Goal: Task Accomplishment & Management: Manage account settings

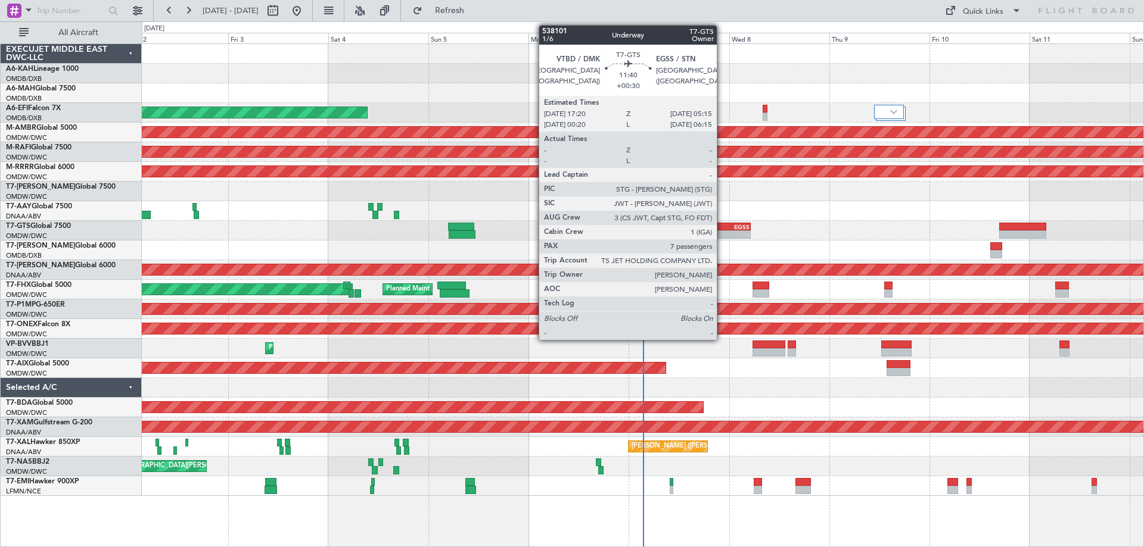
click at [722, 227] on div "VTBD" at bounding box center [714, 226] width 24 height 7
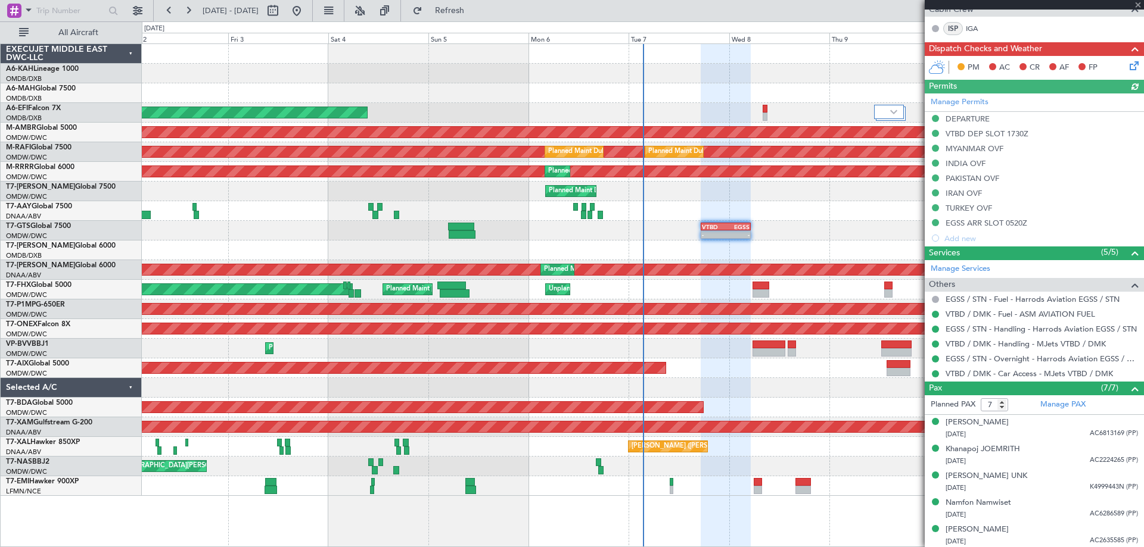
scroll to position [394, 0]
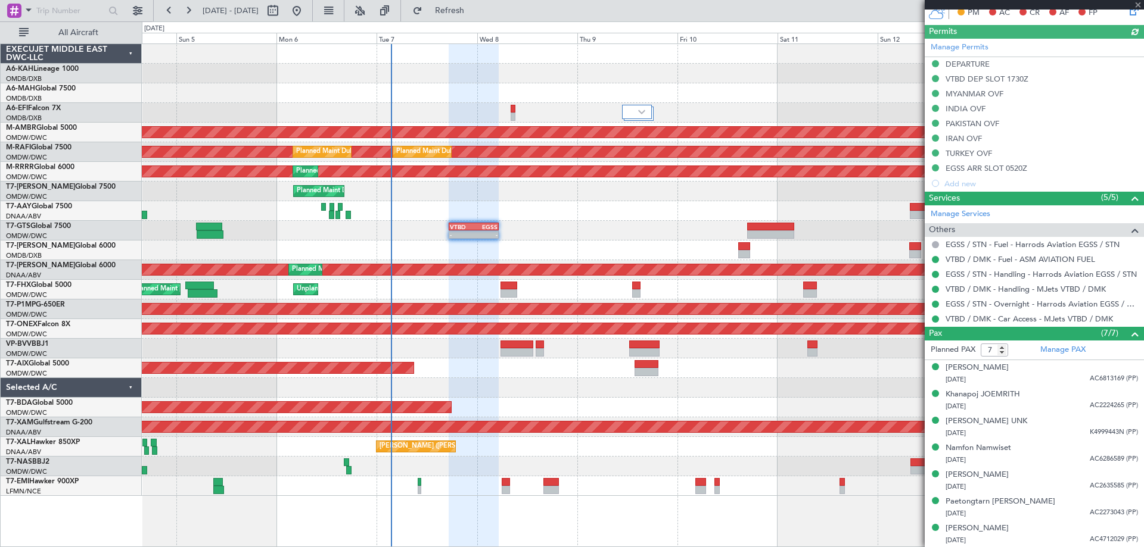
click at [591, 194] on div "AOG Maint [GEOGRAPHIC_DATA] (Dubai Intl) Planned Maint [GEOGRAPHIC_DATA] (Selet…" at bounding box center [642, 270] width 1001 height 452
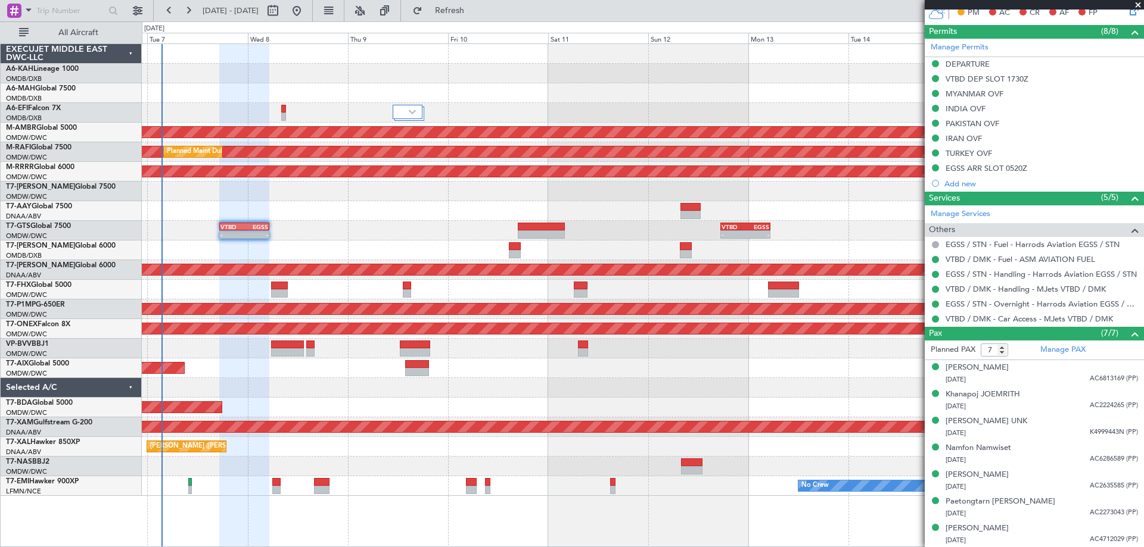
click at [445, 191] on div "Planned Maint Dubai (Al Maktoum Intl)" at bounding box center [642, 192] width 1001 height 20
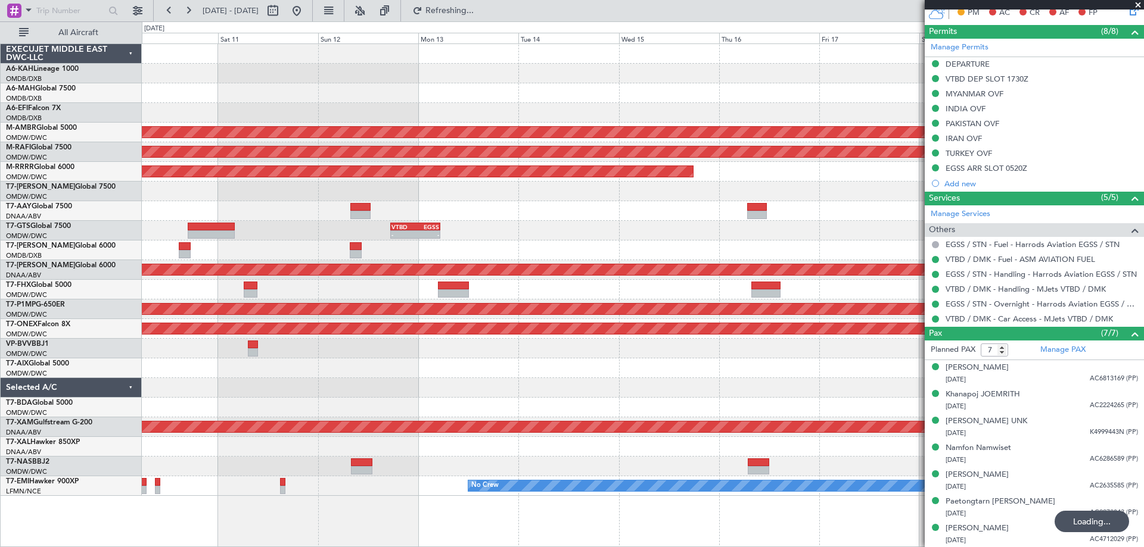
click at [493, 195] on div "Planned Maint [GEOGRAPHIC_DATA] (Seletar) Planned Maint [GEOGRAPHIC_DATA] (Al M…" at bounding box center [642, 270] width 1001 height 452
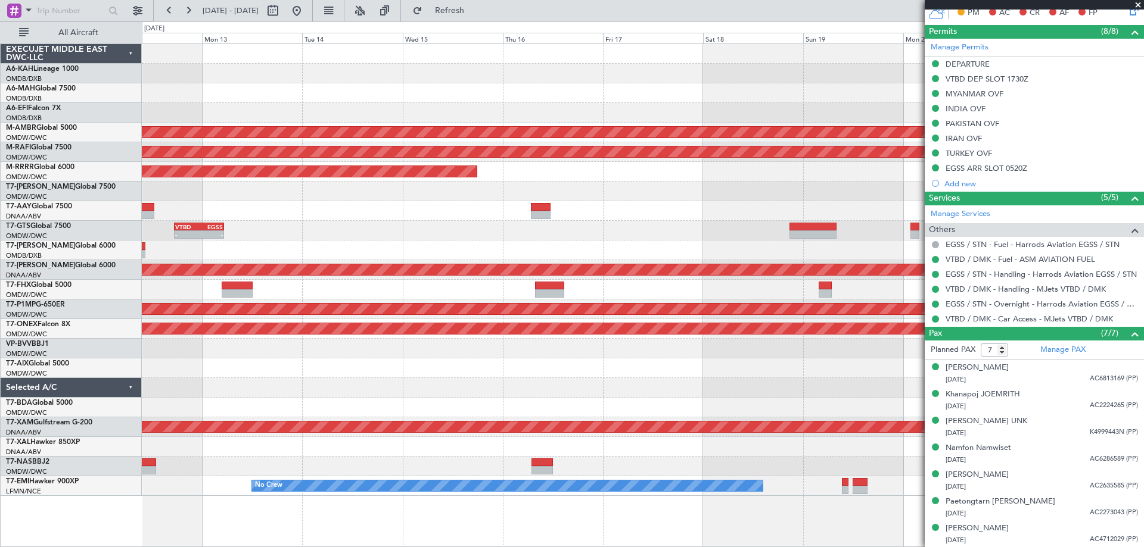
click at [386, 210] on div "Planned Maint [GEOGRAPHIC_DATA] (Seletar) Planned Maint [GEOGRAPHIC_DATA] (Al M…" at bounding box center [642, 270] width 1001 height 452
click at [138, 547] on div "Planned Maint [GEOGRAPHIC_DATA] (Seletar) Planned Maint [GEOGRAPHIC_DATA] (Al M…" at bounding box center [572, 284] width 1144 height 526
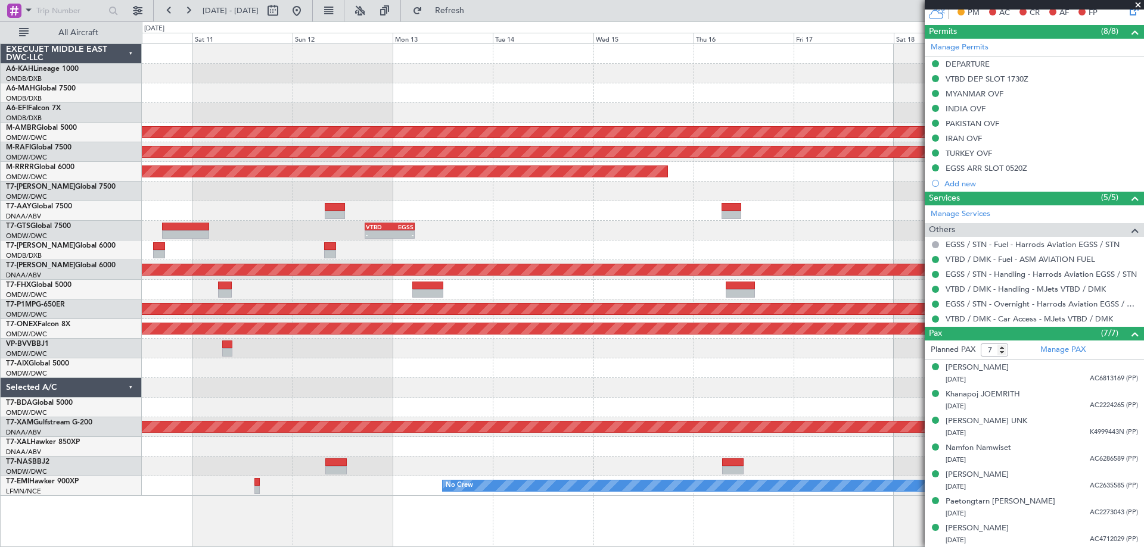
click at [700, 186] on div "Planned Maint [GEOGRAPHIC_DATA] (Seletar) Planned Maint [GEOGRAPHIC_DATA] (Al M…" at bounding box center [642, 270] width 1001 height 452
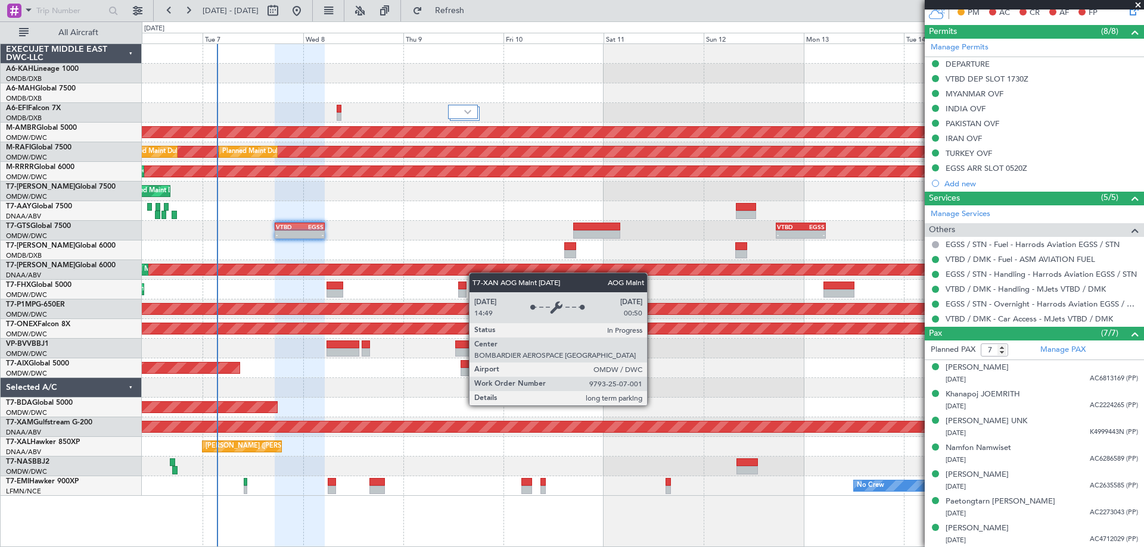
click at [699, 264] on div "AOG Maint [GEOGRAPHIC_DATA] (Dubai Intl) Planned Maint [GEOGRAPHIC_DATA] (Selet…" at bounding box center [642, 270] width 1001 height 452
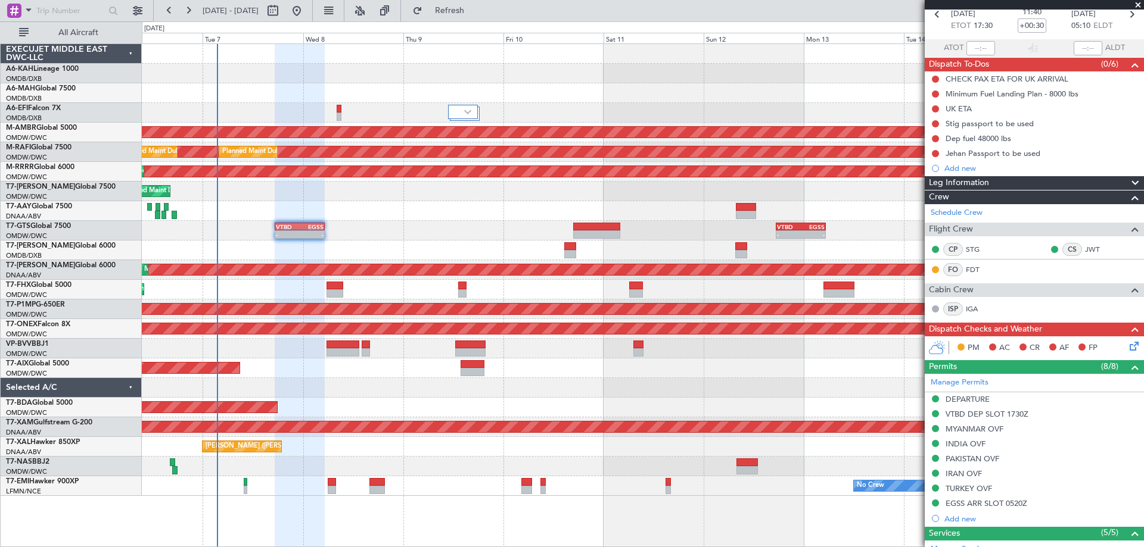
scroll to position [0, 0]
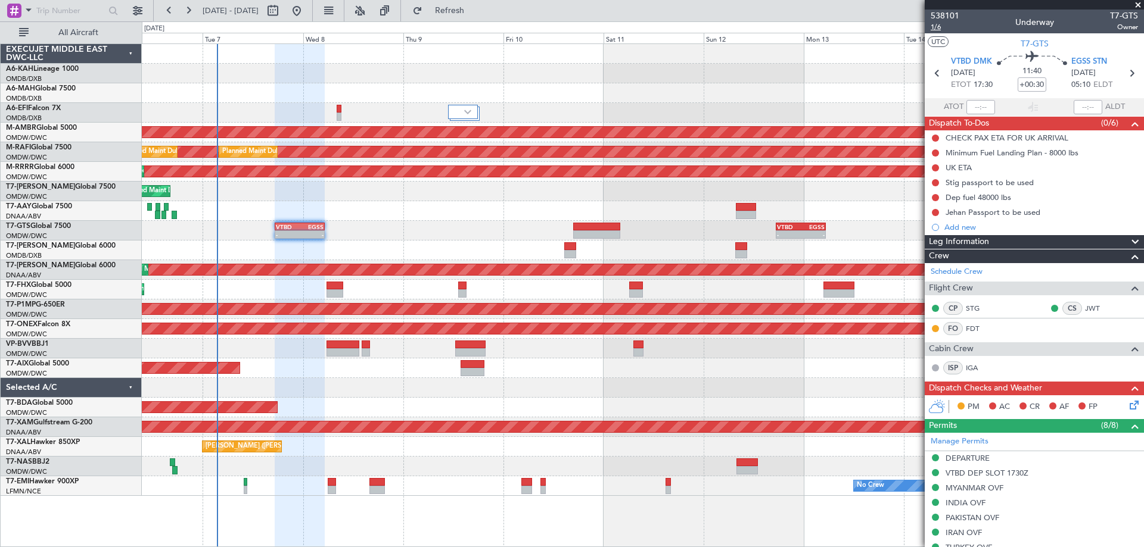
click at [942, 30] on span "1/6" at bounding box center [944, 27] width 29 height 10
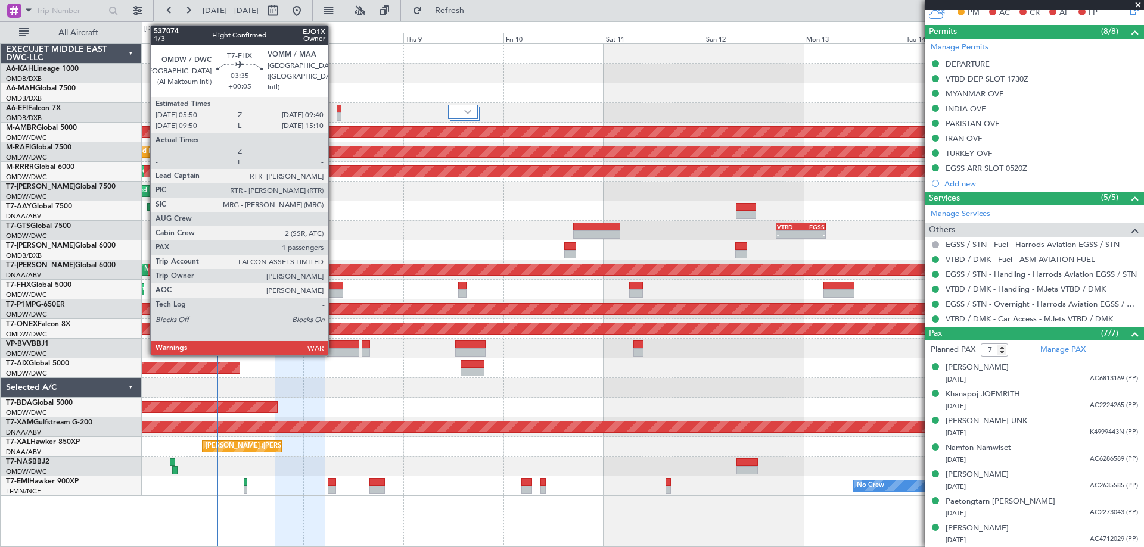
click at [334, 288] on div at bounding box center [334, 286] width 16 height 8
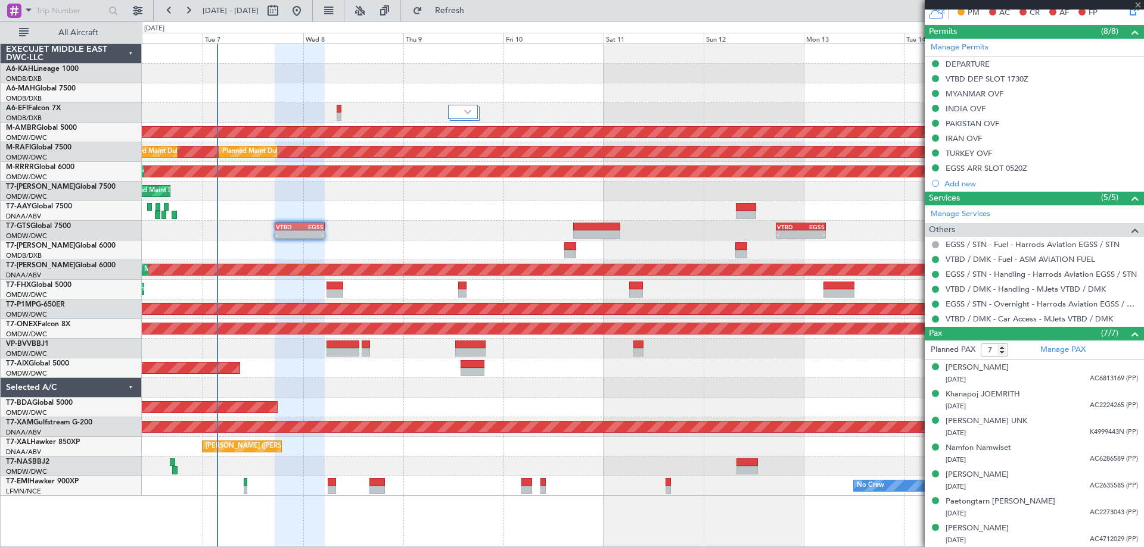
type input "+00:05"
type input "1"
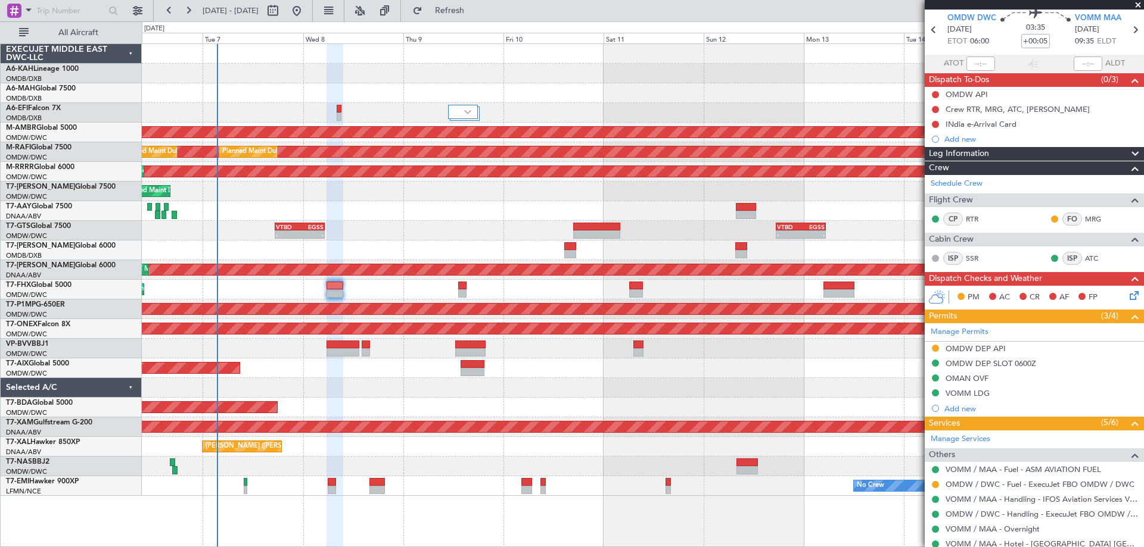
scroll to position [0, 0]
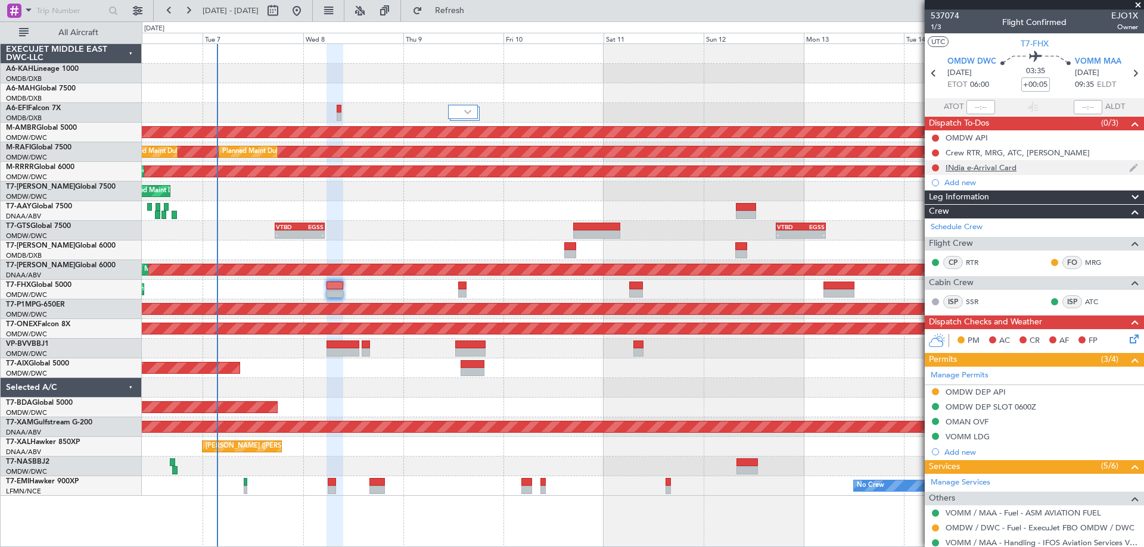
click at [969, 168] on div "INdia e-Arrival Card" at bounding box center [980, 168] width 71 height 10
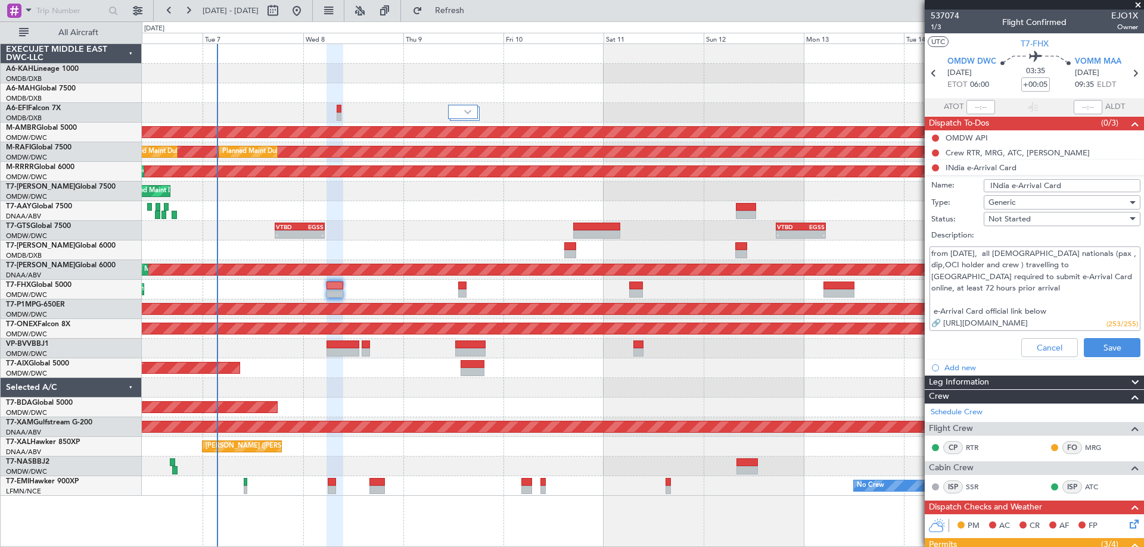
click at [1044, 337] on div "Cancel Save" at bounding box center [1030, 348] width 225 height 29
click at [1043, 342] on button "Cancel" at bounding box center [1049, 347] width 57 height 19
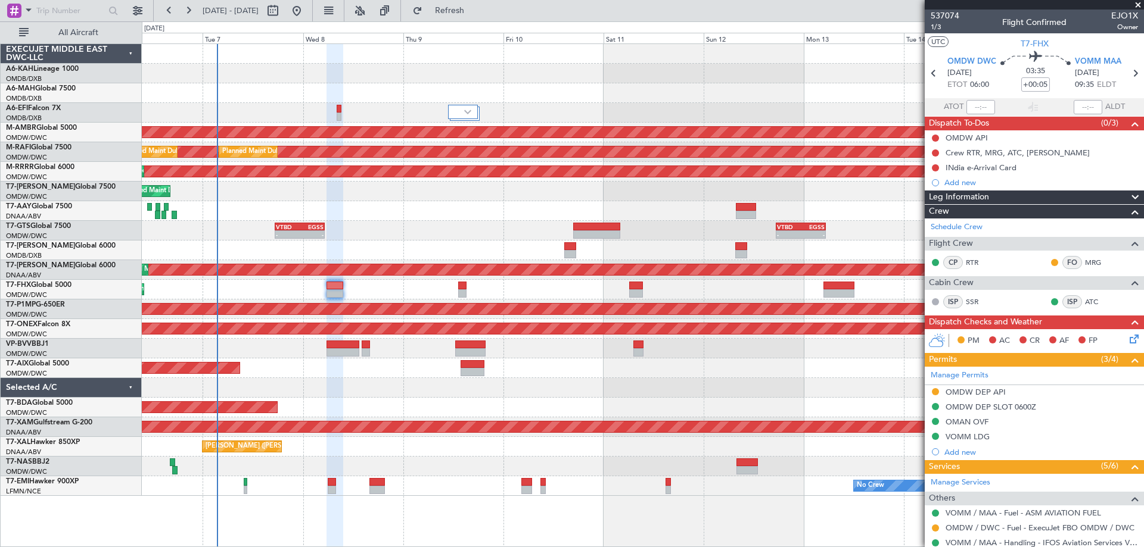
scroll to position [108, 0]
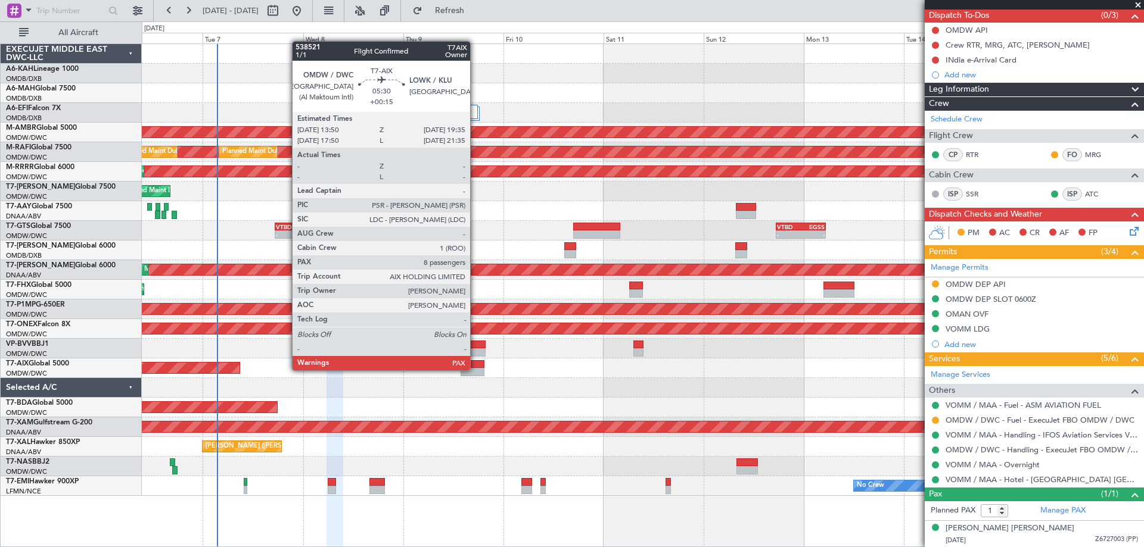
click at [475, 369] on div at bounding box center [472, 372] width 24 height 8
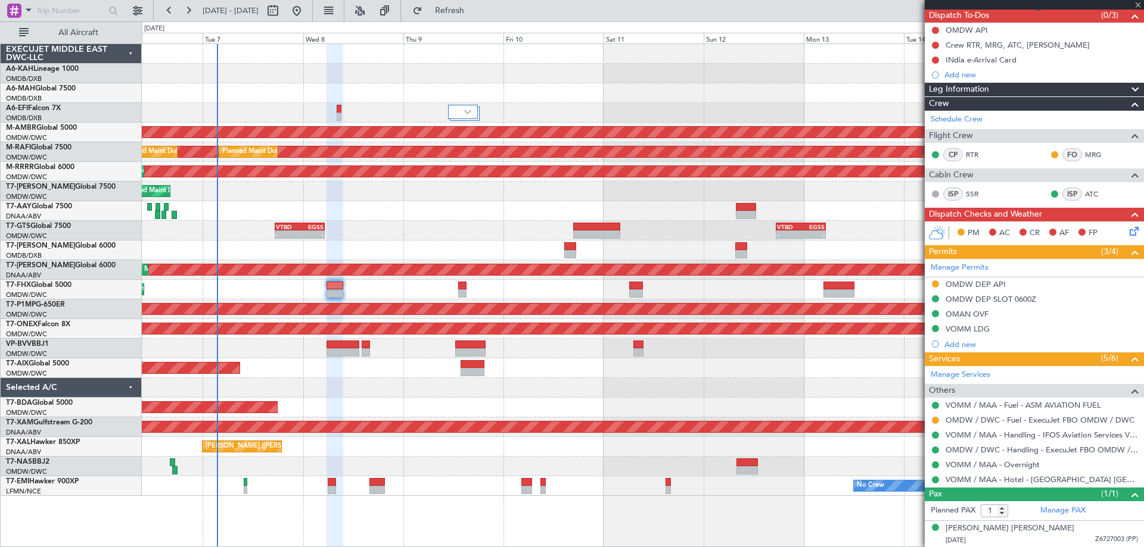
type input "+00:15"
type input "8"
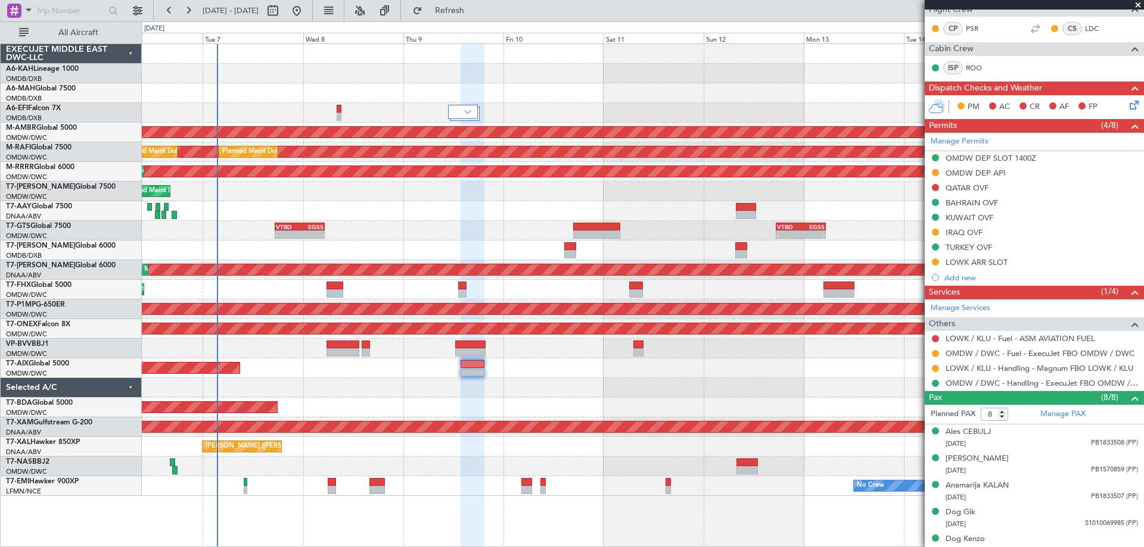
scroll to position [340, 0]
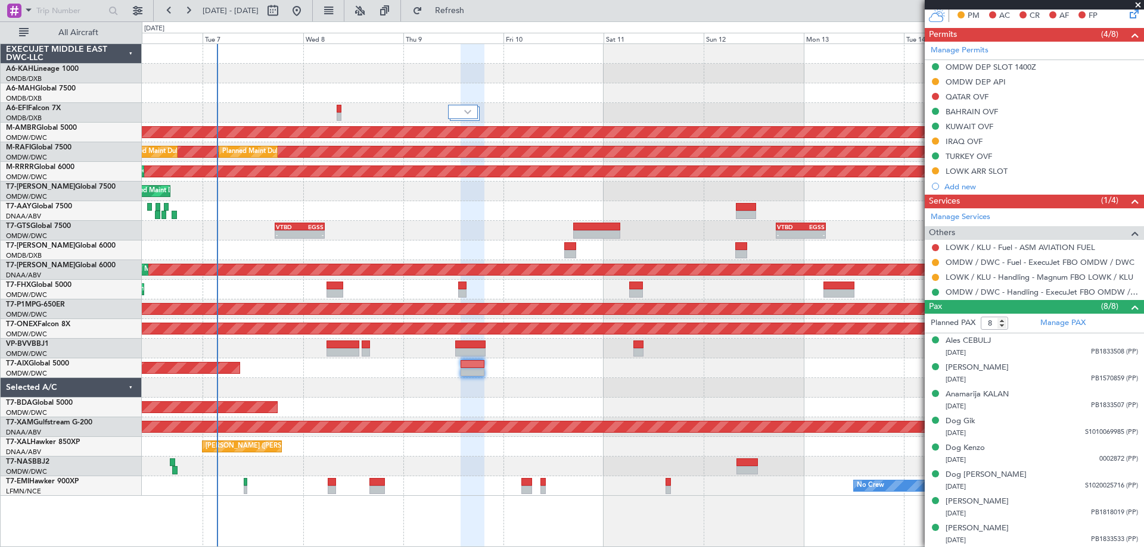
click at [714, 387] on div at bounding box center [642, 388] width 1001 height 20
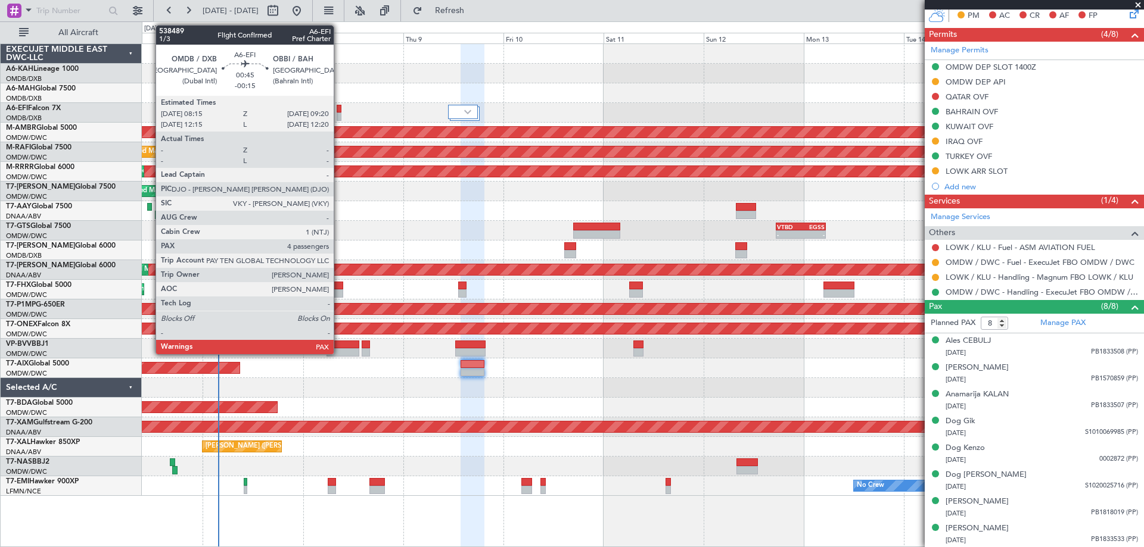
click at [339, 113] on div at bounding box center [339, 117] width 5 height 8
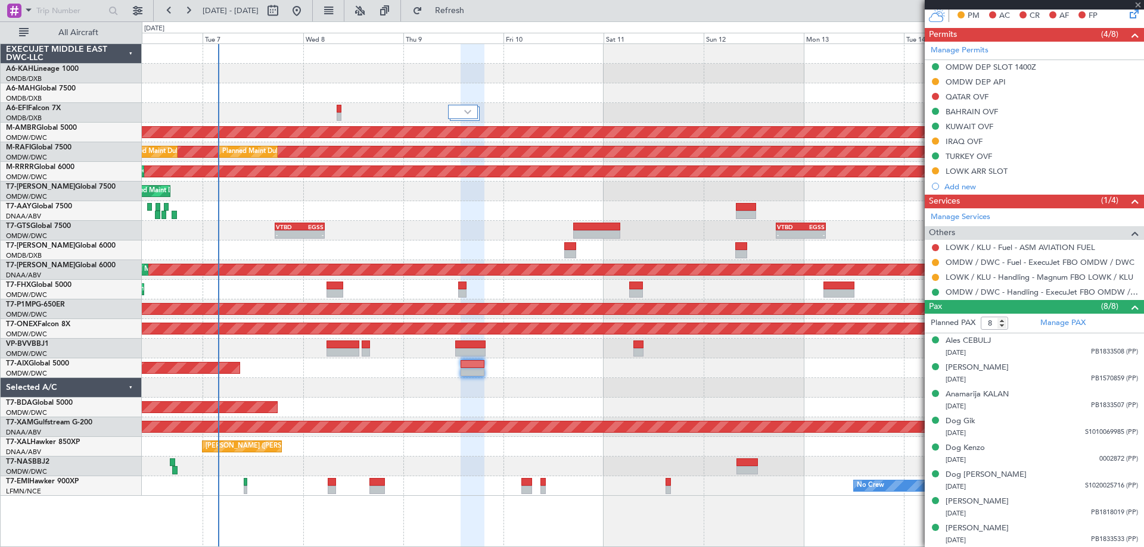
type input "-00:15"
type input "4"
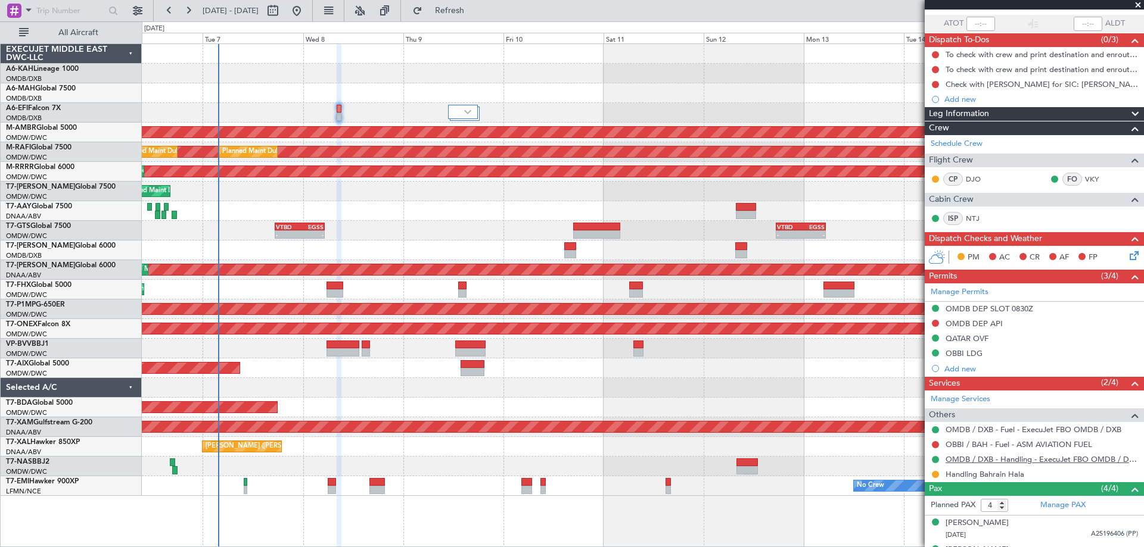
scroll to position [158, 0]
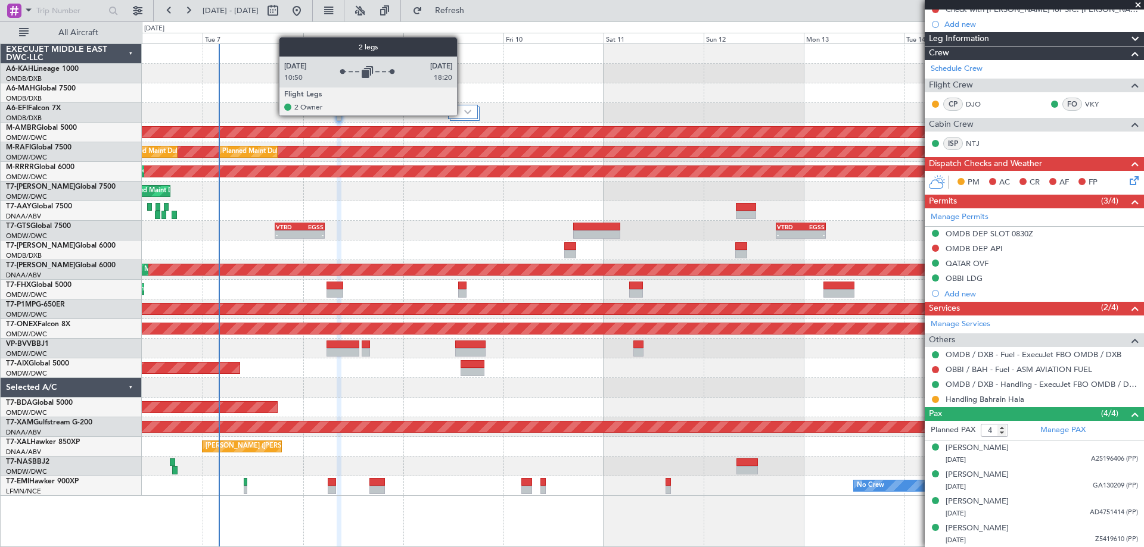
click at [462, 115] on div at bounding box center [463, 112] width 30 height 14
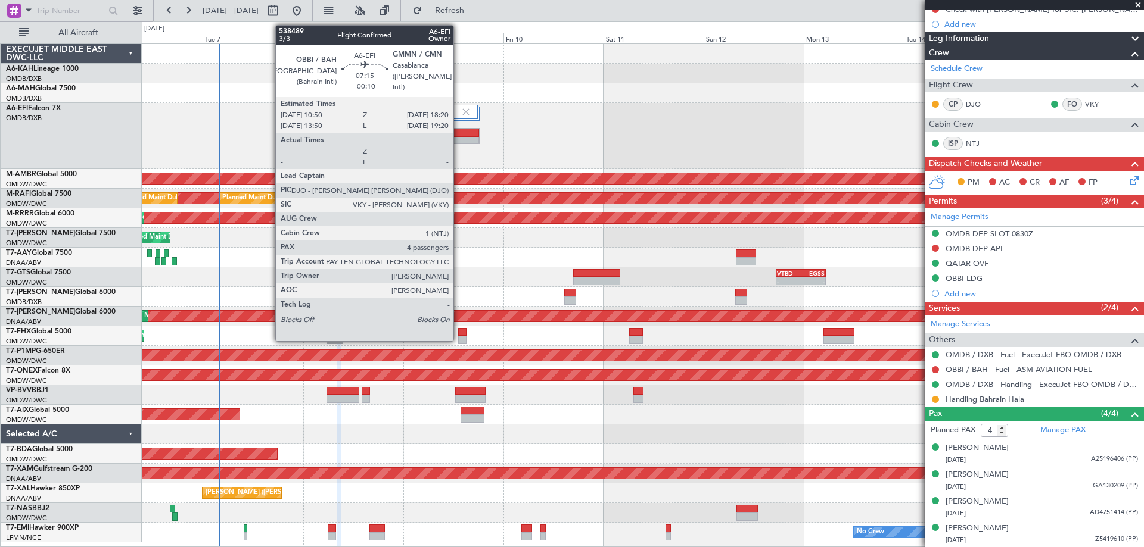
click at [459, 134] on div at bounding box center [464, 133] width 30 height 8
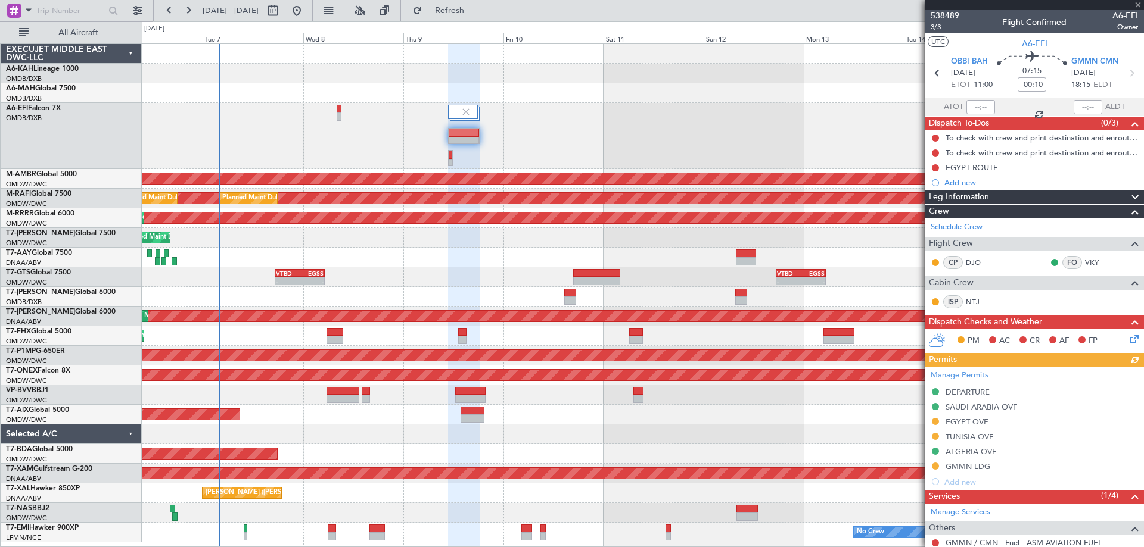
scroll to position [188, 0]
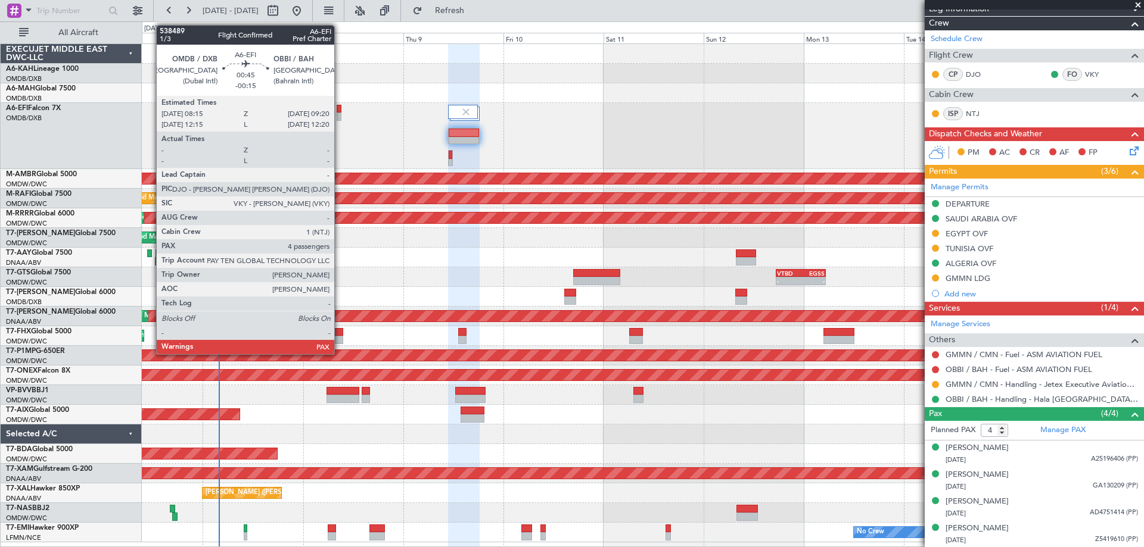
click at [340, 114] on div at bounding box center [339, 117] width 5 height 8
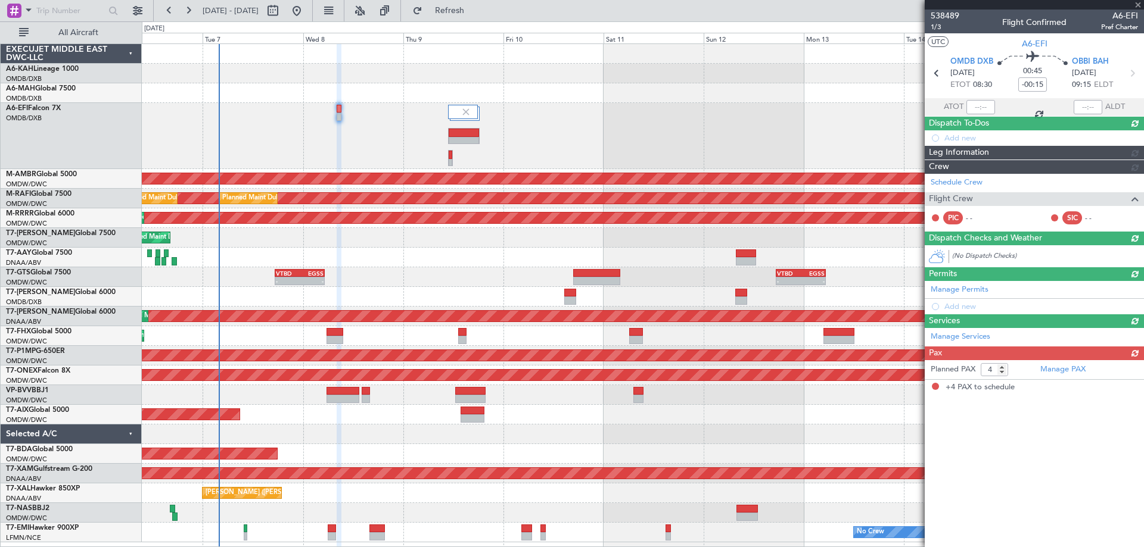
scroll to position [0, 0]
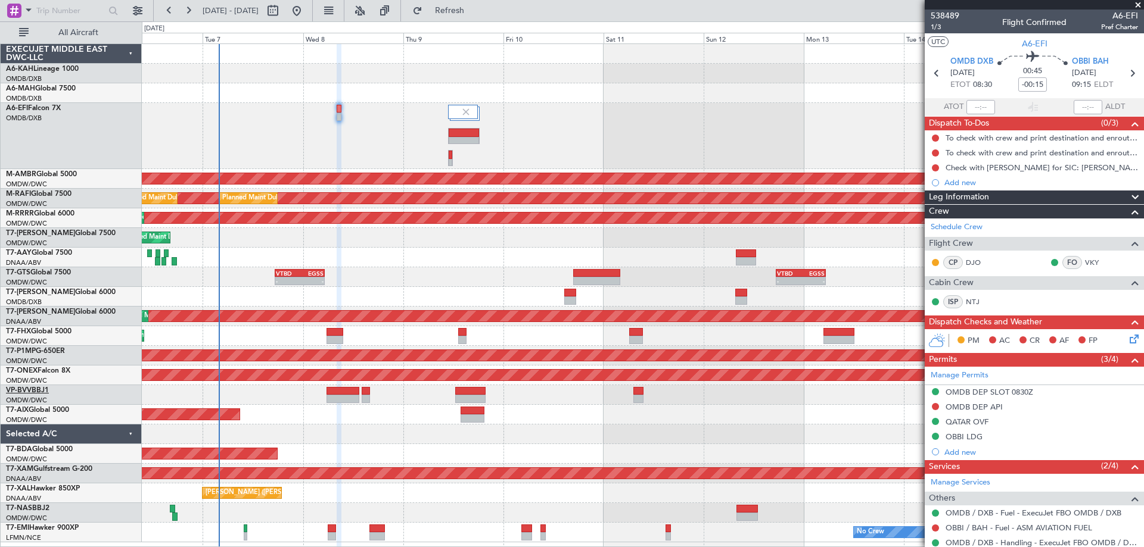
click at [32, 389] on link "VP-BVV BBJ1" at bounding box center [27, 390] width 43 height 7
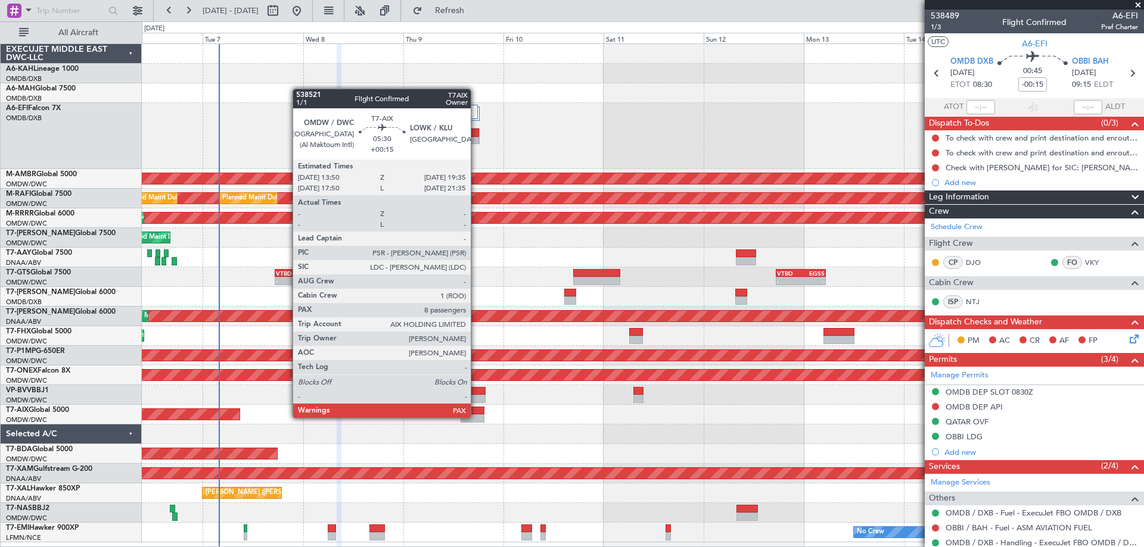
click at [477, 418] on div at bounding box center [472, 419] width 24 height 8
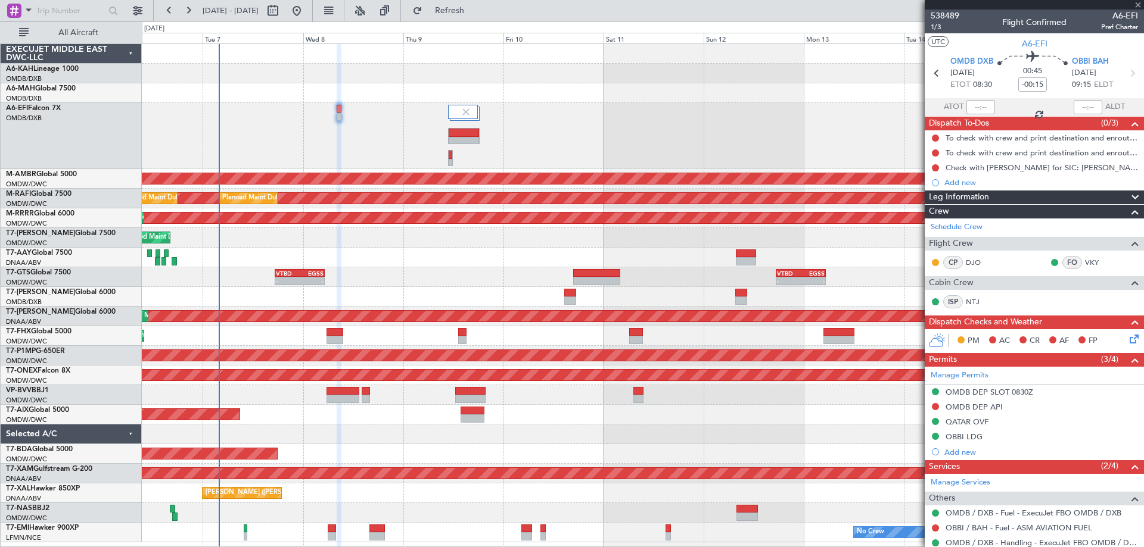
type input "+00:15"
type input "8"
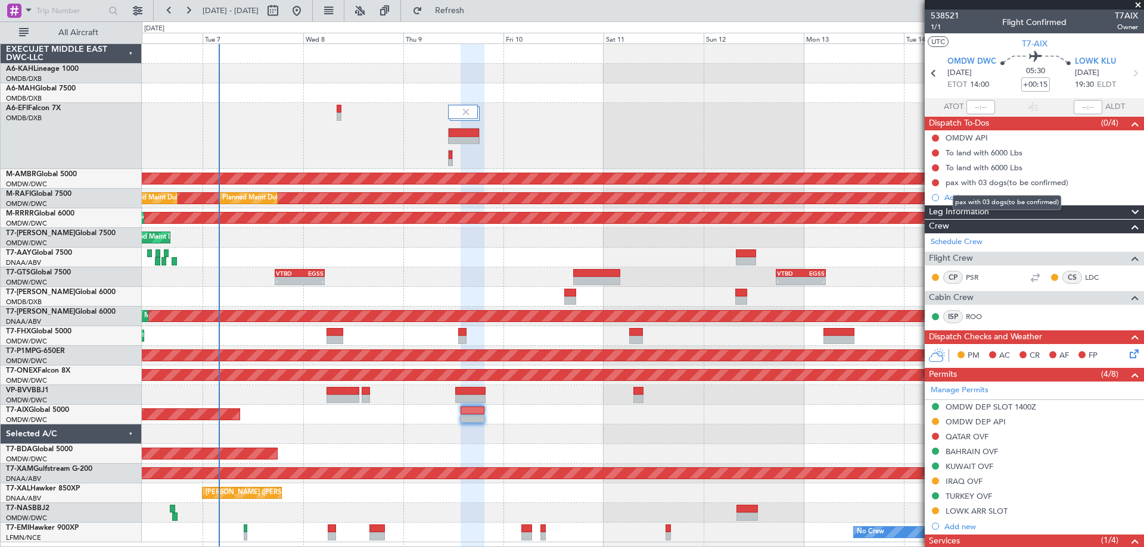
click at [1046, 180] on div "pax with 03 dogs(to be confirmed)" at bounding box center [1006, 182] width 123 height 10
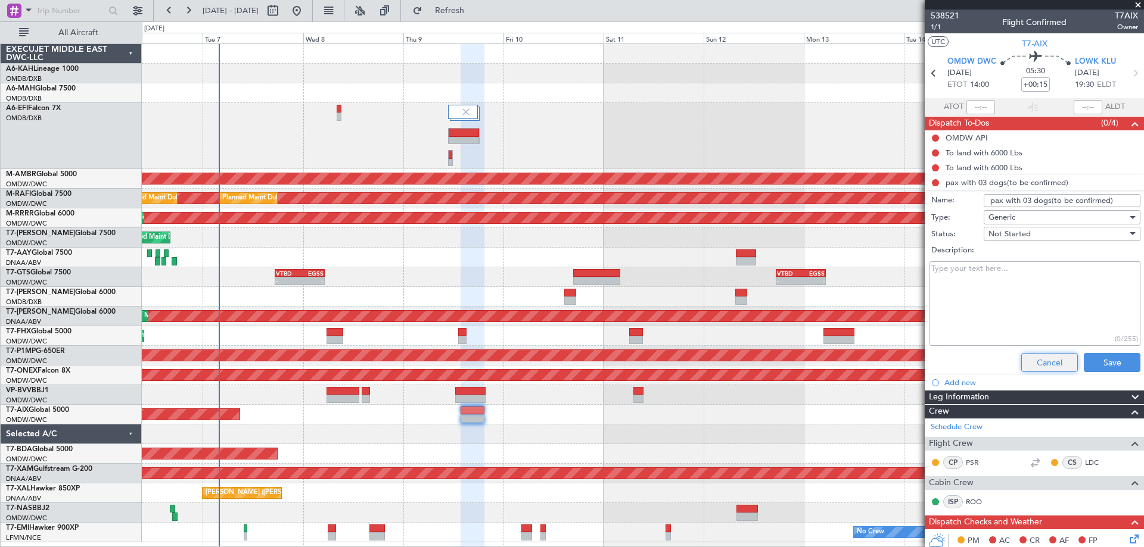
click at [1031, 365] on button "Cancel" at bounding box center [1049, 362] width 57 height 19
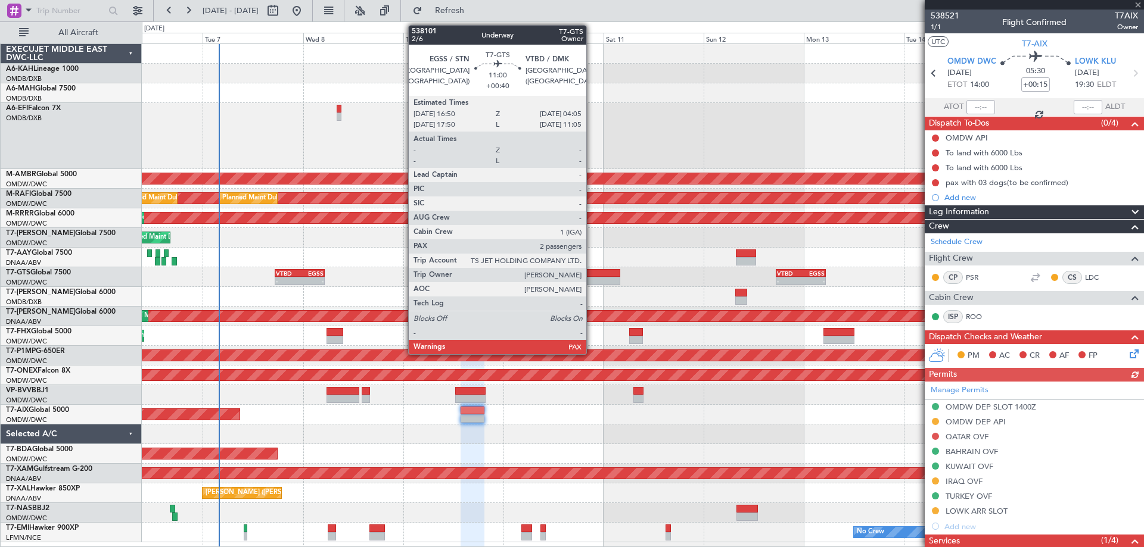
click at [591, 275] on div at bounding box center [596, 273] width 47 height 8
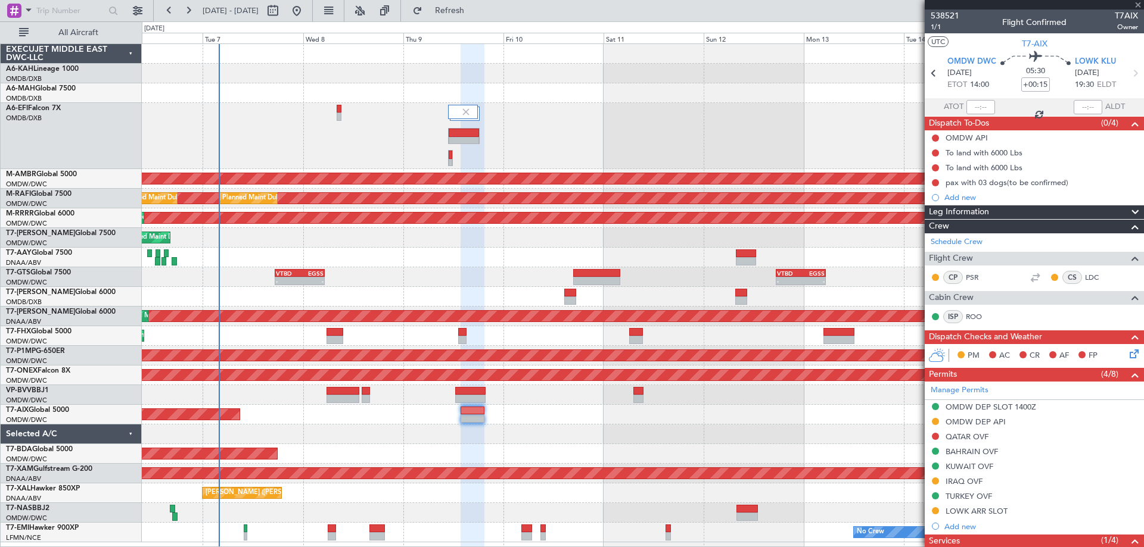
type input "+00:40"
type input "2"
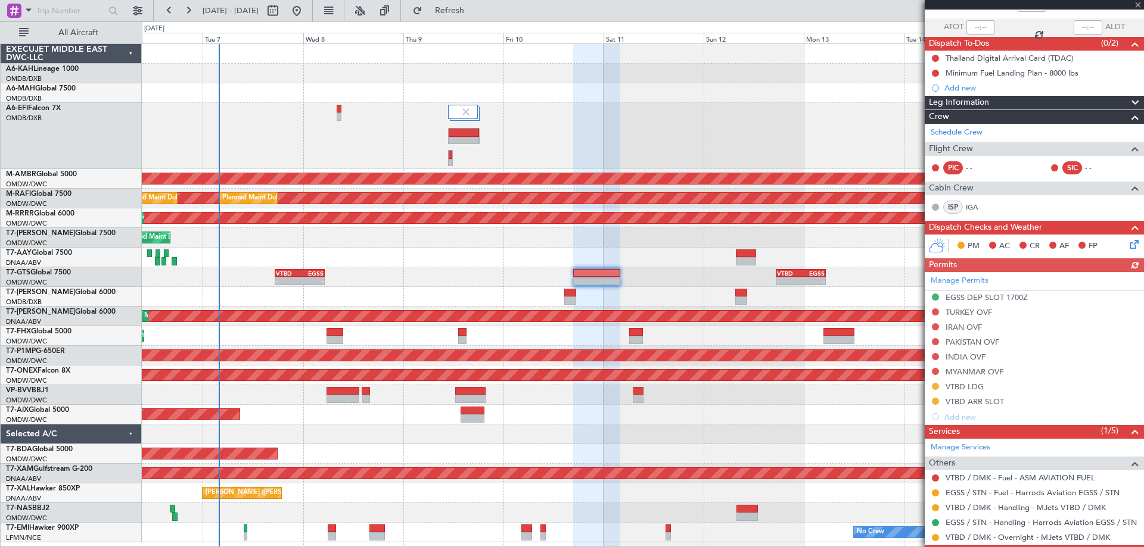
scroll to position [126, 0]
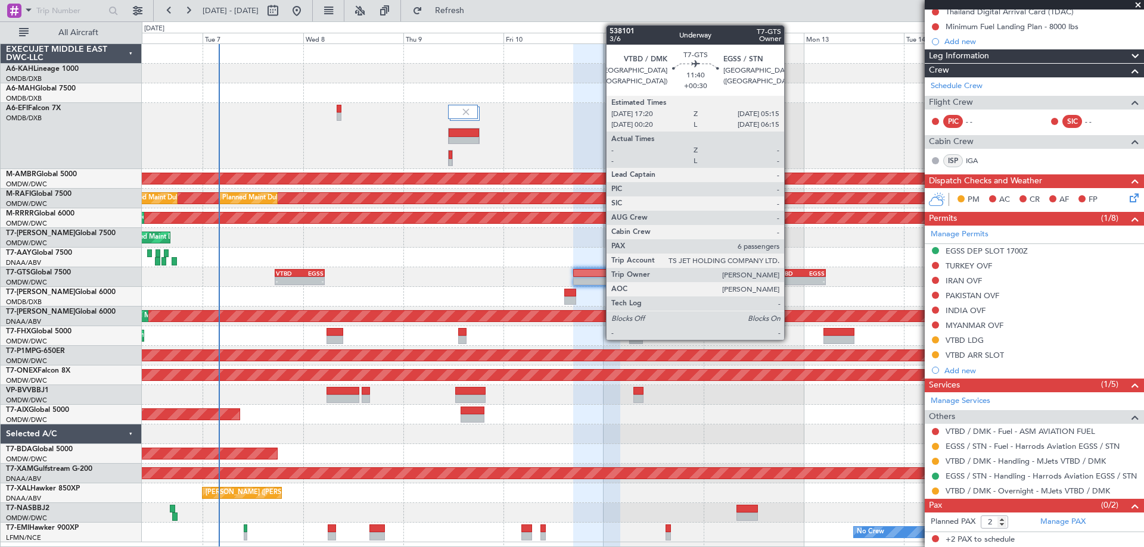
click at [789, 280] on div "-" at bounding box center [789, 281] width 24 height 7
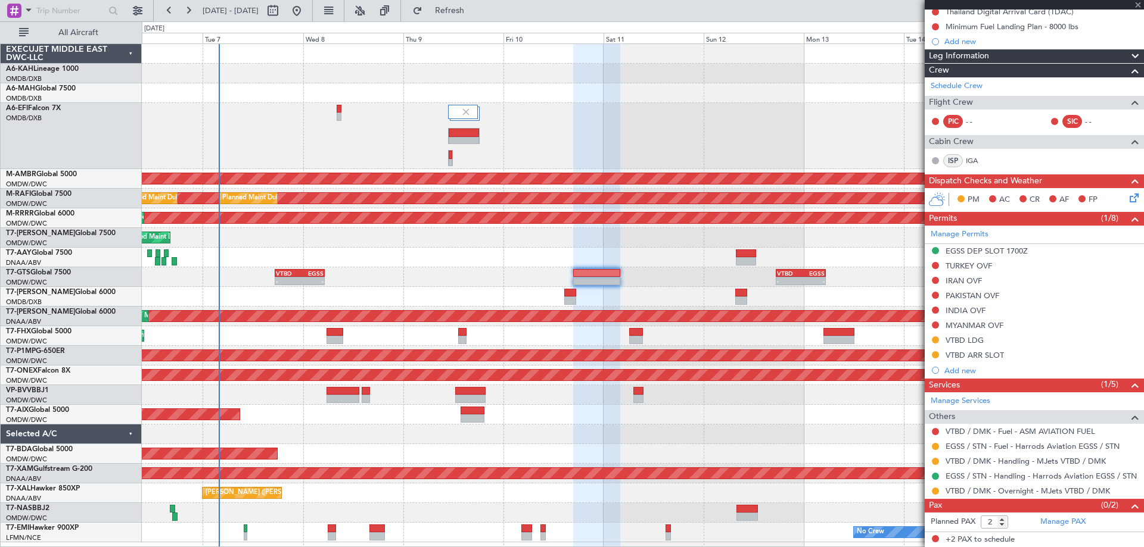
type input "+00:30"
type input "6"
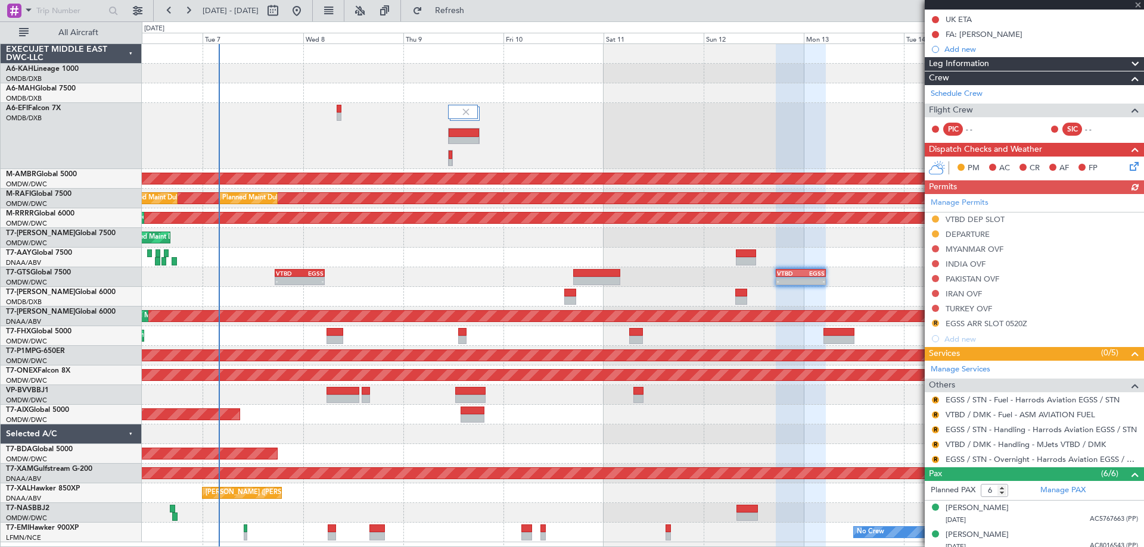
scroll to position [262, 0]
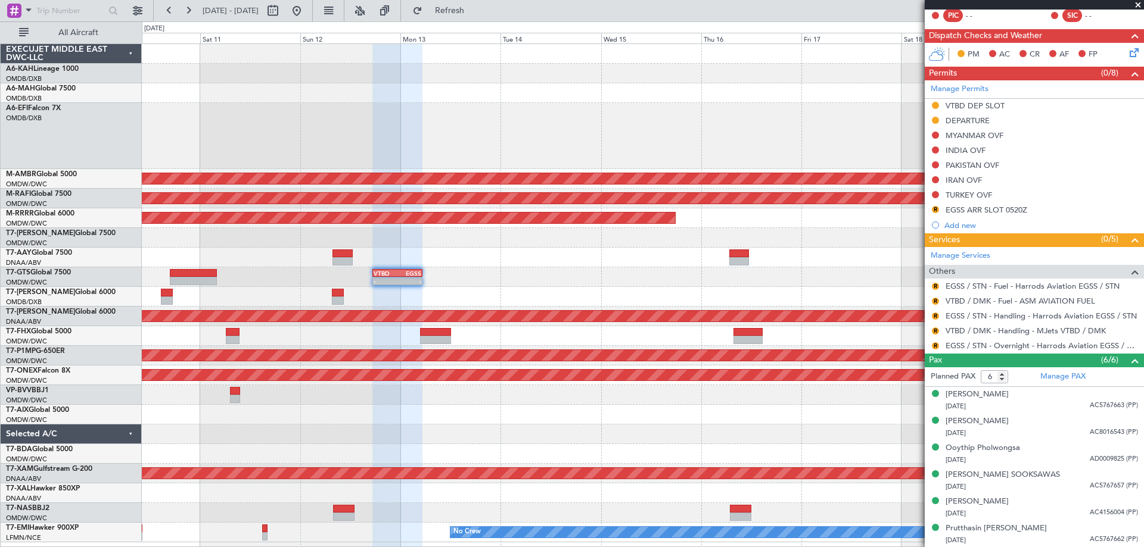
click at [463, 326] on div "Planned Maint [GEOGRAPHIC_DATA] (Seletar) Planned Maint [GEOGRAPHIC_DATA] (Al M…" at bounding box center [642, 293] width 1001 height 499
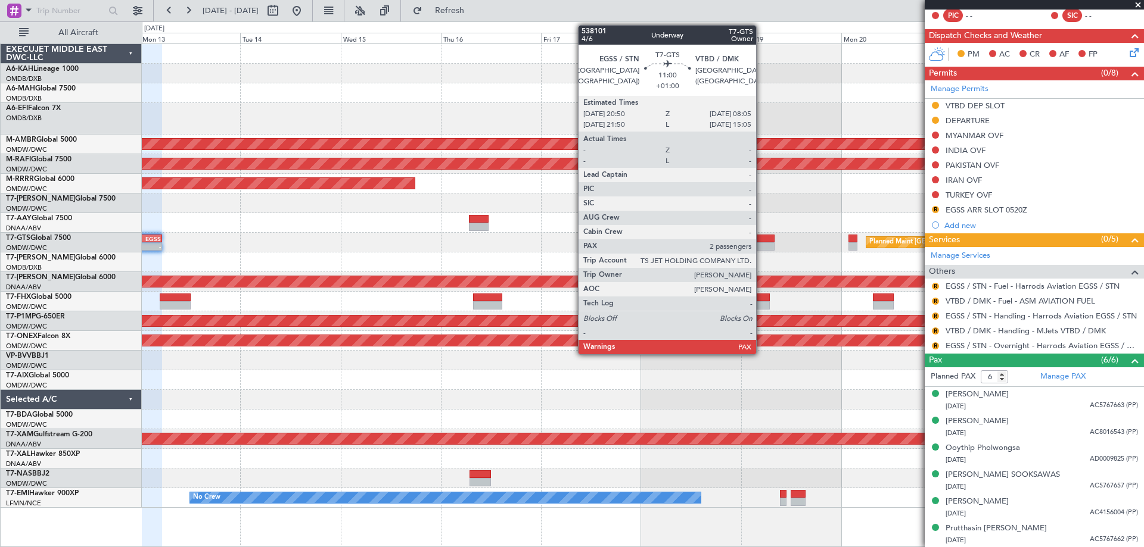
click at [761, 242] on div at bounding box center [750, 246] width 47 height 8
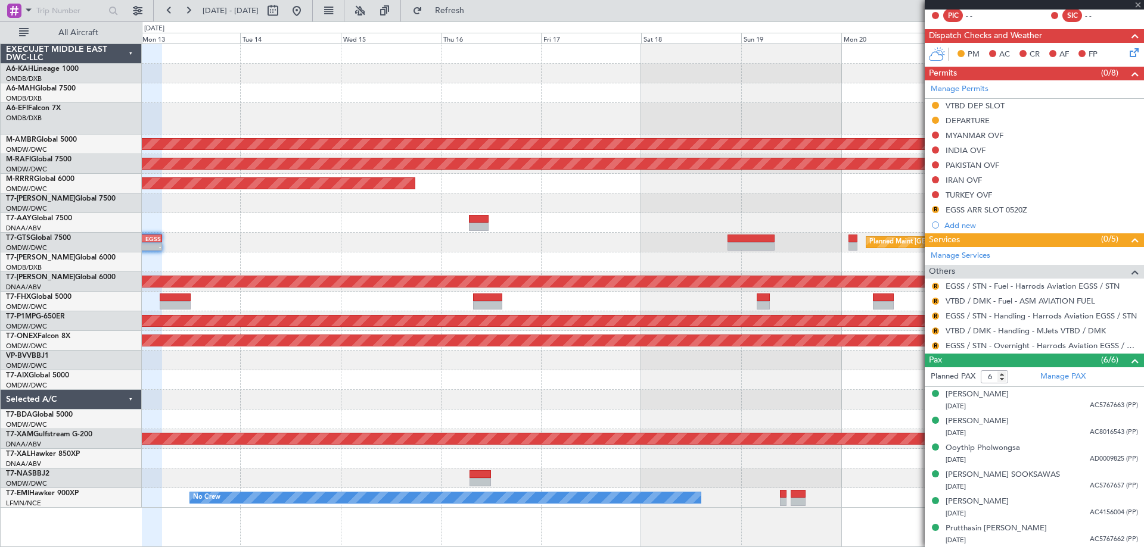
type input "+01:00"
type input "2"
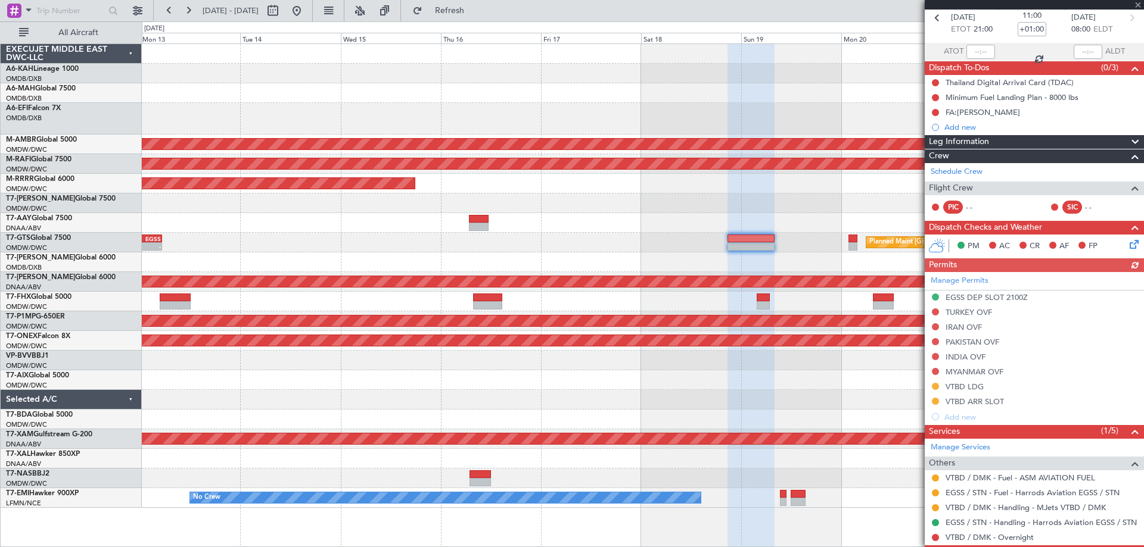
scroll to position [102, 0]
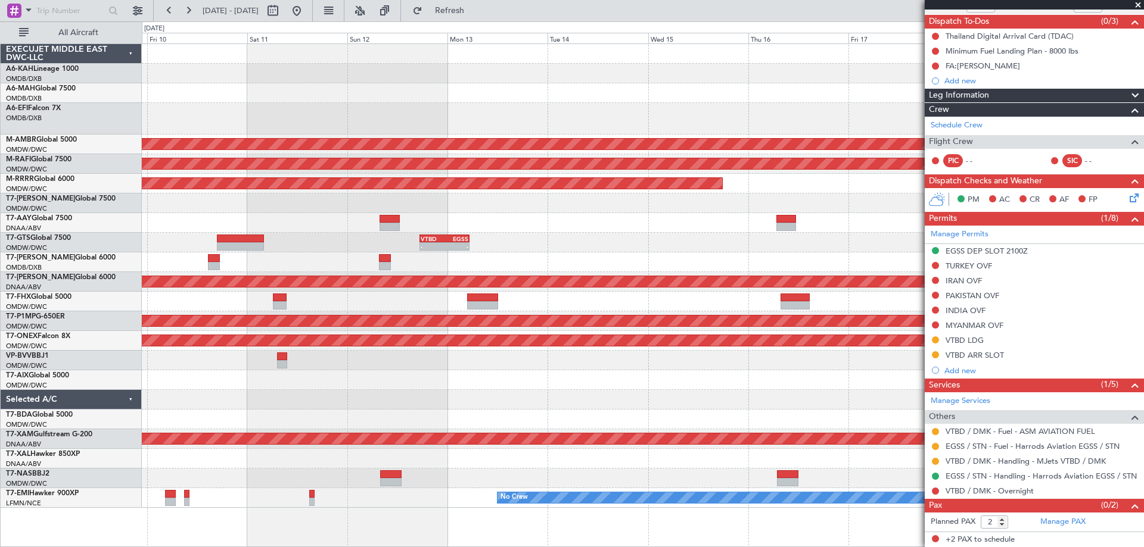
click at [780, 243] on div "Planned Maint [GEOGRAPHIC_DATA] (Seletar) Planned Maint [GEOGRAPHIC_DATA] (Al M…" at bounding box center [642, 276] width 1001 height 464
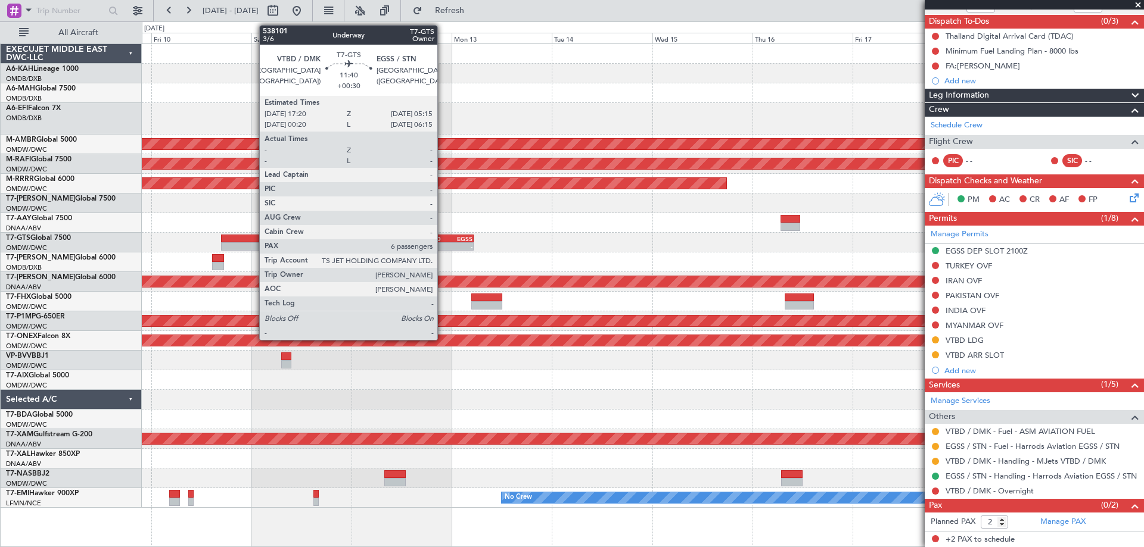
click at [443, 248] on div "-" at bounding box center [437, 246] width 24 height 7
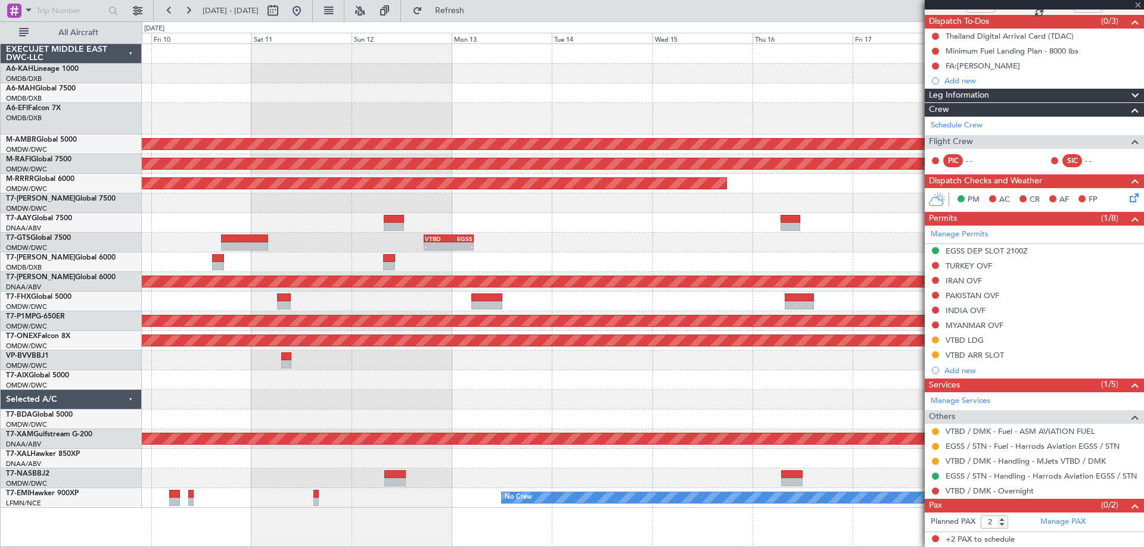
type input "+00:30"
type input "6"
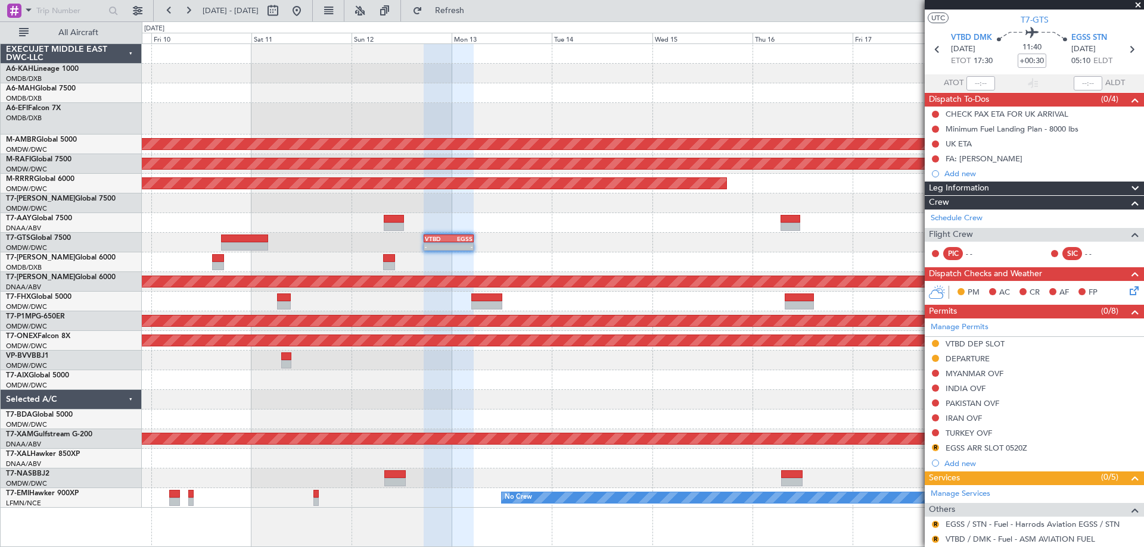
scroll to position [0, 0]
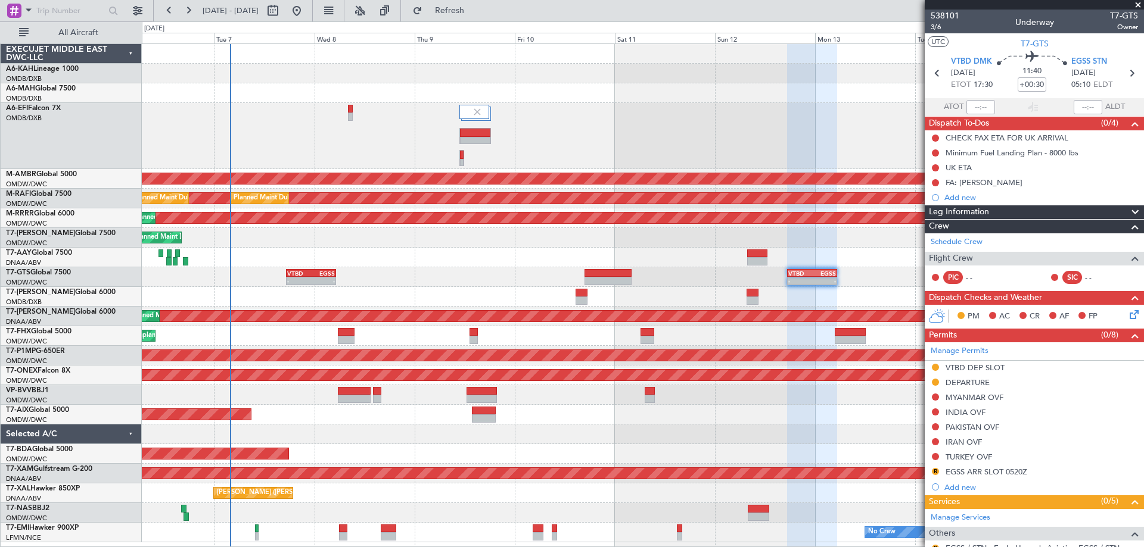
click at [618, 413] on div "Planned Maint Dubai (Al Maktoum Intl)" at bounding box center [642, 415] width 1001 height 20
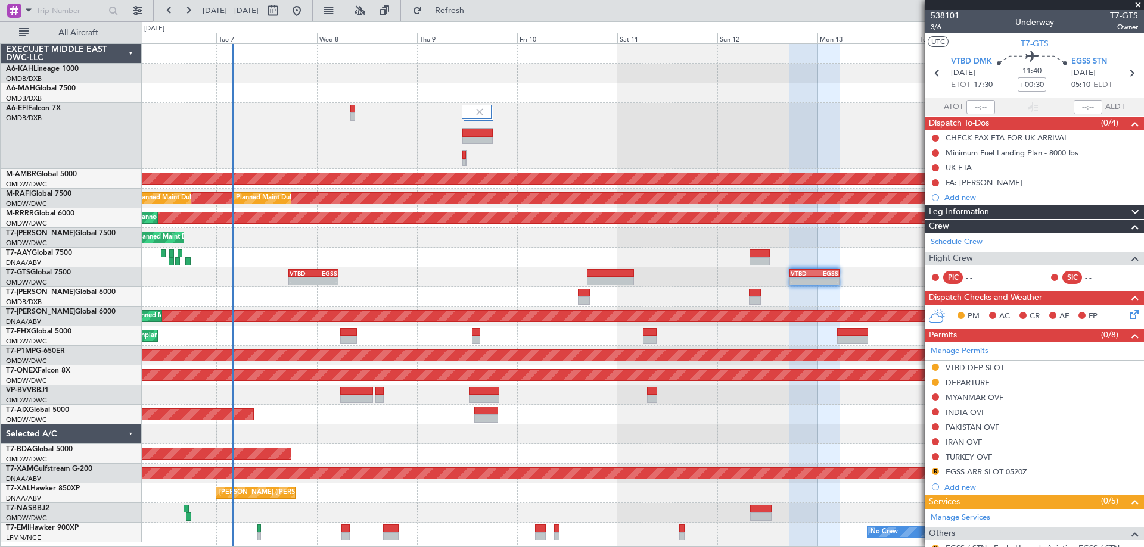
click at [42, 390] on link "VP-BVV BBJ1" at bounding box center [27, 390] width 43 height 7
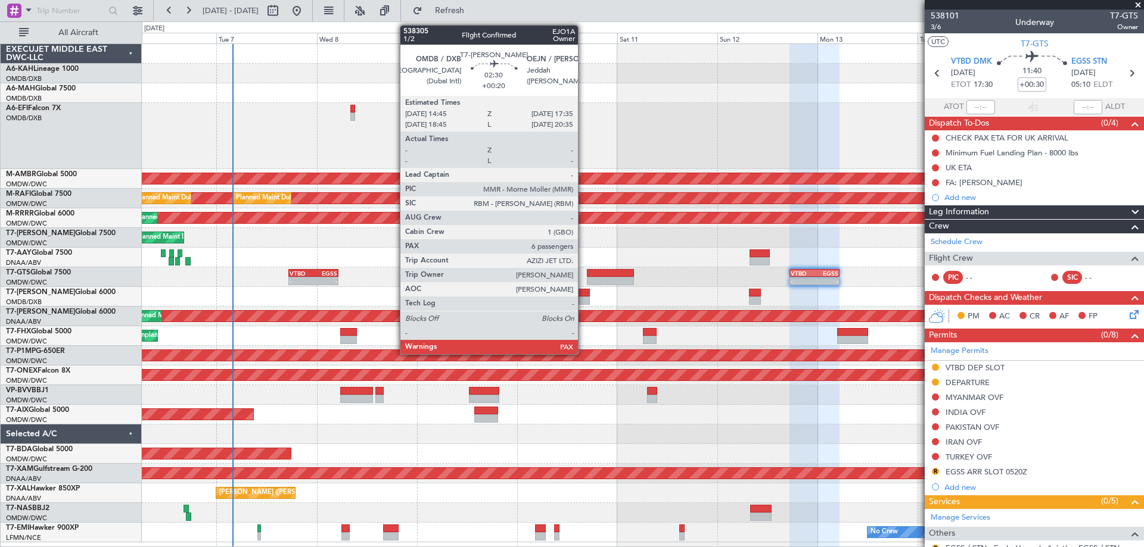
click at [583, 301] on div at bounding box center [584, 301] width 12 height 8
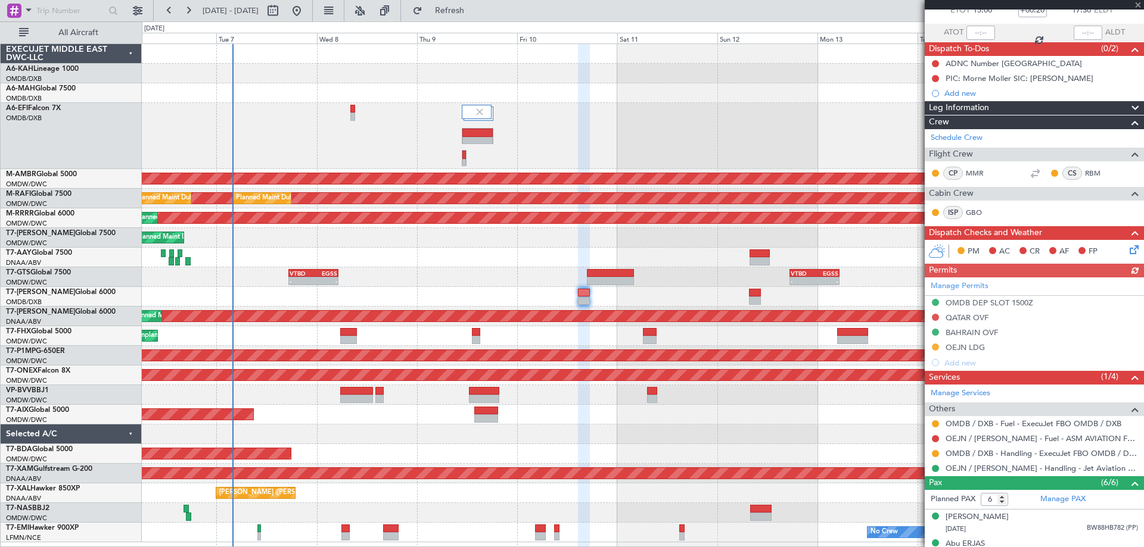
scroll to position [197, 0]
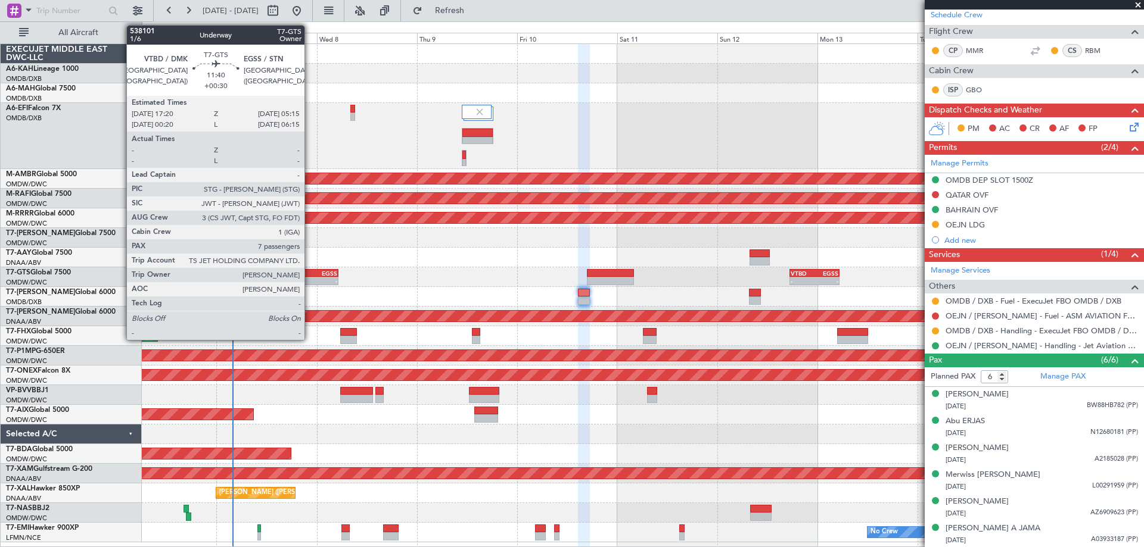
click at [310, 279] on div "-" at bounding box center [301, 281] width 24 height 7
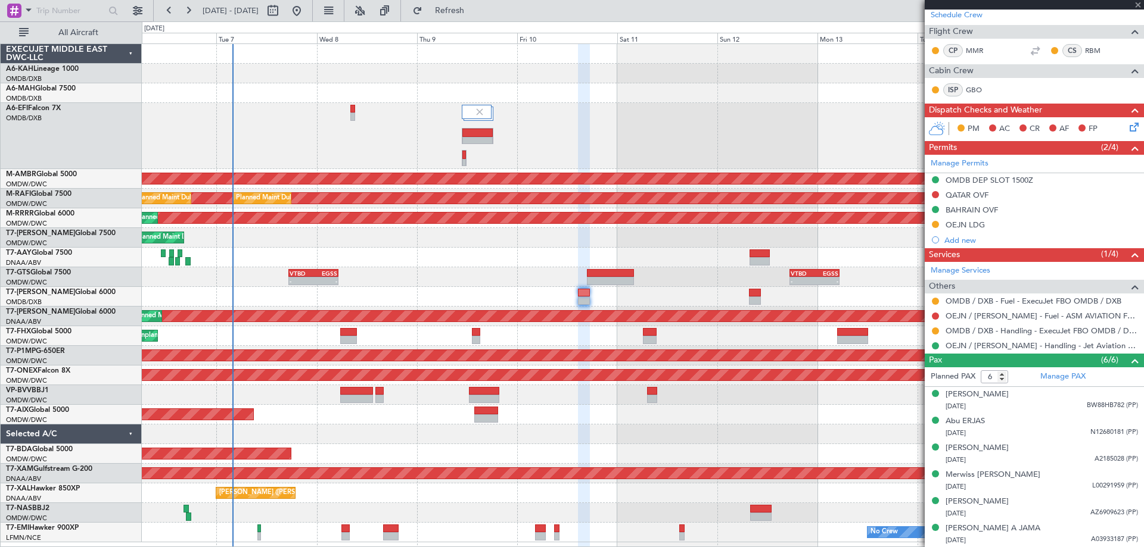
type input "+00:30"
type input "7"
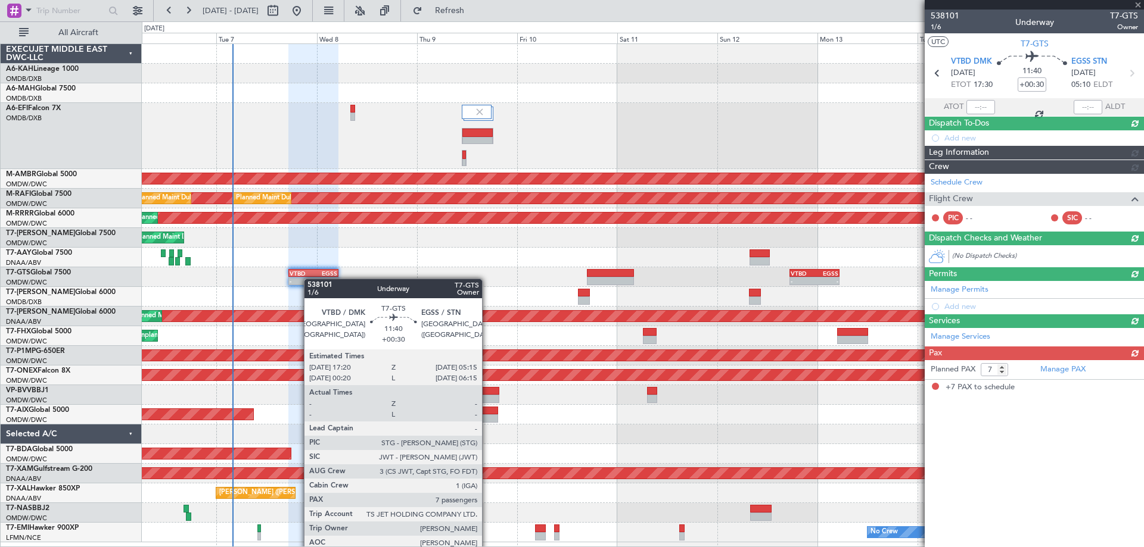
scroll to position [0, 0]
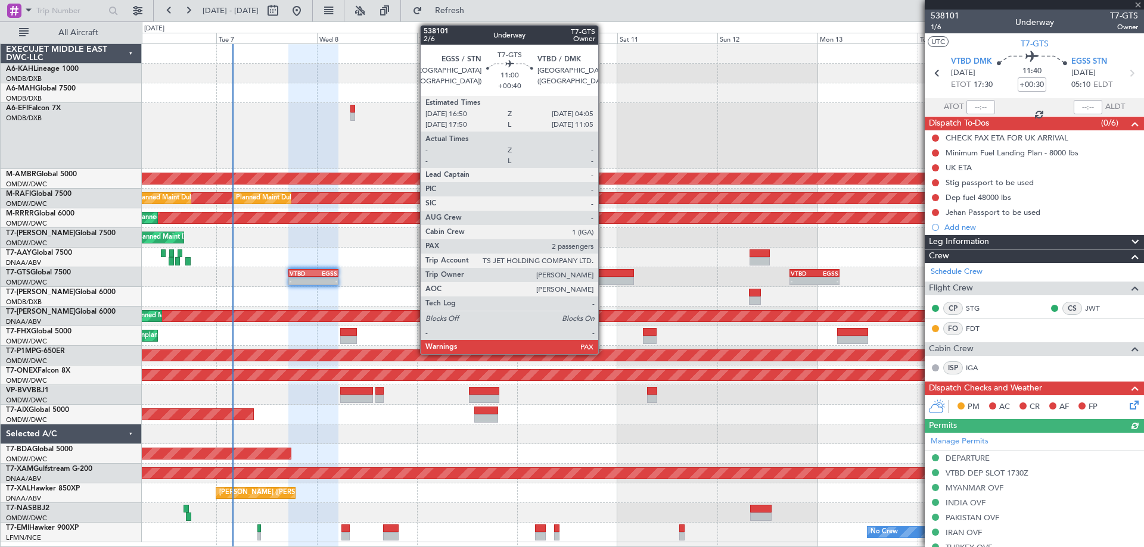
click at [603, 272] on div at bounding box center [610, 273] width 47 height 8
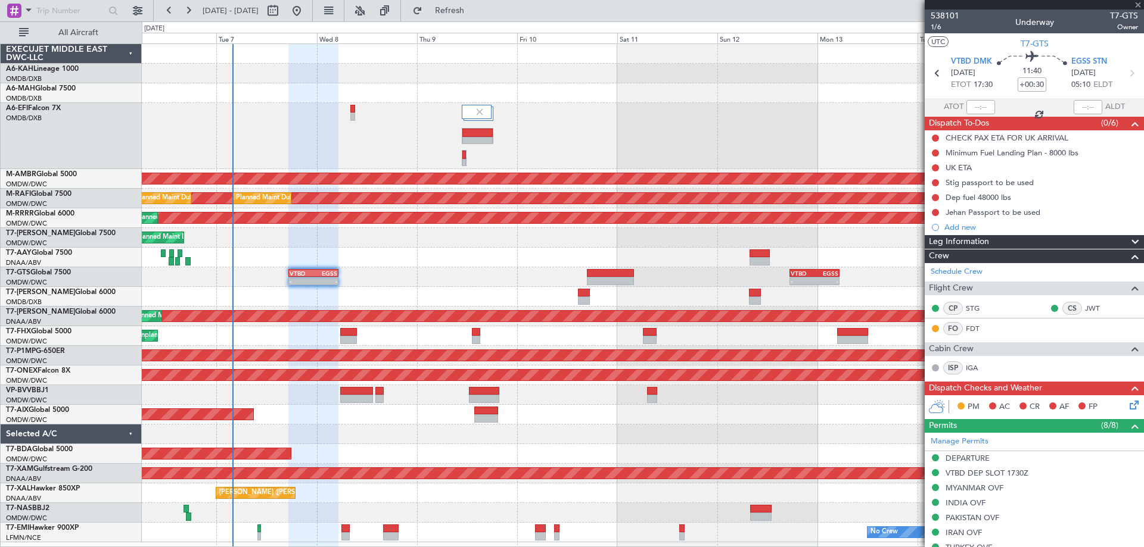
type input "+00:40"
type input "2"
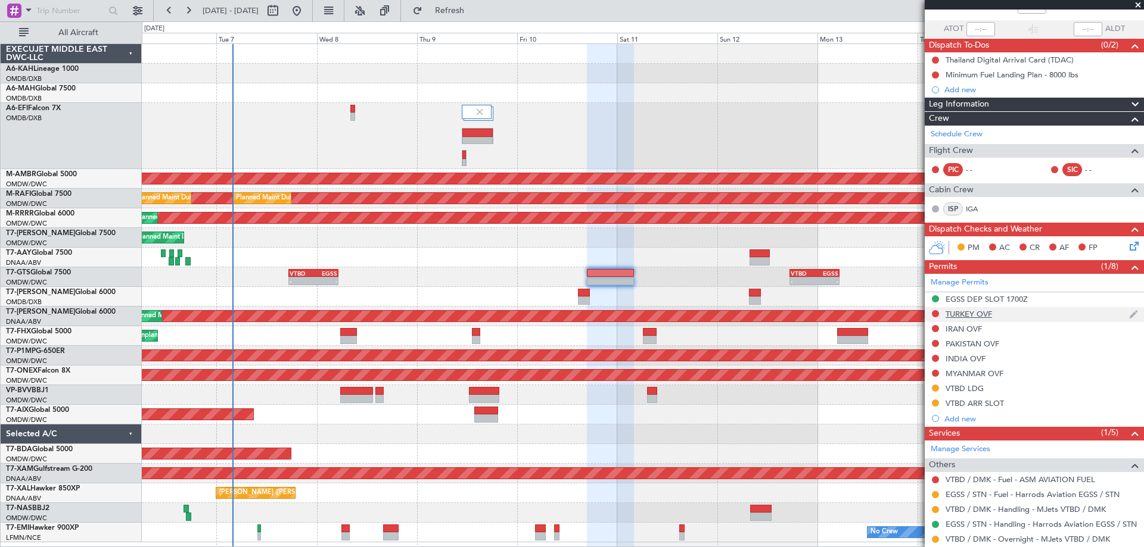
scroll to position [126, 0]
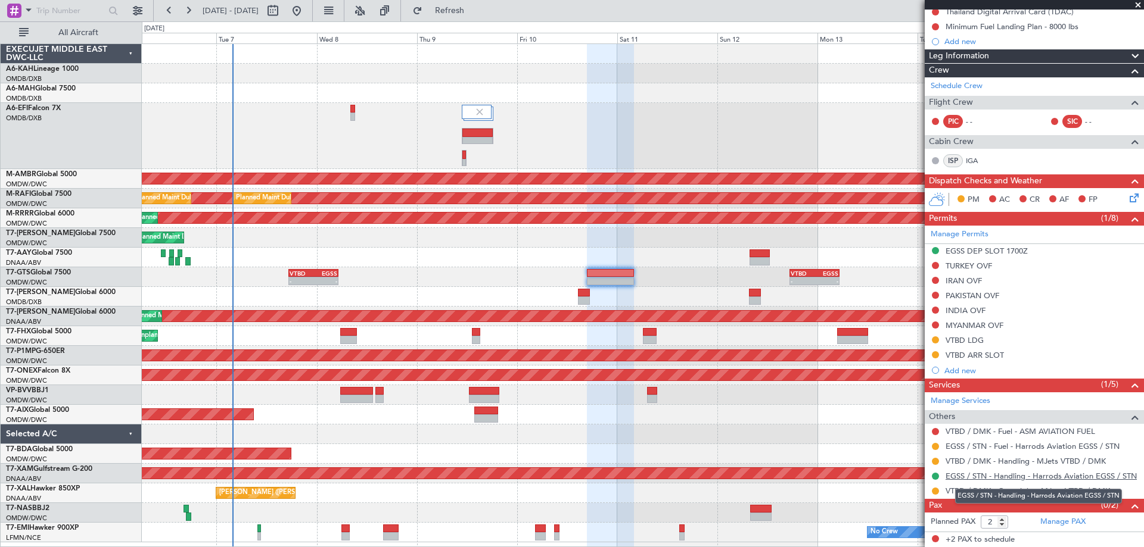
click at [982, 472] on link "EGSS / STN - Handling - Harrods Aviation EGSS / STN" at bounding box center [1040, 476] width 191 height 10
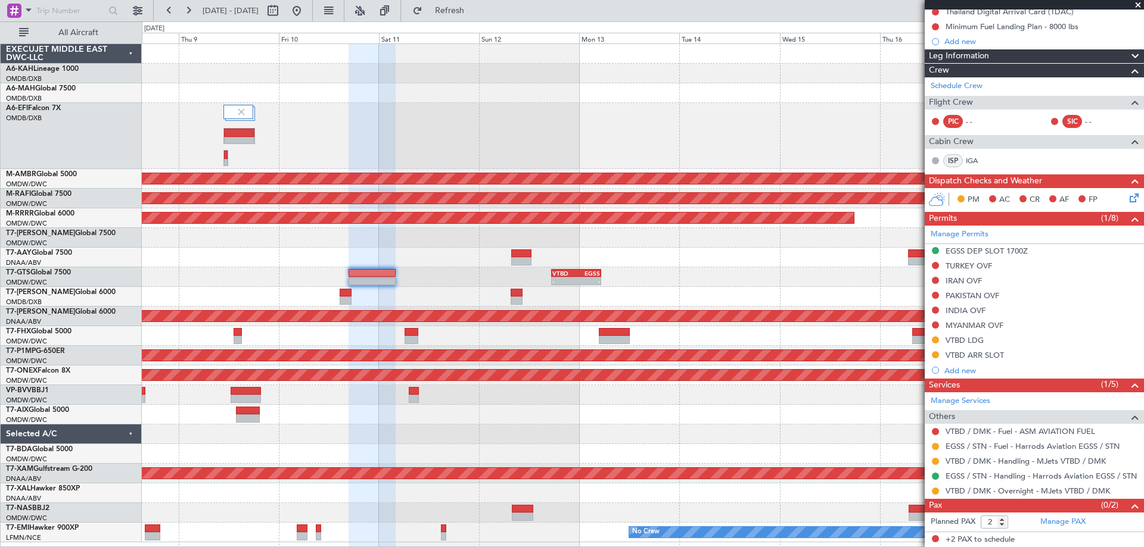
click at [546, 80] on div "Planned Maint [GEOGRAPHIC_DATA] (Seletar) Planned Maint [GEOGRAPHIC_DATA] (Al M…" at bounding box center [642, 293] width 1001 height 499
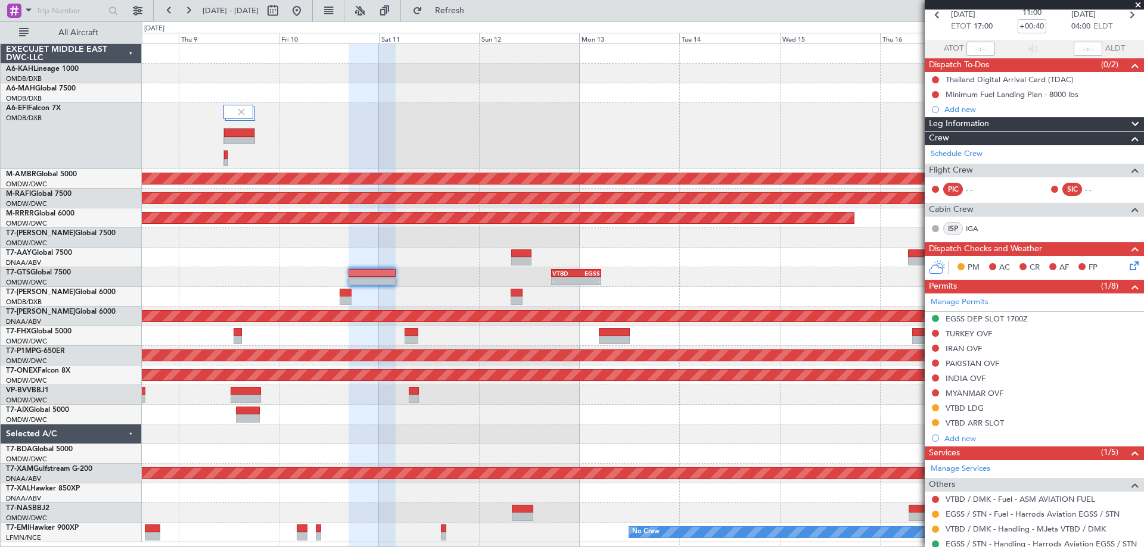
scroll to position [0, 0]
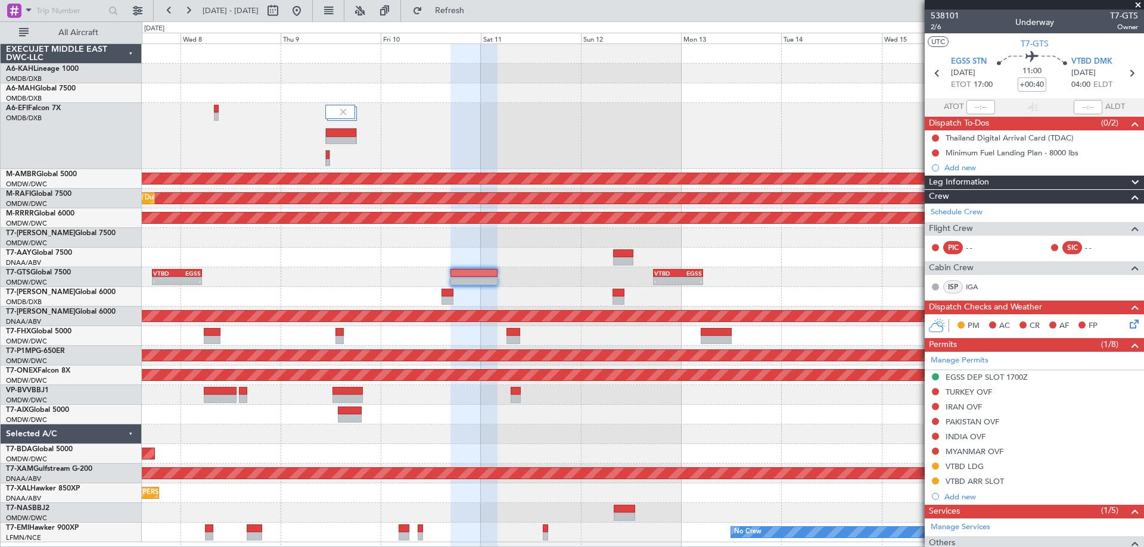
click at [482, 245] on div "Planned Maint [GEOGRAPHIC_DATA] (Seletar) Planned Maint [GEOGRAPHIC_DATA] (Al M…" at bounding box center [642, 293] width 1001 height 499
click at [942, 28] on span "2/6" at bounding box center [944, 27] width 29 height 10
click at [958, 358] on link "Manage Permits" at bounding box center [959, 361] width 58 height 12
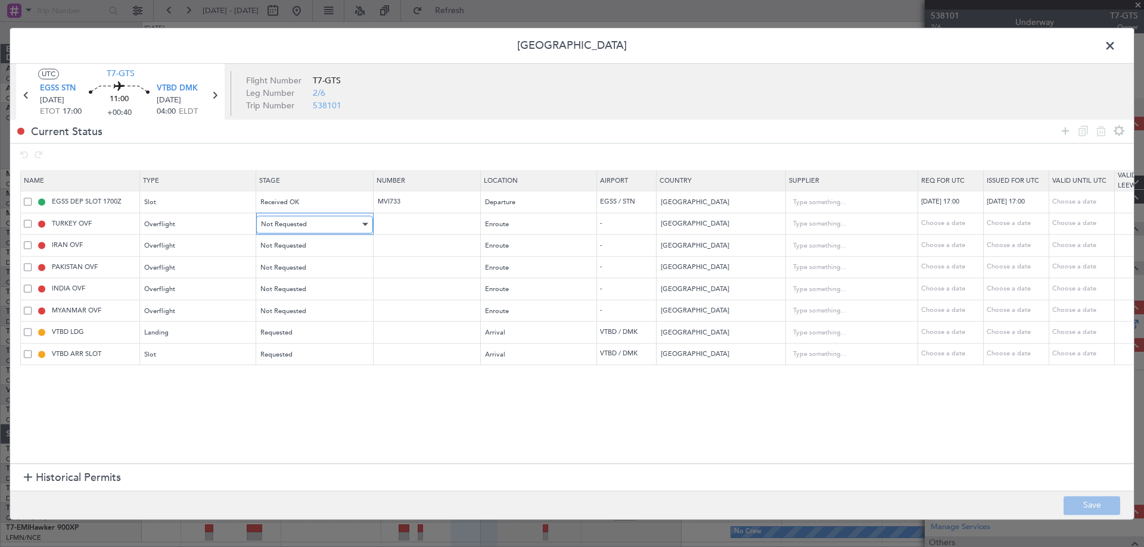
click at [321, 223] on div "Not Requested" at bounding box center [310, 225] width 99 height 18
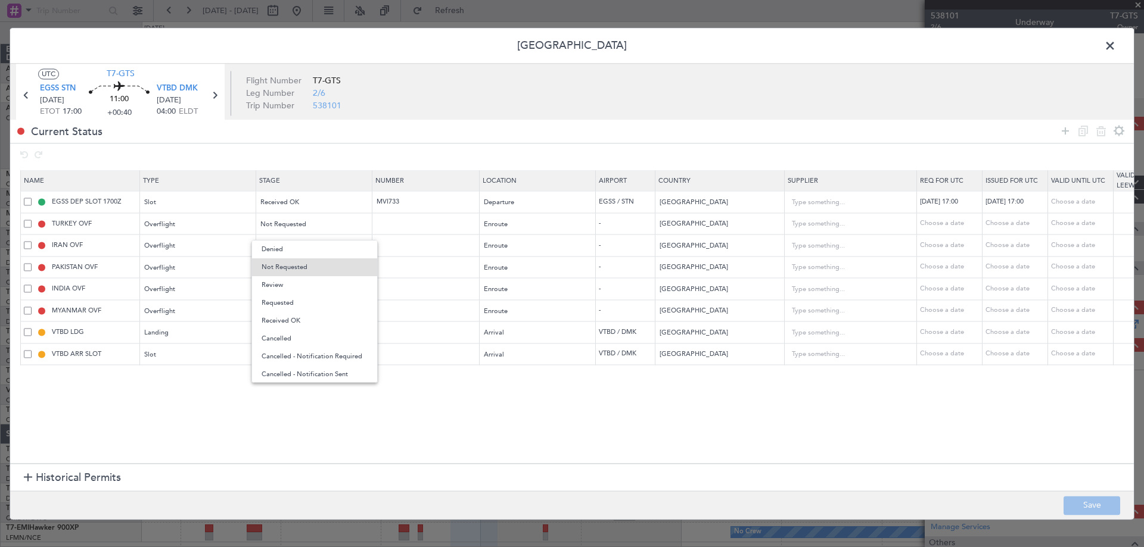
click at [288, 303] on span "Requested" at bounding box center [314, 303] width 106 height 18
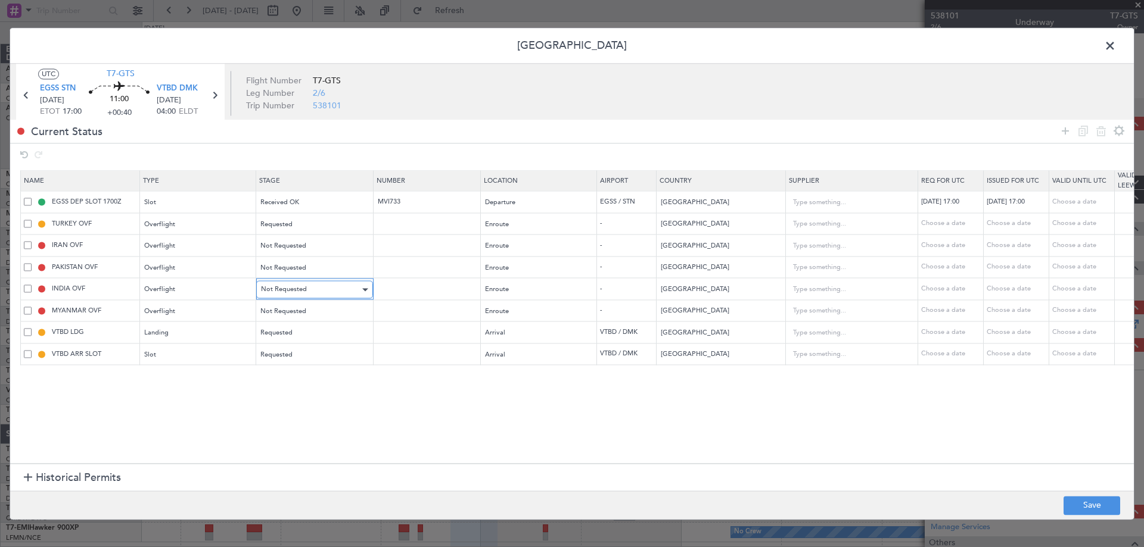
click at [341, 291] on div "Not Requested" at bounding box center [310, 290] width 99 height 18
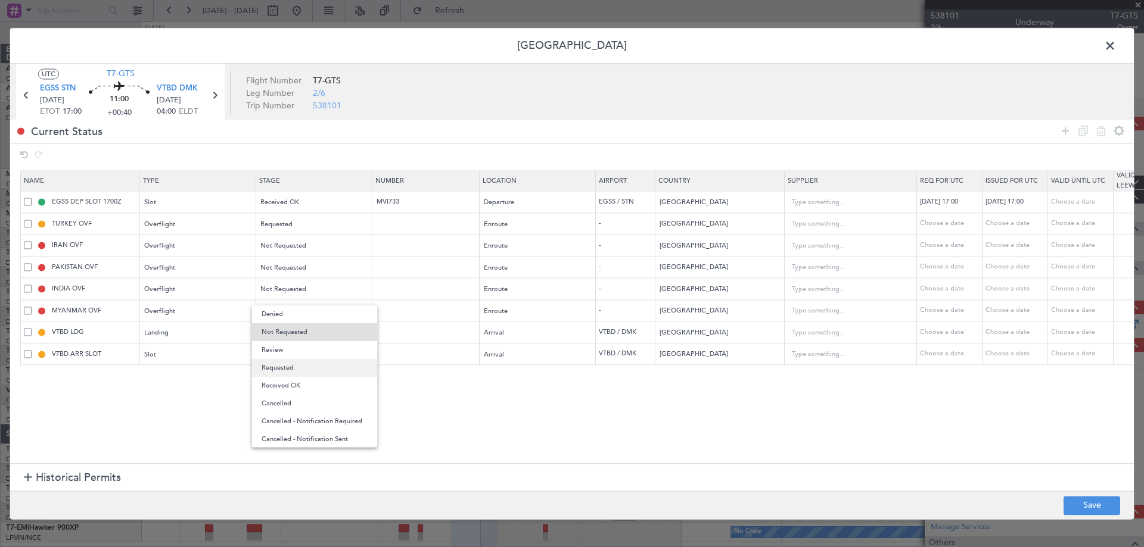
click at [308, 369] on span "Requested" at bounding box center [314, 368] width 106 height 18
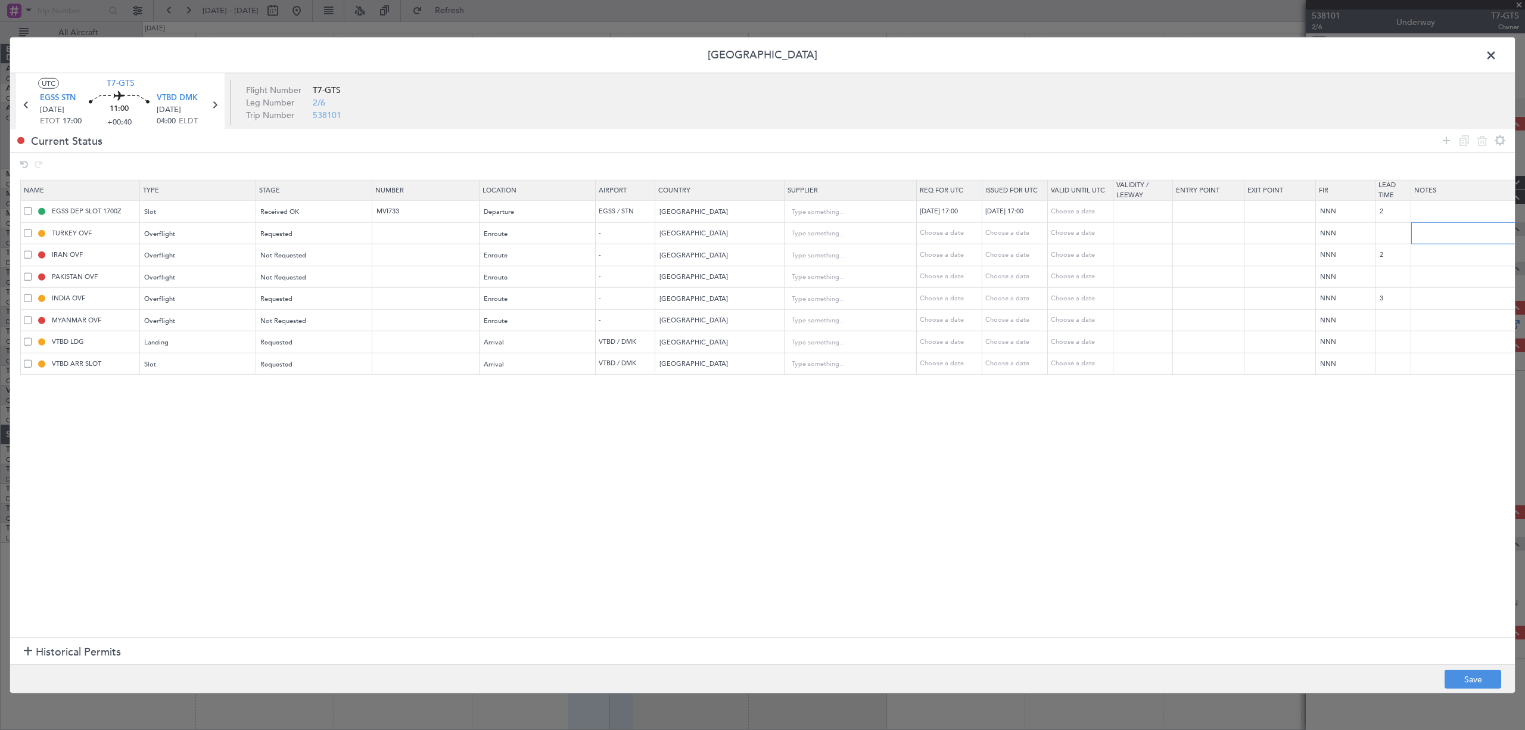
click at [1143, 237] on input "text" at bounding box center [1470, 233] width 119 height 18
click at [1143, 261] on input "text" at bounding box center [1470, 255] width 119 height 18
type input "V"
click at [1143, 267] on table "Name Type Stage Number Location Airport Country Supplier Req For Utc Issued For…" at bounding box center [780, 277] width 1520 height 195
click at [1143, 258] on input "V110 OCT JBS" at bounding box center [1470, 255] width 119 height 18
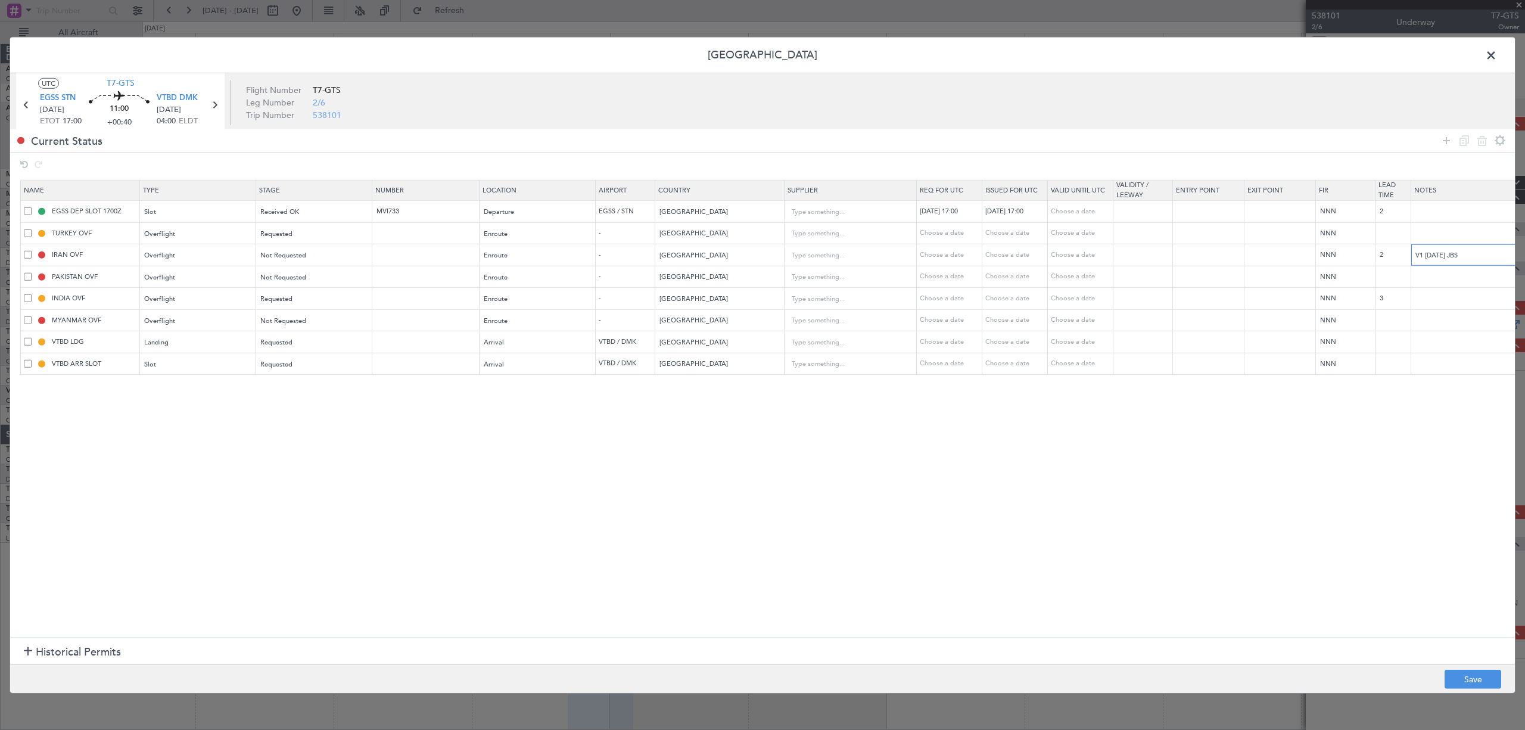
drag, startPoint x: 1484, startPoint y: 256, endPoint x: 1268, endPoint y: 254, distance: 216.8
click at [1143, 254] on tr "IRAN OVF Overflight Not Requested Enroute - [GEOGRAPHIC_DATA] Choose a date Cho…" at bounding box center [780, 255] width 1519 height 22
type input "V1 [DATE] JBS"
click at [1143, 278] on input "text" at bounding box center [1470, 276] width 119 height 18
paste input "V1 [DATE] JBS"
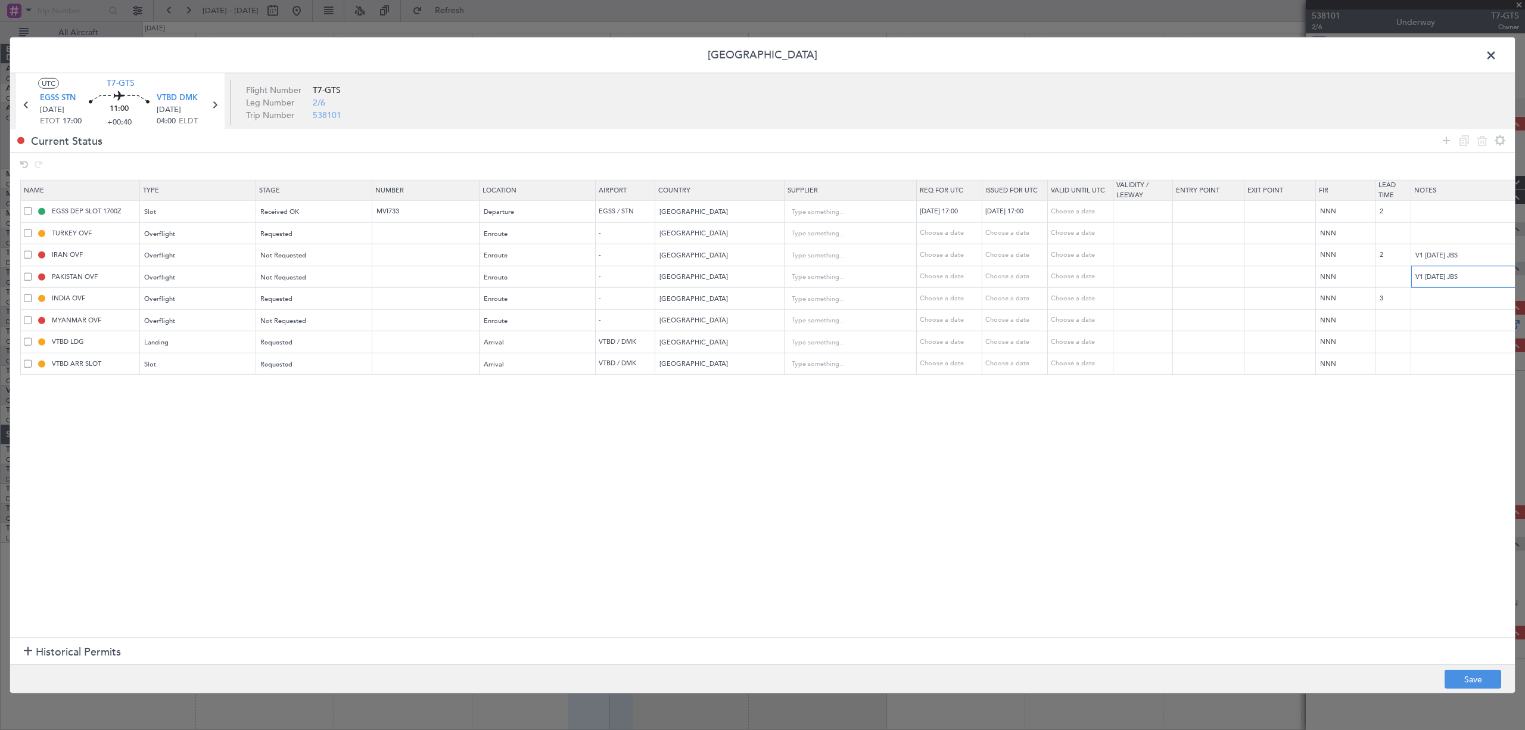
type input "V1 [DATE] JBS"
click at [1143, 319] on input "text" at bounding box center [1470, 320] width 119 height 18
paste input "V1 [DATE] JBS"
type input "V1 [DATE] JBS"
click at [298, 320] on span "Not Requested" at bounding box center [284, 320] width 46 height 9
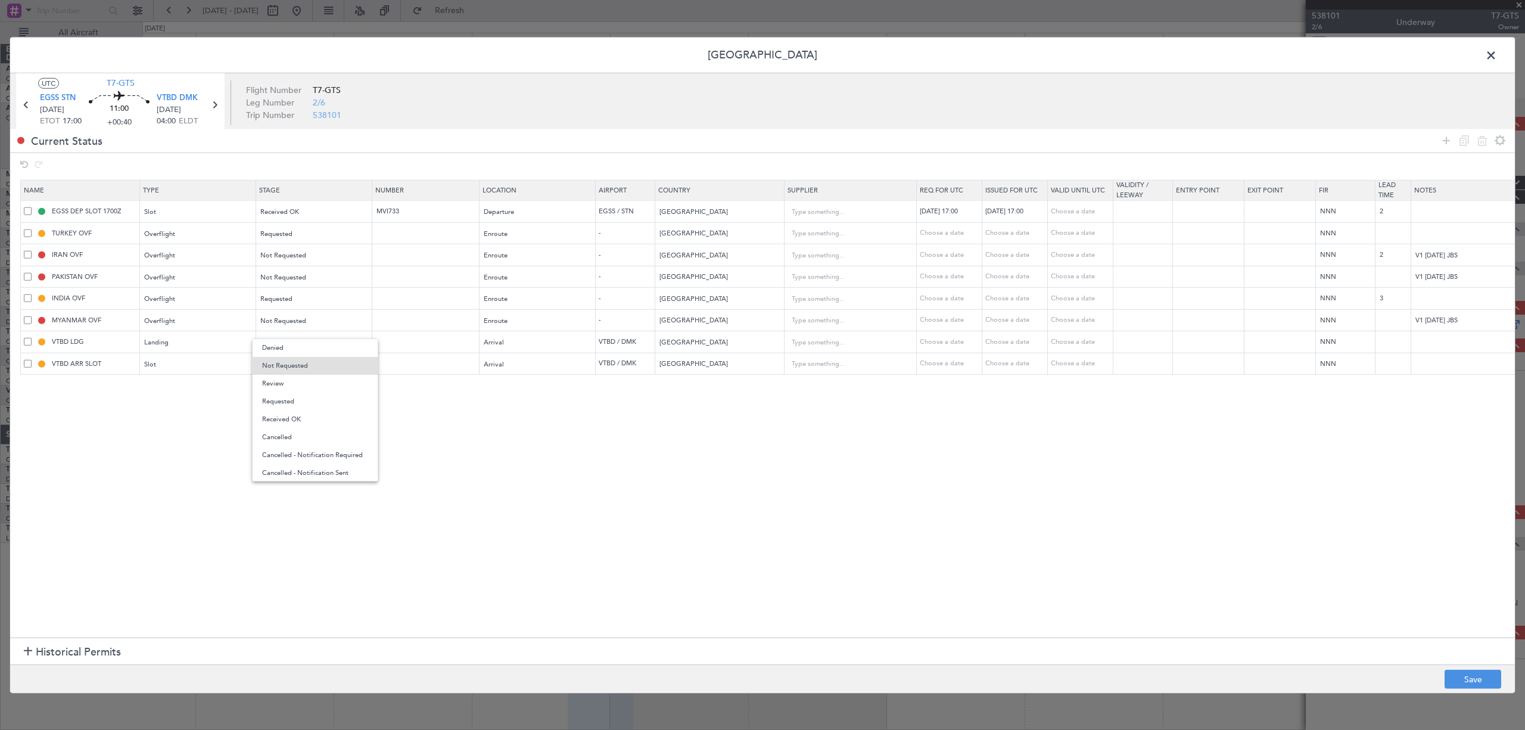
drag, startPoint x: 586, startPoint y: 444, endPoint x: 1179, endPoint y: 572, distance: 606.8
click at [586, 444] on div at bounding box center [762, 365] width 1525 height 730
click at [1143, 547] on button "Save" at bounding box center [1472, 678] width 57 height 19
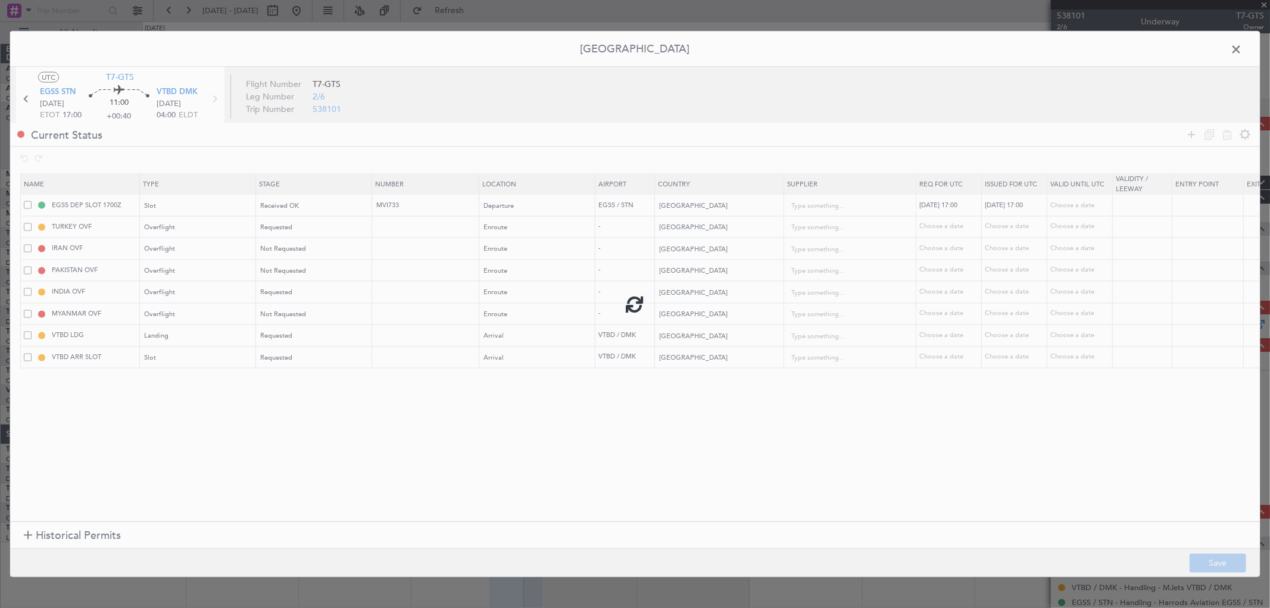
type input "V1 [DATE] JBS"
click at [1143, 52] on span at bounding box center [1242, 52] width 0 height 24
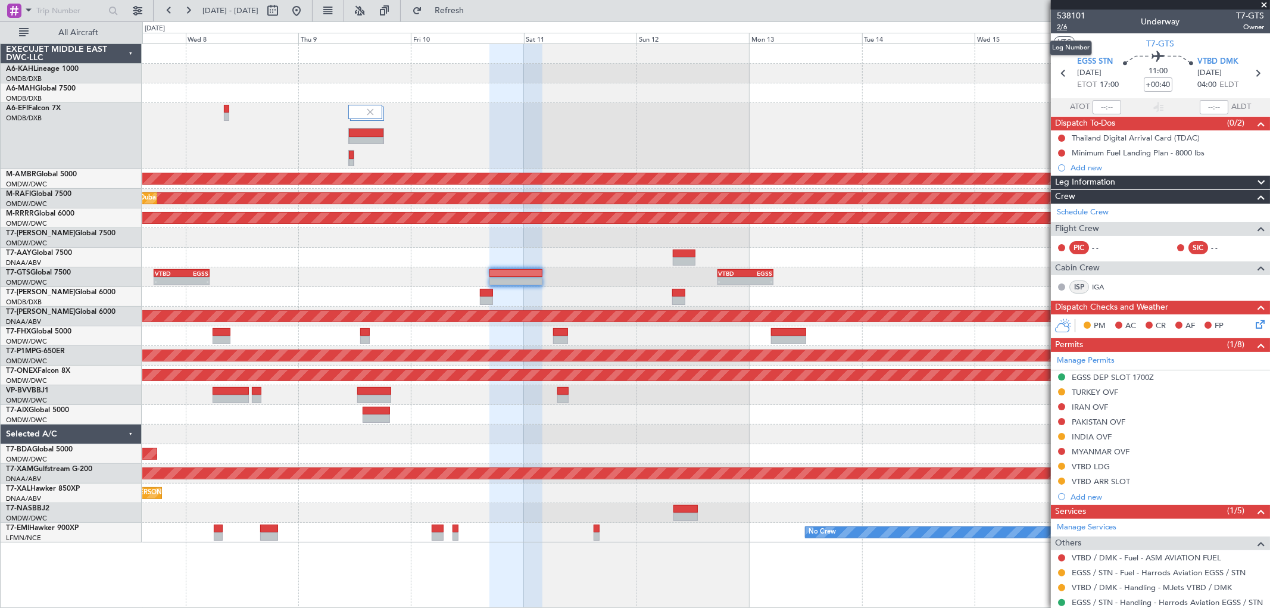
click at [1070, 29] on span "2/6" at bounding box center [1071, 27] width 29 height 10
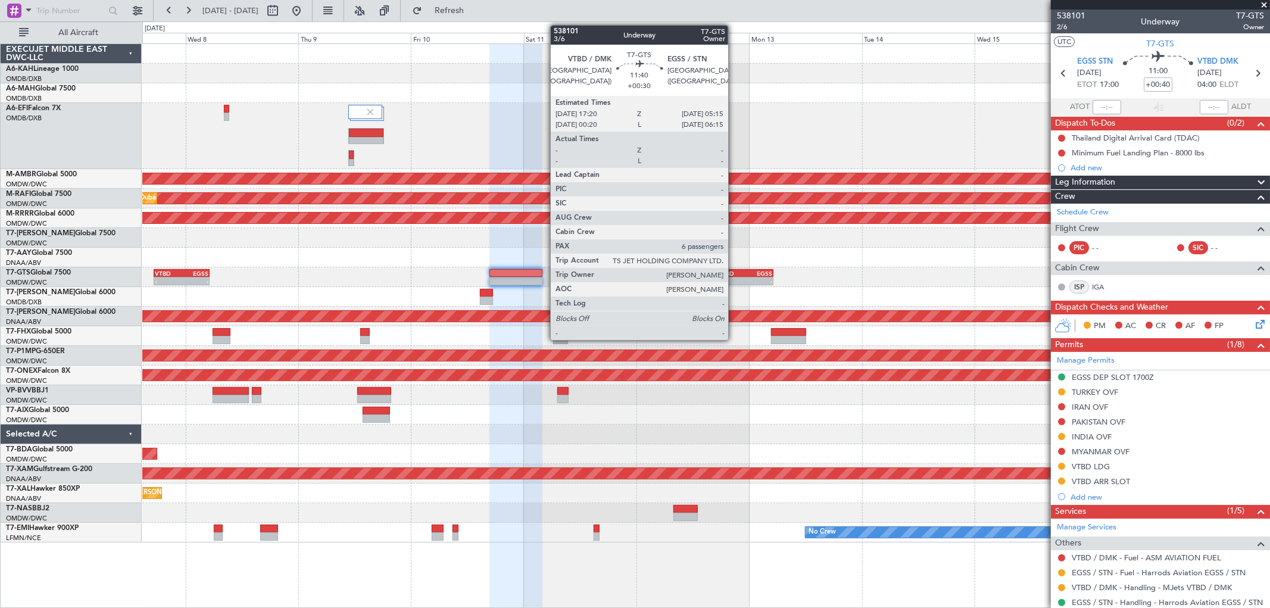
click at [734, 274] on div "VTBD" at bounding box center [732, 273] width 27 height 7
type input "+00:30"
type input "6"
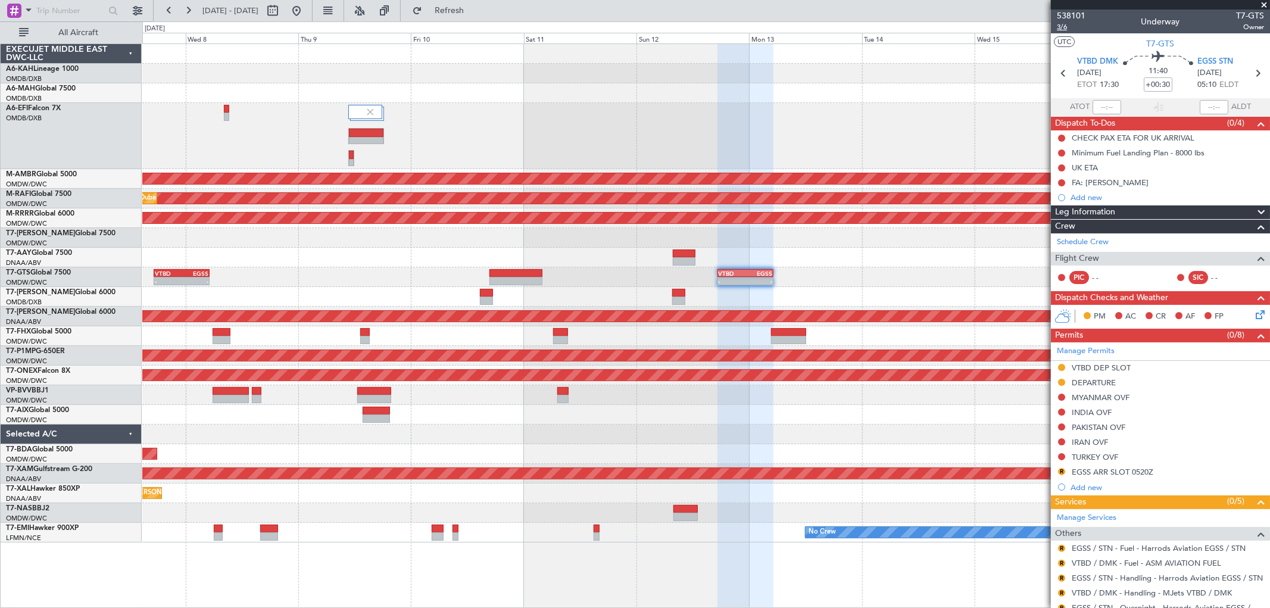
click at [1064, 26] on span "3/6" at bounding box center [1071, 27] width 29 height 10
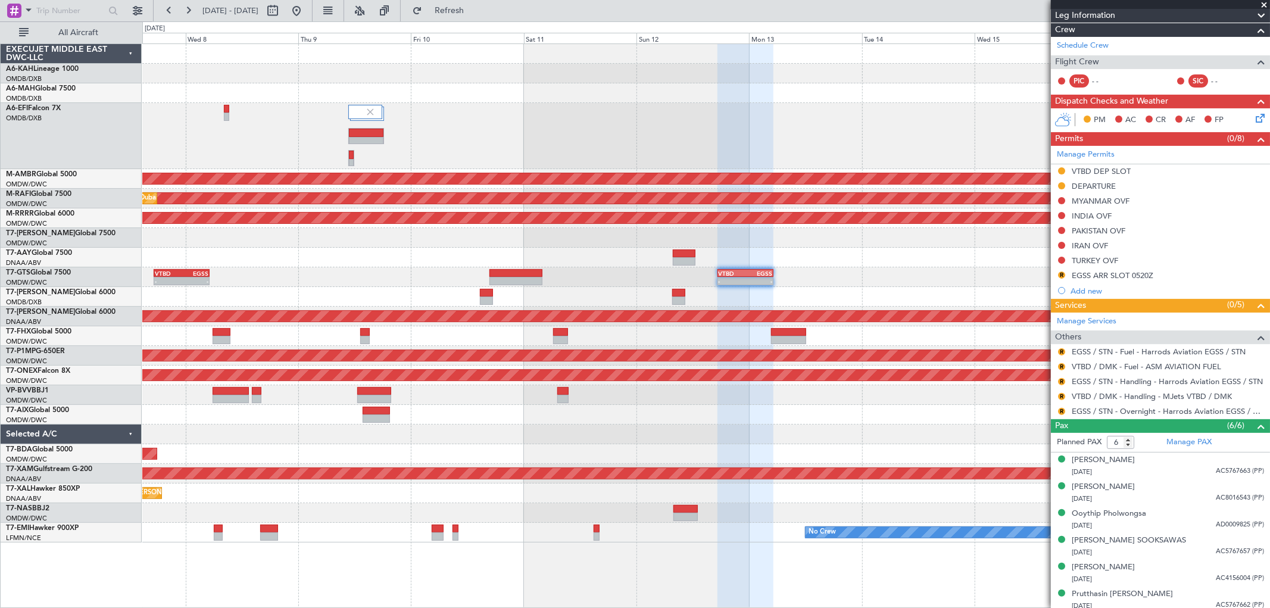
scroll to position [201, 0]
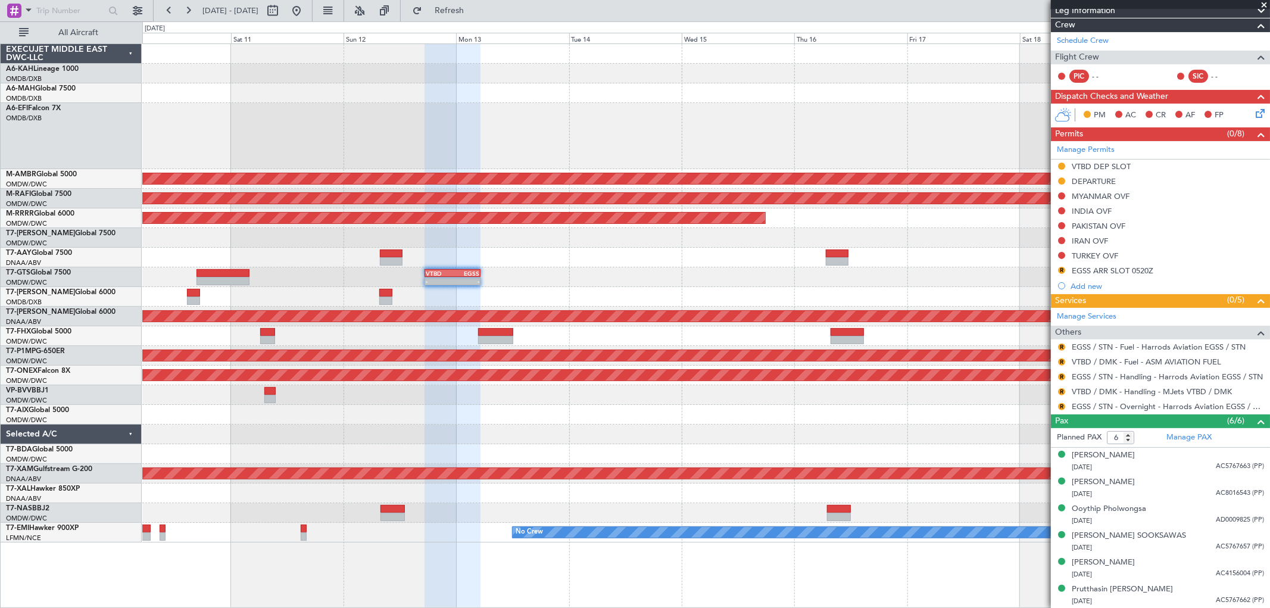
click at [572, 276] on div "Planned Maint [GEOGRAPHIC_DATA] (Seletar) Planned Maint [GEOGRAPHIC_DATA] (Al M…" at bounding box center [706, 293] width 1128 height 499
click at [1062, 407] on button "R" at bounding box center [1061, 406] width 7 height 7
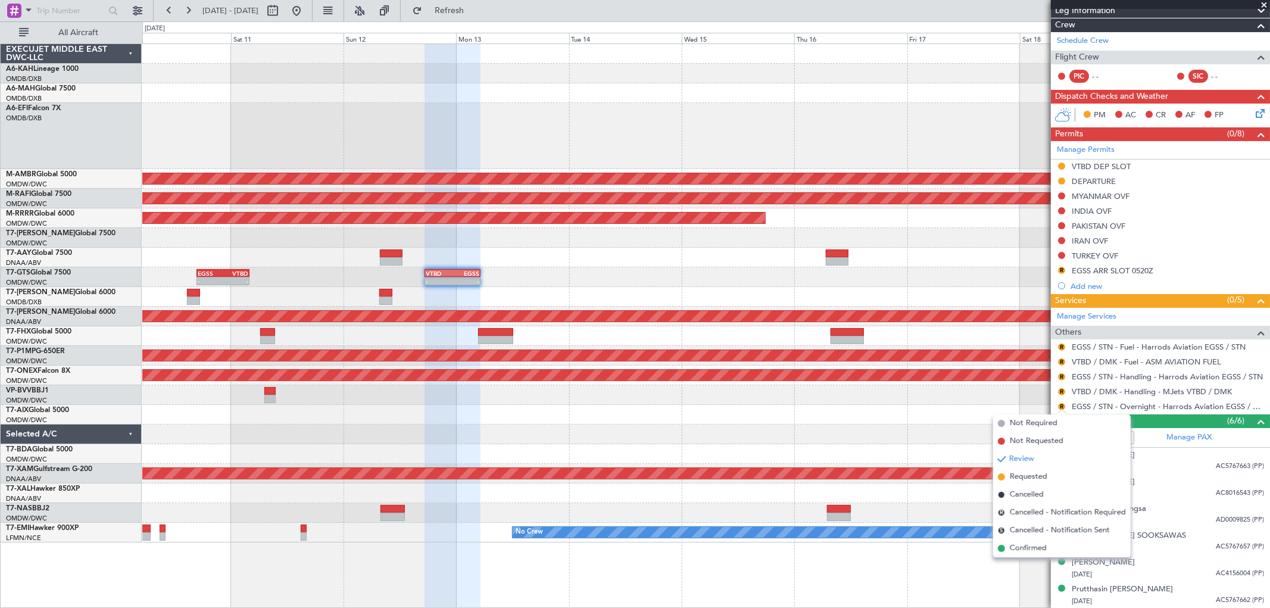
click at [1026, 547] on span "Confirmed" at bounding box center [1028, 549] width 37 height 12
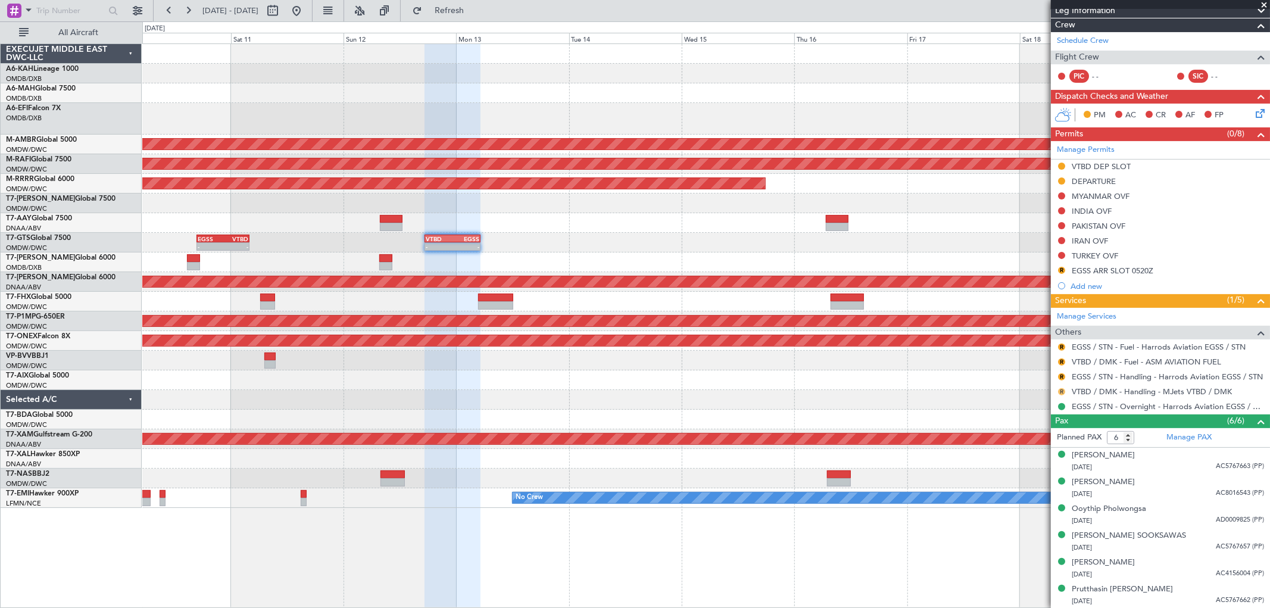
click at [1061, 388] on button "R" at bounding box center [1061, 391] width 7 height 7
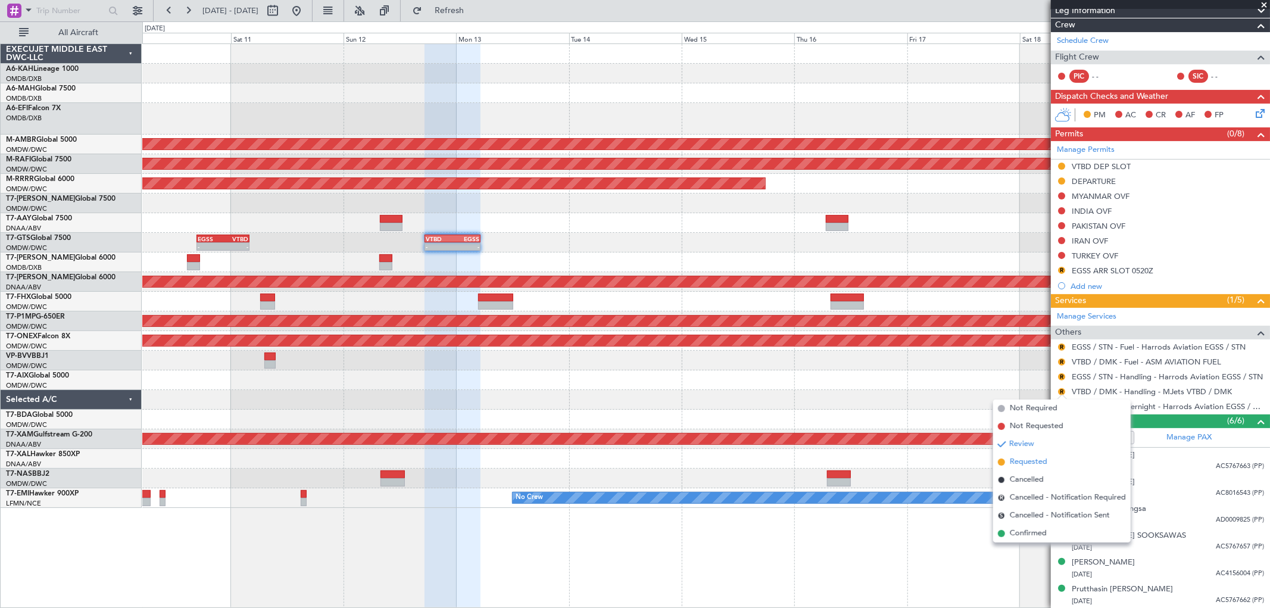
click at [1026, 462] on span "Requested" at bounding box center [1029, 462] width 38 height 12
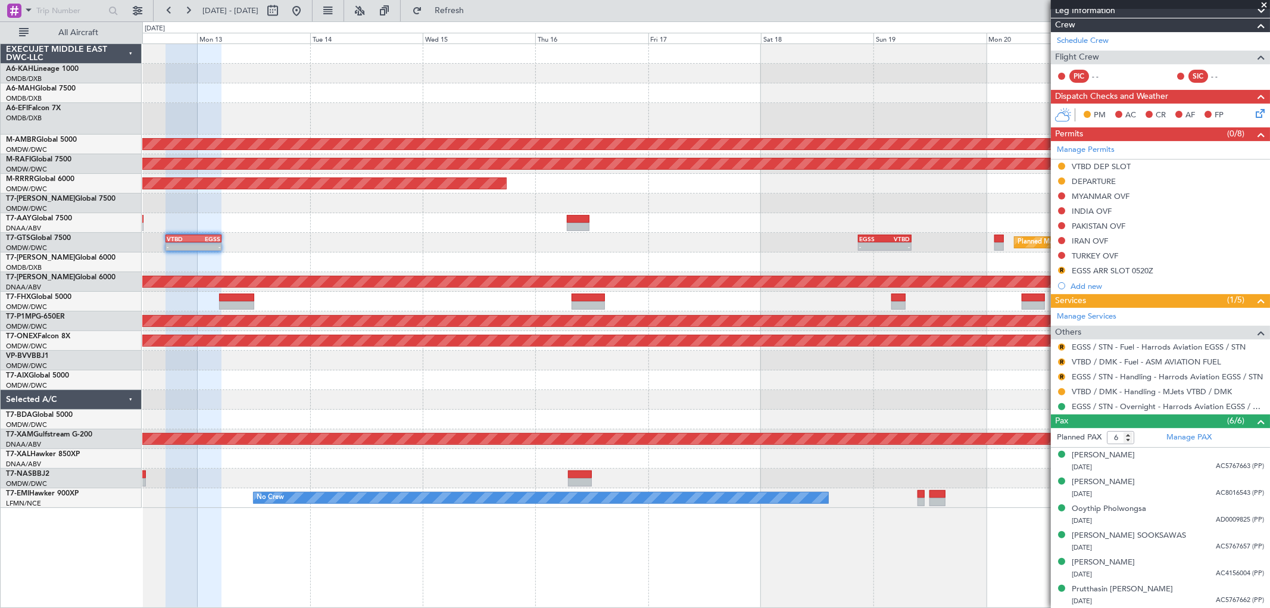
click at [543, 253] on div "Planned Maint [GEOGRAPHIC_DATA] (Seletar) Planned Maint [GEOGRAPHIC_DATA] (Al M…" at bounding box center [706, 276] width 1128 height 464
click at [1063, 374] on button "R" at bounding box center [1061, 376] width 7 height 7
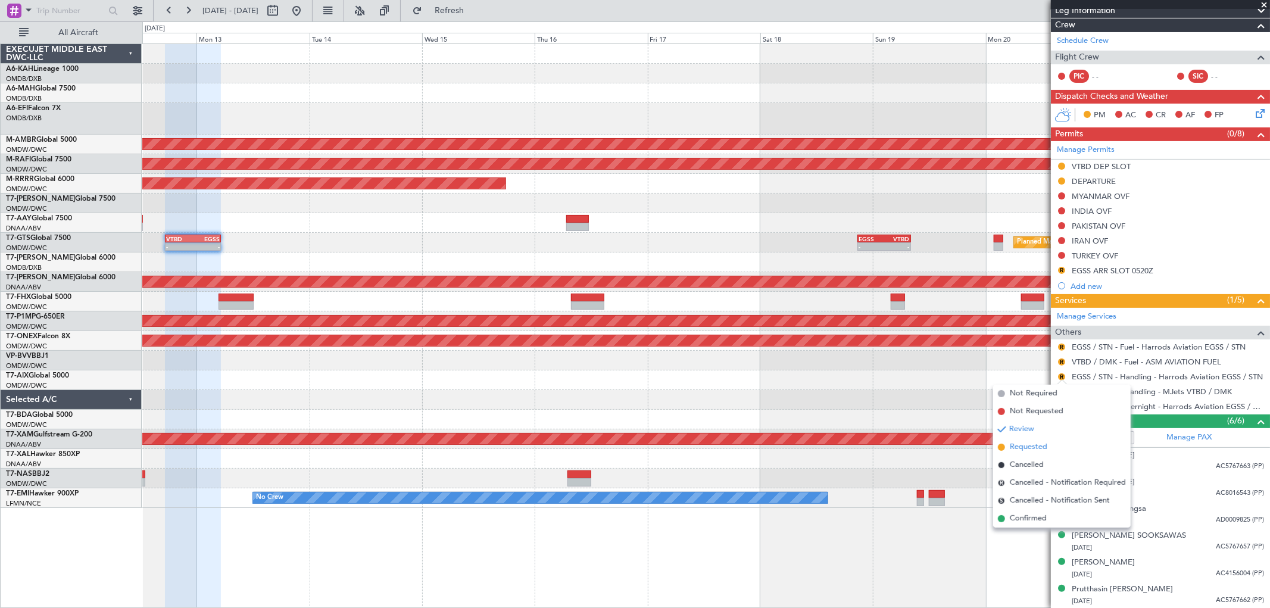
click at [1029, 449] on span "Requested" at bounding box center [1029, 447] width 38 height 12
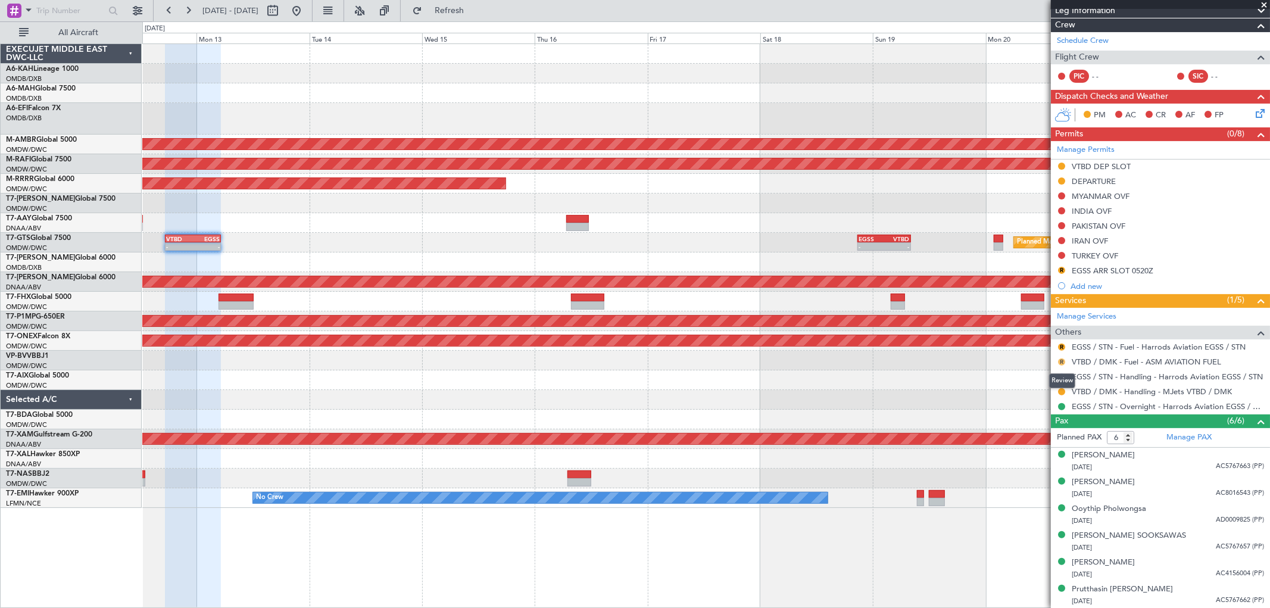
click at [1062, 362] on button "R" at bounding box center [1061, 362] width 7 height 7
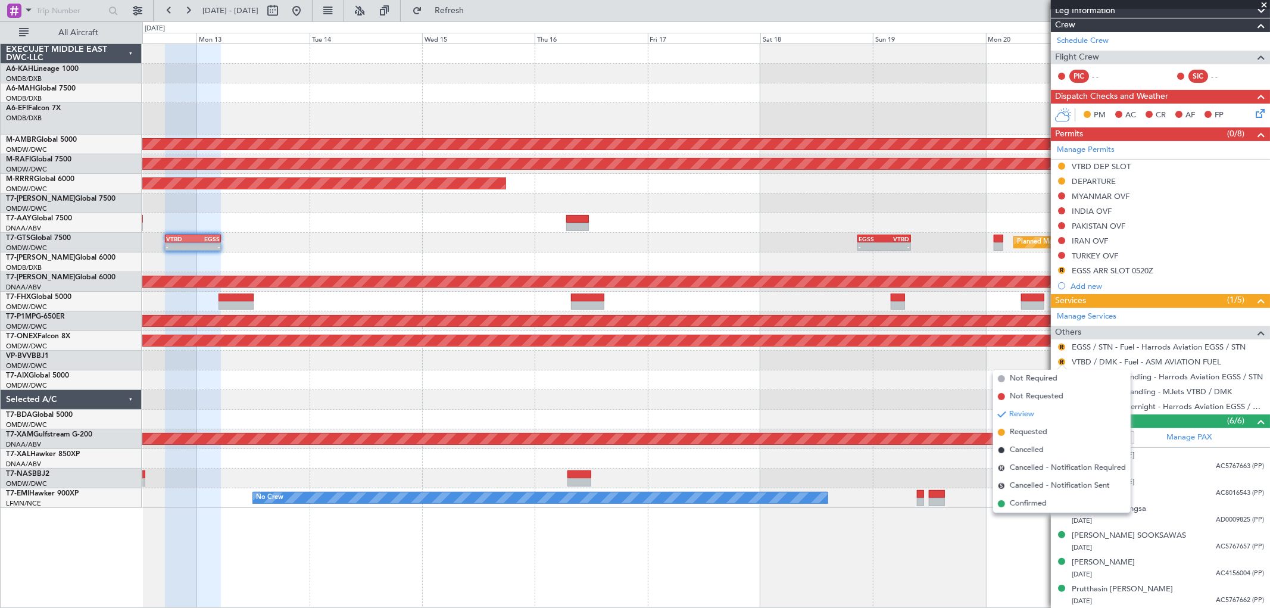
click at [880, 394] on div at bounding box center [706, 400] width 1128 height 20
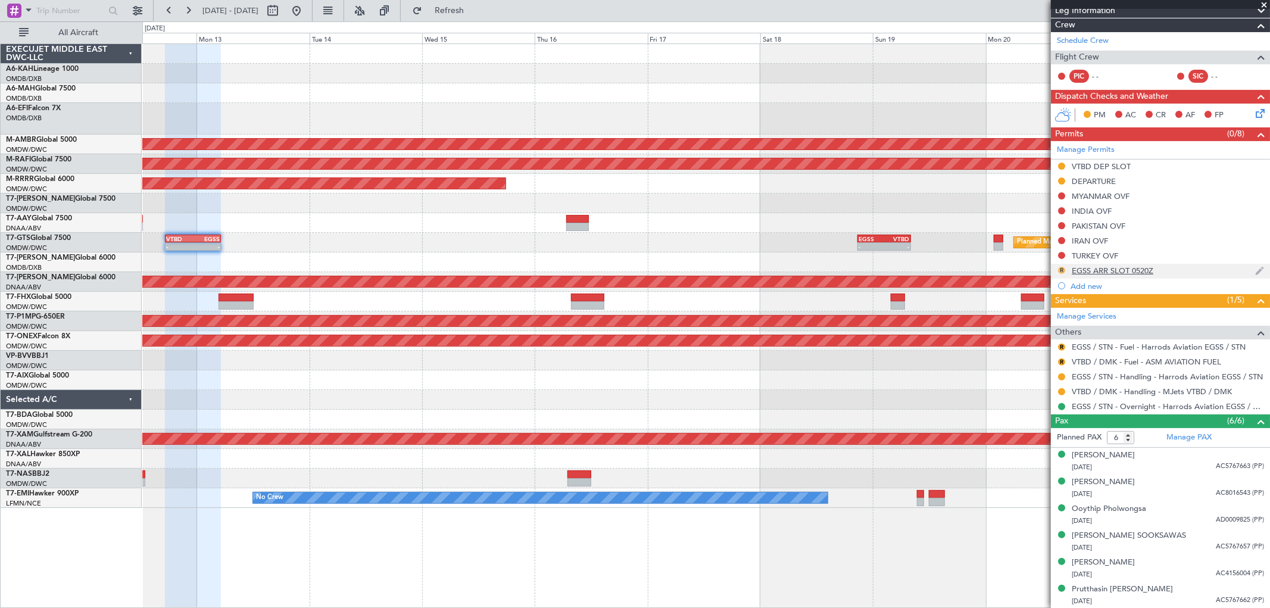
click at [1063, 270] on button "R" at bounding box center [1061, 270] width 7 height 7
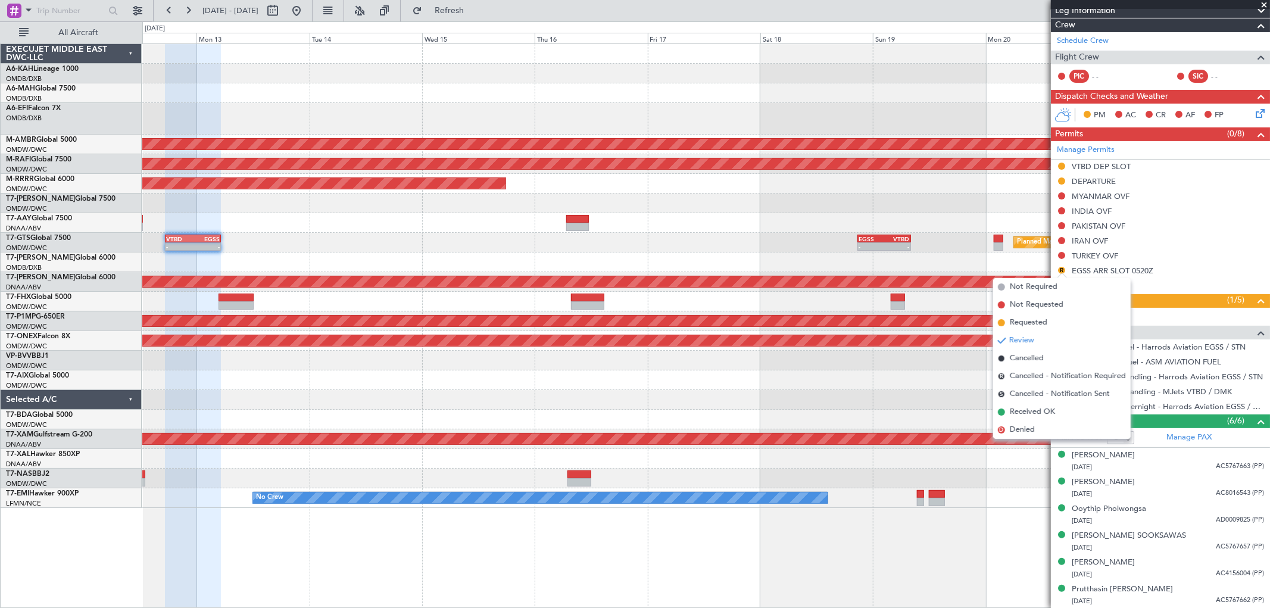
drag, startPoint x: 1044, startPoint y: 415, endPoint x: 1052, endPoint y: 343, distance: 72.0
click at [1044, 411] on span "Received OK" at bounding box center [1032, 412] width 45 height 12
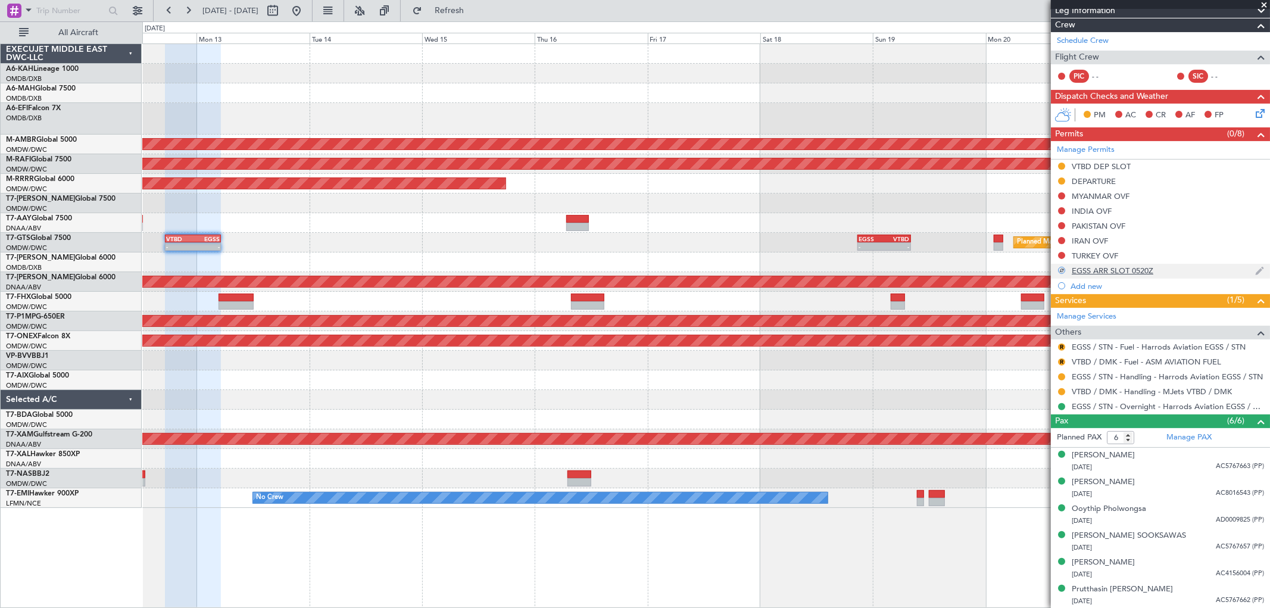
click at [1130, 270] on div "EGSS ARR SLOT 0520Z" at bounding box center [1113, 271] width 82 height 10
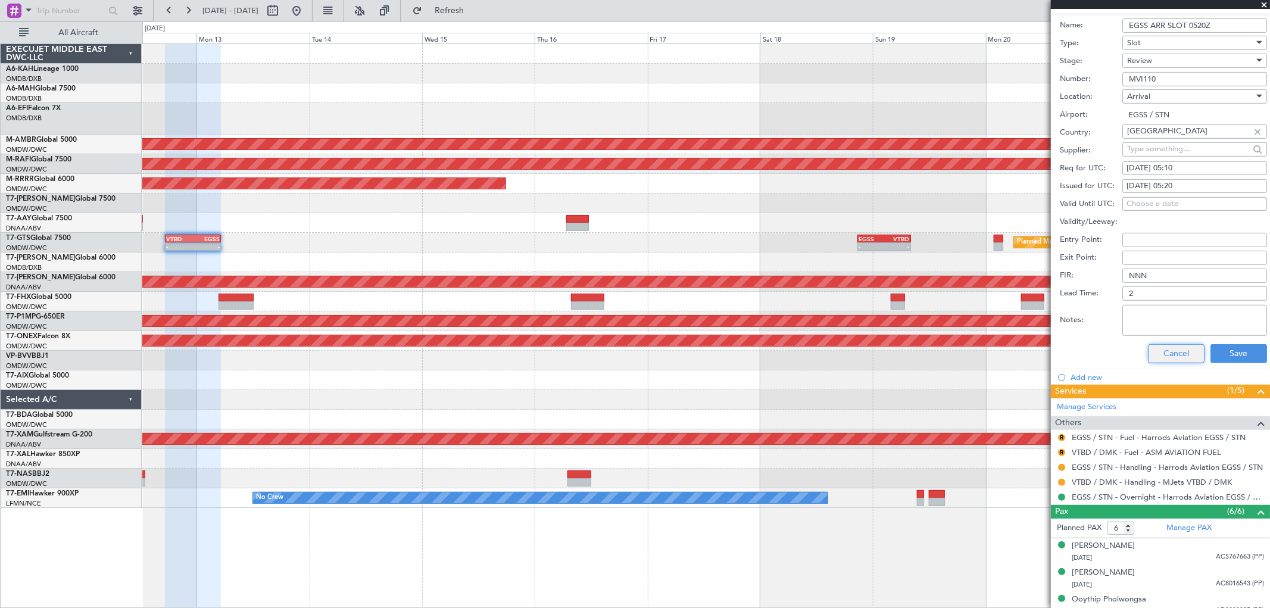
click at [1143, 353] on button "Cancel" at bounding box center [1176, 353] width 57 height 19
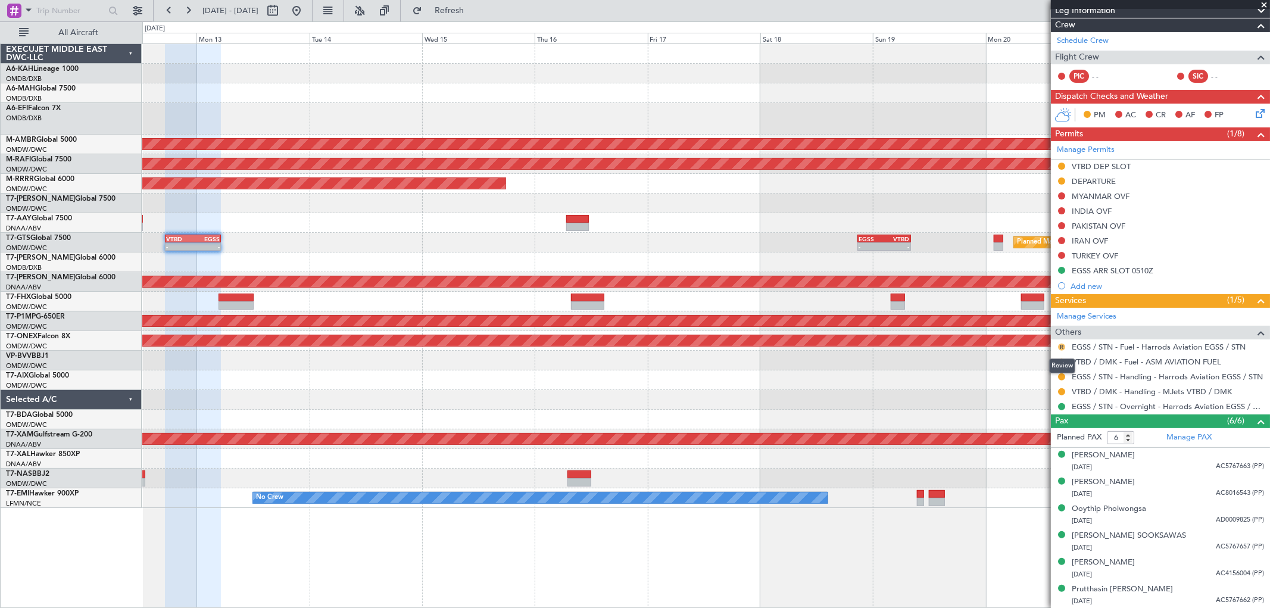
click at [1062, 345] on button "R" at bounding box center [1061, 347] width 7 height 7
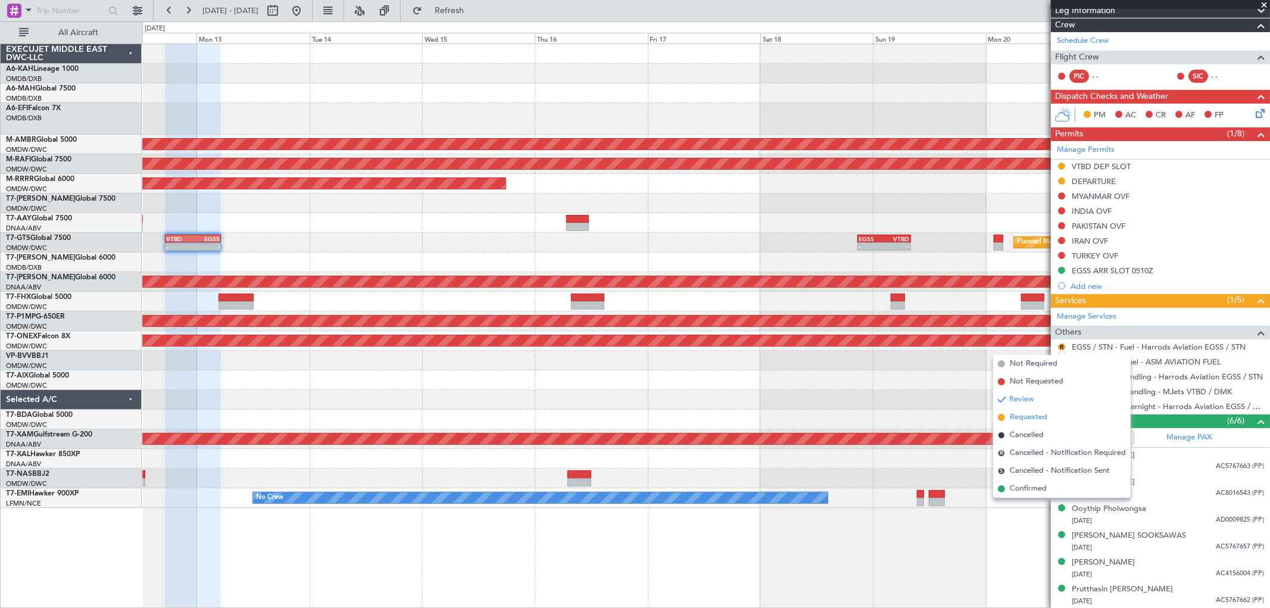
click at [1032, 416] on span "Requested" at bounding box center [1029, 418] width 38 height 12
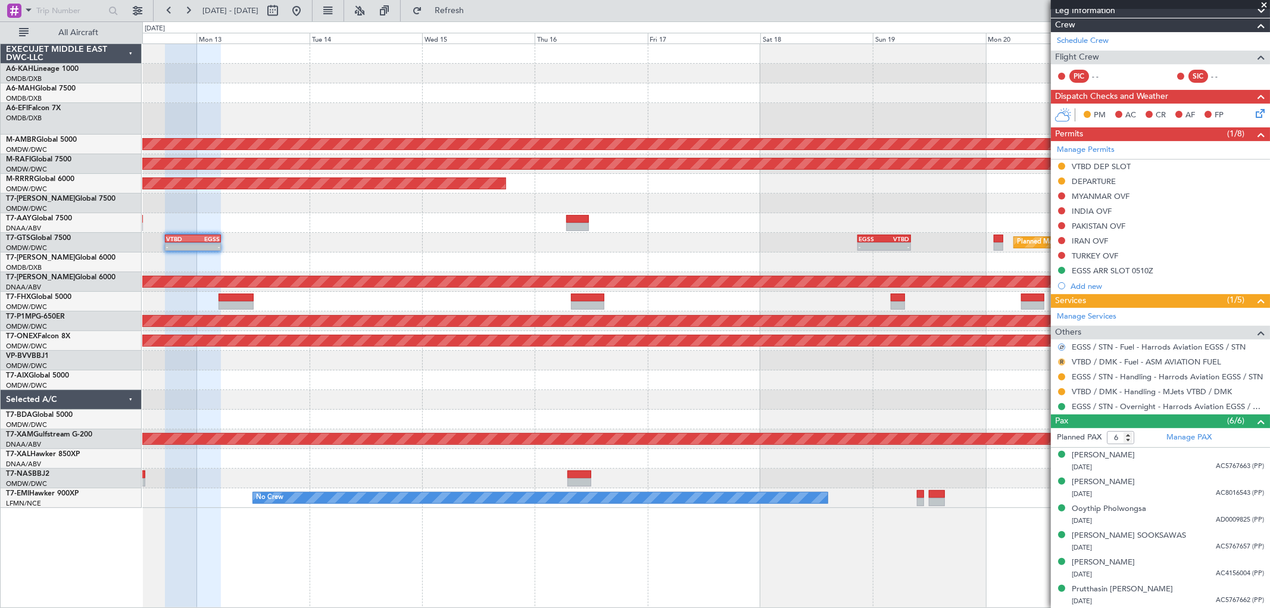
click at [1060, 360] on button "R" at bounding box center [1061, 362] width 7 height 7
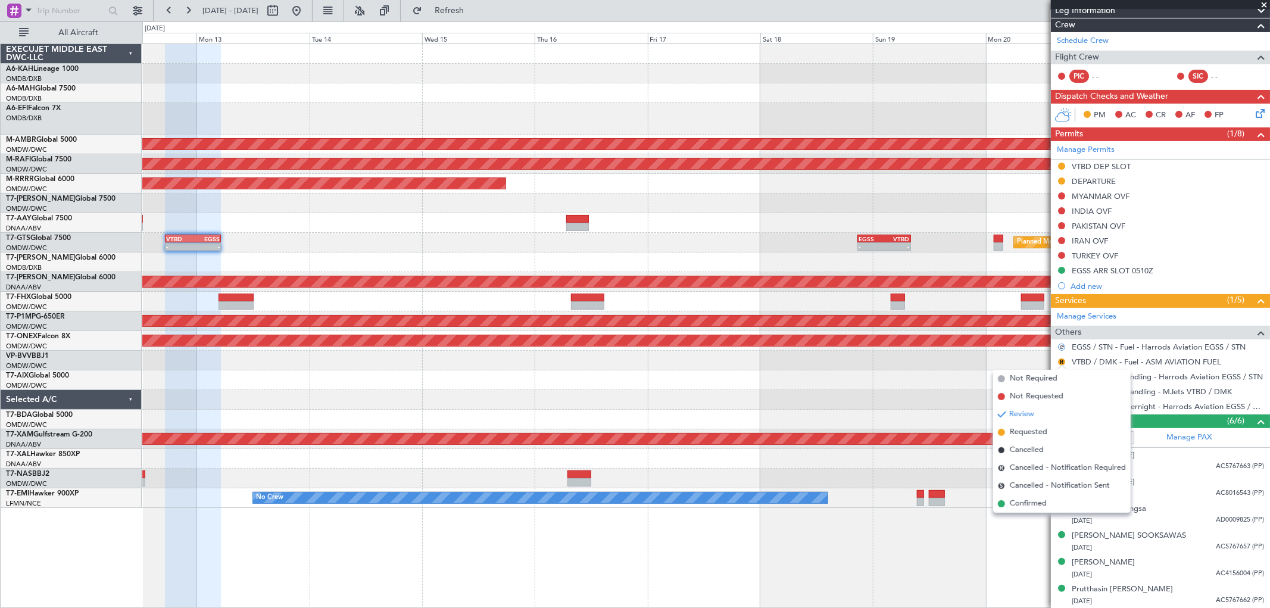
click at [908, 381] on div at bounding box center [706, 380] width 1128 height 20
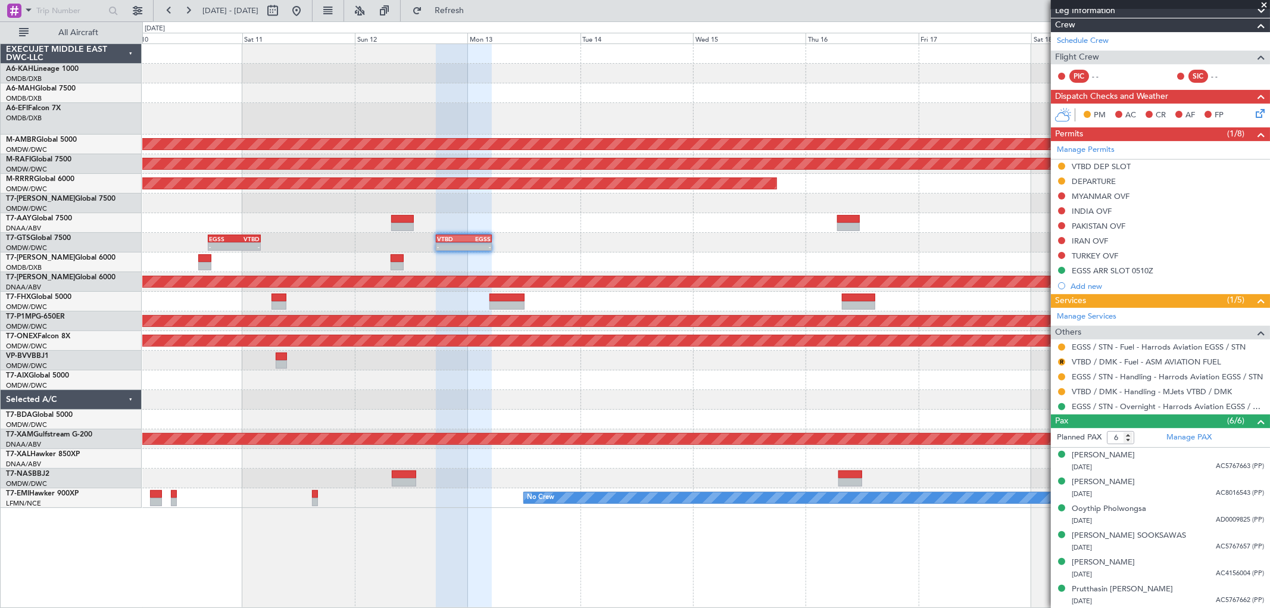
click at [611, 194] on div at bounding box center [706, 204] width 1128 height 20
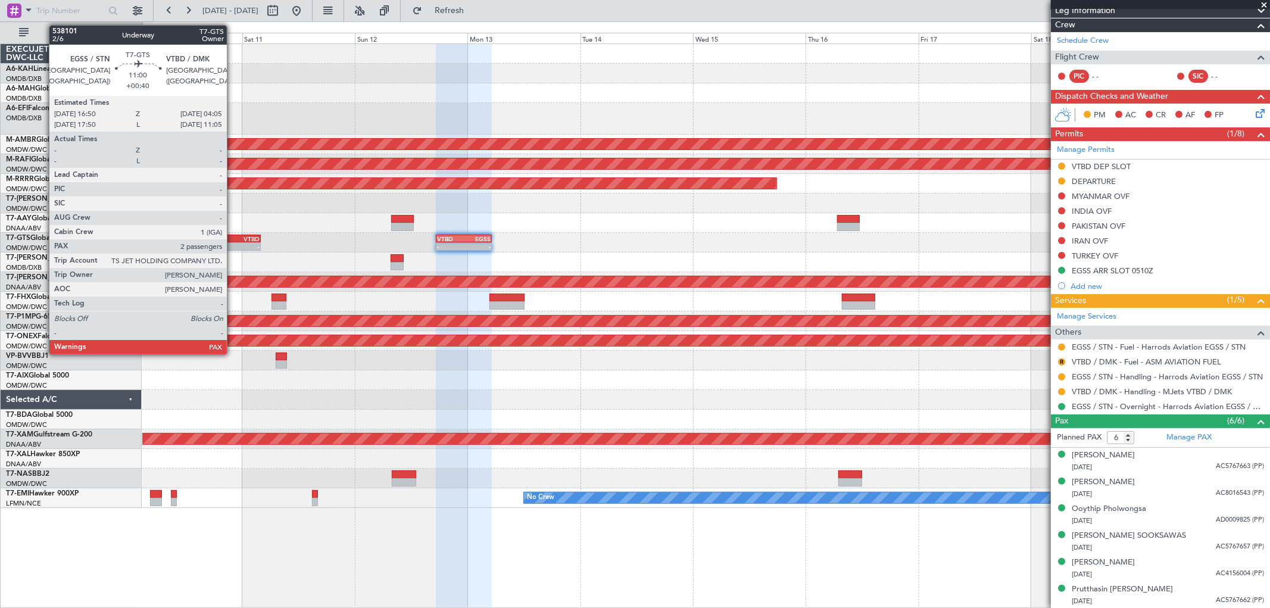
click at [233, 239] on div "EGSS" at bounding box center [222, 238] width 26 height 7
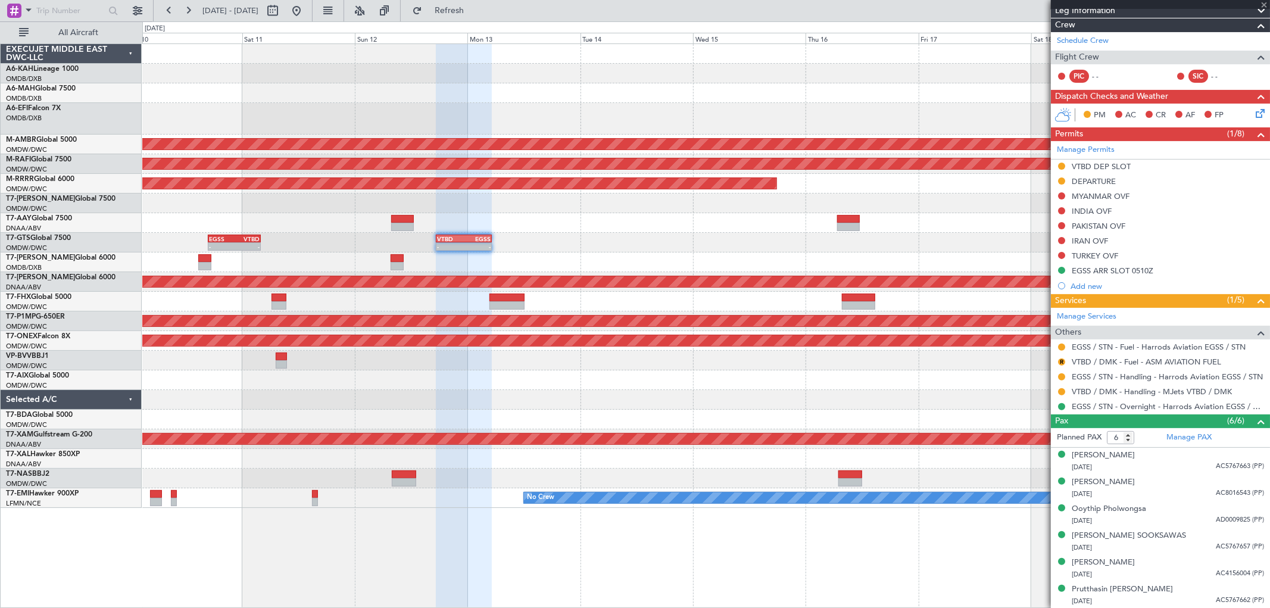
type input "+00:40"
type input "2"
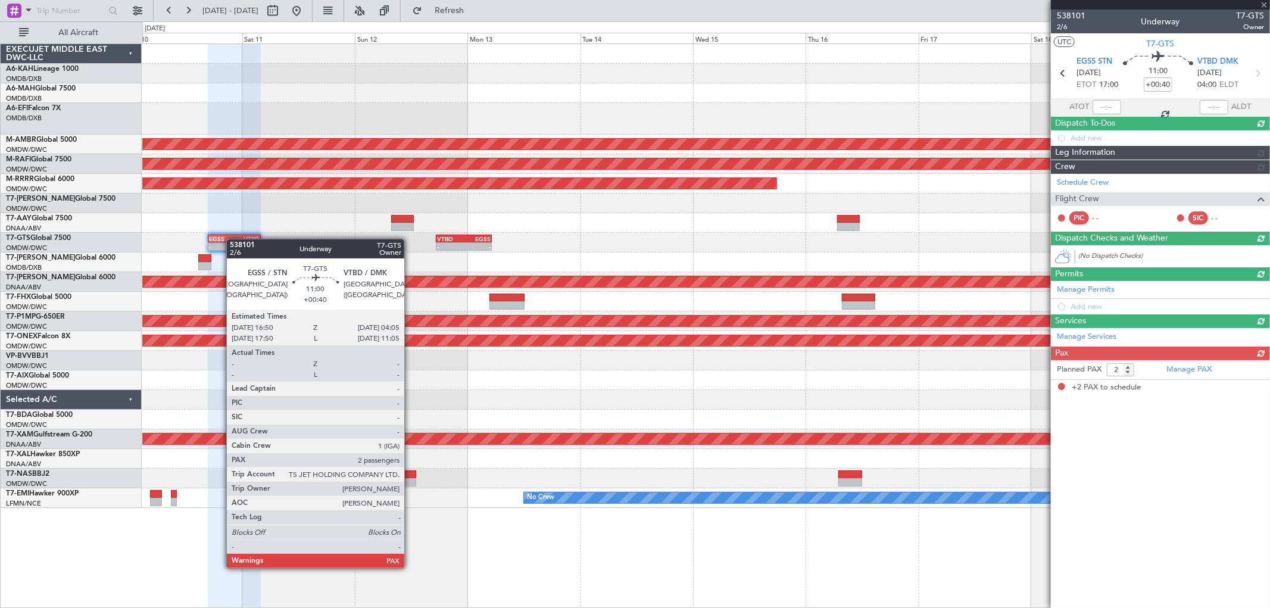
scroll to position [0, 0]
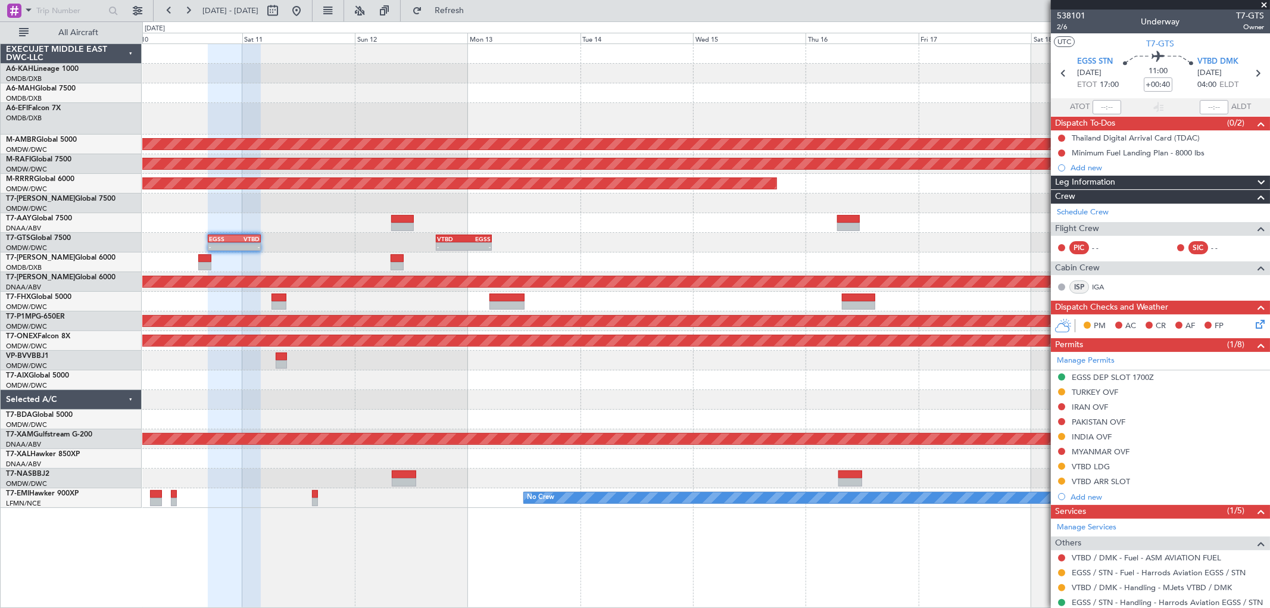
click at [1103, 360] on link "Manage Permits" at bounding box center [1086, 361] width 58 height 12
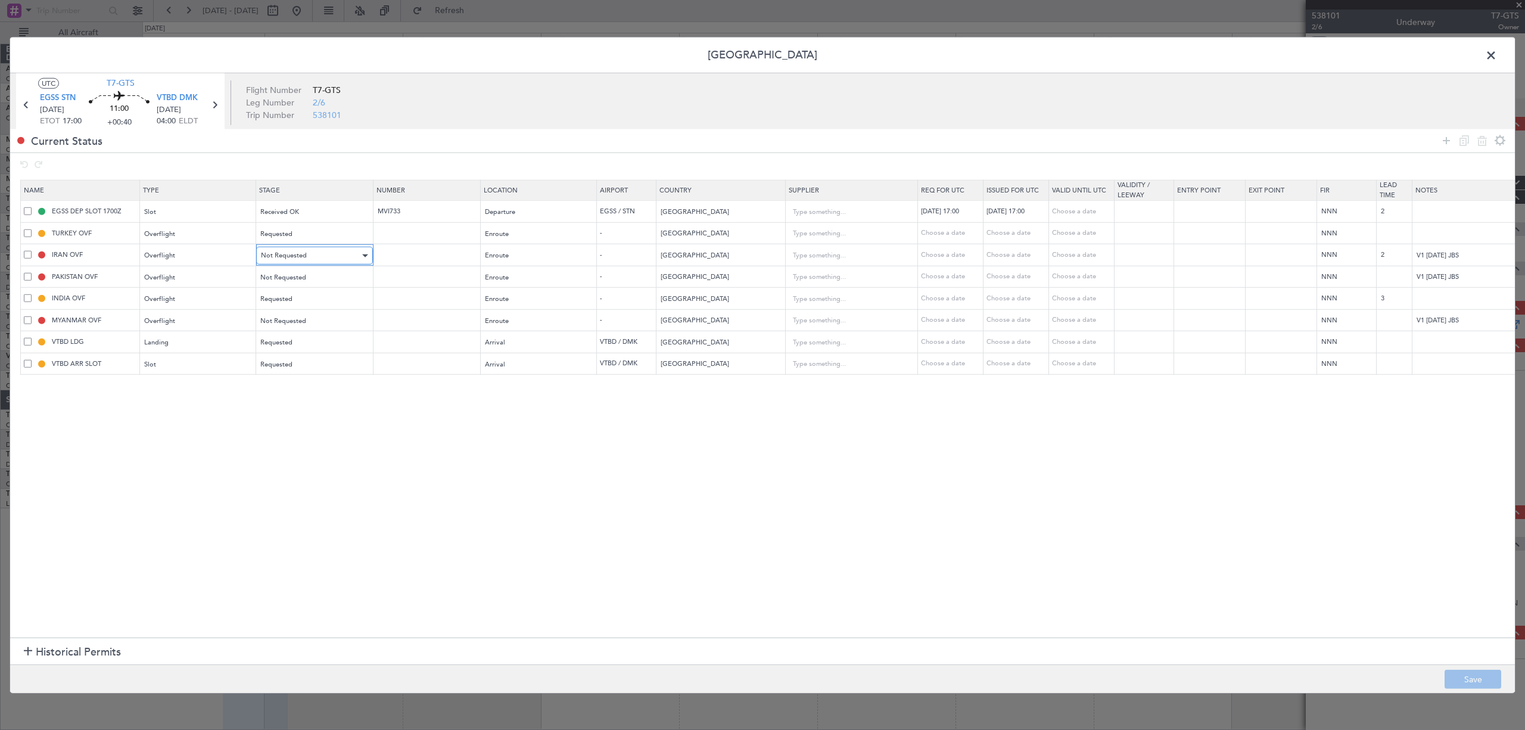
click at [309, 256] on div "Not Requested" at bounding box center [310, 256] width 99 height 18
click at [303, 332] on span "Requested" at bounding box center [315, 335] width 106 height 18
click at [305, 272] on div "Not Requested" at bounding box center [310, 277] width 99 height 18
click at [304, 354] on span "Requested" at bounding box center [315, 357] width 106 height 18
click at [303, 325] on span "Not Requested" at bounding box center [284, 320] width 46 height 9
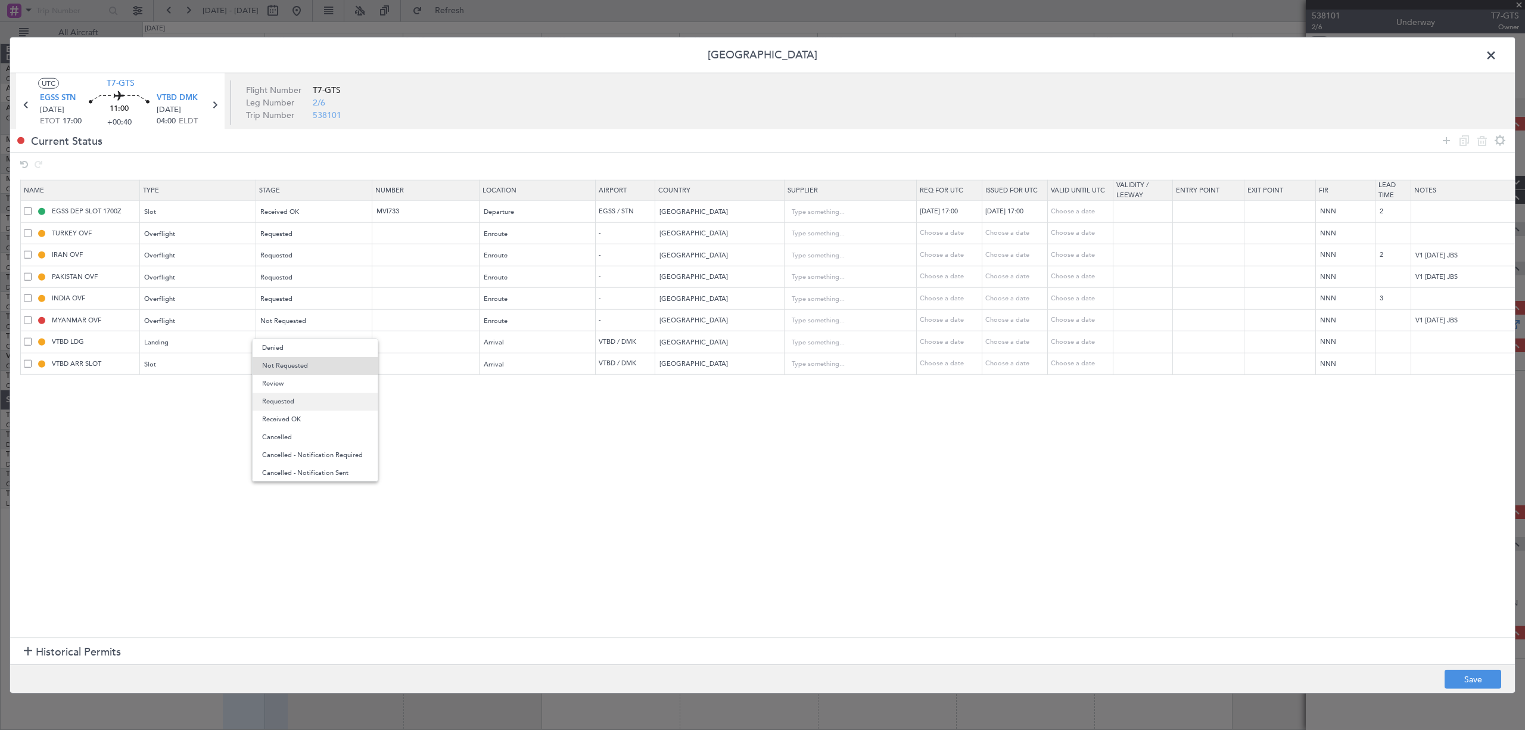
click at [308, 394] on span "Requested" at bounding box center [315, 402] width 106 height 18
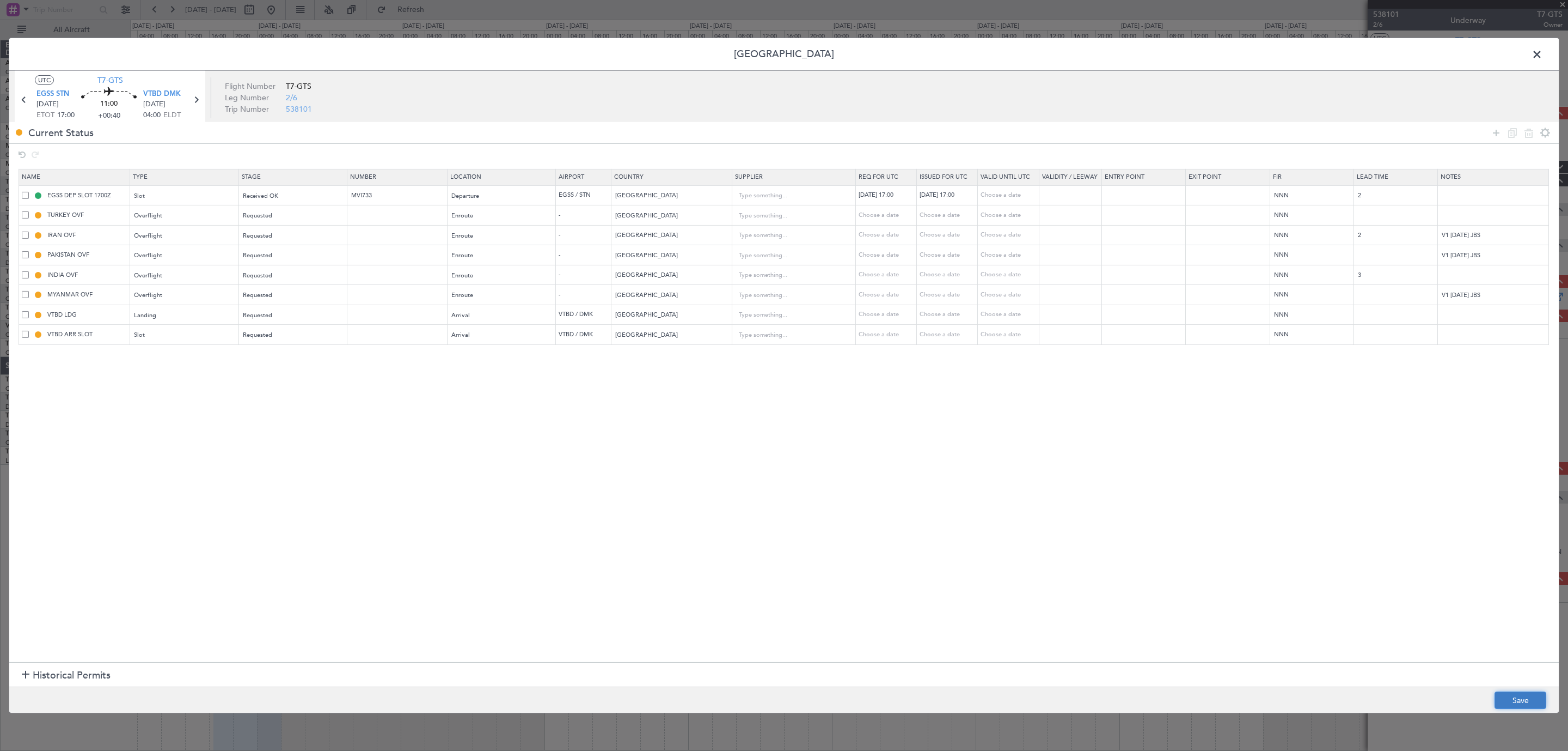
click at [1045, 500] on button "Save" at bounding box center [1520, 700] width 52 height 17
click at [1045, 54] on span at bounding box center [1542, 58] width 0 height 22
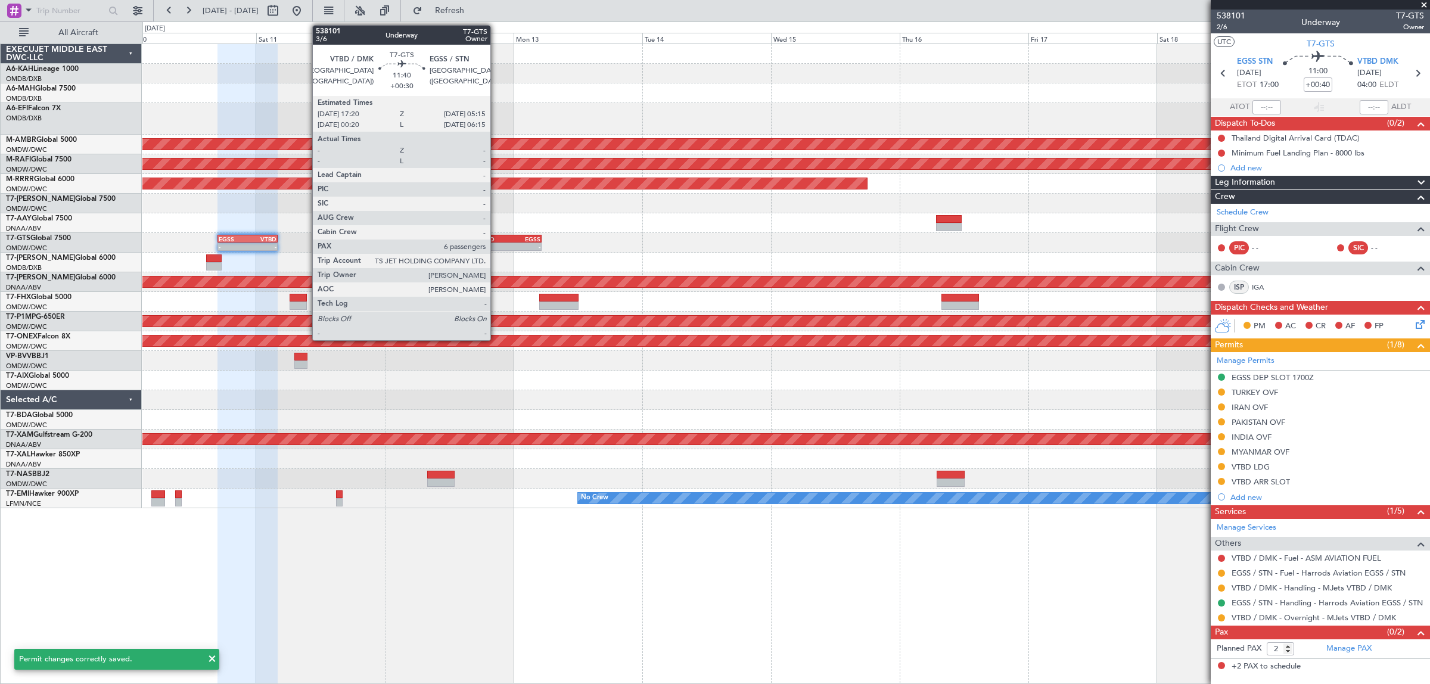
click at [496, 243] on div "-" at bounding box center [493, 246] width 31 height 7
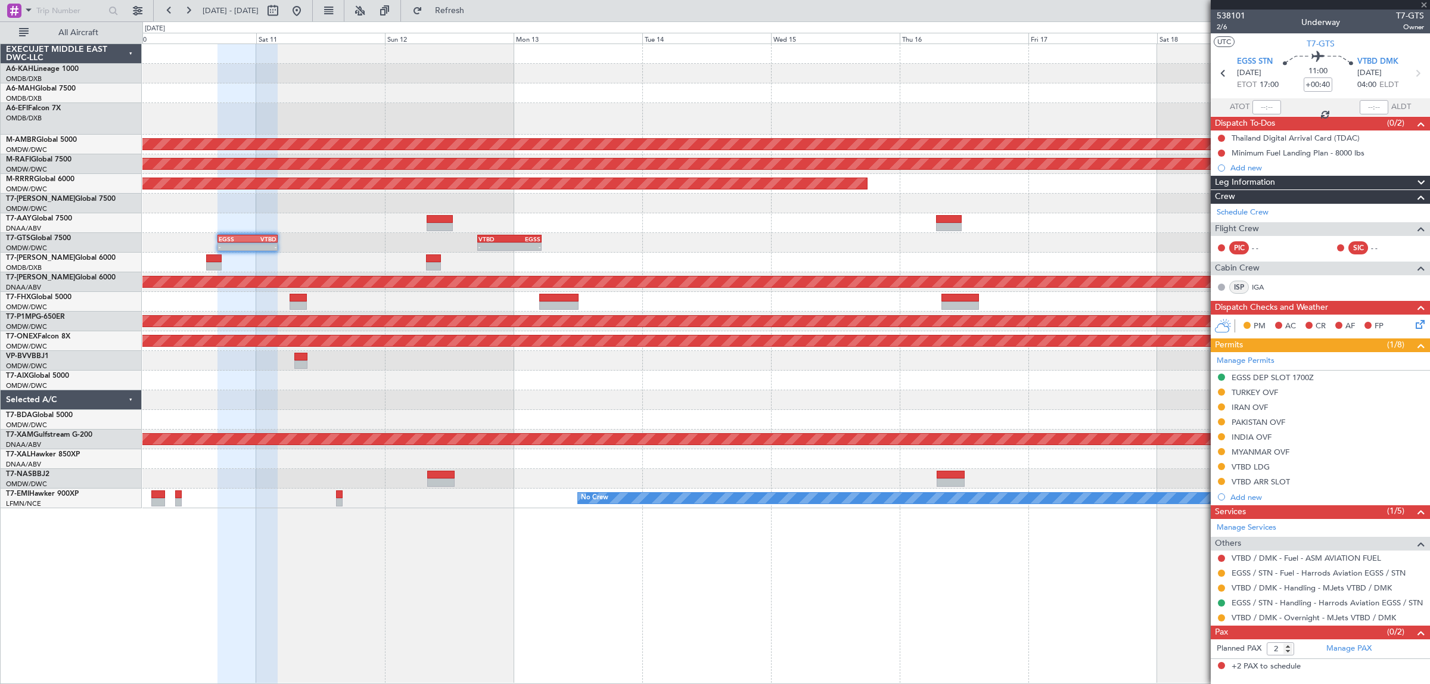
type input "+00:30"
type input "6"
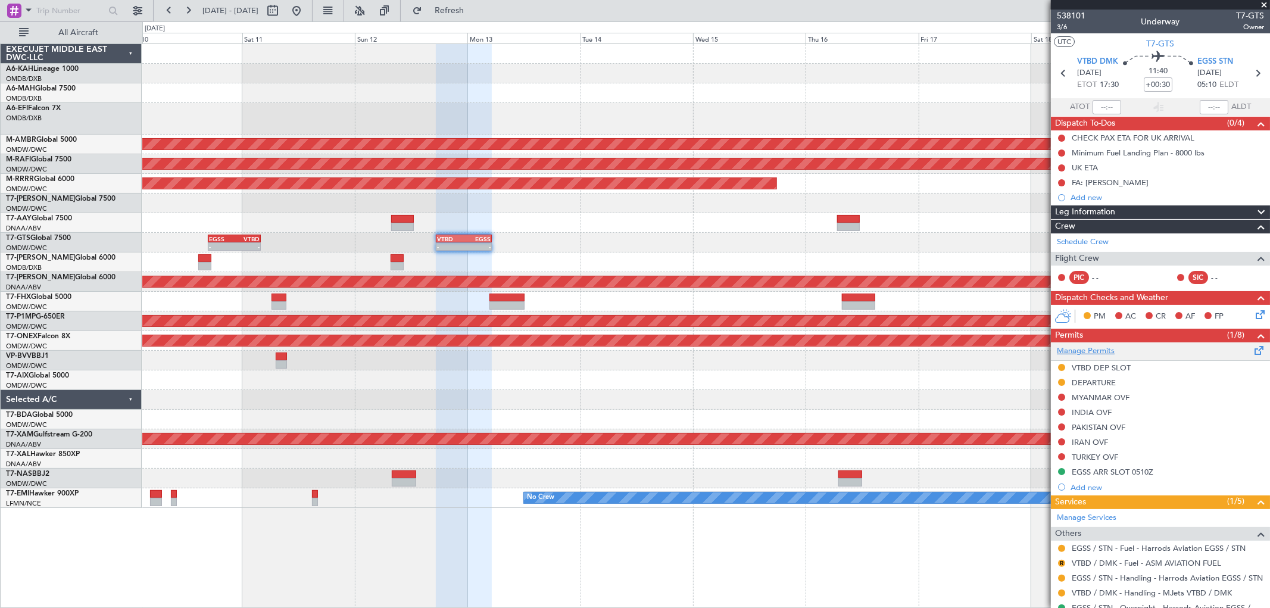
click at [1080, 353] on link "Manage Permits" at bounding box center [1086, 351] width 58 height 12
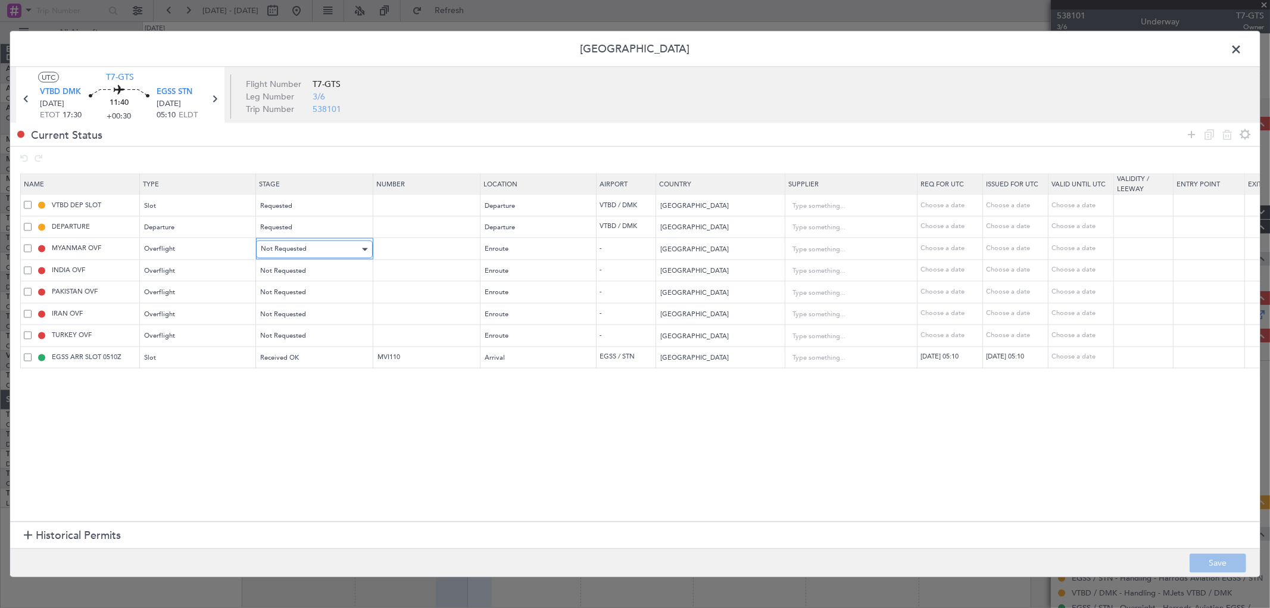
click at [304, 252] on span "Not Requested" at bounding box center [284, 249] width 46 height 9
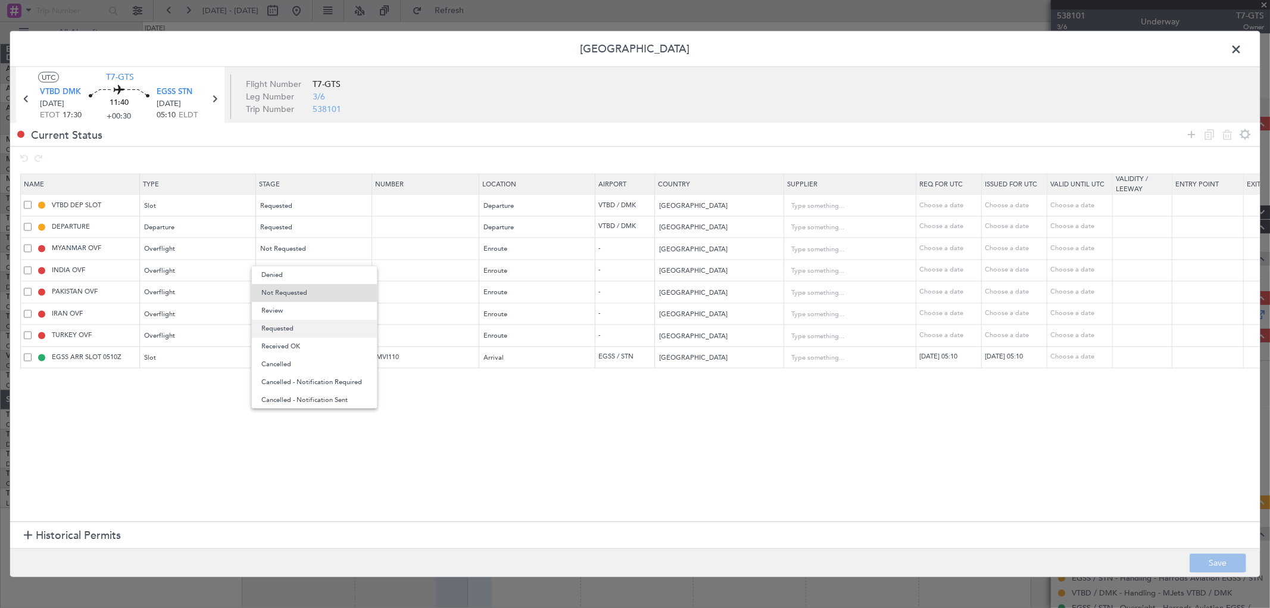
click at [289, 329] on span "Requested" at bounding box center [314, 329] width 106 height 18
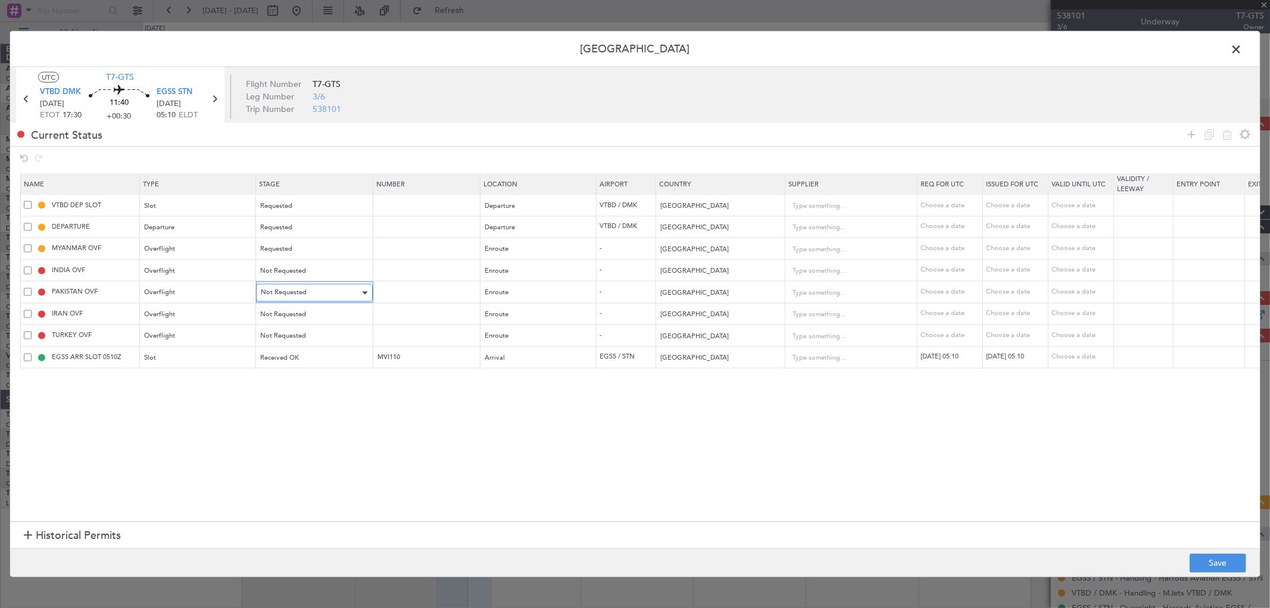
click at [303, 292] on span "Not Requested" at bounding box center [284, 292] width 46 height 9
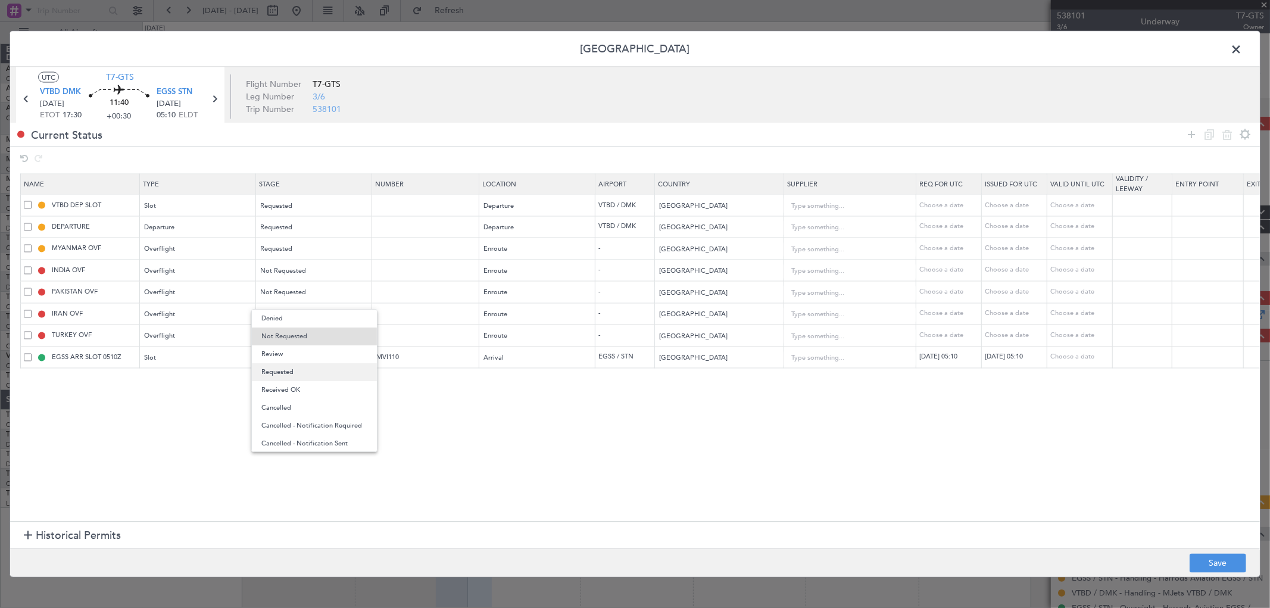
click at [298, 370] on span "Requested" at bounding box center [314, 372] width 106 height 18
click at [309, 310] on div "Not Requested" at bounding box center [310, 315] width 99 height 18
drag, startPoint x: 283, startPoint y: 396, endPoint x: 348, endPoint y: 388, distance: 65.4
click at [284, 394] on span "Requested" at bounding box center [314, 394] width 106 height 18
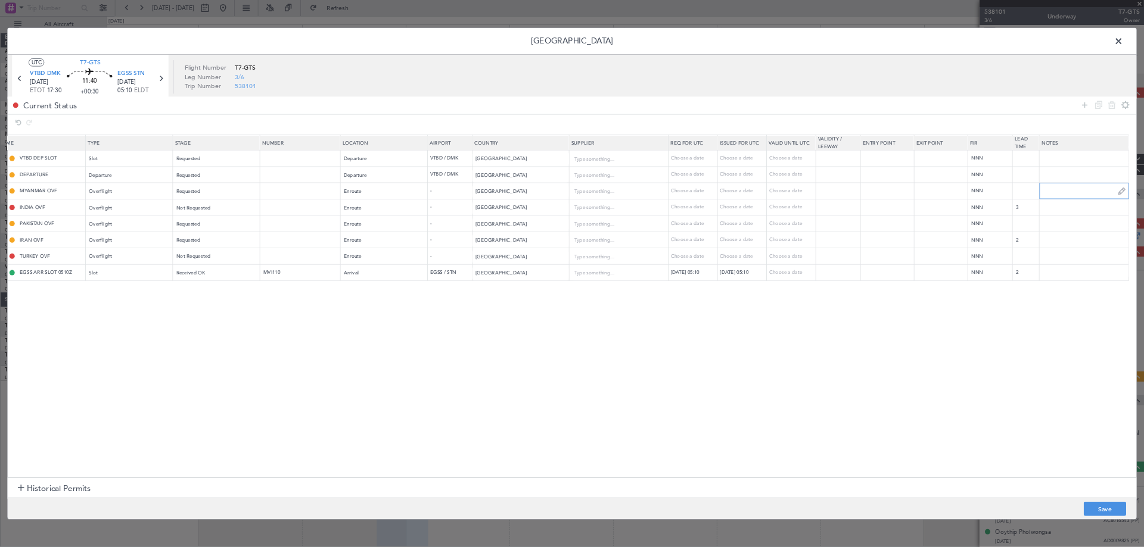
scroll to position [0, 27]
type input "JBS 1 [DATE]"
paste input "JBS 1 [DATE]"
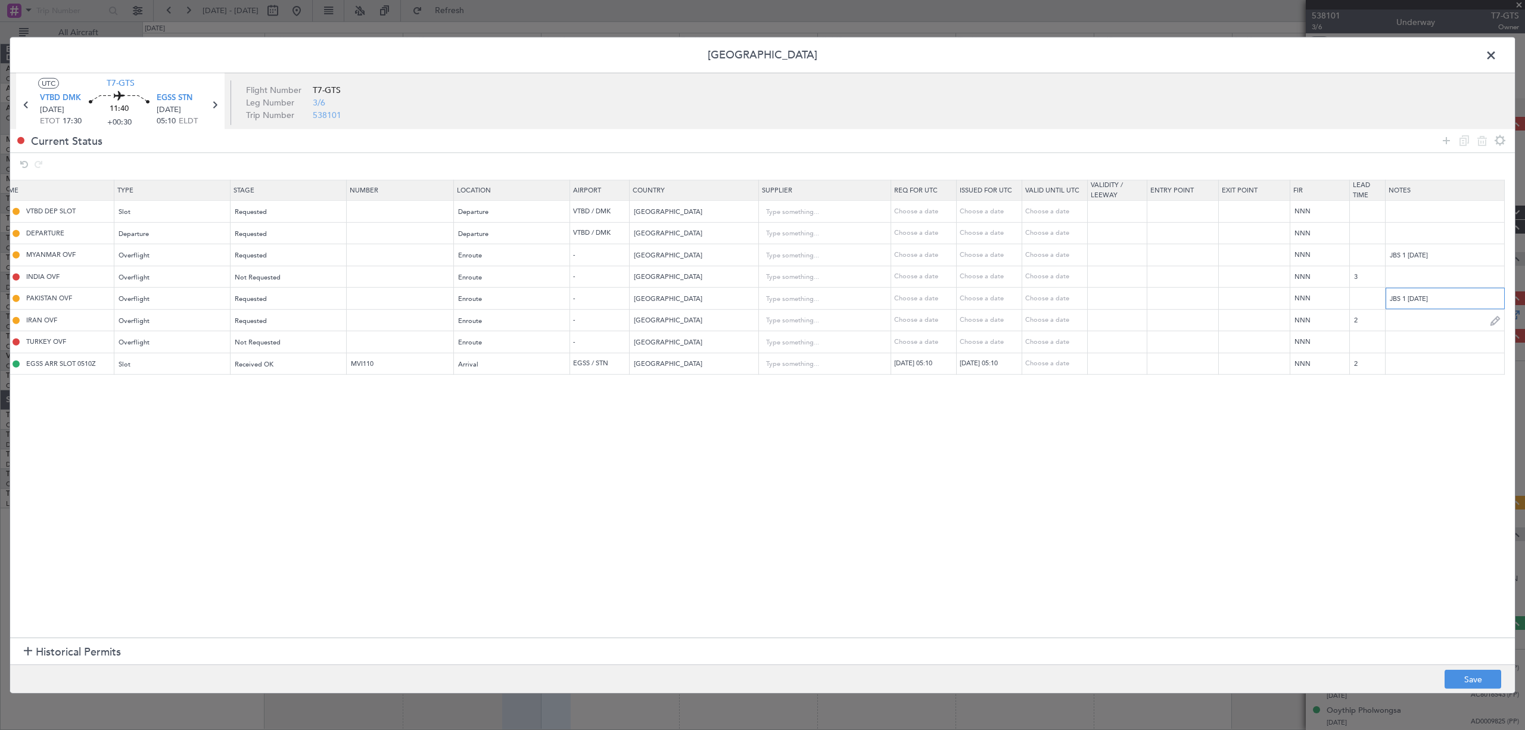
type input "JBS 1 [DATE]"
click at [1143, 320] on input "text" at bounding box center [1444, 320] width 119 height 18
paste input "JBS 1 [DATE]"
type input "JBS 1 [DATE]"
click at [309, 336] on div "Not Requested" at bounding box center [283, 343] width 99 height 18
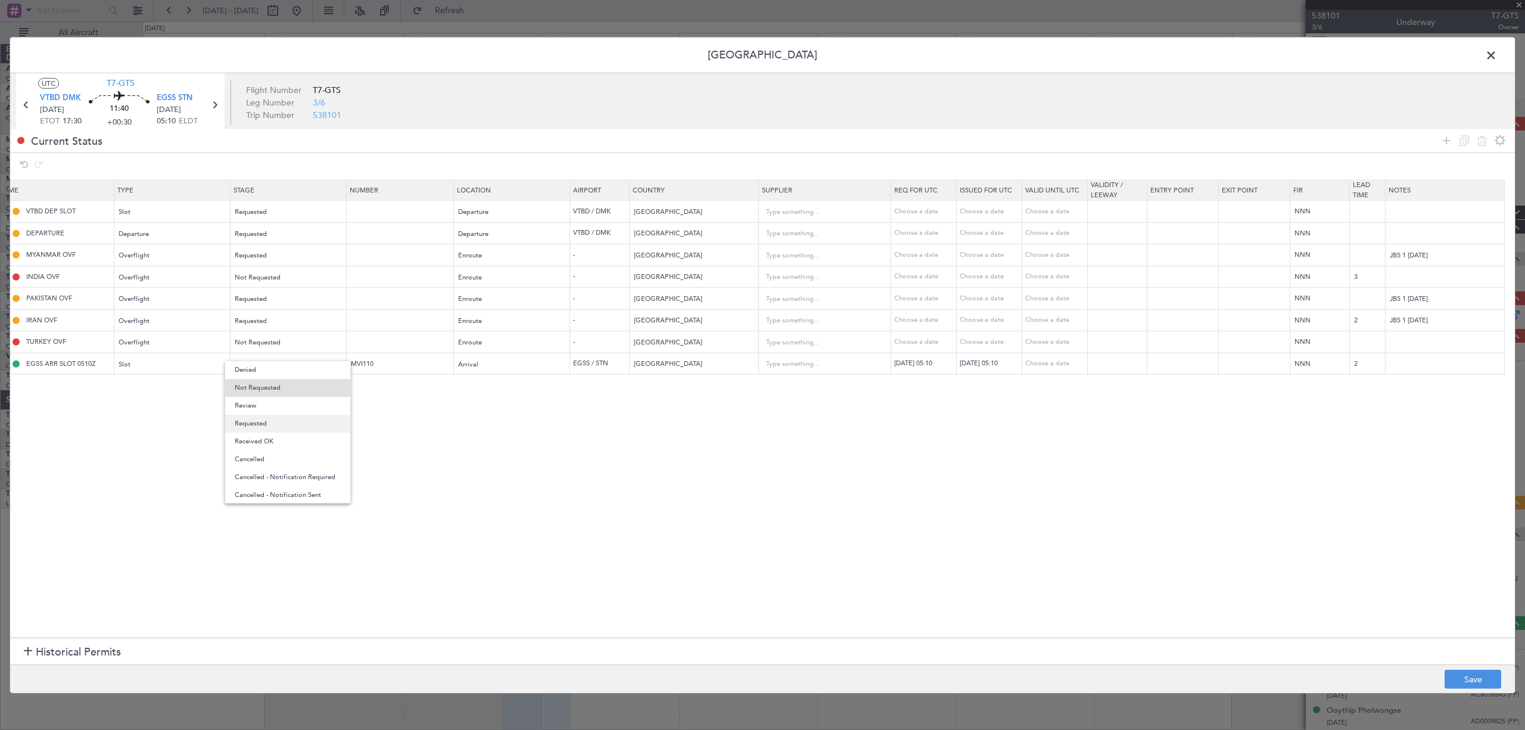
click at [266, 422] on span "Requested" at bounding box center [288, 424] width 106 height 18
click at [1143, 269] on input "text" at bounding box center [1444, 276] width 119 height 18
paste input "JBS 1 [DATE]"
click at [1143, 281] on input "IFOS |V1 [DATE]" at bounding box center [1444, 276] width 119 height 18
click at [1143, 275] on input "IFOS |V1 [DATE]" at bounding box center [1444, 276] width 119 height 18
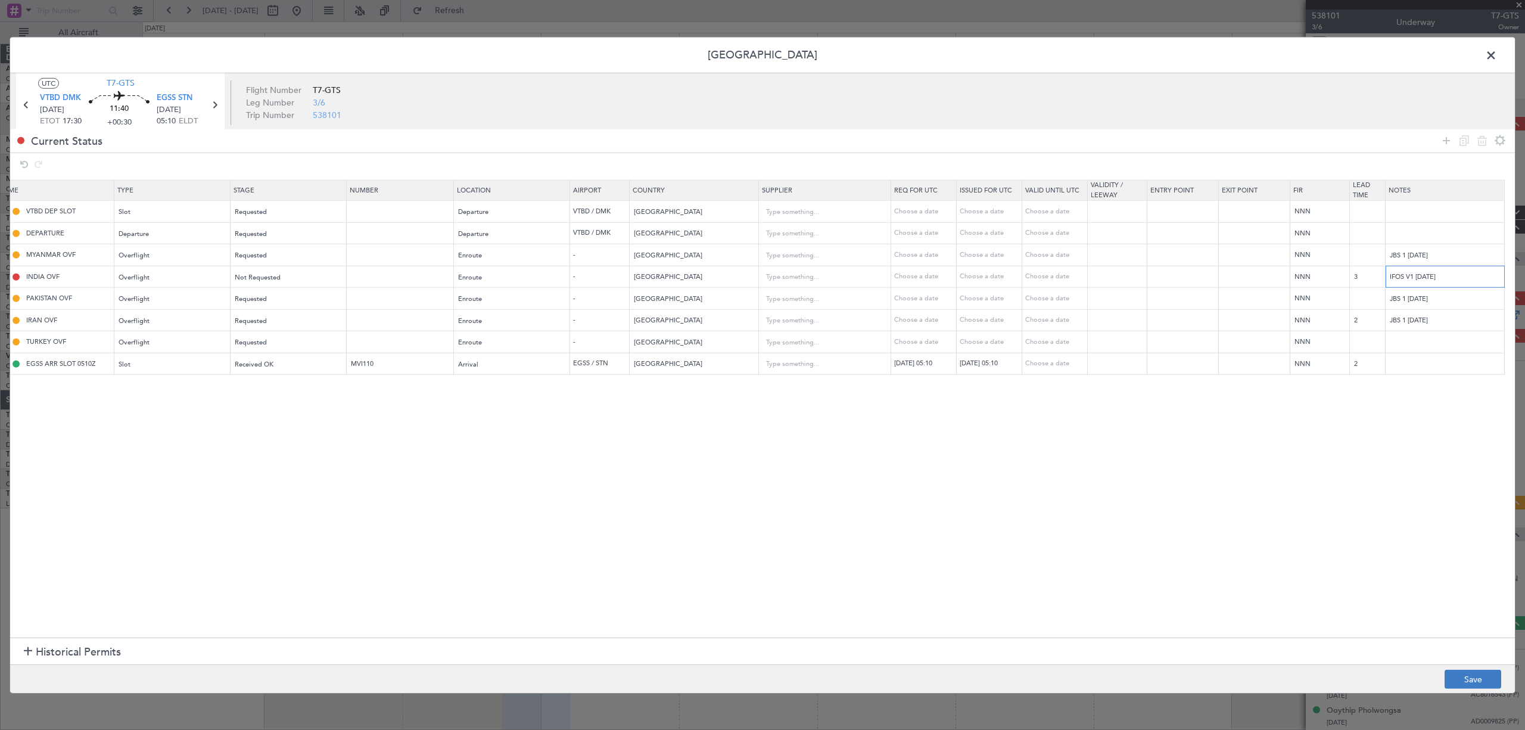
type input "IFOS V1 [DATE]"
click at [1143, 547] on button "Save" at bounding box center [1472, 678] width 57 height 19
click at [1143, 44] on header "[GEOGRAPHIC_DATA]" at bounding box center [762, 55] width 1505 height 36
click at [1143, 48] on span at bounding box center [1497, 58] width 0 height 24
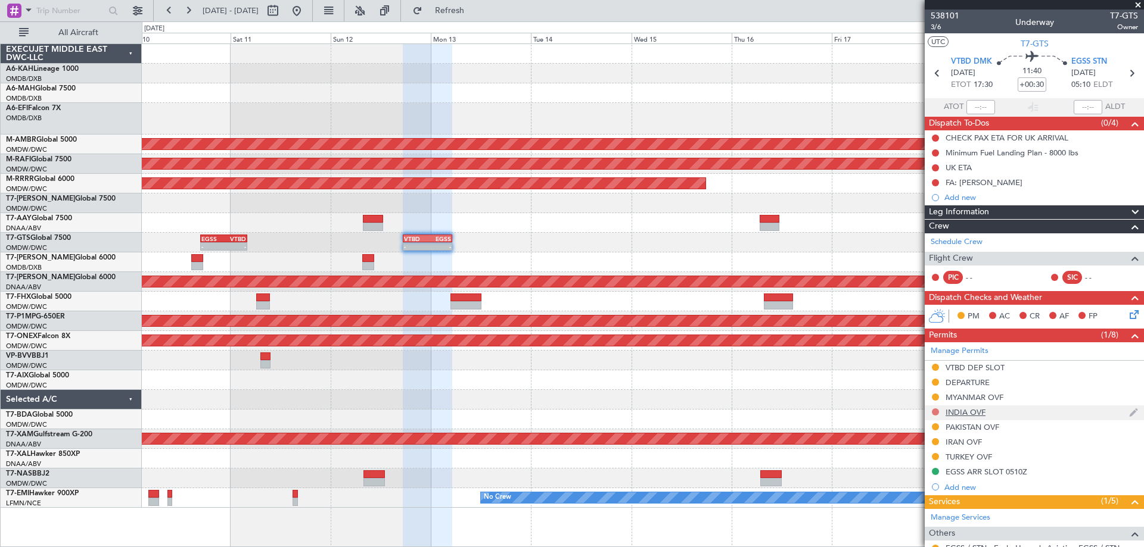
click at [936, 410] on button at bounding box center [935, 412] width 7 height 7
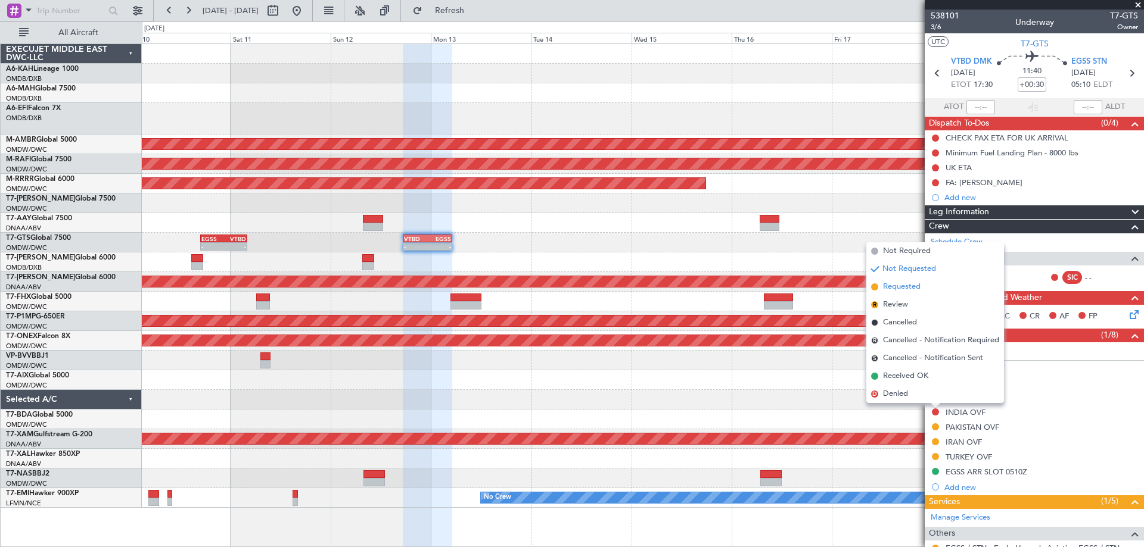
click at [896, 288] on span "Requested" at bounding box center [902, 287] width 38 height 12
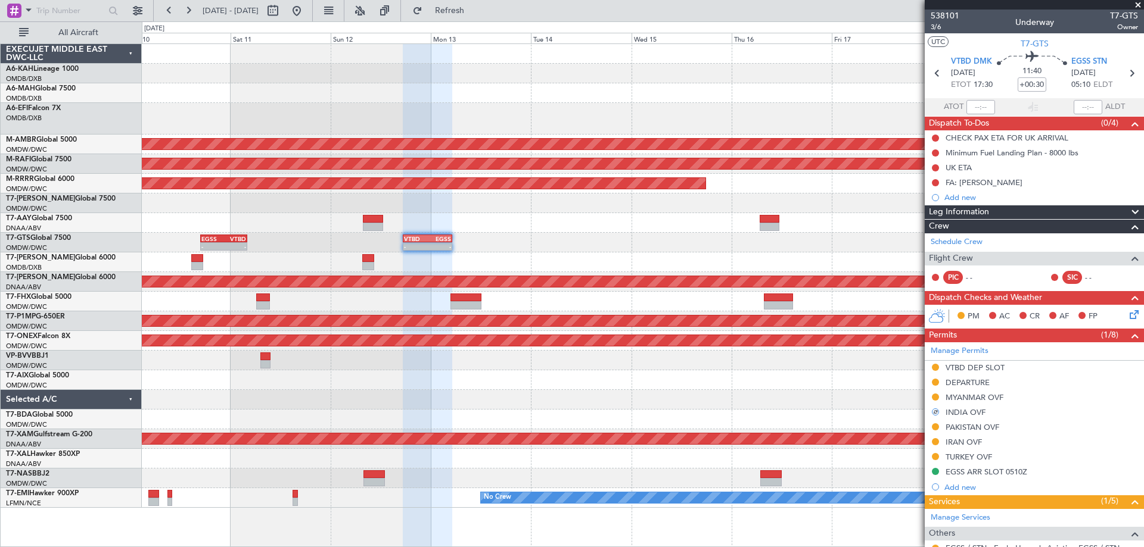
click at [227, 232] on div at bounding box center [642, 223] width 1001 height 20
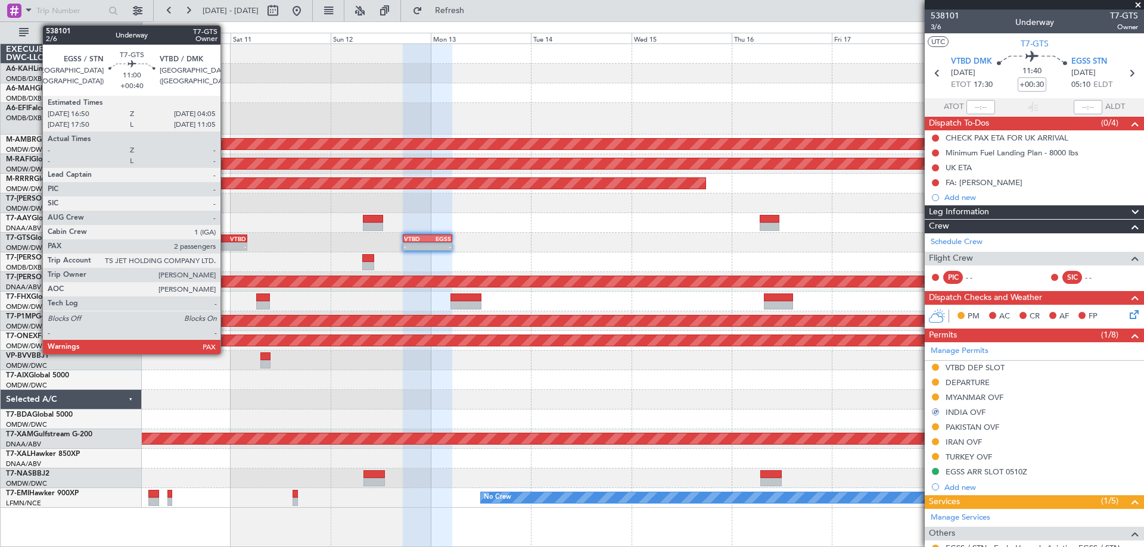
click at [228, 242] on div "EGSS 16:50 Z VTBD 04:05 Z" at bounding box center [223, 239] width 47 height 8
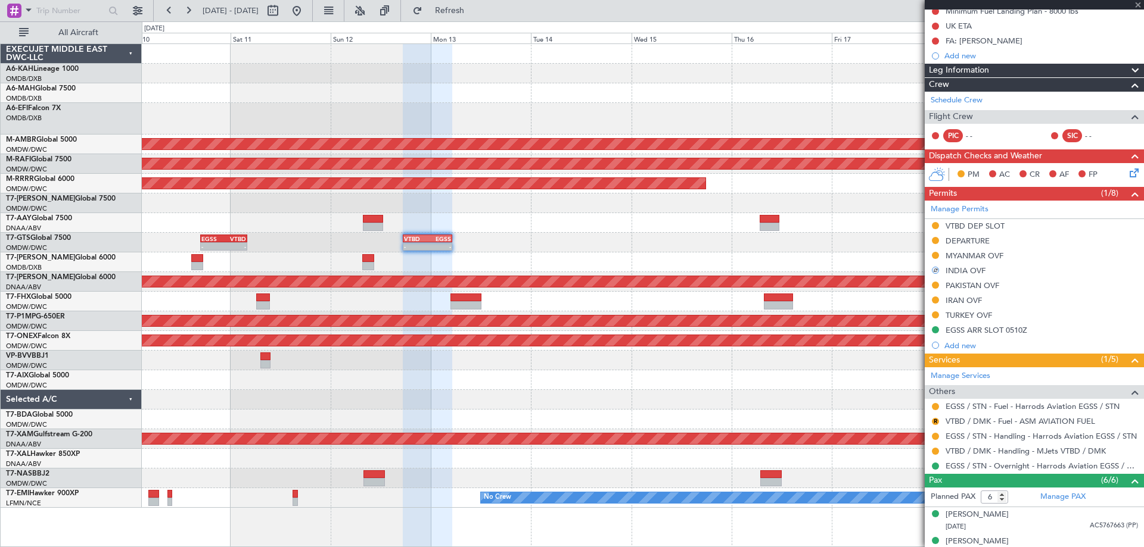
scroll to position [179, 0]
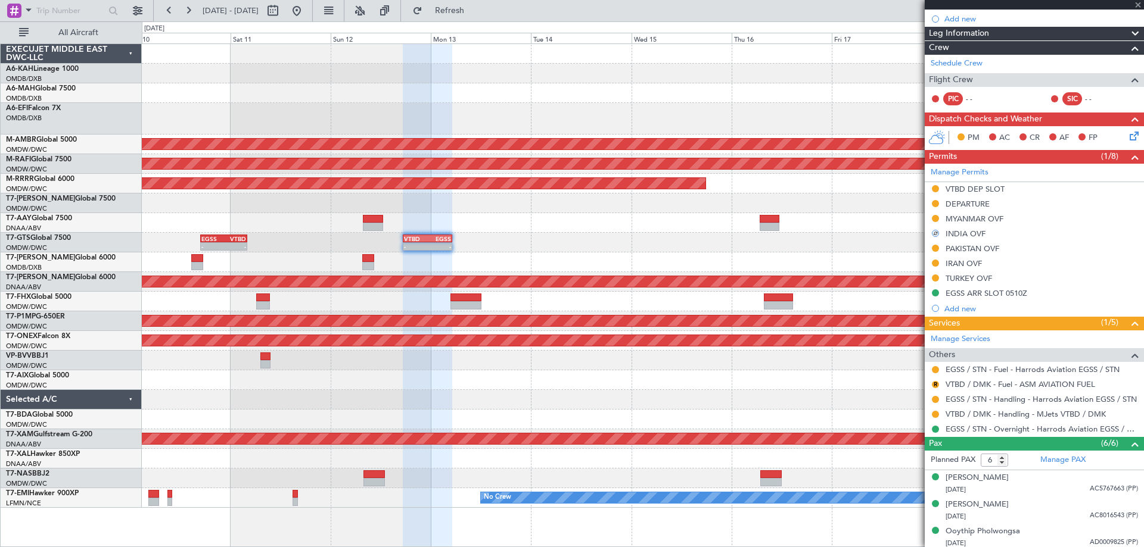
type input "+00:40"
type input "2"
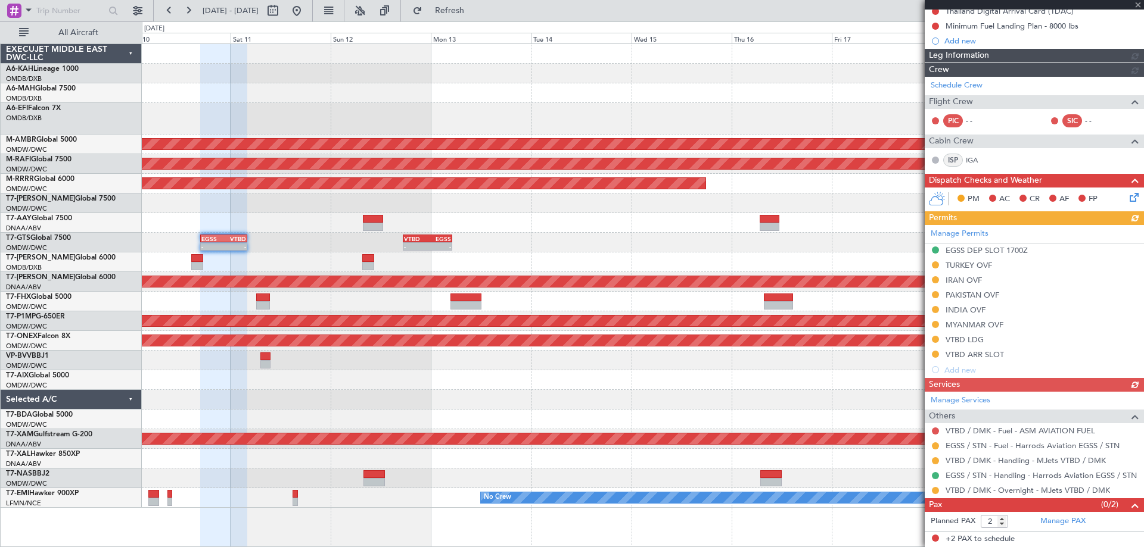
scroll to position [126, 0]
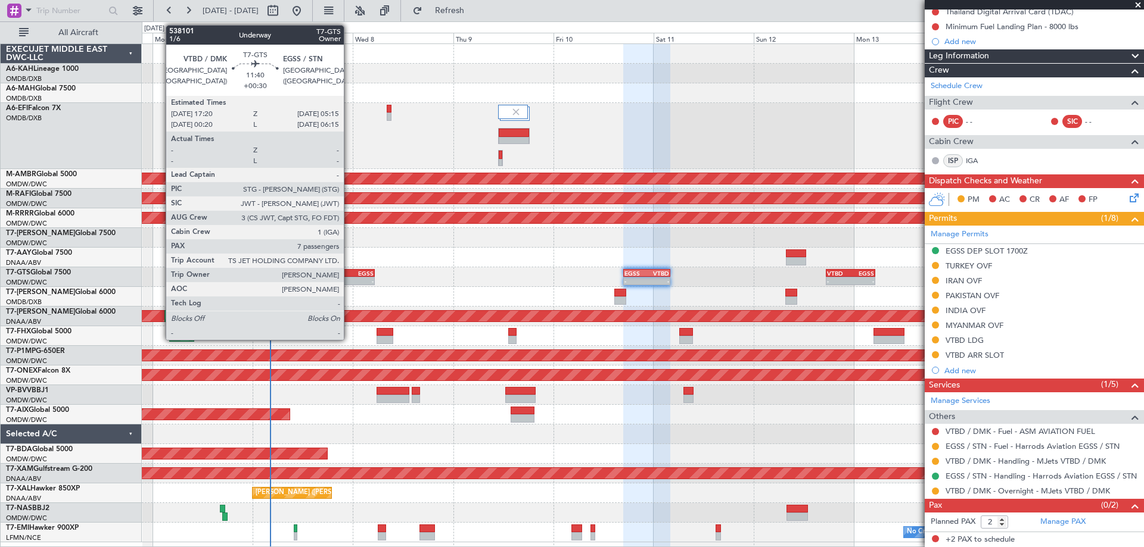
click at [350, 270] on div "EGSS" at bounding box center [362, 273] width 24 height 7
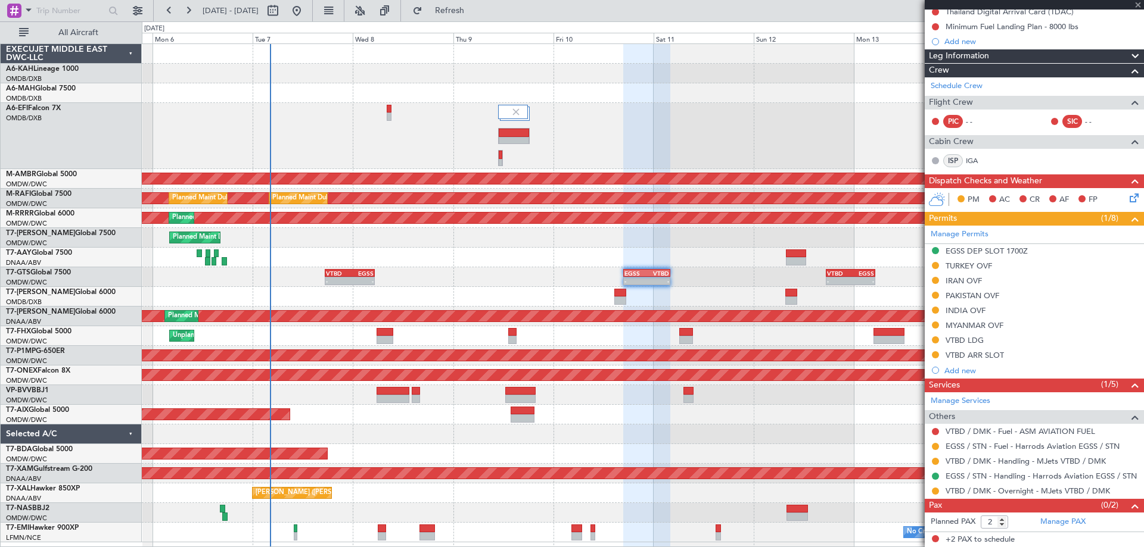
type input "+00:30"
type input "7"
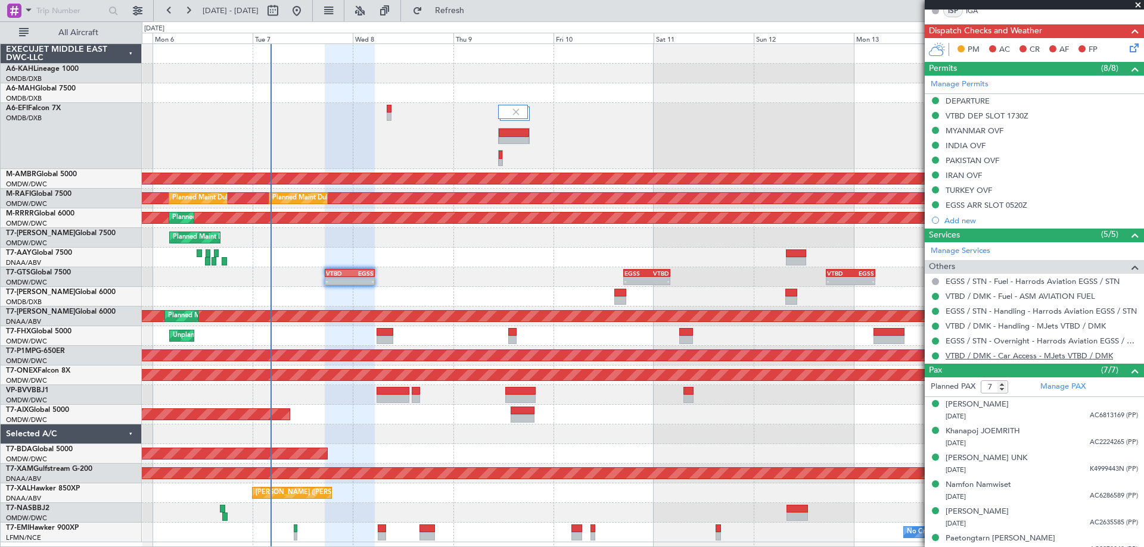
scroll to position [394, 0]
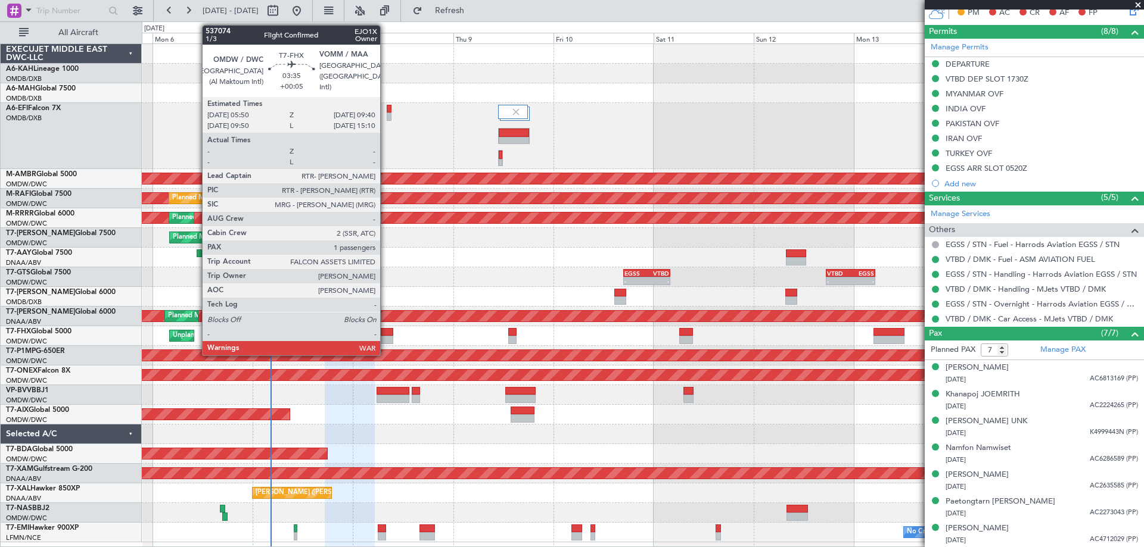
click at [385, 337] on div at bounding box center [384, 340] width 16 height 8
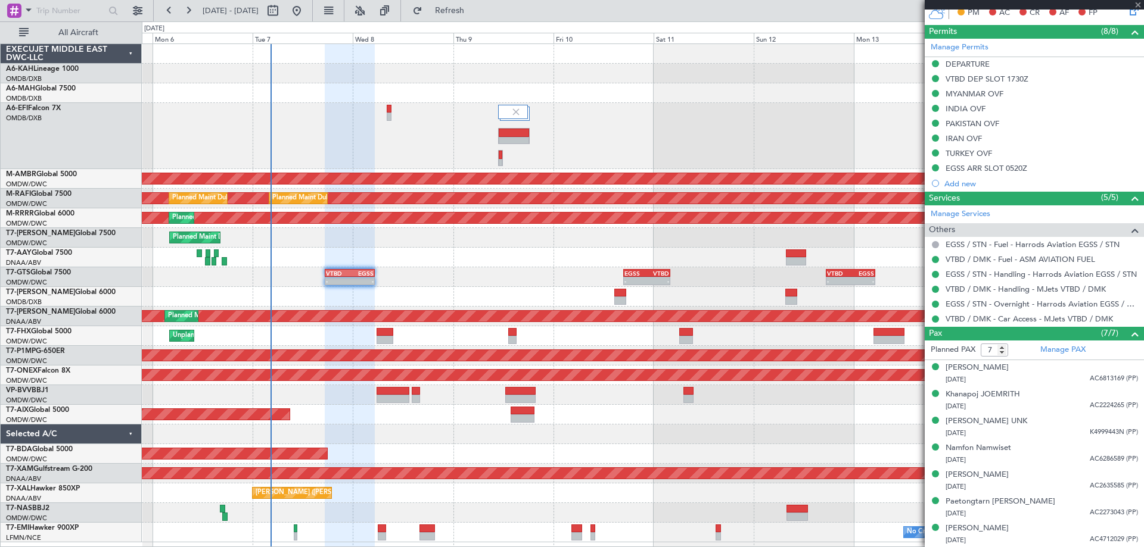
type input "+00:05"
type input "1"
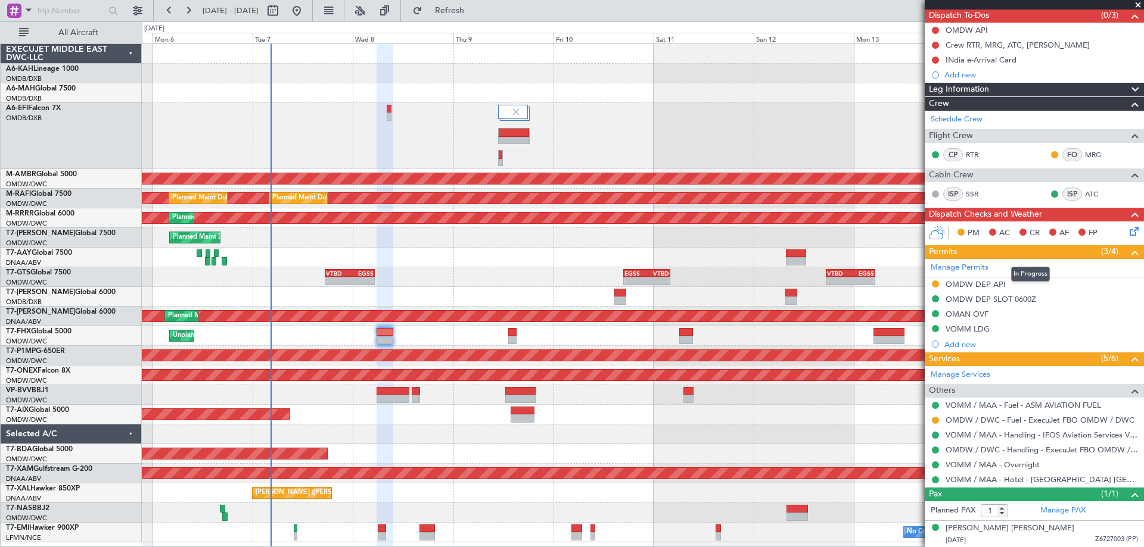
scroll to position [0, 0]
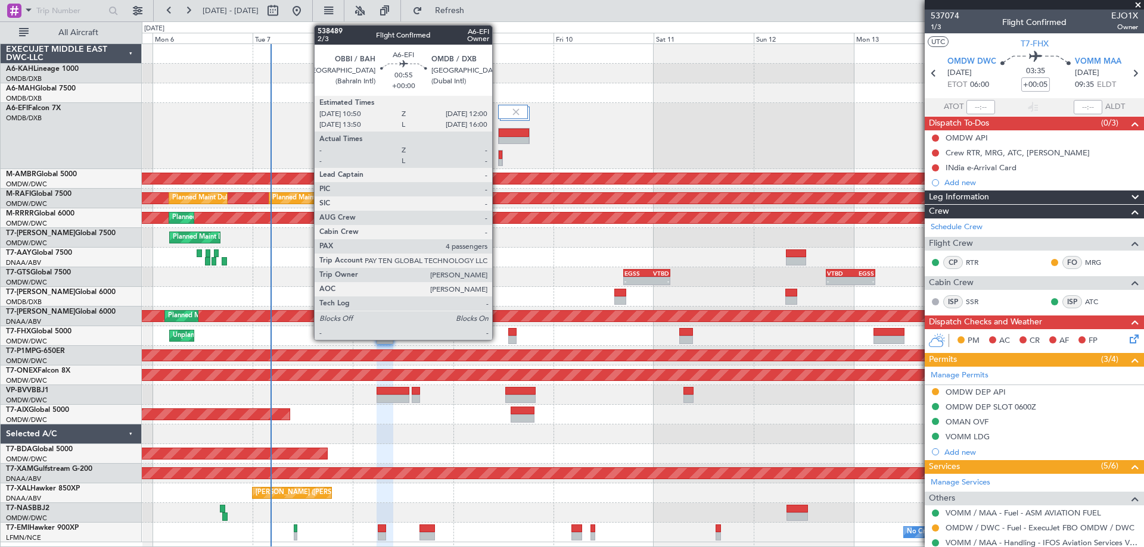
click at [498, 160] on div at bounding box center [500, 158] width 5 height 16
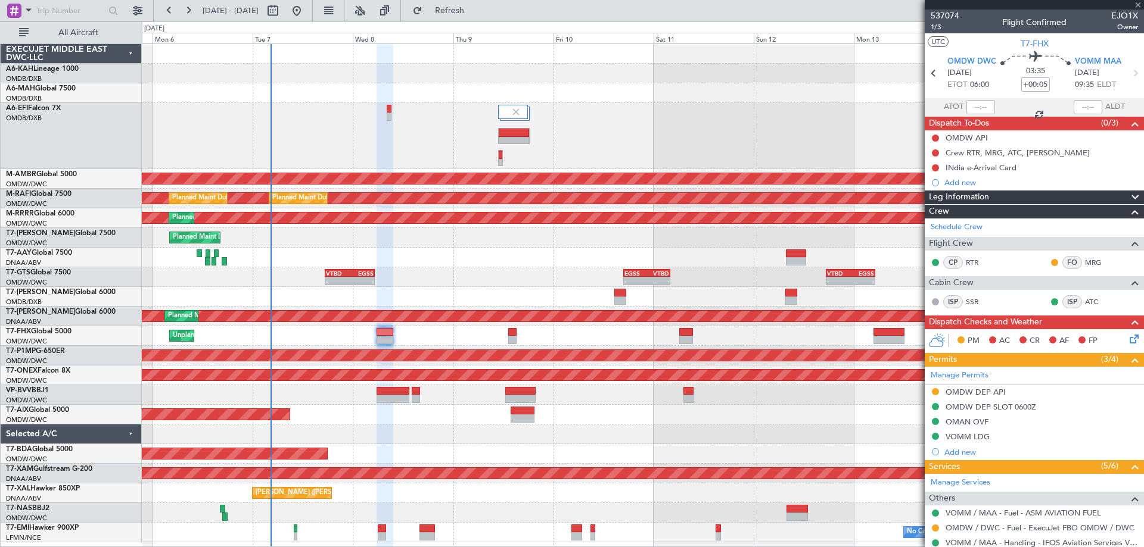
type input "4"
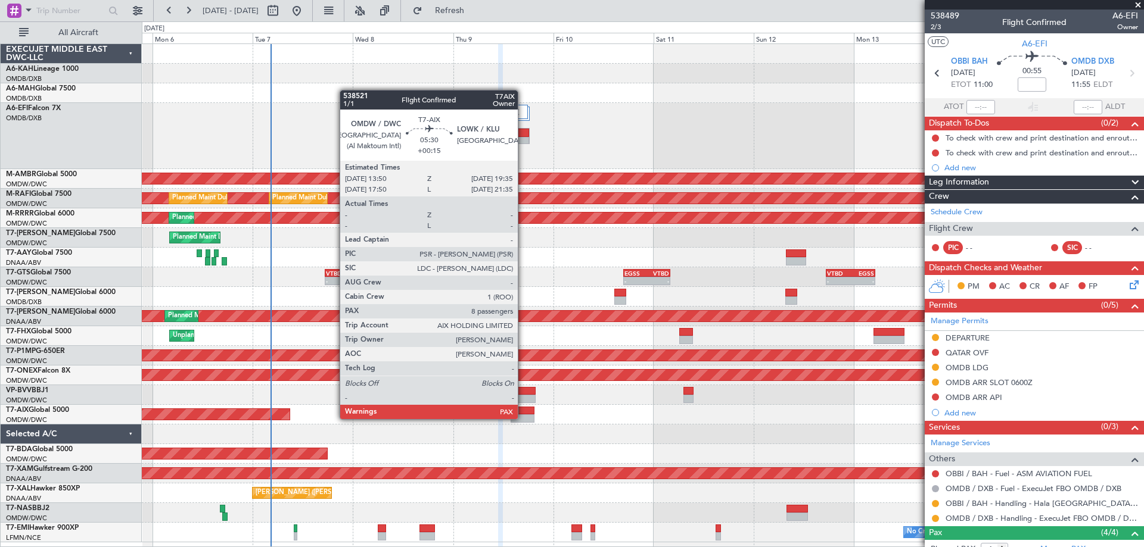
click at [523, 418] on div at bounding box center [522, 419] width 24 height 8
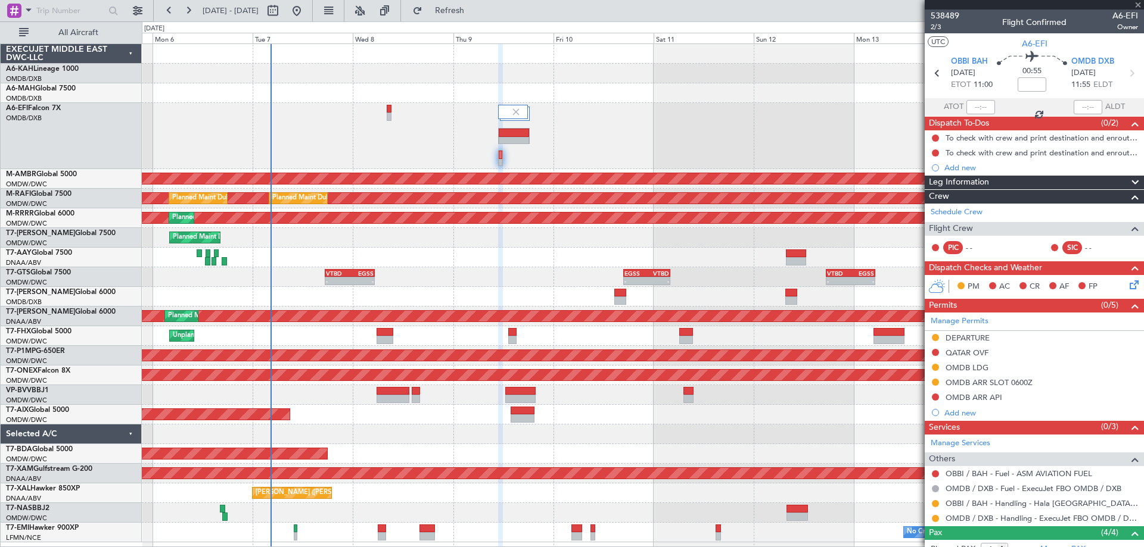
type input "+00:15"
type input "8"
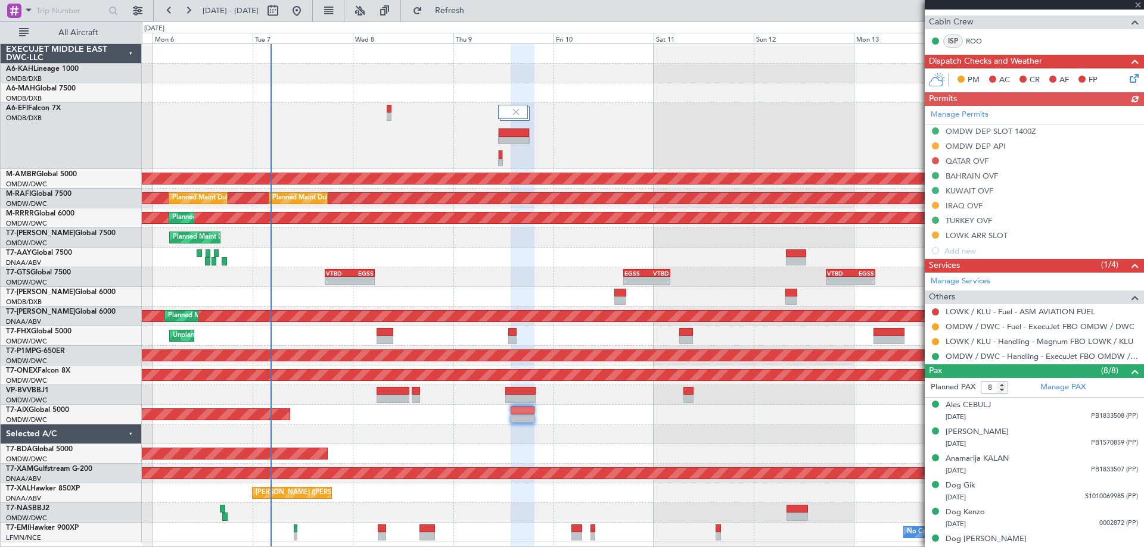
scroll to position [340, 0]
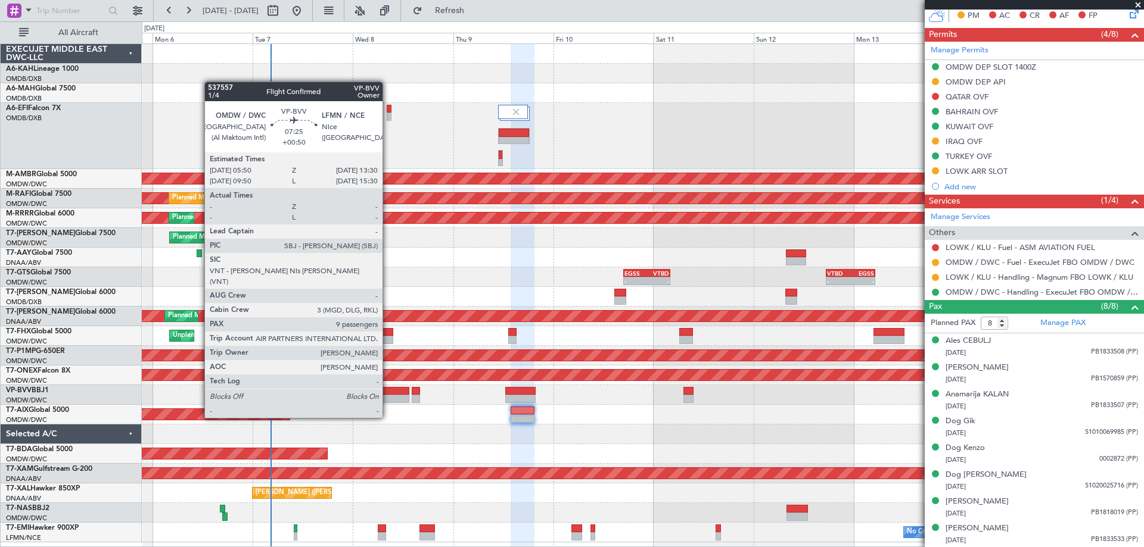
click at [388, 395] on div at bounding box center [392, 399] width 32 height 8
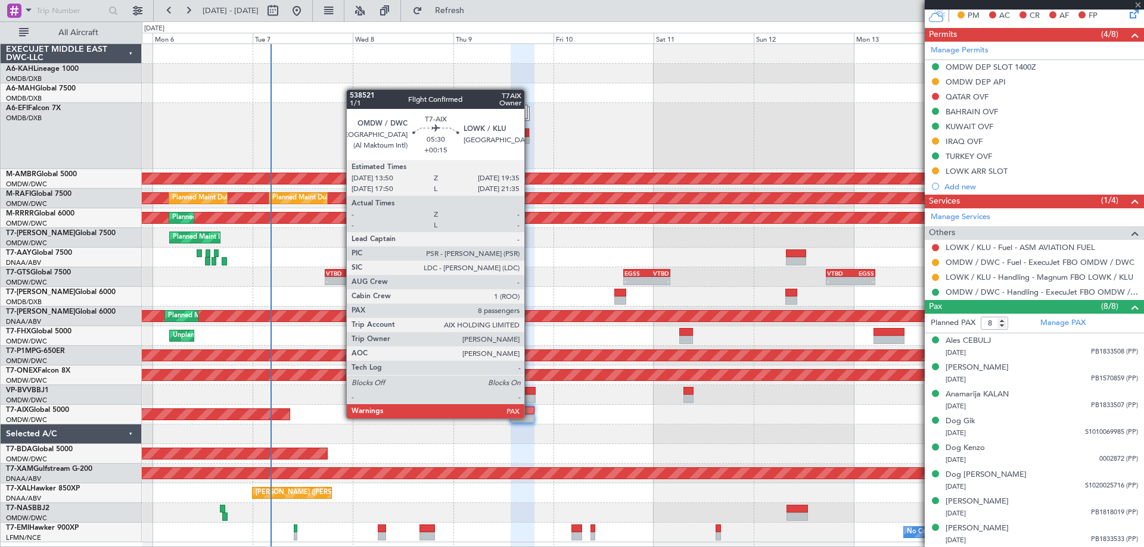
click at [530, 418] on div at bounding box center [522, 419] width 24 height 8
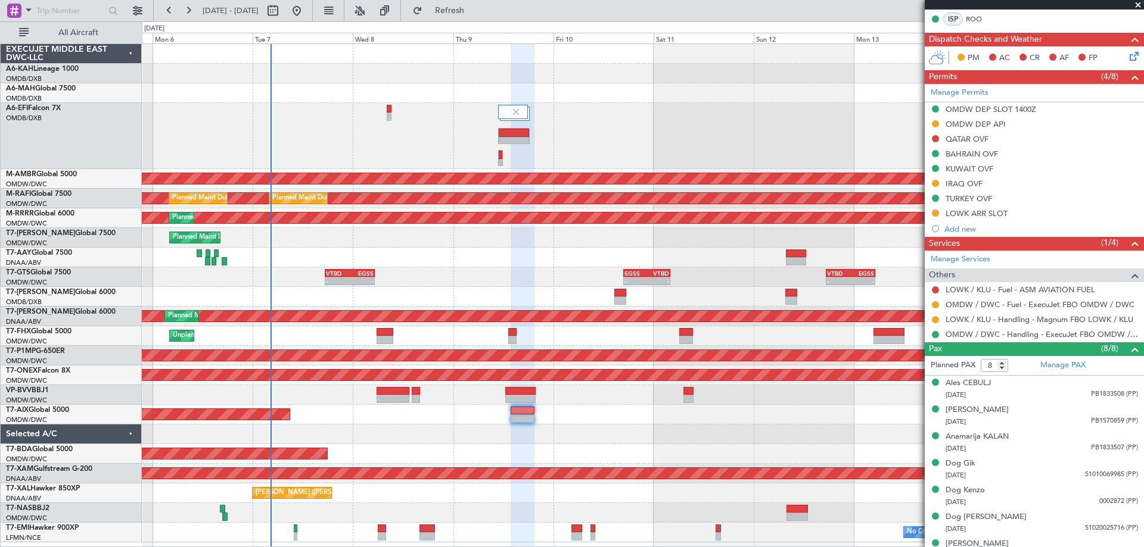
scroll to position [0, 0]
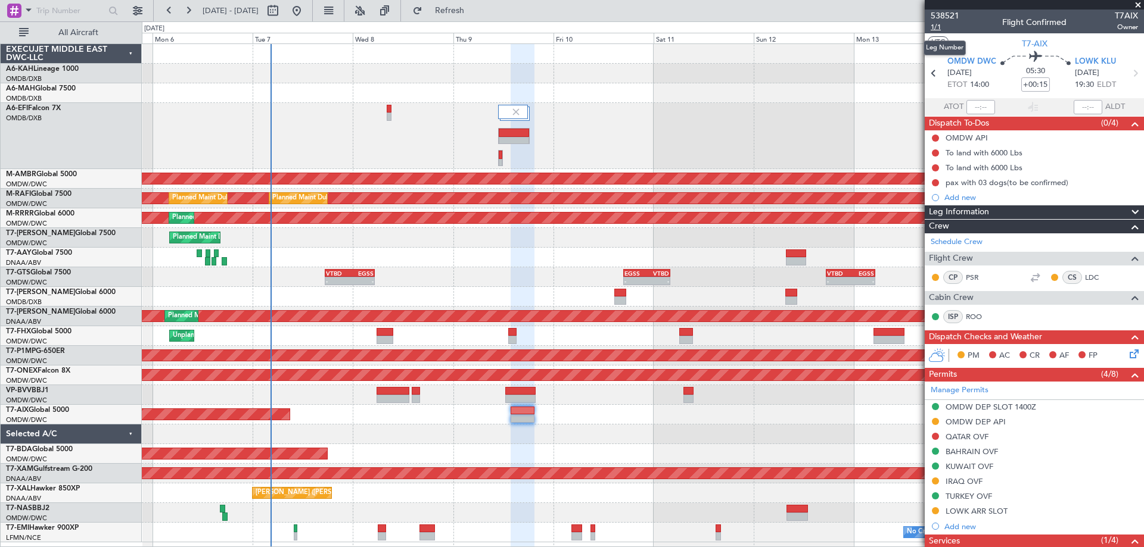
click at [948, 27] on span "1/1" at bounding box center [944, 27] width 29 height 10
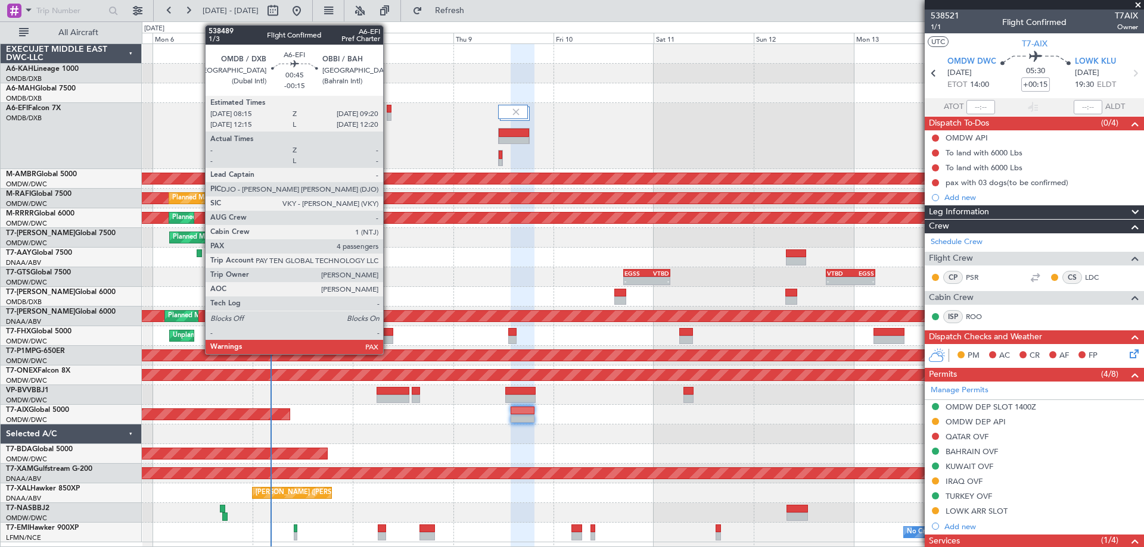
click at [388, 114] on div at bounding box center [389, 117] width 5 height 8
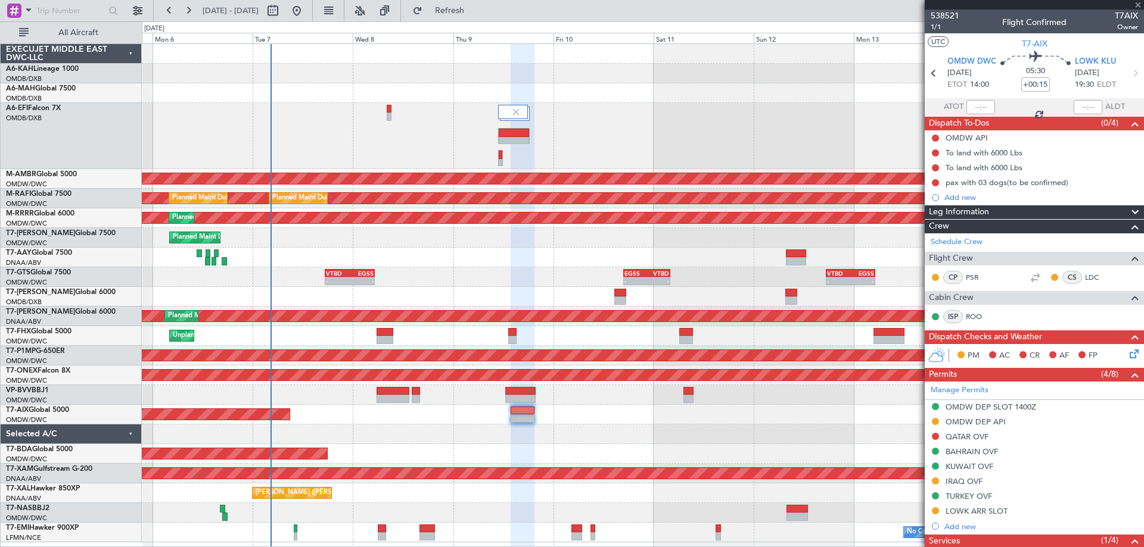
type input "-00:15"
type input "4"
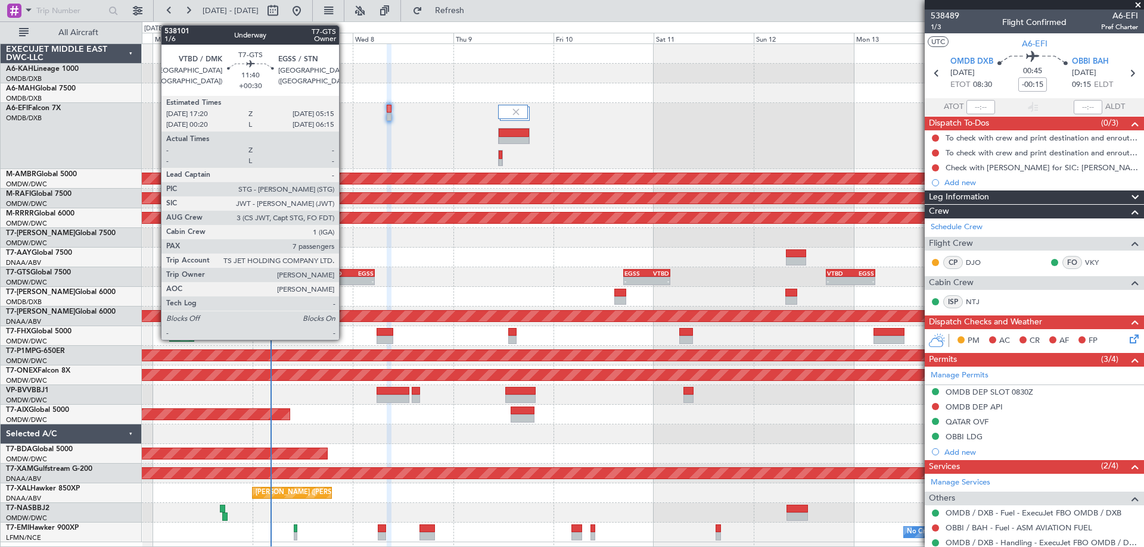
click at [345, 281] on div "-" at bounding box center [338, 281] width 24 height 7
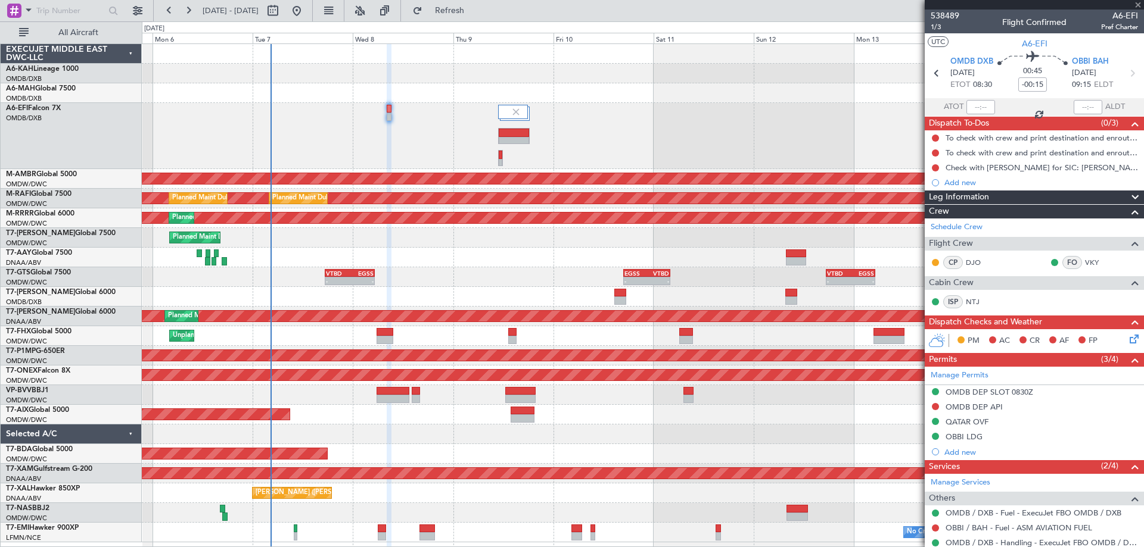
type input "+00:30"
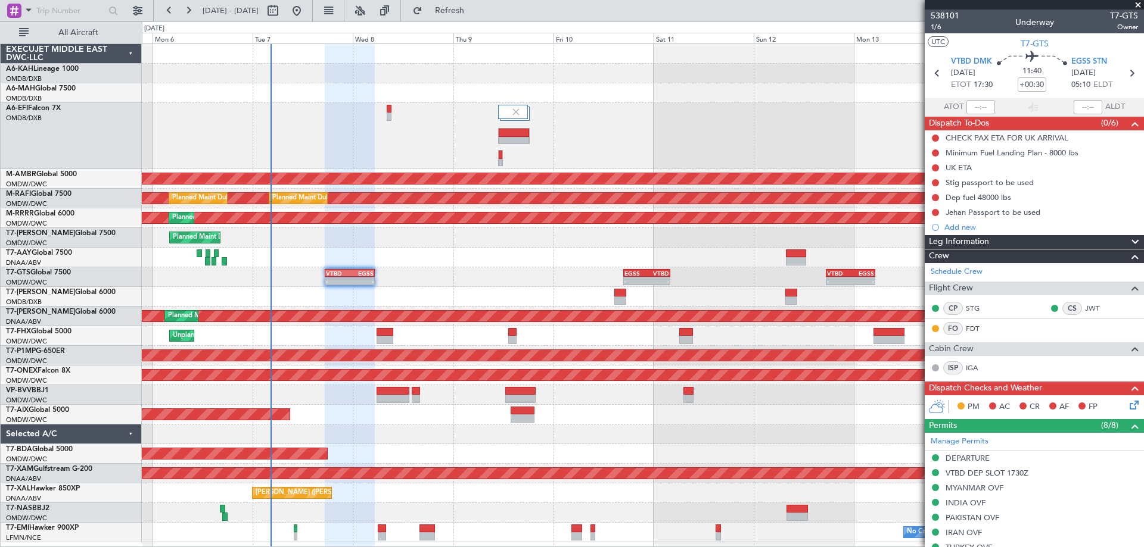
click at [1137, 5] on span at bounding box center [1138, 5] width 12 height 11
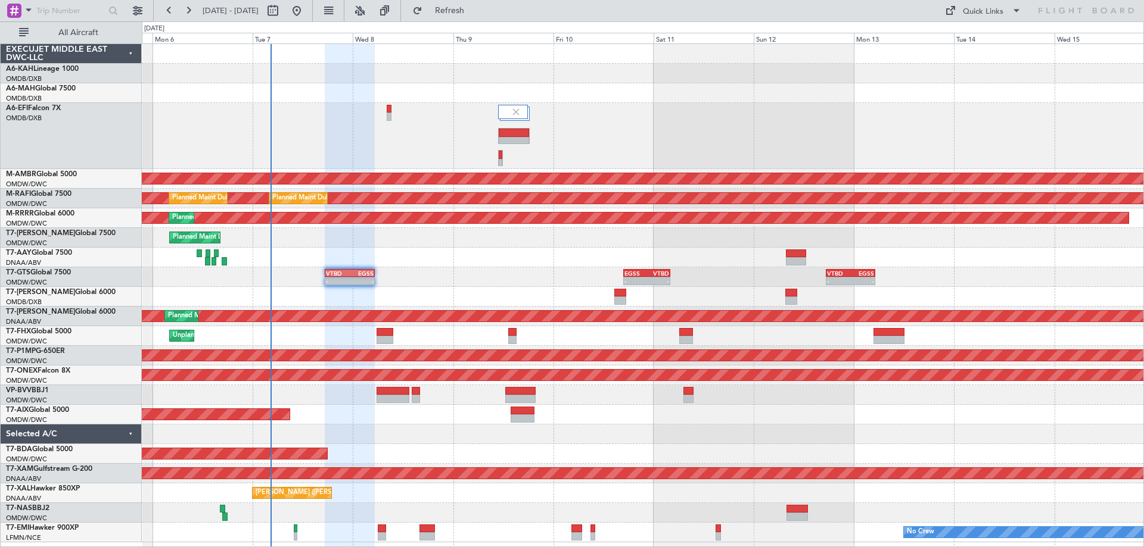
type input "0"
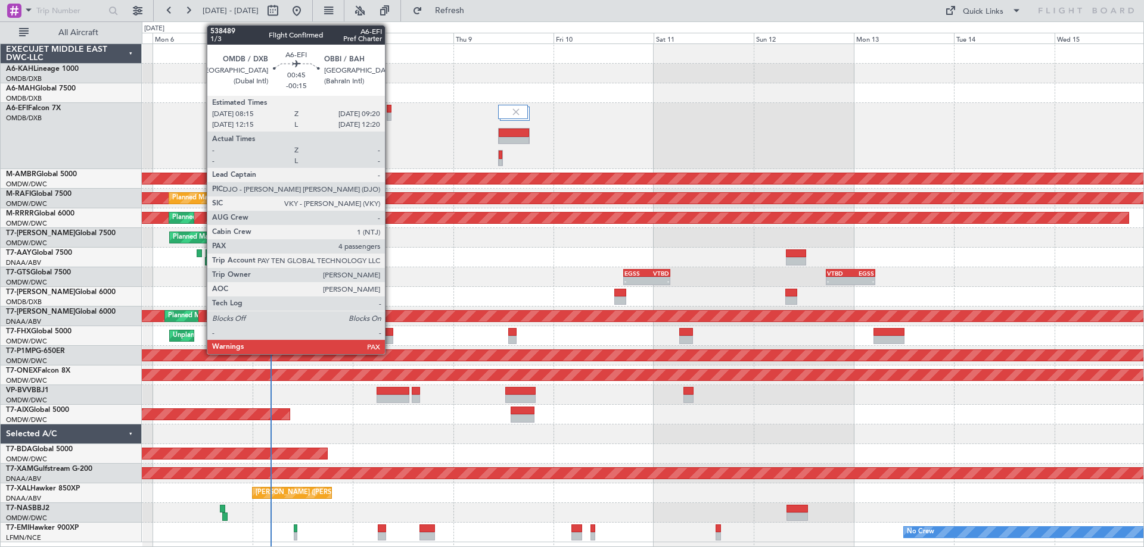
click at [390, 113] on div at bounding box center [389, 117] width 5 height 8
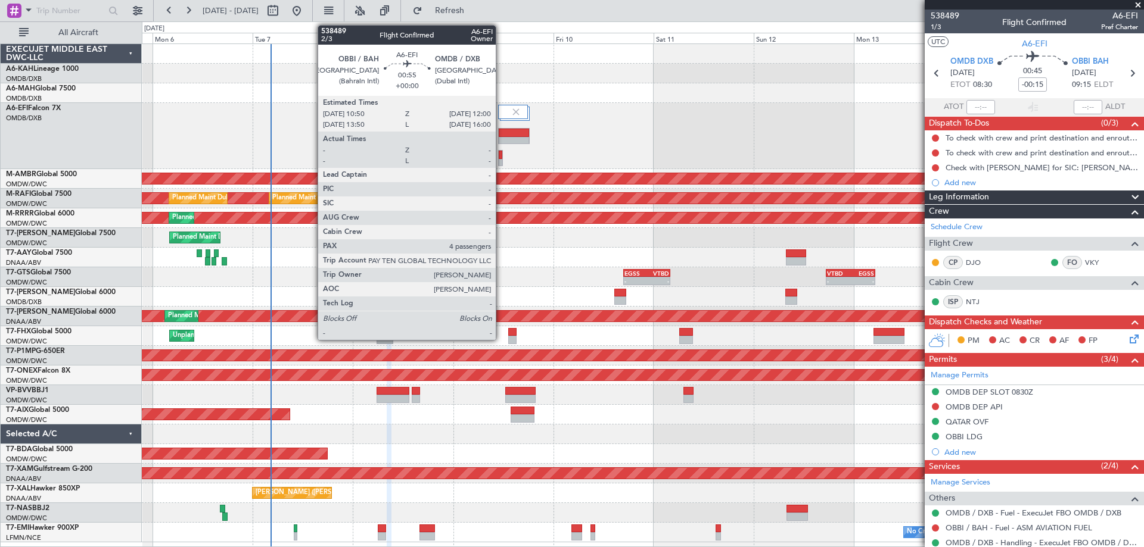
click at [501, 160] on div at bounding box center [501, 163] width 4 height 8
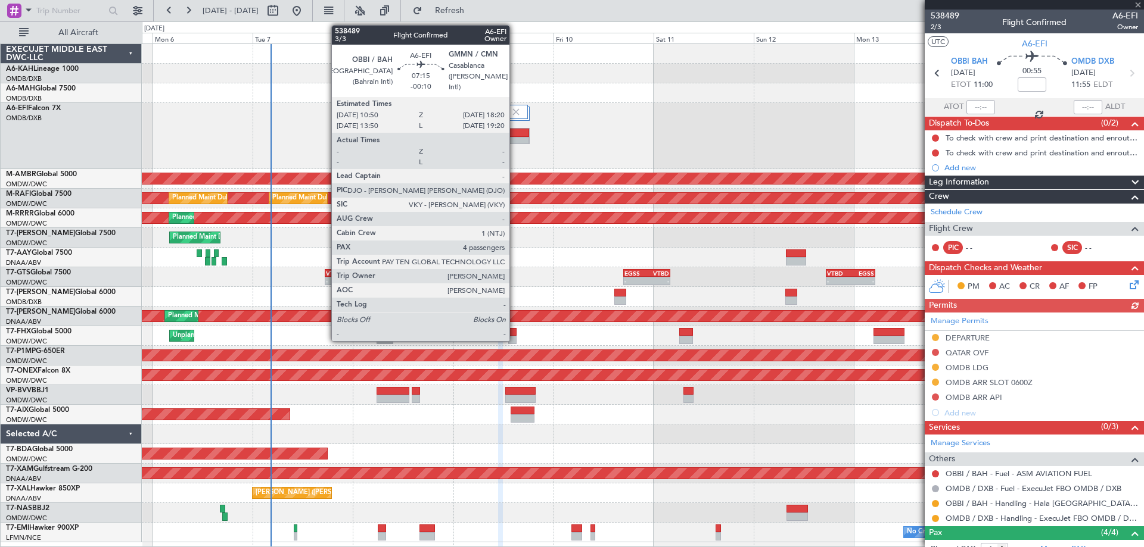
click at [515, 137] on div at bounding box center [514, 141] width 30 height 8
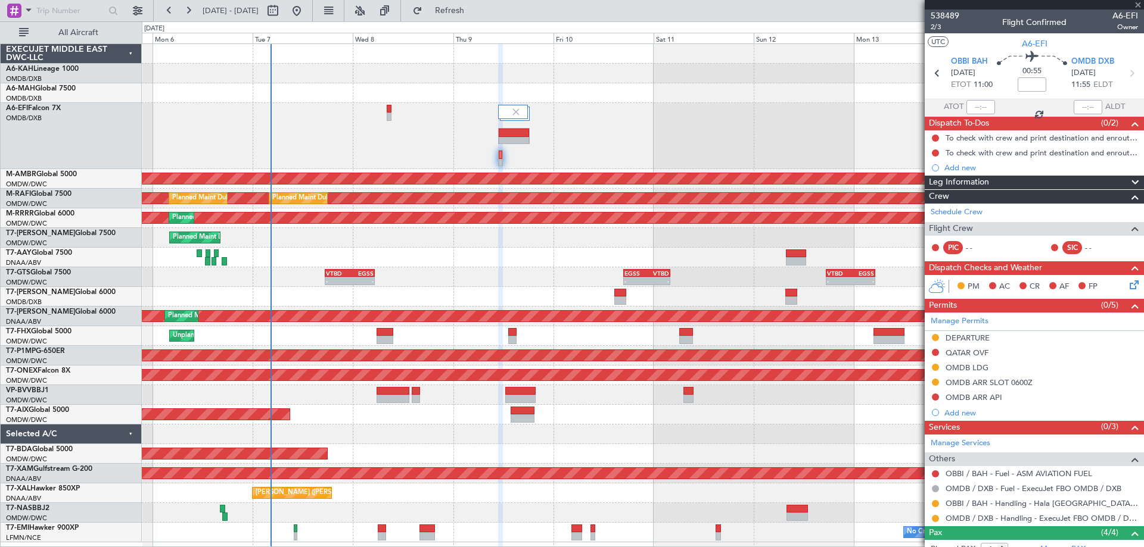
type input "-00:10"
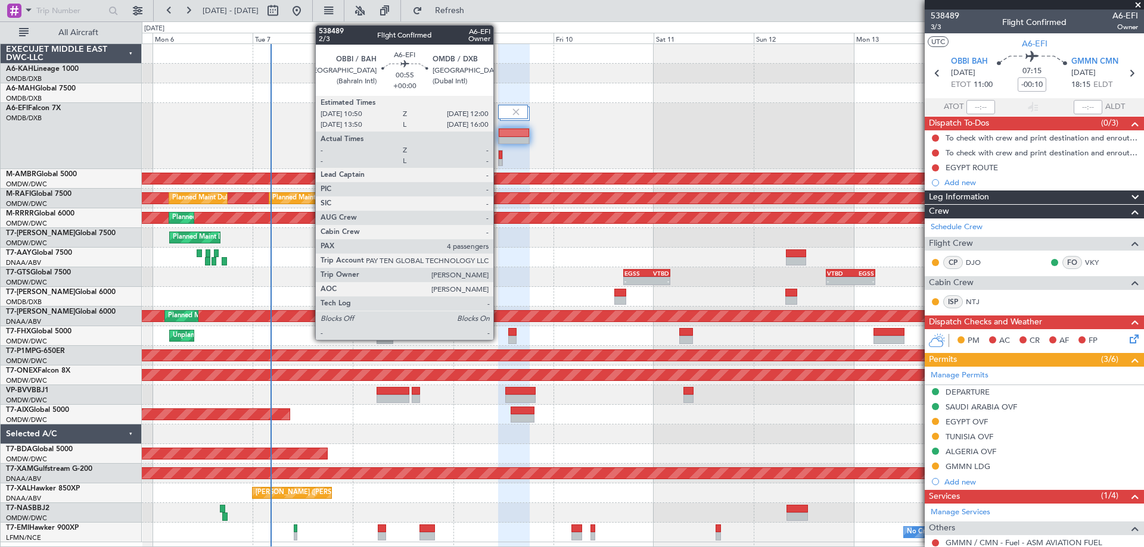
click at [499, 154] on div at bounding box center [501, 155] width 4 height 8
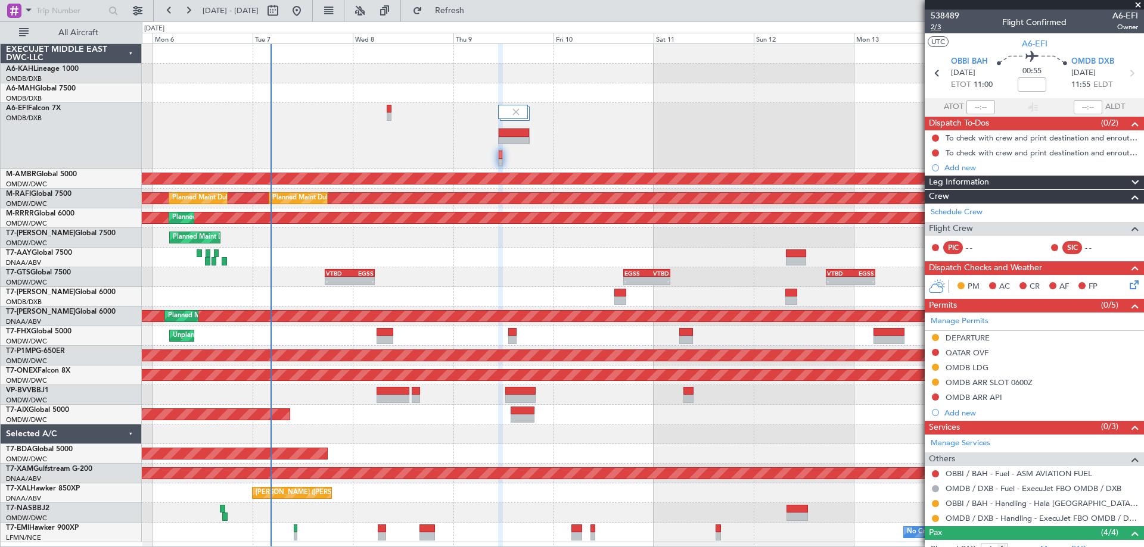
click at [939, 29] on span "2/3" at bounding box center [944, 27] width 29 height 10
click at [1027, 77] on input at bounding box center [1031, 84] width 29 height 14
type input "+00:05"
click at [1139, 3] on span at bounding box center [1138, 5] width 12 height 11
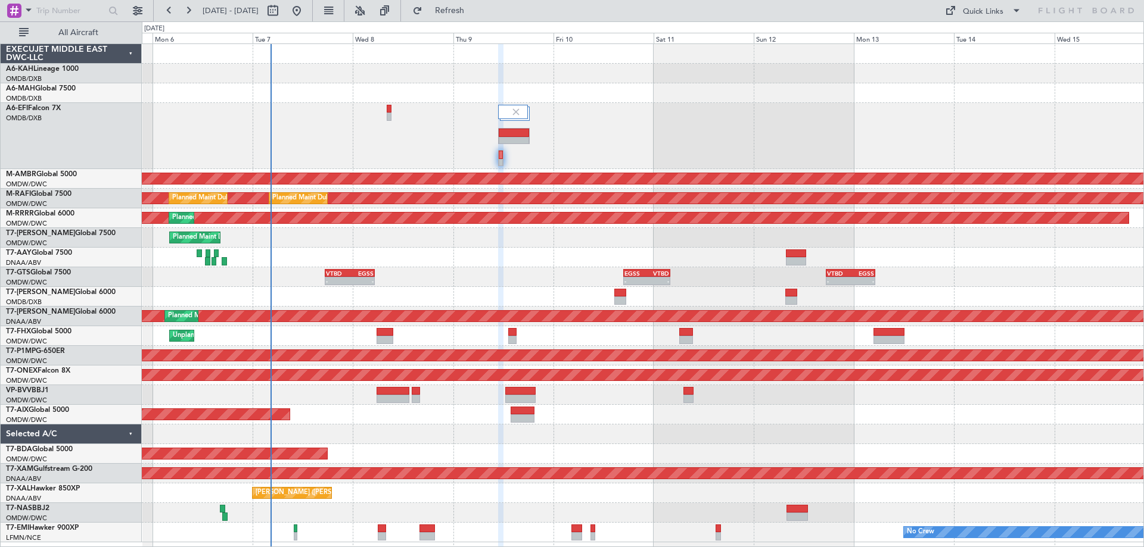
type input "0"
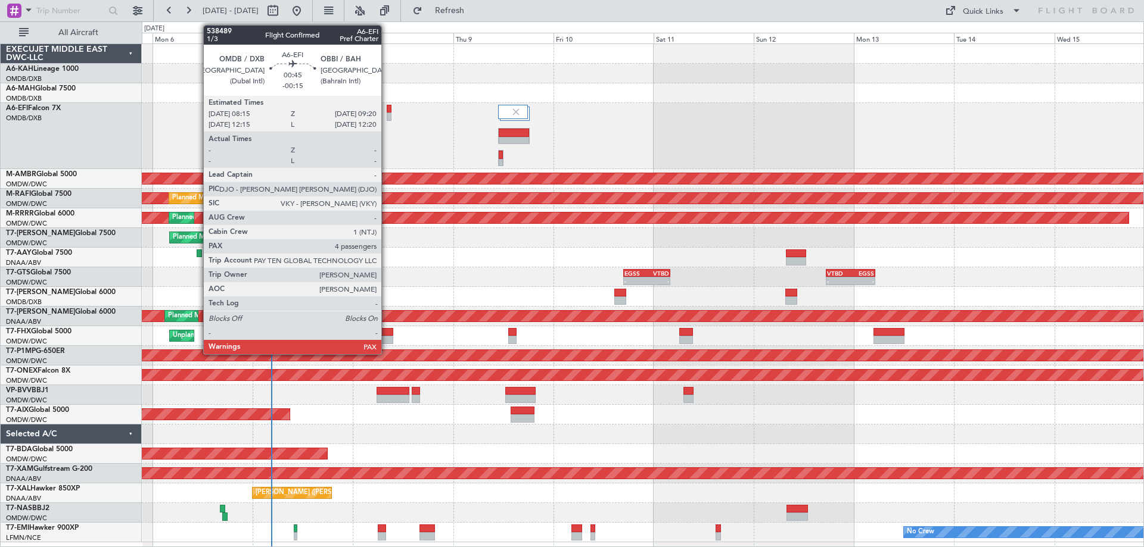
click at [387, 116] on div at bounding box center [389, 117] width 5 height 8
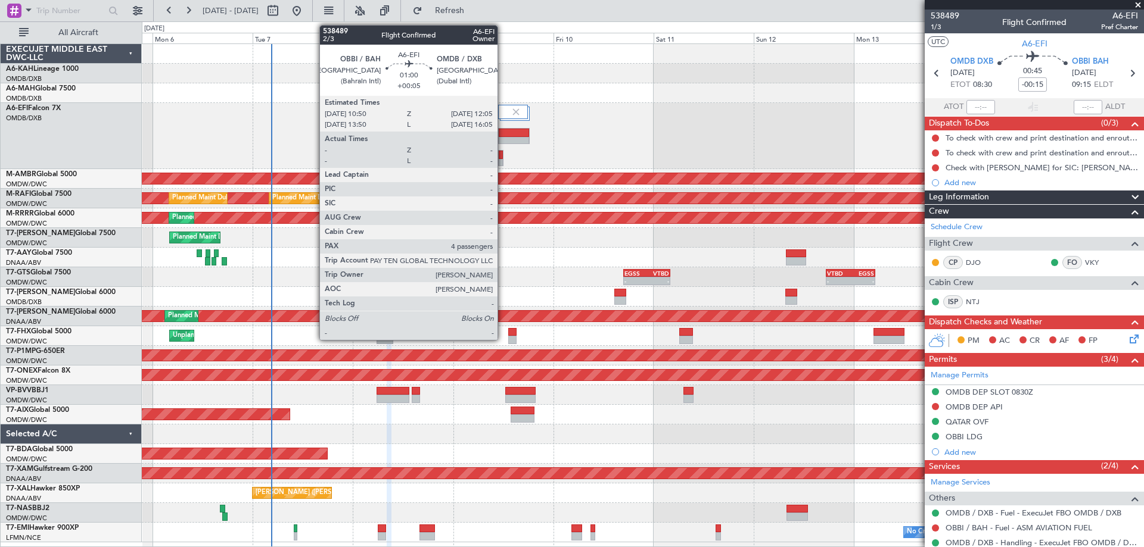
click at [503, 155] on div at bounding box center [500, 158] width 5 height 16
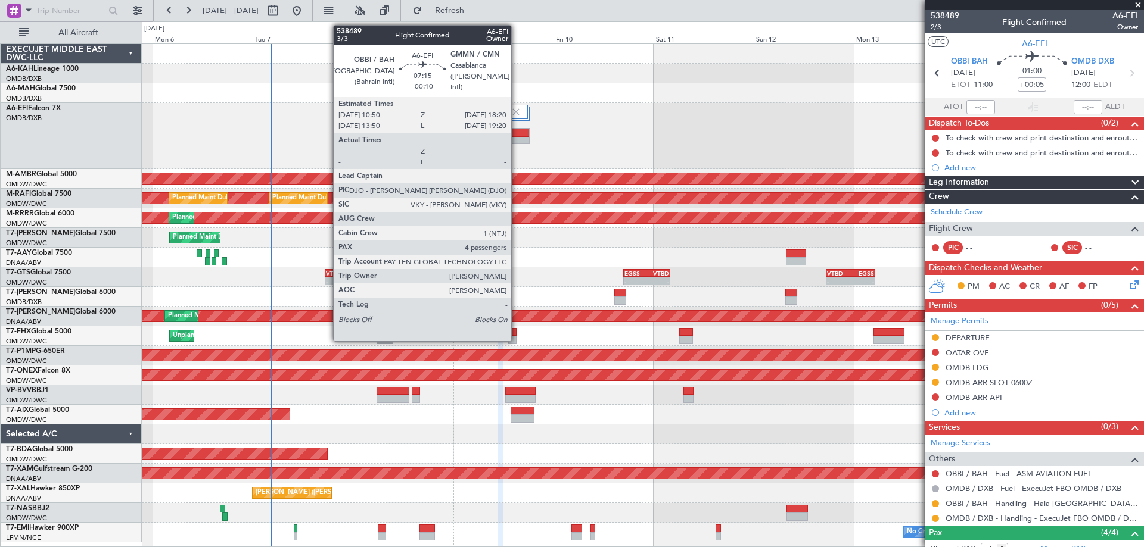
click at [516, 135] on div at bounding box center [514, 133] width 30 height 8
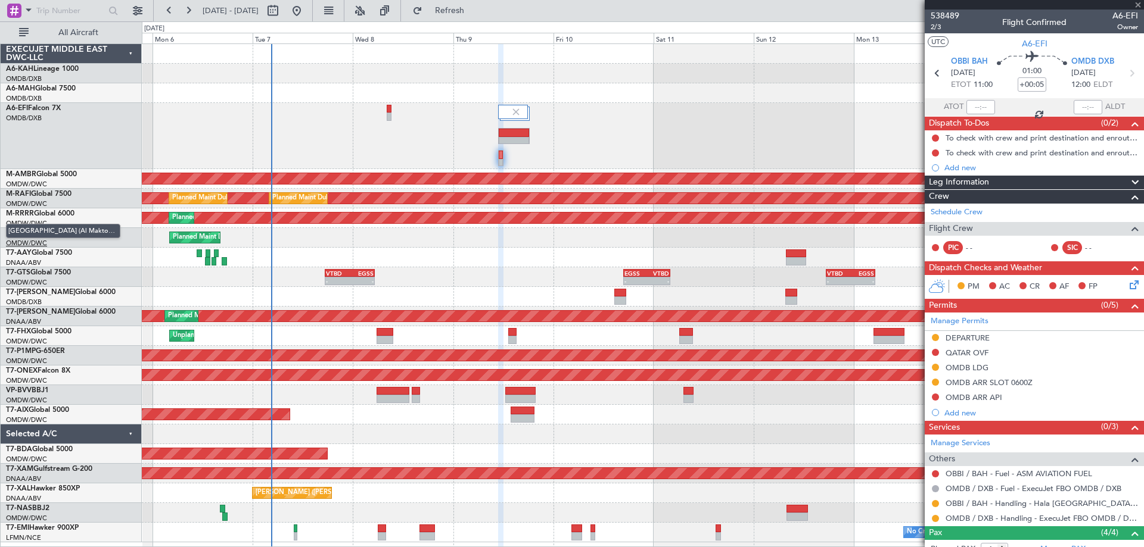
type input "-00:10"
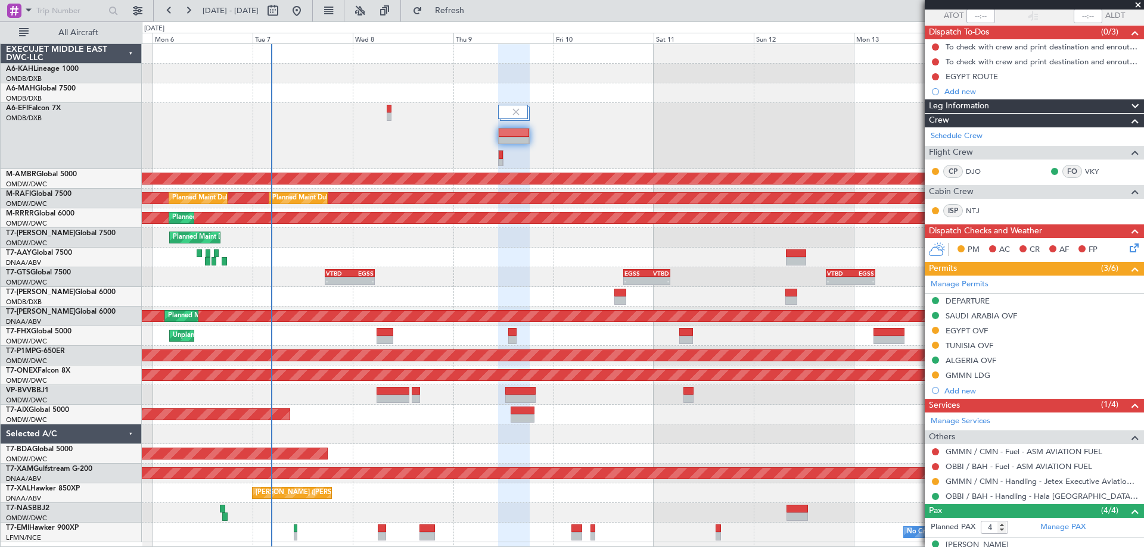
scroll to position [119, 0]
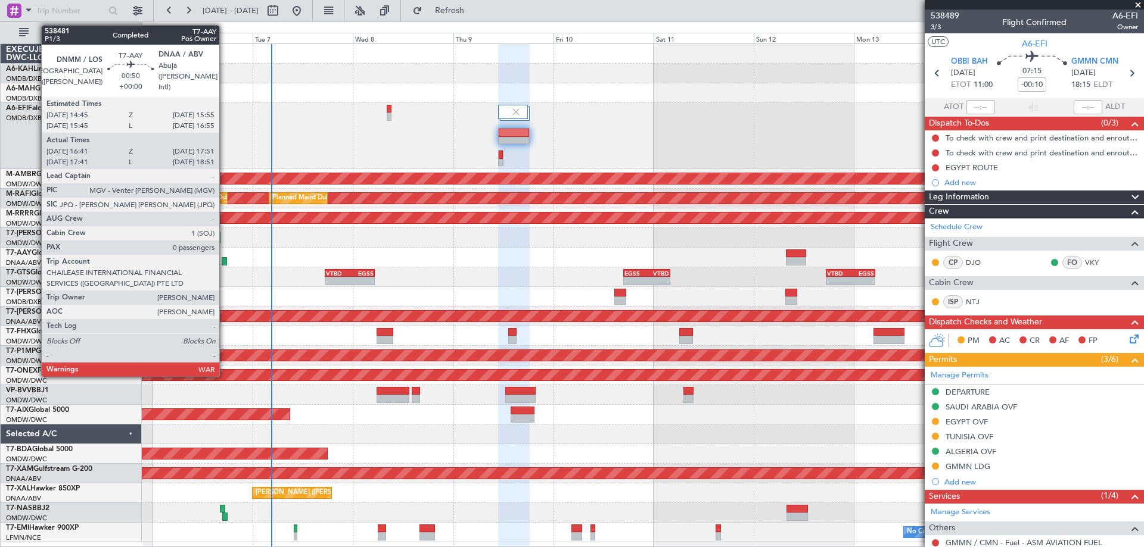
click at [225, 261] on div at bounding box center [224, 261] width 5 height 8
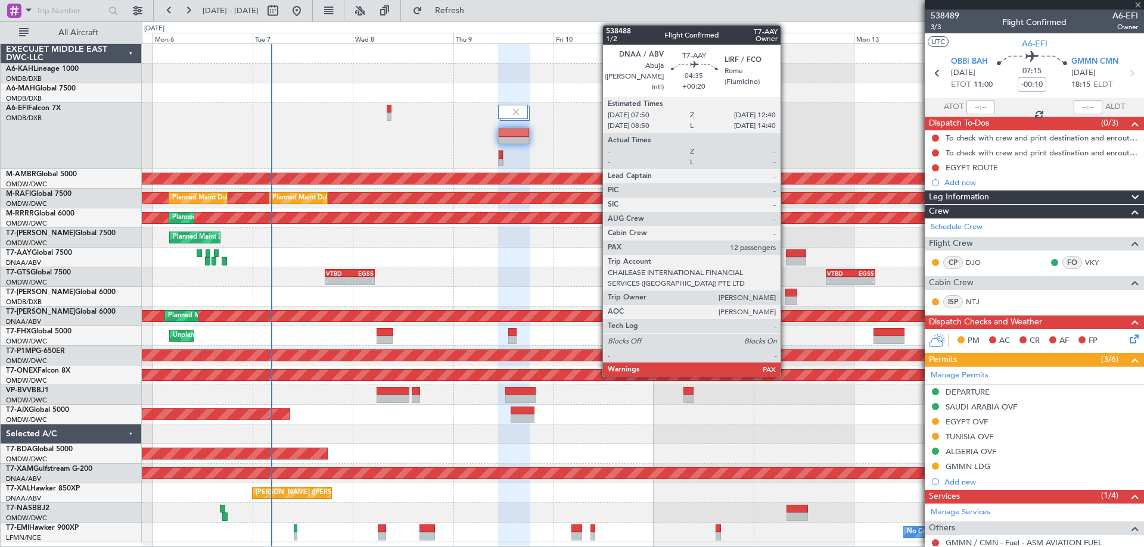
type input "16:56"
type input "17:46"
type input "0"
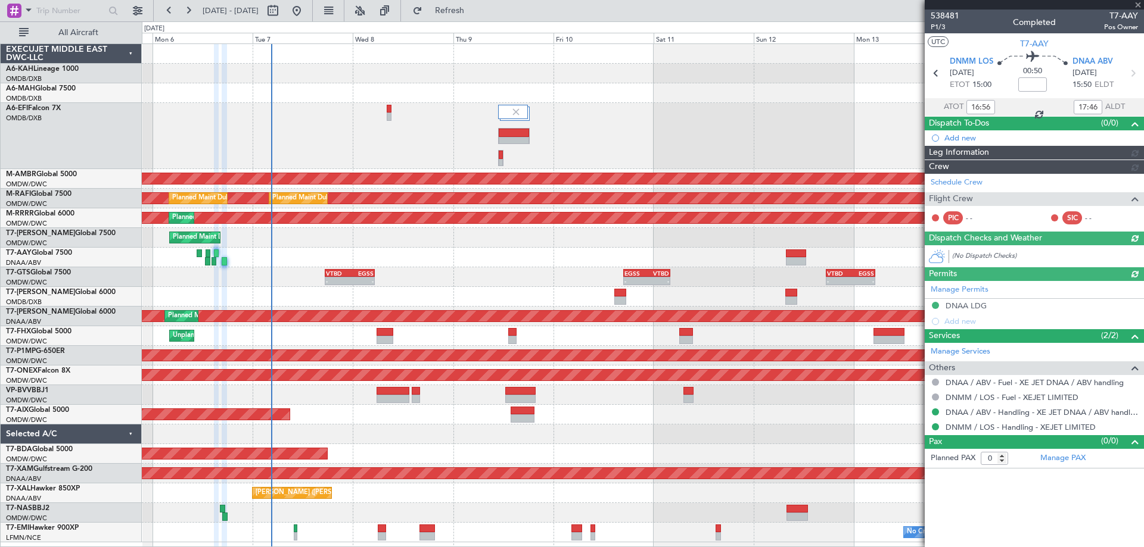
type input "[PERSON_NAME] (ANI)"
type input "7476"
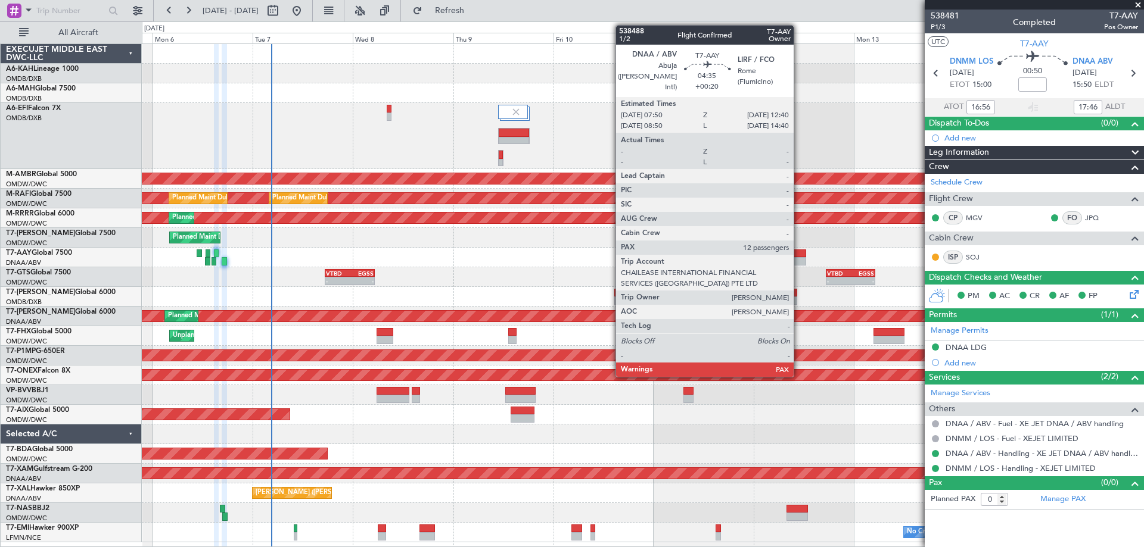
click at [799, 253] on div at bounding box center [796, 254] width 20 height 8
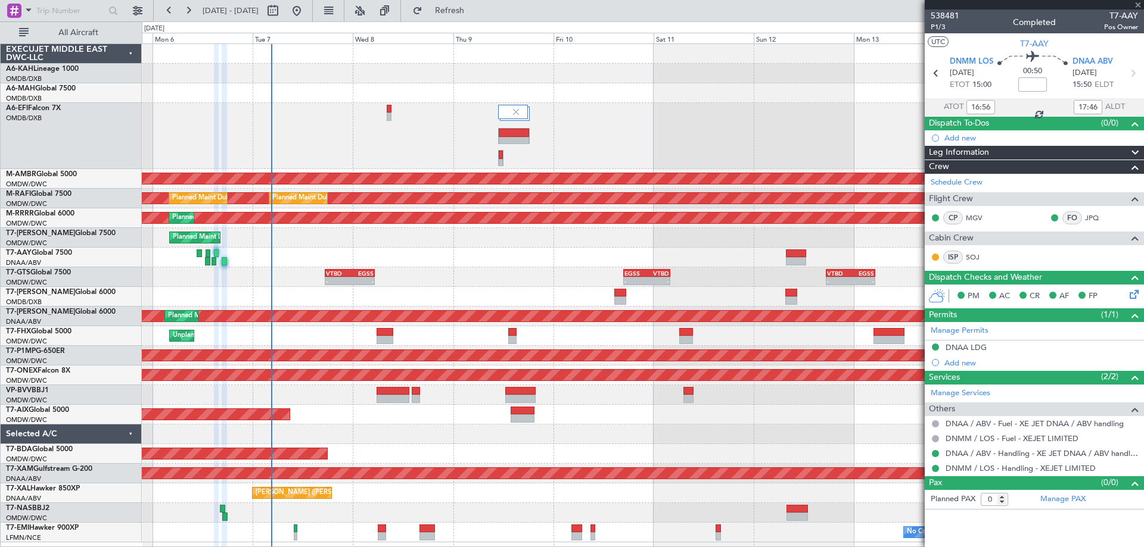
type input "+00:20"
type input "12"
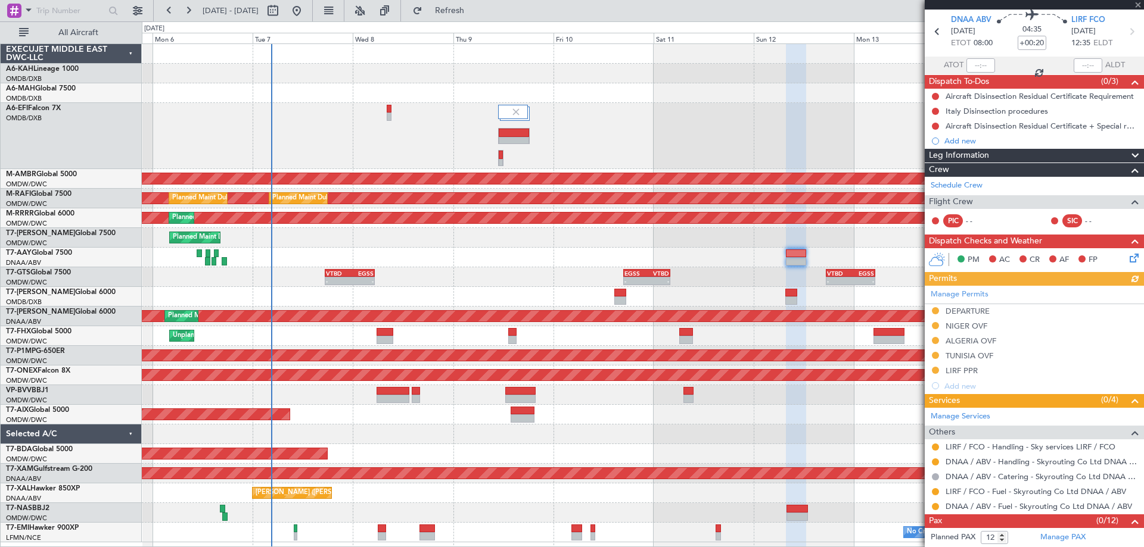
scroll to position [57, 0]
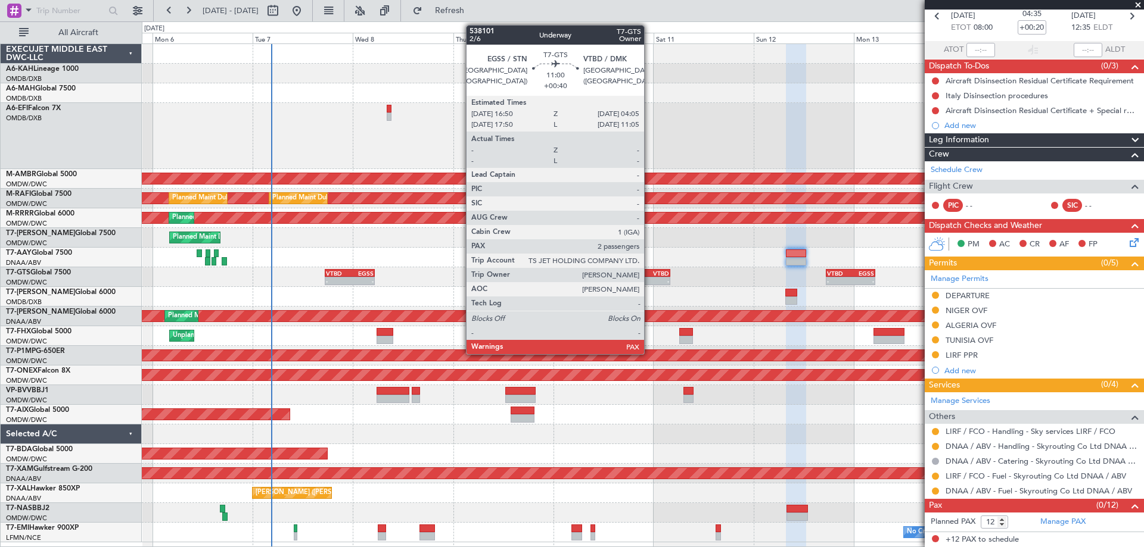
click at [649, 278] on div "-" at bounding box center [657, 281] width 23 height 7
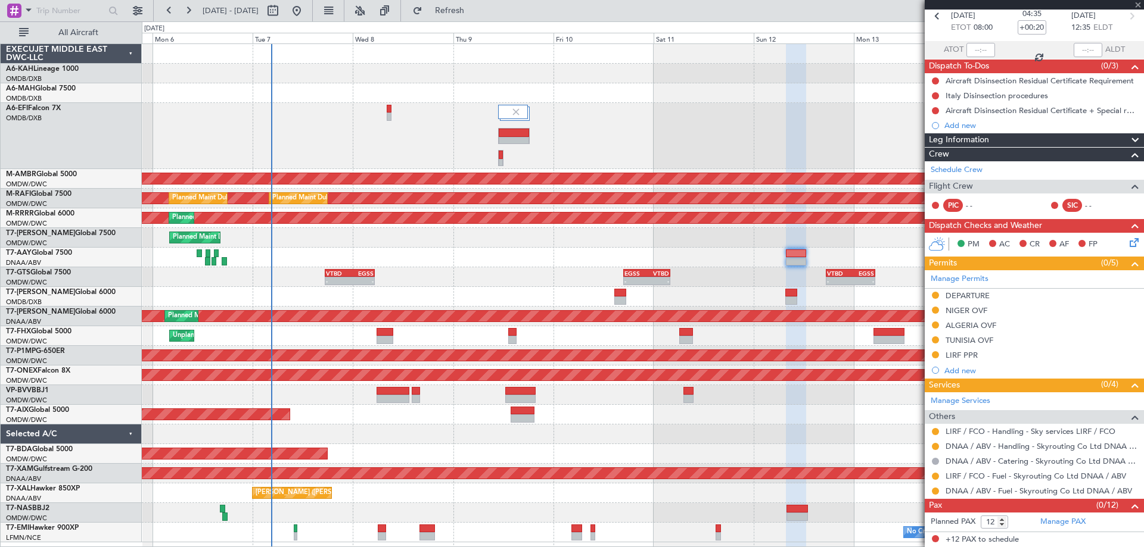
type input "+00:40"
type input "2"
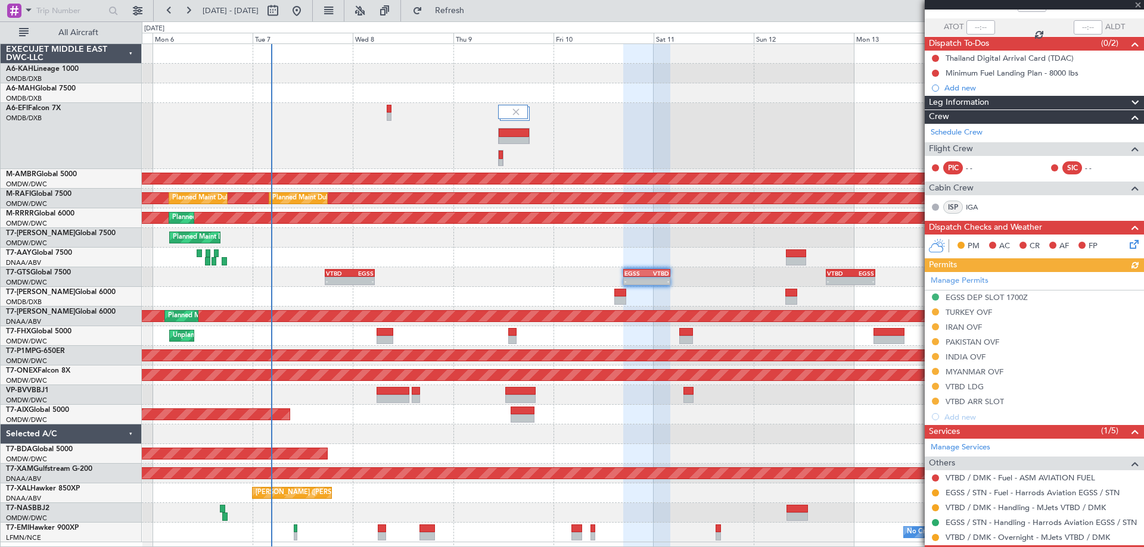
scroll to position [126, 0]
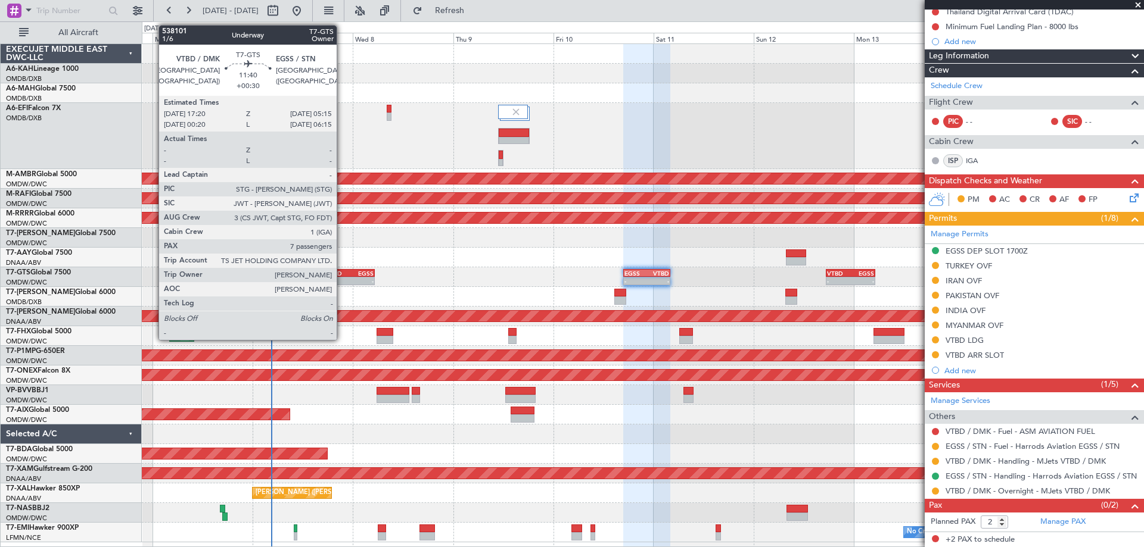
click at [342, 284] on div "-" at bounding box center [338, 281] width 24 height 7
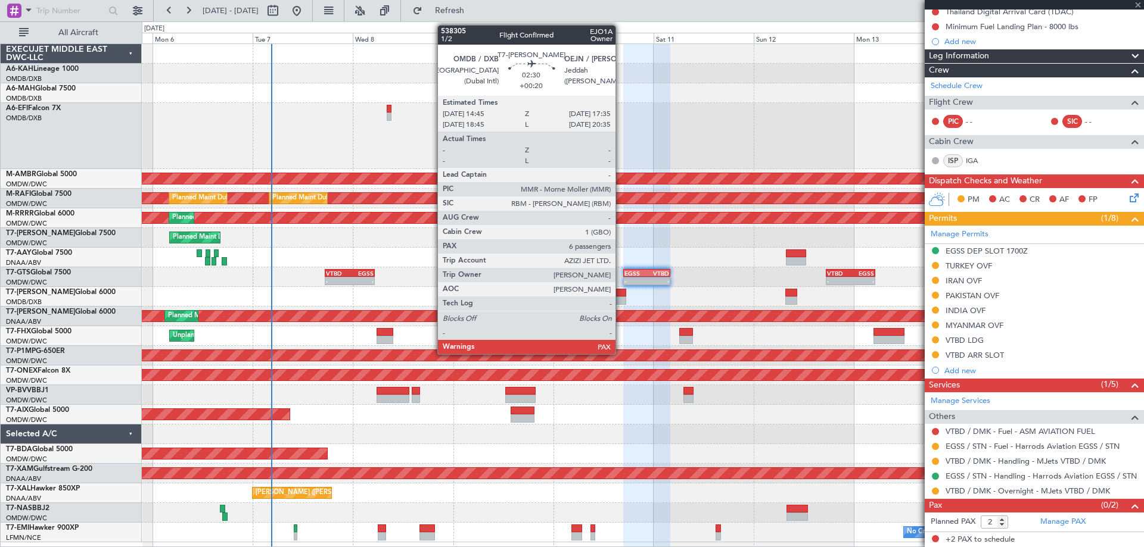
click at [621, 297] on div at bounding box center [620, 301] width 12 height 8
type input "+00:30"
type input "7"
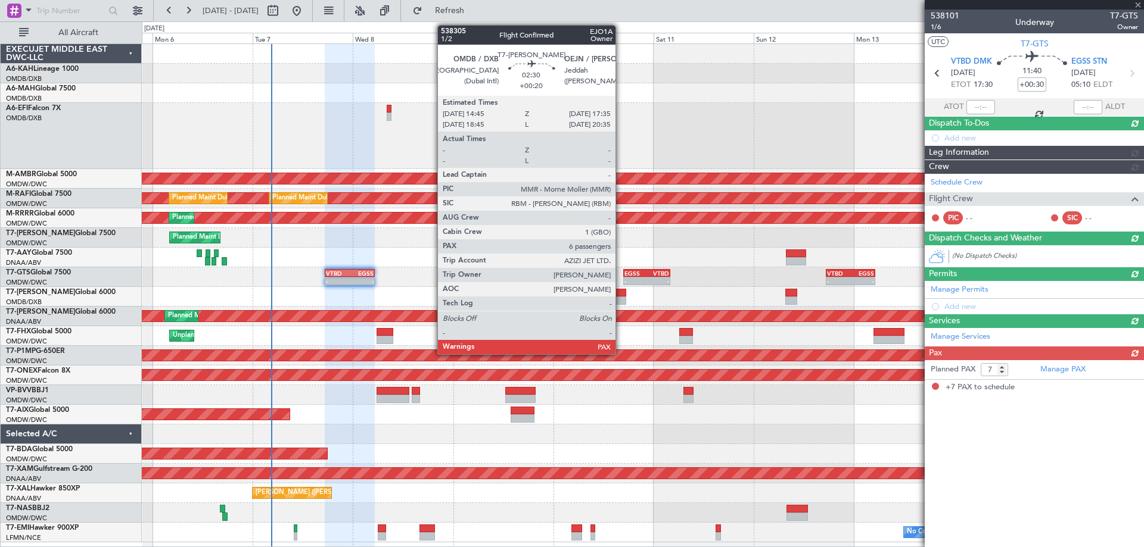
scroll to position [0, 0]
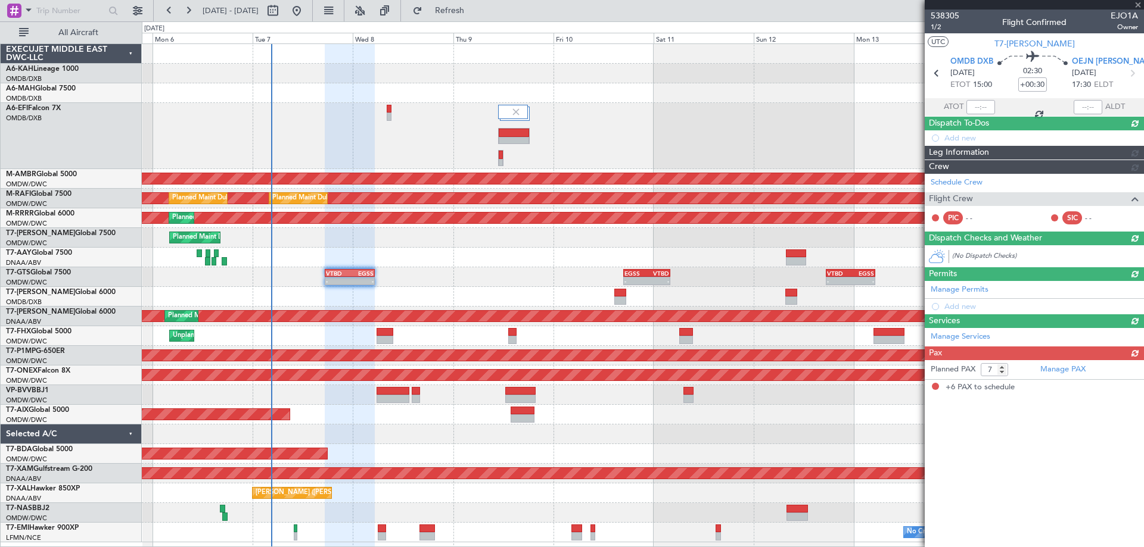
type input "+00:20"
type input "6"
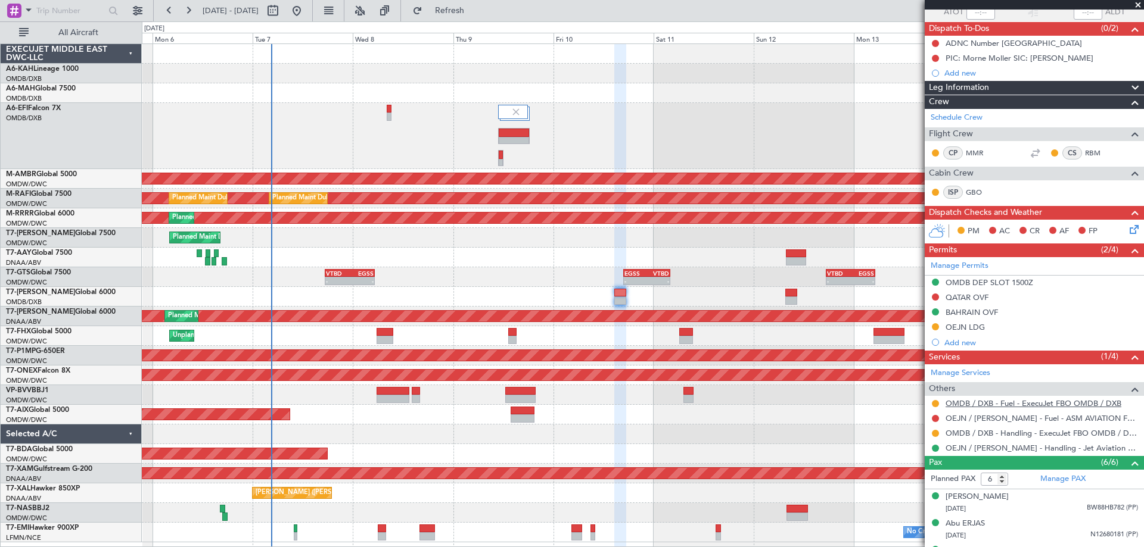
scroll to position [197, 0]
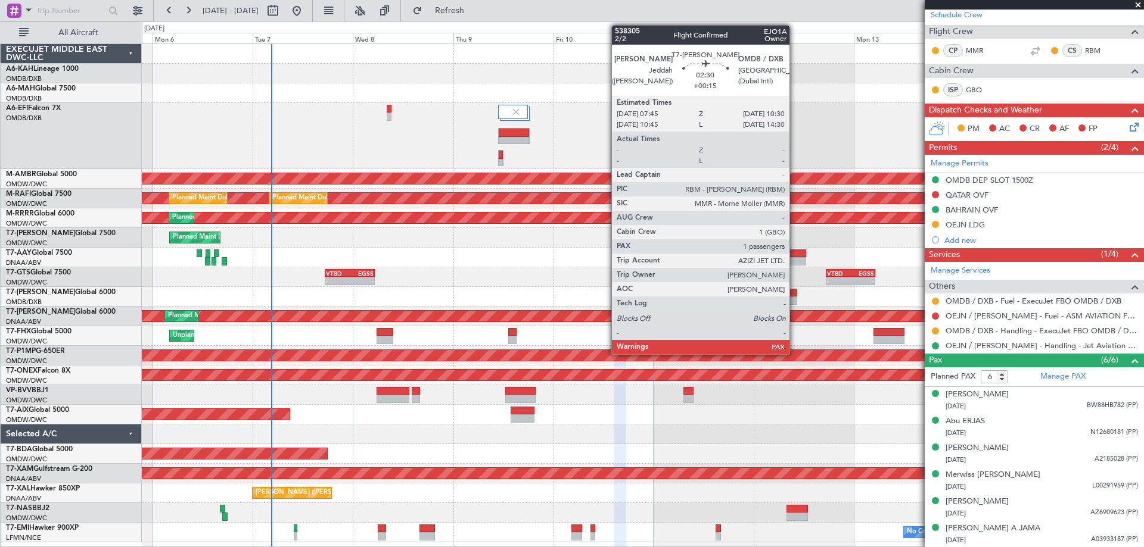
click at [795, 302] on div at bounding box center [791, 301] width 12 height 8
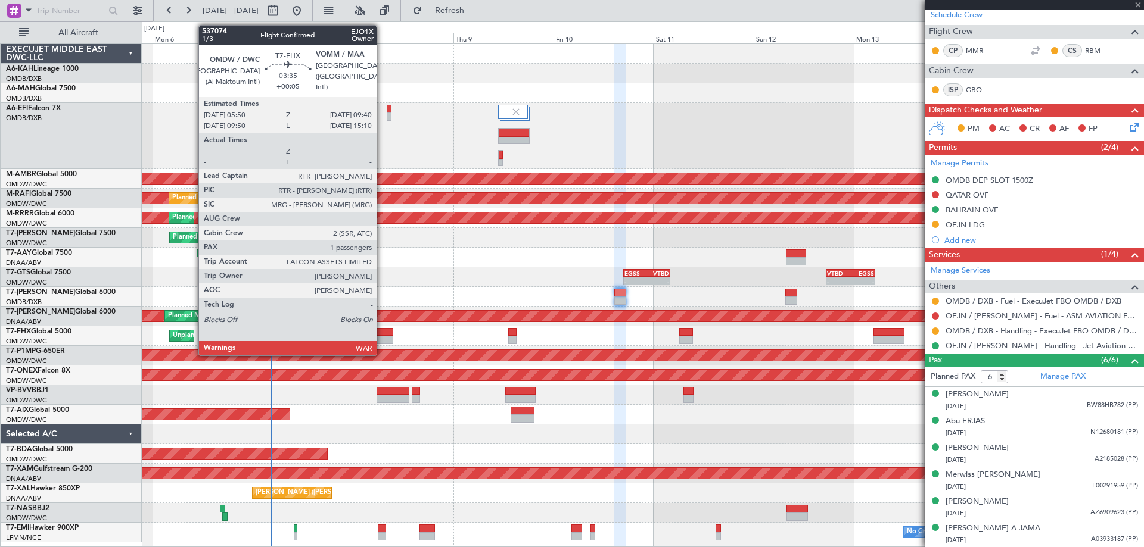
type input "+00:15"
type input "1"
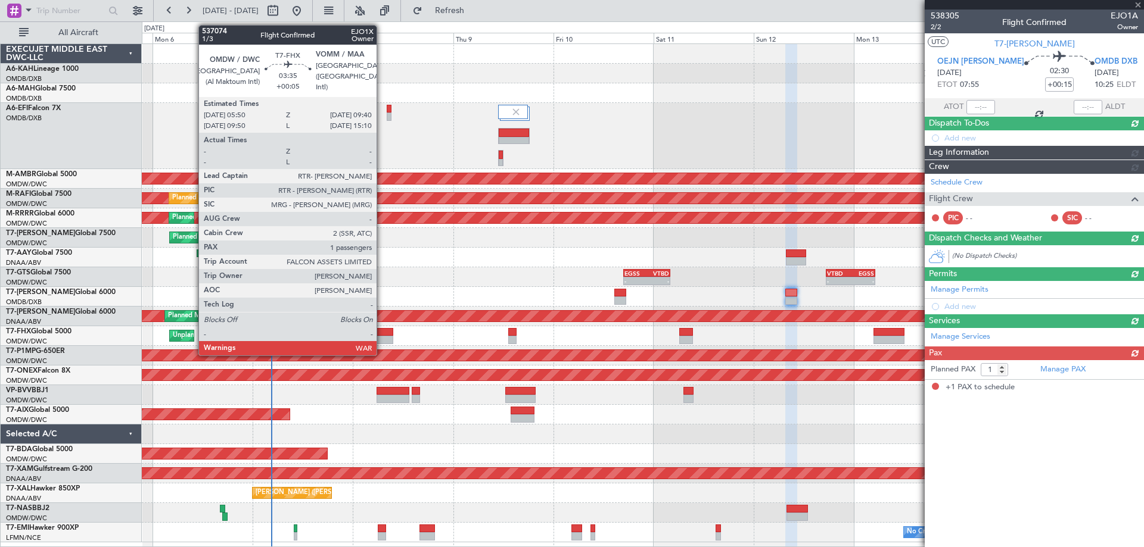
scroll to position [0, 0]
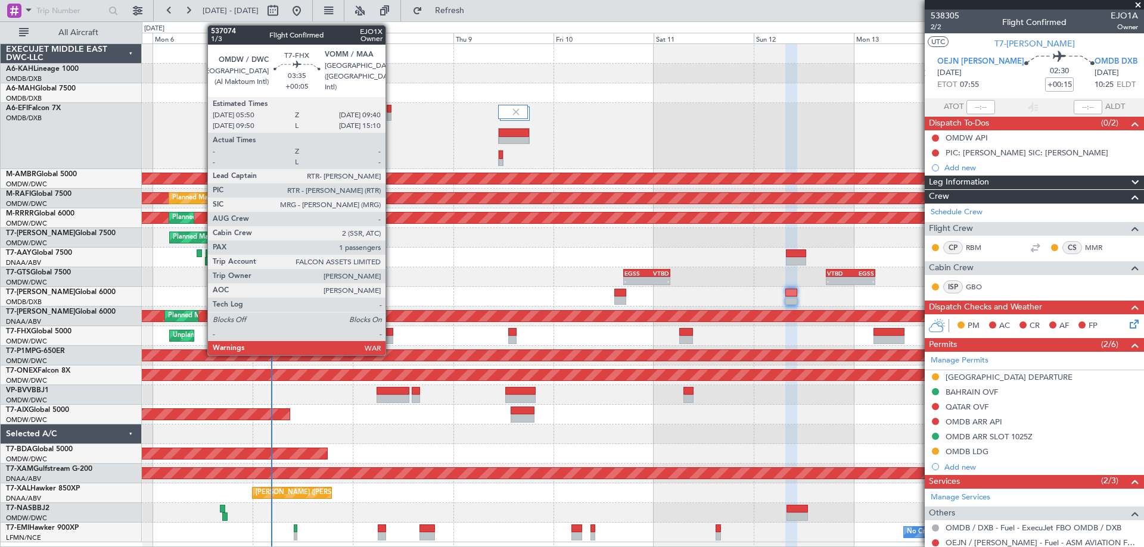
click at [391, 338] on div at bounding box center [384, 340] width 16 height 8
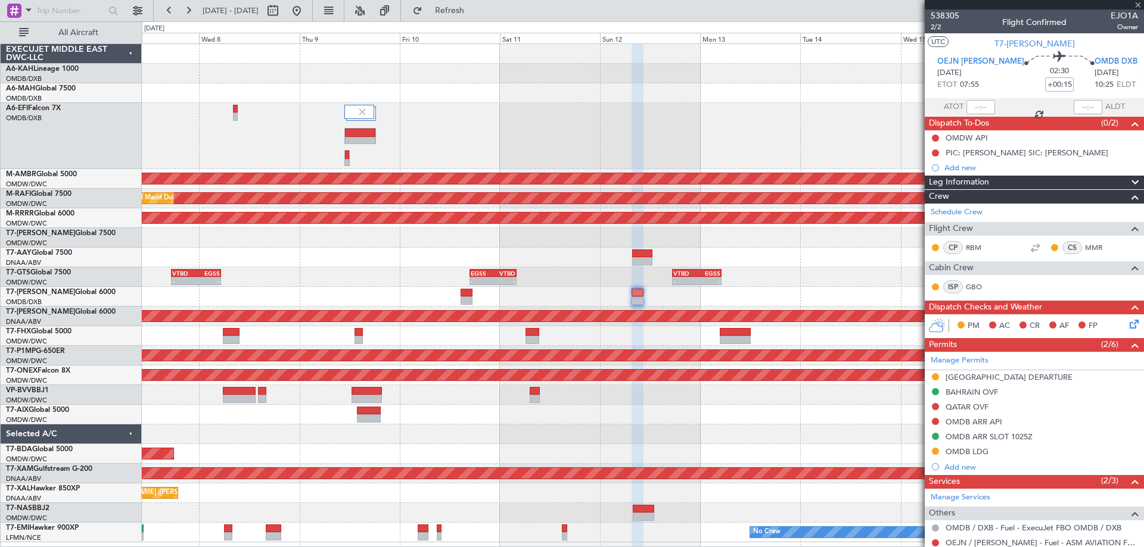
click at [370, 263] on div at bounding box center [642, 258] width 1001 height 20
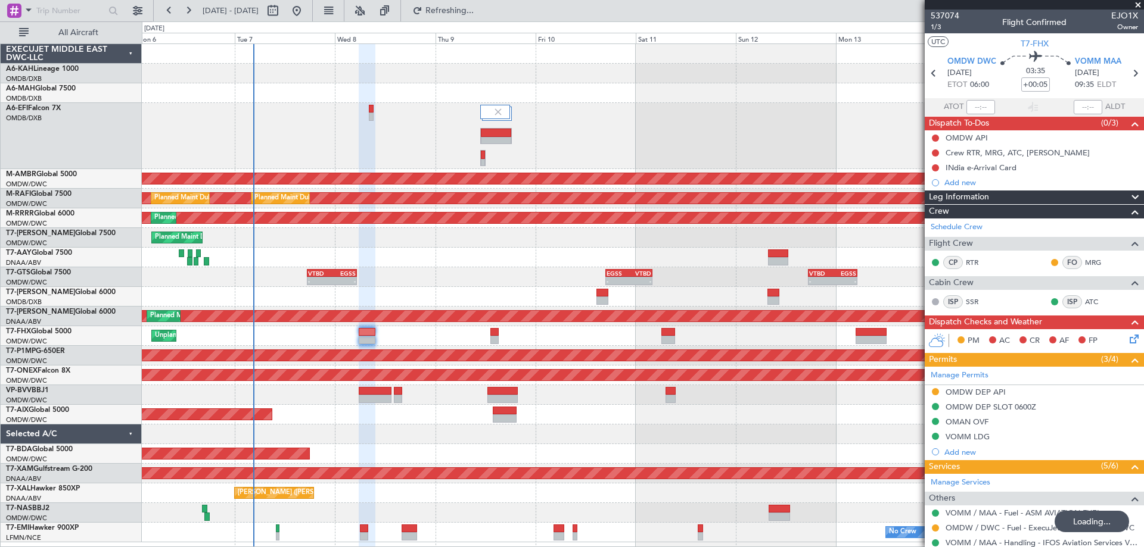
click at [432, 419] on div "AOG Maint Dubai (Dubai Intl) Planned Maint Singapore (Seletar) Planned Maint Du…" at bounding box center [642, 293] width 1001 height 499
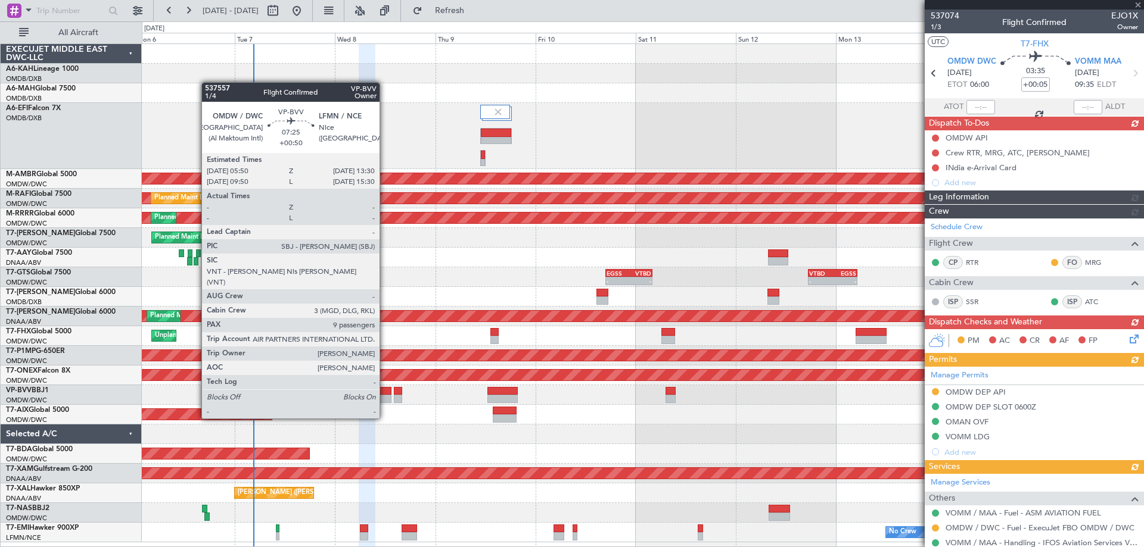
click at [385, 396] on div at bounding box center [375, 399] width 32 height 8
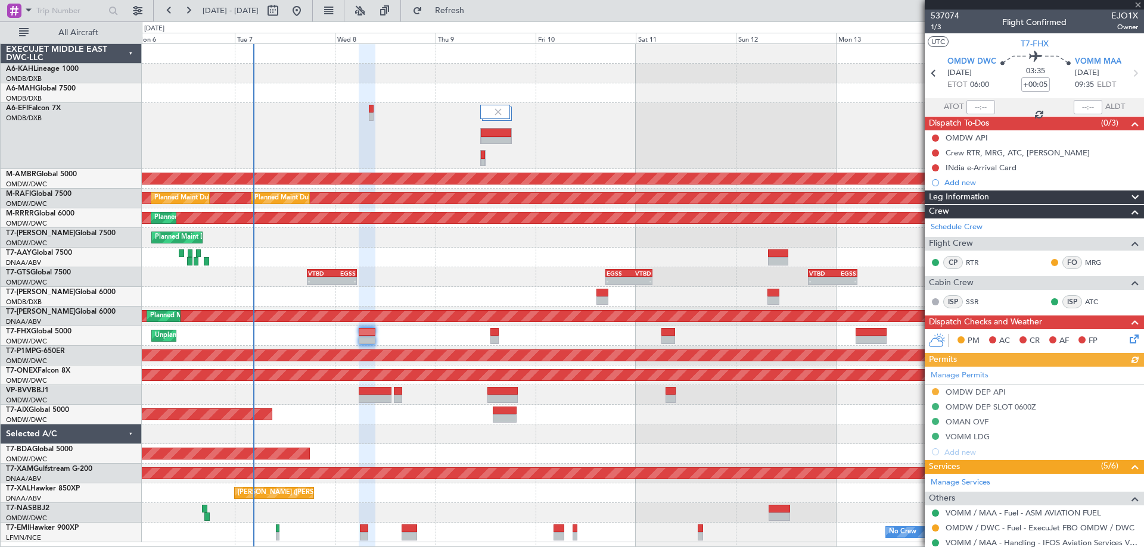
type input "+00:50"
type input "9"
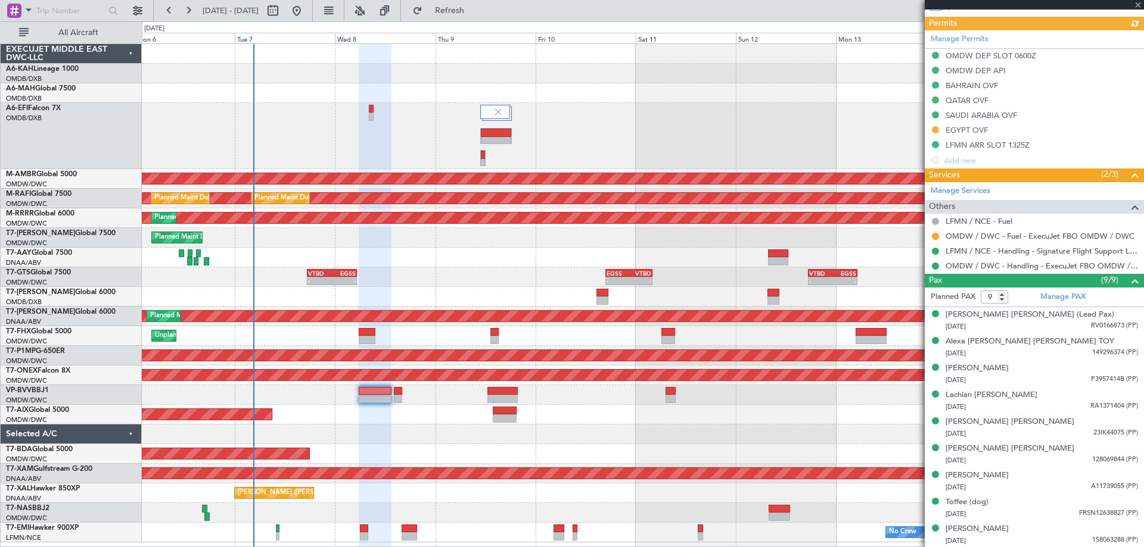
scroll to position [329, 0]
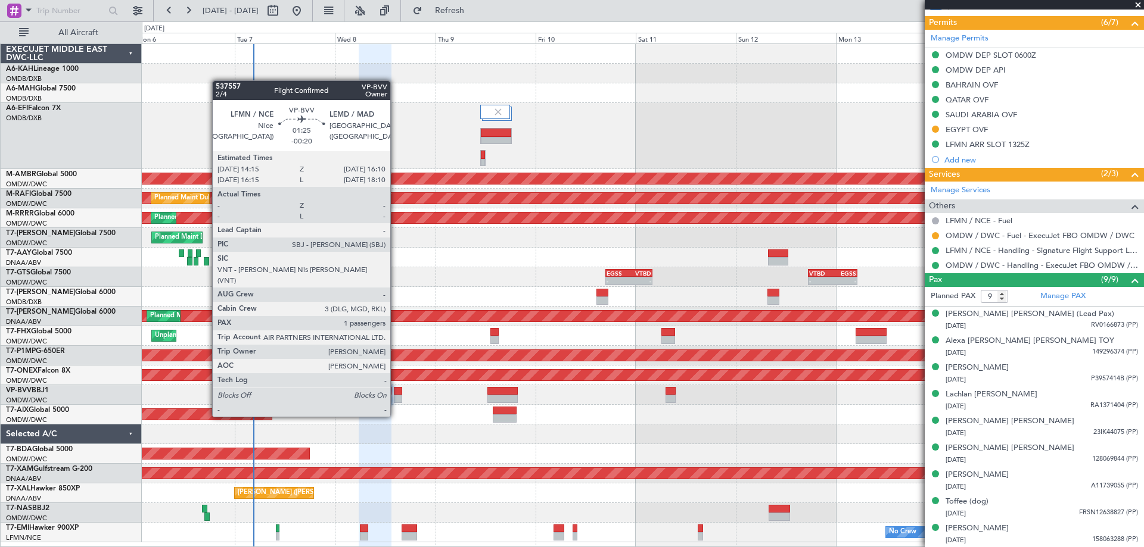
click at [395, 394] on div at bounding box center [398, 391] width 8 height 8
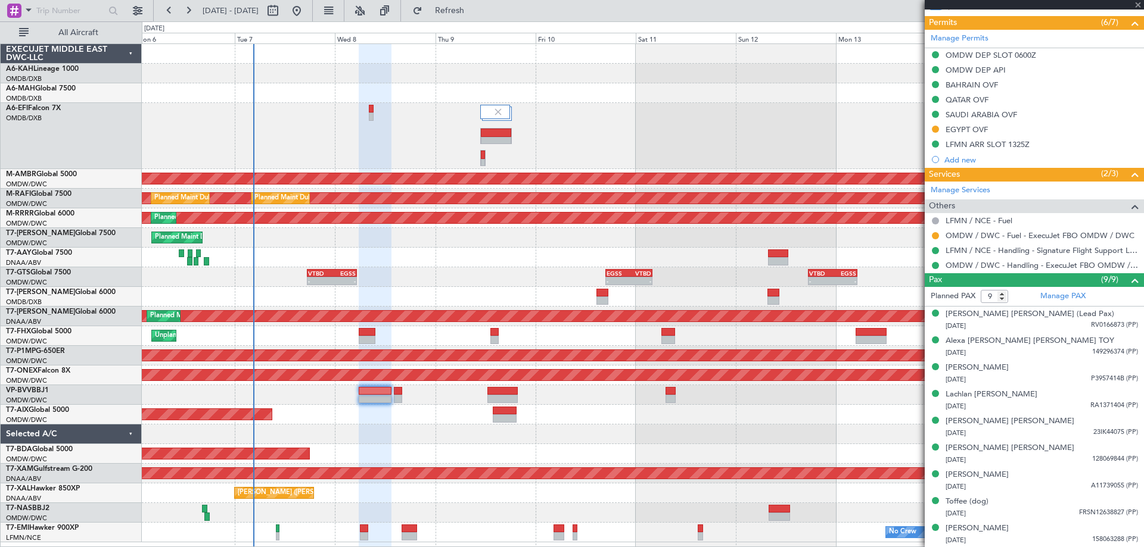
type input "-00:20"
type input "1"
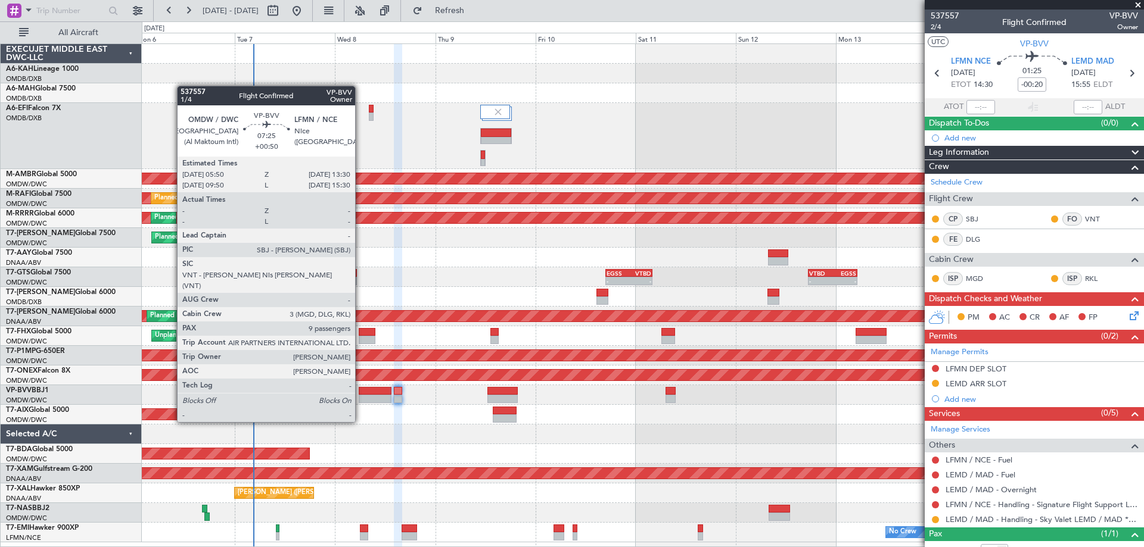
click at [360, 400] on div at bounding box center [375, 399] width 32 height 8
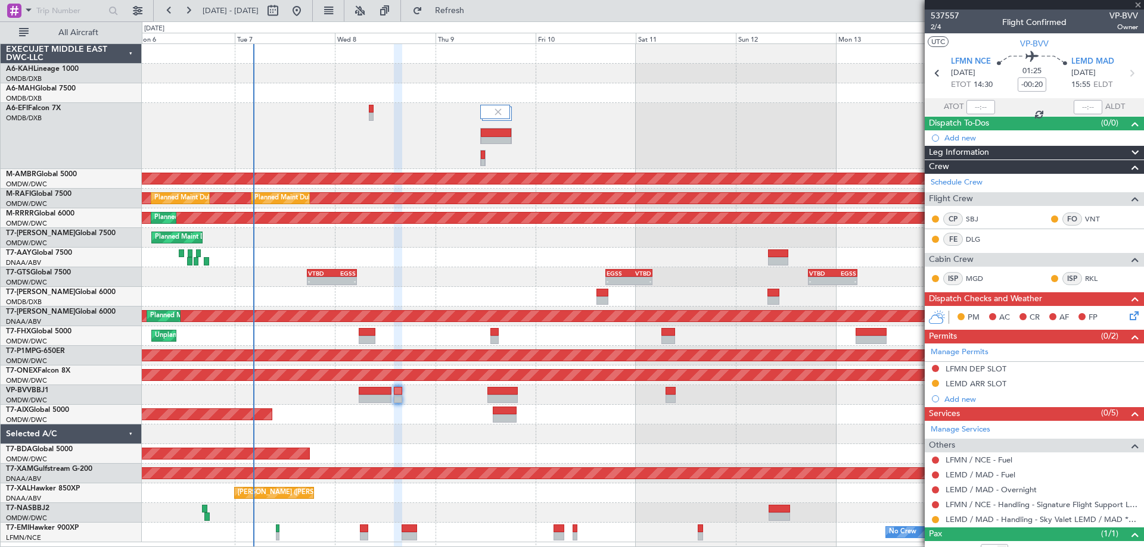
type input "+00:50"
type input "9"
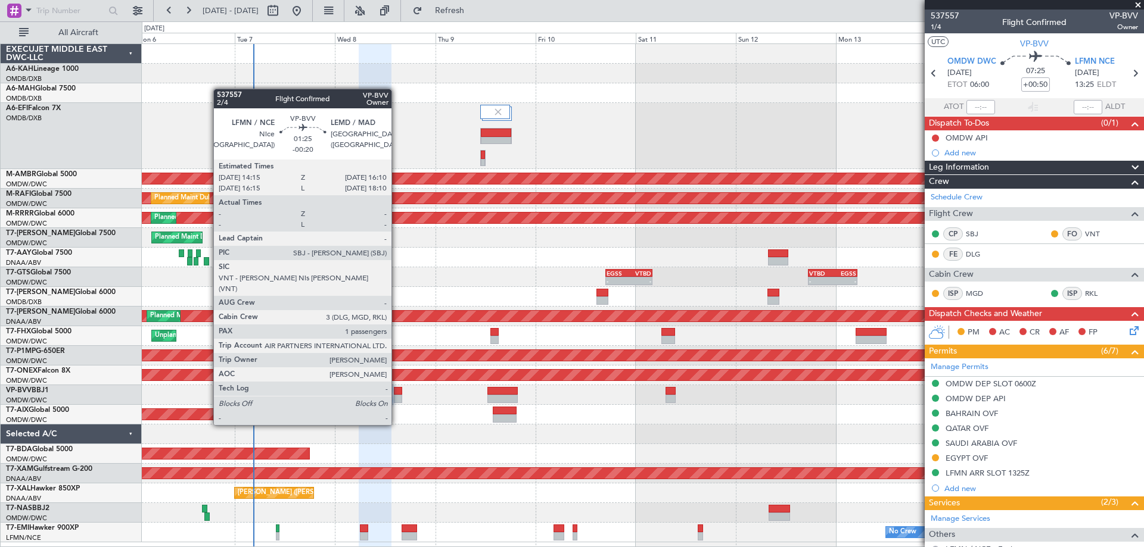
click at [396, 403] on div at bounding box center [398, 399] width 8 height 8
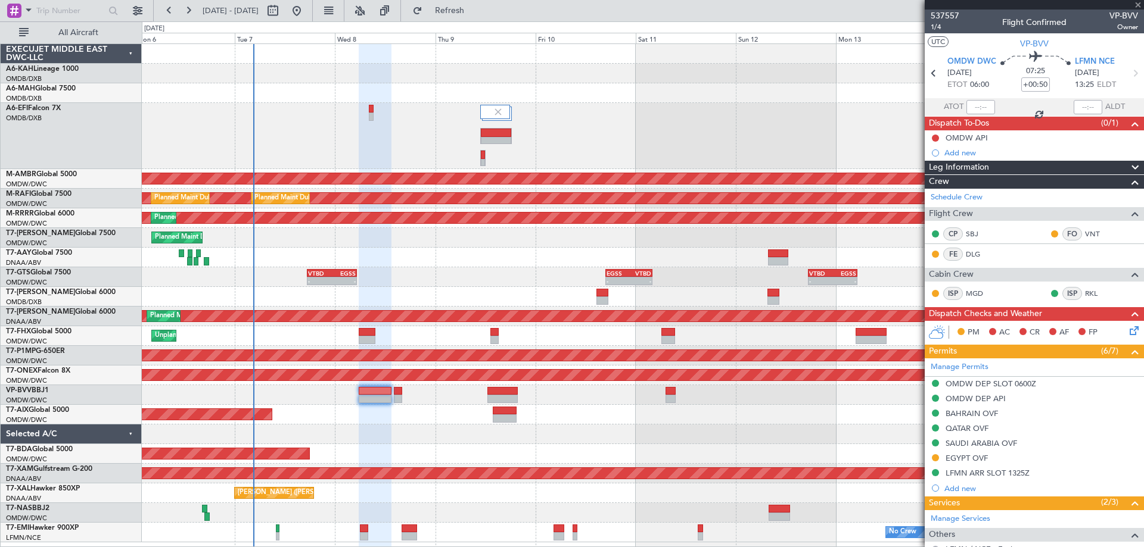
type input "-00:20"
type input "1"
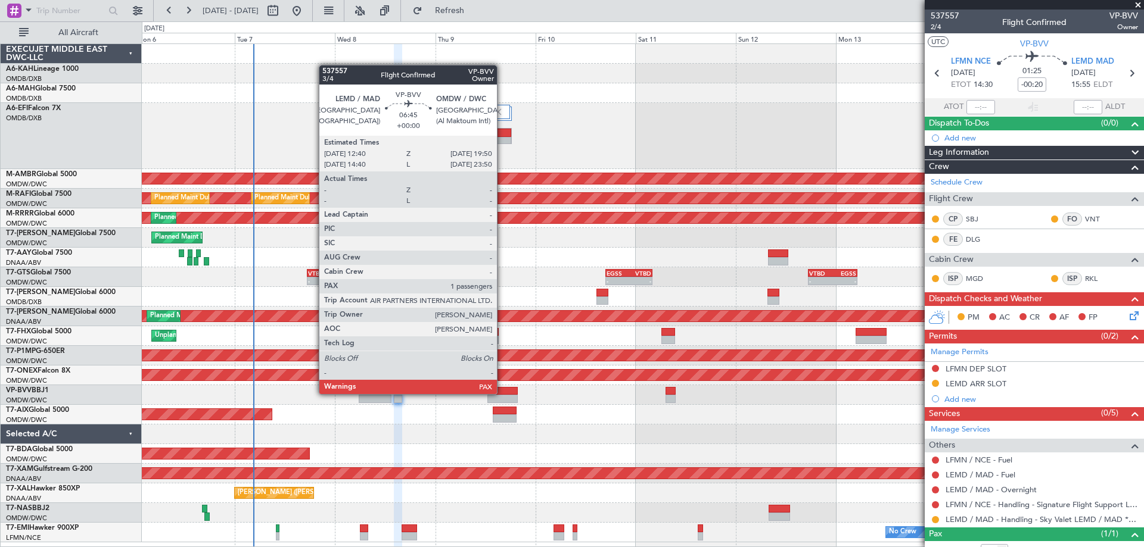
click at [502, 393] on div at bounding box center [502, 391] width 30 height 8
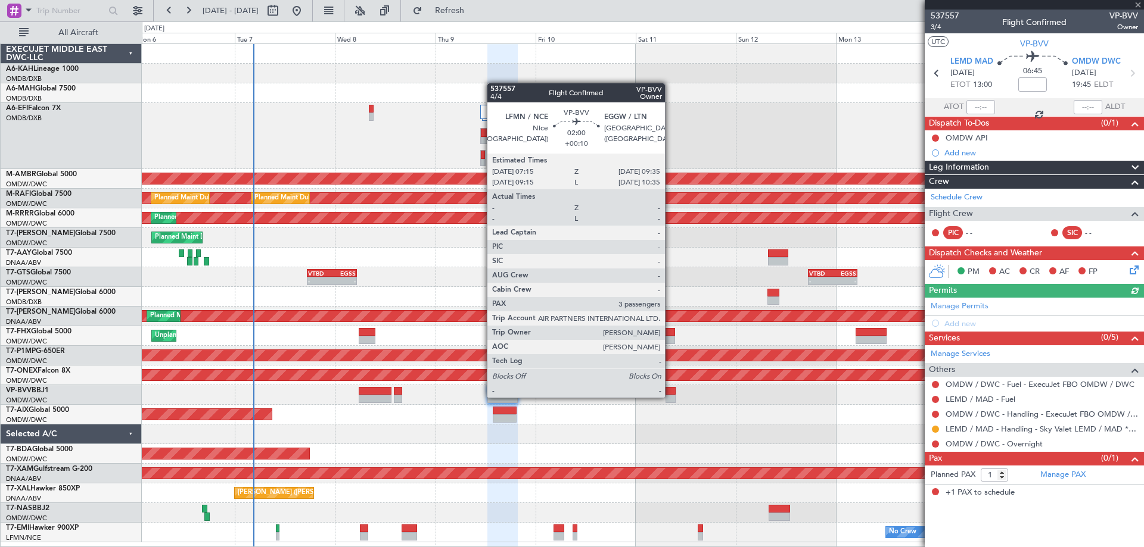
click at [670, 397] on div at bounding box center [670, 399] width 10 height 8
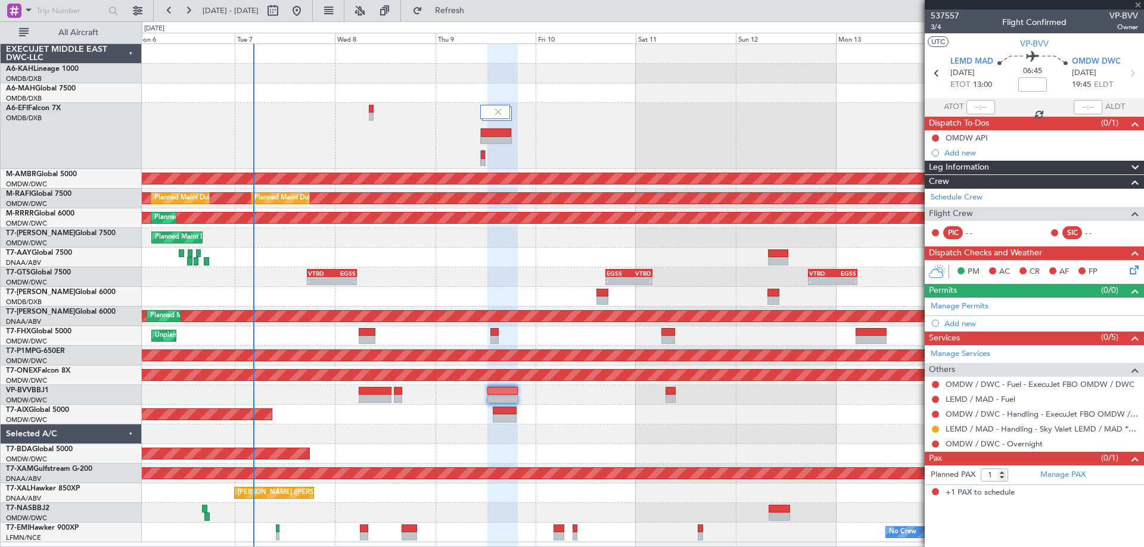
type input "+00:10"
type input "3"
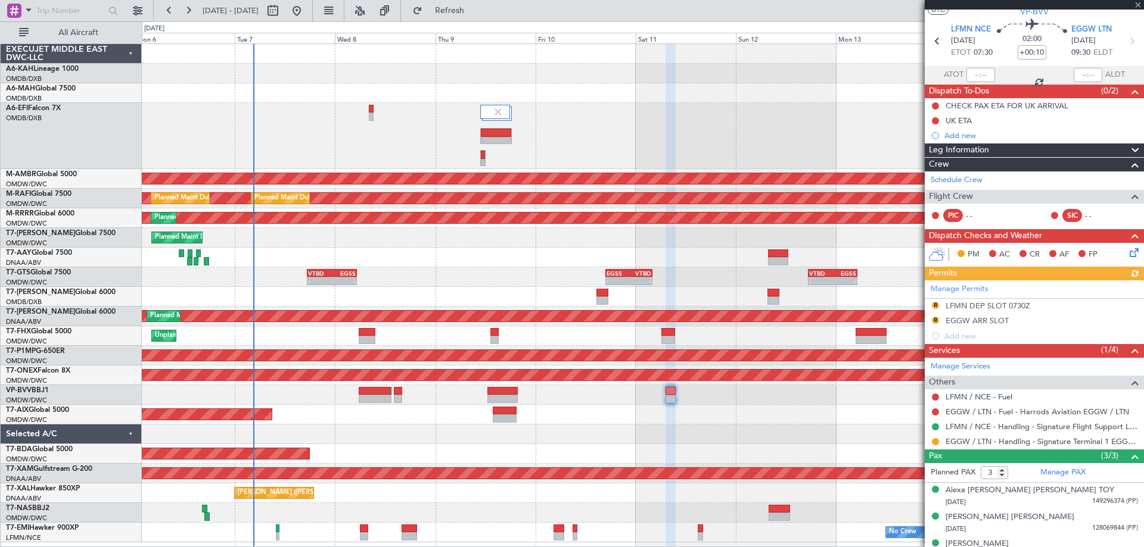
scroll to position [48, 0]
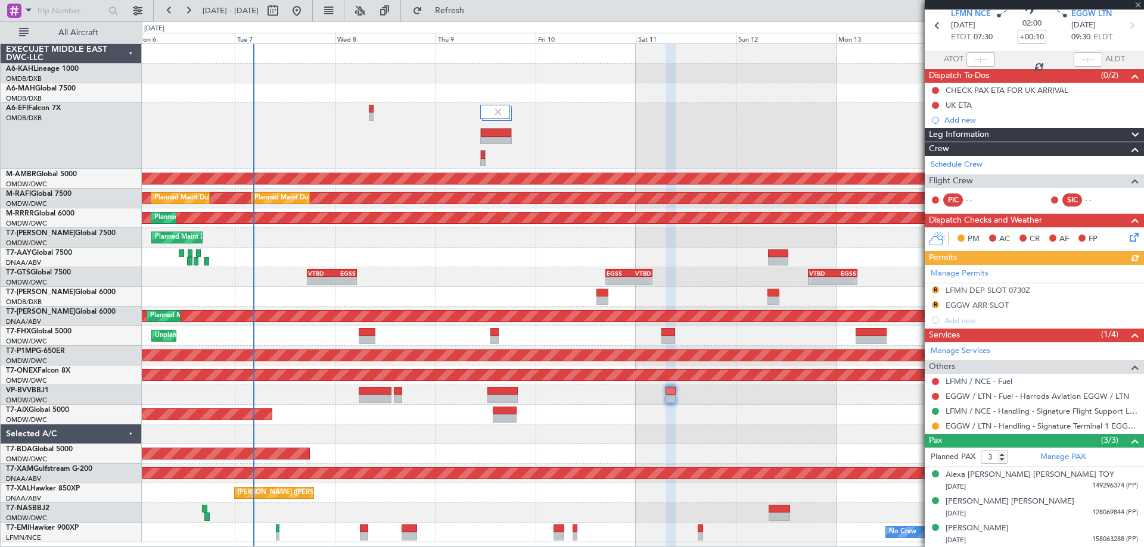
click at [658, 441] on div at bounding box center [642, 435] width 1001 height 20
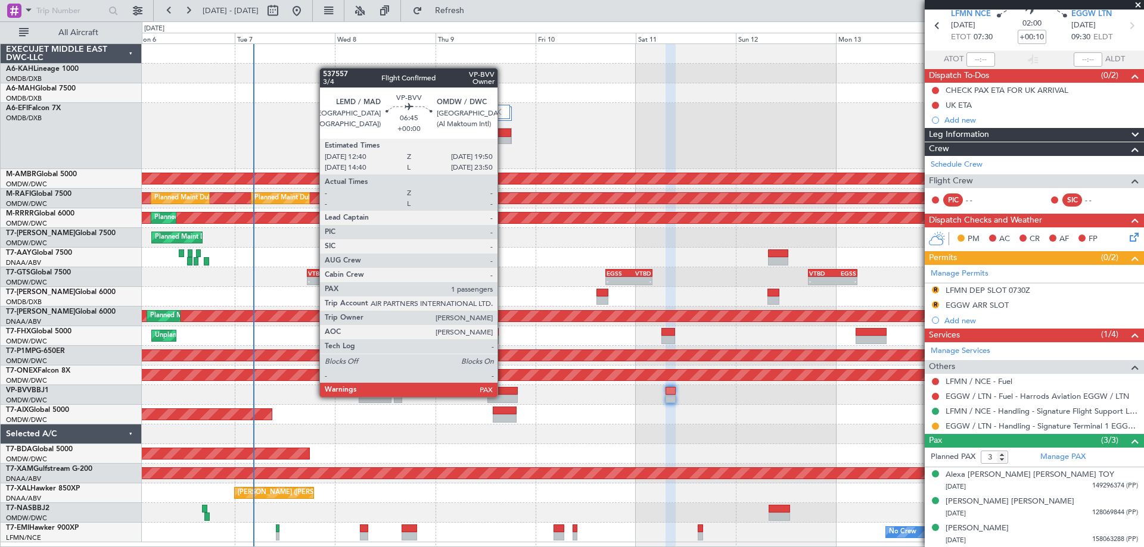
click at [503, 396] on div at bounding box center [502, 399] width 30 height 8
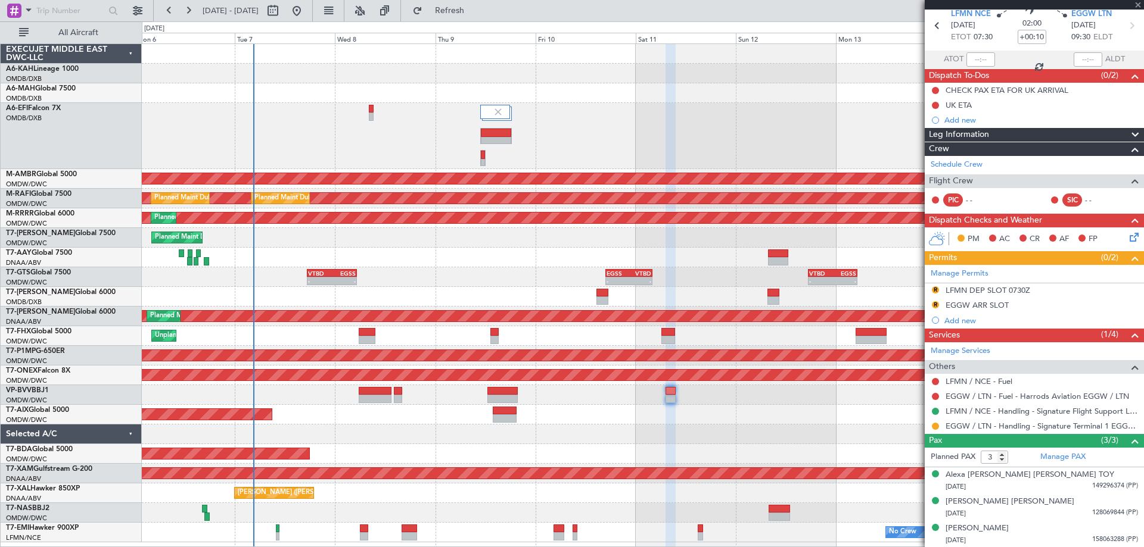
type input "1"
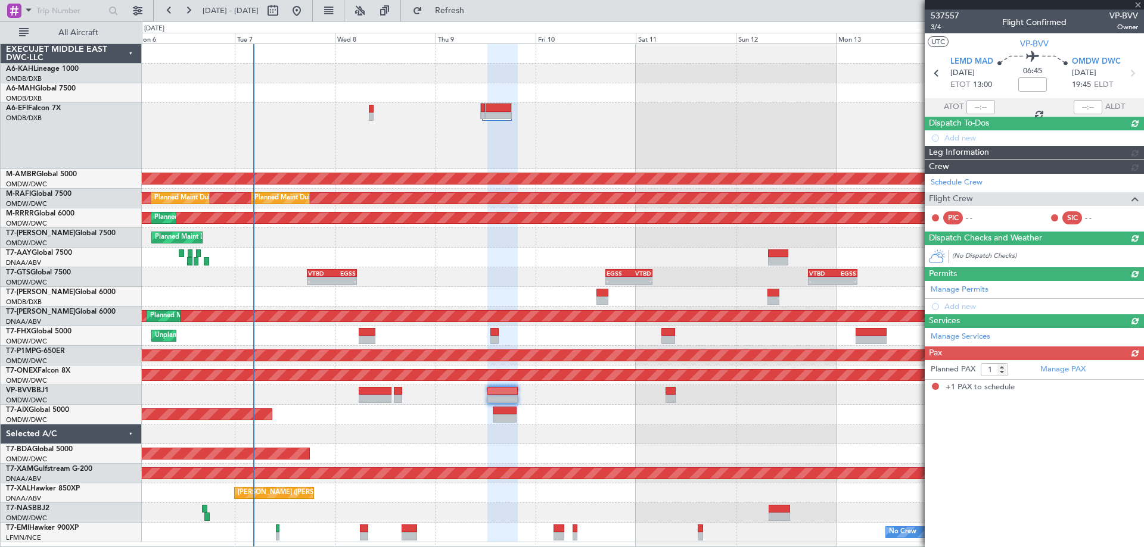
scroll to position [0, 0]
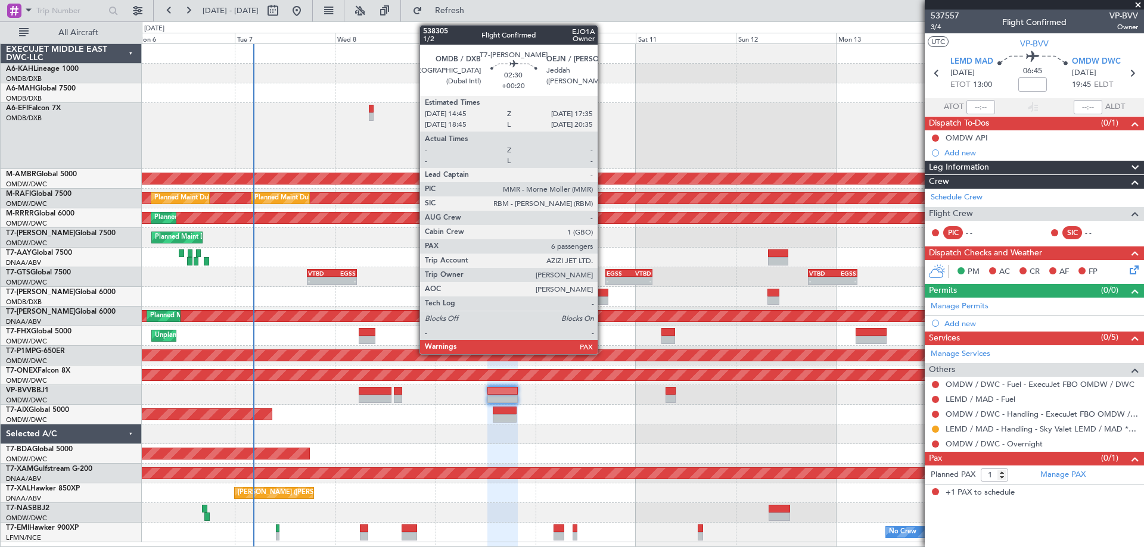
click at [603, 300] on div at bounding box center [602, 301] width 12 height 8
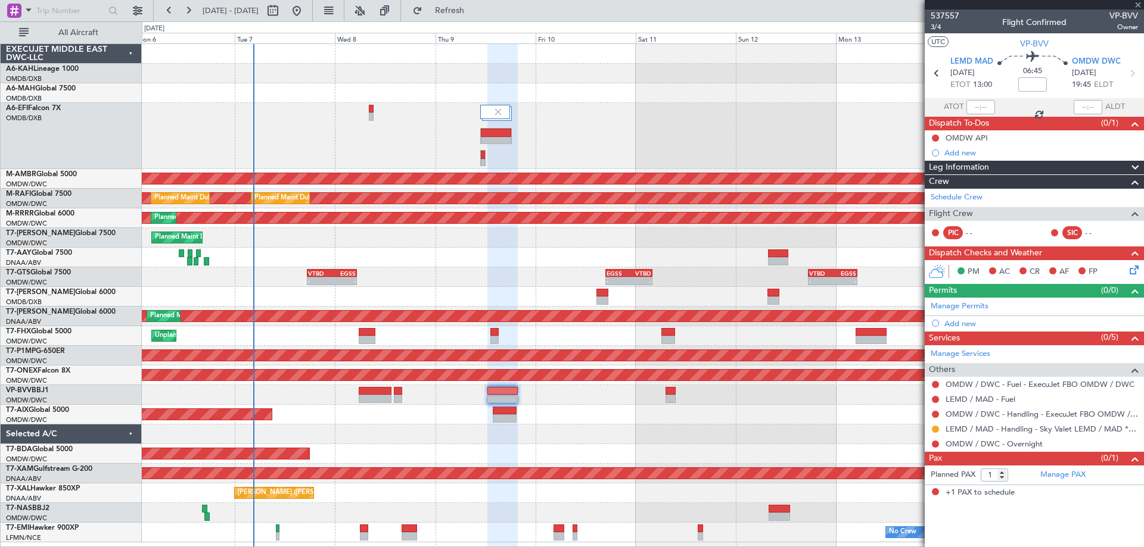
type input "+00:20"
type input "6"
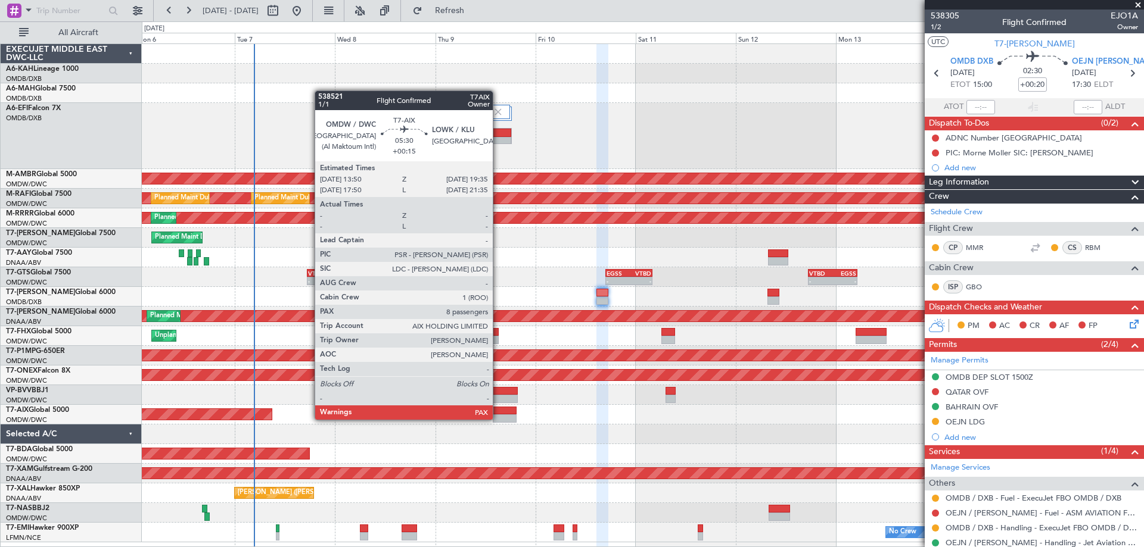
click at [498, 419] on div at bounding box center [505, 419] width 24 height 8
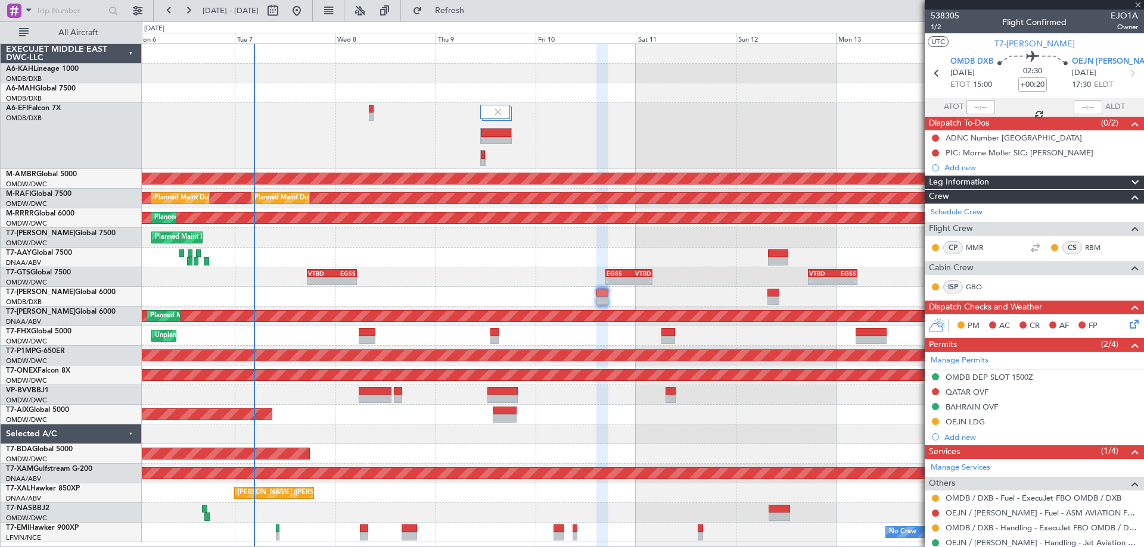
type input "+00:15"
type input "8"
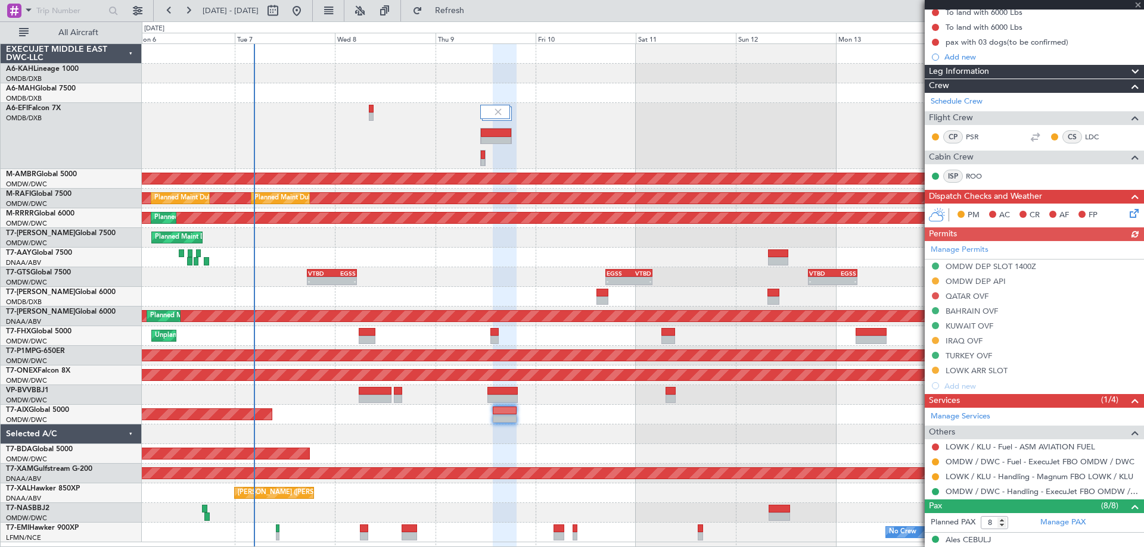
scroll to position [340, 0]
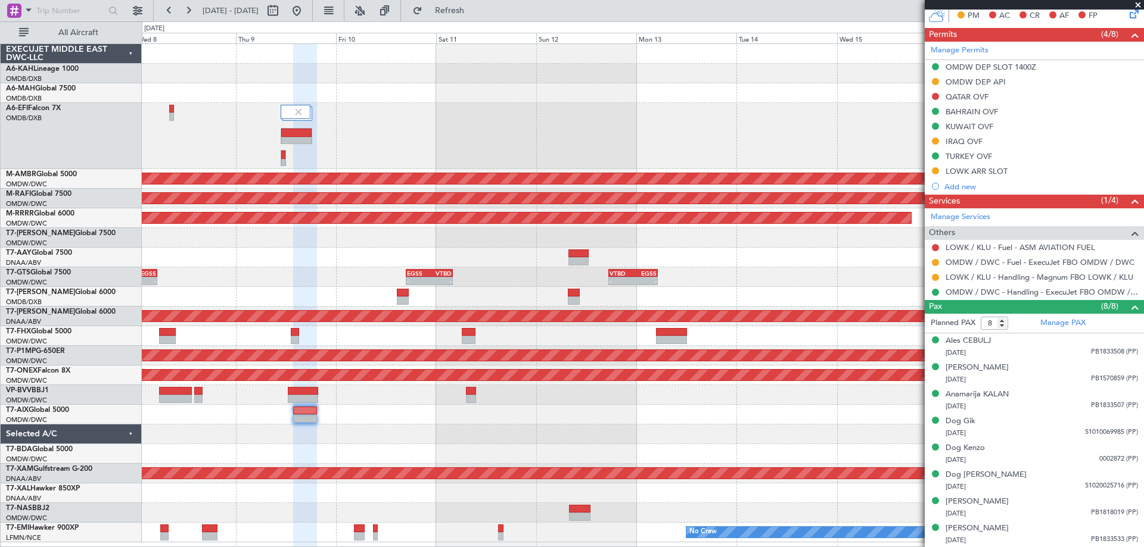
click at [544, 440] on div at bounding box center [642, 435] width 1001 height 20
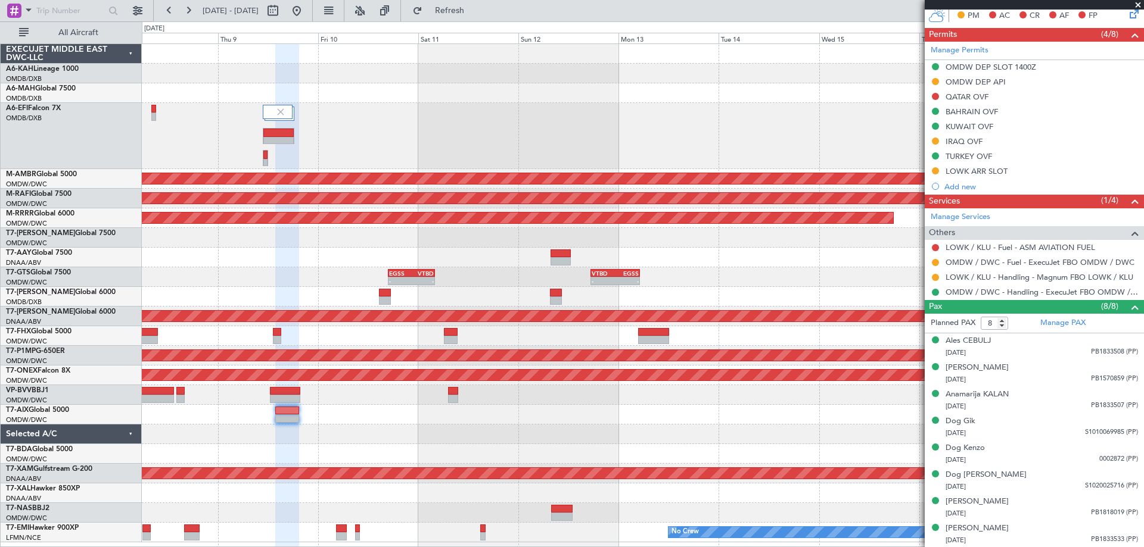
click at [446, 488] on div "[PERSON_NAME] ([PERSON_NAME] Intl)" at bounding box center [642, 494] width 1001 height 20
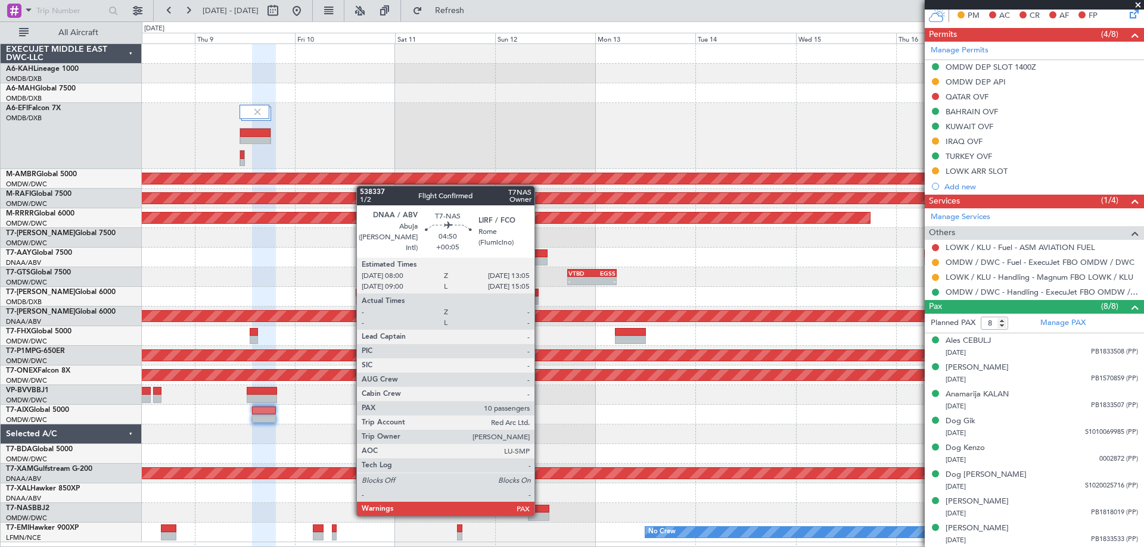
click at [540, 514] on div at bounding box center [538, 517] width 21 height 8
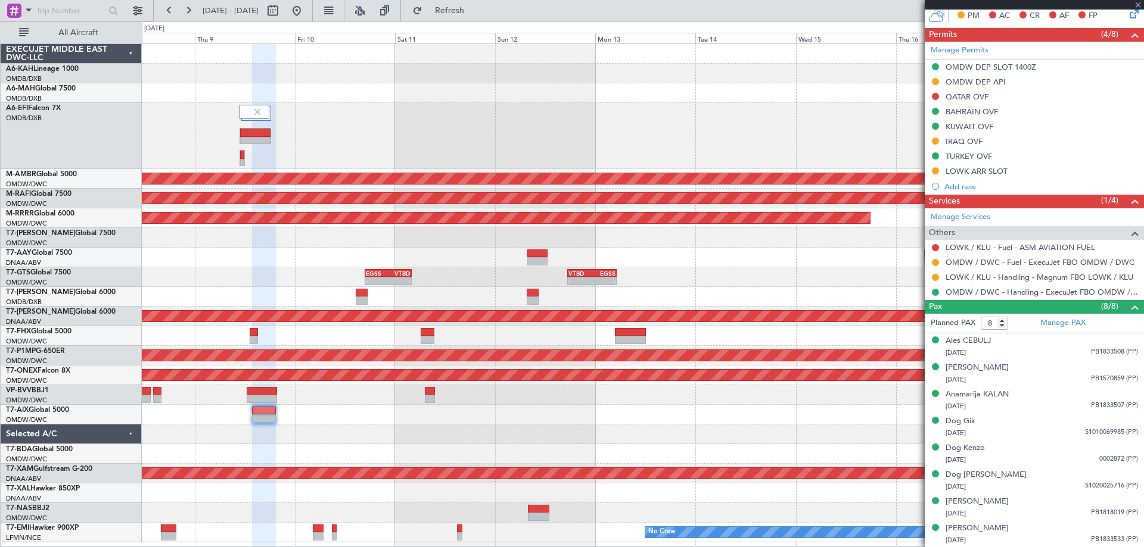
type input "+00:05"
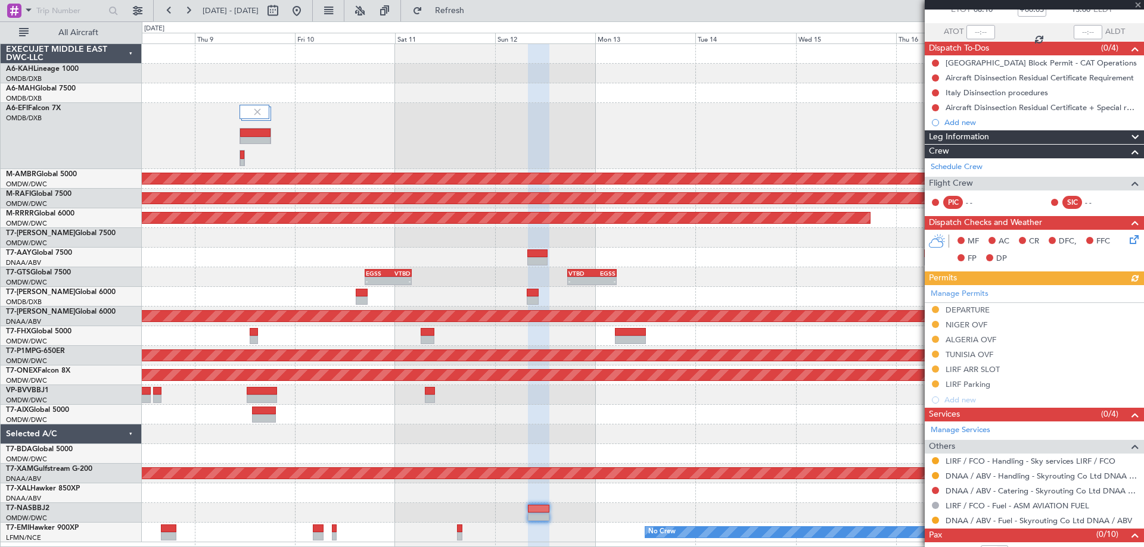
scroll to position [104, 0]
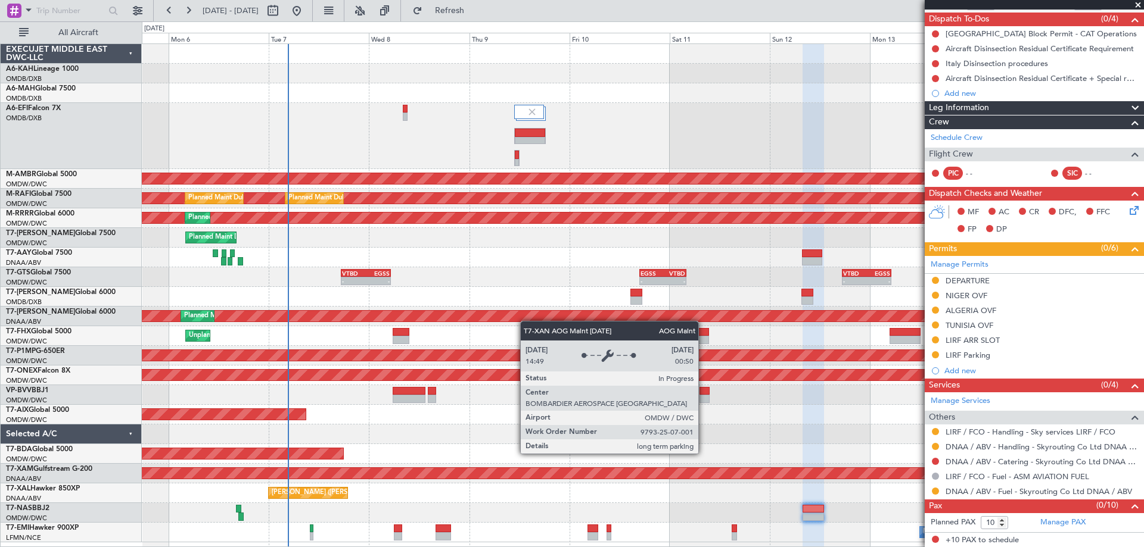
click at [578, 314] on div "AOG Maint Dubai (Dubai Intl) Planned Maint Singapore (Seletar) Planned Maint Du…" at bounding box center [642, 293] width 1001 height 499
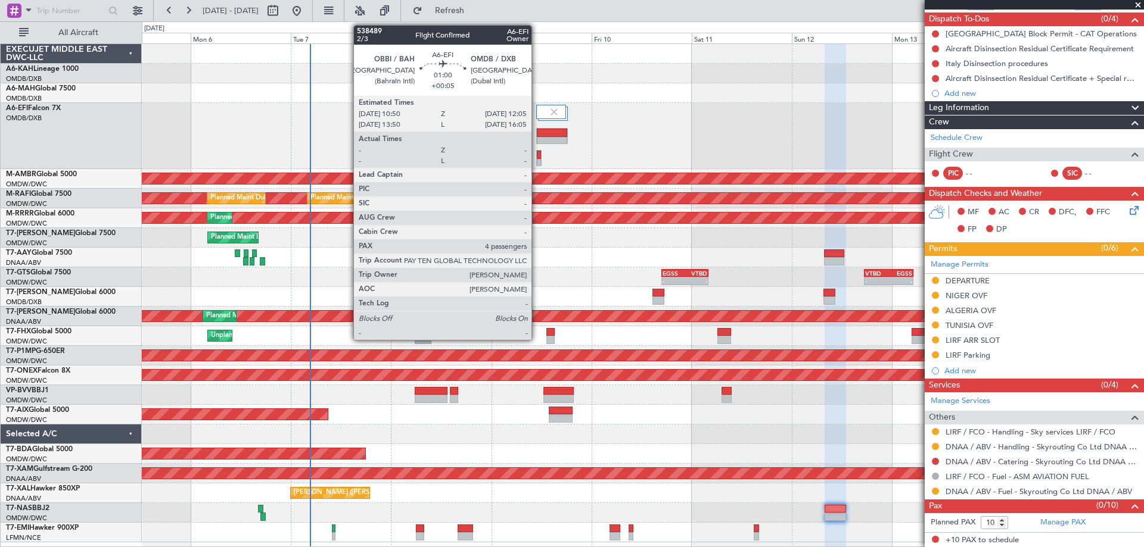
click at [537, 159] on div at bounding box center [539, 163] width 4 height 8
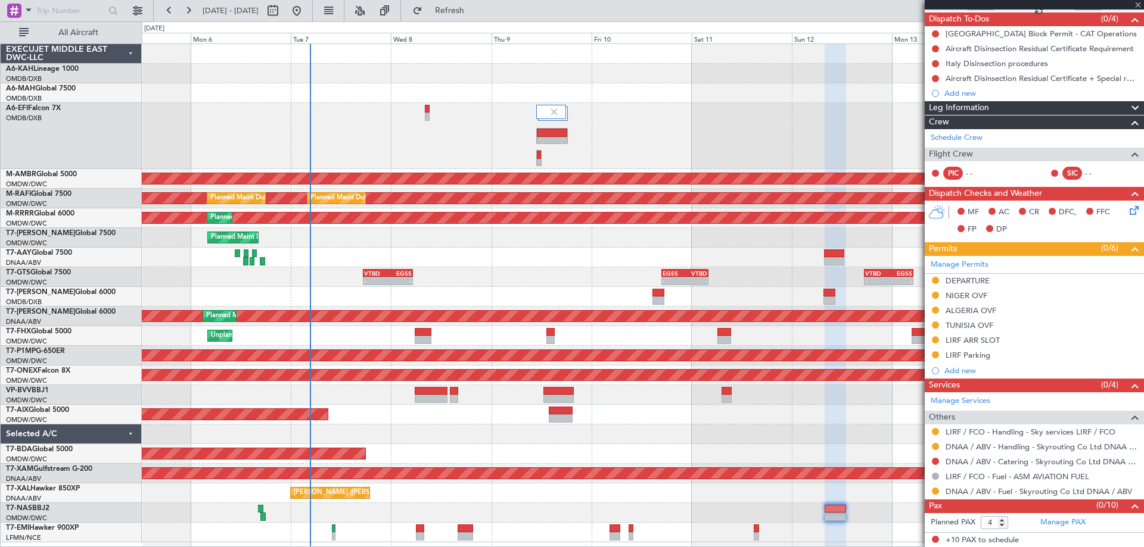
scroll to position [0, 0]
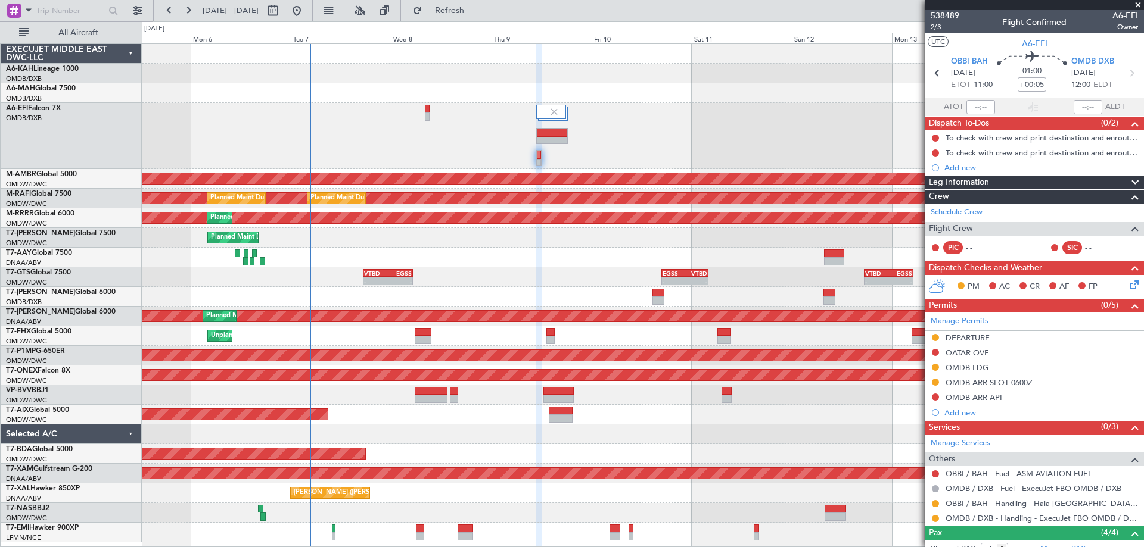
click at [936, 27] on span "2/3" at bounding box center [944, 27] width 29 height 10
click at [525, 266] on div at bounding box center [642, 258] width 1001 height 20
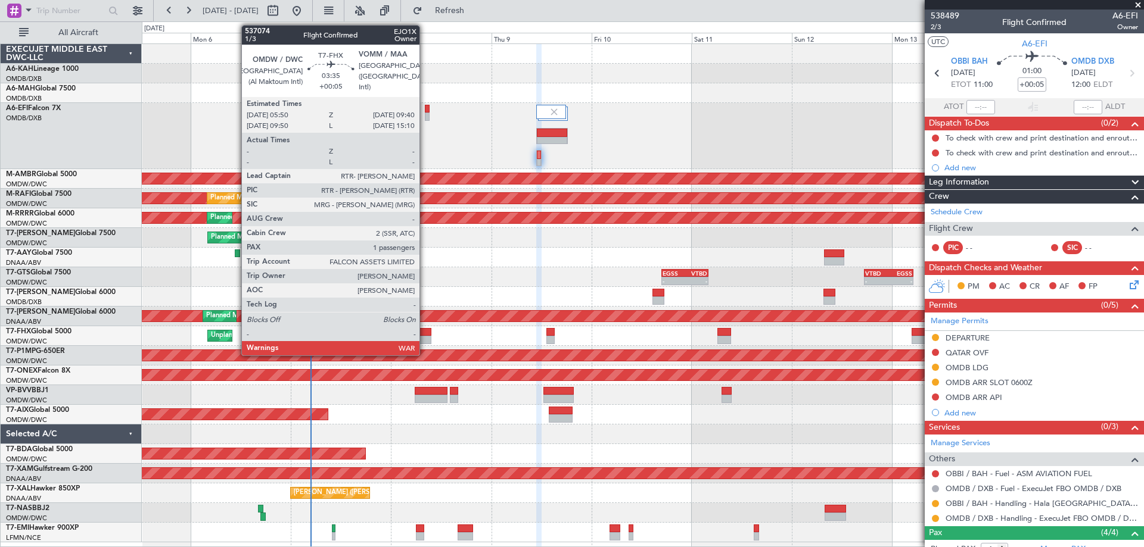
click at [425, 337] on div at bounding box center [423, 340] width 16 height 8
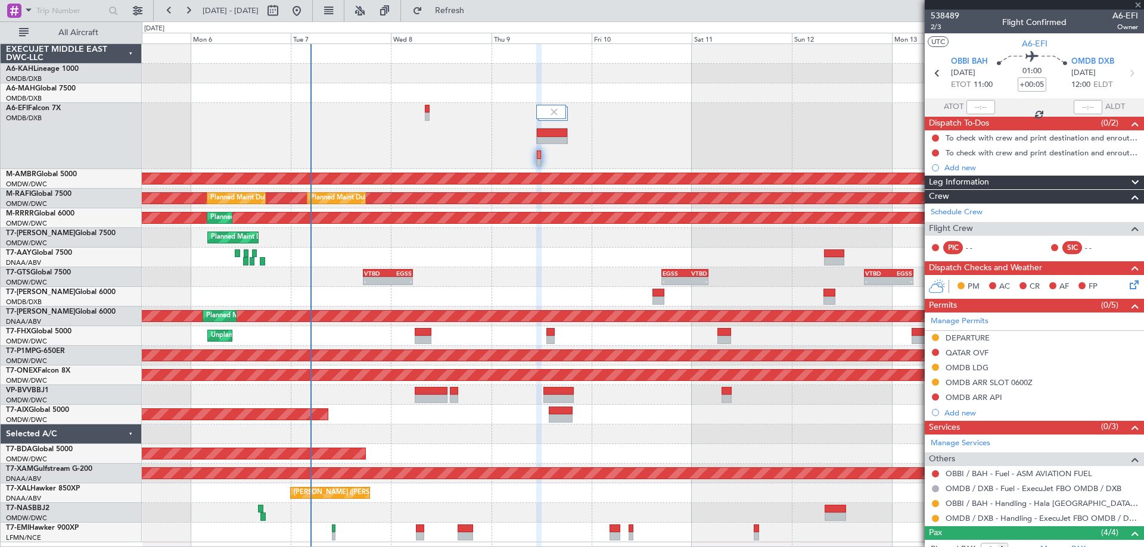
type input "1"
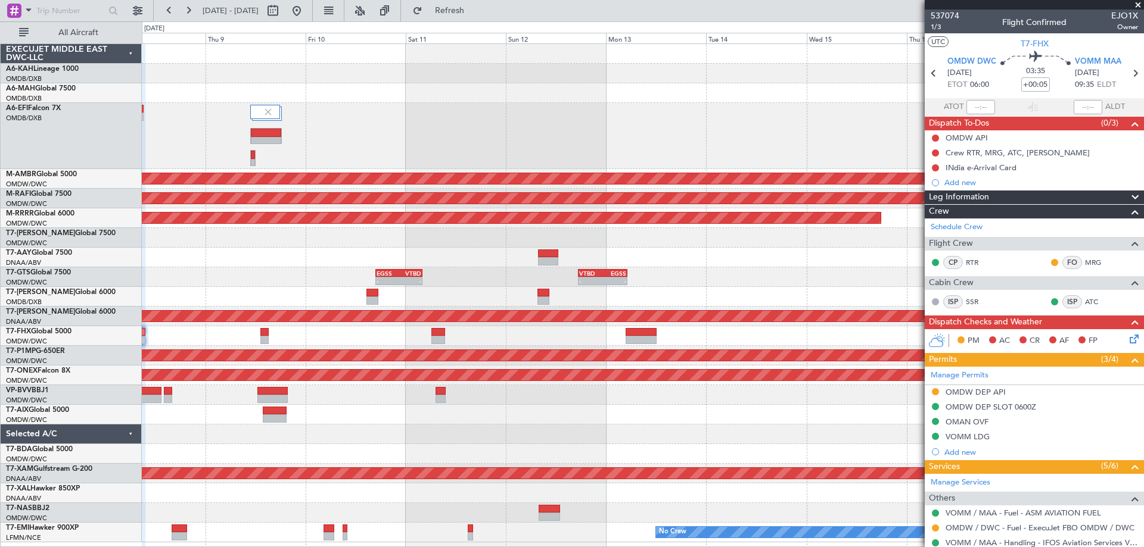
click at [429, 226] on div "Planned Maint Singapore (Seletar) Planned Maint Dubai (Al Maktoum Intl) Planned…" at bounding box center [642, 293] width 1001 height 499
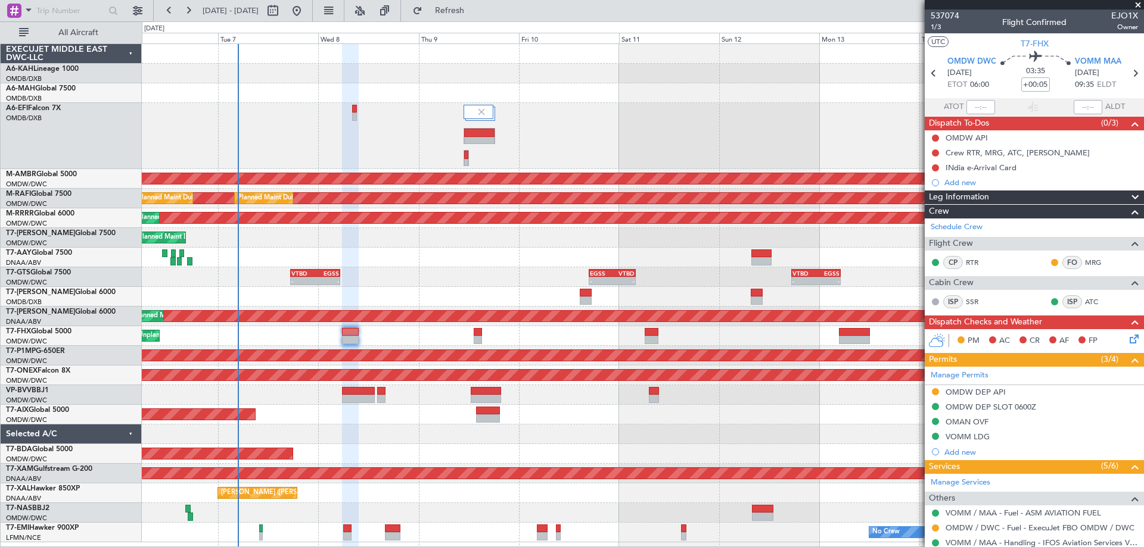
click at [686, 248] on div at bounding box center [642, 258] width 1001 height 20
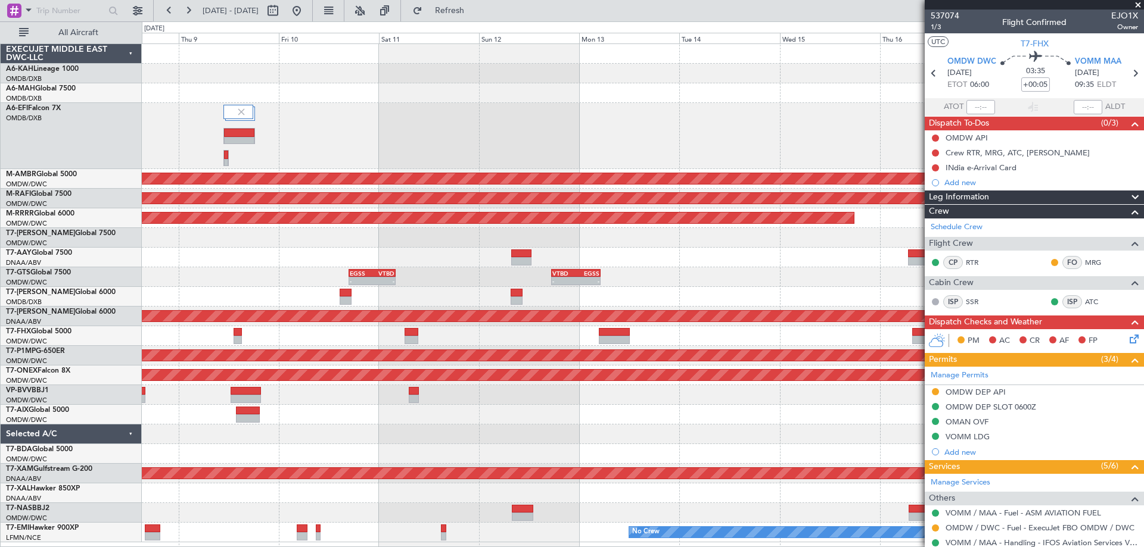
click at [481, 334] on div "Unplanned Maint [GEOGRAPHIC_DATA] (Al Maktoum Intl)" at bounding box center [642, 336] width 1001 height 20
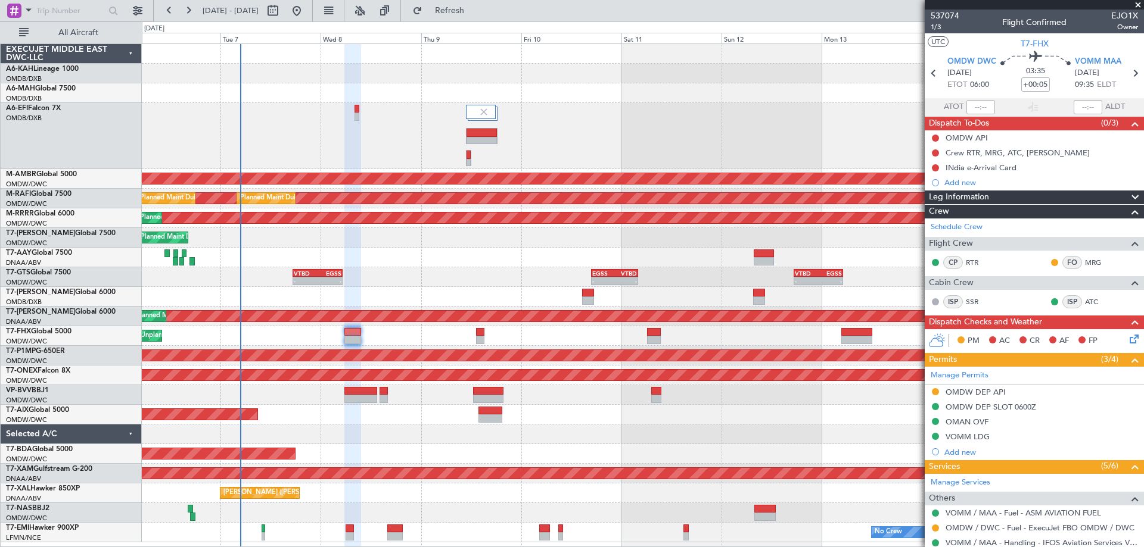
click at [533, 266] on div "AOG Maint Dubai (Dubai Intl) Planned Maint Singapore (Seletar) Planned Maint Du…" at bounding box center [642, 293] width 1001 height 499
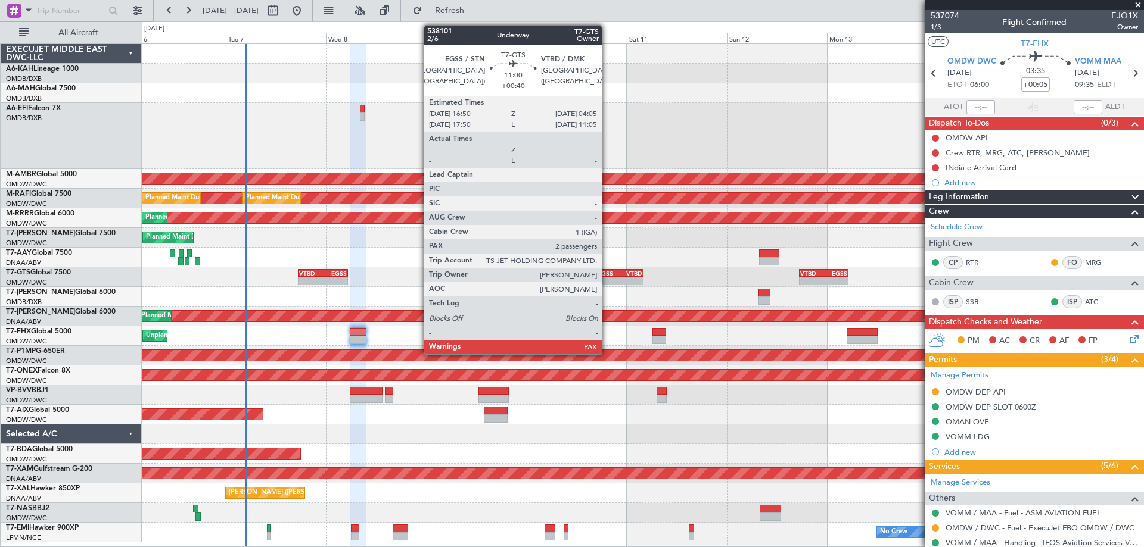
click at [607, 283] on div "-" at bounding box center [608, 281] width 23 height 7
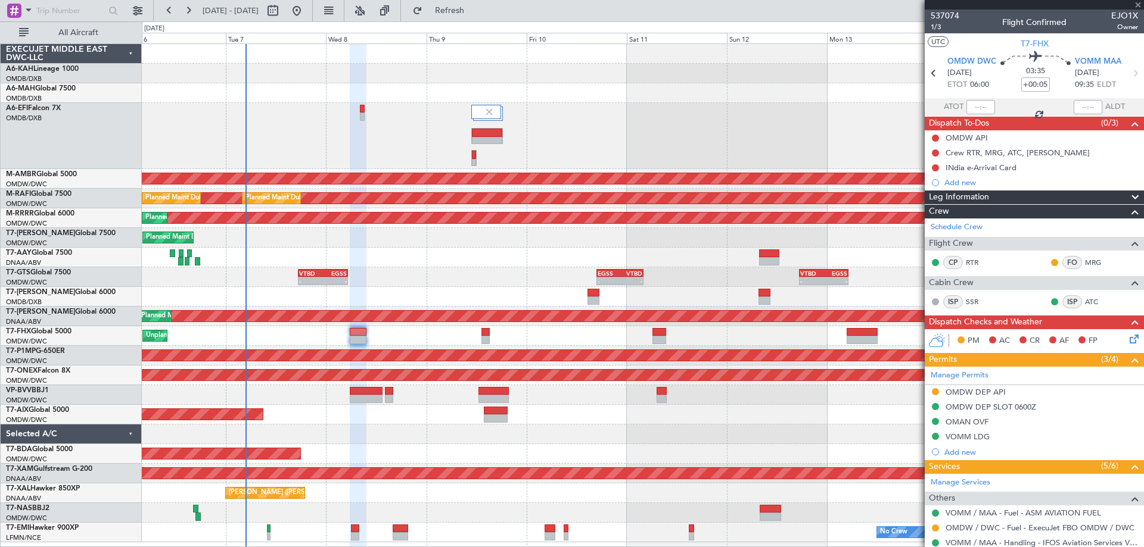
type input "+00:40"
type input "2"
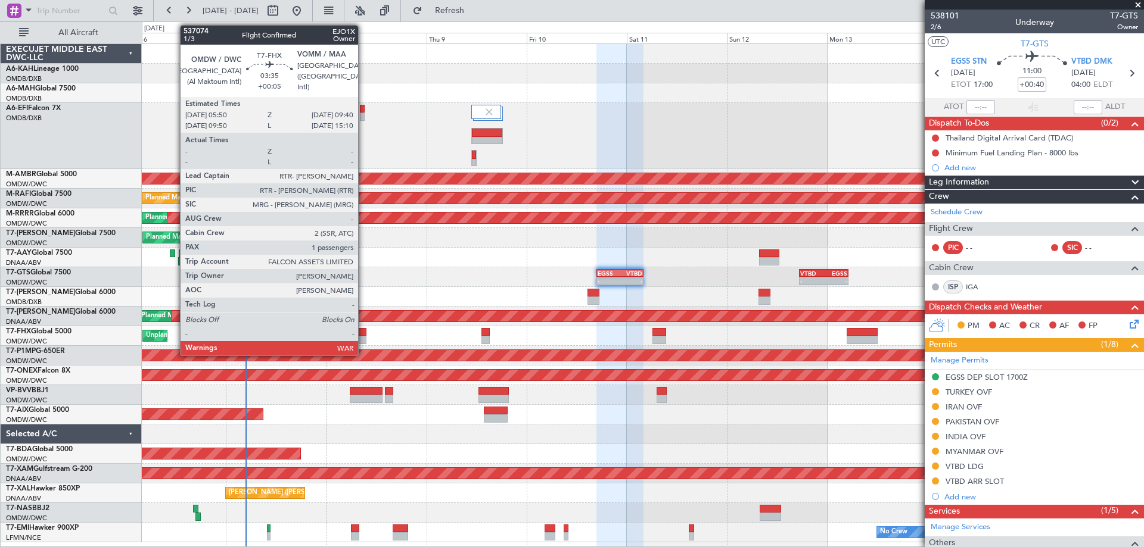
click at [363, 334] on div at bounding box center [358, 332] width 16 height 8
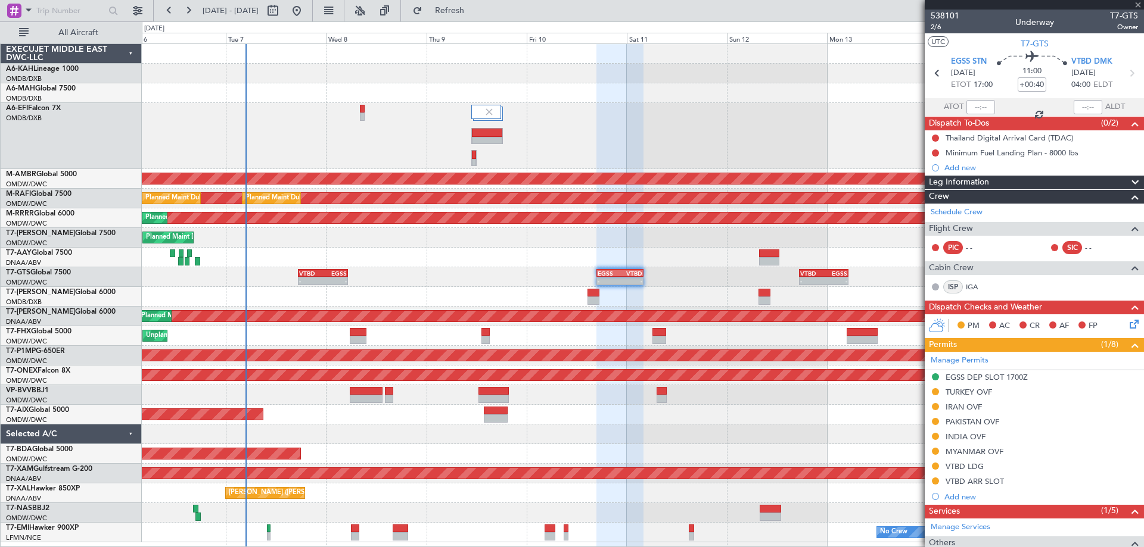
type input "+00:05"
type input "1"
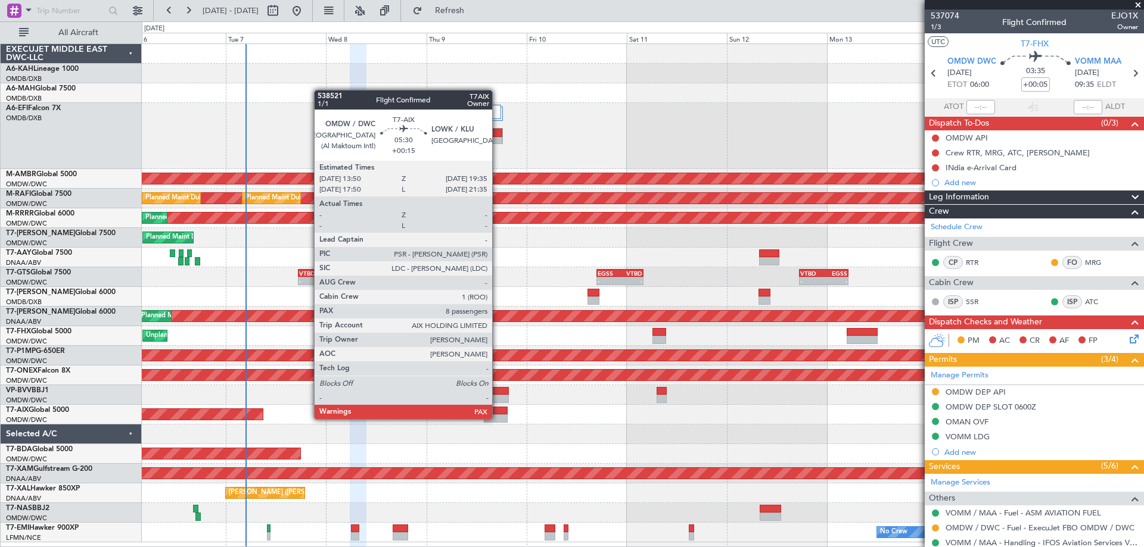
click at [497, 418] on div at bounding box center [496, 419] width 24 height 8
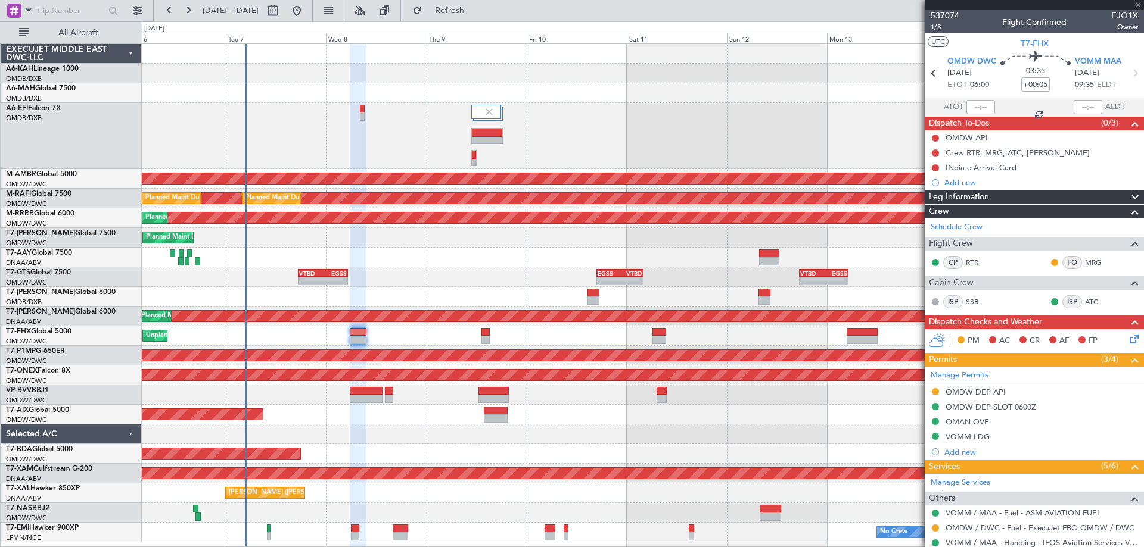
type input "+00:15"
type input "8"
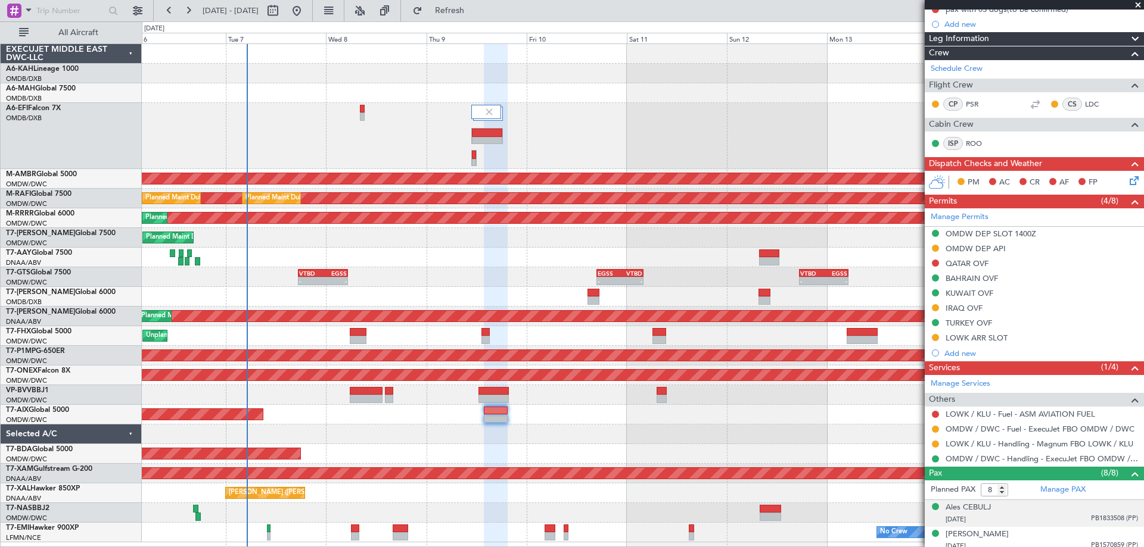
scroll to position [340, 0]
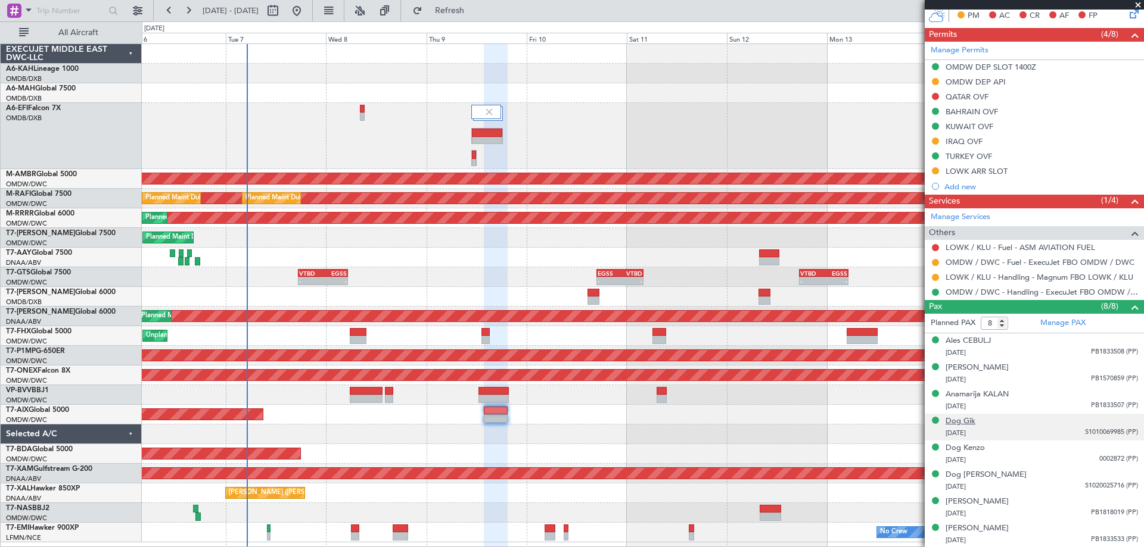
click at [963, 419] on div "Dog Gik" at bounding box center [960, 422] width 30 height 12
click at [970, 424] on div "Dog Gik" at bounding box center [960, 422] width 30 height 12
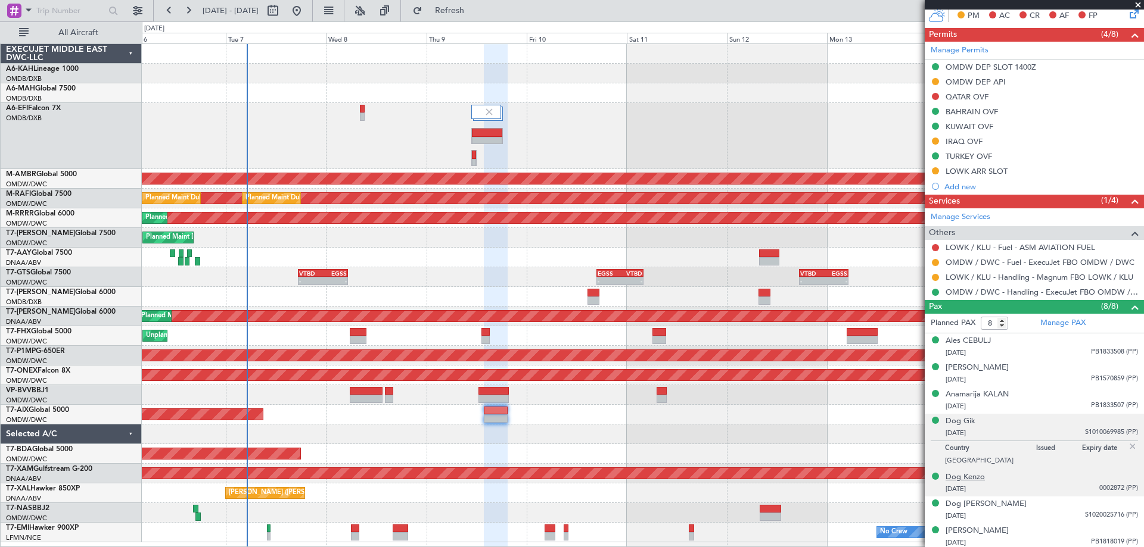
click at [971, 477] on div "Dog Kenzo" at bounding box center [964, 478] width 39 height 12
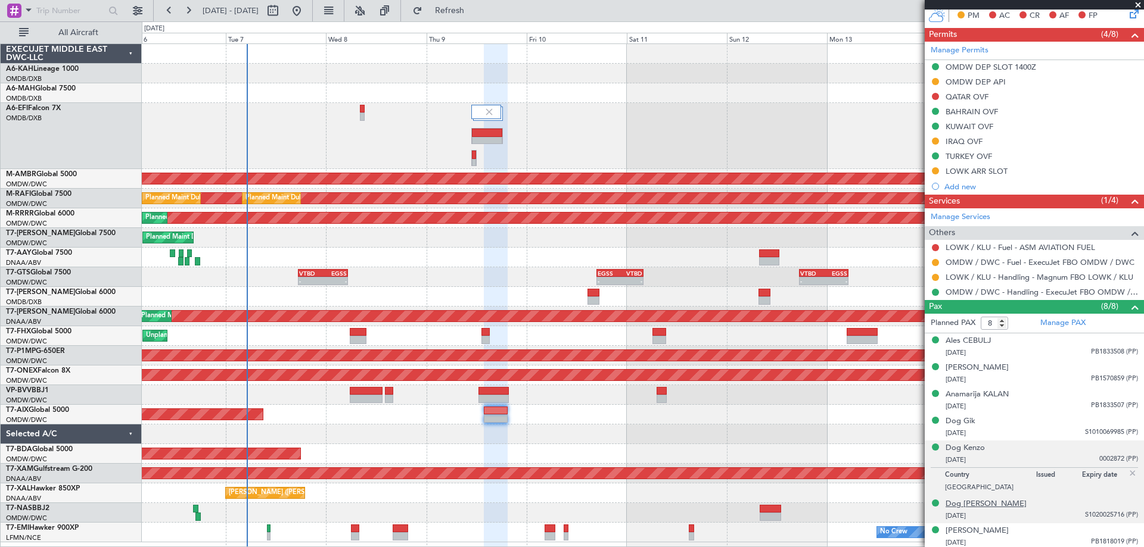
click at [959, 503] on div "Dog [PERSON_NAME]" at bounding box center [985, 505] width 81 height 12
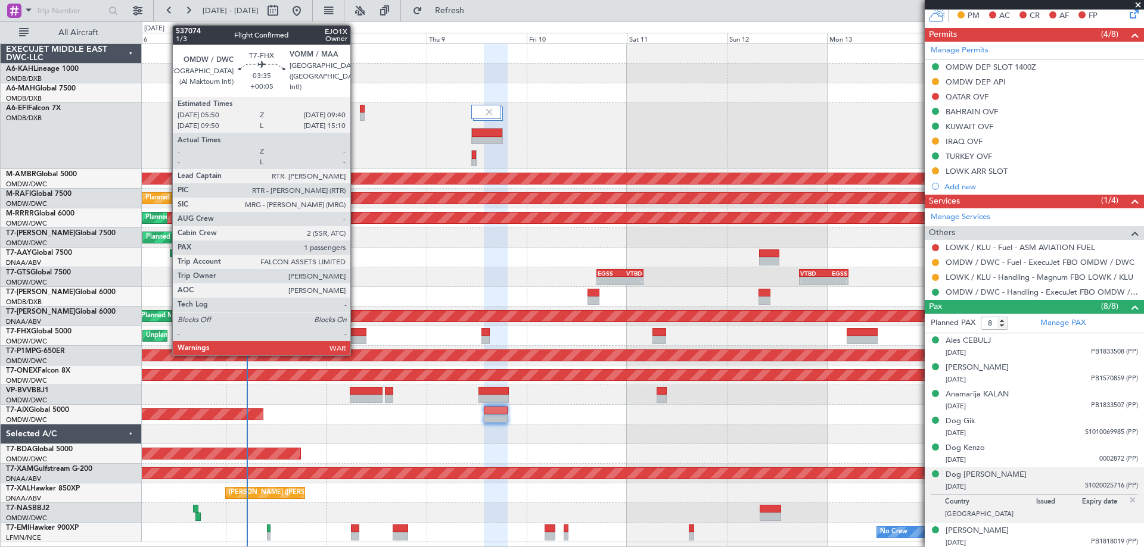
click at [356, 333] on div at bounding box center [358, 332] width 16 height 8
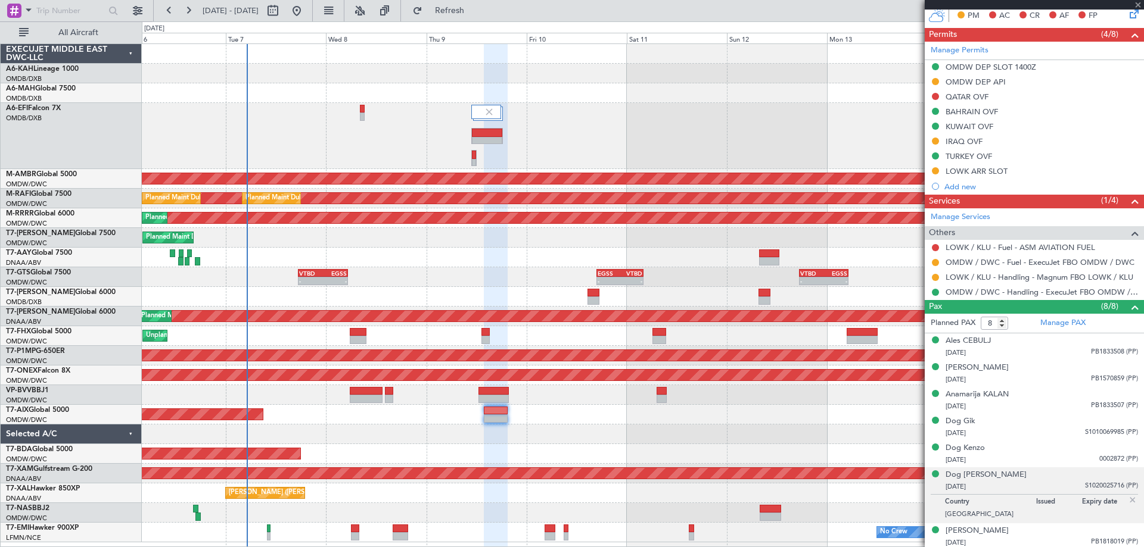
type input "+00:05"
type input "1"
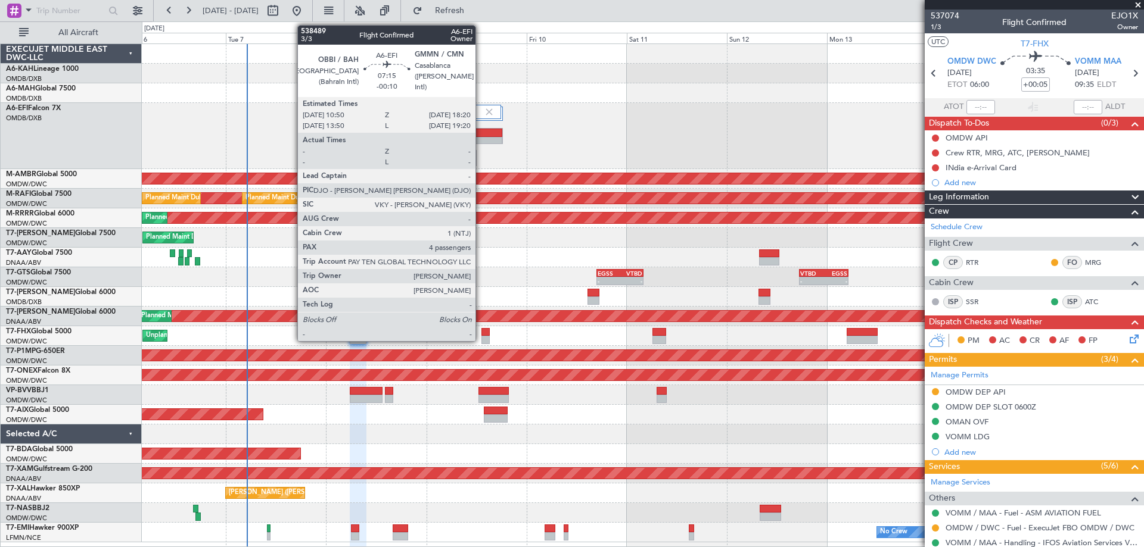
click at [481, 132] on div at bounding box center [487, 133] width 30 height 8
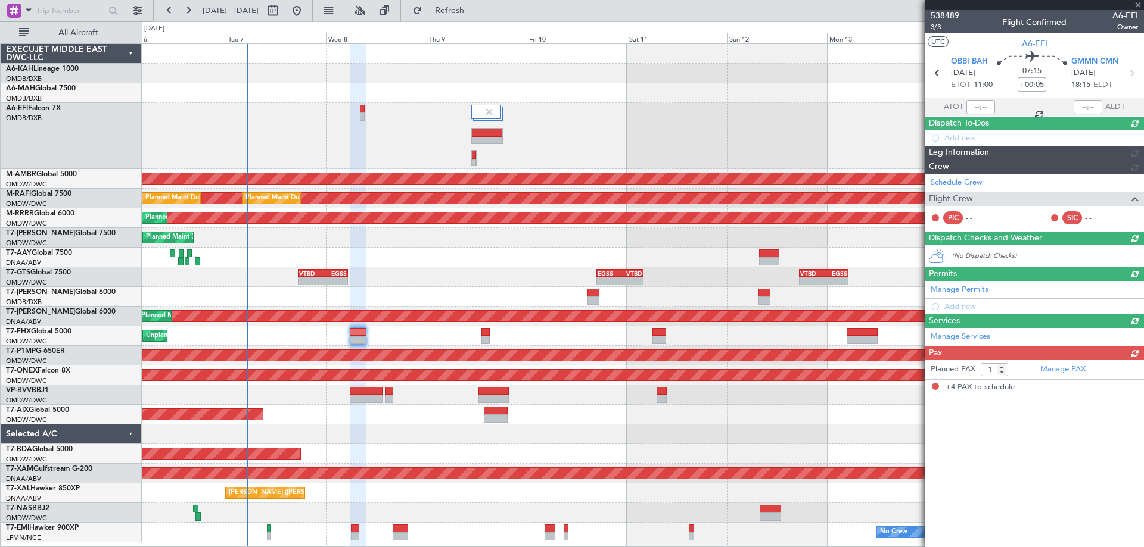
type input "-00:10"
type input "4"
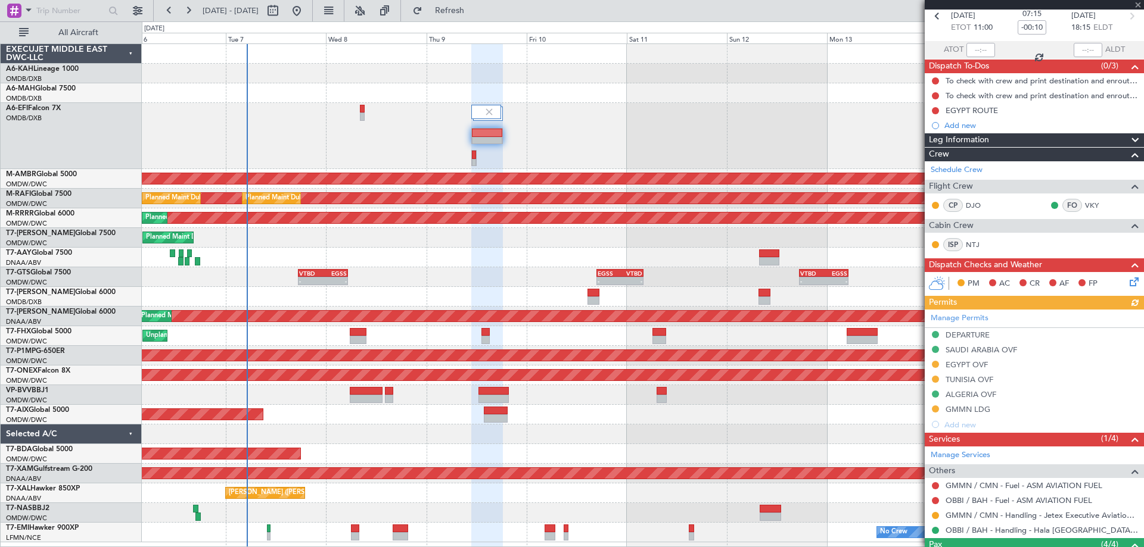
scroll to position [188, 0]
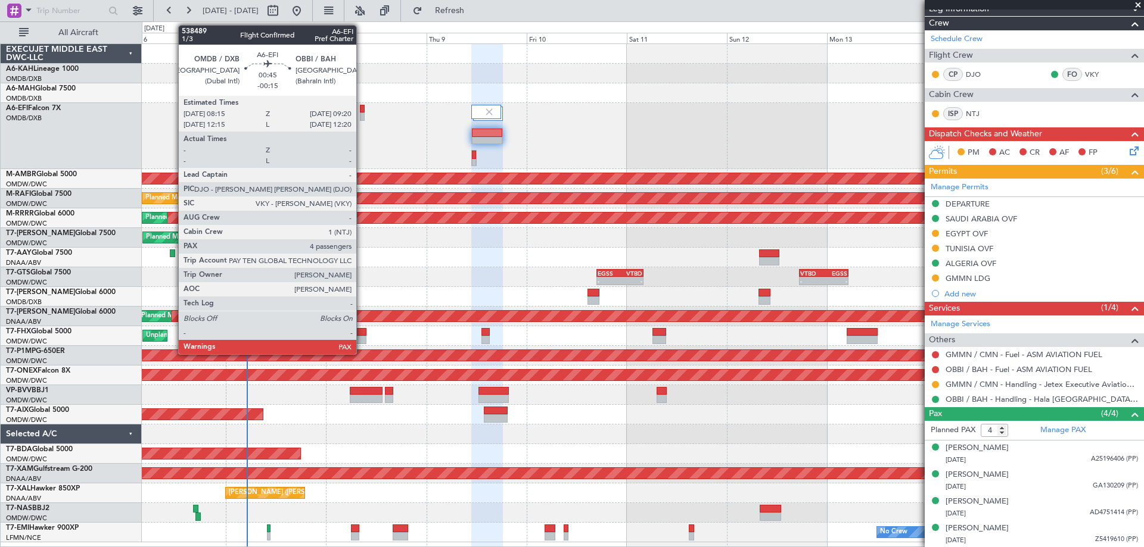
click at [362, 111] on div at bounding box center [362, 109] width 5 height 8
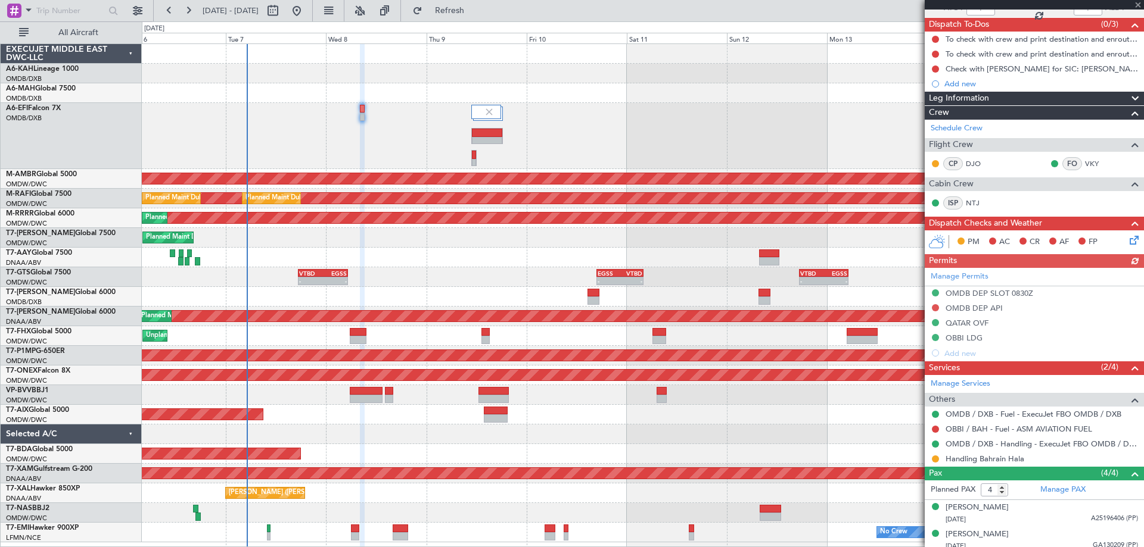
scroll to position [158, 0]
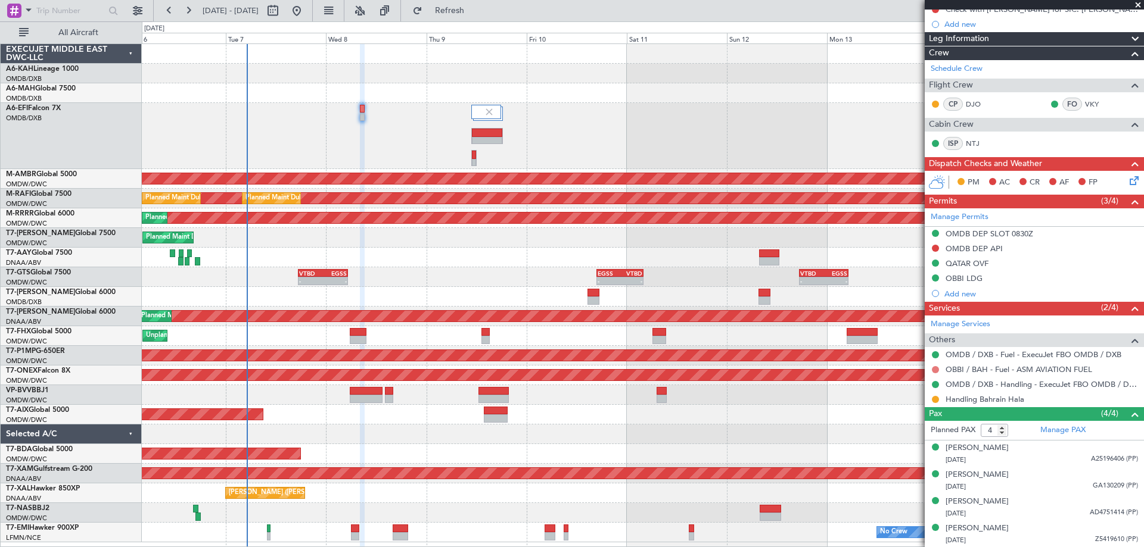
click at [933, 368] on button at bounding box center [935, 369] width 7 height 7
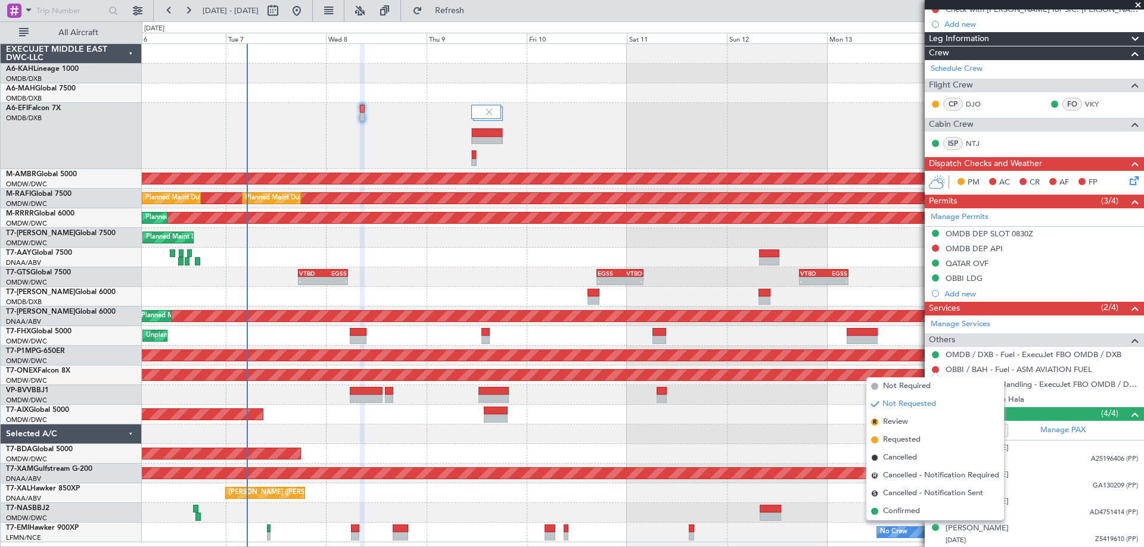
click at [907, 385] on span "Not Required" at bounding box center [907, 387] width 48 height 12
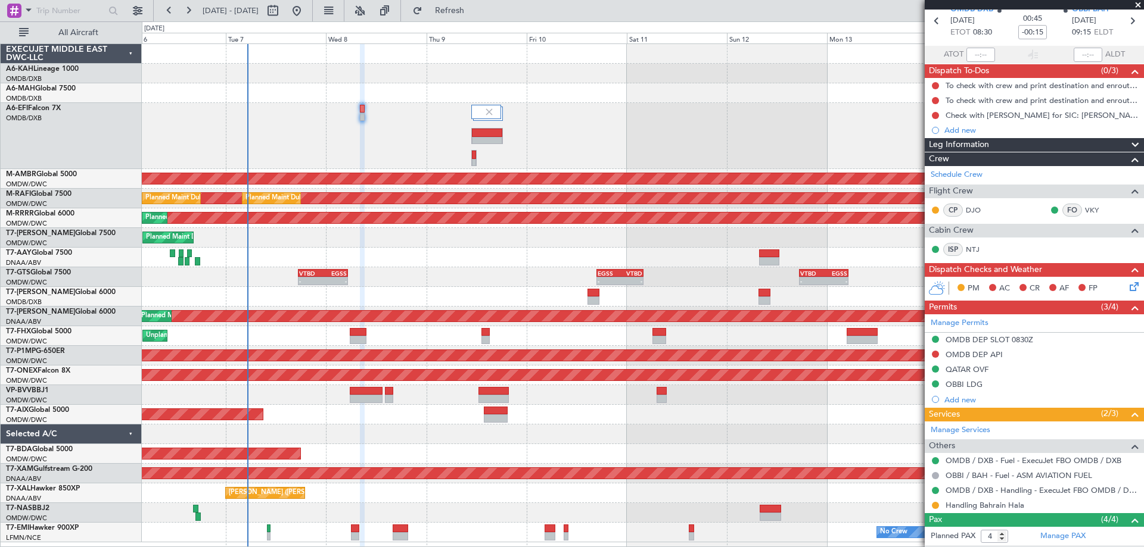
scroll to position [0, 0]
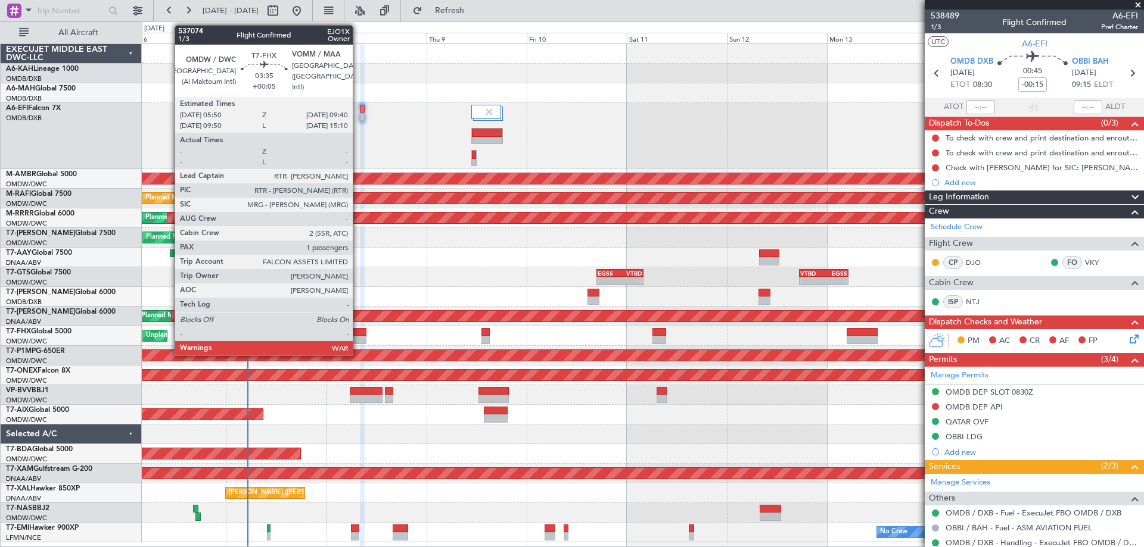
click at [358, 338] on div at bounding box center [358, 340] width 16 height 8
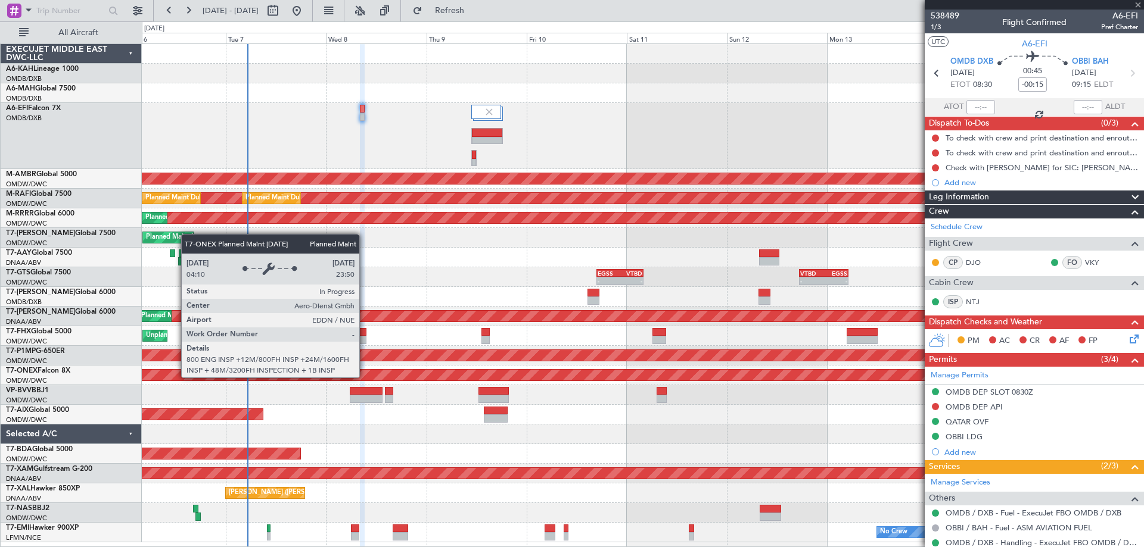
type input "+00:05"
type input "1"
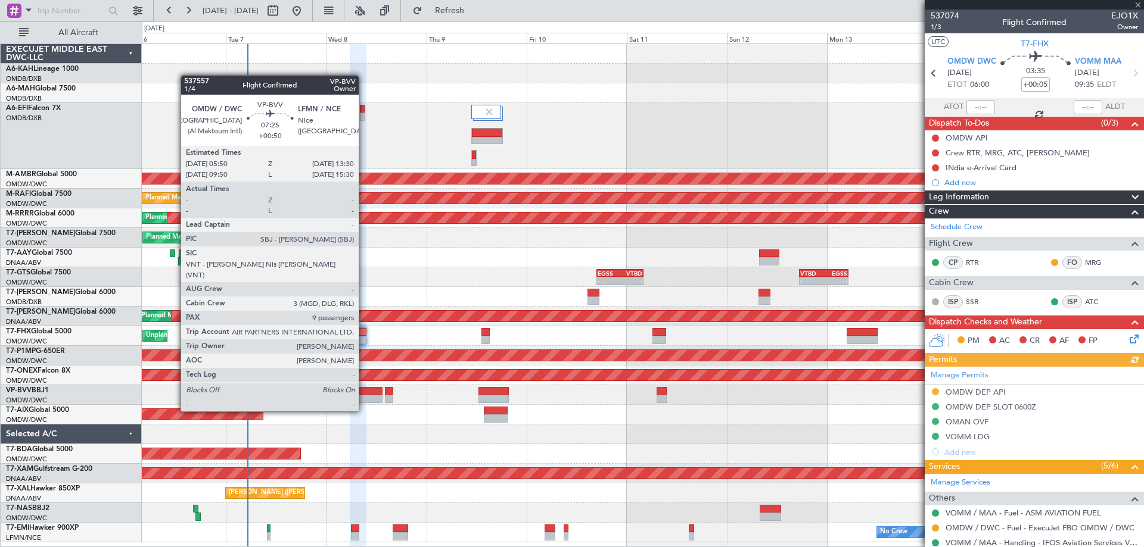
click at [364, 389] on div at bounding box center [366, 391] width 32 height 8
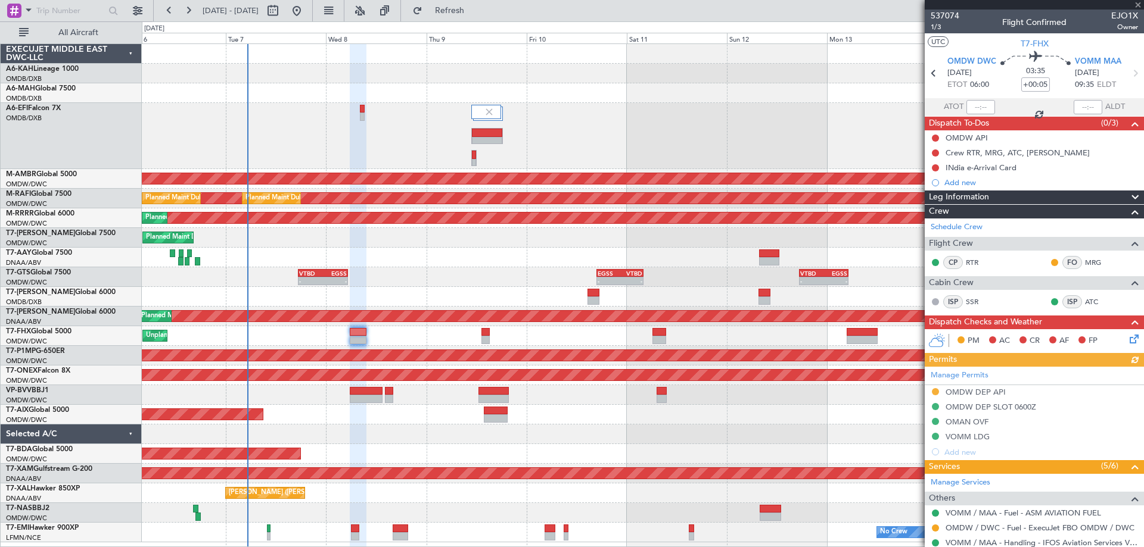
type input "+00:50"
type input "9"
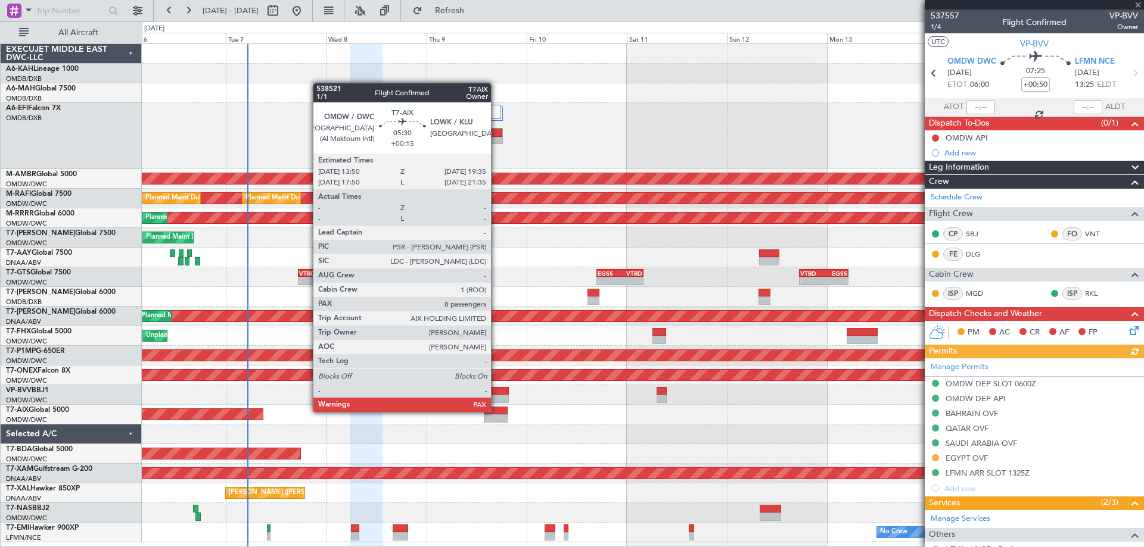
click at [497, 411] on div at bounding box center [496, 411] width 24 height 8
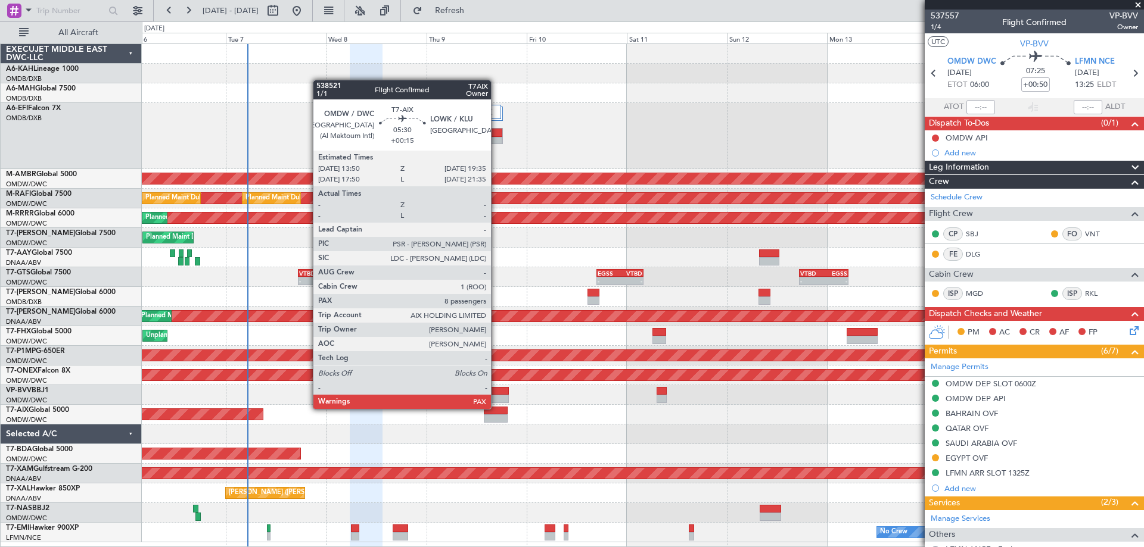
click at [496, 408] on div at bounding box center [496, 411] width 24 height 8
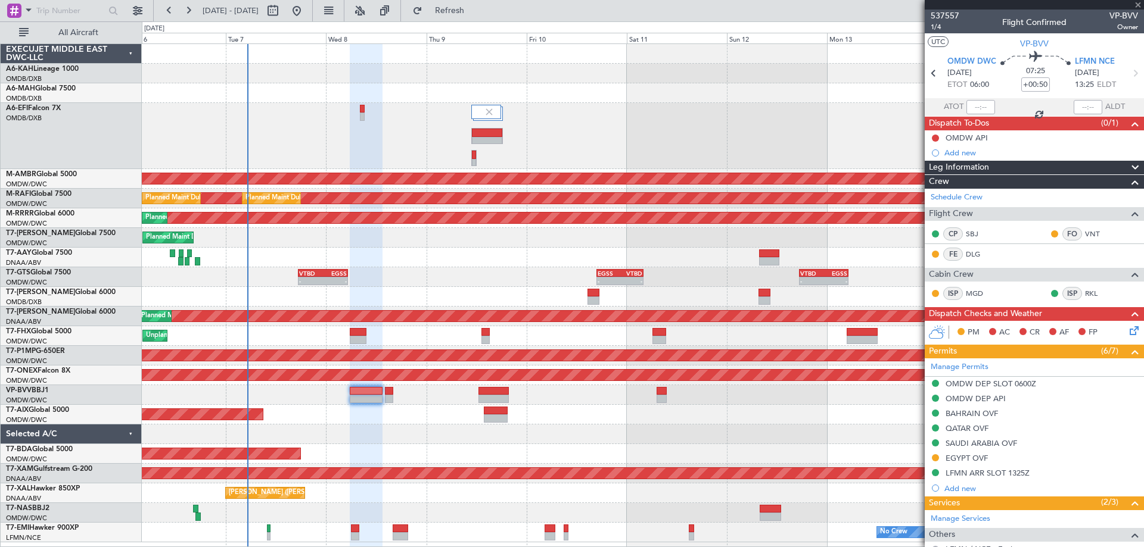
type input "+00:15"
type input "8"
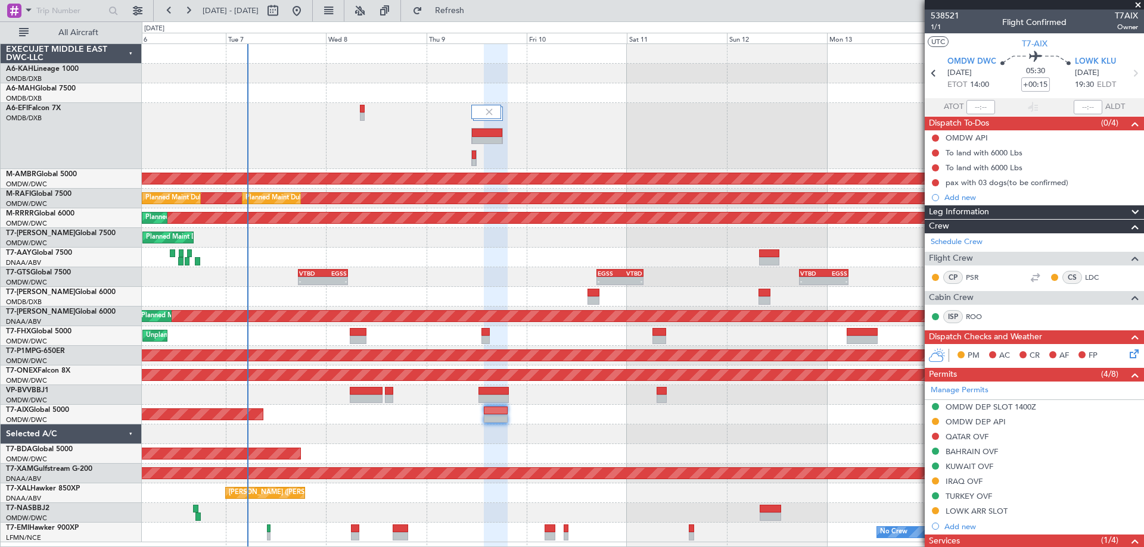
click at [625, 100] on div at bounding box center [642, 93] width 1001 height 20
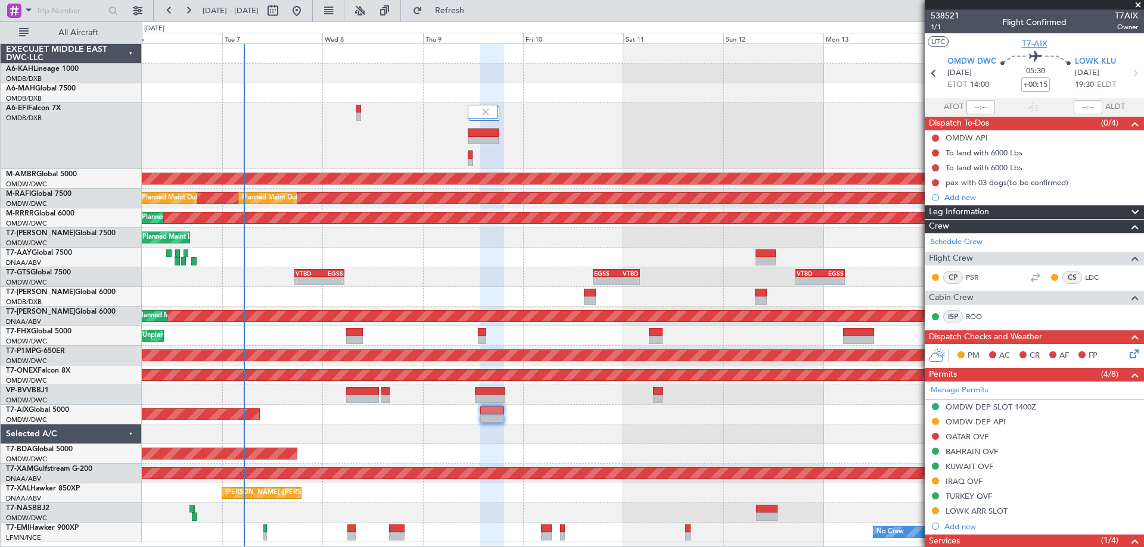
click at [1030, 46] on span "T7-AIX" at bounding box center [1035, 44] width 26 height 13
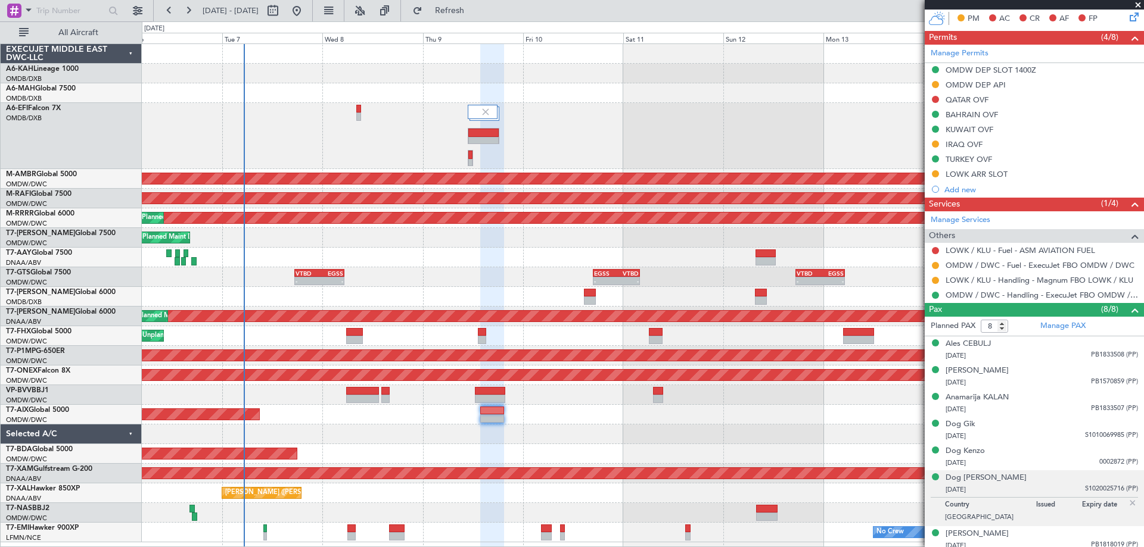
scroll to position [369, 0]
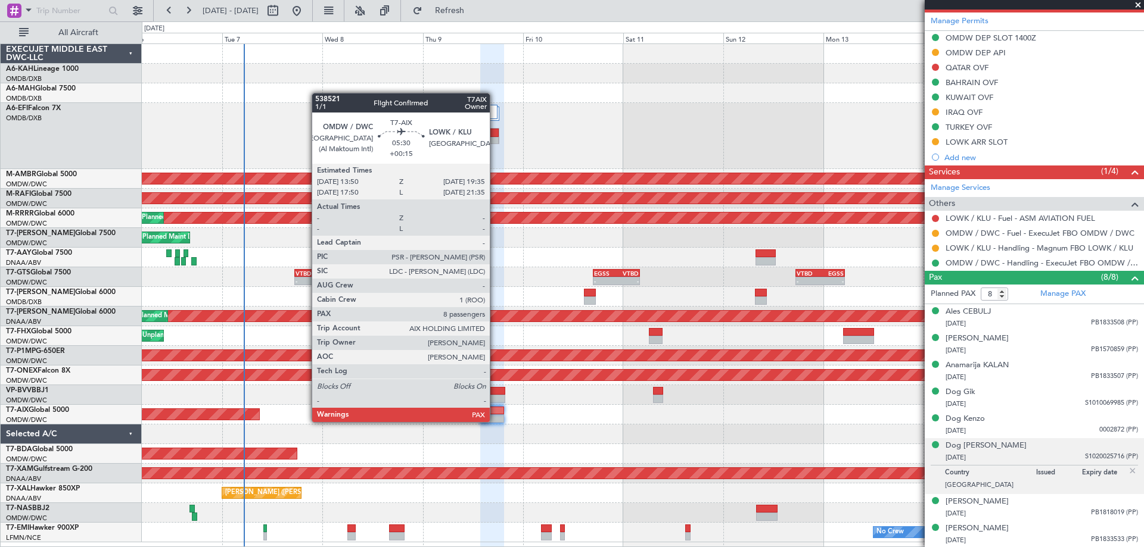
click at [495, 421] on div at bounding box center [492, 419] width 24 height 8
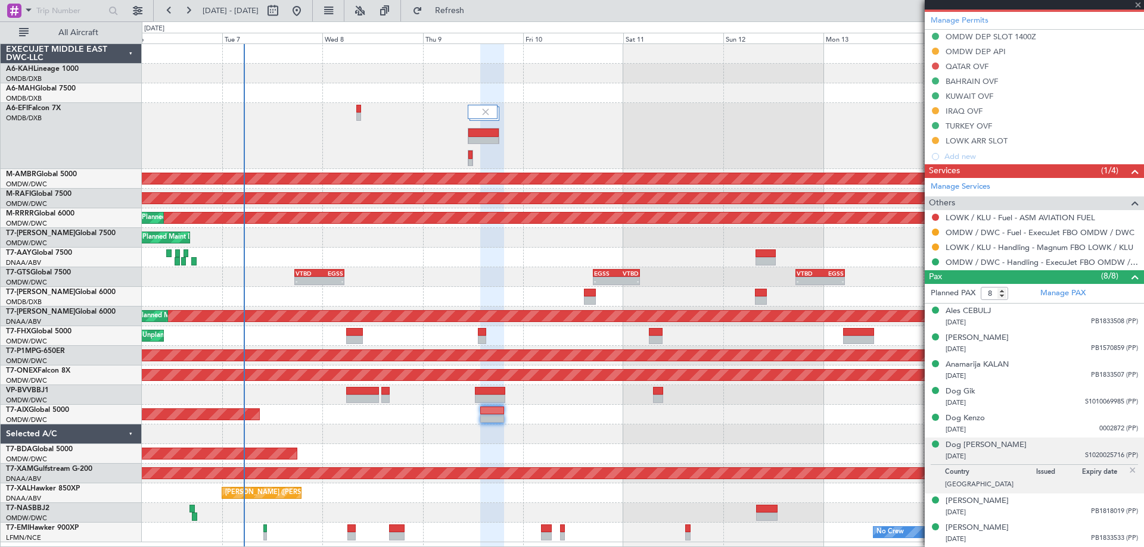
scroll to position [0, 0]
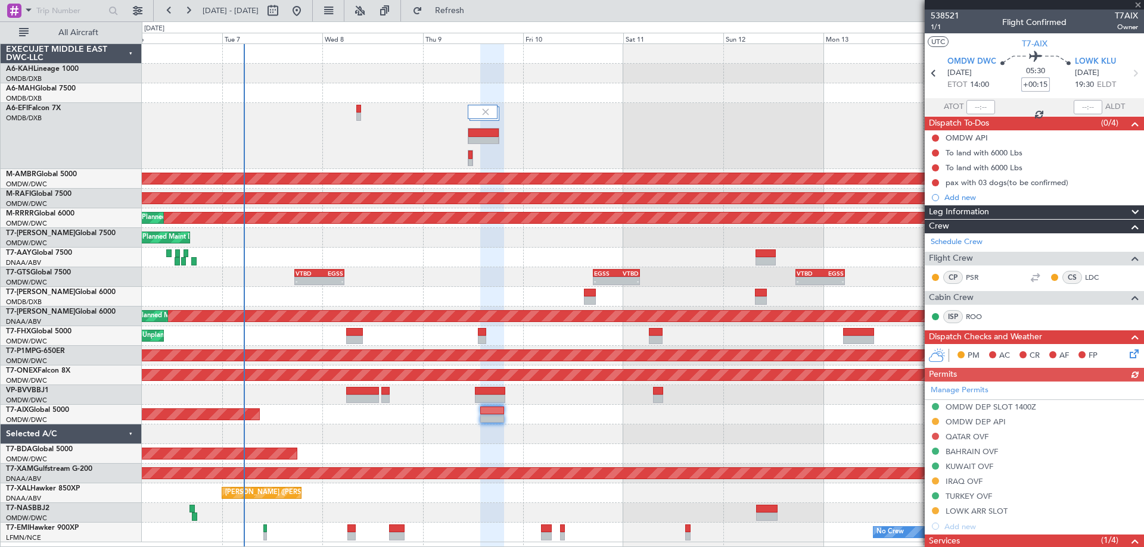
click at [1042, 83] on input "+00:15" at bounding box center [1035, 84] width 29 height 14
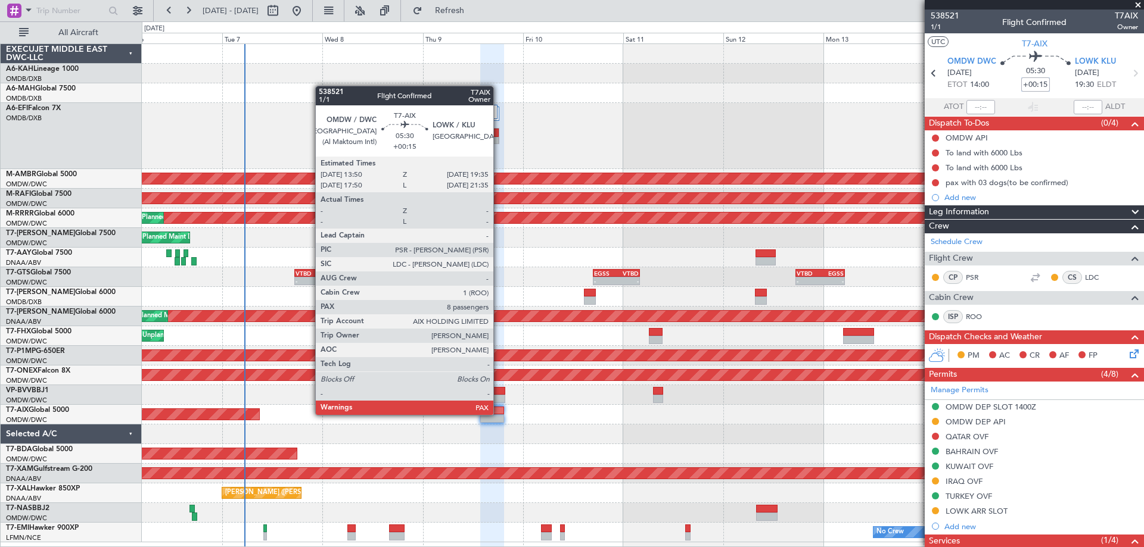
click at [499, 414] on div at bounding box center [492, 411] width 24 height 8
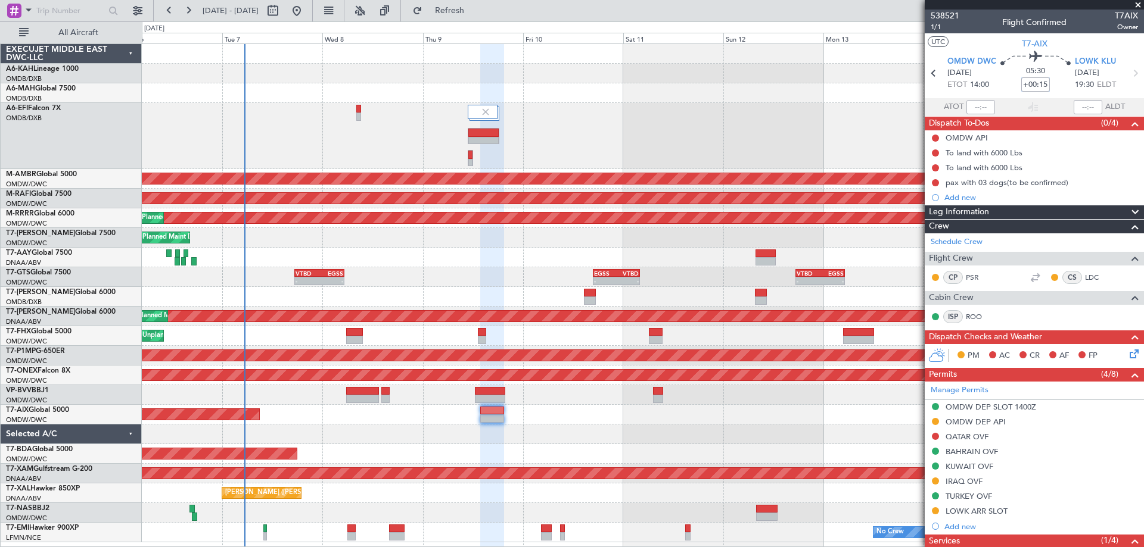
click at [1032, 88] on input "+00:15" at bounding box center [1035, 84] width 29 height 14
drag, startPoint x: 1021, startPoint y: 84, endPoint x: 1051, endPoint y: 83, distance: 29.8
click at [1051, 83] on div "05:30 +00:15" at bounding box center [1035, 73] width 79 height 44
click at [1038, 85] on input "+00:35" at bounding box center [1035, 84] width 29 height 14
drag, startPoint x: 1023, startPoint y: 84, endPoint x: 1048, endPoint y: 88, distance: 25.9
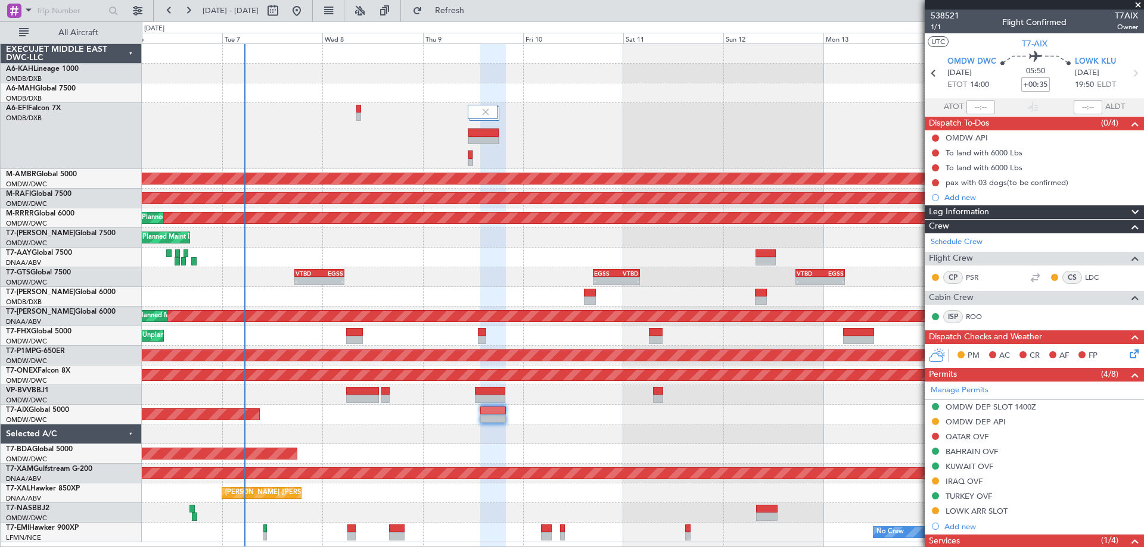
click at [1048, 88] on div "05:50 +00:35" at bounding box center [1035, 73] width 79 height 44
type input "+00:40"
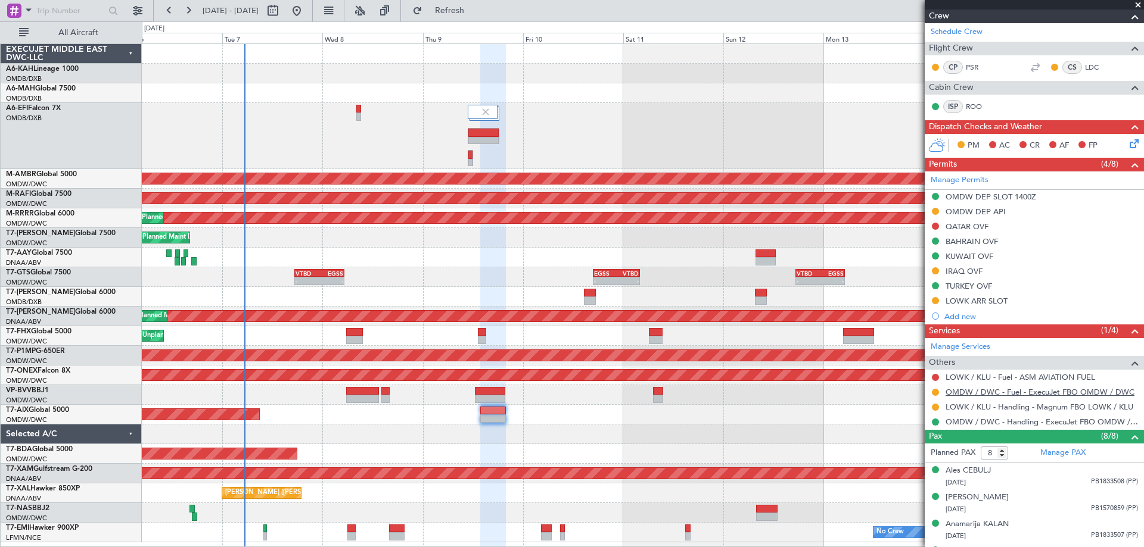
scroll to position [298, 0]
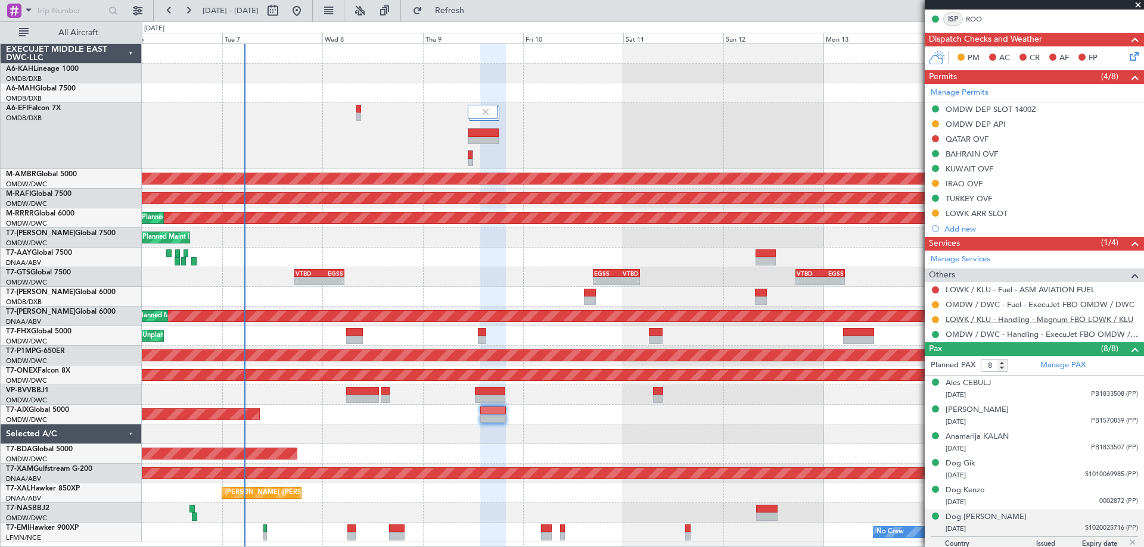
click at [1012, 319] on link "LOWK / KLU - Handling - Magnum FBO LOWK / KLU" at bounding box center [1039, 319] width 188 height 10
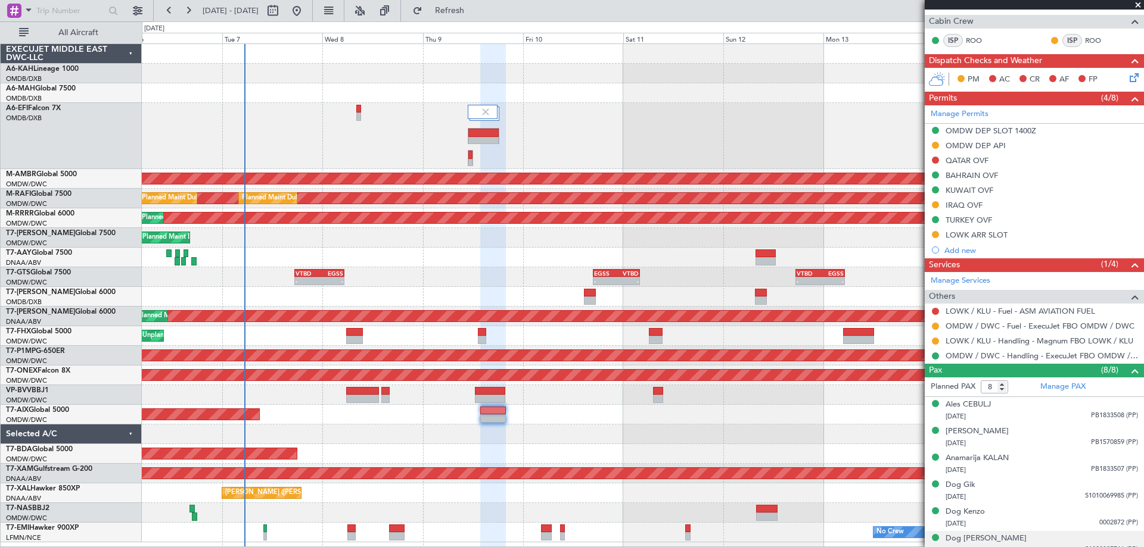
scroll to position [319, 0]
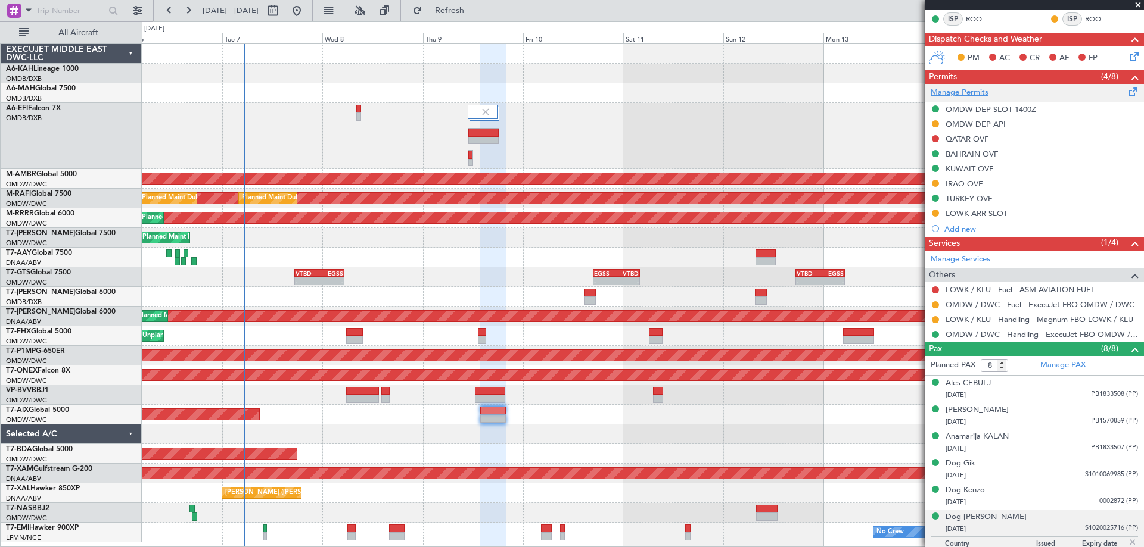
click at [970, 93] on link "Manage Permits" at bounding box center [959, 93] width 58 height 12
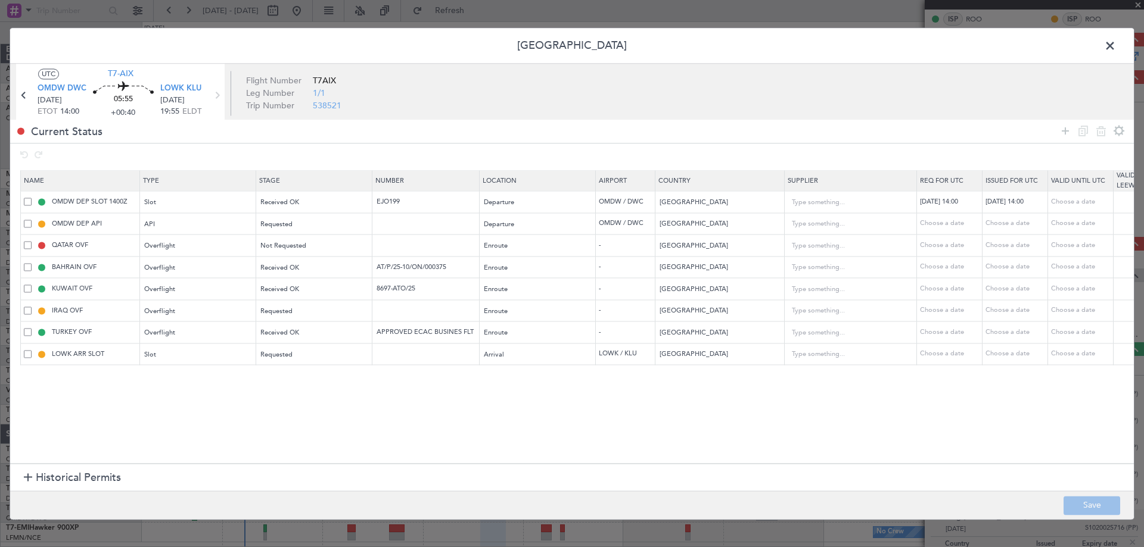
click at [95, 479] on span "Historical Permits" at bounding box center [78, 479] width 85 height 16
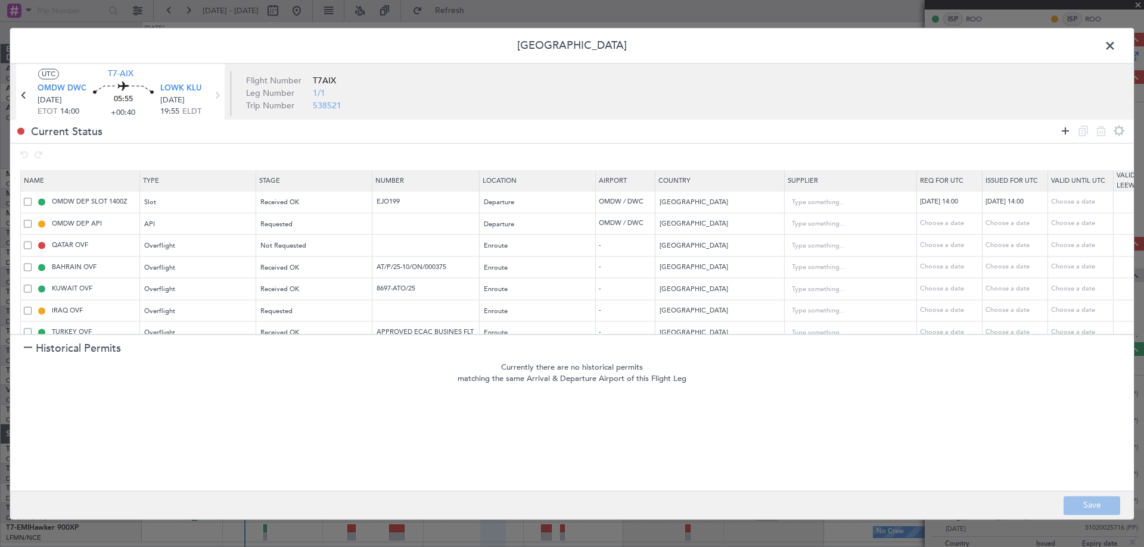
click at [1064, 133] on icon at bounding box center [1065, 131] width 14 height 14
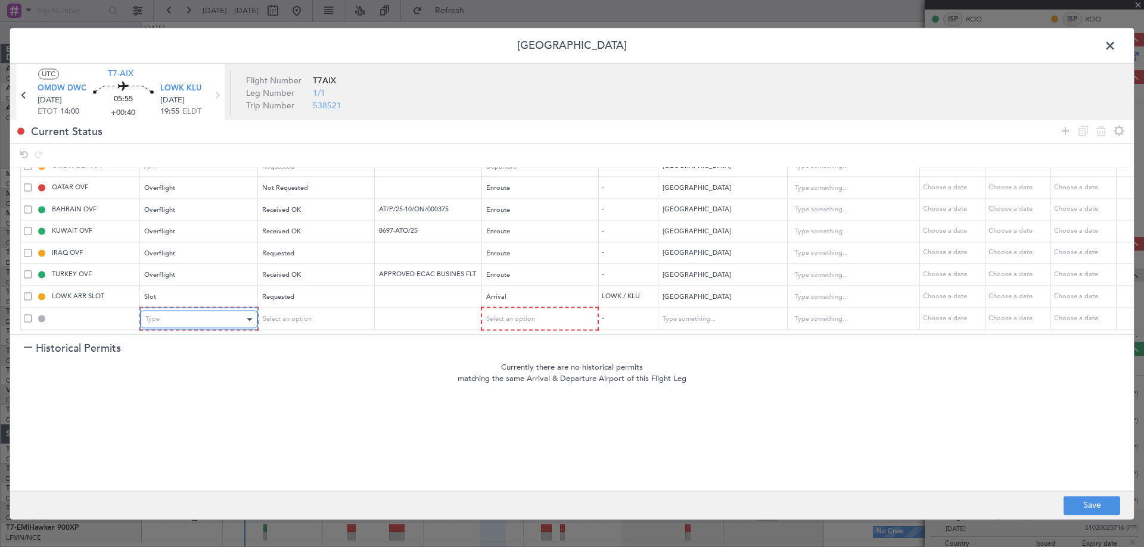
click at [222, 311] on div "Type" at bounding box center [194, 320] width 99 height 18
click at [226, 311] on div "ADC" at bounding box center [194, 320] width 99 height 18
drag, startPoint x: 225, startPoint y: 438, endPoint x: 234, endPoint y: 422, distance: 17.9
click at [225, 438] on span "Overflight" at bounding box center [198, 436] width 106 height 18
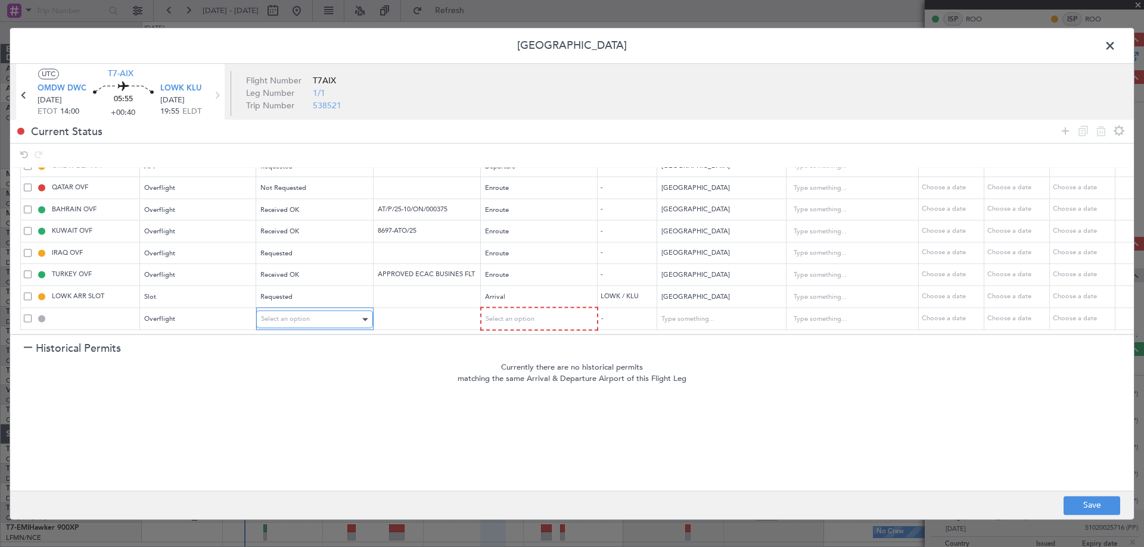
click at [320, 311] on div "Select an option" at bounding box center [310, 320] width 99 height 18
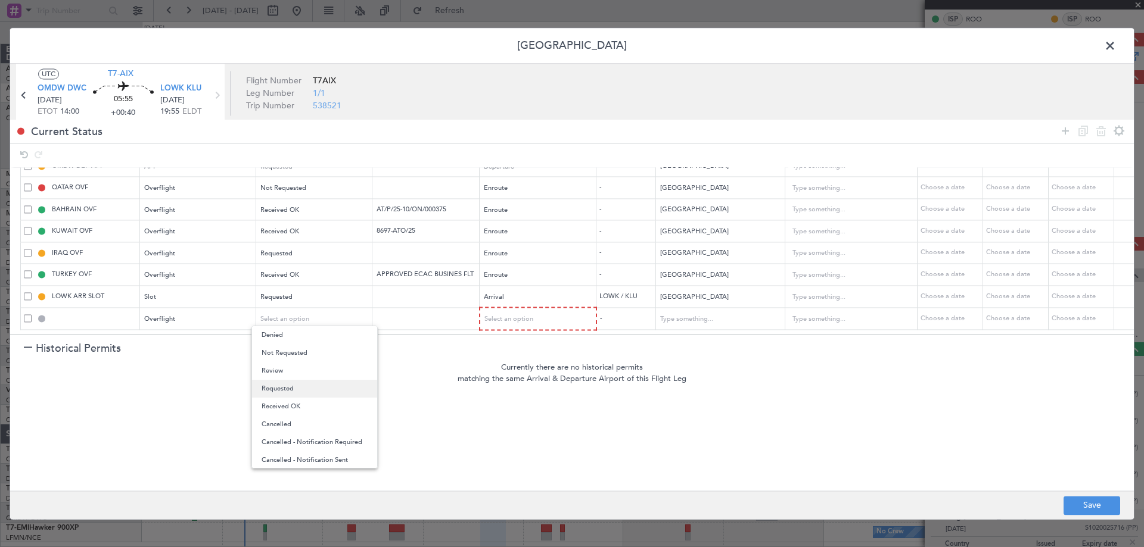
click at [304, 387] on span "Requested" at bounding box center [314, 389] width 106 height 18
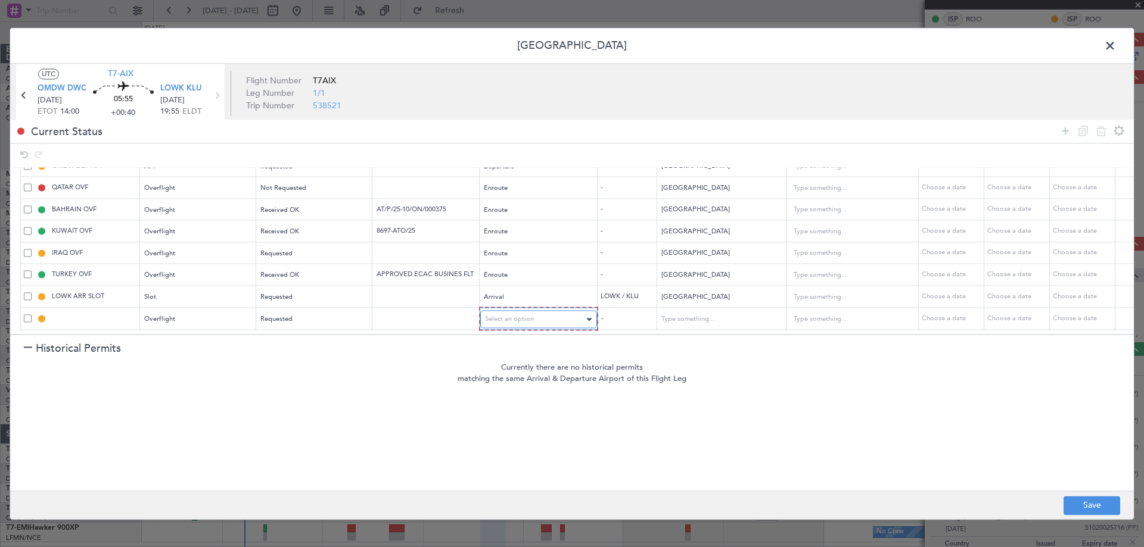
click at [487, 315] on span "Select an option" at bounding box center [509, 319] width 49 height 9
drag, startPoint x: 506, startPoint y: 406, endPoint x: 513, endPoint y: 401, distance: 8.6
click at [509, 404] on span "Enroute" at bounding box center [538, 407] width 106 height 18
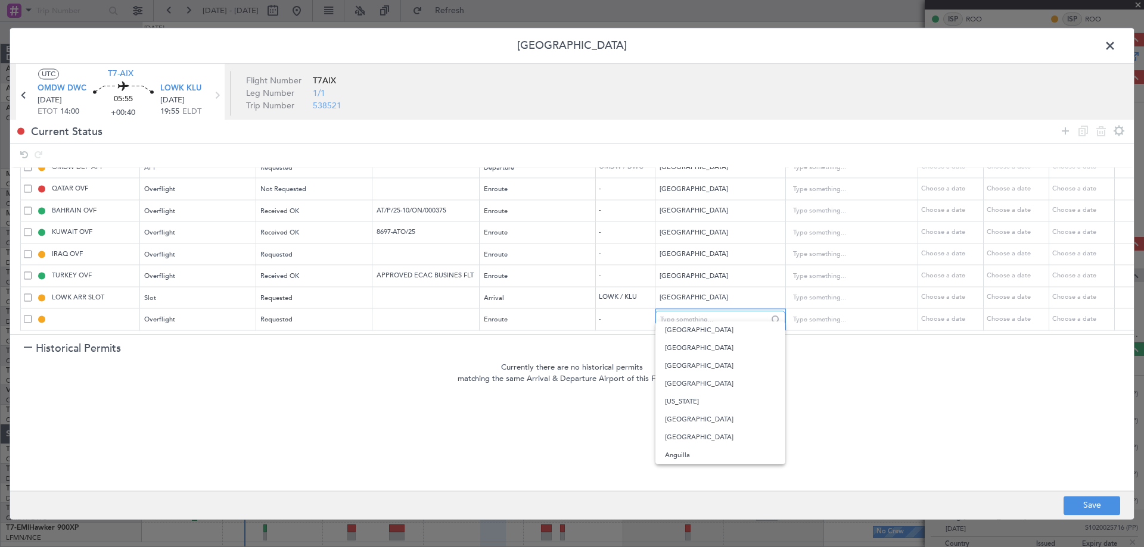
click at [712, 311] on input "text" at bounding box center [713, 320] width 107 height 18
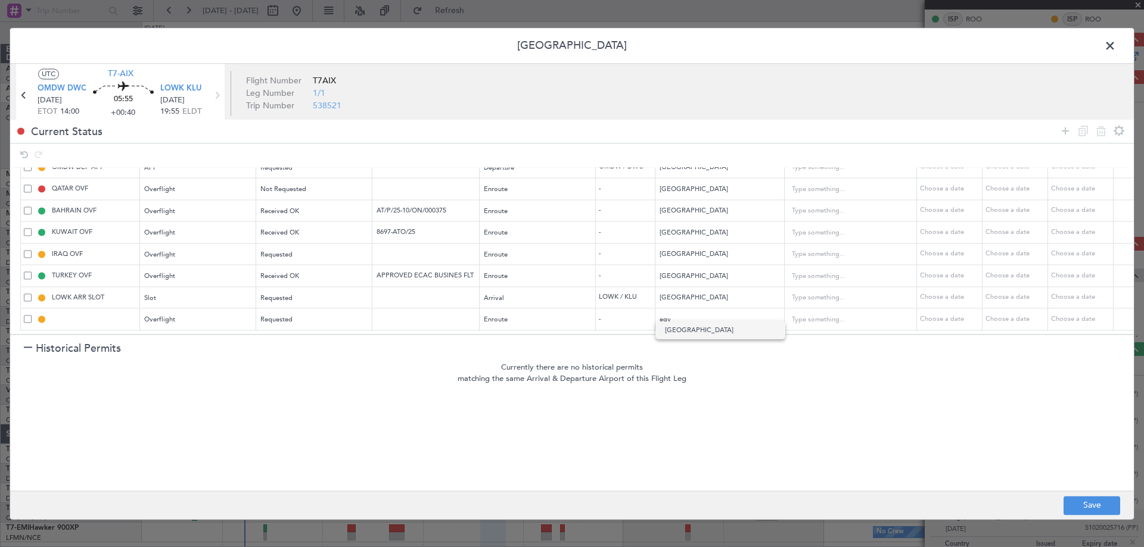
click at [687, 335] on span "Egypt" at bounding box center [720, 331] width 111 height 18
type input "Egypt"
drag, startPoint x: 1062, startPoint y: 130, endPoint x: 1039, endPoint y: 147, distance: 28.3
click at [1063, 130] on icon at bounding box center [1065, 131] width 14 height 14
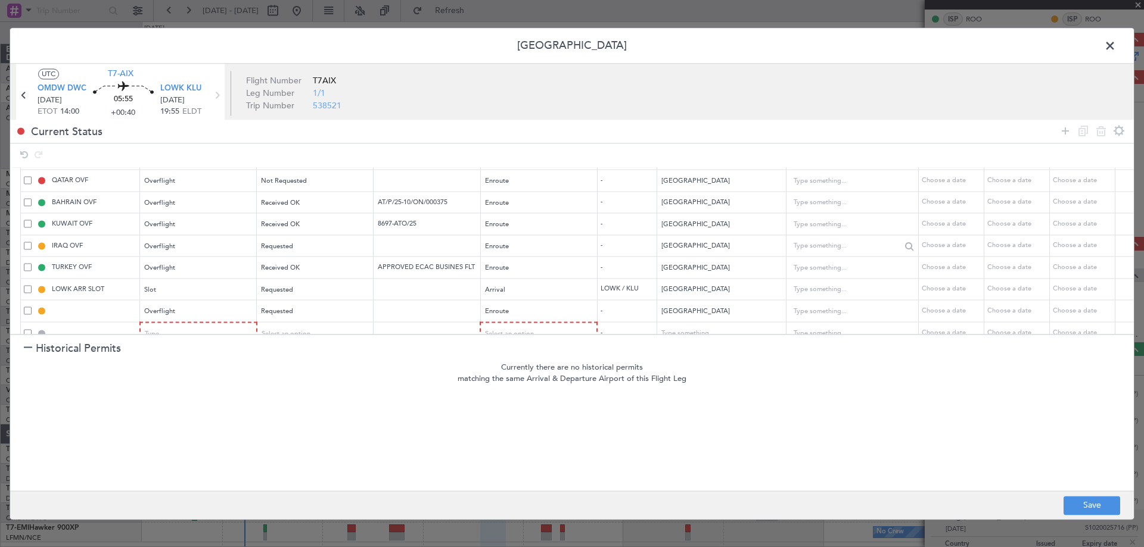
scroll to position [88, 0]
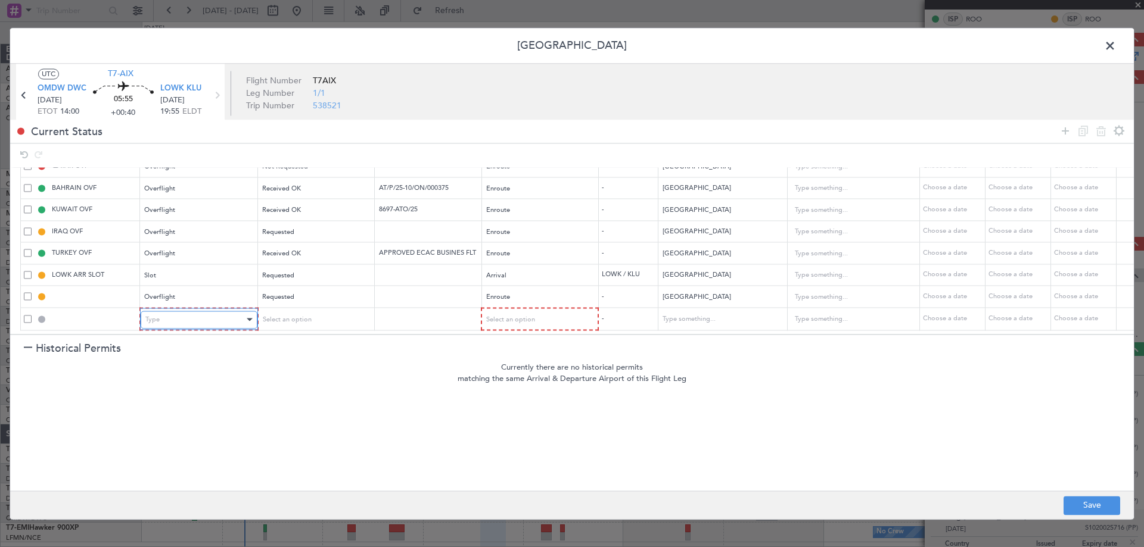
click at [204, 311] on div "Type" at bounding box center [194, 320] width 99 height 18
drag, startPoint x: 197, startPoint y: 434, endPoint x: 216, endPoint y: 379, distance: 58.0
click at [195, 434] on span "Overflight" at bounding box center [199, 437] width 106 height 18
click at [301, 311] on div "Select an option" at bounding box center [310, 320] width 99 height 18
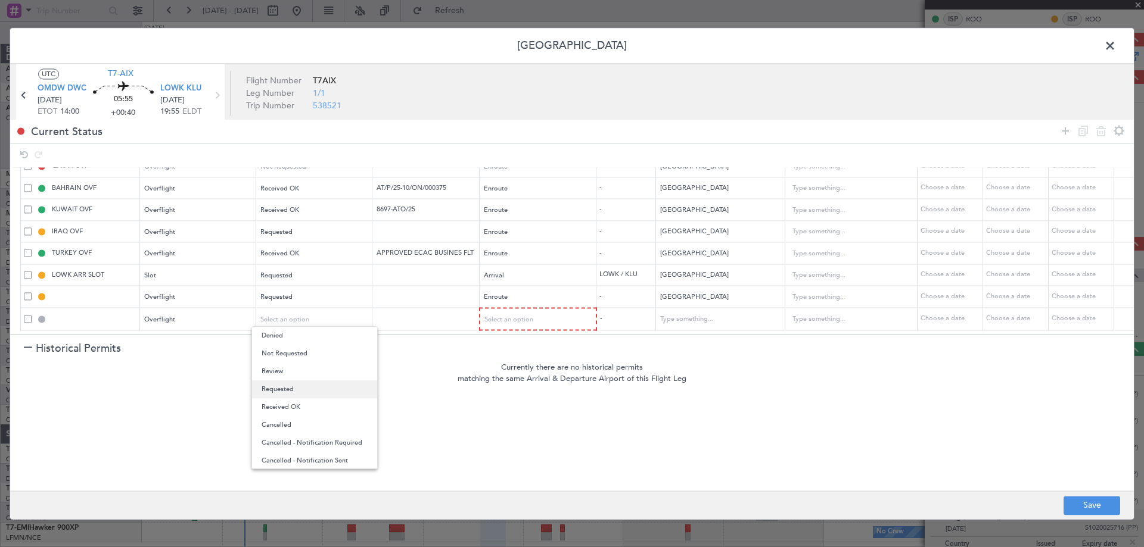
click at [295, 390] on span "Requested" at bounding box center [314, 390] width 106 height 18
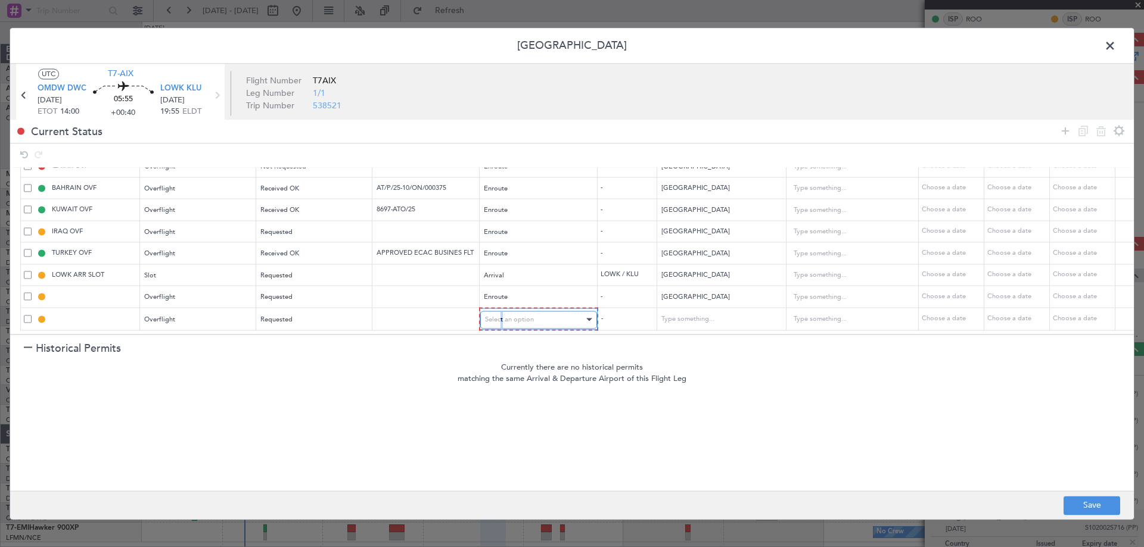
click at [503, 315] on span "Select an option" at bounding box center [509, 319] width 49 height 9
click at [510, 408] on span "Enroute" at bounding box center [538, 407] width 106 height 18
click at [677, 312] on input "text" at bounding box center [713, 321] width 107 height 18
click at [687, 332] on span "Guinea-Bissau" at bounding box center [720, 331] width 111 height 18
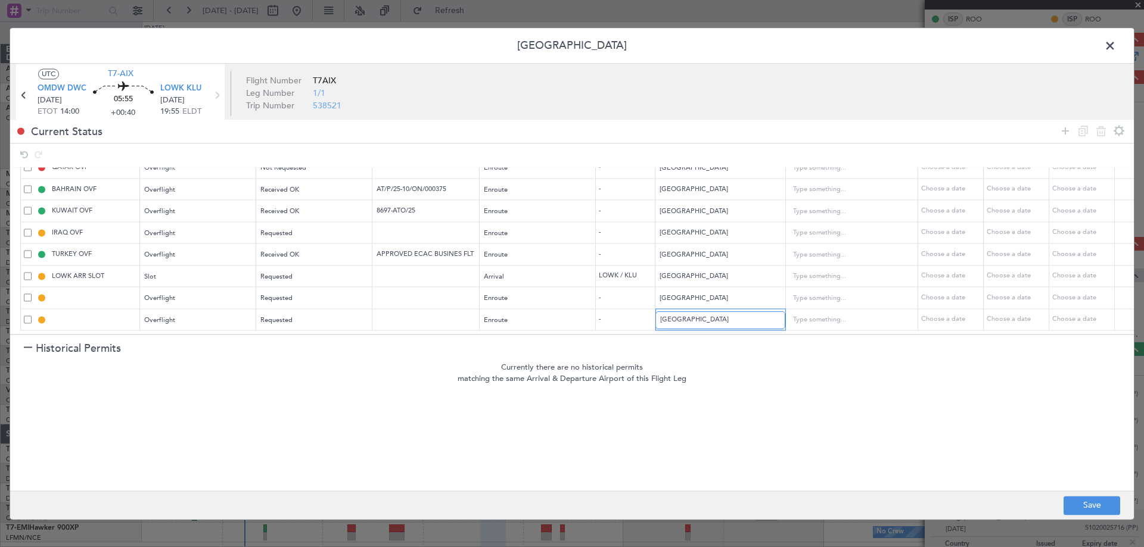
drag, startPoint x: 715, startPoint y: 312, endPoint x: 555, endPoint y: 333, distance: 162.2
click at [555, 332] on section "Name Type Stage Number Location Airport Country Supplier Req For Utc Issued For…" at bounding box center [571, 251] width 1123 height 166
drag, startPoint x: 674, startPoint y: 344, endPoint x: 689, endPoint y: 351, distance: 16.0
click at [672, 344] on span "Saudi Arabia" at bounding box center [720, 349] width 111 height 18
type input "Saudi Arabia"
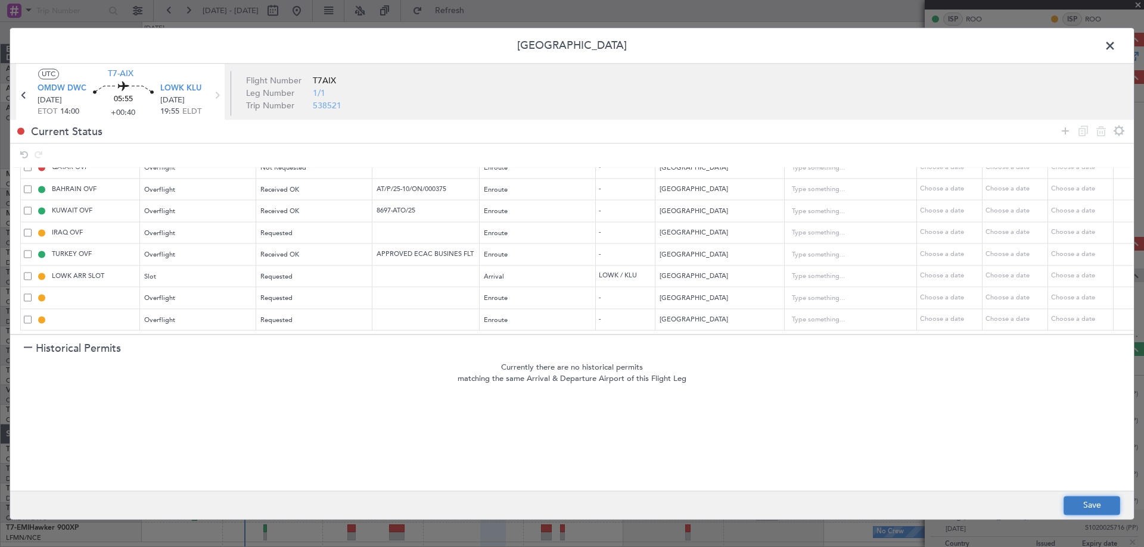
click at [1099, 500] on button "Save" at bounding box center [1091, 505] width 57 height 19
type input "EGYPT OVF"
type input "NNN"
type input "SAUDI ARABIA OVF"
type input "NNN"
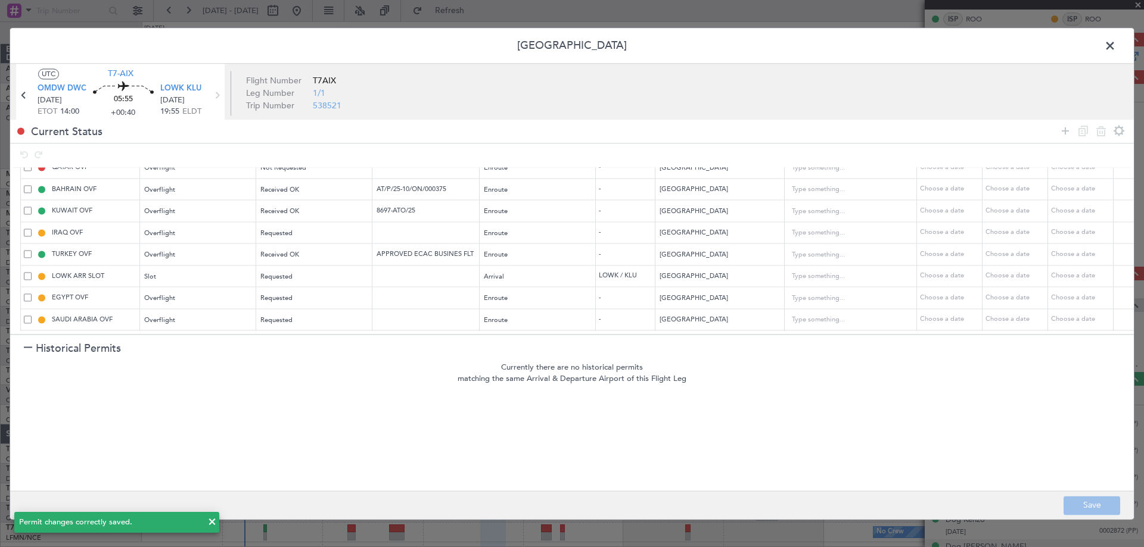
click at [1116, 44] on span at bounding box center [1116, 49] width 0 height 24
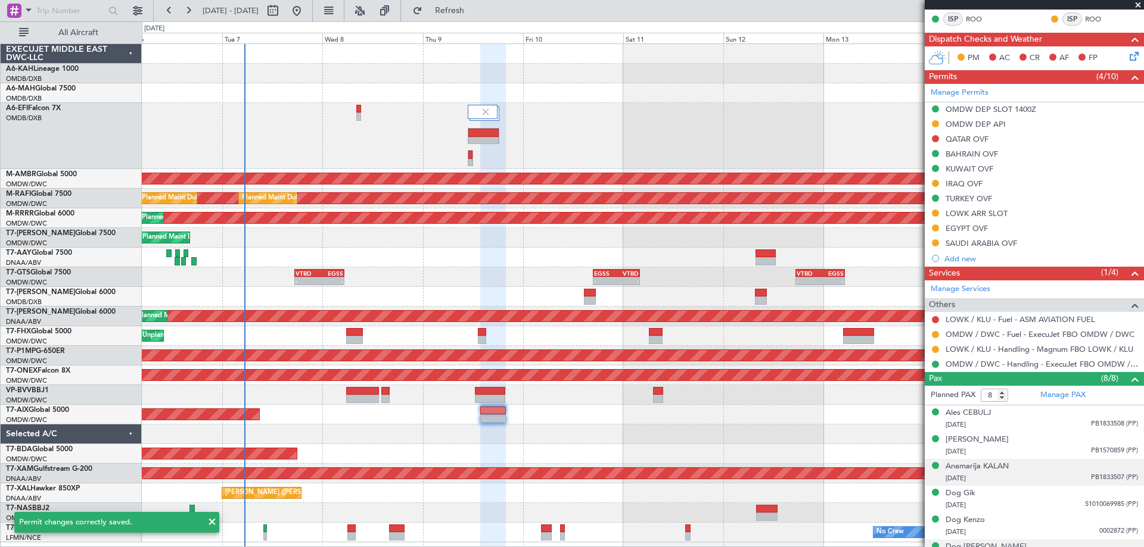
scroll to position [421, 0]
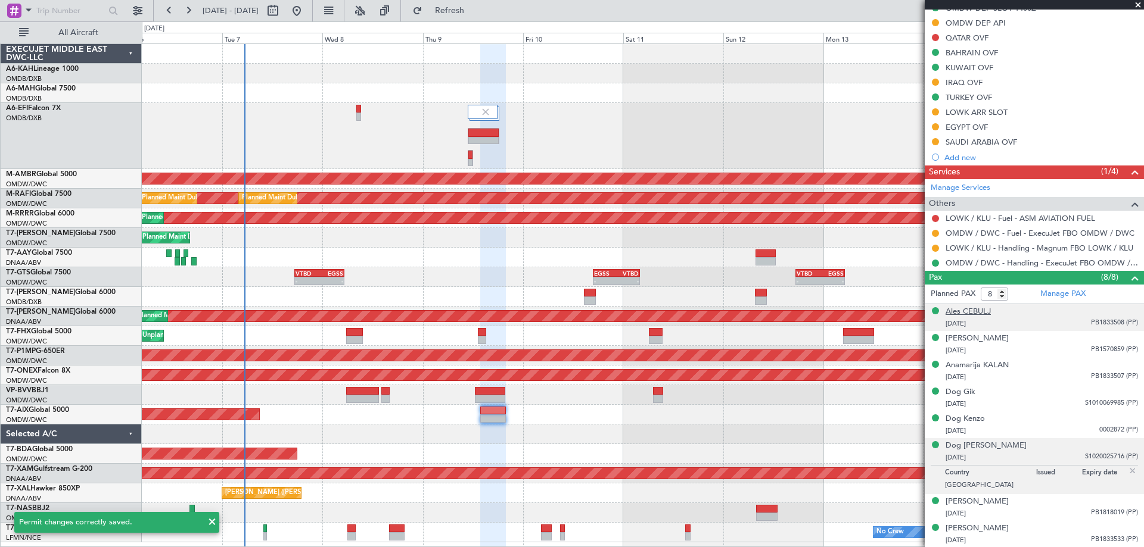
click at [981, 310] on div "Ales CEBULJ" at bounding box center [967, 312] width 45 height 12
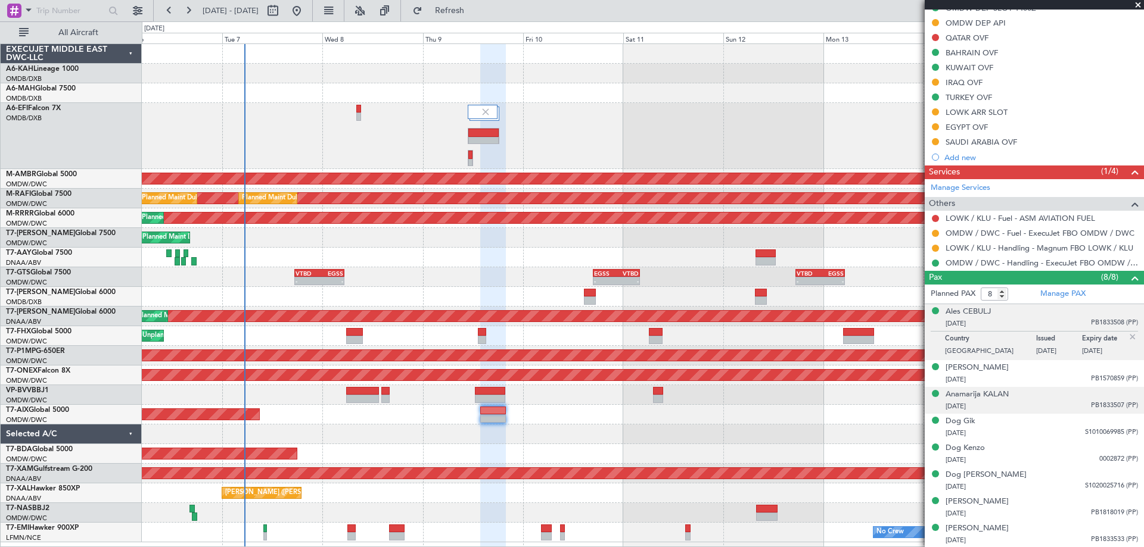
scroll to position [4, 0]
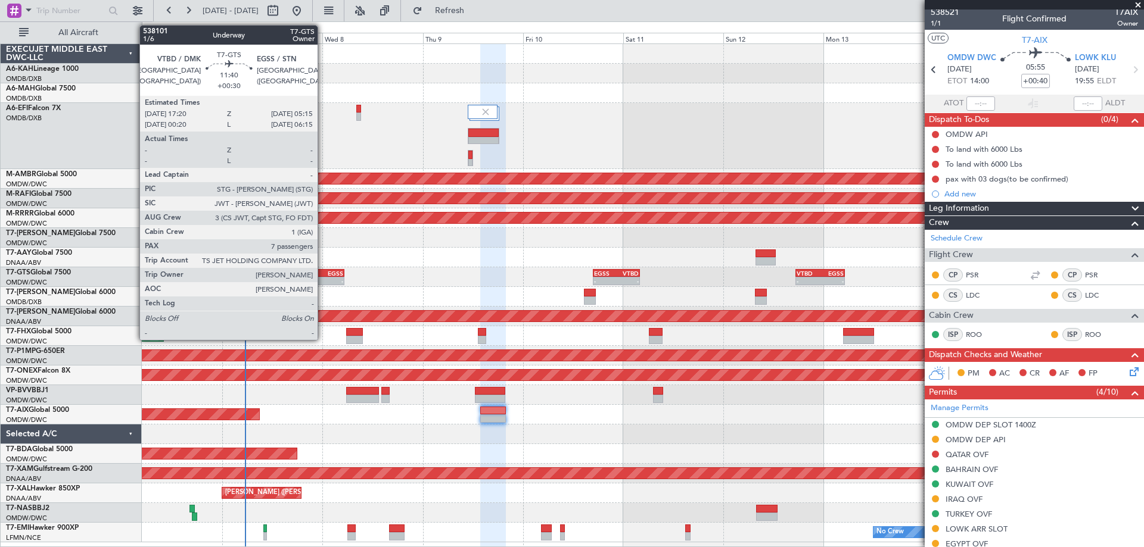
click at [323, 281] on div "-" at bounding box center [331, 281] width 24 height 7
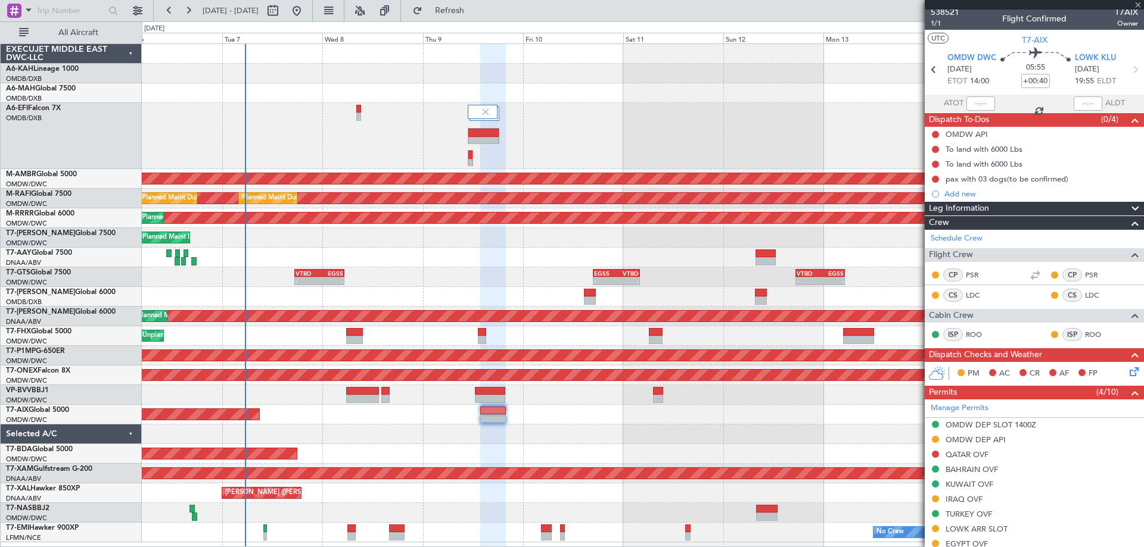
type input "+00:30"
type input "7"
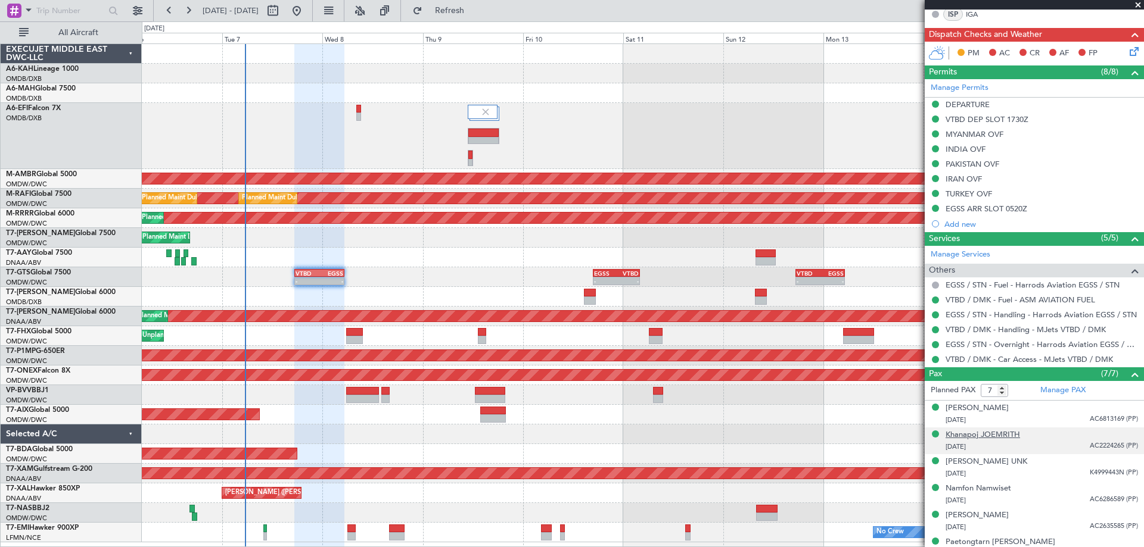
scroll to position [357, 0]
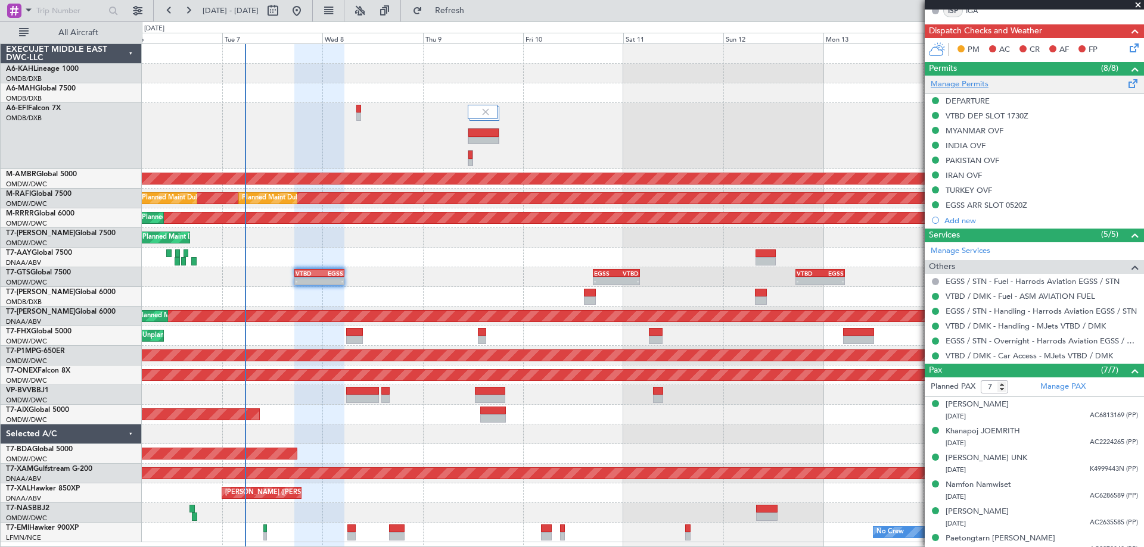
click at [949, 80] on link "Manage Permits" at bounding box center [959, 85] width 58 height 12
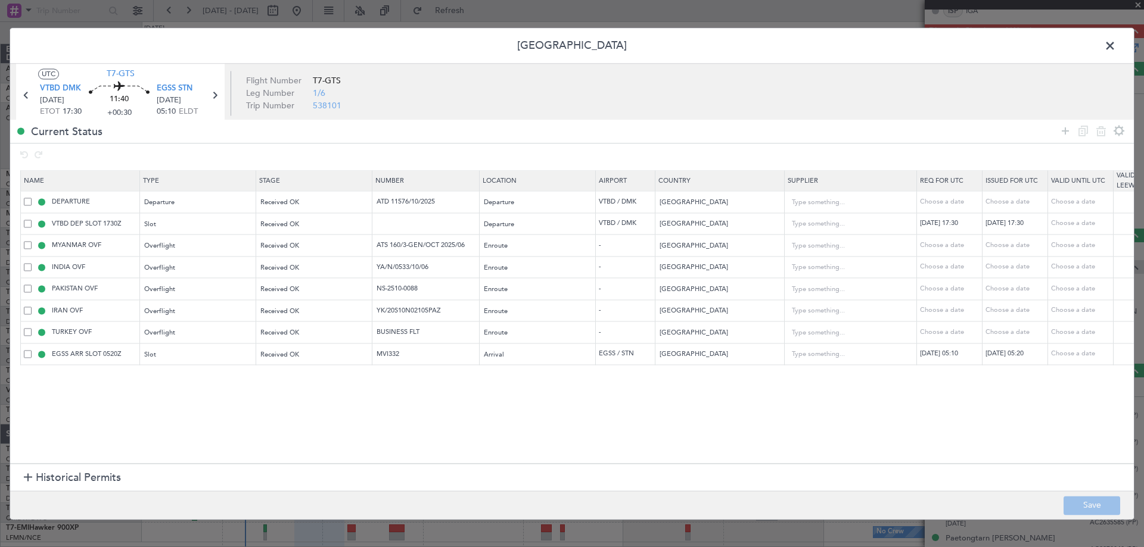
click at [93, 482] on span "Historical Permits" at bounding box center [78, 479] width 85 height 16
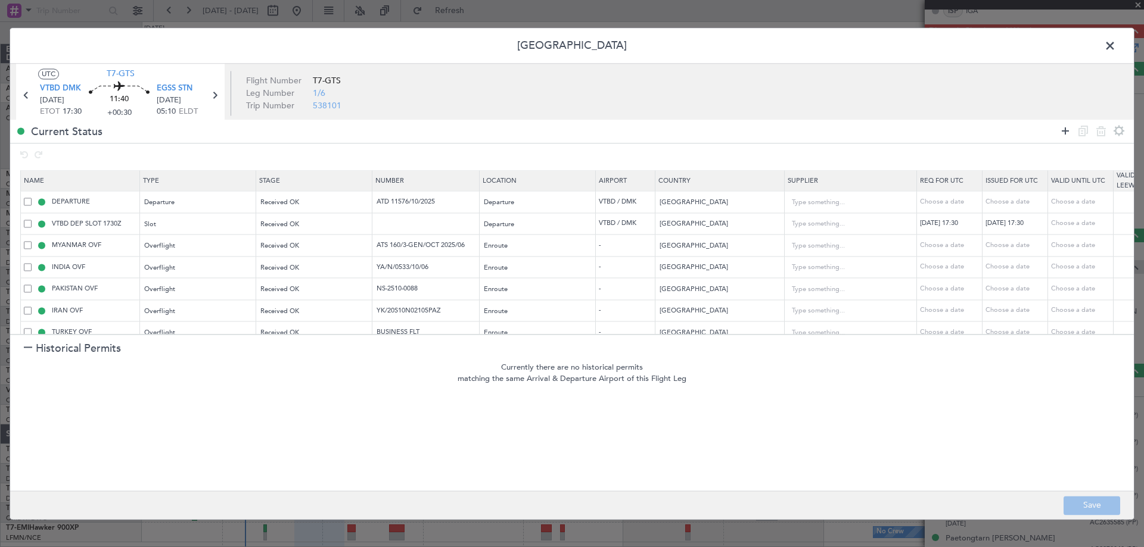
click at [1067, 128] on icon at bounding box center [1065, 131] width 14 height 14
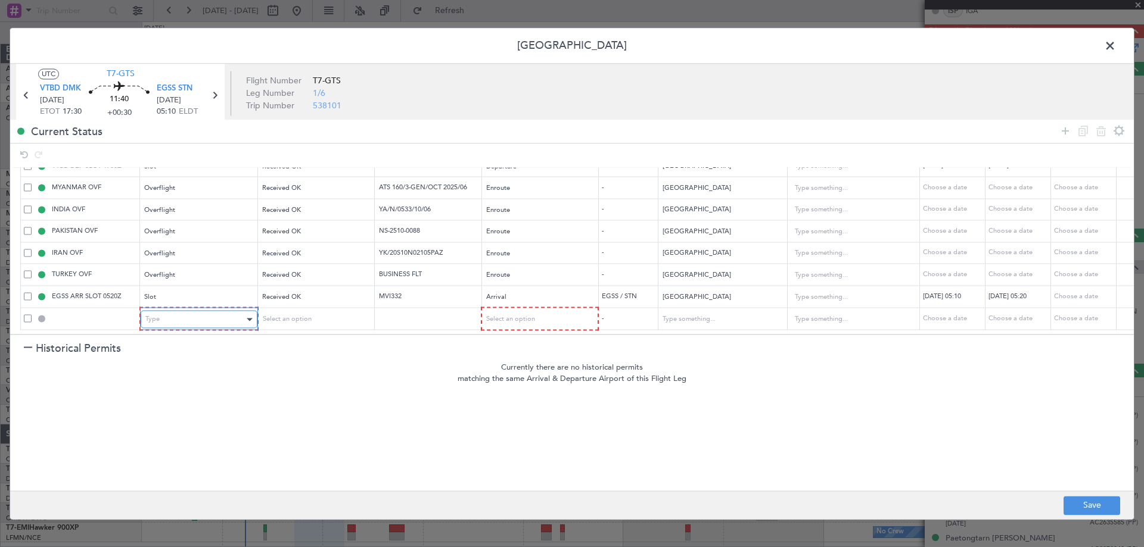
click at [220, 311] on div "Type" at bounding box center [194, 320] width 99 height 18
drag, startPoint x: 179, startPoint y: 368, endPoint x: 297, endPoint y: 313, distance: 130.6
click at [179, 368] on span "API" at bounding box center [199, 371] width 106 height 18
click at [298, 315] on span "Select an option" at bounding box center [285, 319] width 49 height 9
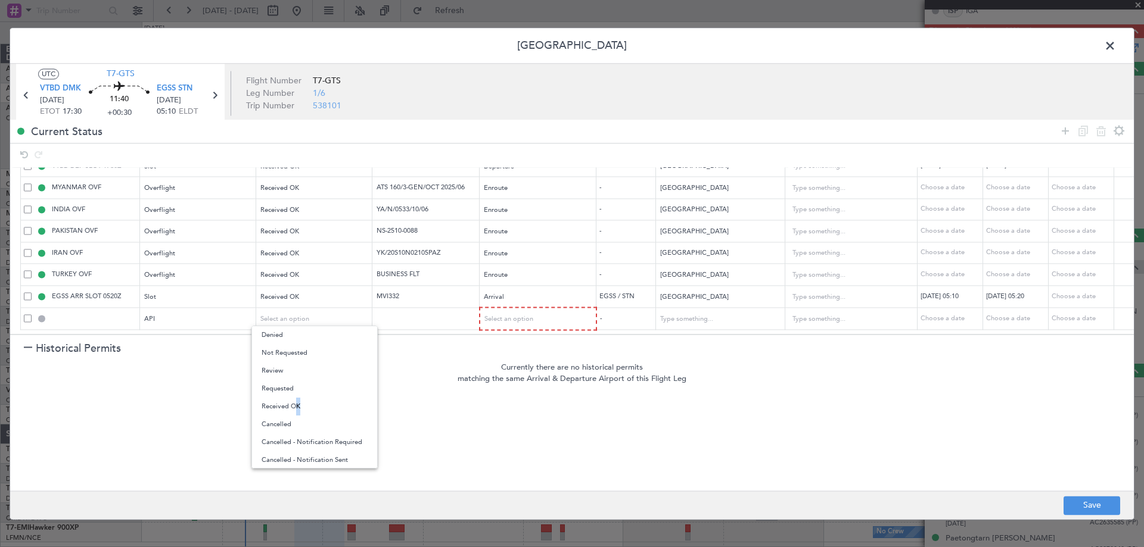
drag, startPoint x: 293, startPoint y: 403, endPoint x: 465, endPoint y: 319, distance: 191.0
click at [292, 403] on span "Received OK" at bounding box center [314, 407] width 106 height 18
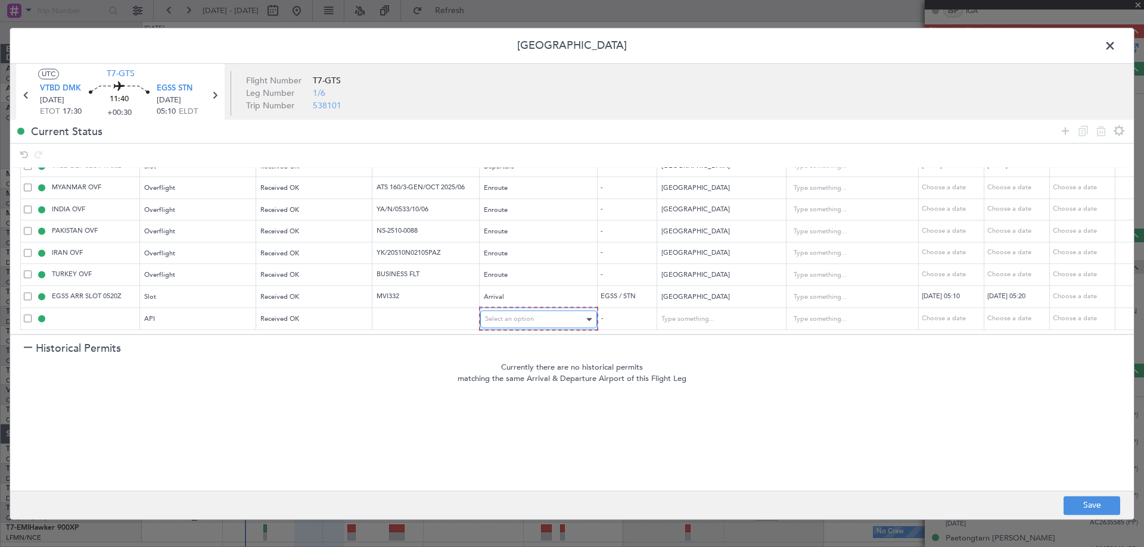
click at [516, 315] on span "Select an option" at bounding box center [509, 319] width 49 height 9
click at [512, 373] on span "Arrival" at bounding box center [538, 371] width 106 height 18
click at [385, 314] on input "text" at bounding box center [427, 319] width 104 height 10
type input "A"
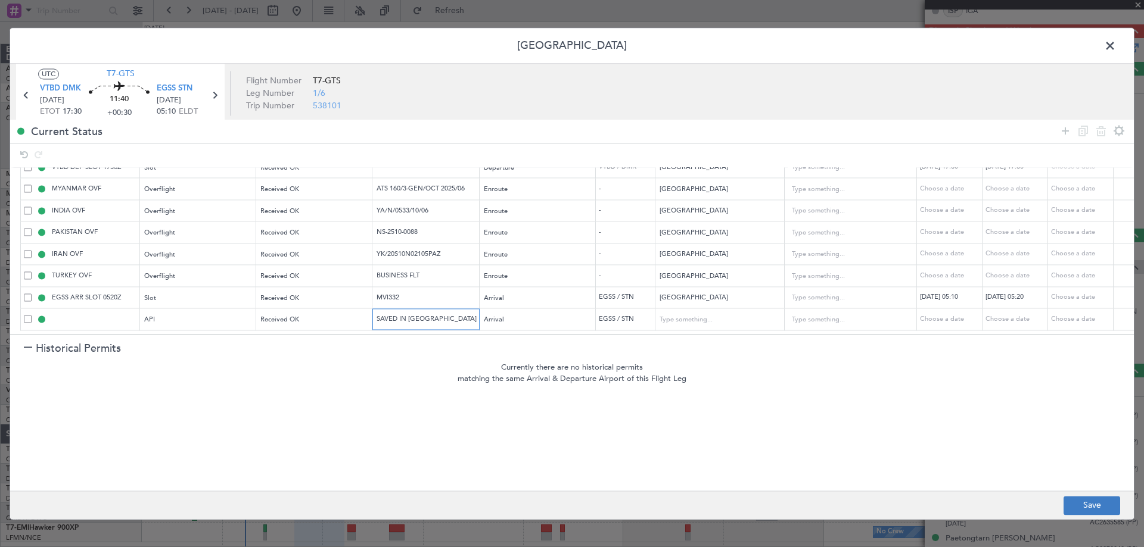
type input "SAVED IN LAN"
click at [1075, 505] on button "Save" at bounding box center [1091, 505] width 57 height 19
type input "EGSS ARR API"
type input "SAVED IN LAN"
type input "[GEOGRAPHIC_DATA]"
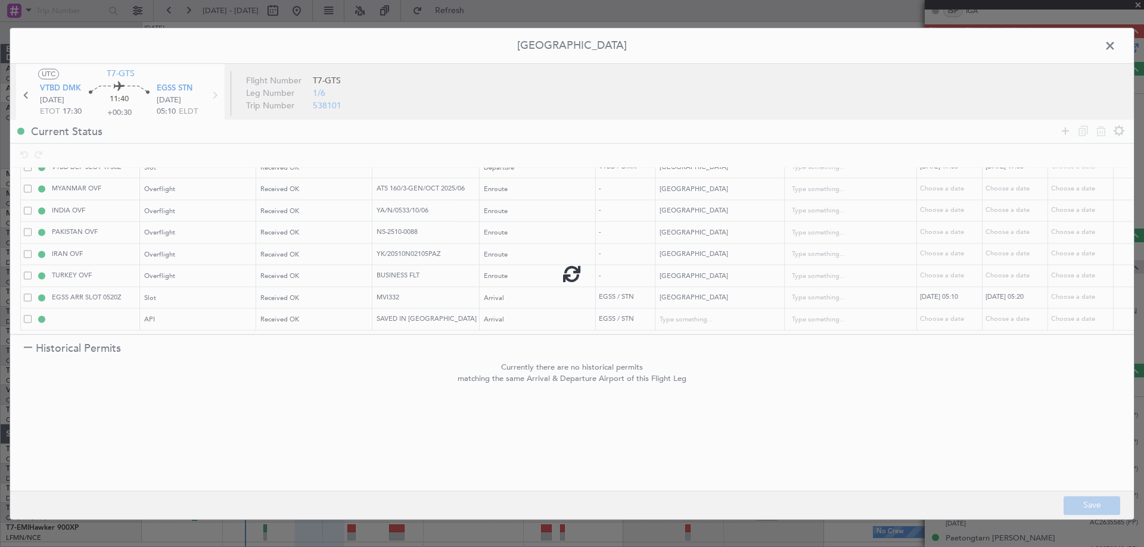
type input "NNN"
type input "2"
click at [1120, 41] on header "[GEOGRAPHIC_DATA]" at bounding box center [571, 46] width 1123 height 36
click at [1116, 41] on span at bounding box center [1116, 49] width 0 height 24
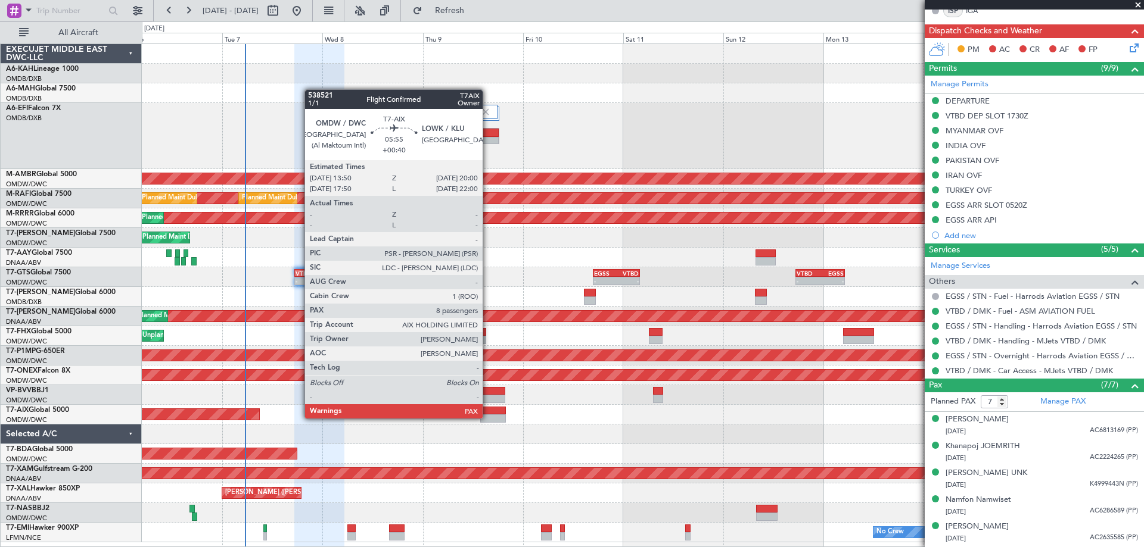
click at [488, 418] on div at bounding box center [493, 419] width 26 height 8
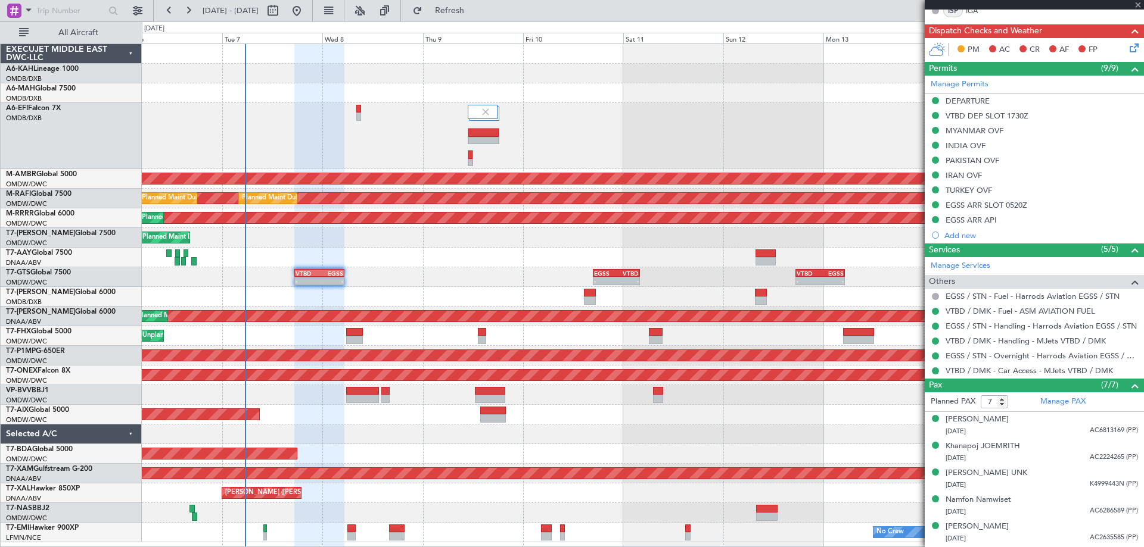
type input "+00:40"
type input "8"
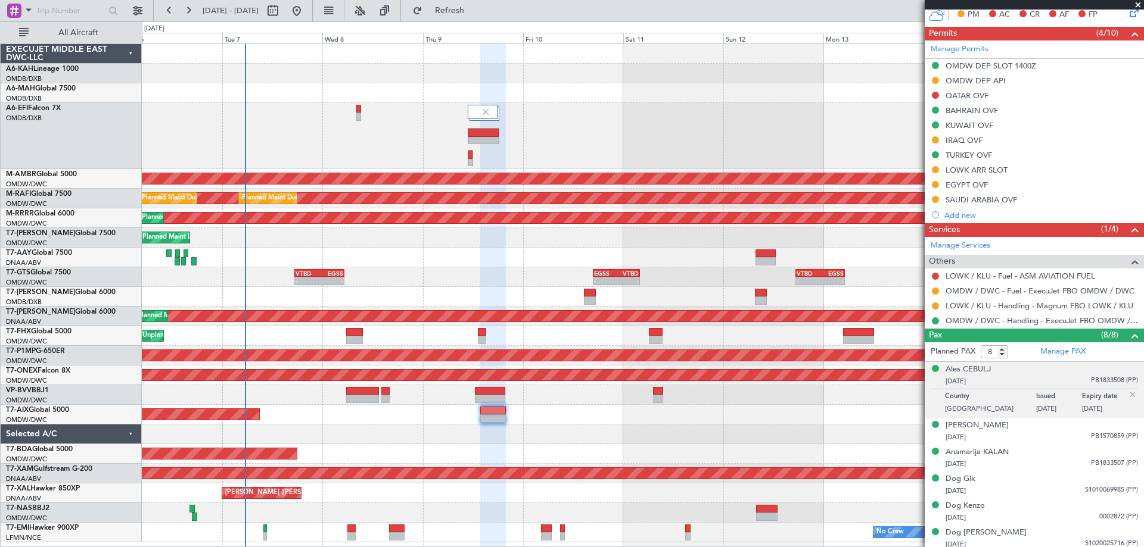
scroll to position [399, 0]
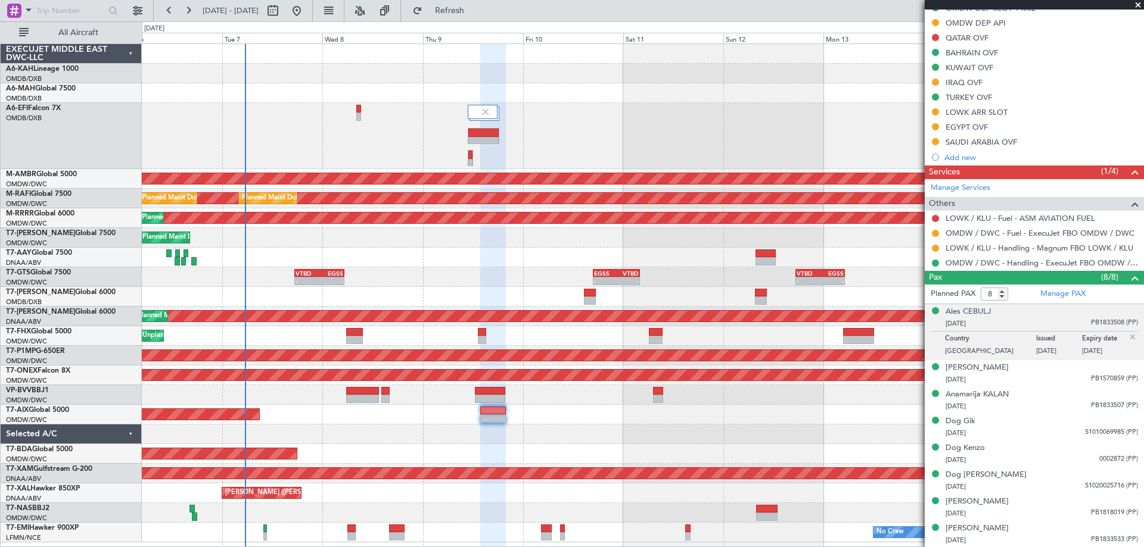
click at [693, 438] on div at bounding box center [642, 435] width 1001 height 20
click at [937, 217] on button at bounding box center [935, 218] width 7 height 7
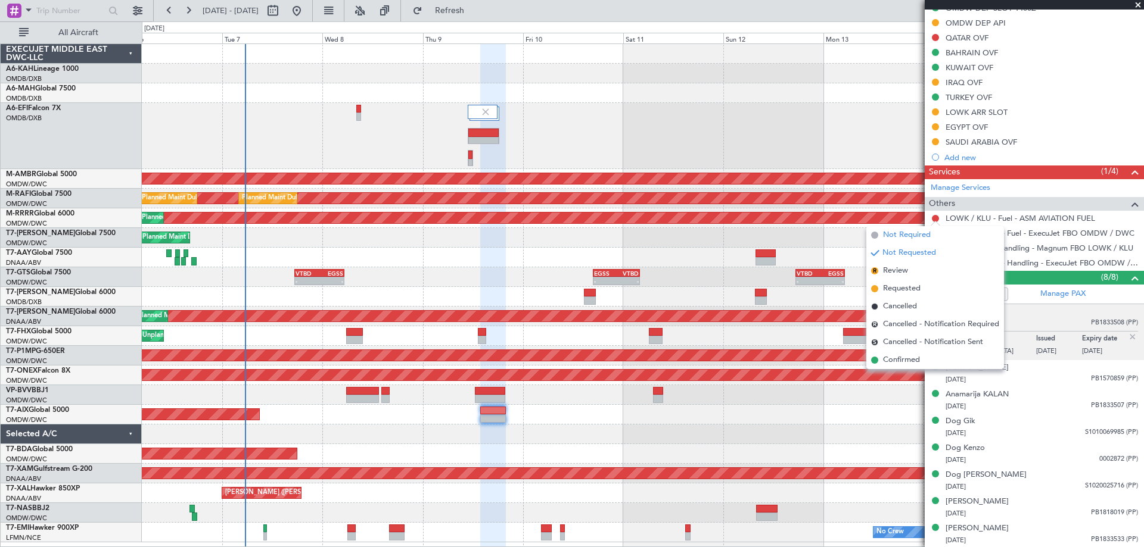
click at [904, 238] on span "Not Required" at bounding box center [907, 235] width 48 height 12
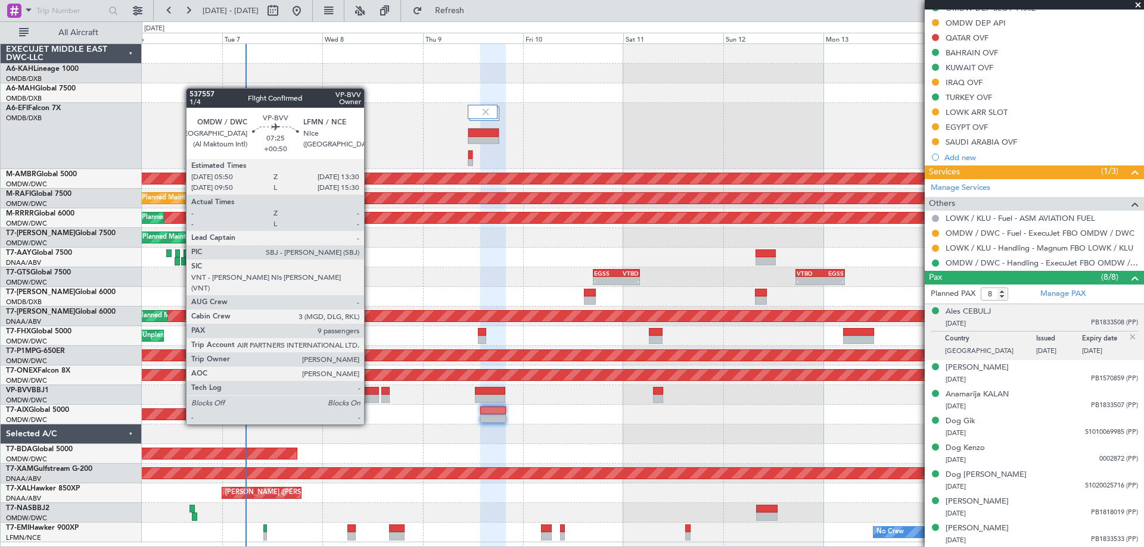
click at [369, 402] on div at bounding box center [362, 399] width 32 height 8
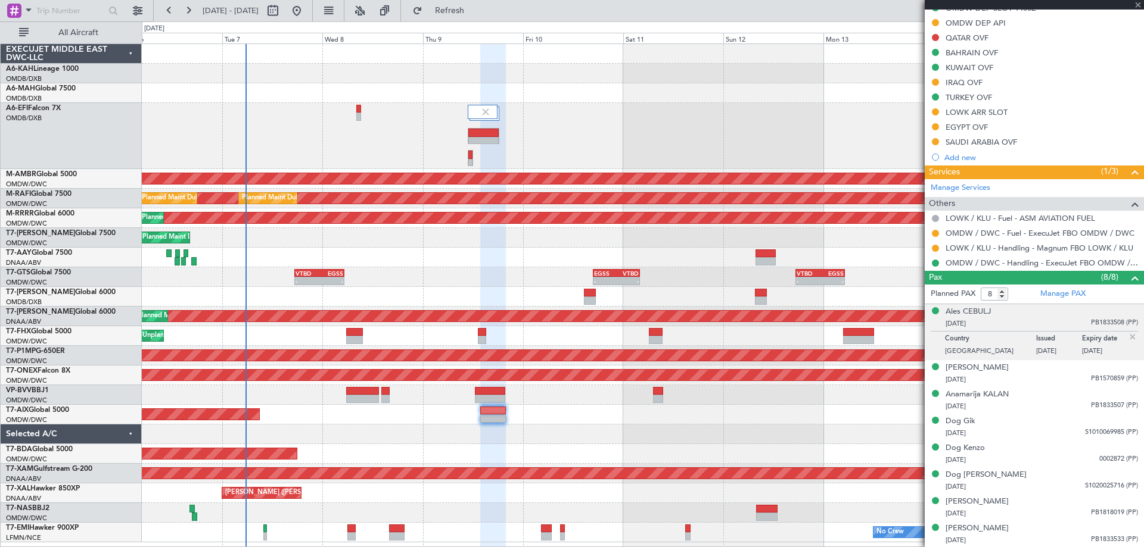
type input "+00:50"
type input "9"
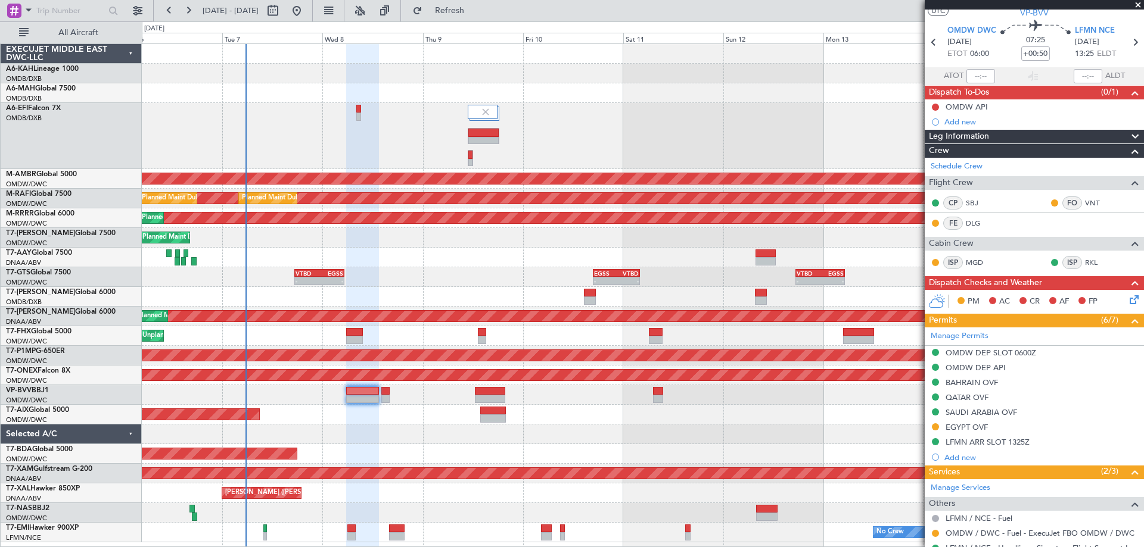
scroll to position [0, 0]
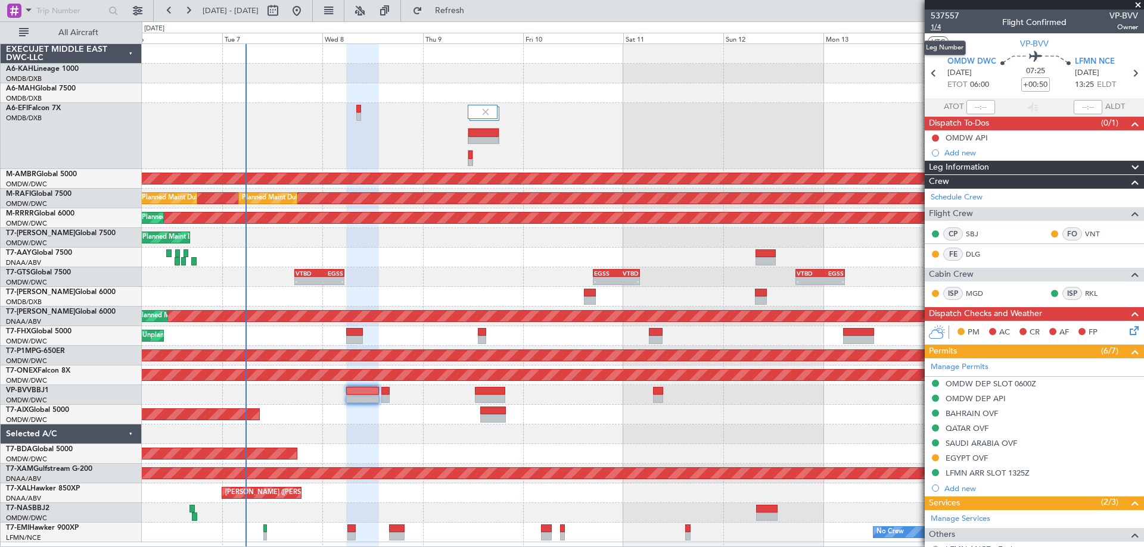
click at [936, 26] on span "1/4" at bounding box center [944, 27] width 29 height 10
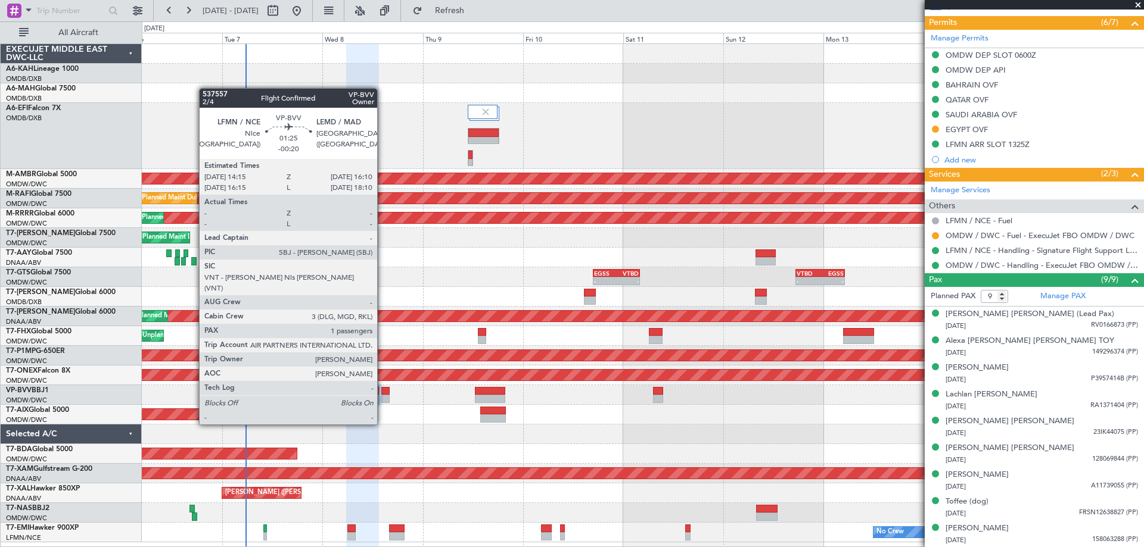
click at [382, 402] on div at bounding box center [385, 399] width 8 height 8
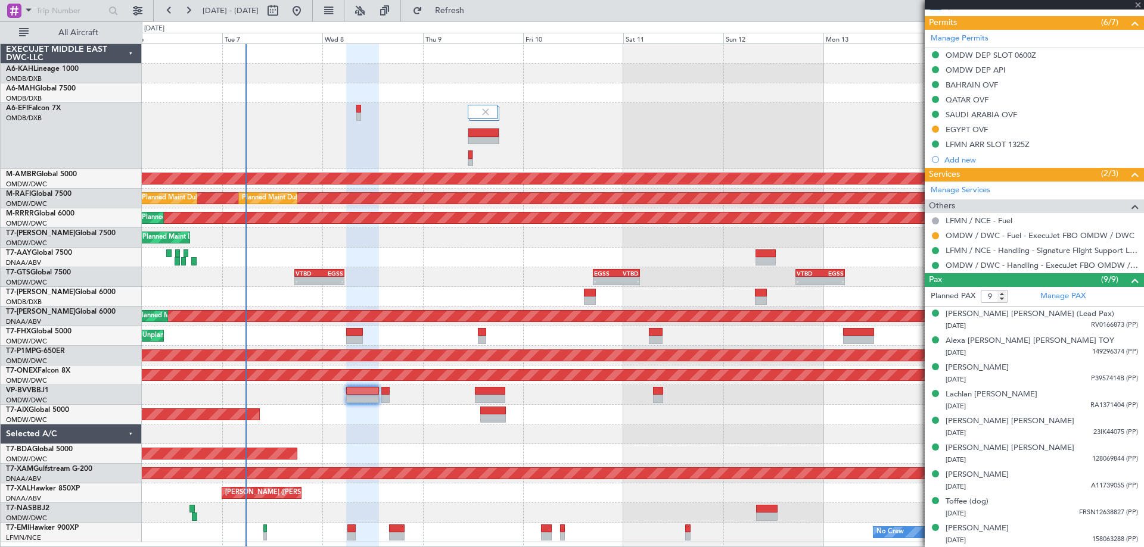
type input "-00:20"
type input "1"
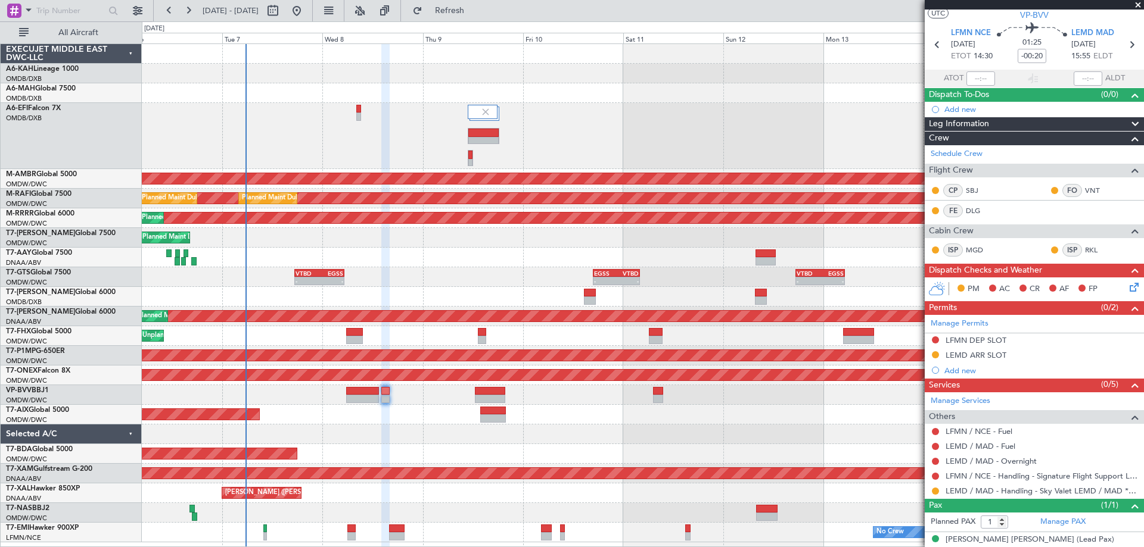
scroll to position [40, 0]
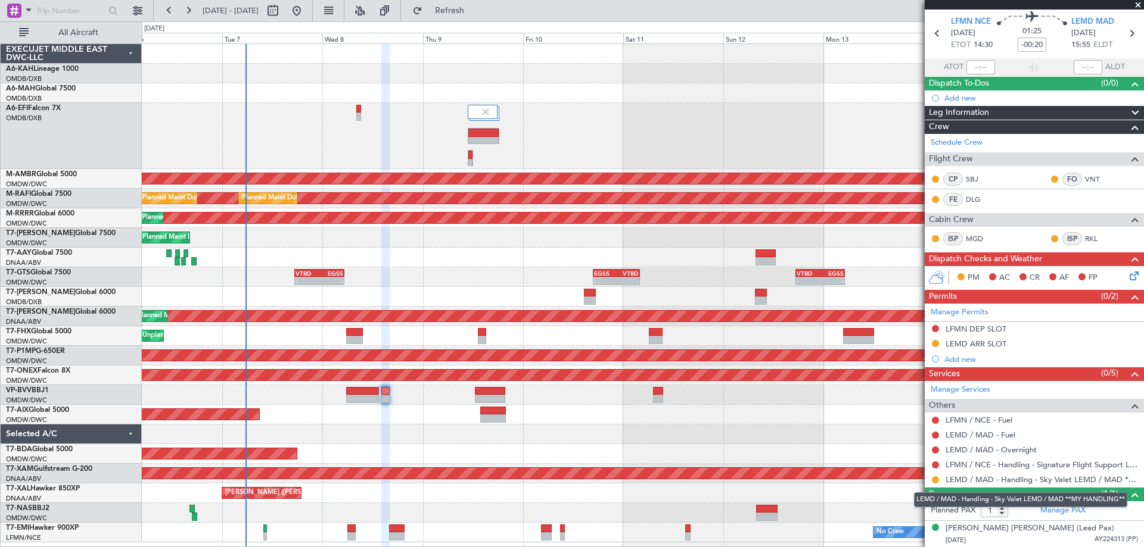
click at [1062, 515] on mat-tooltip-component "LEMD / MAD - Handling - Sky Valet LEMD / MAD **MY HANDLING**" at bounding box center [1020, 500] width 230 height 32
click at [1061, 513] on link "Manage PAX" at bounding box center [1062, 511] width 45 height 12
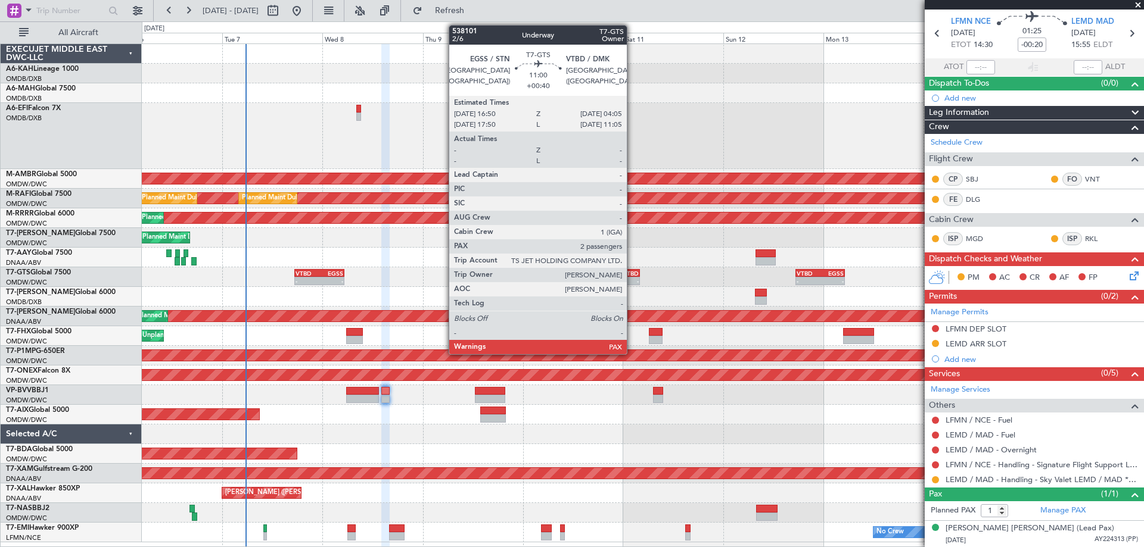
click at [632, 279] on div "-" at bounding box center [627, 281] width 23 height 7
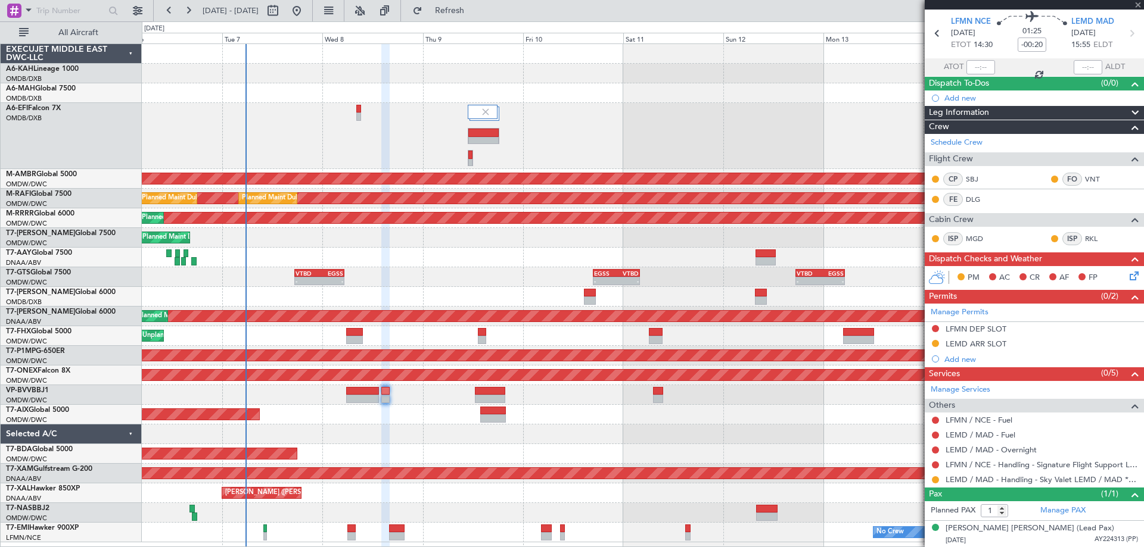
type input "+00:40"
type input "2"
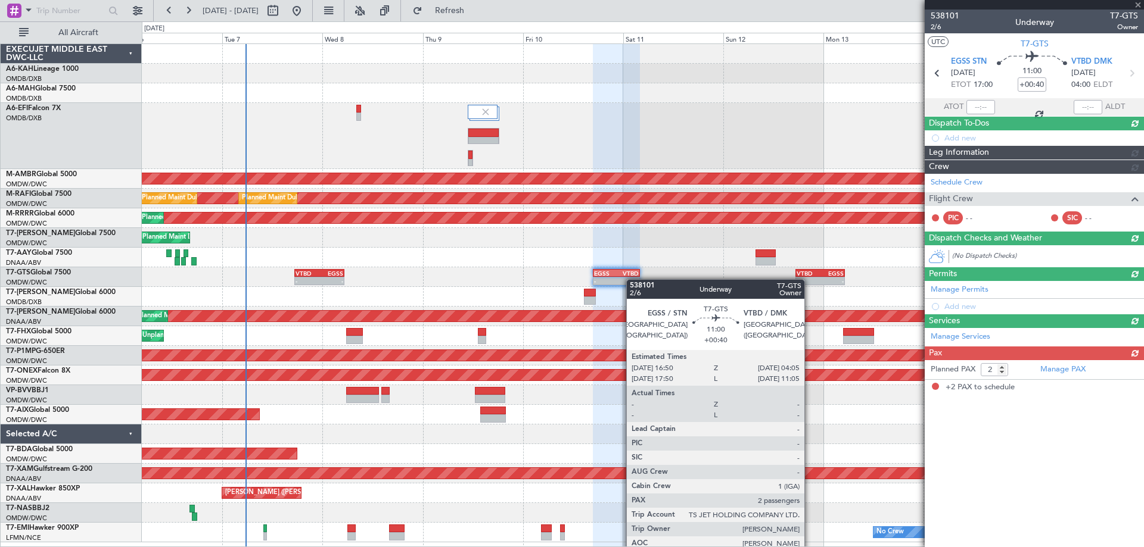
scroll to position [0, 0]
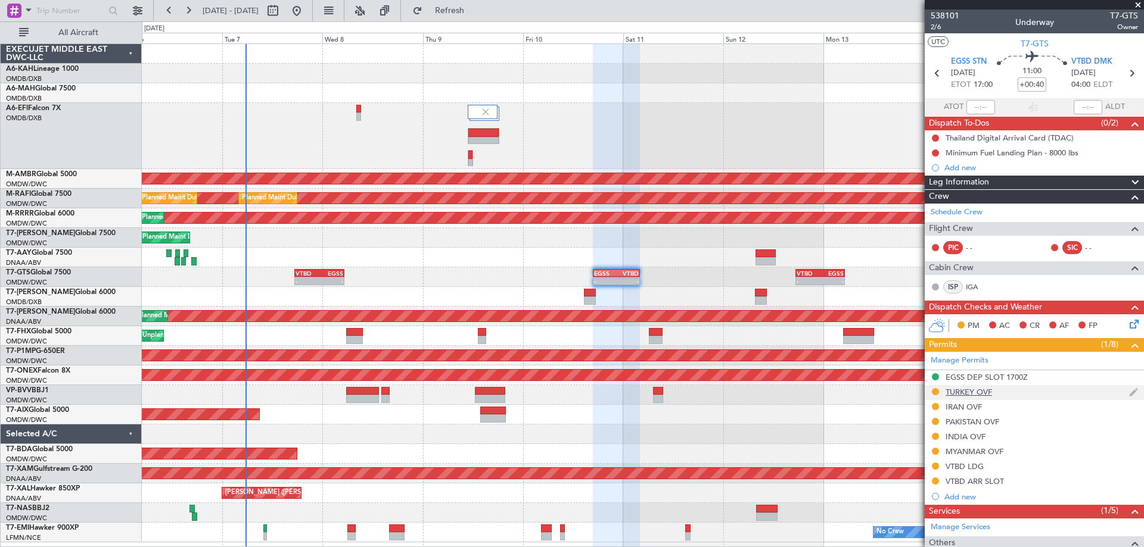
click at [986, 391] on div "TURKEY OVF" at bounding box center [968, 392] width 46 height 10
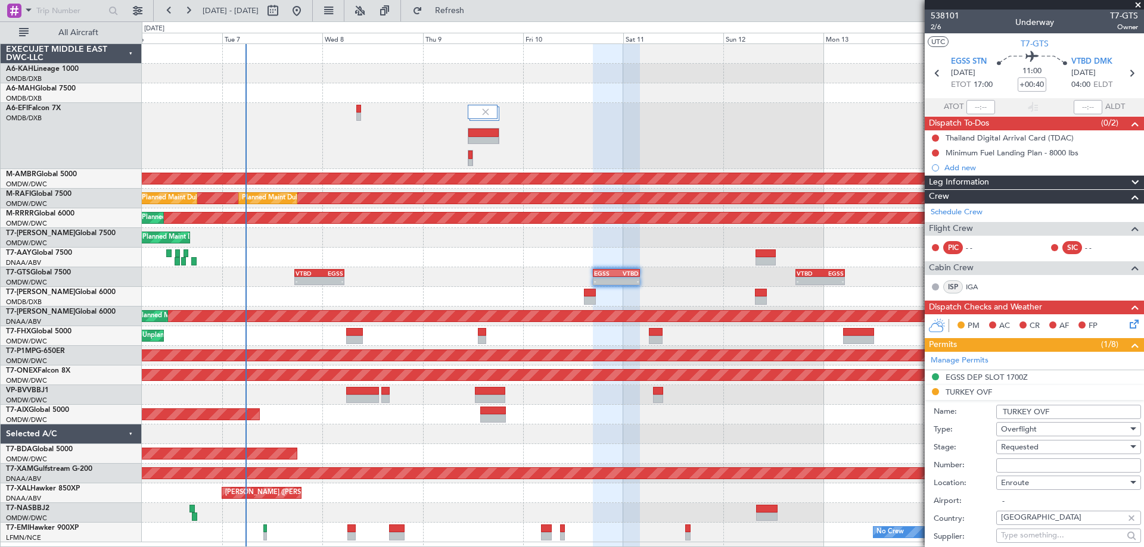
scroll to position [119, 0]
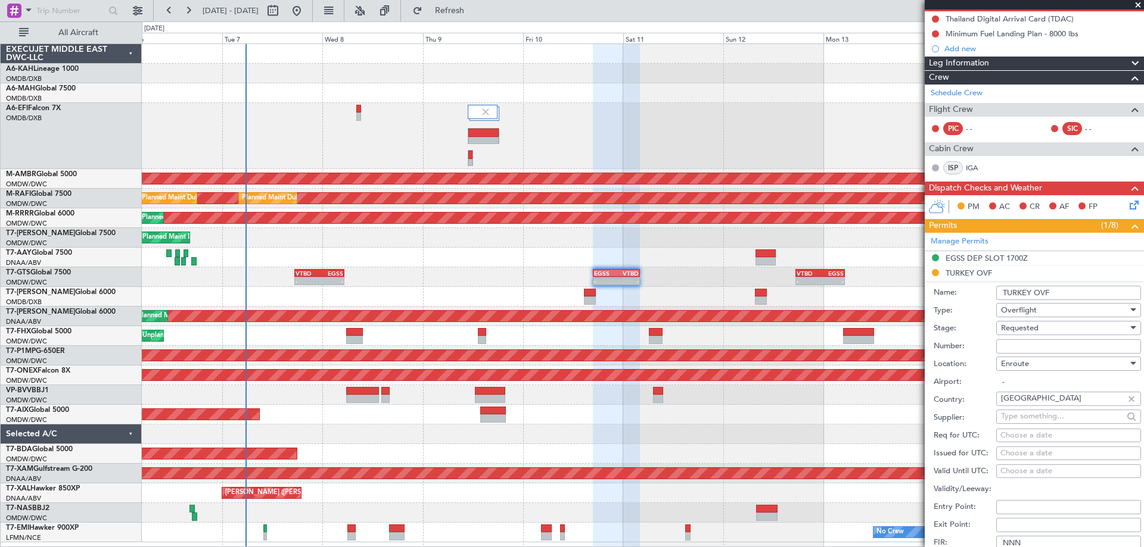
click at [1002, 342] on input "Number:" at bounding box center [1068, 347] width 145 height 14
type input "BUSINES FLT"
click at [1047, 332] on div "Requested" at bounding box center [1064, 328] width 127 height 18
click at [1048, 412] on span "Received OK" at bounding box center [1063, 418] width 125 height 18
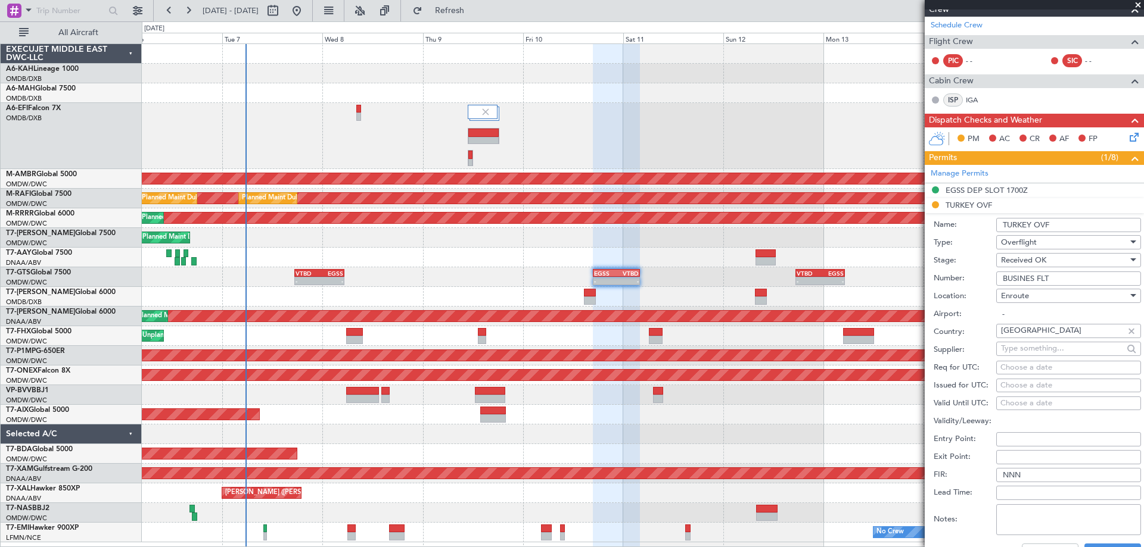
scroll to position [238, 0]
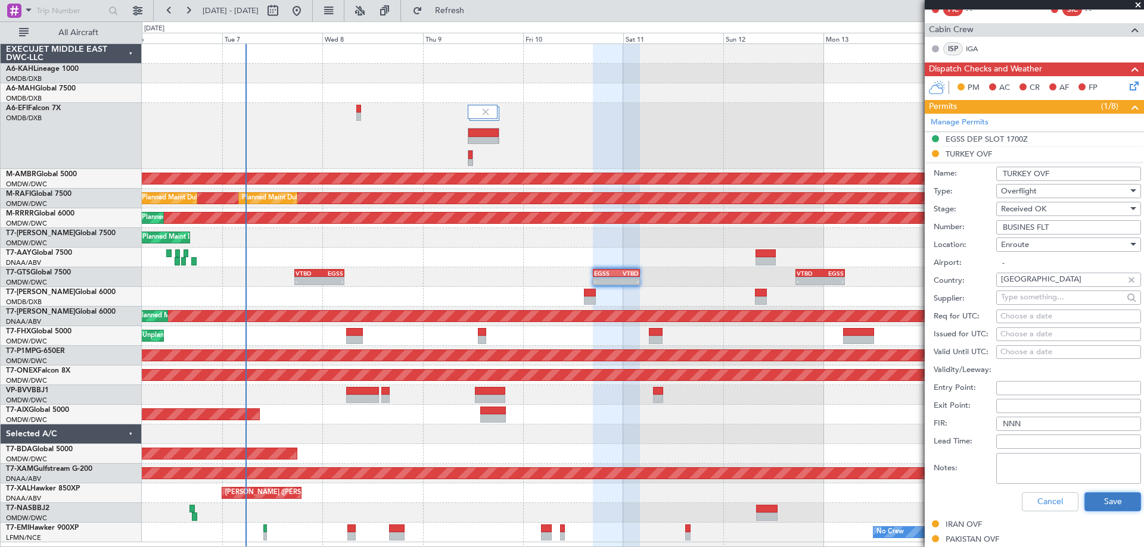
click at [1115, 500] on button "Save" at bounding box center [1112, 502] width 57 height 19
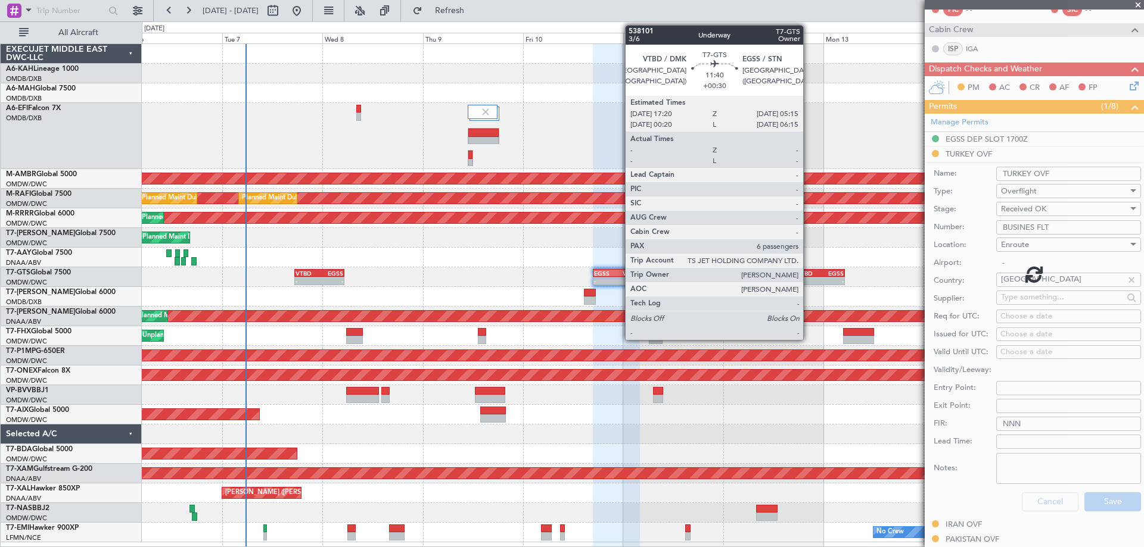
scroll to position [126, 0]
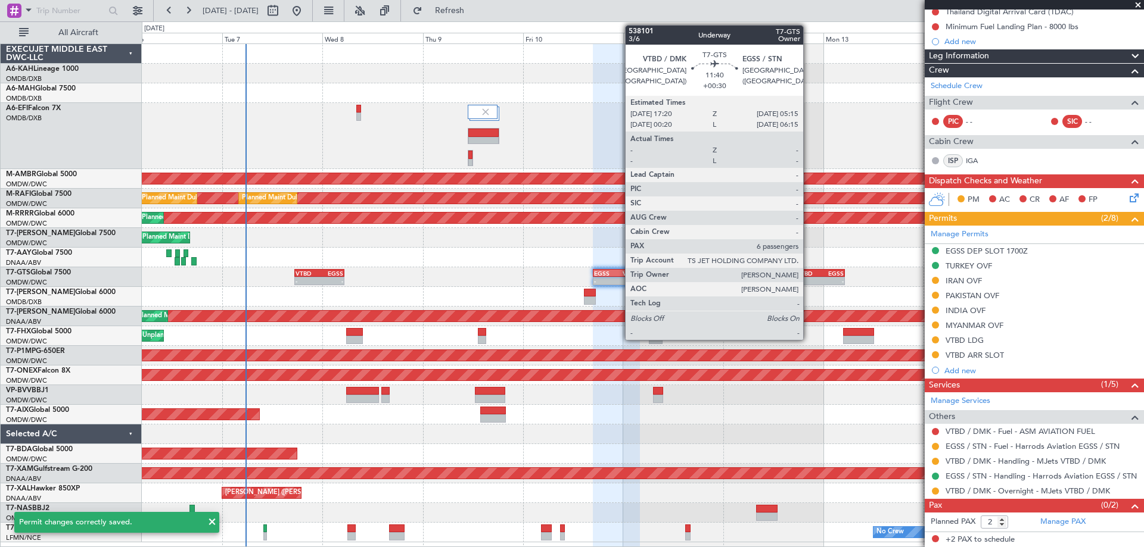
click at [808, 276] on div "VTBD" at bounding box center [808, 273] width 24 height 7
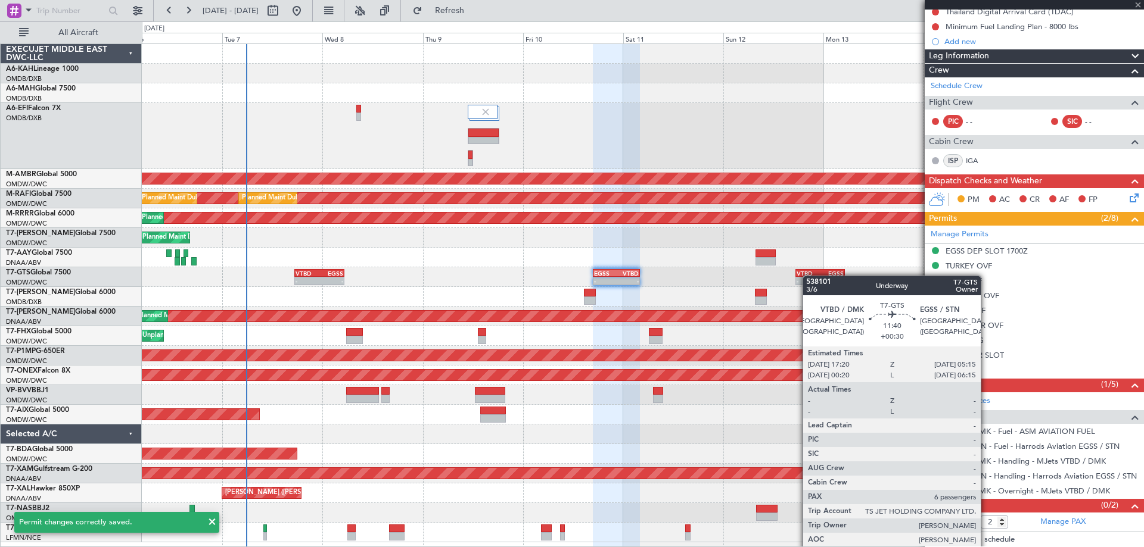
type input "+00:30"
type input "6"
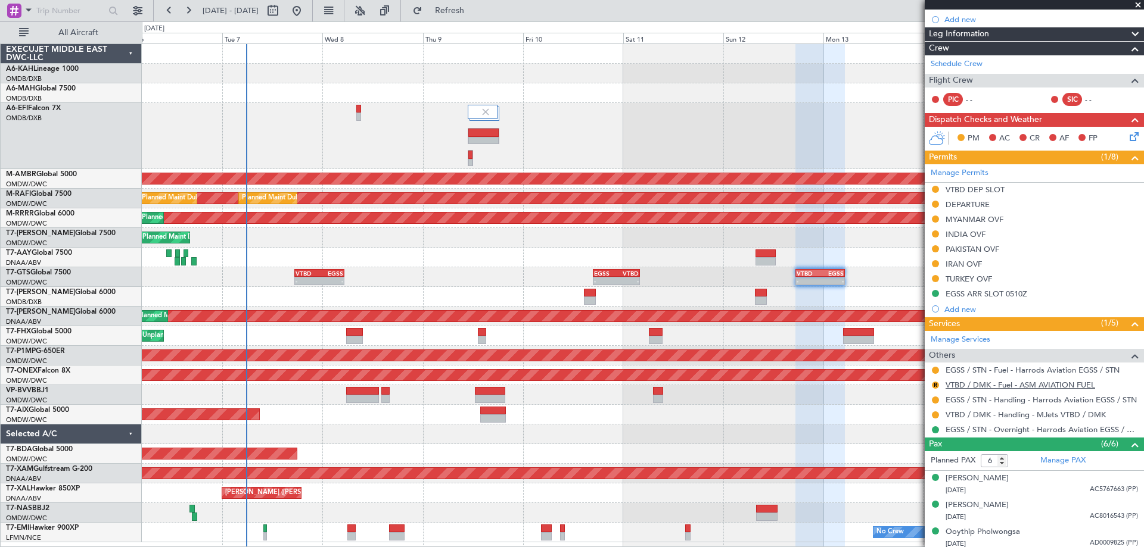
scroll to position [179, 0]
click at [966, 276] on div "TURKEY OVF" at bounding box center [968, 278] width 46 height 10
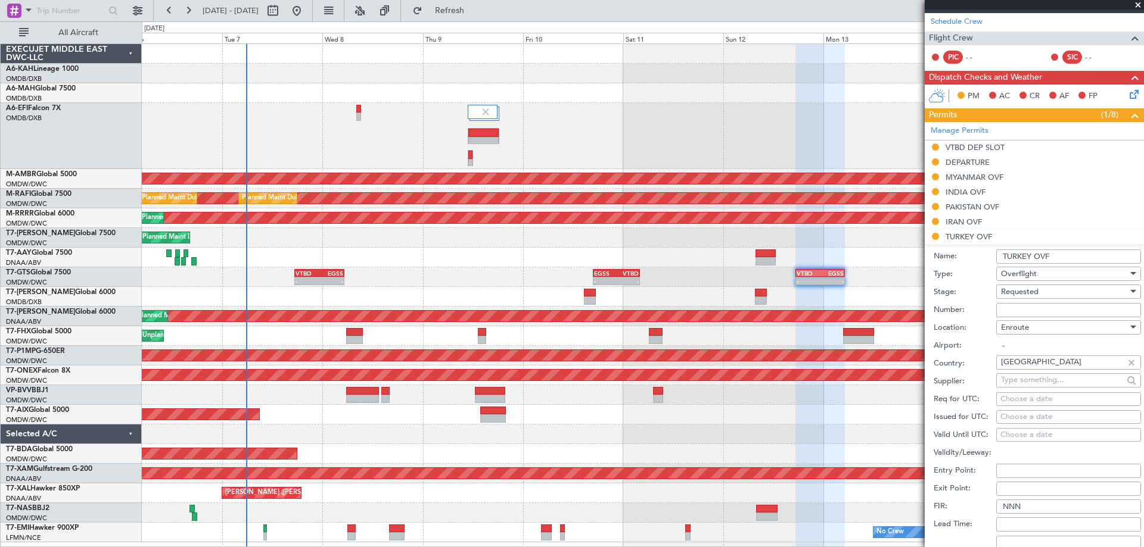
scroll to position [238, 0]
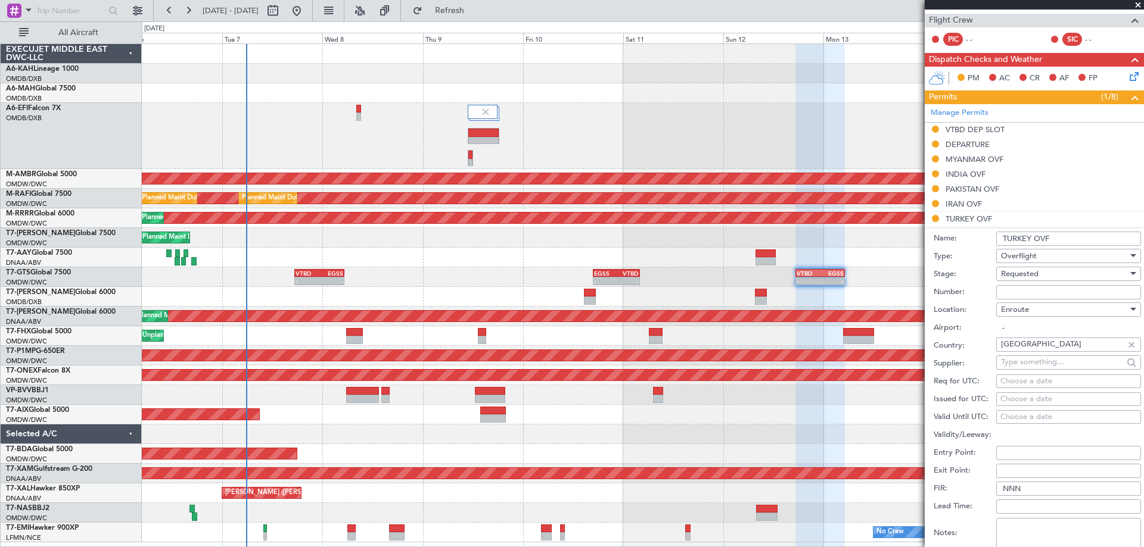
click at [1010, 291] on input "Number:" at bounding box center [1068, 292] width 145 height 14
type input "BUSINES FLT"
click at [1029, 272] on span "Requested" at bounding box center [1020, 274] width 38 height 11
click at [1044, 357] on span "Received OK" at bounding box center [1063, 364] width 125 height 18
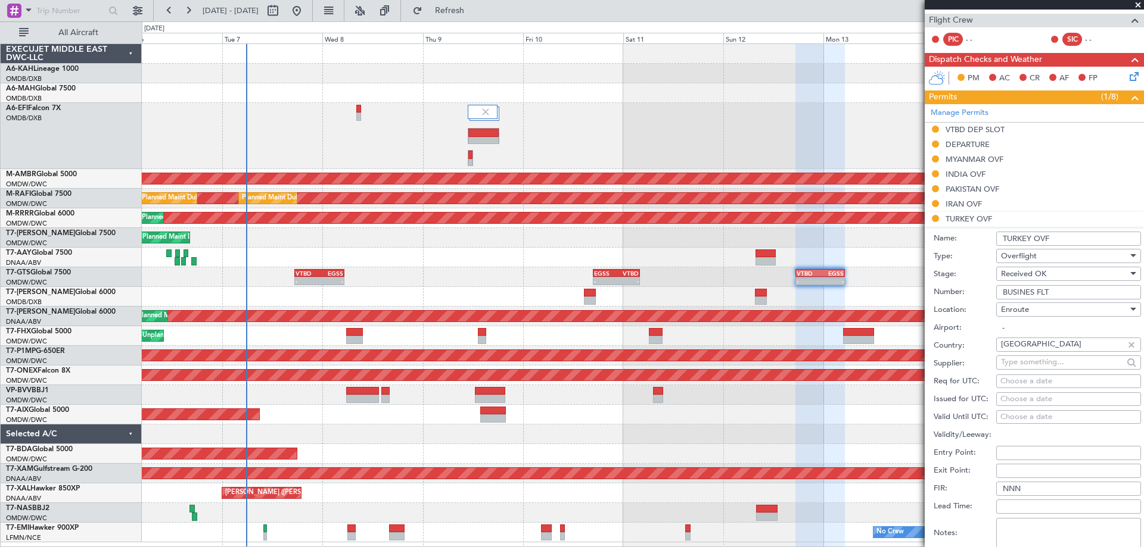
scroll to position [477, 0]
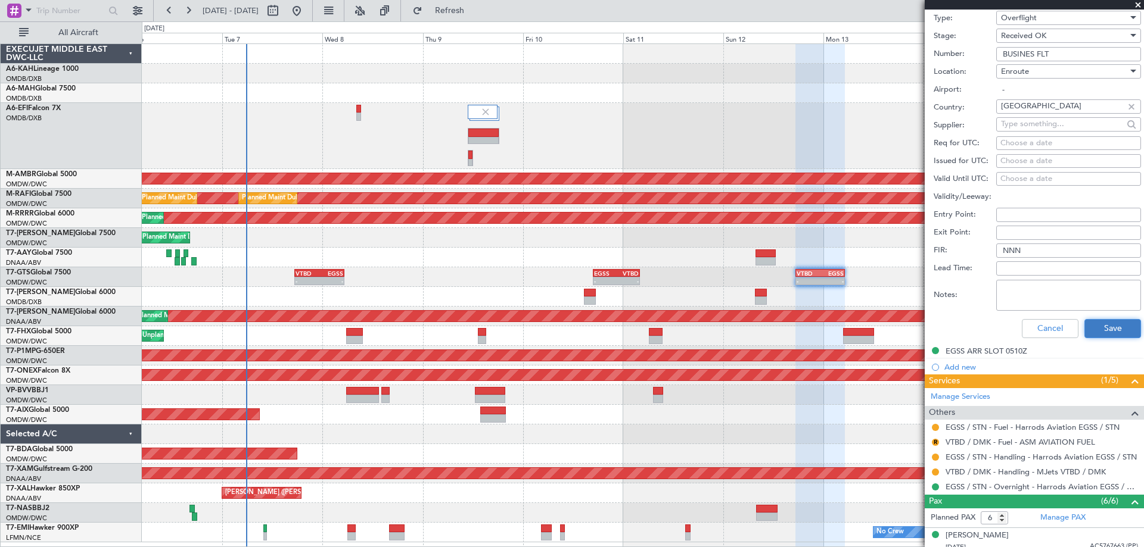
click at [1108, 326] on button "Save" at bounding box center [1112, 328] width 57 height 19
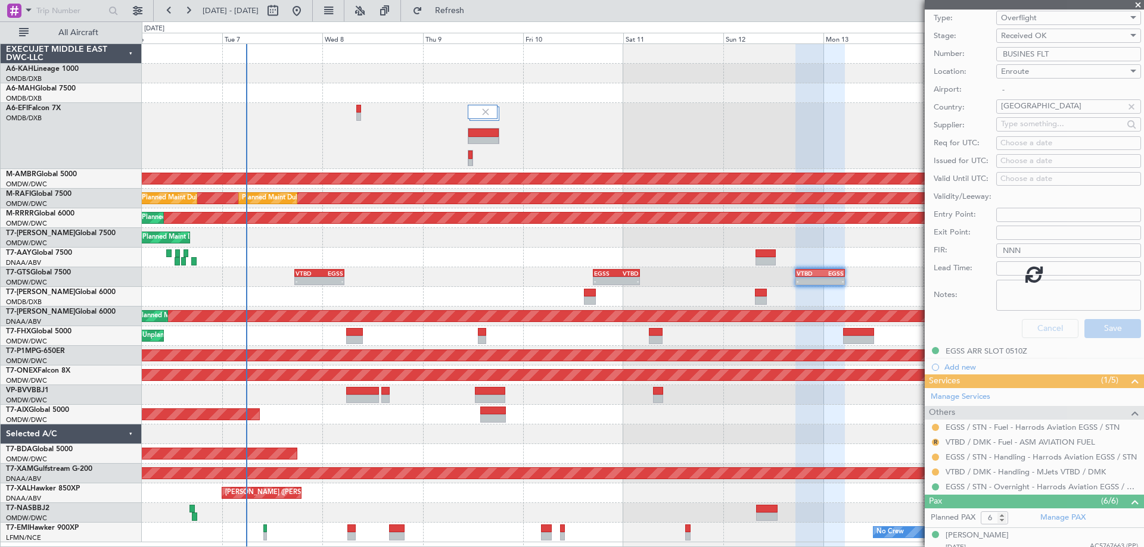
scroll to position [121, 0]
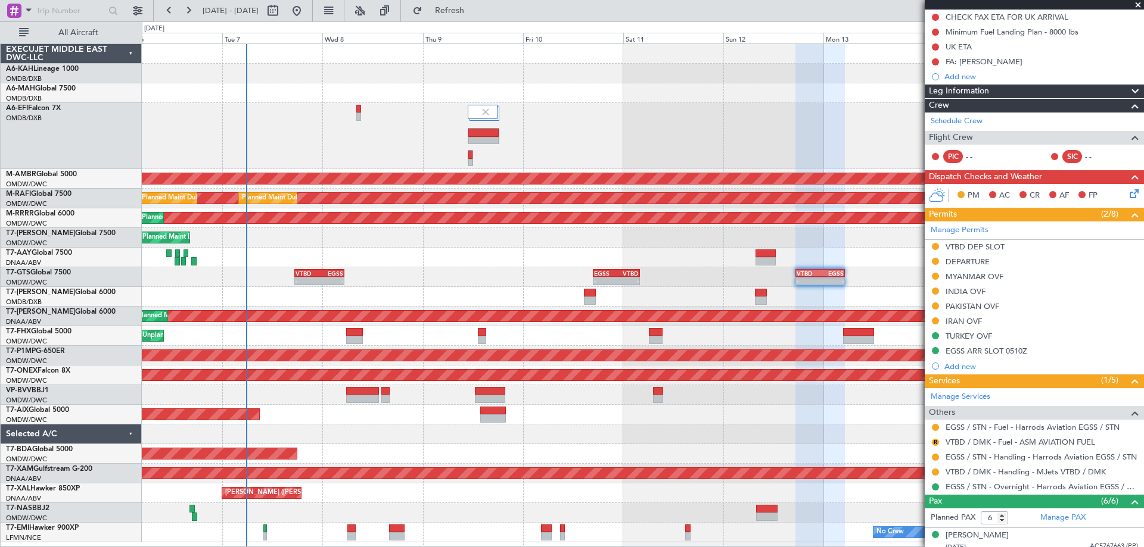
click at [1136, 2] on span at bounding box center [1138, 5] width 12 height 11
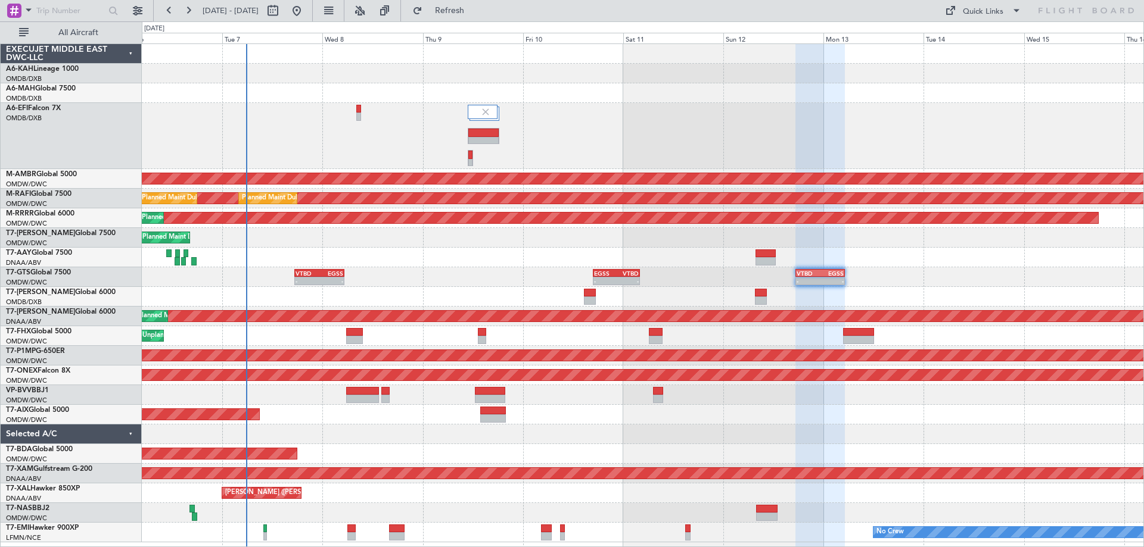
type input "0"
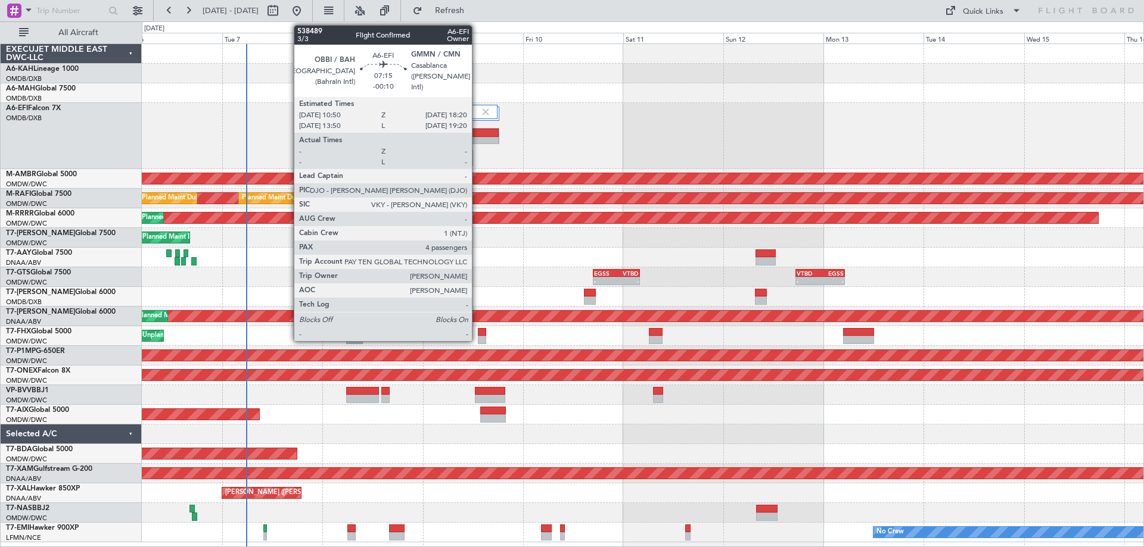
click at [477, 133] on div at bounding box center [483, 133] width 30 height 8
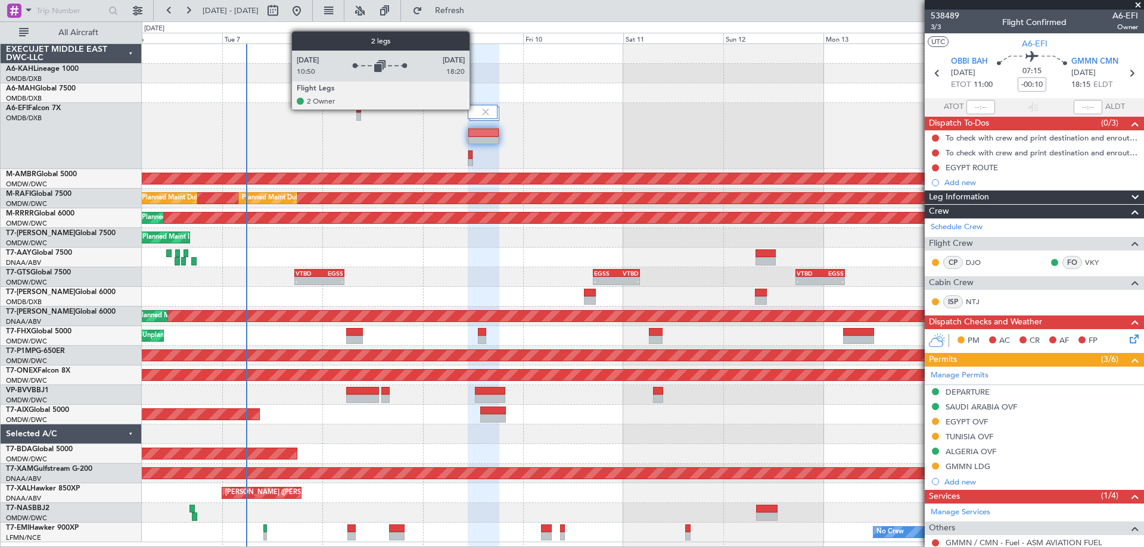
click at [475, 109] on div at bounding box center [483, 112] width 30 height 14
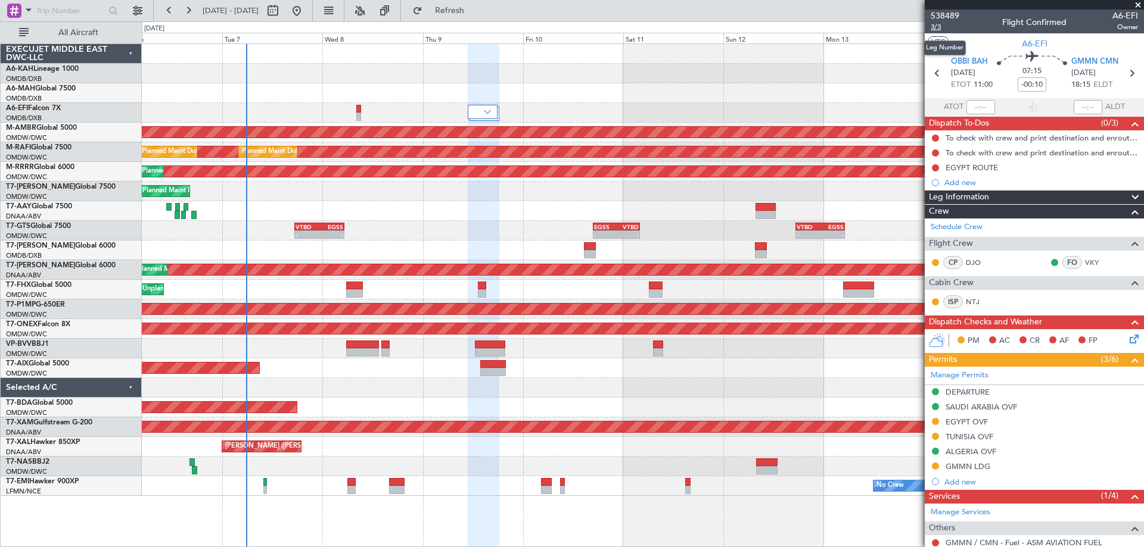
click at [943, 29] on span "3/3" at bounding box center [944, 27] width 29 height 10
click at [988, 170] on div "EGYPT ROUTE" at bounding box center [971, 168] width 52 height 10
click at [985, 165] on div "EGYPT ROUTE" at bounding box center [971, 168] width 52 height 10
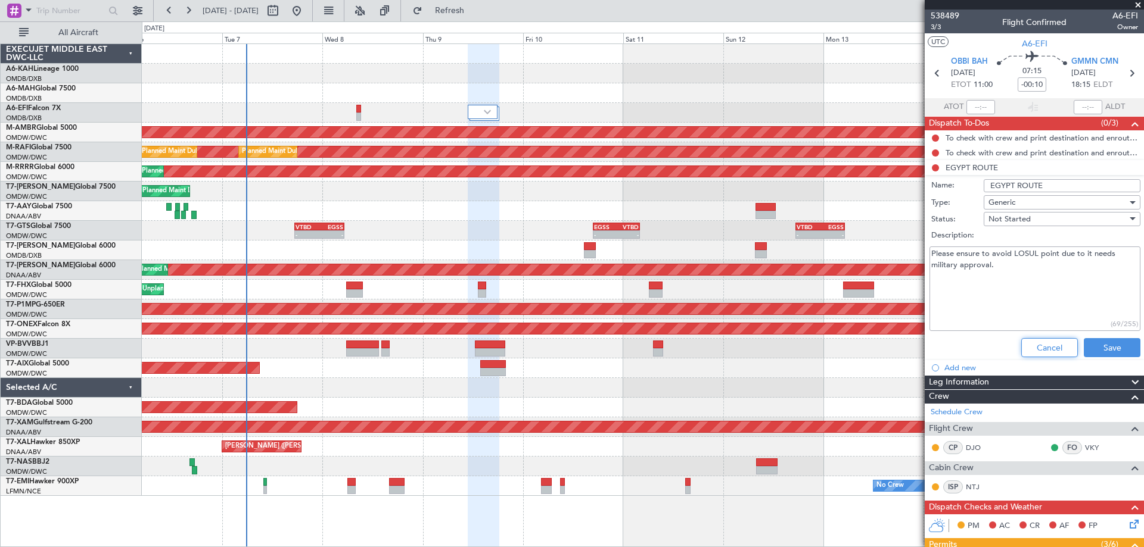
click at [1042, 344] on button "Cancel" at bounding box center [1049, 347] width 57 height 19
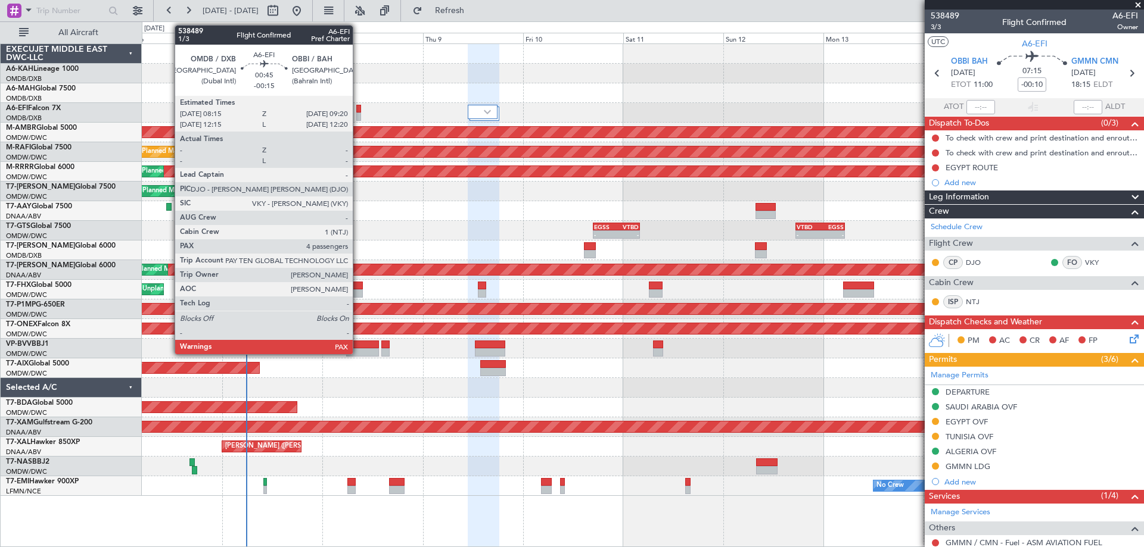
click at [358, 112] on div at bounding box center [358, 109] width 5 height 8
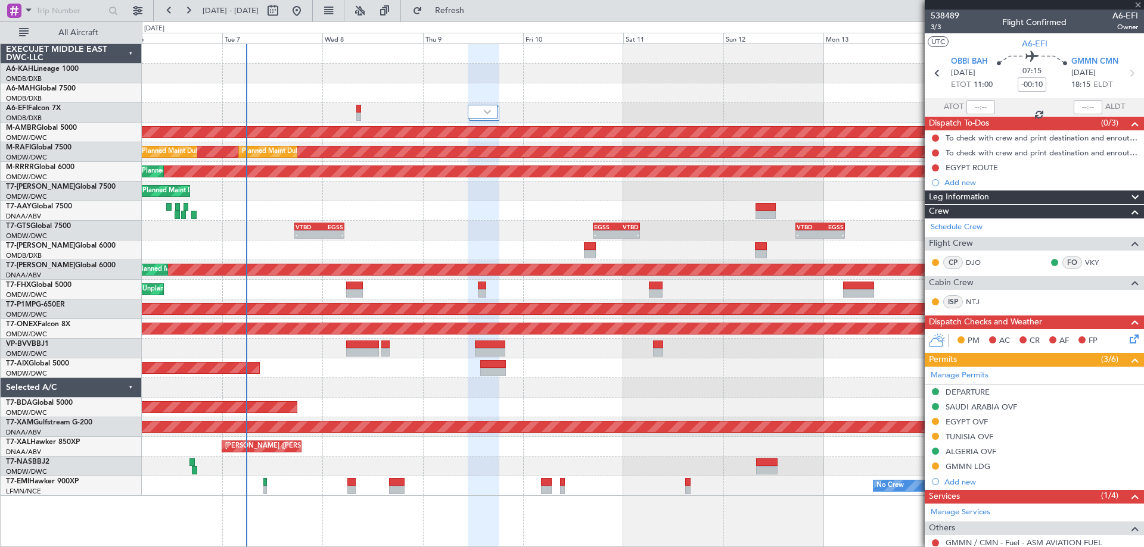
type input "-00:15"
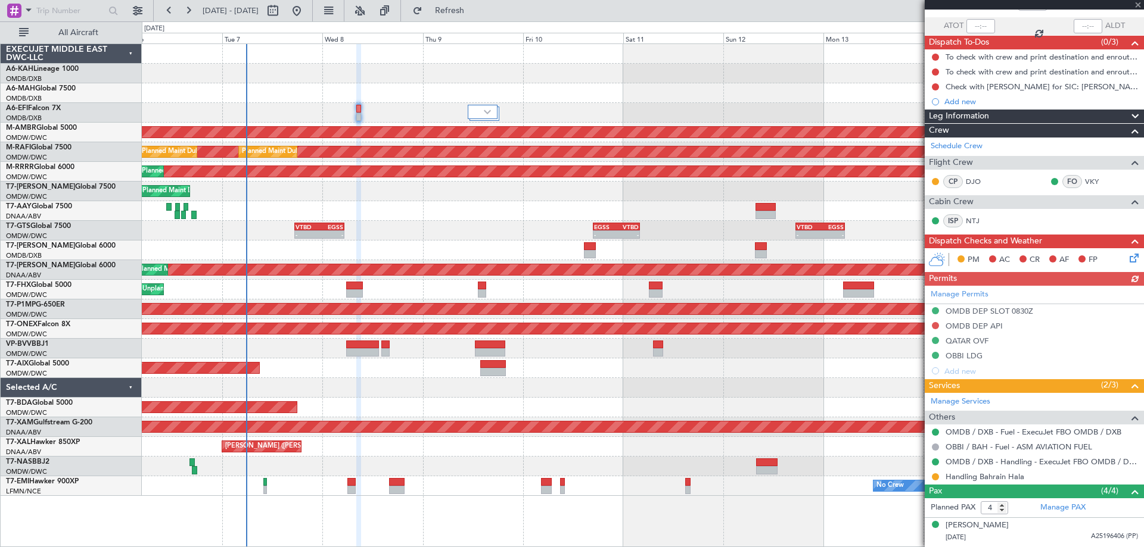
scroll to position [158, 0]
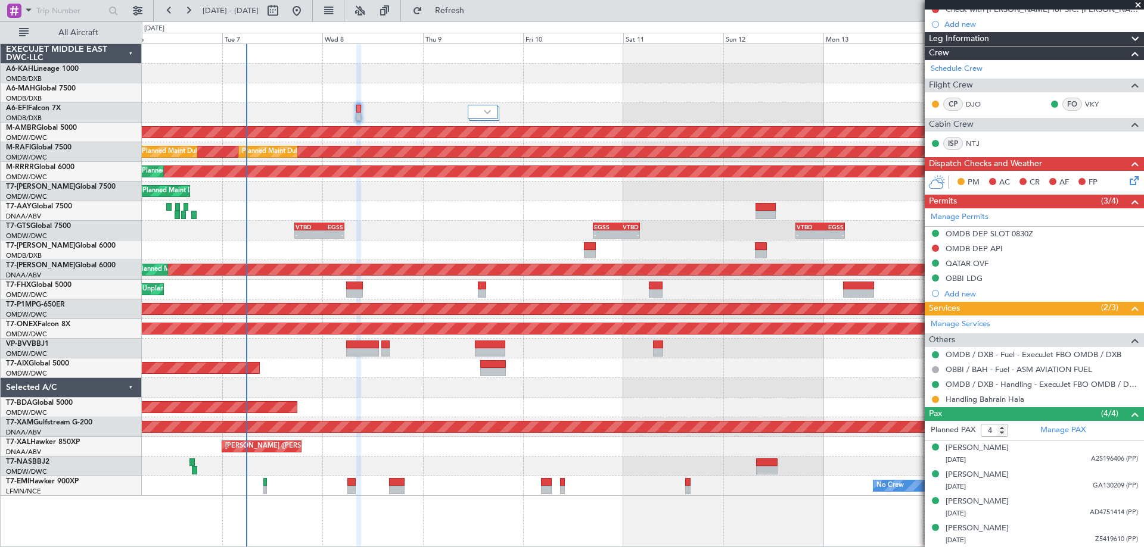
click at [1136, 5] on span at bounding box center [1138, 5] width 12 height 11
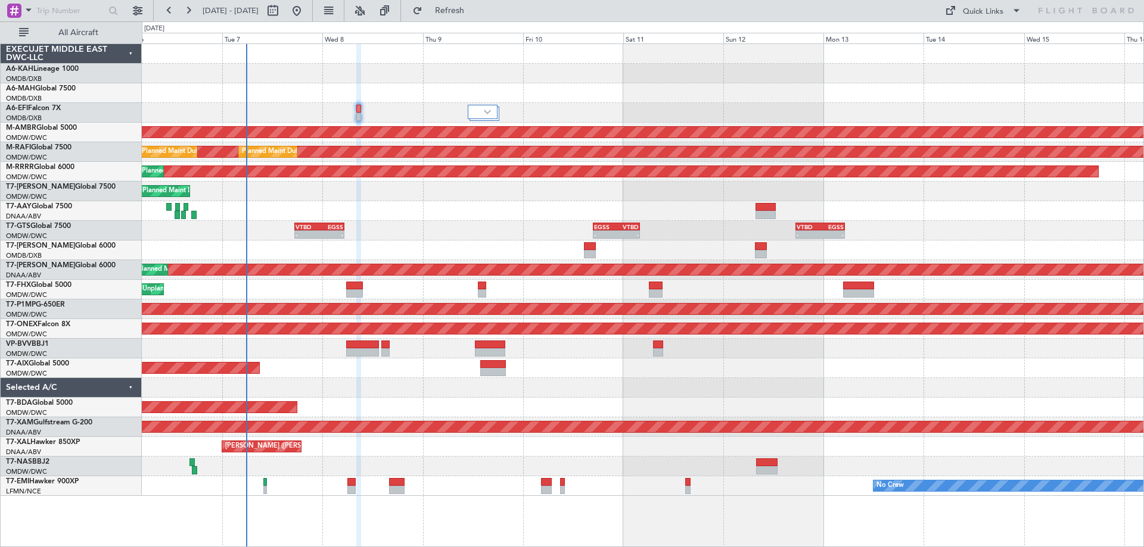
type input "0"
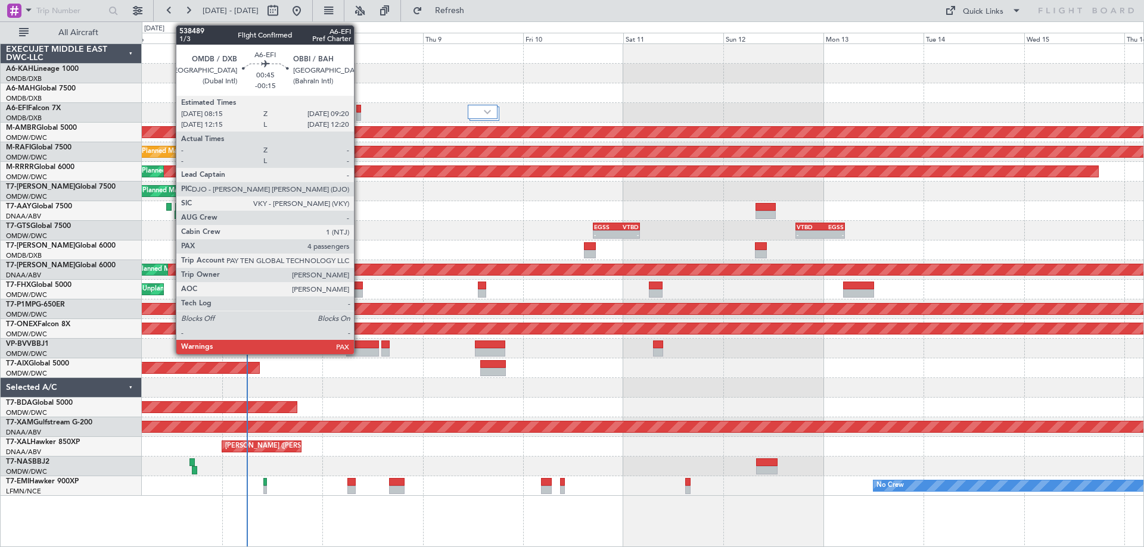
click at [359, 113] on div at bounding box center [358, 117] width 5 height 8
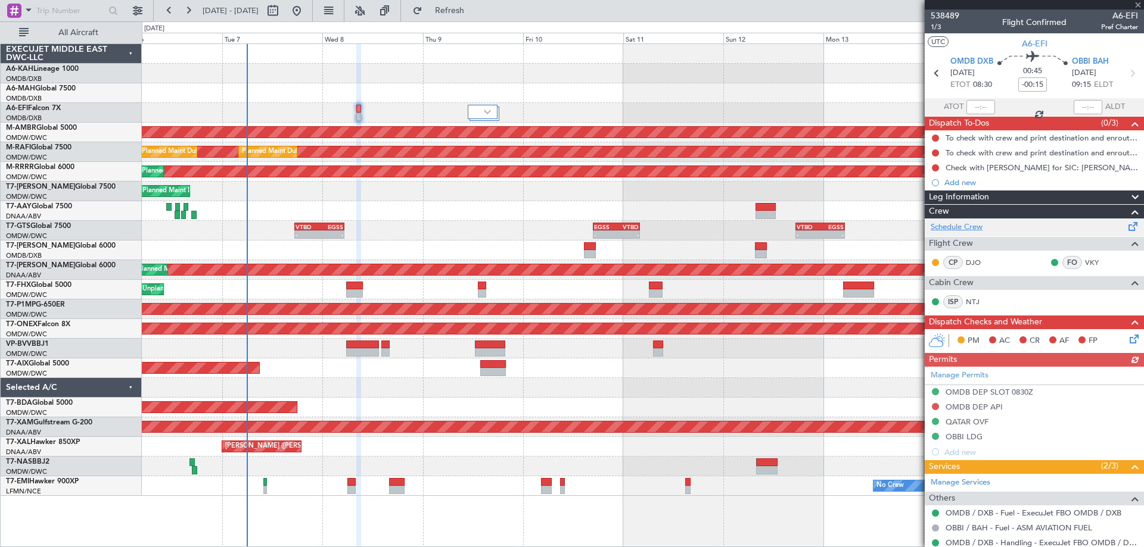
click at [977, 226] on link "Schedule Crew" at bounding box center [956, 228] width 52 height 12
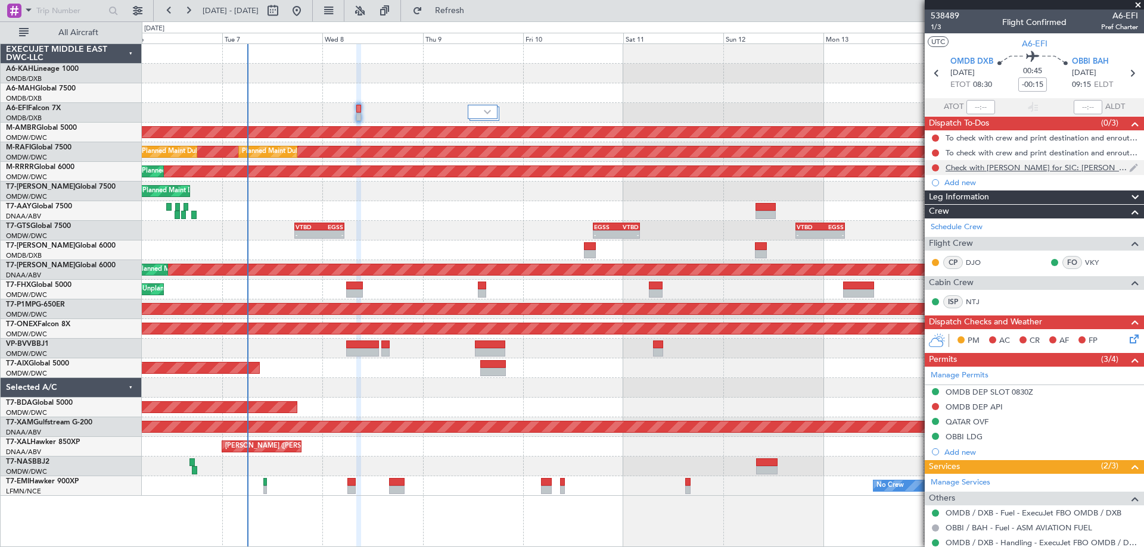
click at [1039, 167] on div "Check with [PERSON_NAME] for SIC: [PERSON_NAME] or [PERSON_NAME]" at bounding box center [1036, 168] width 183 height 10
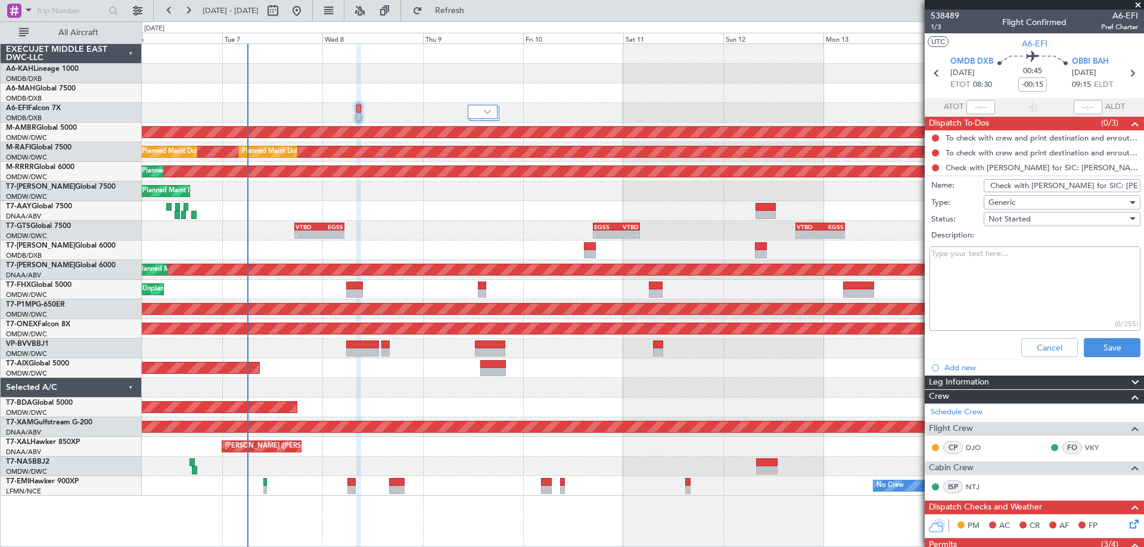
click at [1004, 188] on input "Check with [PERSON_NAME] for SIC: [PERSON_NAME] or [PERSON_NAME]" at bounding box center [1061, 185] width 157 height 13
paste input "rew now Simon, Viktor, Natalia"
type input "Crew now Simon, Viktor, Natalia"
click at [1103, 352] on button "Save" at bounding box center [1111, 347] width 57 height 19
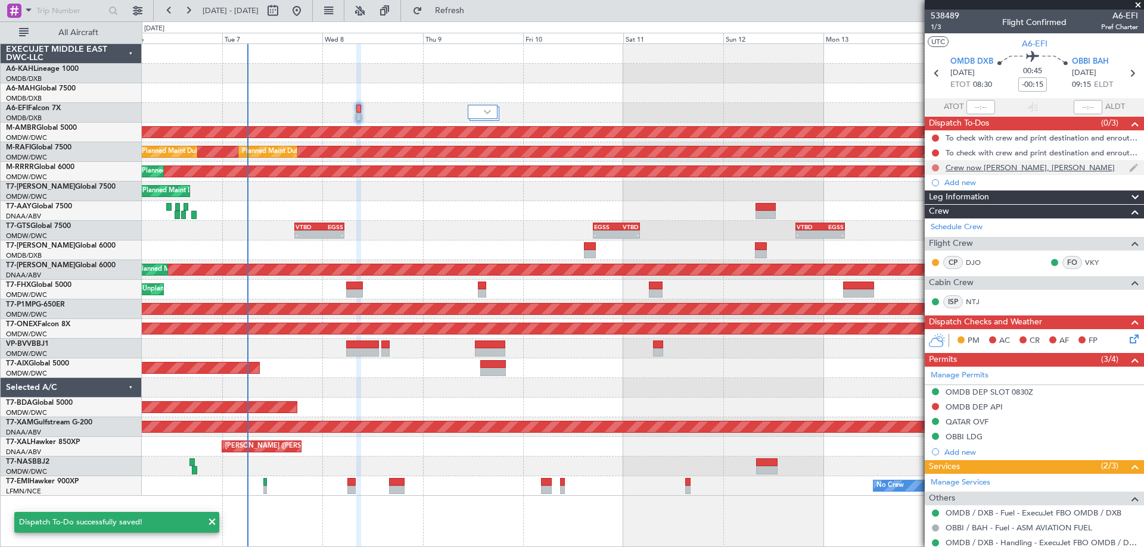
click at [935, 167] on button at bounding box center [935, 167] width 7 height 7
click at [941, 220] on span "Completed" at bounding box center [940, 220] width 39 height 12
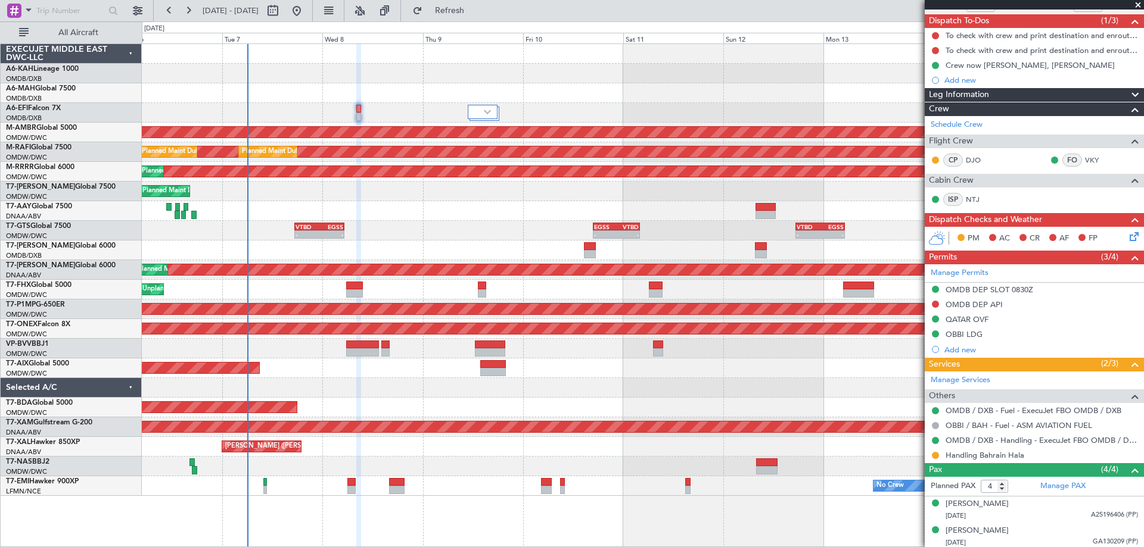
scroll to position [158, 0]
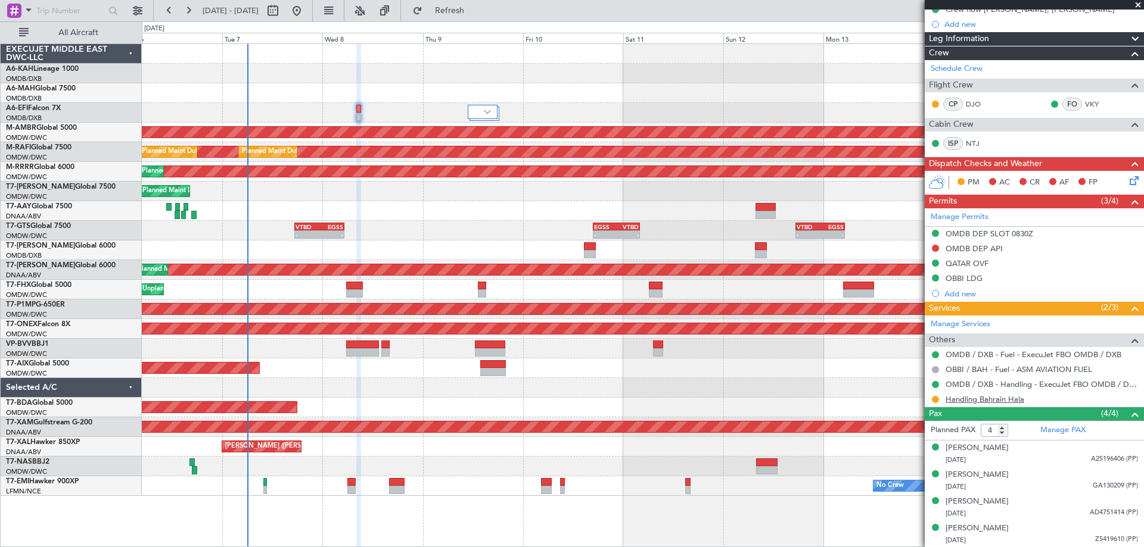
click at [992, 395] on link "Handling Bahrain Hala" at bounding box center [984, 399] width 79 height 10
click at [937, 245] on button at bounding box center [935, 248] width 7 height 7
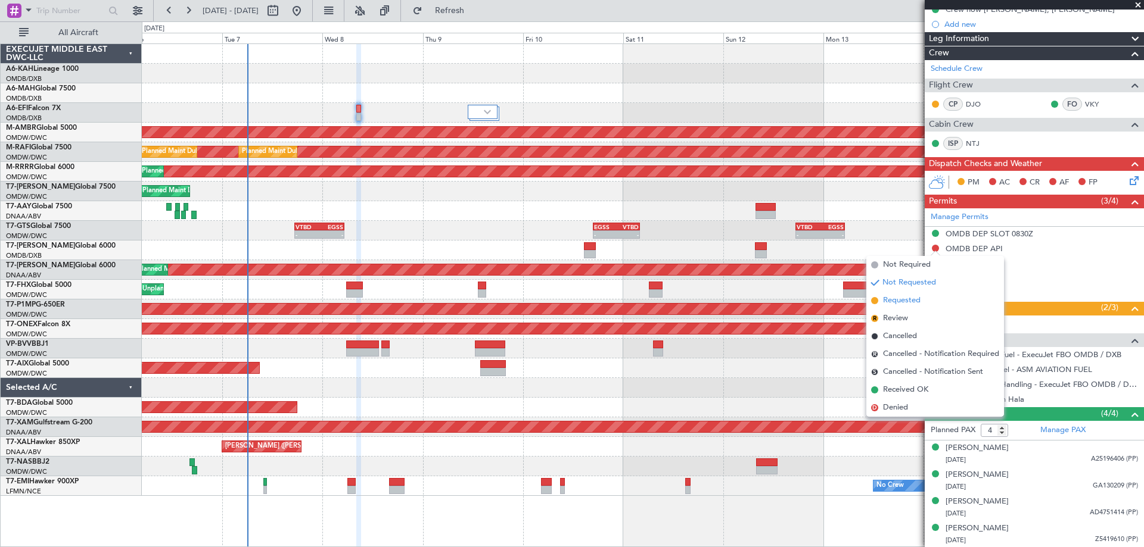
click at [901, 301] on span "Requested" at bounding box center [902, 301] width 38 height 12
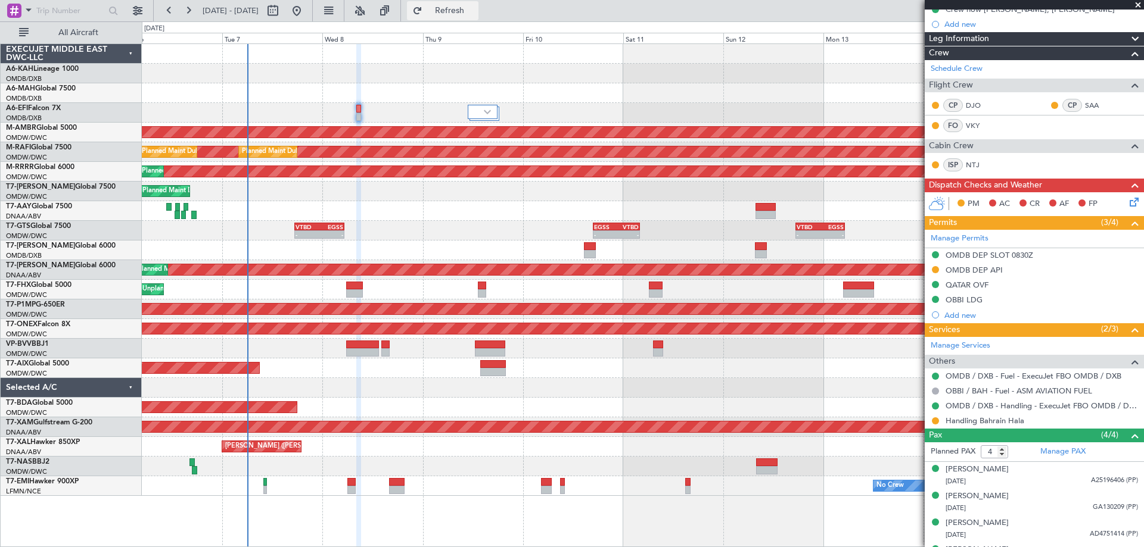
click at [475, 14] on span "Refresh" at bounding box center [450, 11] width 50 height 8
click at [1139, 4] on span at bounding box center [1138, 5] width 12 height 11
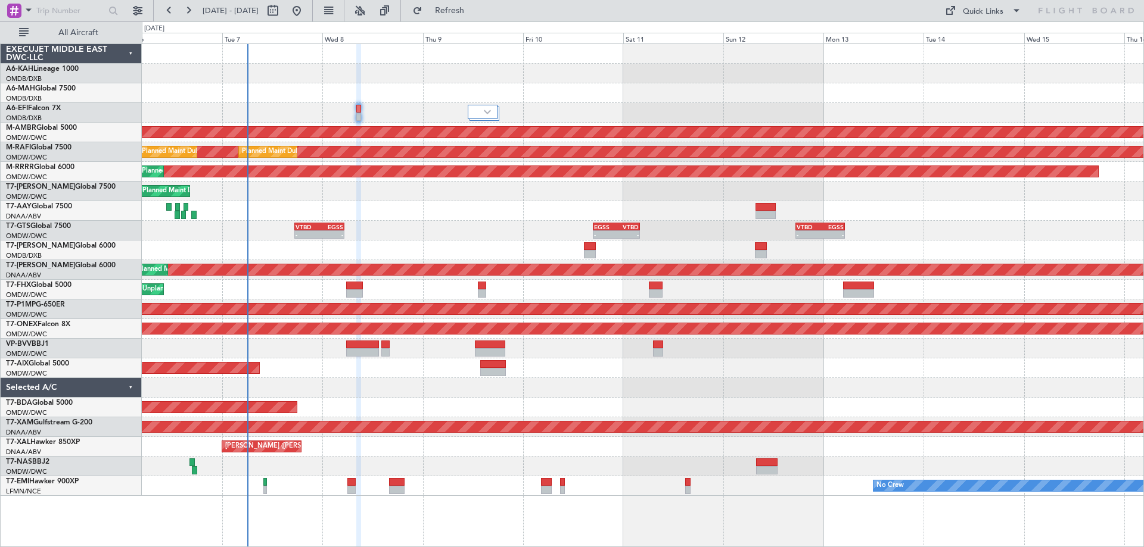
type input "0"
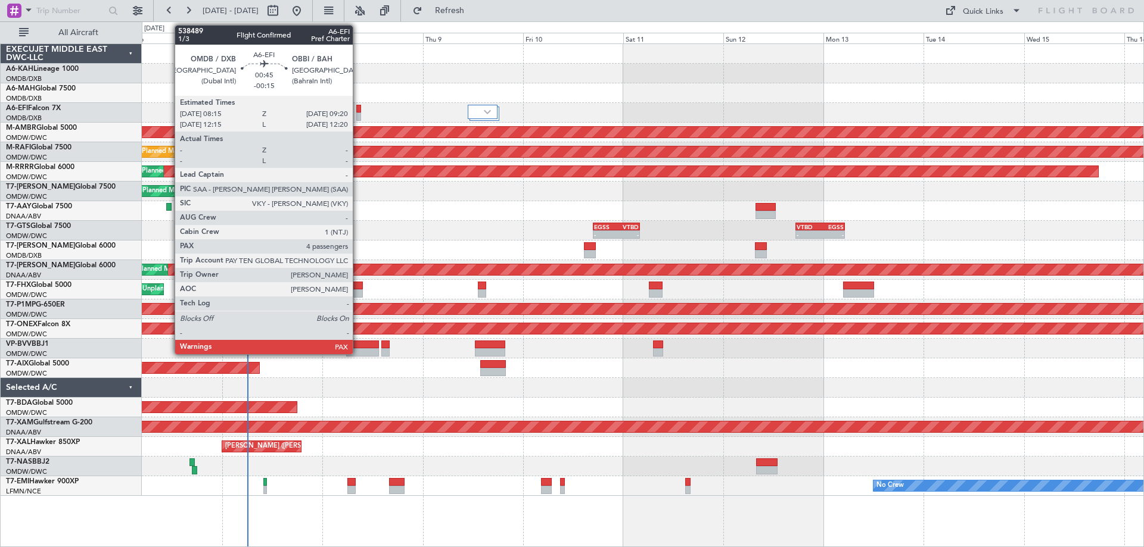
click at [358, 113] on div at bounding box center [358, 117] width 5 height 8
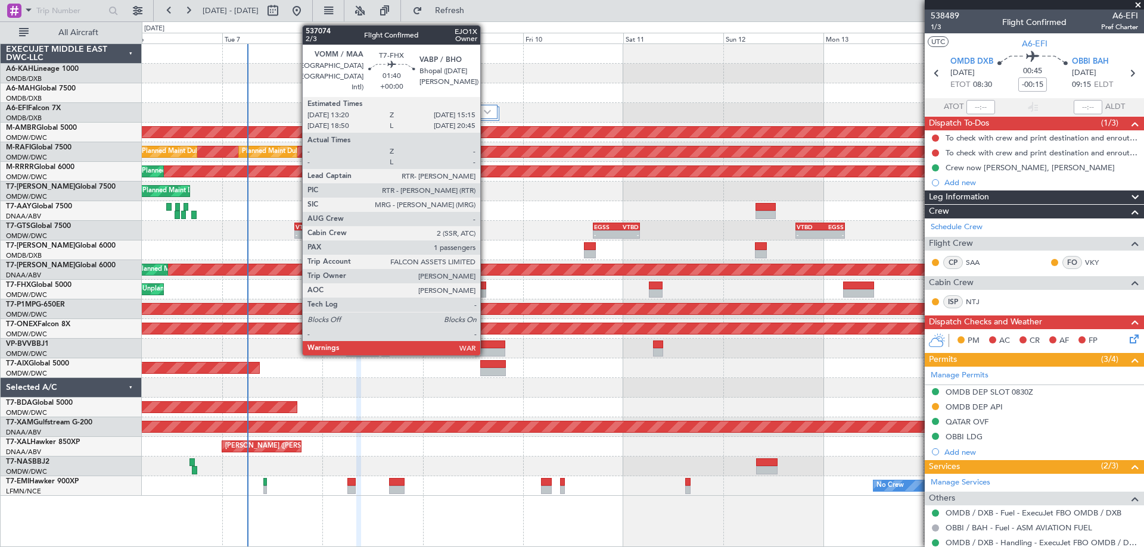
click at [485, 292] on div at bounding box center [482, 293] width 8 height 8
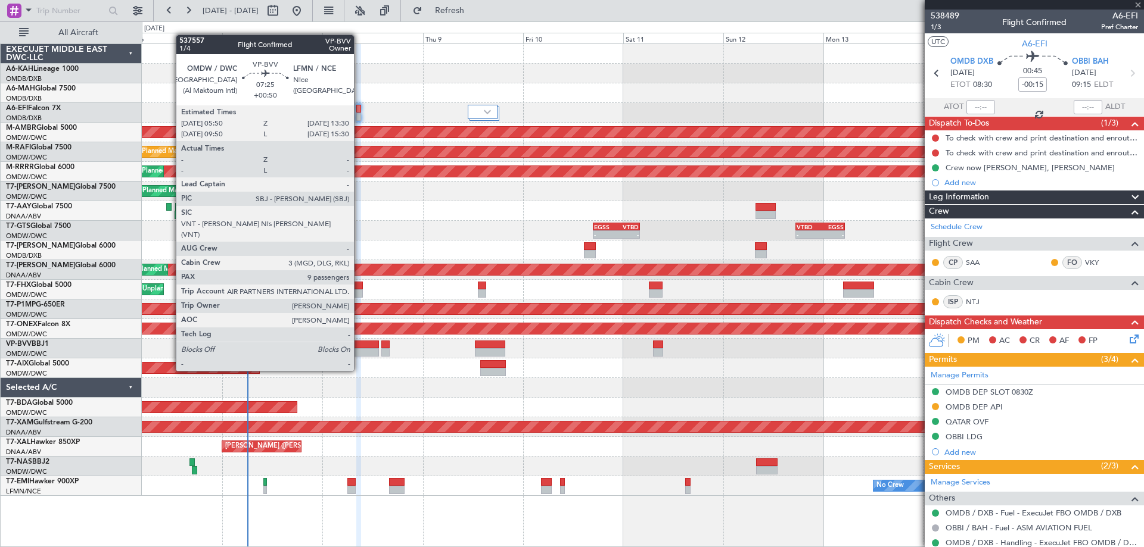
click at [359, 348] on div at bounding box center [362, 352] width 32 height 8
type input "+00:50"
type input "9"
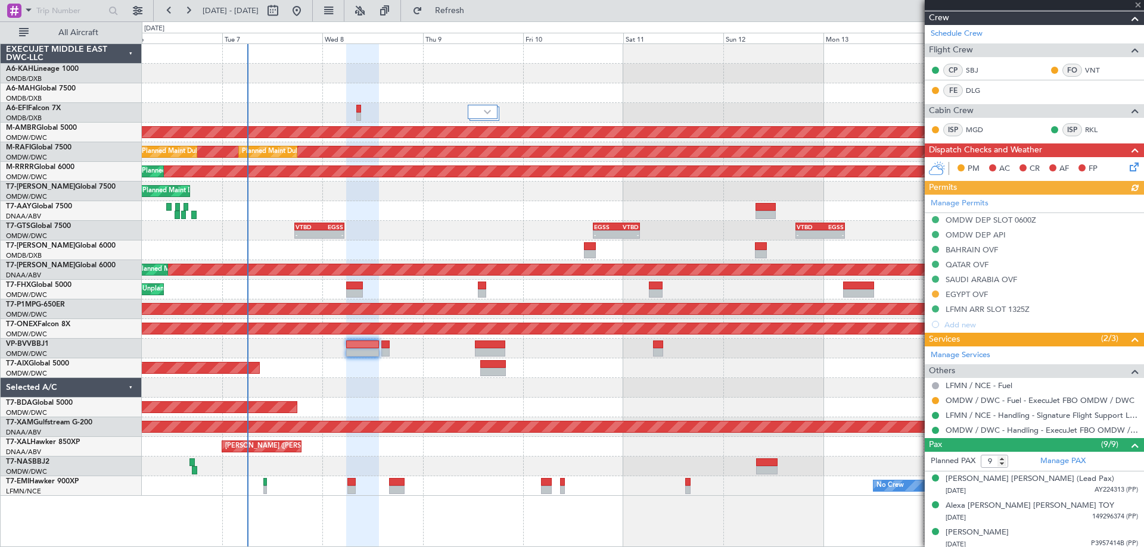
scroll to position [298, 0]
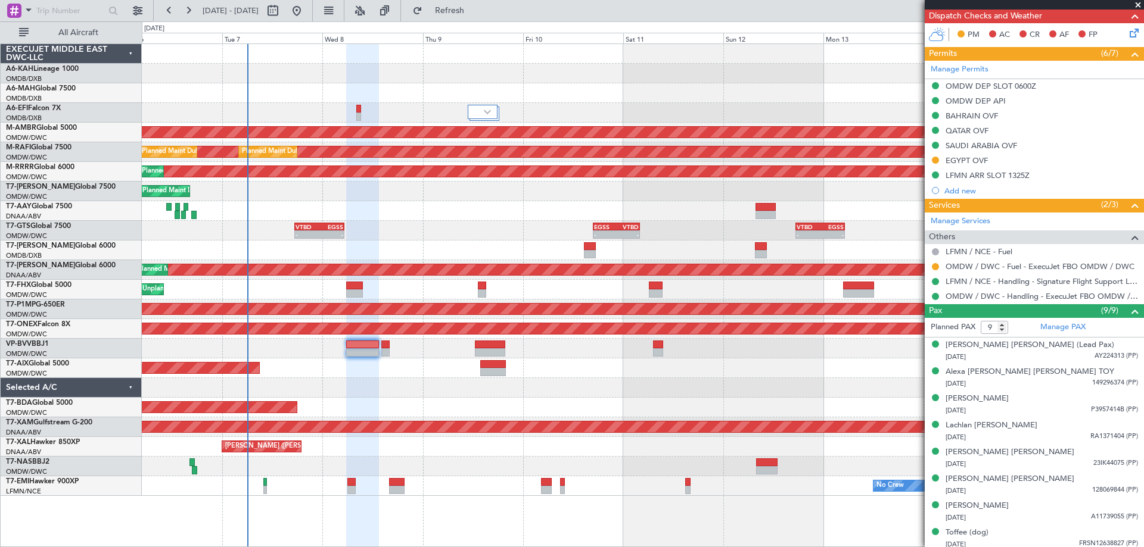
click at [426, 231] on div "- - VTBD 17:20 Z EGSS 05:15 Z - - EGSS 16:50 Z VTBD 04:05 Z - - VTBD 17:20 Z EG…" at bounding box center [642, 231] width 1001 height 20
click at [935, 264] on button at bounding box center [935, 266] width 7 height 7
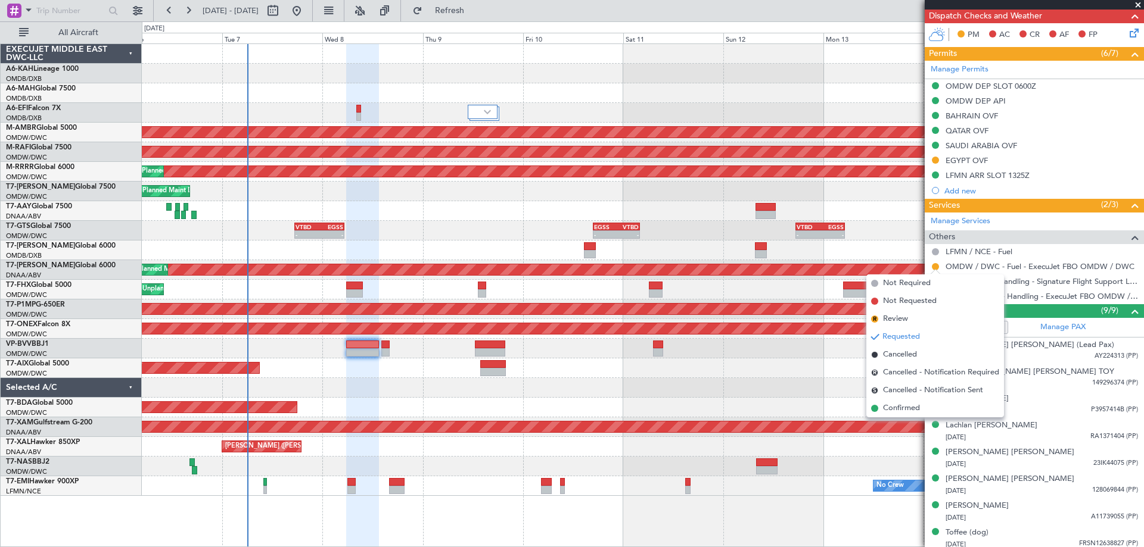
click at [917, 409] on span "Confirmed" at bounding box center [901, 409] width 37 height 12
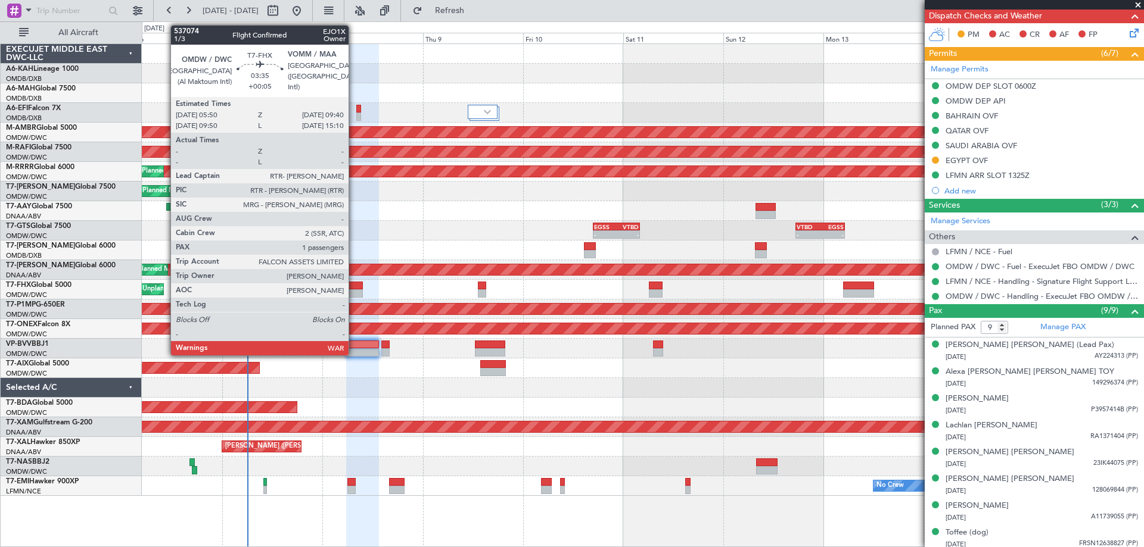
click at [354, 290] on div at bounding box center [354, 293] width 16 height 8
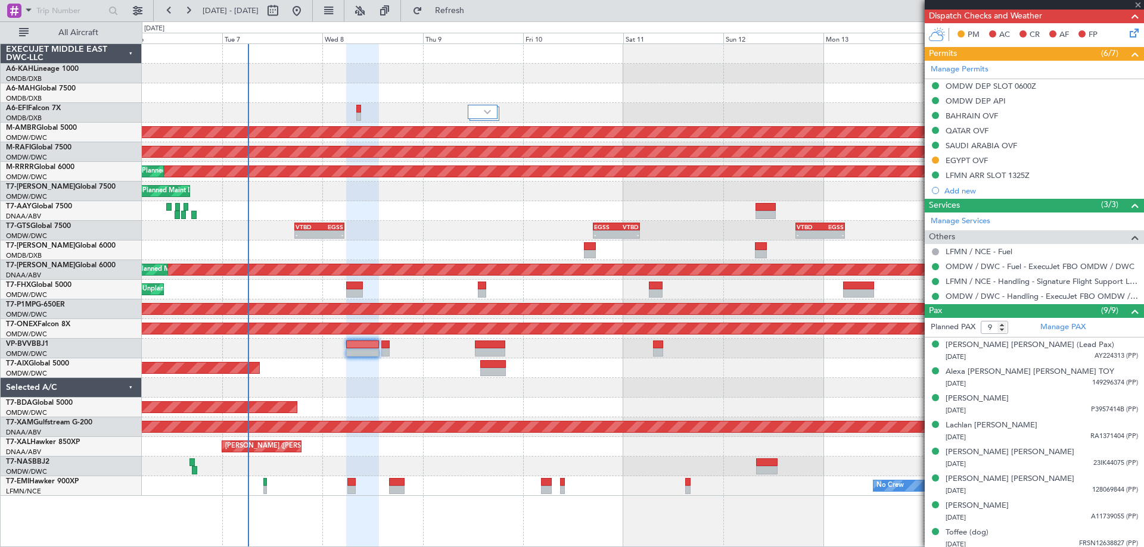
type input "+00:05"
type input "1"
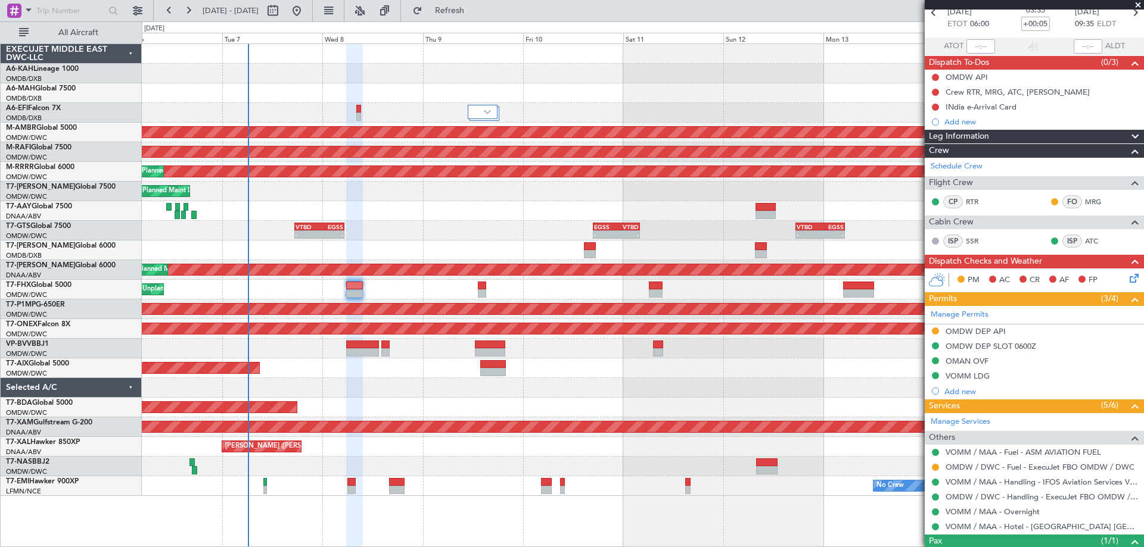
scroll to position [108, 0]
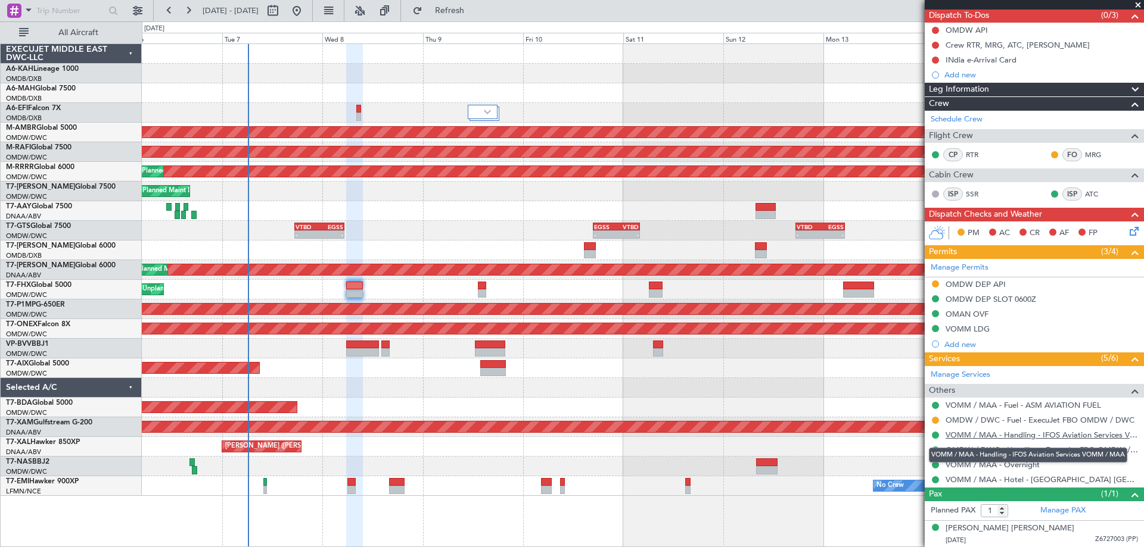
click at [988, 434] on link "VOMM / MAA - Handling - IFOS Aviation Services VOMM / MAA" at bounding box center [1041, 435] width 192 height 10
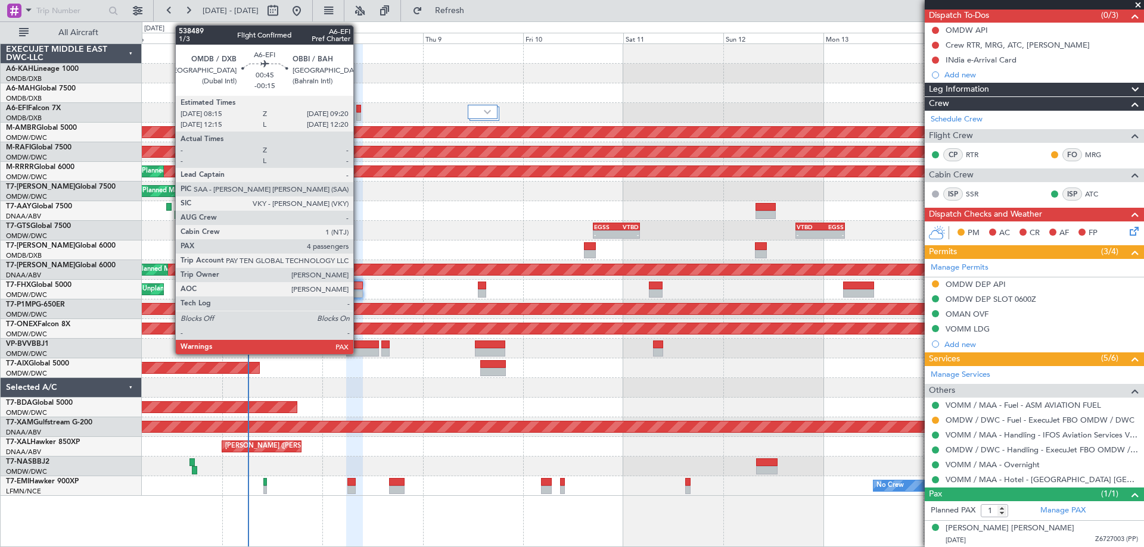
click at [359, 109] on div at bounding box center [358, 109] width 5 height 8
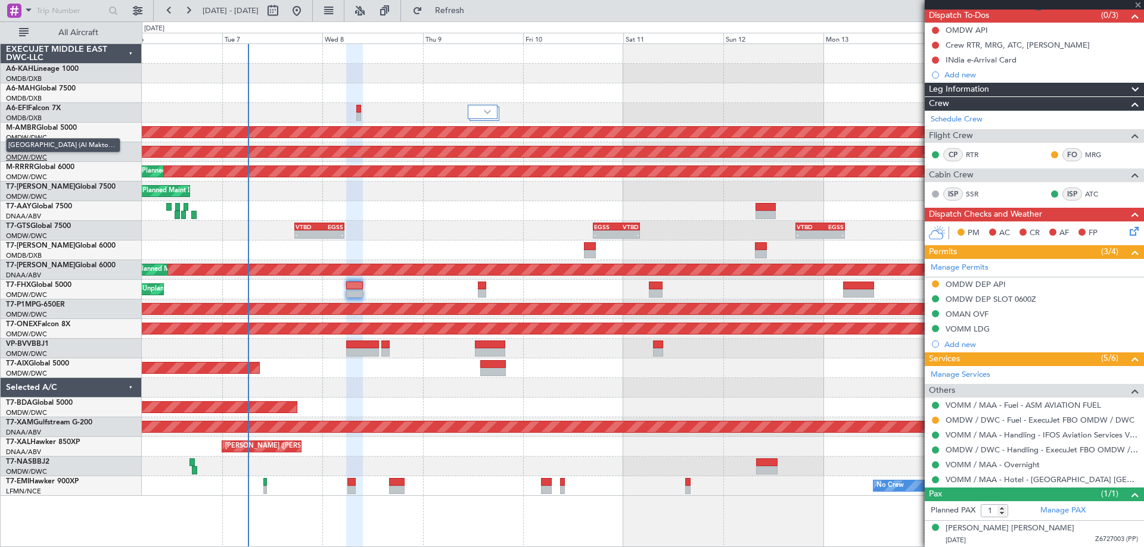
type input "-00:15"
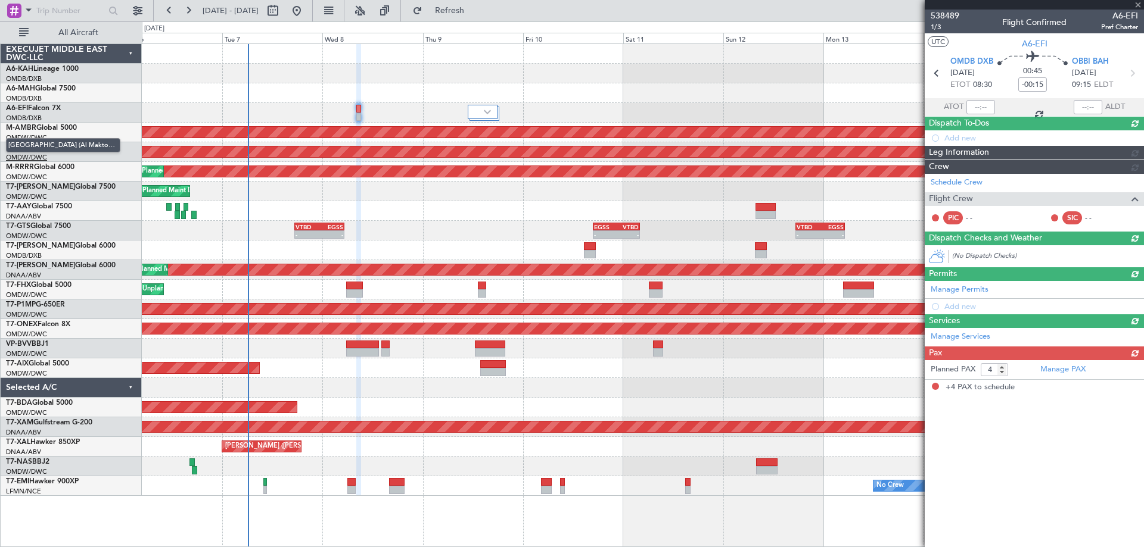
scroll to position [0, 0]
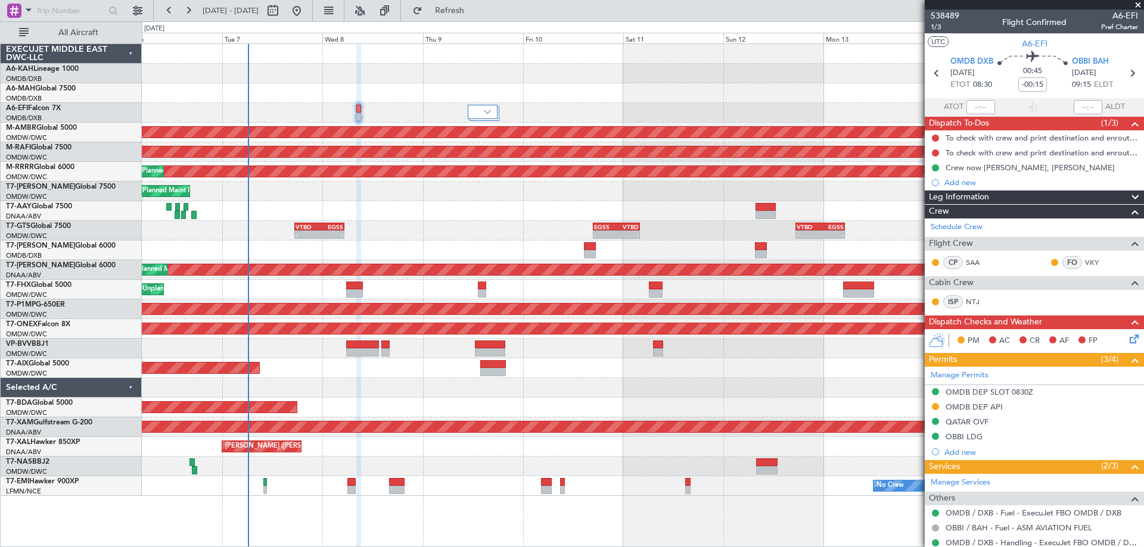
click at [1134, 5] on span at bounding box center [1138, 5] width 12 height 11
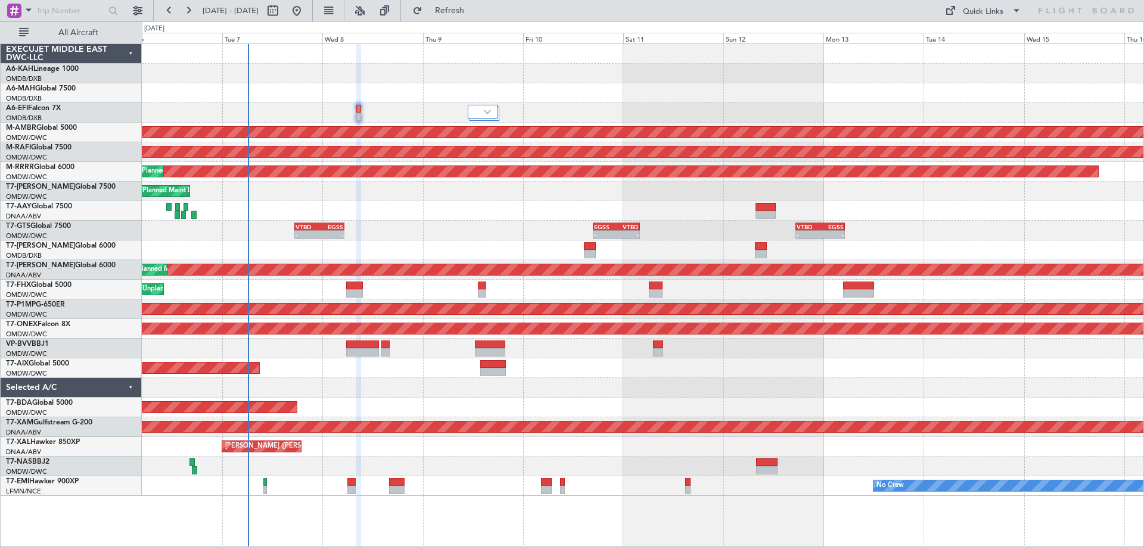
type input "0"
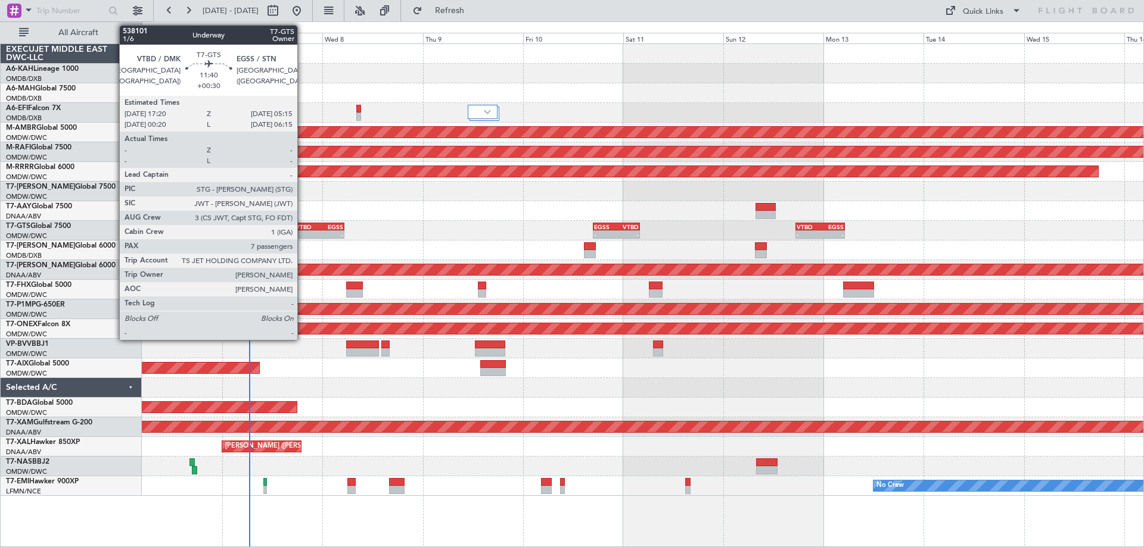
click at [303, 229] on div "VTBD" at bounding box center [307, 226] width 24 height 7
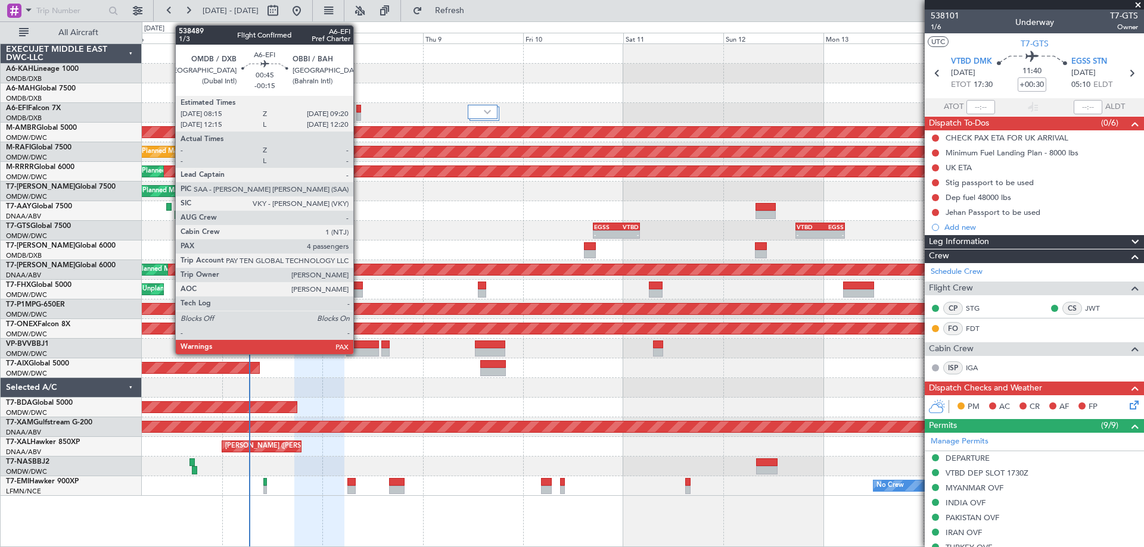
click at [359, 113] on div at bounding box center [358, 117] width 5 height 8
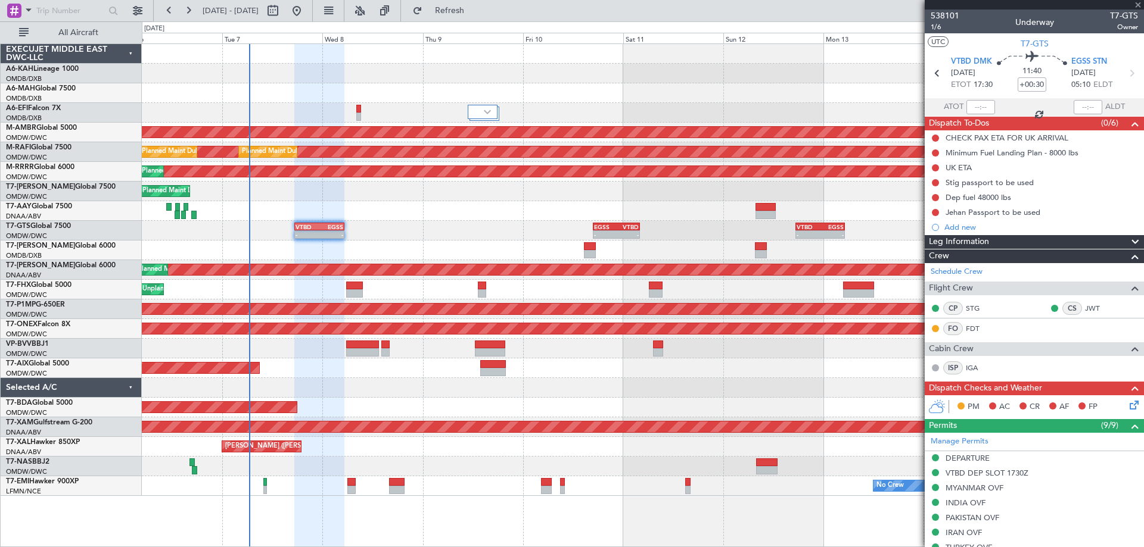
type input "-00:15"
type input "4"
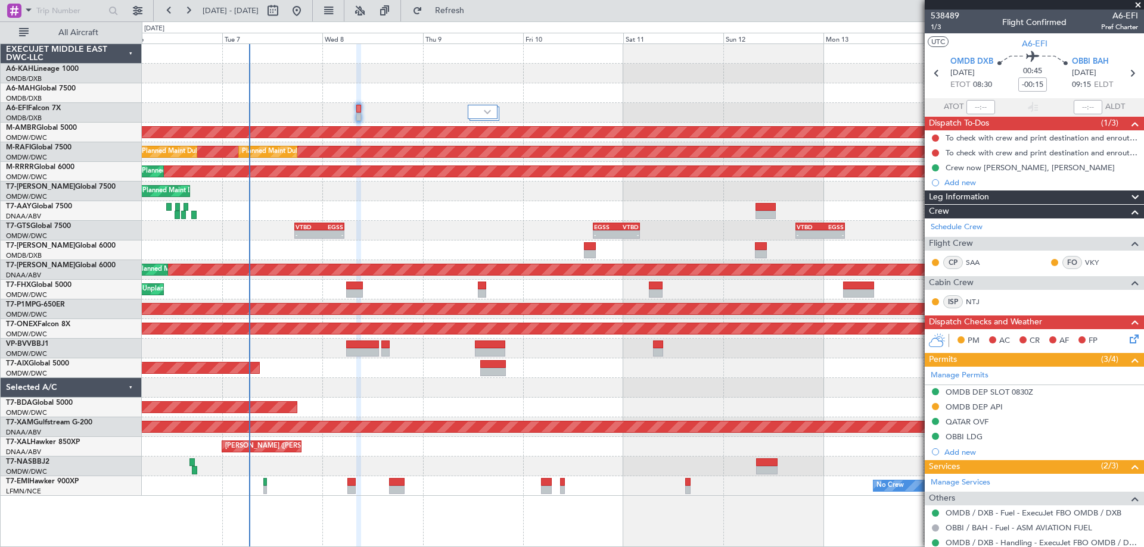
drag, startPoint x: 976, startPoint y: 406, endPoint x: 983, endPoint y: 404, distance: 7.4
click at [978, 405] on div "OMDB DEP API" at bounding box center [973, 407] width 57 height 10
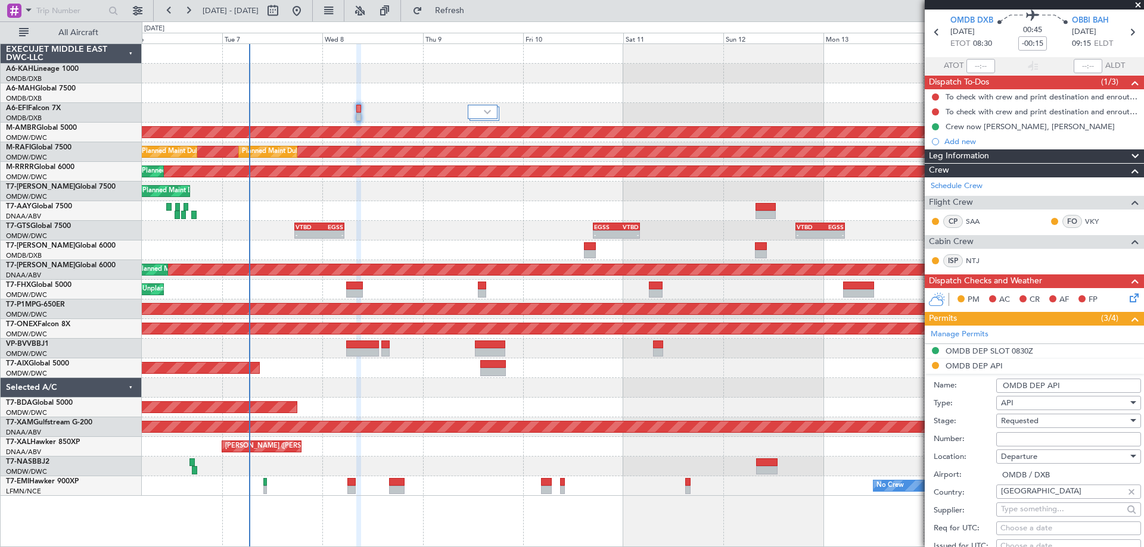
scroll to position [60, 0]
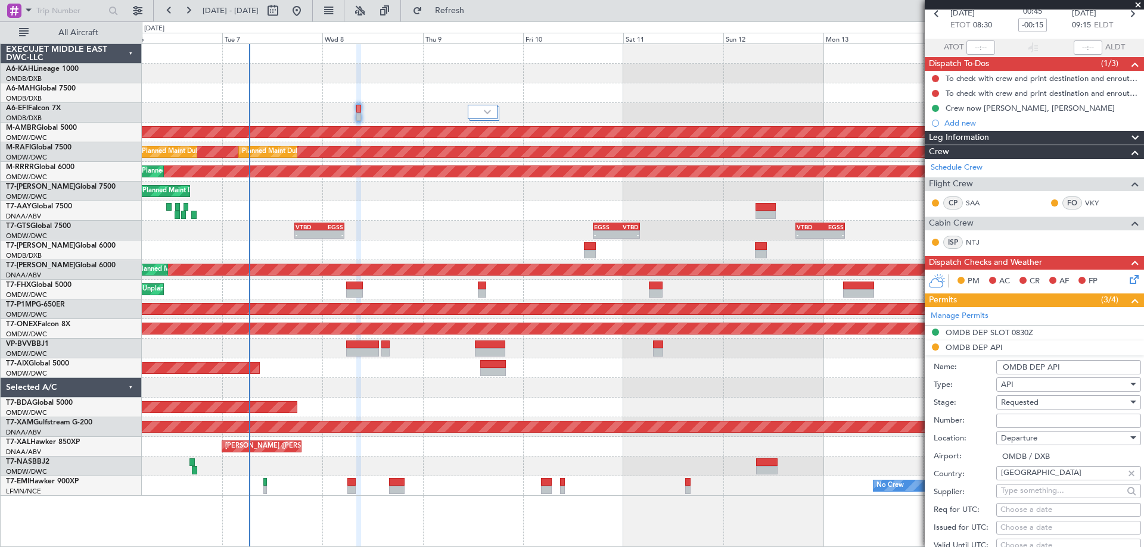
click at [1002, 418] on input "Number:" at bounding box center [1068, 421] width 145 height 14
type input "FILED AND SAVED IN LAN"
click at [1020, 401] on span "Requested" at bounding box center [1020, 402] width 38 height 11
drag, startPoint x: 1031, startPoint y: 499, endPoint x: 1044, endPoint y: 483, distance: 19.9
click at [1031, 498] on span "Received OK" at bounding box center [1063, 498] width 125 height 18
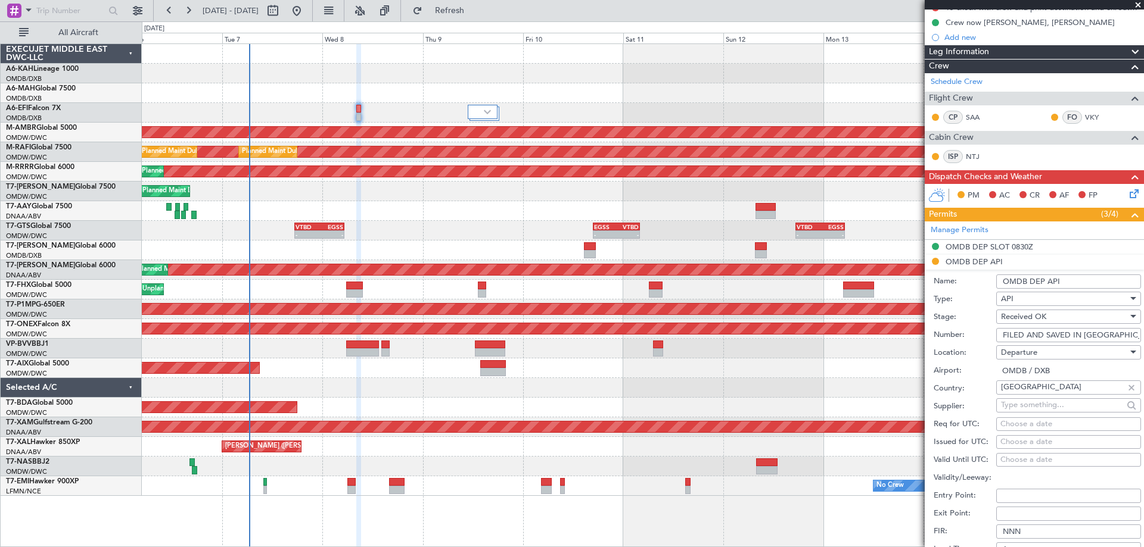
scroll to position [238, 0]
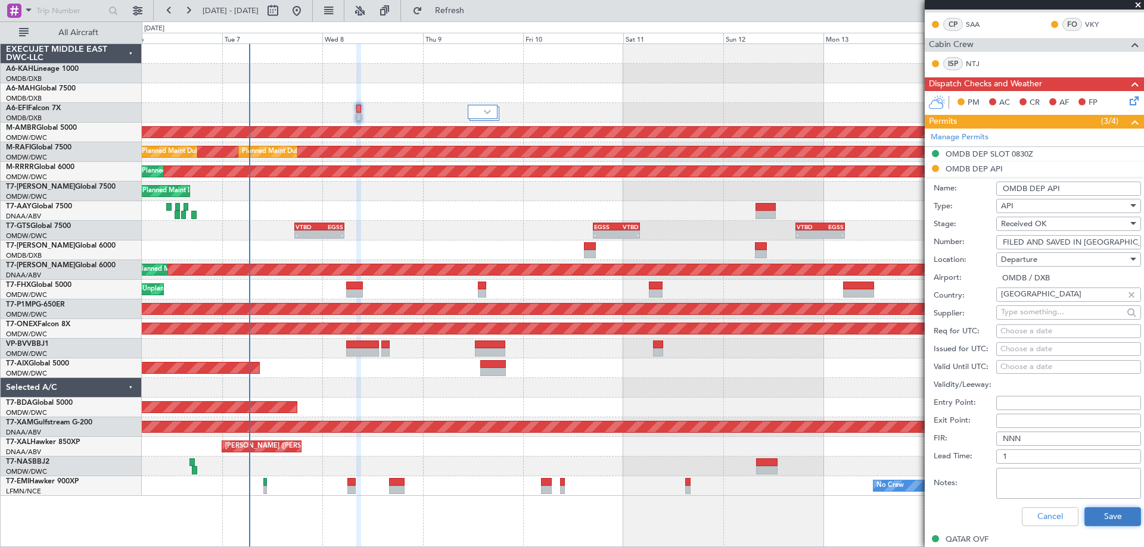
click at [1095, 516] on button "Save" at bounding box center [1112, 516] width 57 height 19
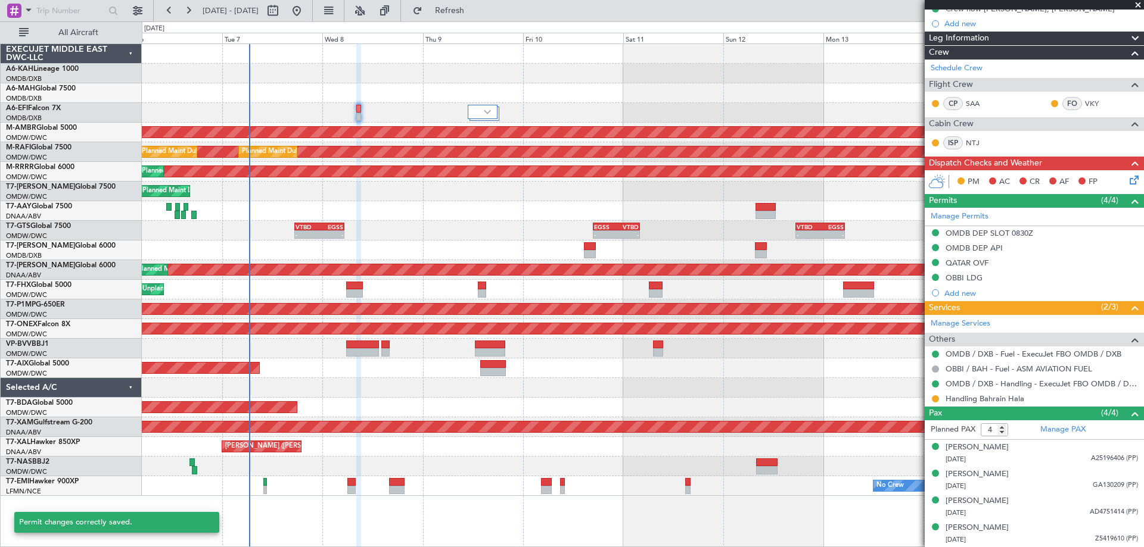
scroll to position [158, 0]
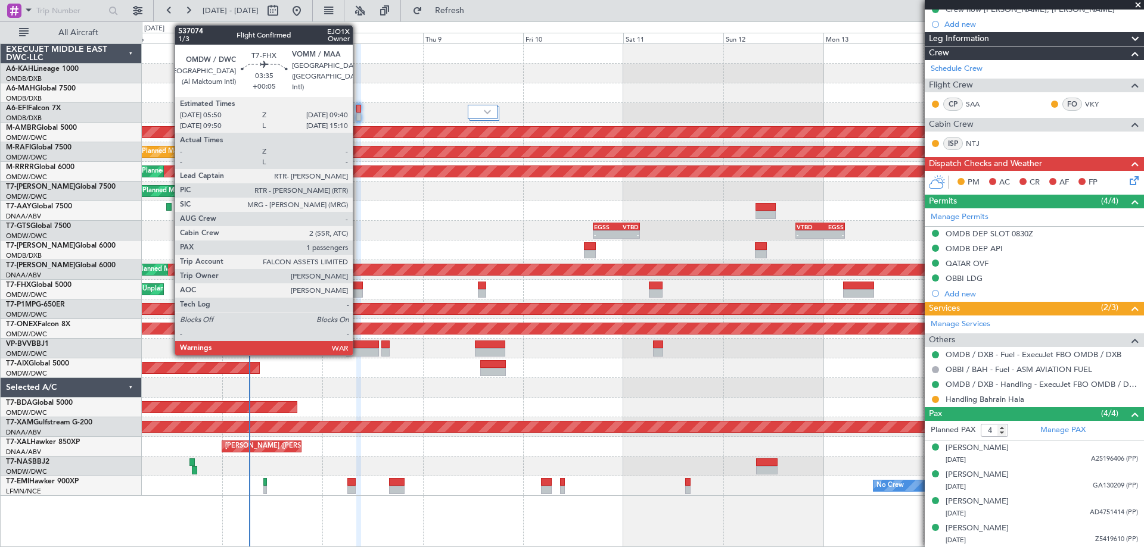
click at [358, 289] on div at bounding box center [354, 286] width 16 height 8
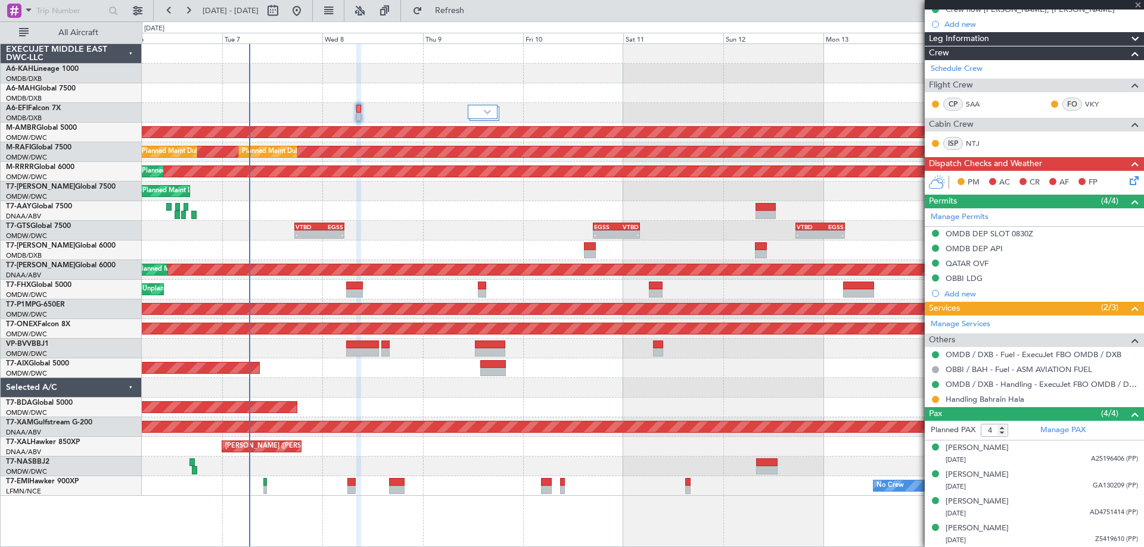
type input "+00:05"
type input "1"
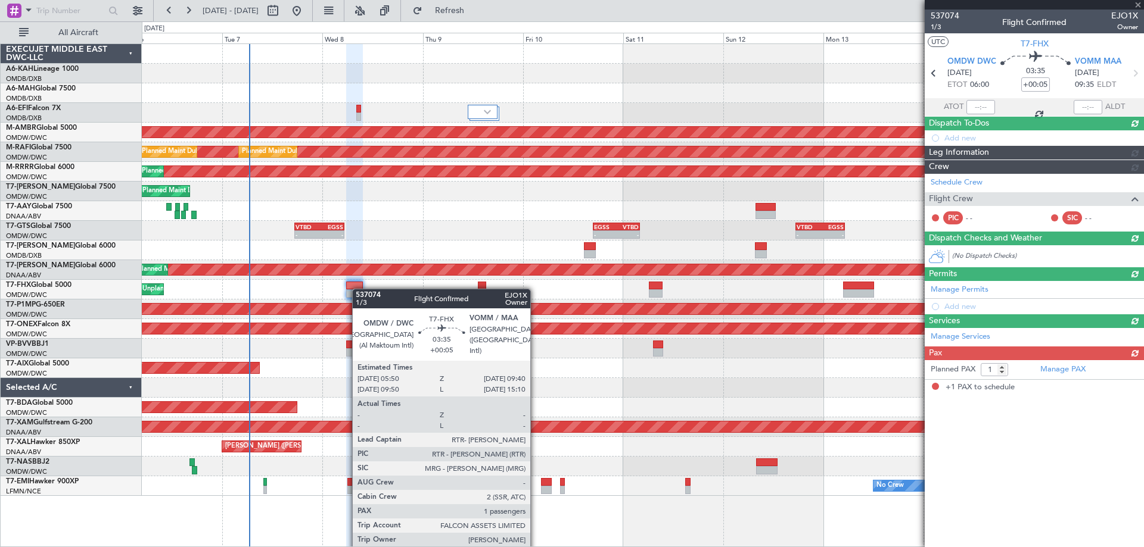
scroll to position [0, 0]
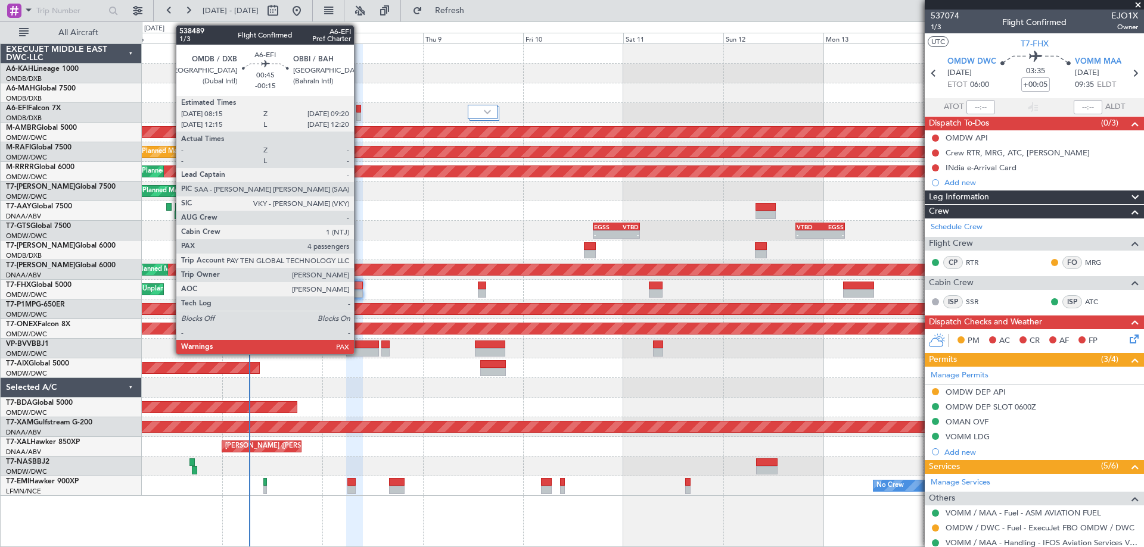
click at [359, 113] on div at bounding box center [358, 117] width 5 height 8
type input "-00:15"
type input "4"
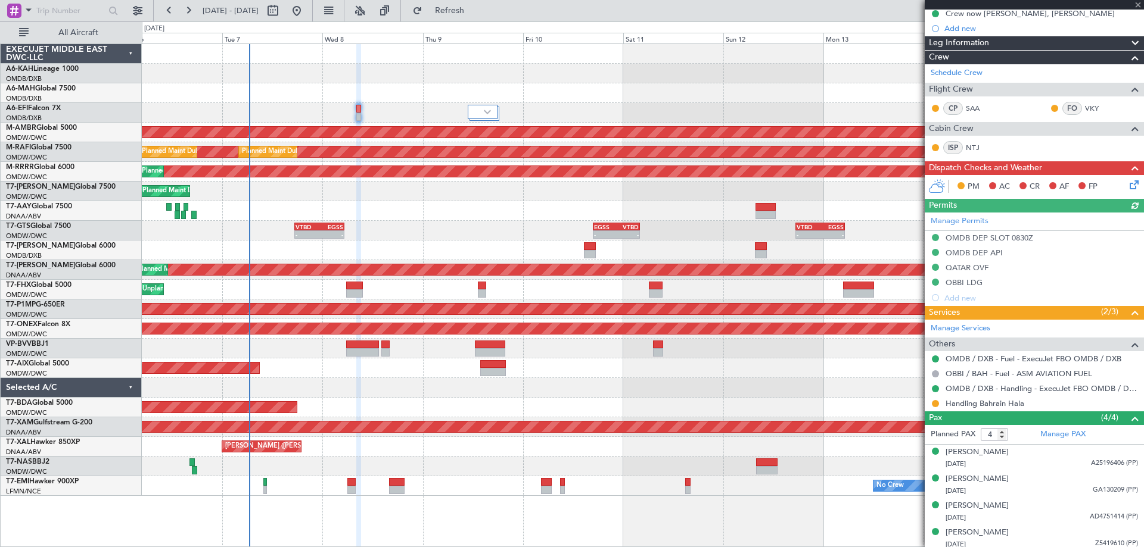
scroll to position [158, 0]
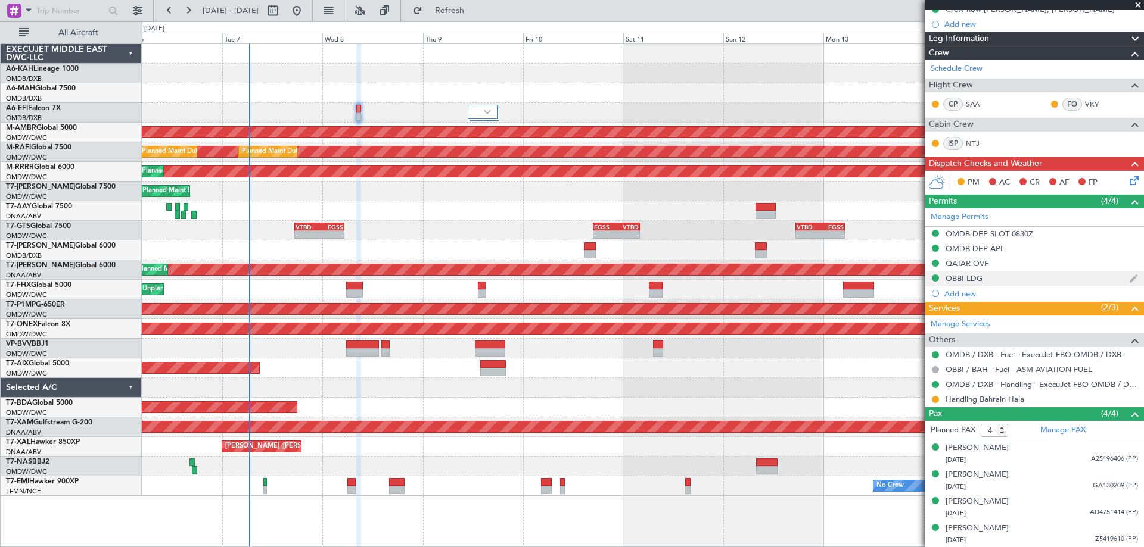
click at [974, 277] on div "OBBI LDG" at bounding box center [963, 278] width 37 height 10
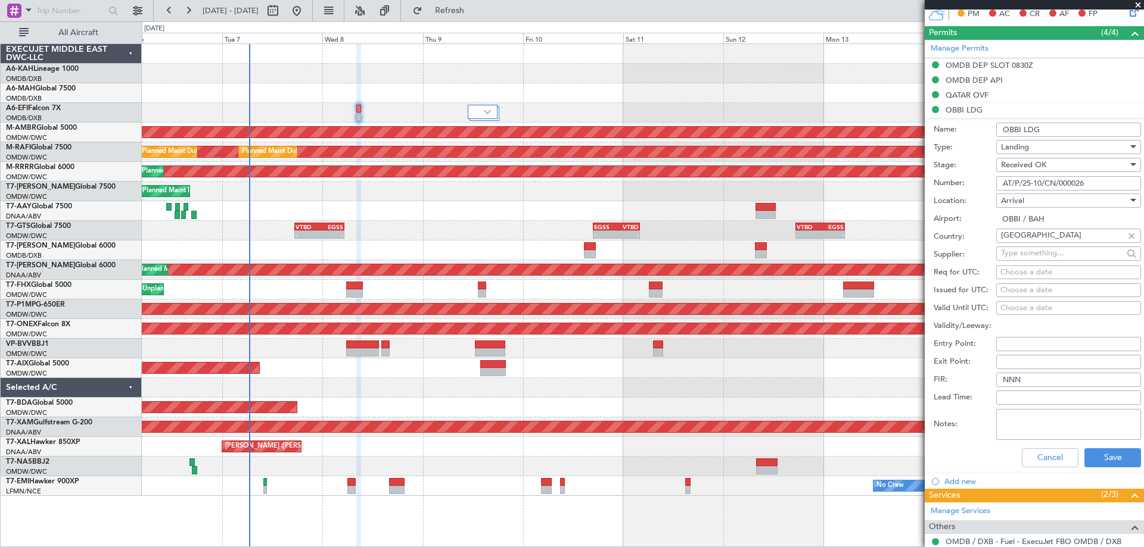
scroll to position [337, 0]
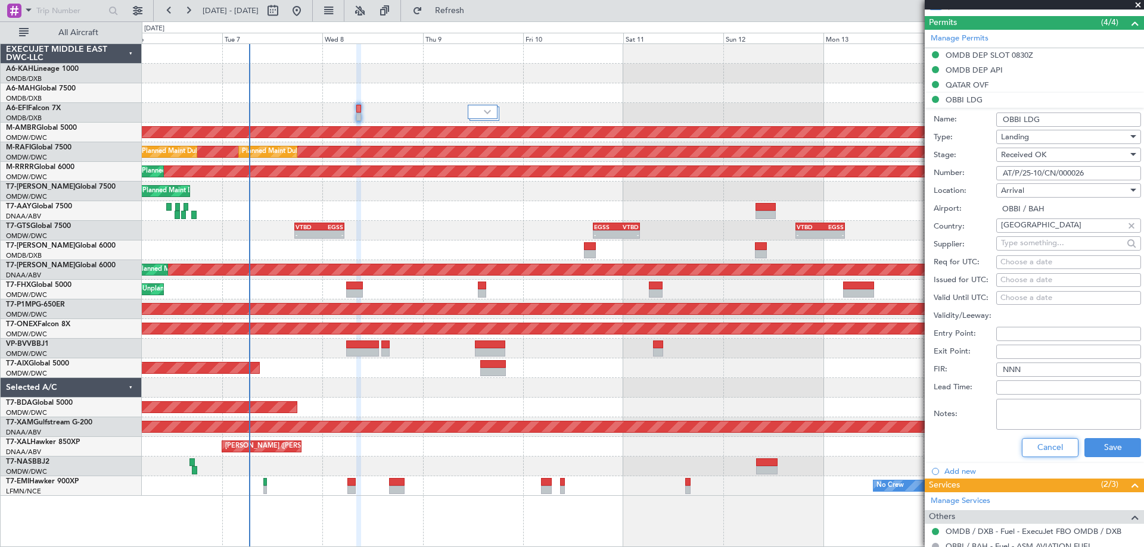
click at [1029, 444] on button "Cancel" at bounding box center [1050, 447] width 57 height 19
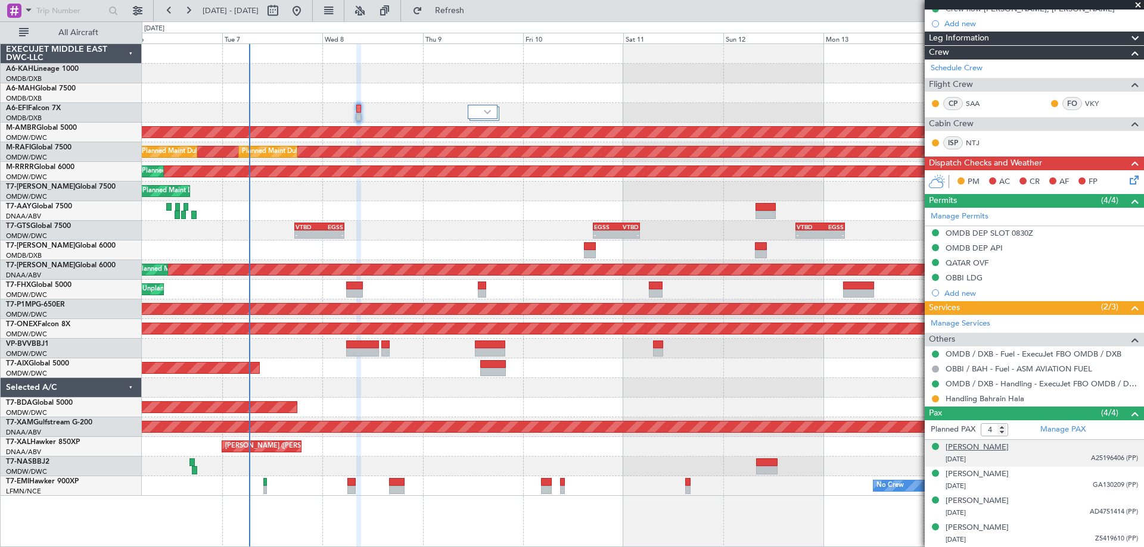
scroll to position [158, 0]
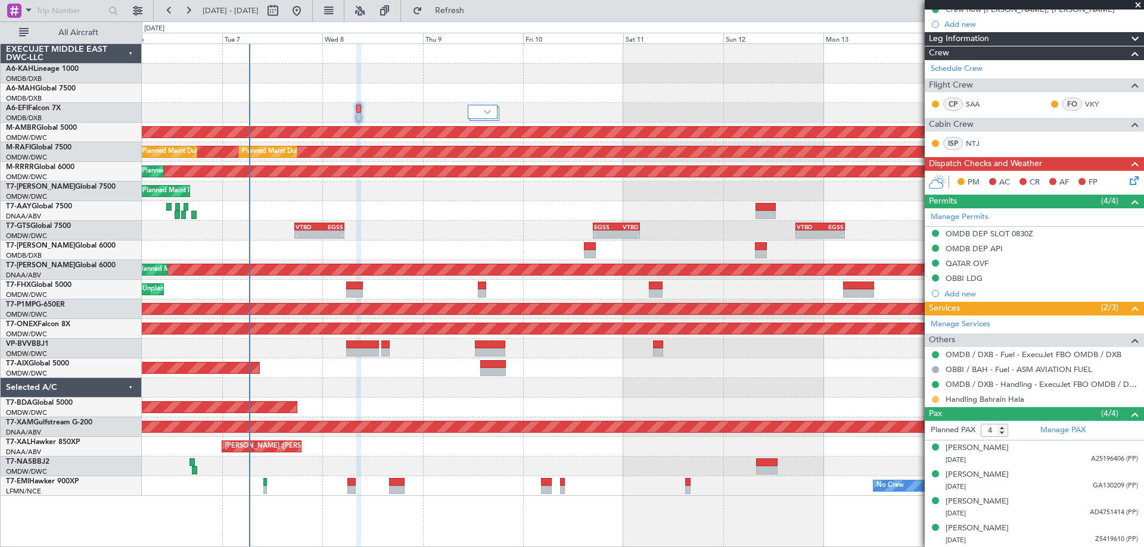
click at [936, 397] on button at bounding box center [935, 399] width 7 height 7
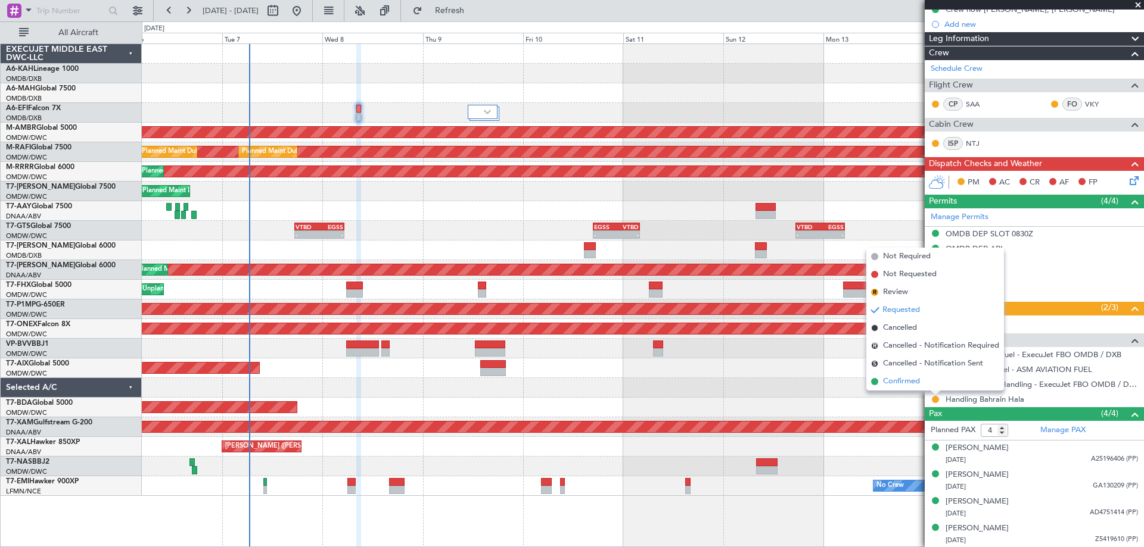
click at [898, 382] on span "Confirmed" at bounding box center [901, 382] width 37 height 12
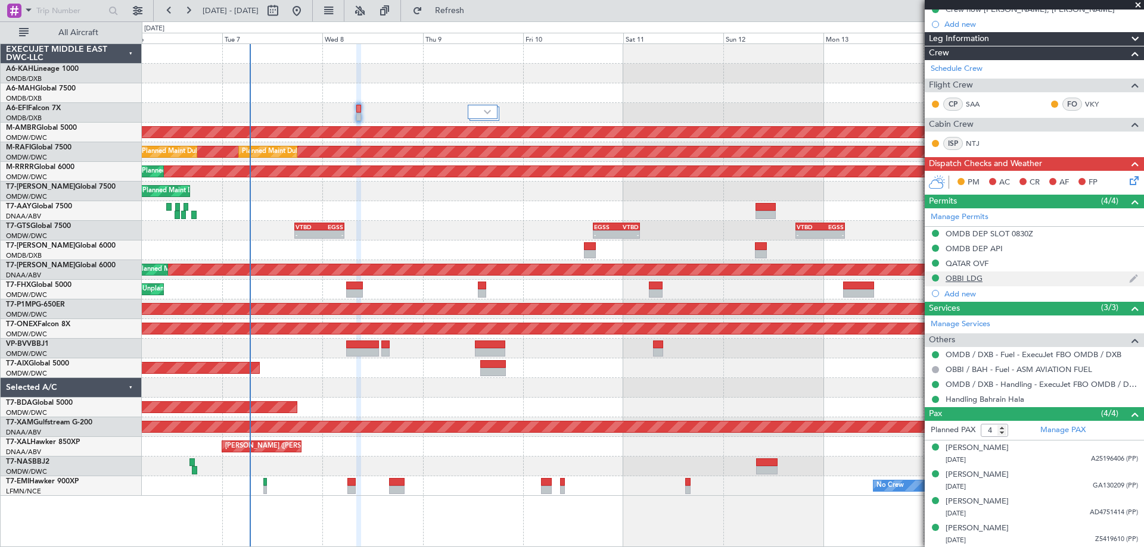
click at [980, 278] on div "OBBI LDG" at bounding box center [963, 278] width 37 height 10
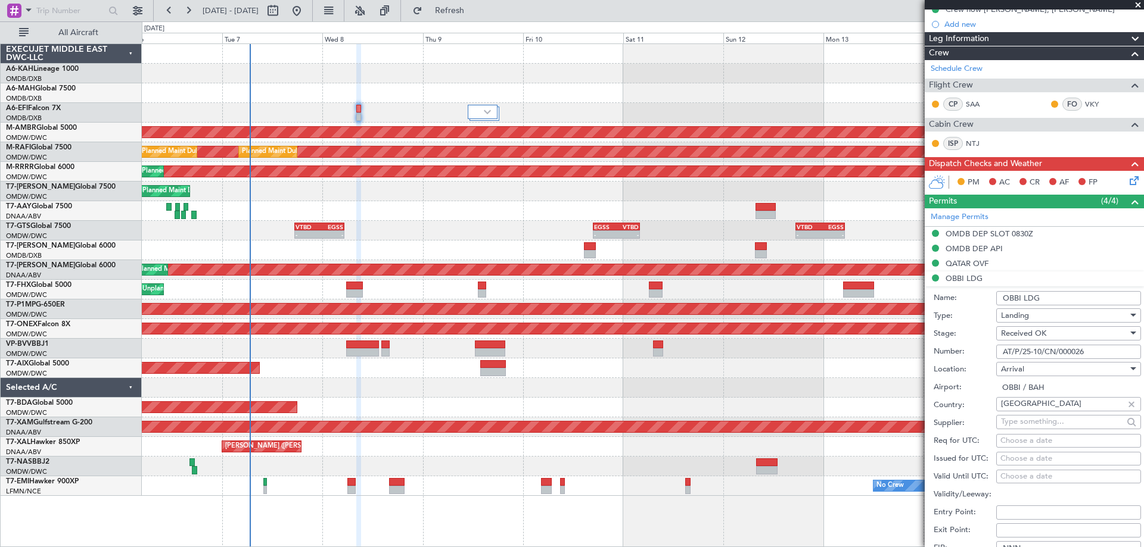
drag, startPoint x: 1092, startPoint y: 350, endPoint x: 808, endPoint y: 338, distance: 284.3
click at [845, 336] on fb-app "06 Oct 2025 - 16 Oct 2025 Refresh Quick Links All Aircraft AOG Maint Dubai (Dub…" at bounding box center [572, 278] width 1144 height 538
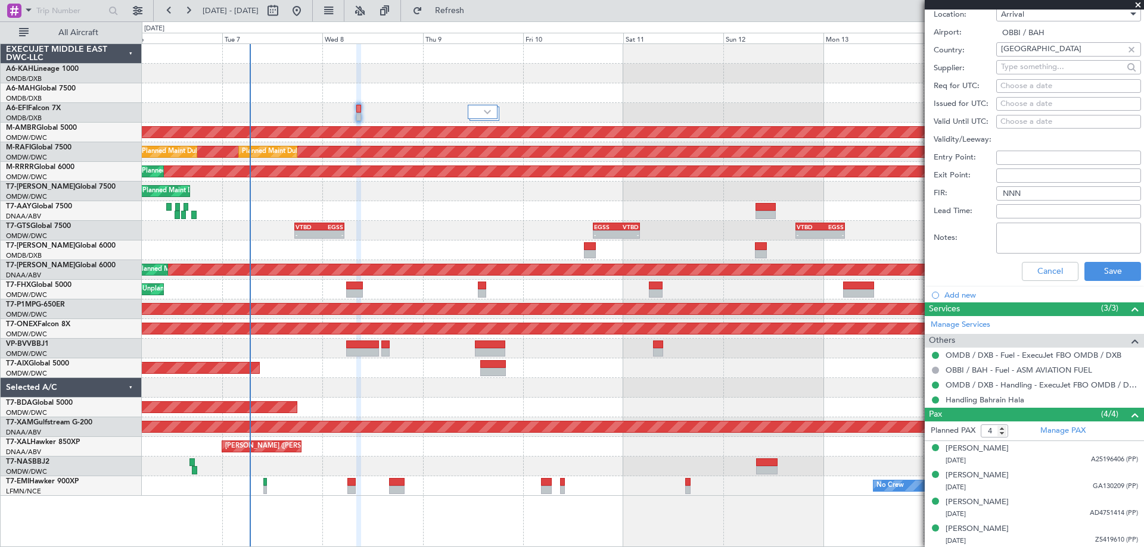
scroll to position [514, 0]
click at [1030, 276] on button "Cancel" at bounding box center [1050, 270] width 57 height 19
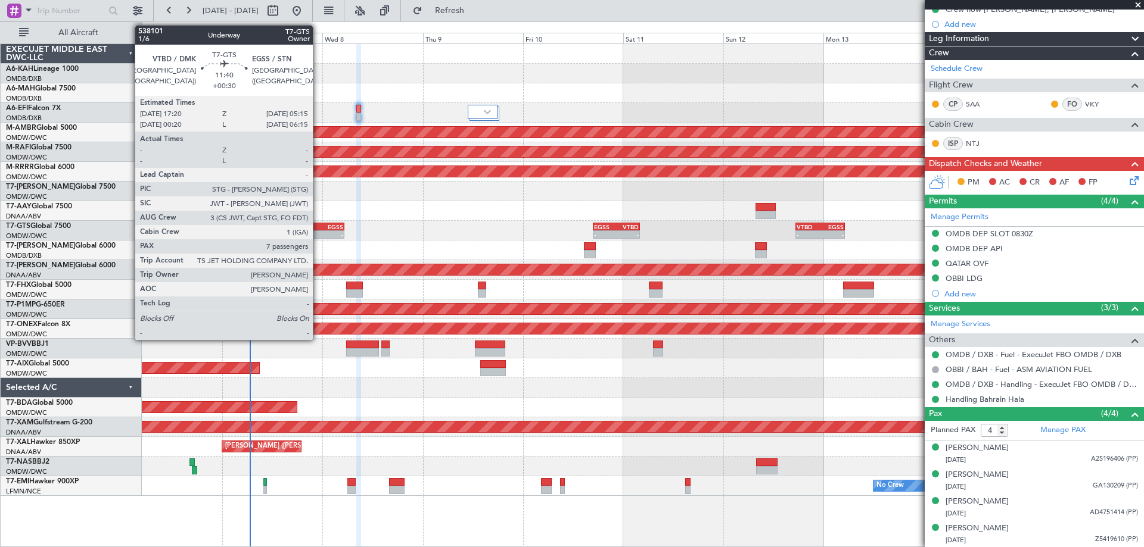
click at [318, 233] on div "-" at bounding box center [307, 234] width 24 height 7
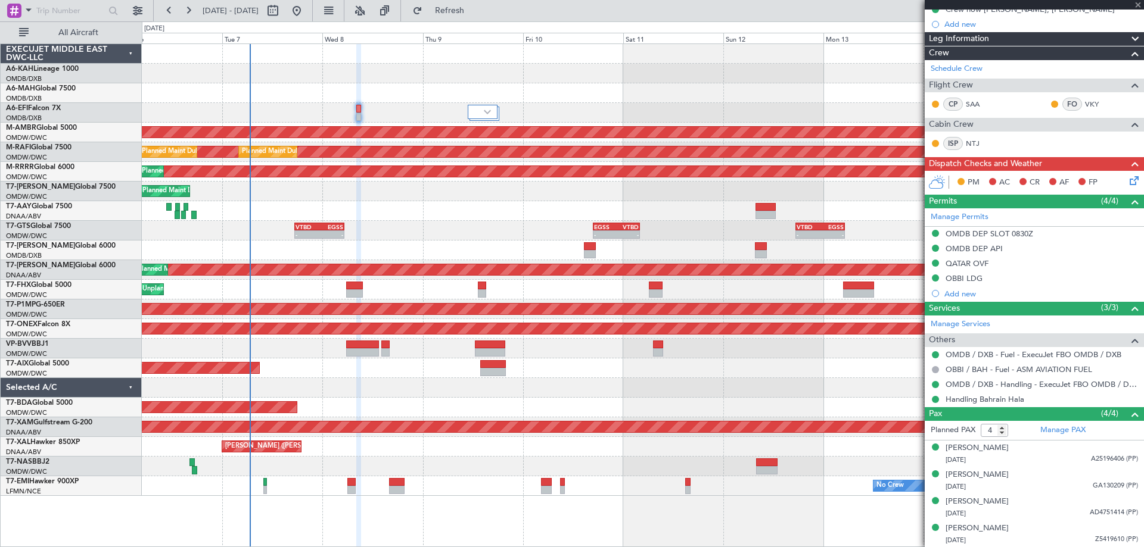
type input "+00:30"
type input "7"
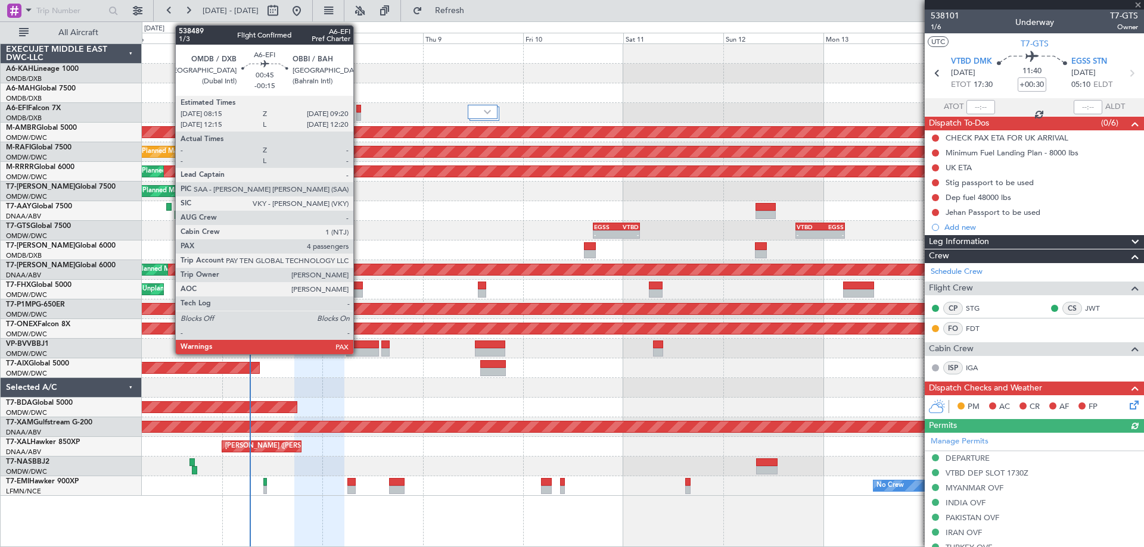
click at [359, 111] on div at bounding box center [358, 109] width 5 height 8
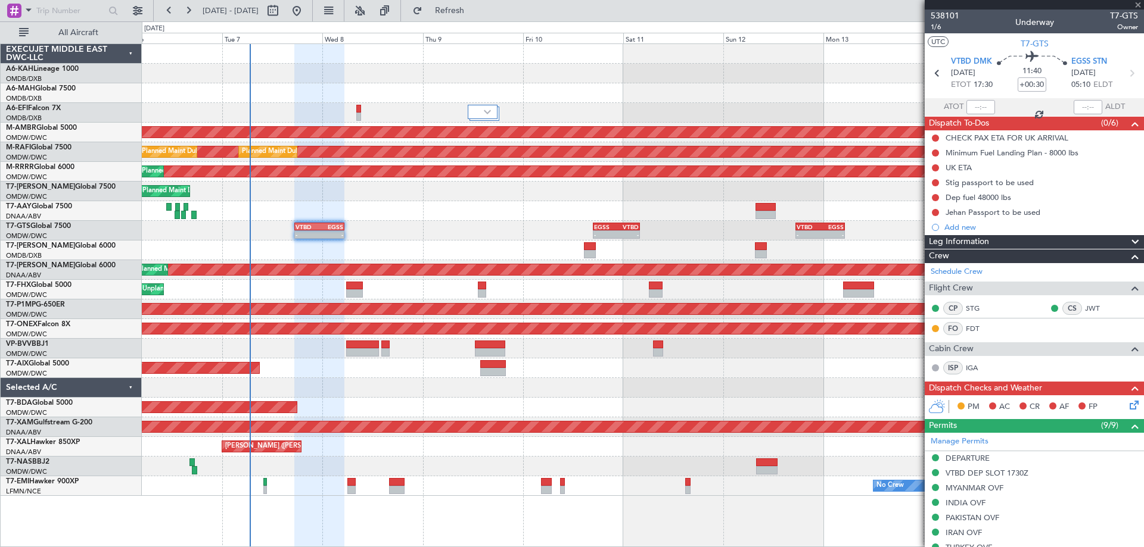
type input "-00:15"
type input "4"
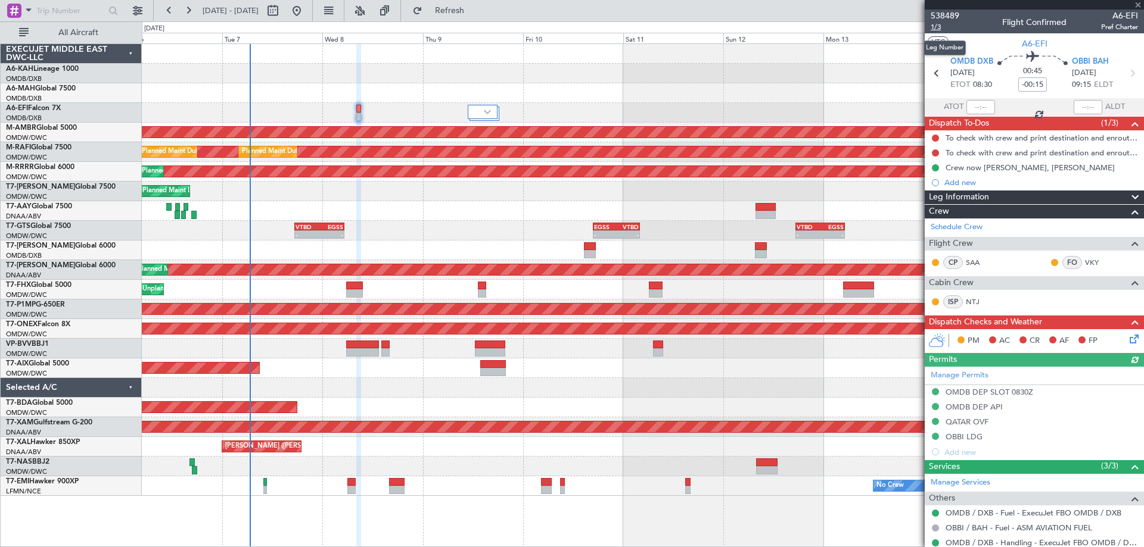
click at [938, 27] on span "1/3" at bounding box center [944, 27] width 29 height 10
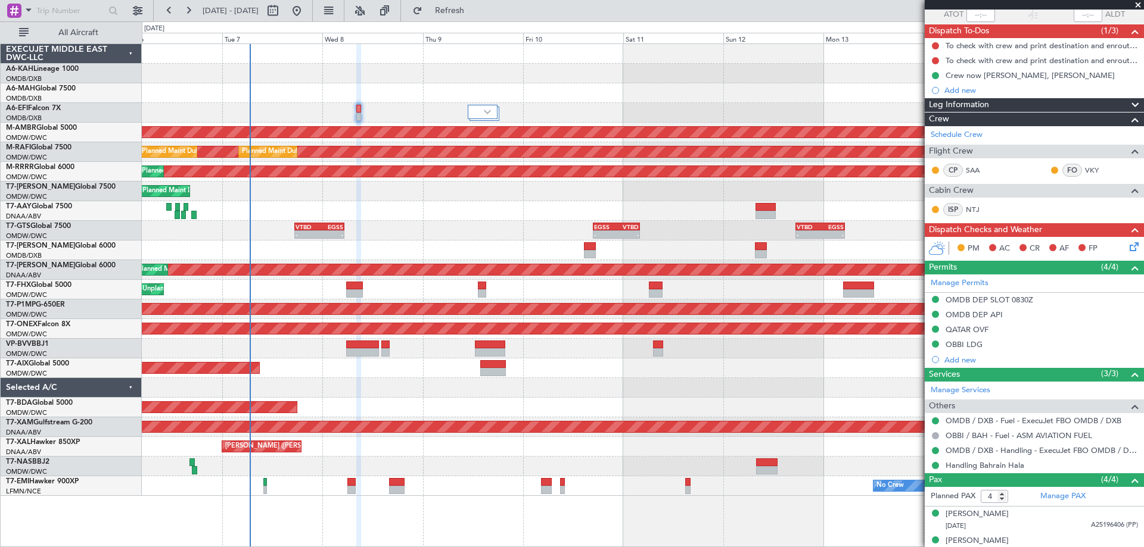
scroll to position [158, 0]
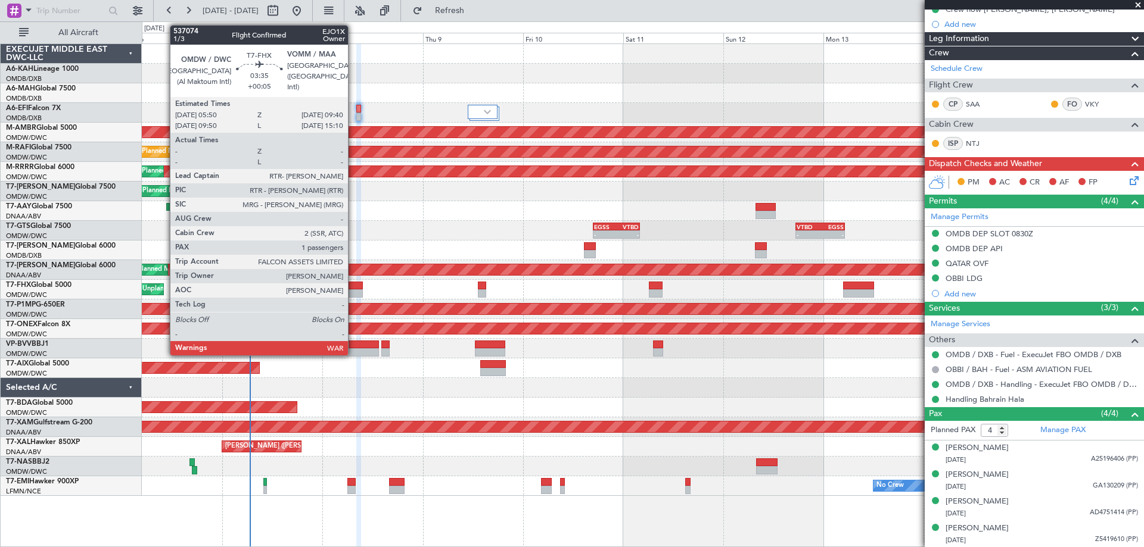
click at [353, 288] on div at bounding box center [354, 286] width 16 height 8
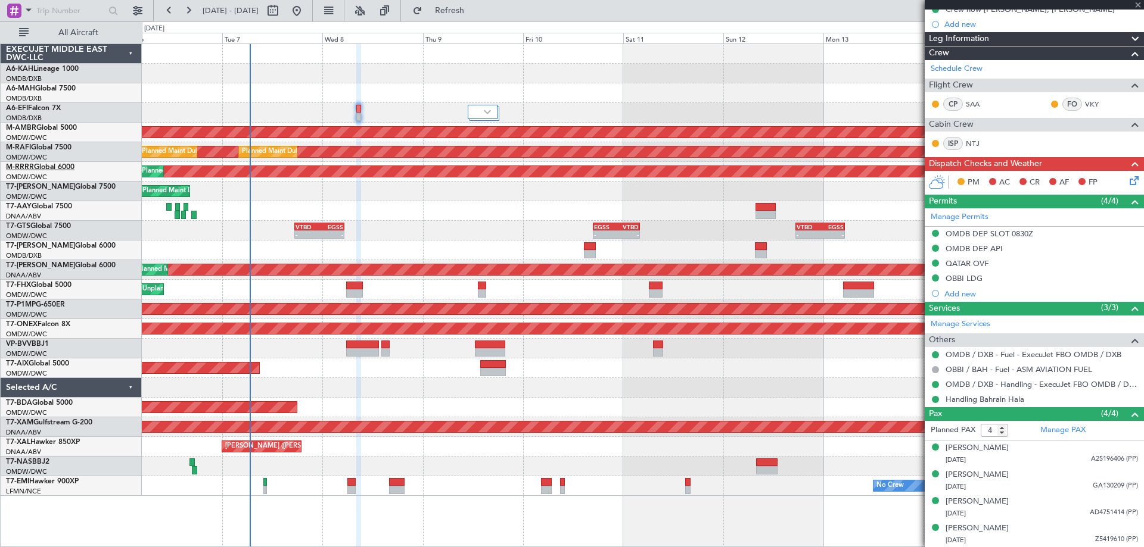
type input "+00:05"
type input "1"
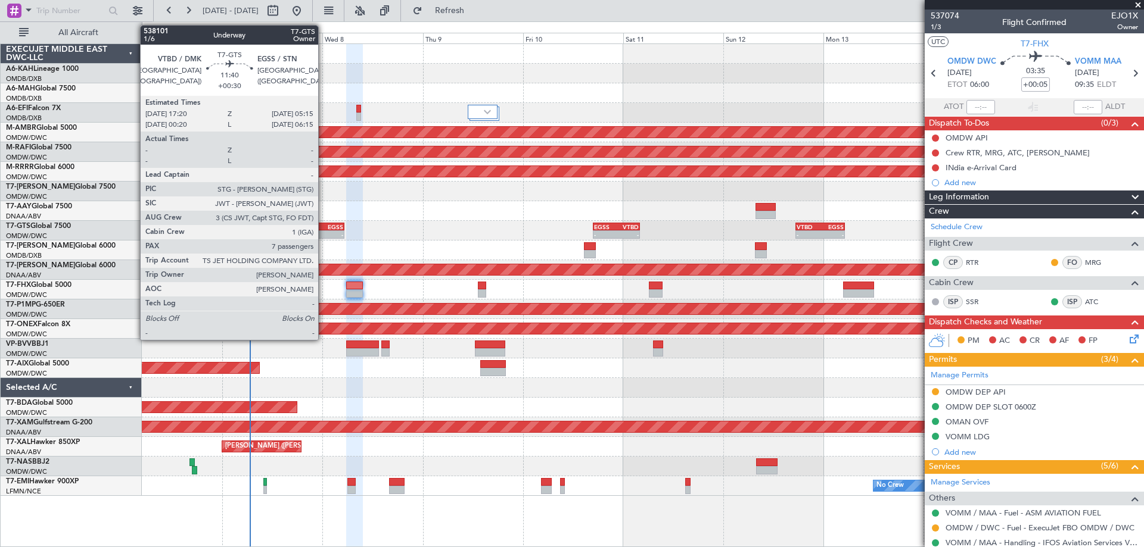
click at [323, 232] on div "-" at bounding box center [331, 234] width 24 height 7
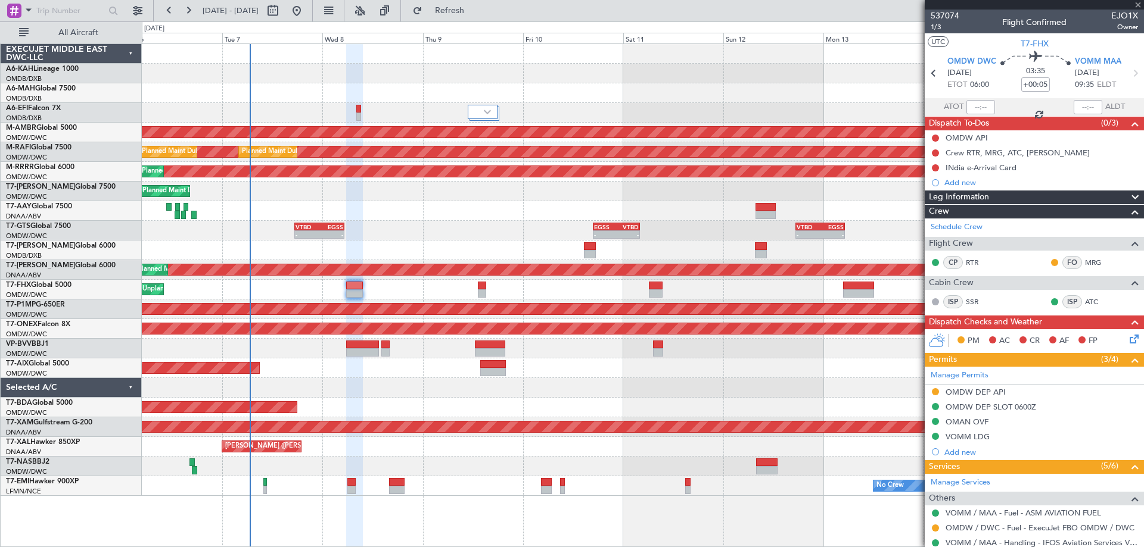
type input "+00:30"
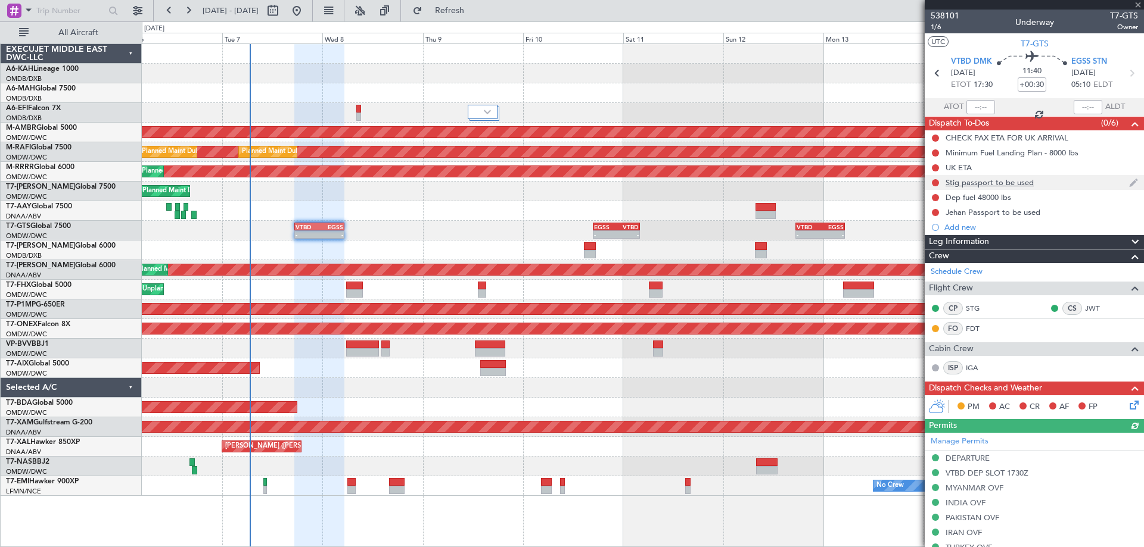
click at [1001, 183] on div "Stig passport to be used" at bounding box center [989, 182] width 88 height 10
click at [1139, 3] on span at bounding box center [1138, 5] width 12 height 11
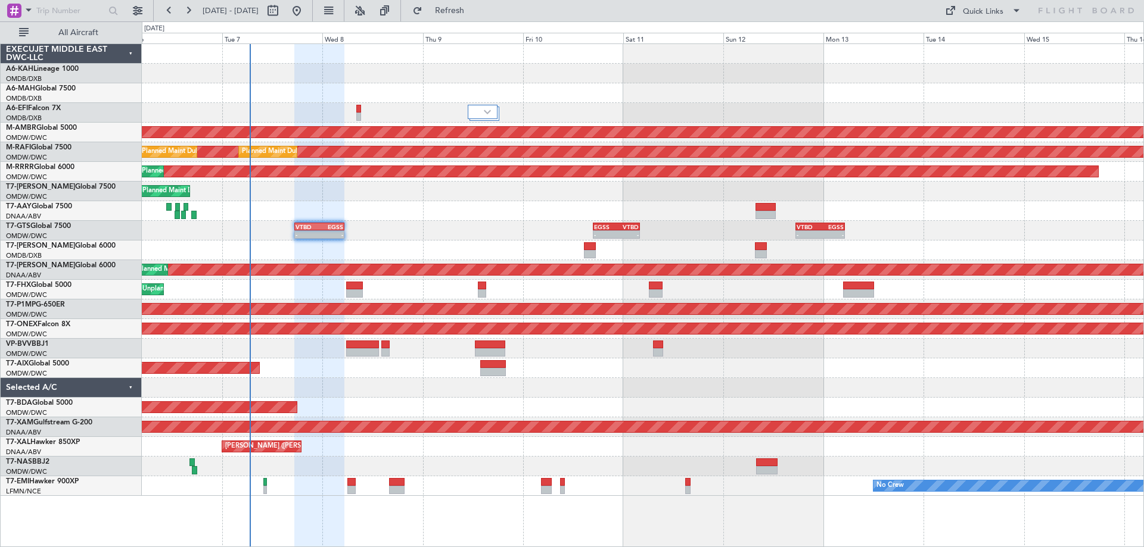
type input "0"
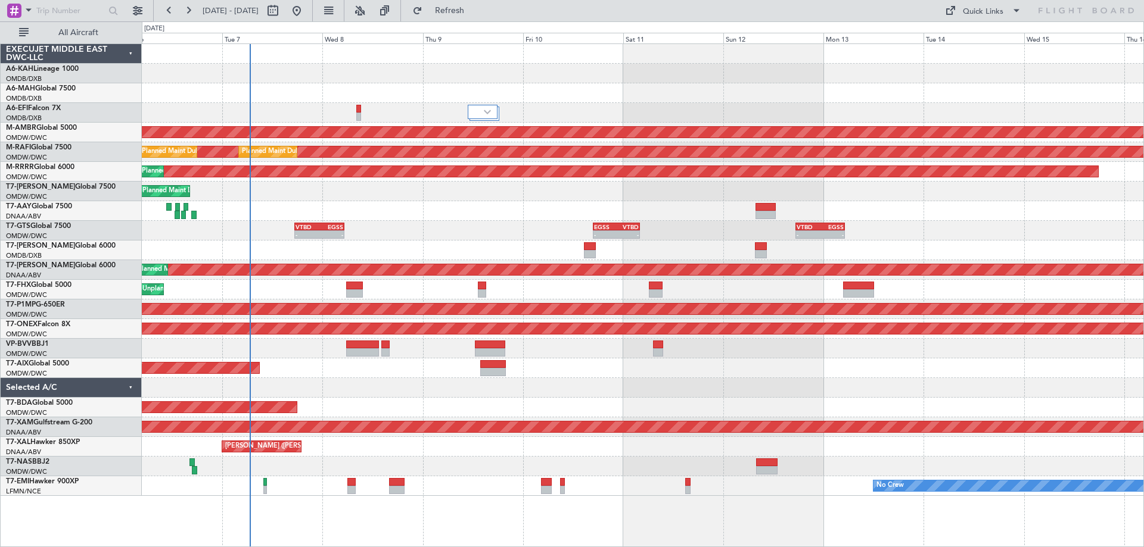
click at [499, 229] on div "- - VTBD 17:20 Z EGSS 05:15 Z - - EGSS 16:50 Z VTBD 04:05 Z - - VTBD 17:20 Z EG…" at bounding box center [642, 231] width 1001 height 20
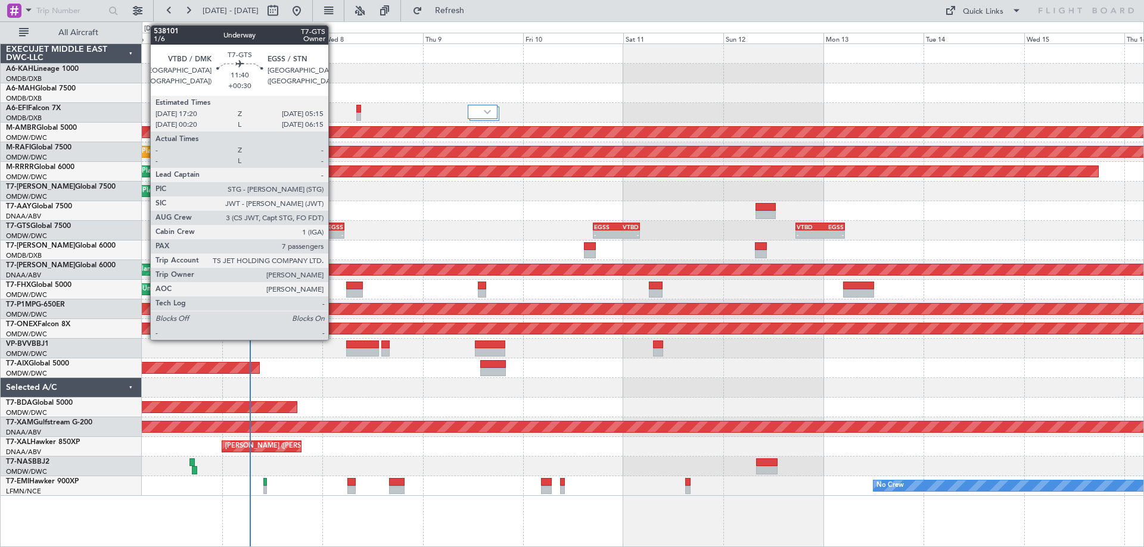
click at [334, 229] on div "EGSS" at bounding box center [331, 226] width 24 height 7
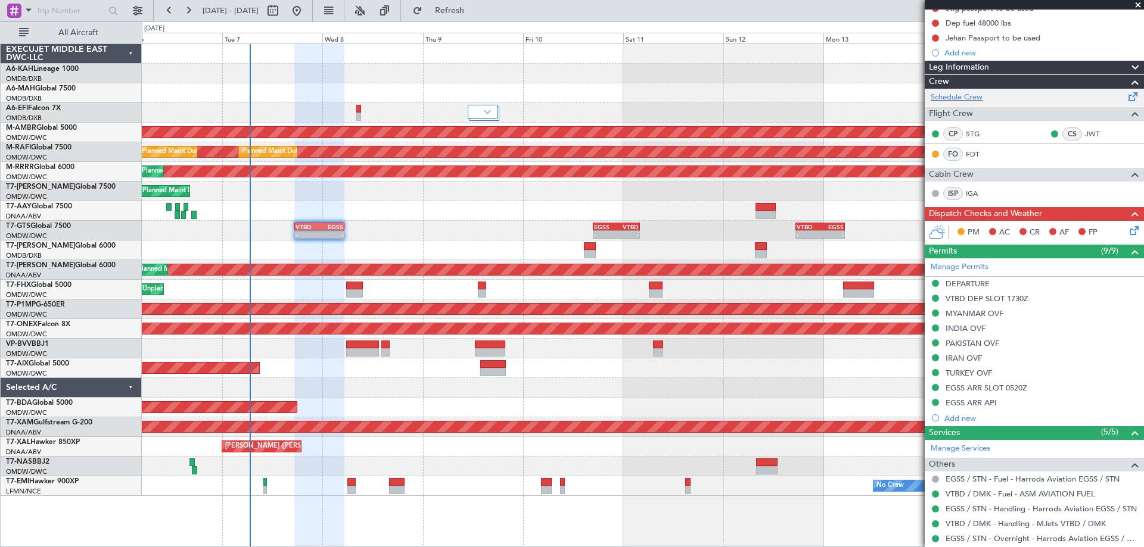
scroll to position [52, 0]
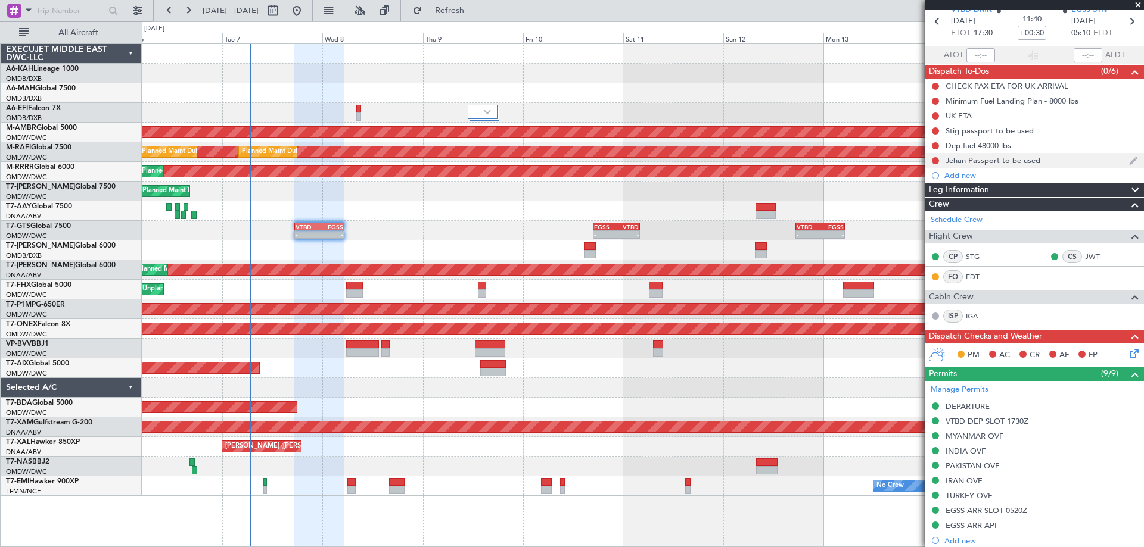
click at [1026, 163] on div "Jehan Passport to be used" at bounding box center [992, 160] width 95 height 10
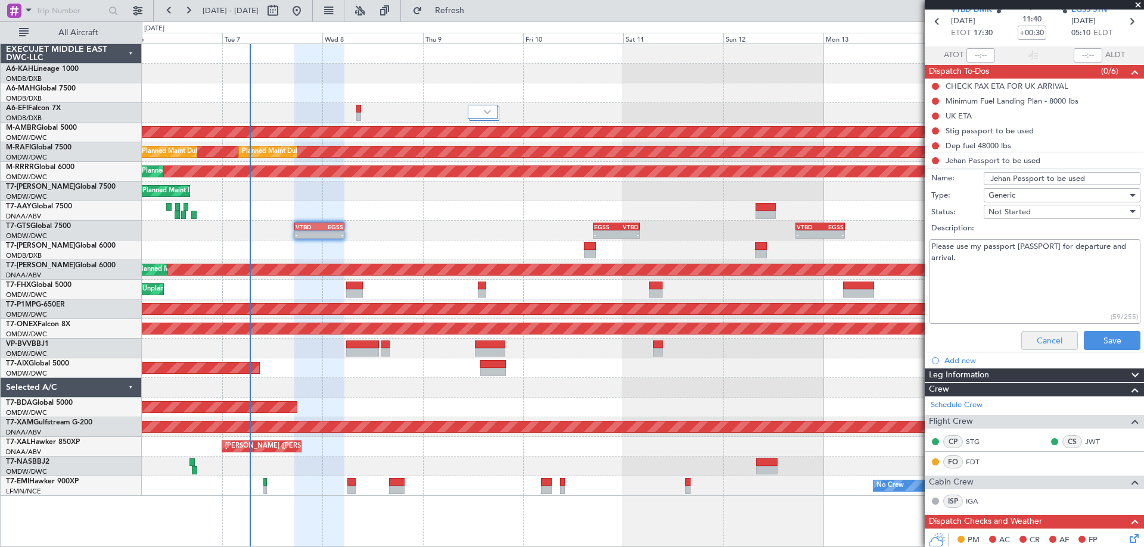
scroll to position [0, 0]
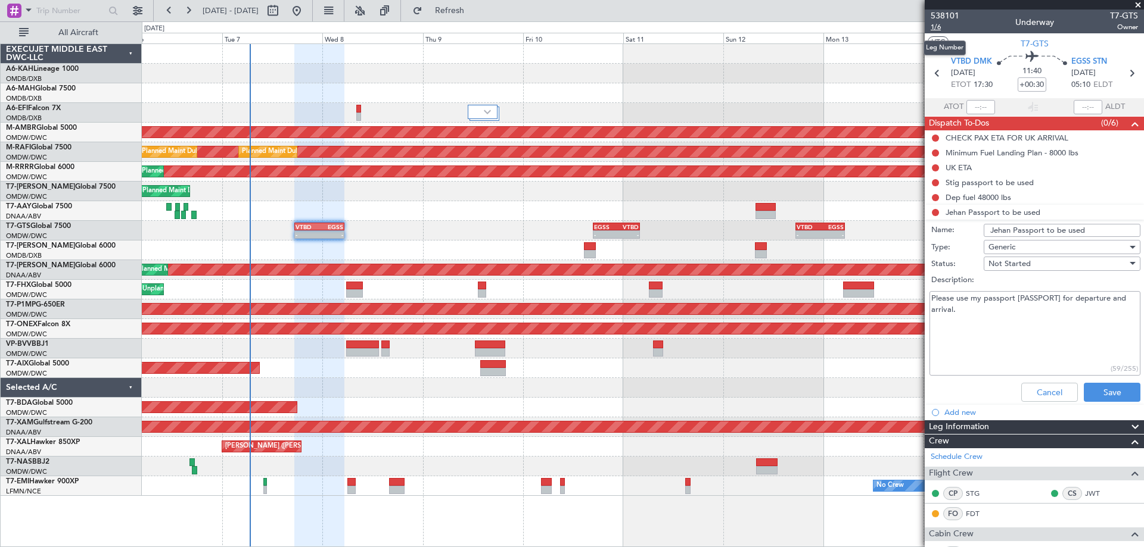
click at [939, 27] on span "1/6" at bounding box center [944, 27] width 29 height 10
drag, startPoint x: 1055, startPoint y: 296, endPoint x: 1014, endPoint y: 297, distance: 41.1
click at [1014, 297] on textarea "Please use my passport M00255531 for departure and arrival." at bounding box center [1034, 333] width 211 height 85
click at [1030, 394] on button "Cancel" at bounding box center [1049, 392] width 57 height 19
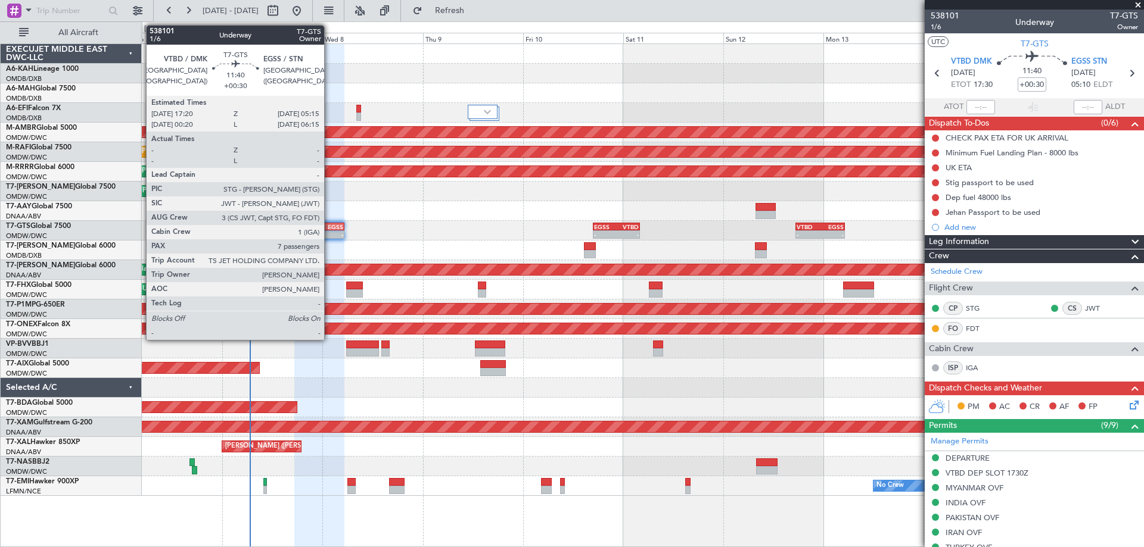
click at [331, 227] on div "EGSS" at bounding box center [331, 226] width 24 height 7
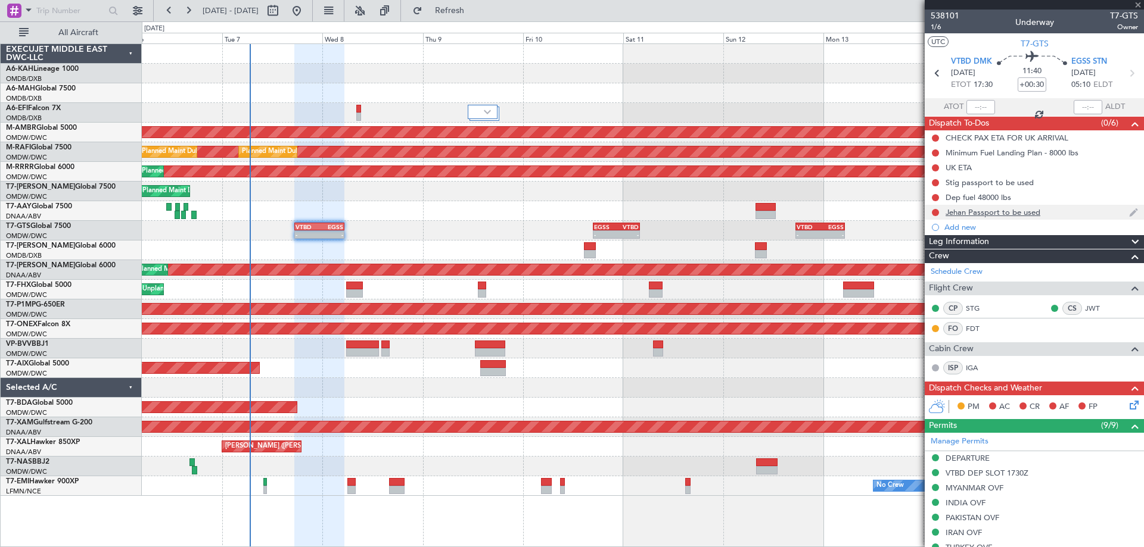
click at [1026, 215] on div "Jehan Passport to be used" at bounding box center [992, 212] width 95 height 10
click at [1001, 211] on div "Jehan Passport to be used" at bounding box center [992, 212] width 95 height 10
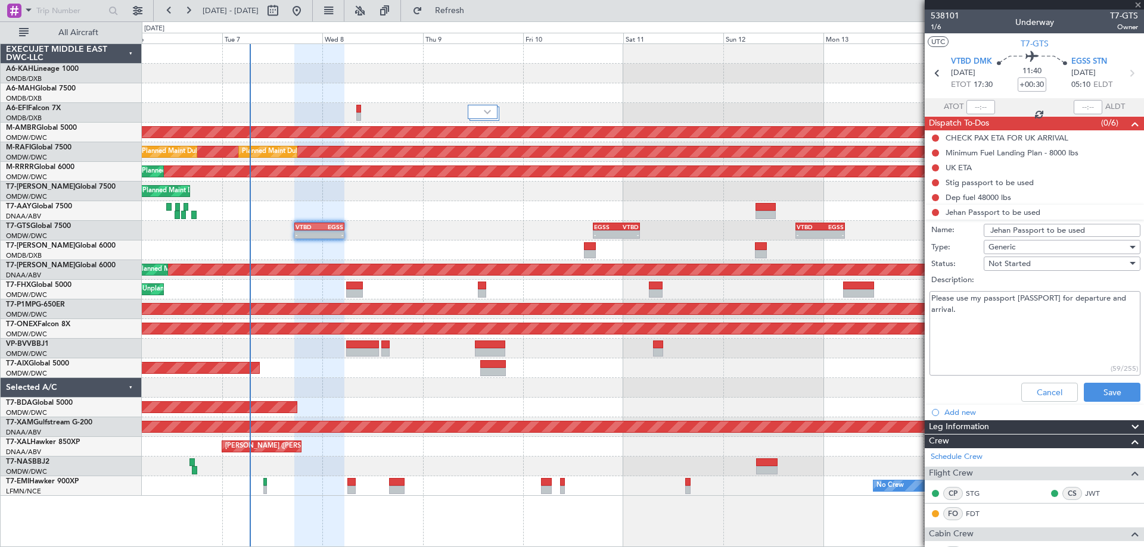
drag, startPoint x: 946, startPoint y: 316, endPoint x: 883, endPoint y: 299, distance: 64.7
click at [881, 295] on fb-app "06 Oct 2025 - 16 Oct 2025 Refresh Quick Links All Aircraft AOG Maint Dubai (Dub…" at bounding box center [572, 278] width 1144 height 538
click at [1059, 390] on button "Cancel" at bounding box center [1049, 392] width 57 height 19
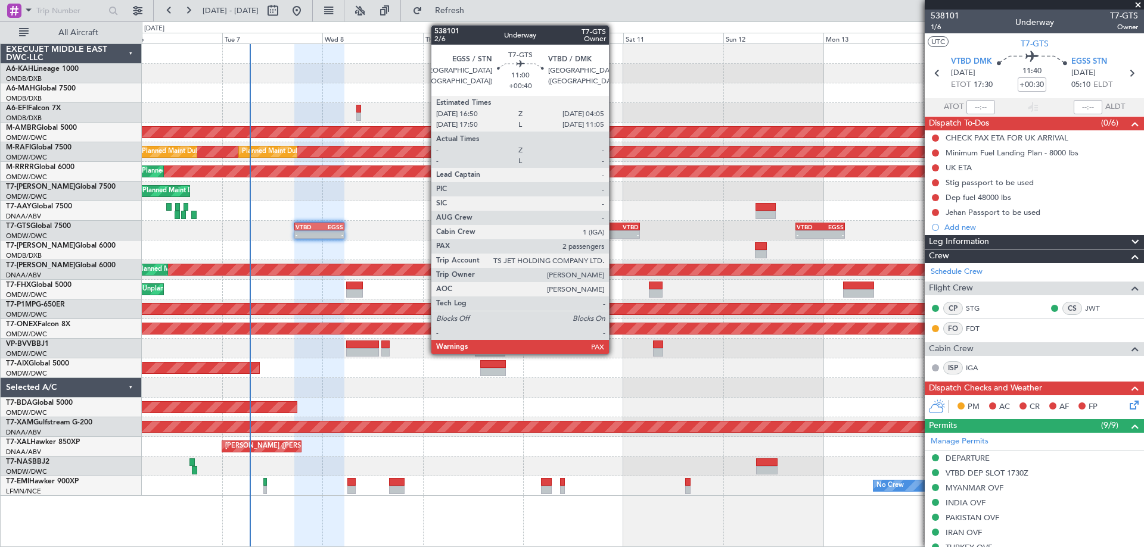
click at [614, 231] on div "- -" at bounding box center [616, 235] width 47 height 8
type input "+00:40"
type input "2"
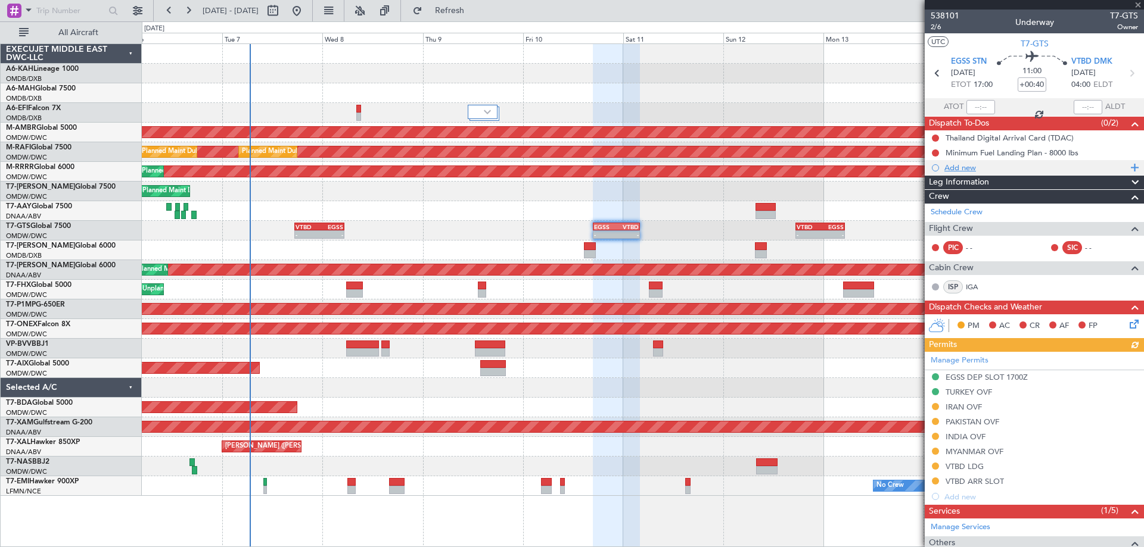
click at [969, 167] on div "Add new" at bounding box center [1035, 168] width 183 height 10
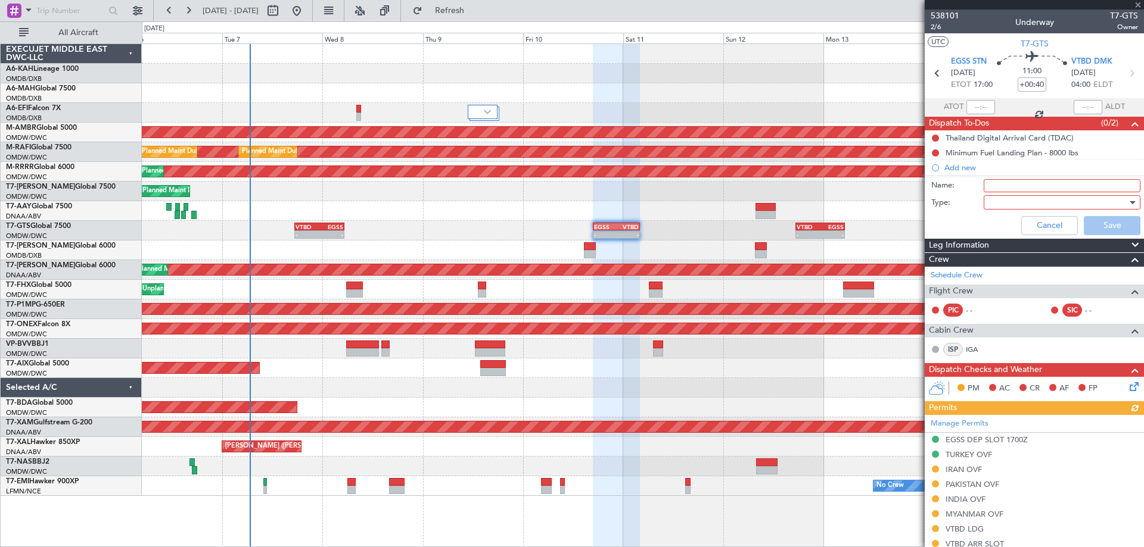
click at [998, 183] on input "Name:" at bounding box center [1061, 185] width 157 height 13
paste input "Please use my passport M00255531 for departure and arrival."
click at [1005, 201] on div at bounding box center [1057, 203] width 139 height 18
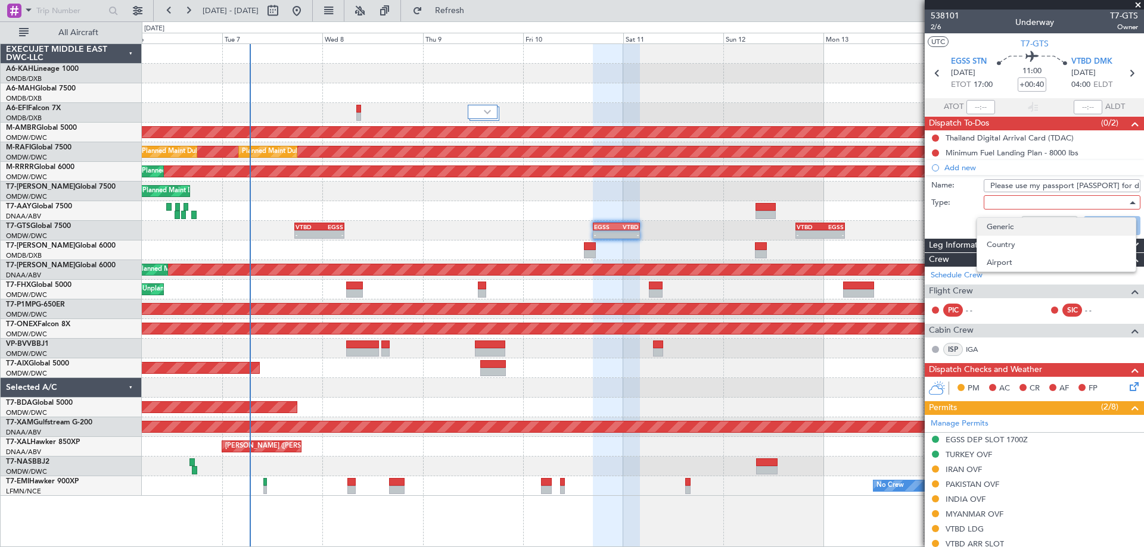
click at [994, 228] on span "Generic" at bounding box center [1055, 227] width 139 height 18
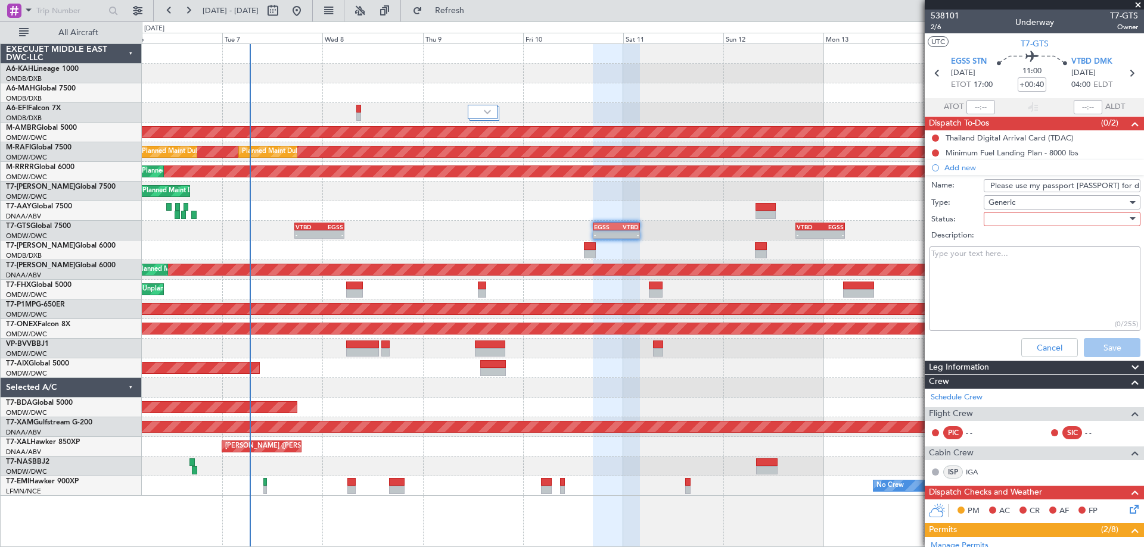
click at [1003, 217] on div at bounding box center [1057, 219] width 139 height 18
click at [999, 241] on span "Not Started" at bounding box center [1055, 243] width 139 height 18
click at [988, 186] on input "Please use my passport M00255531 for departure and arrival." at bounding box center [1061, 185] width 157 height 13
type input "Jehan Please use my passport M00255531 for departure and arrival."
click at [1088, 345] on button "Save" at bounding box center [1111, 347] width 57 height 19
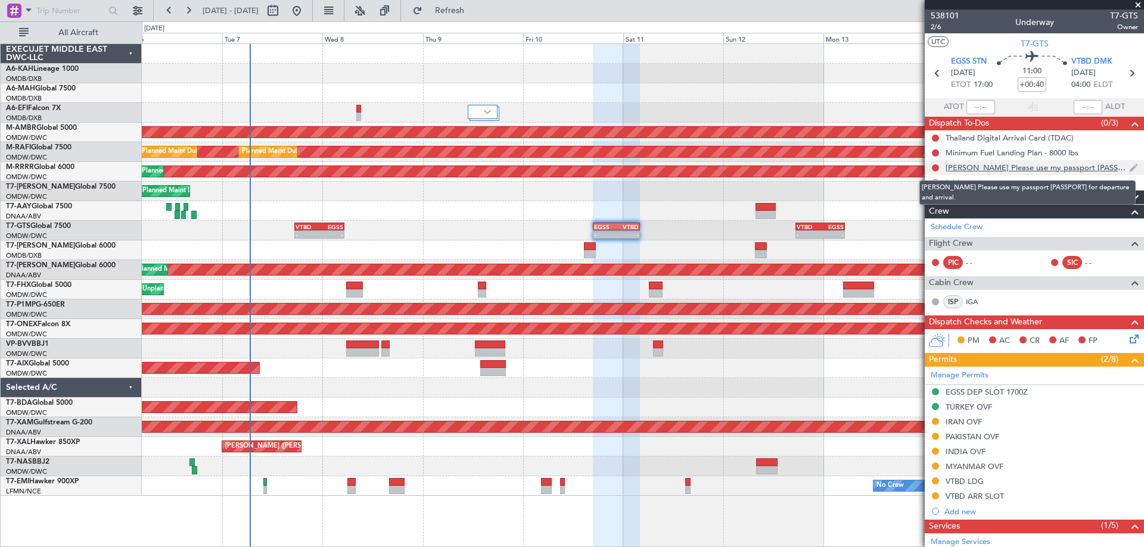
click at [1050, 171] on div "Jehan Please use my passport M00255531 for departure and arrival." at bounding box center [1036, 168] width 183 height 10
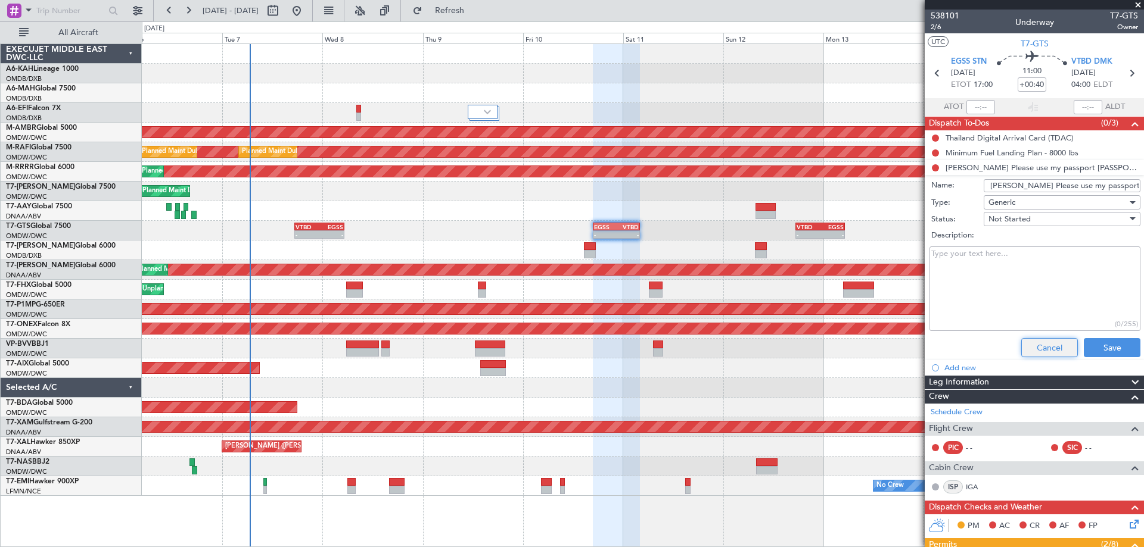
click at [1041, 349] on button "Cancel" at bounding box center [1049, 347] width 57 height 19
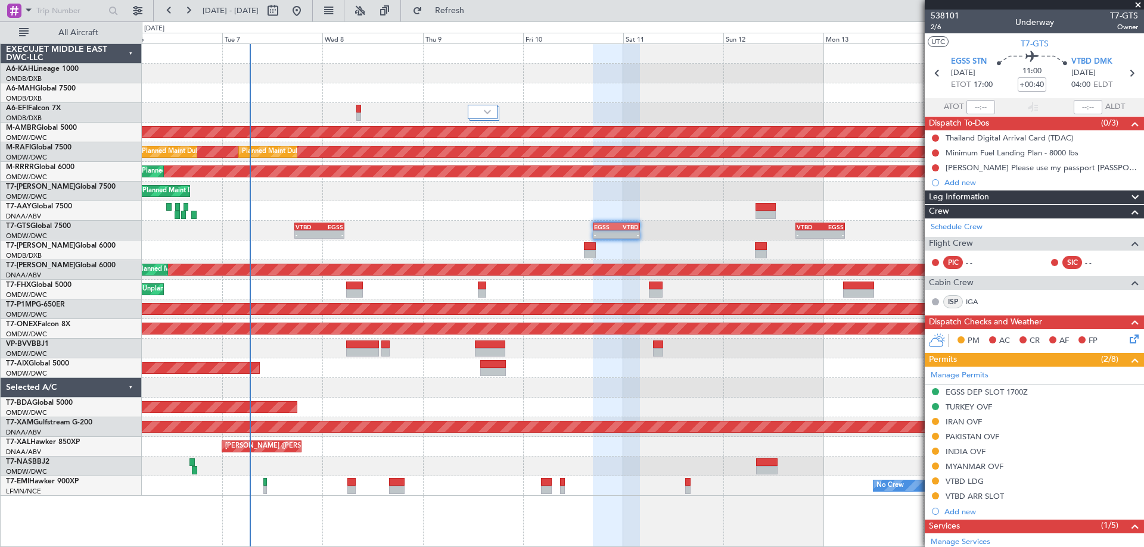
click at [455, 196] on div "Planned Maint Dubai (Al Maktoum Intl)" at bounding box center [642, 192] width 1001 height 20
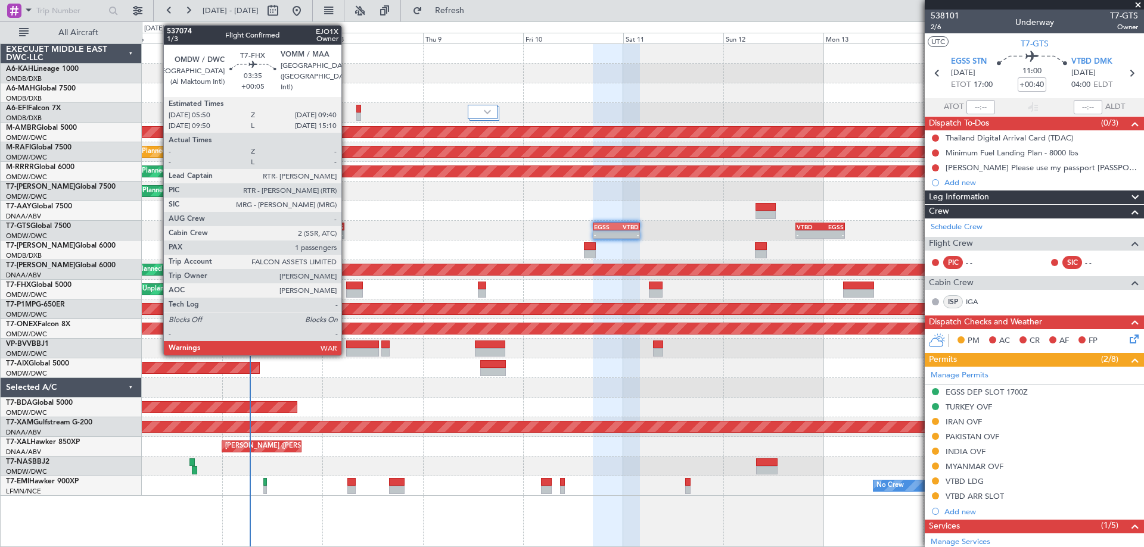
click at [347, 292] on div at bounding box center [354, 293] width 16 height 8
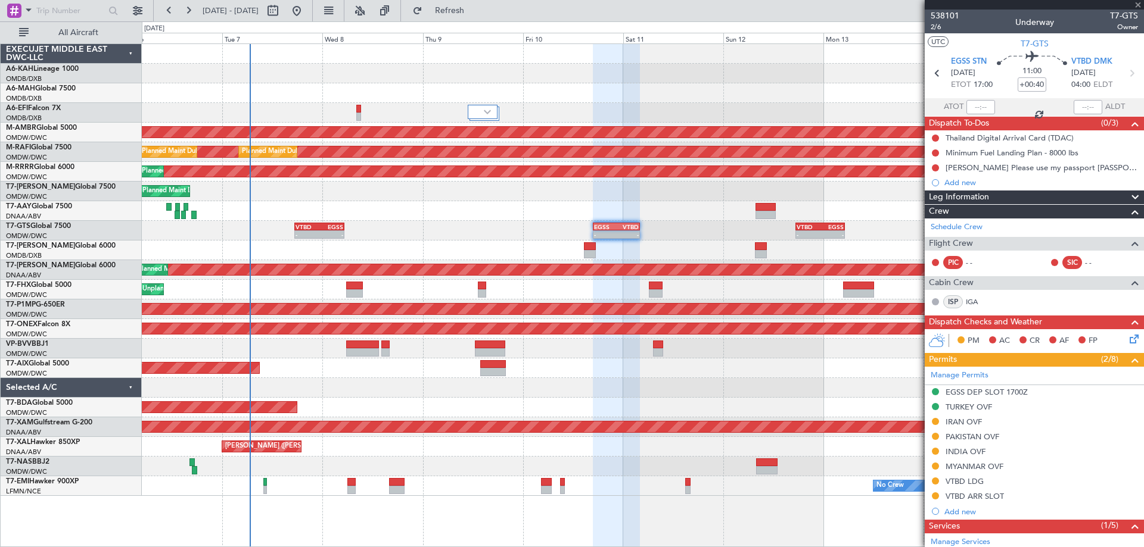
type input "+00:05"
type input "1"
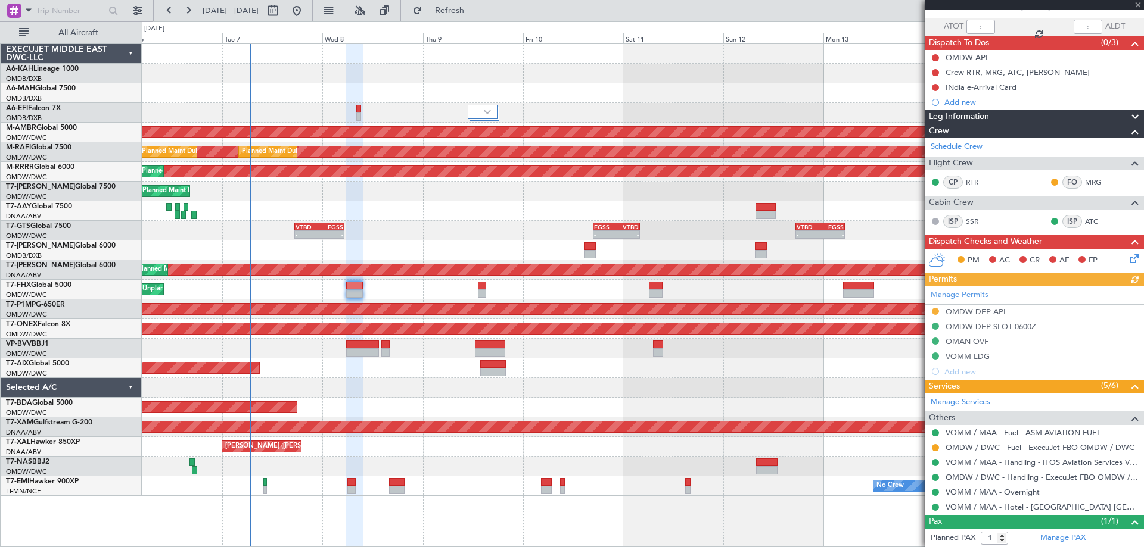
scroll to position [108, 0]
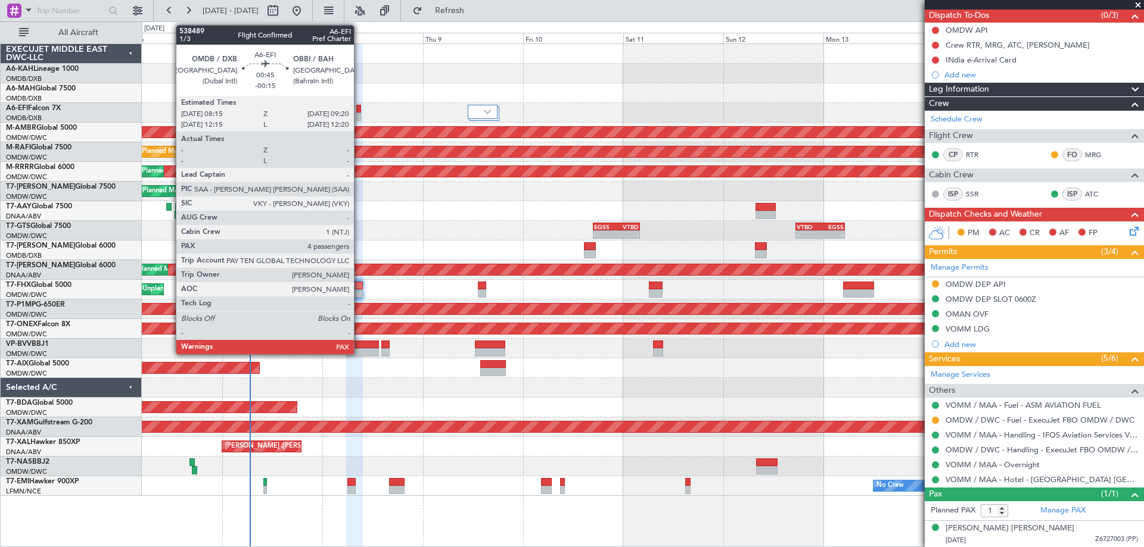
click at [358, 112] on div at bounding box center [358, 109] width 5 height 8
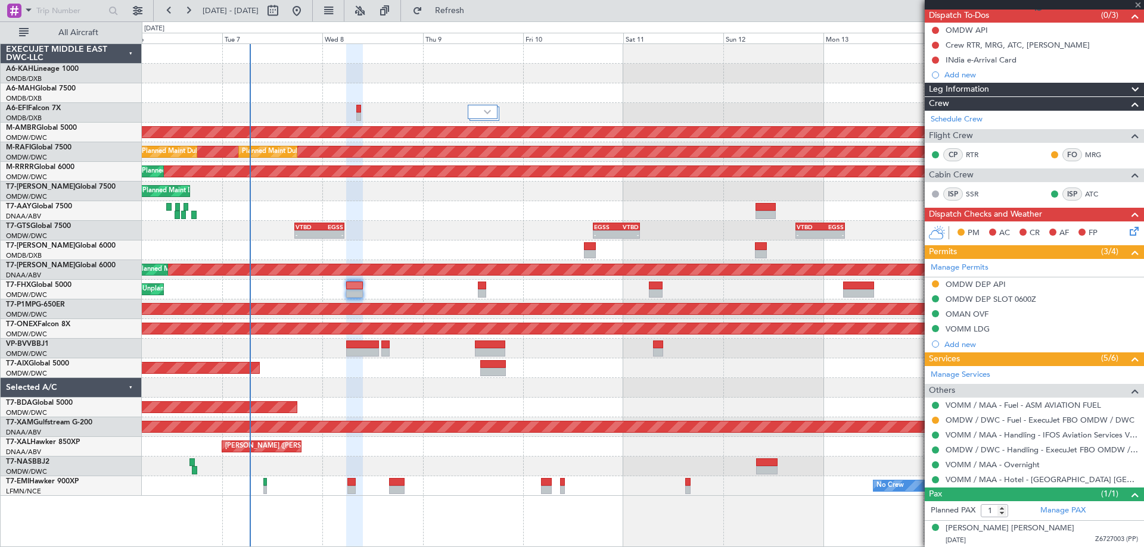
type input "-00:15"
type input "4"
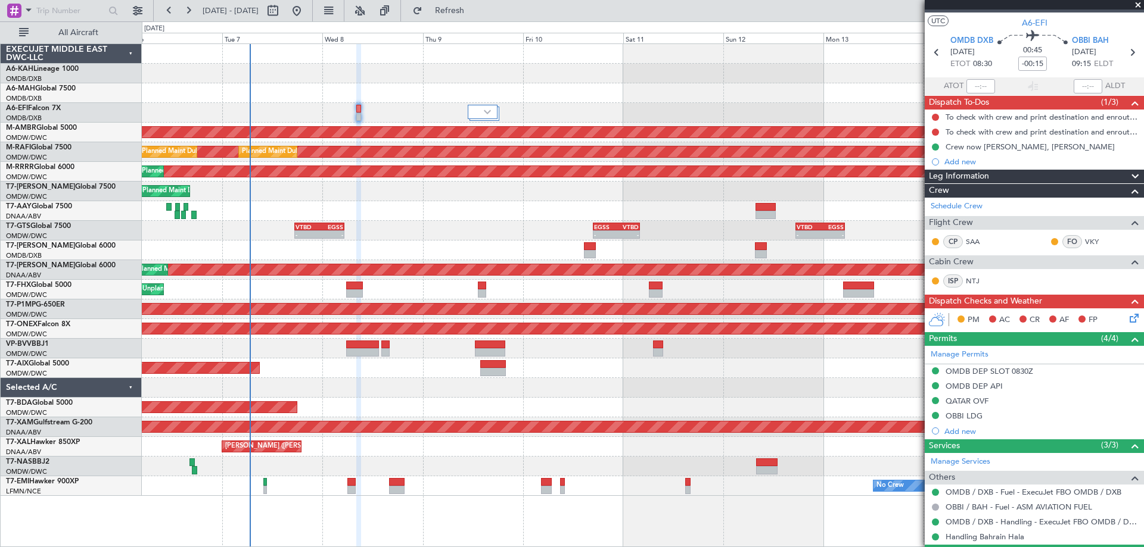
scroll to position [0, 0]
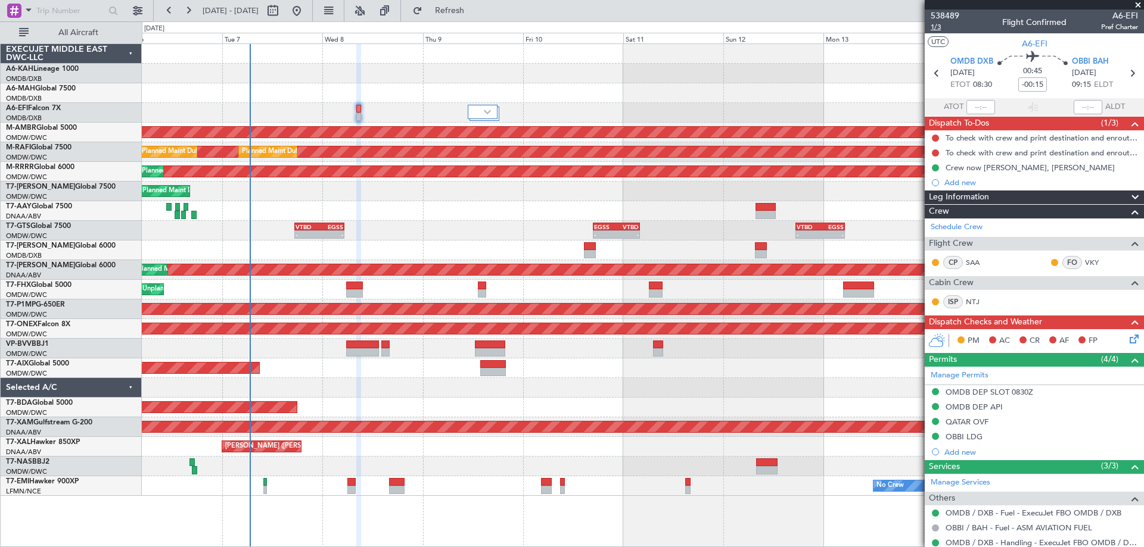
click at [941, 30] on span "1/3" at bounding box center [944, 27] width 29 height 10
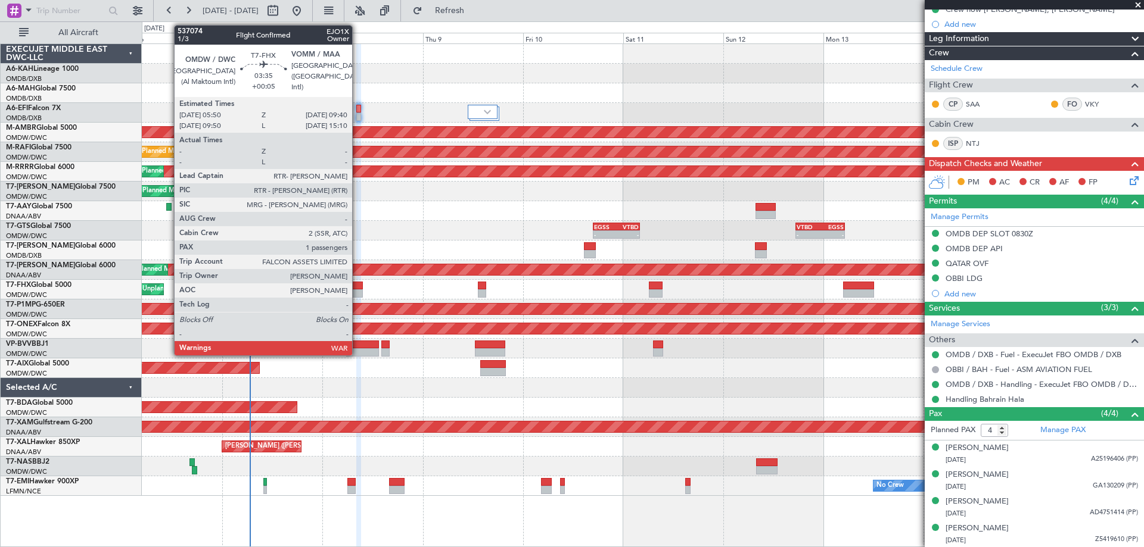
click at [357, 291] on div at bounding box center [354, 293] width 16 height 8
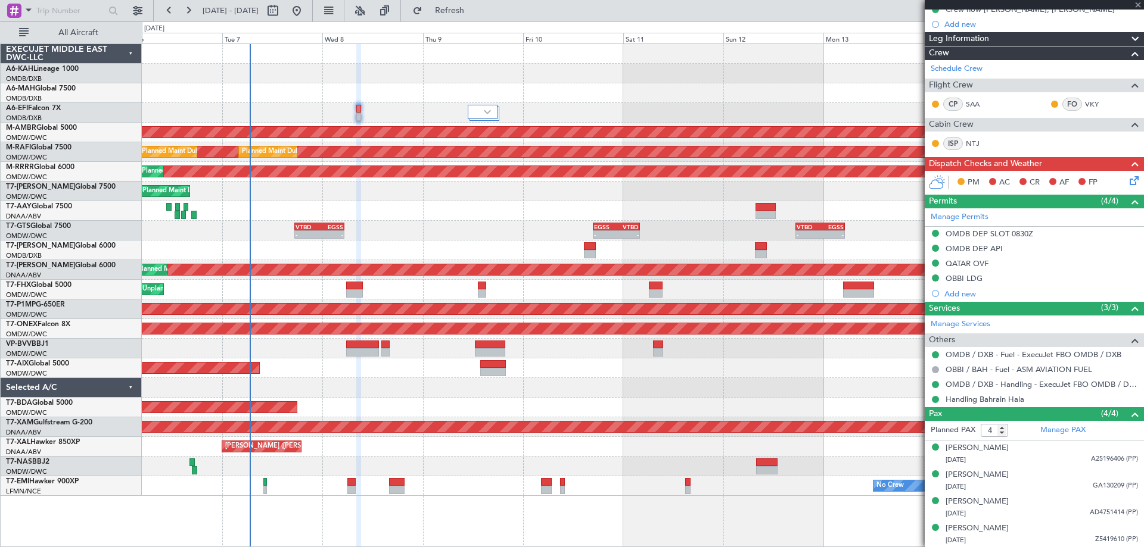
type input "+00:05"
type input "1"
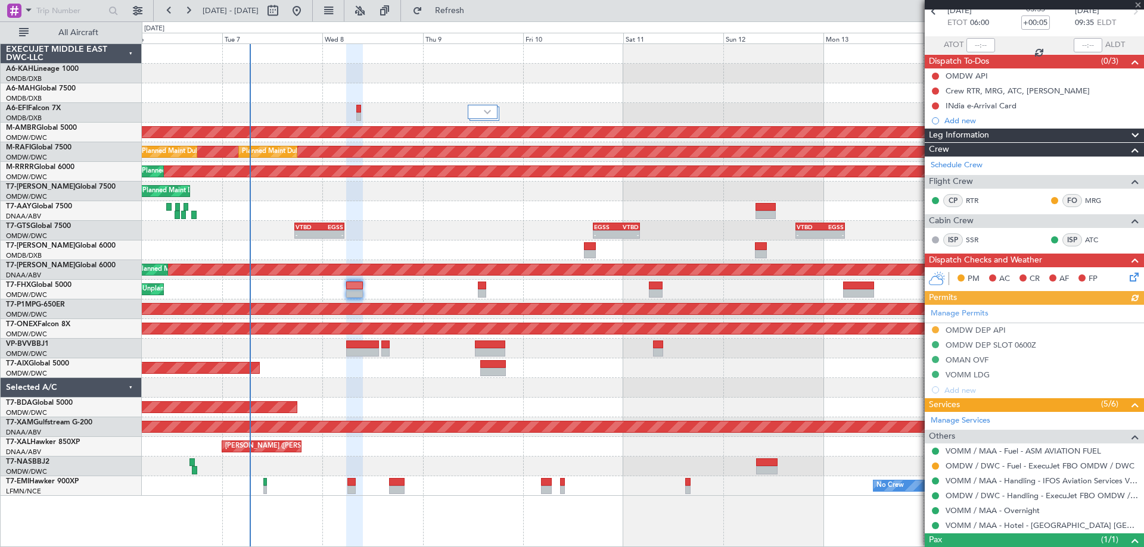
scroll to position [108, 0]
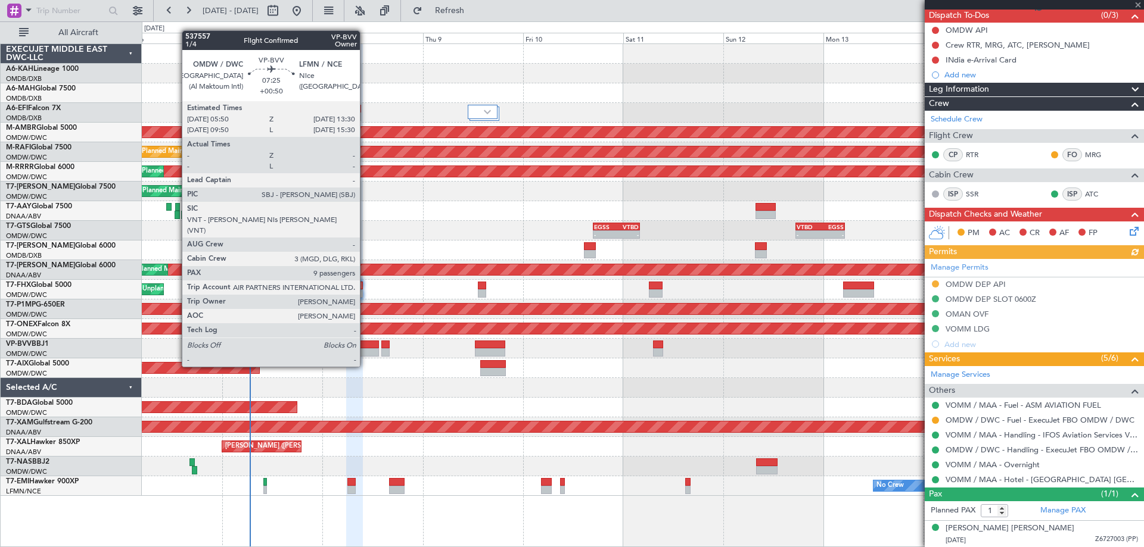
click at [365, 344] on div at bounding box center [362, 345] width 32 height 8
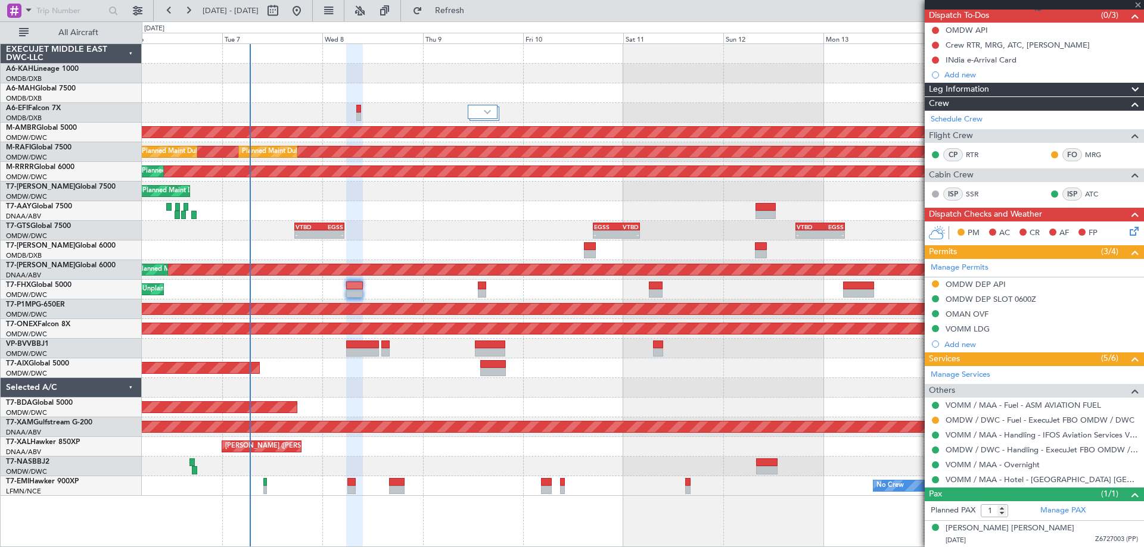
type input "+00:50"
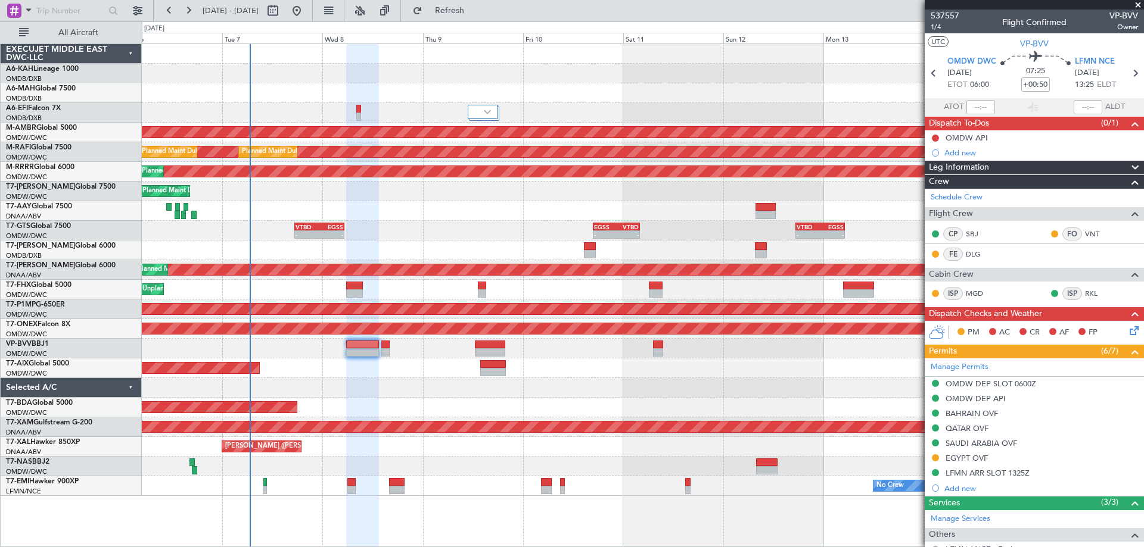
click at [1135, 5] on span at bounding box center [1138, 5] width 12 height 11
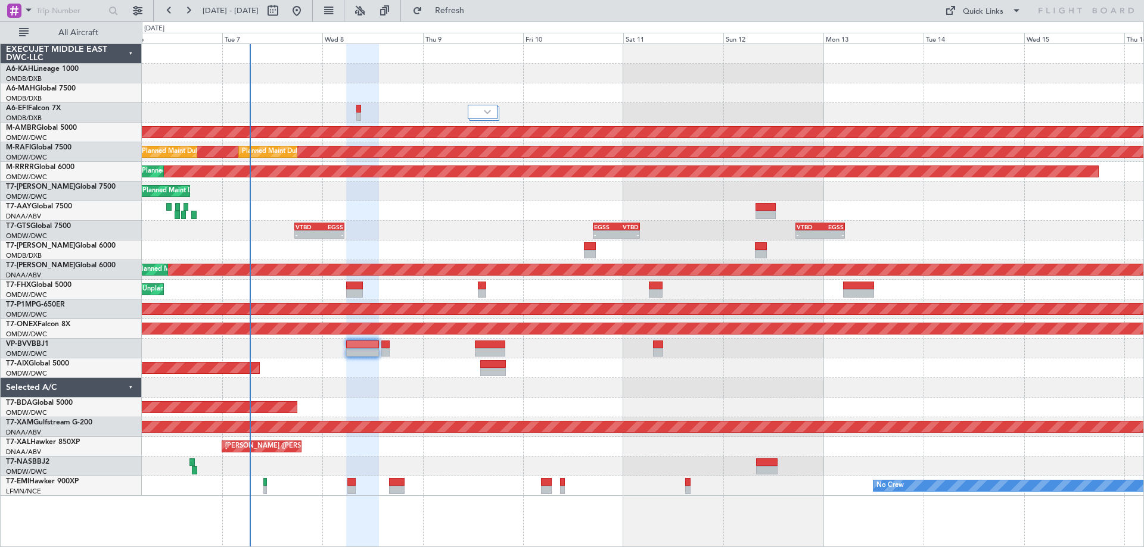
type input "0"
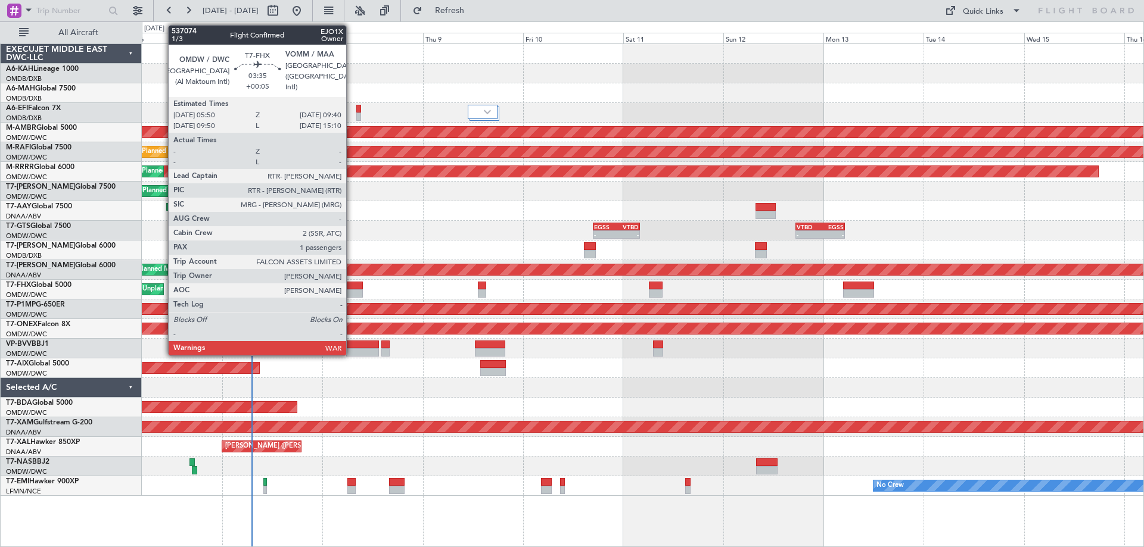
click at [351, 289] on div at bounding box center [354, 293] width 16 height 8
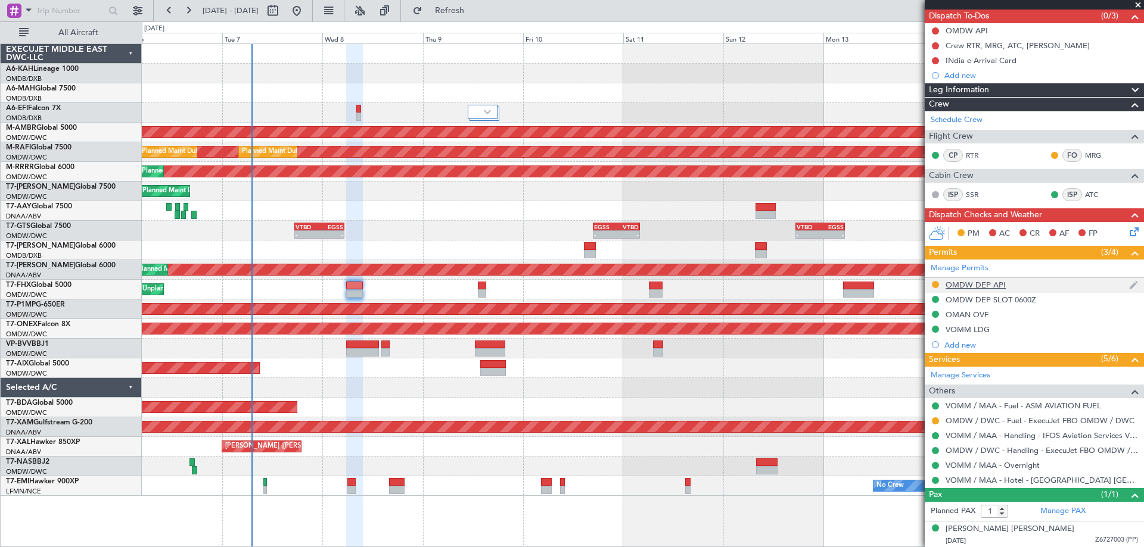
scroll to position [108, 0]
click at [986, 283] on div "OMDW DEP API" at bounding box center [975, 284] width 60 height 10
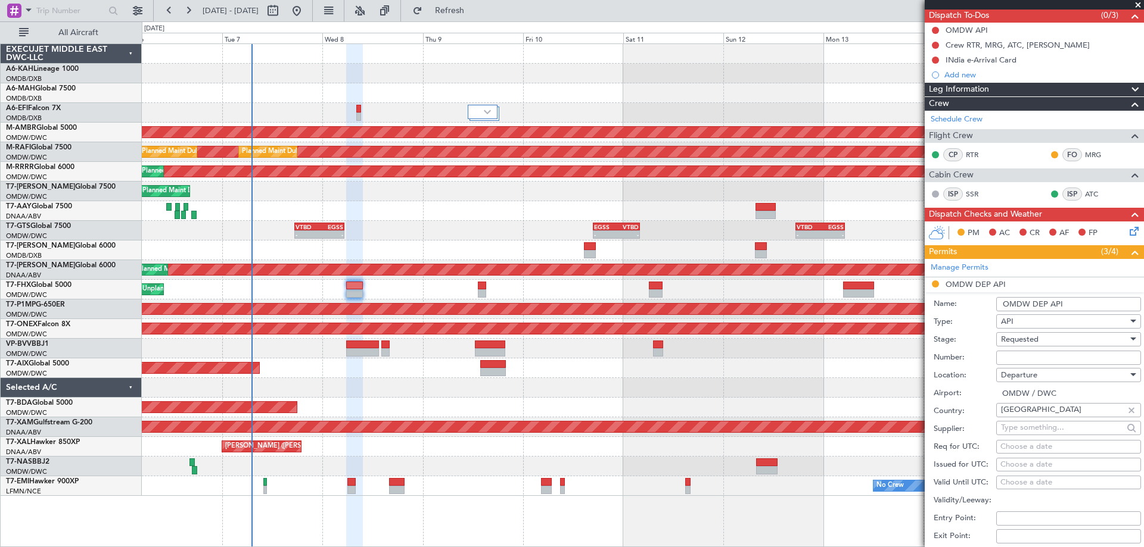
click at [1023, 354] on input "Number:" at bounding box center [1068, 358] width 145 height 14
type input "FILED AND SAVED IN LAN"
click at [1019, 332] on div "Requested" at bounding box center [1064, 340] width 127 height 18
click at [1035, 423] on span "Received OK" at bounding box center [1063, 430] width 125 height 18
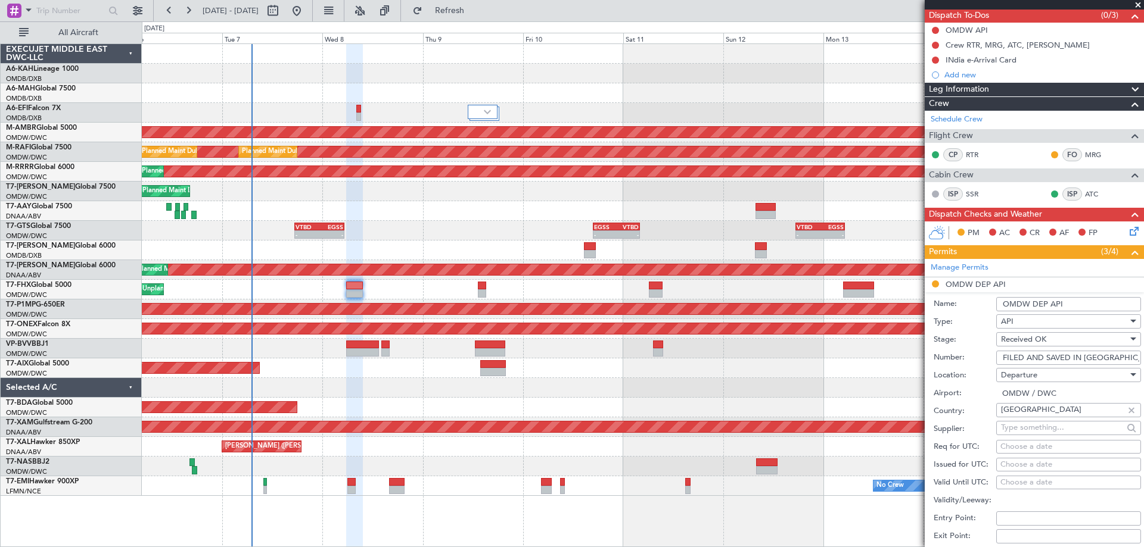
scroll to position [286, 0]
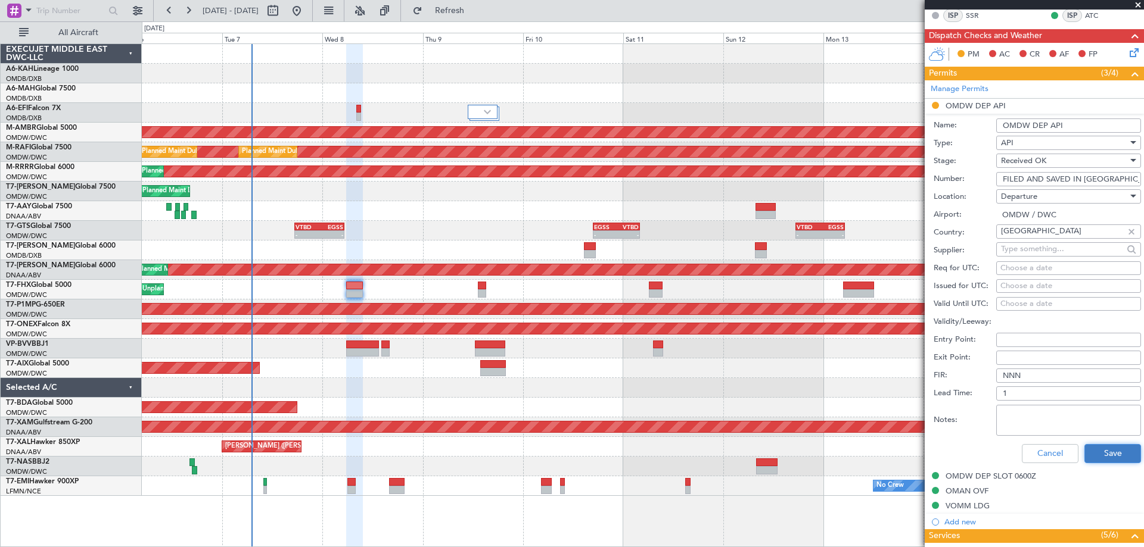
click at [1105, 453] on button "Save" at bounding box center [1112, 453] width 57 height 19
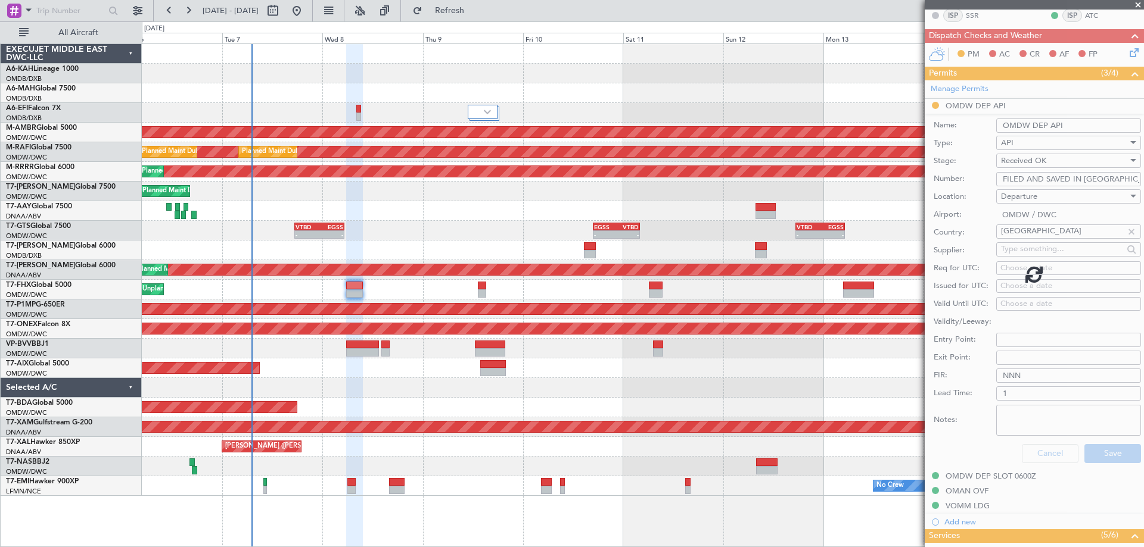
scroll to position [108, 0]
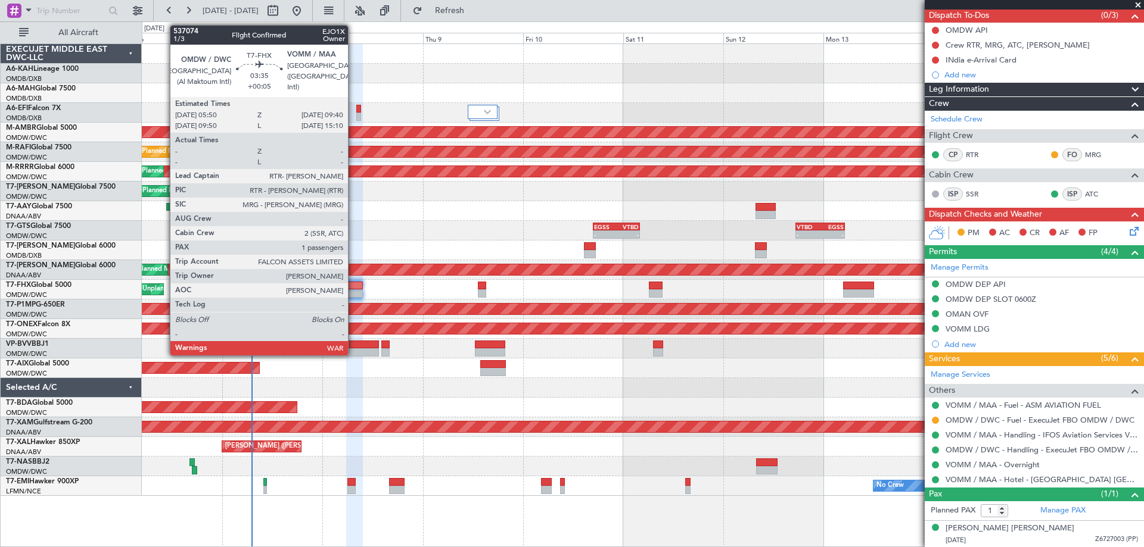
click at [353, 294] on div at bounding box center [354, 293] width 16 height 8
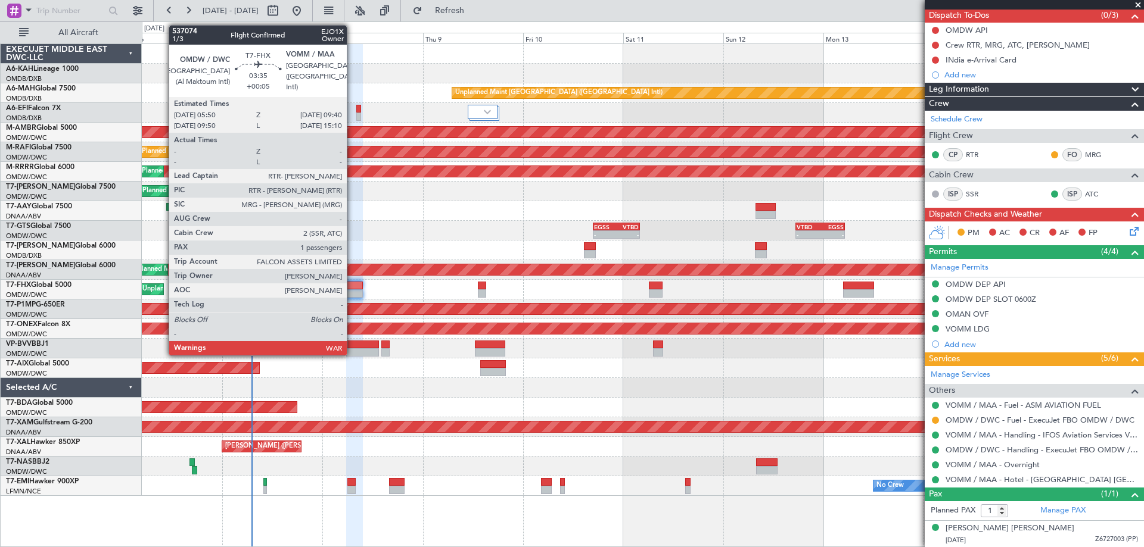
click at [352, 285] on div at bounding box center [354, 286] width 16 height 8
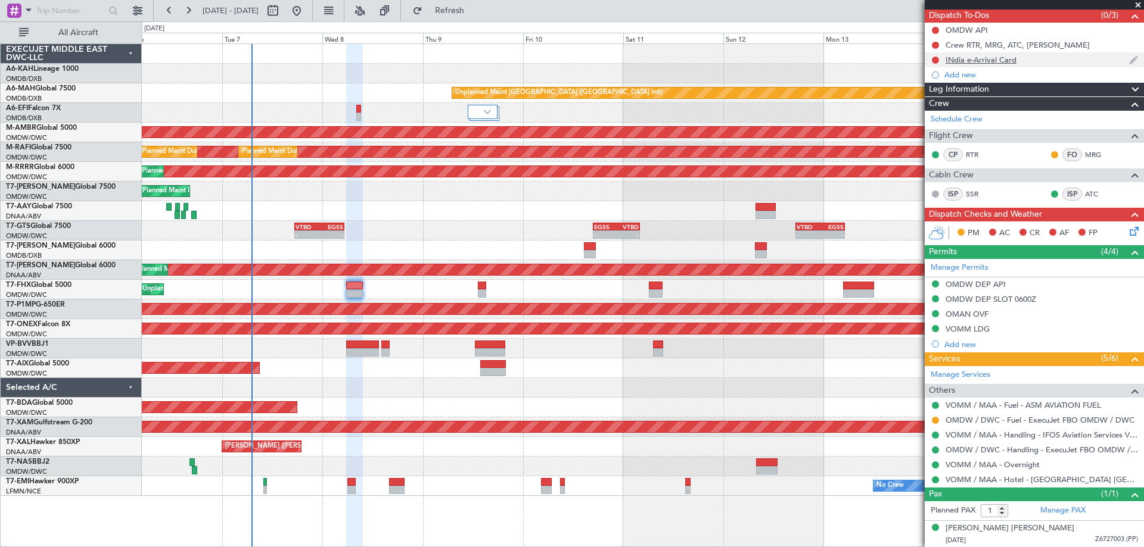
click at [986, 65] on div "INdia e-Arrival Card" at bounding box center [1033, 59] width 219 height 15
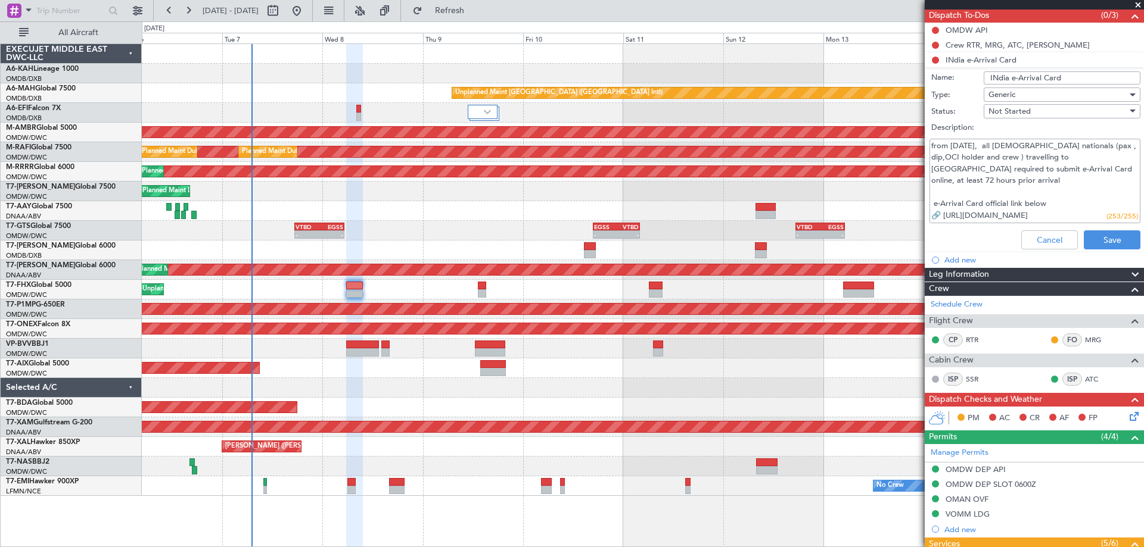
drag, startPoint x: 1086, startPoint y: 214, endPoint x: 943, endPoint y: 218, distance: 143.0
click at [943, 218] on textarea "from [DATE], all [DEMOGRAPHIC_DATA] nationals (pax , dip,OCI holder and crew ) …" at bounding box center [1034, 181] width 211 height 85
drag, startPoint x: 1035, startPoint y: 244, endPoint x: 1055, endPoint y: 236, distance: 21.9
click at [1033, 244] on button "Cancel" at bounding box center [1049, 240] width 57 height 19
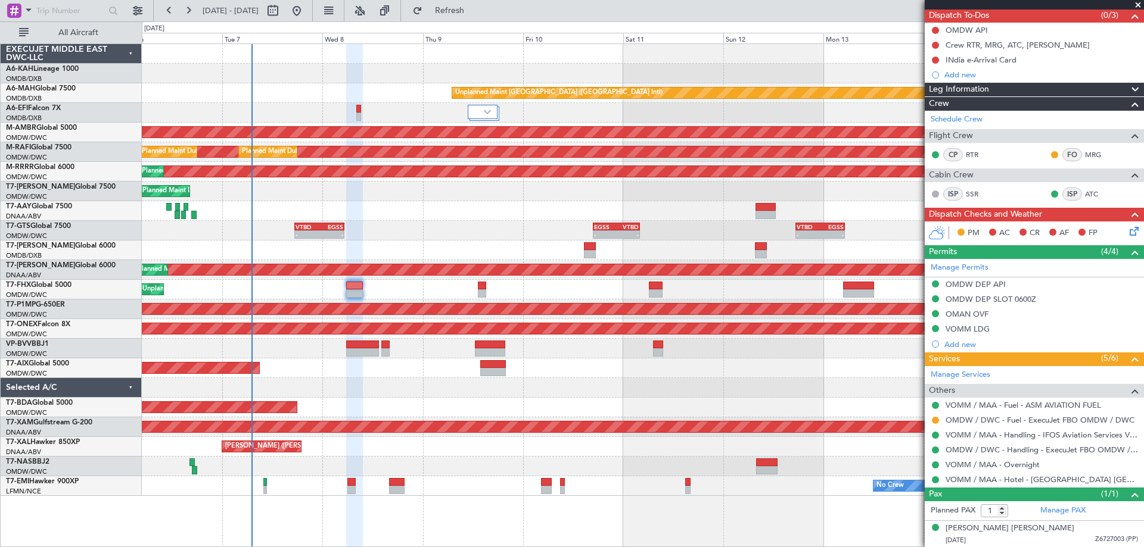
click at [1136, 4] on span at bounding box center [1138, 5] width 12 height 11
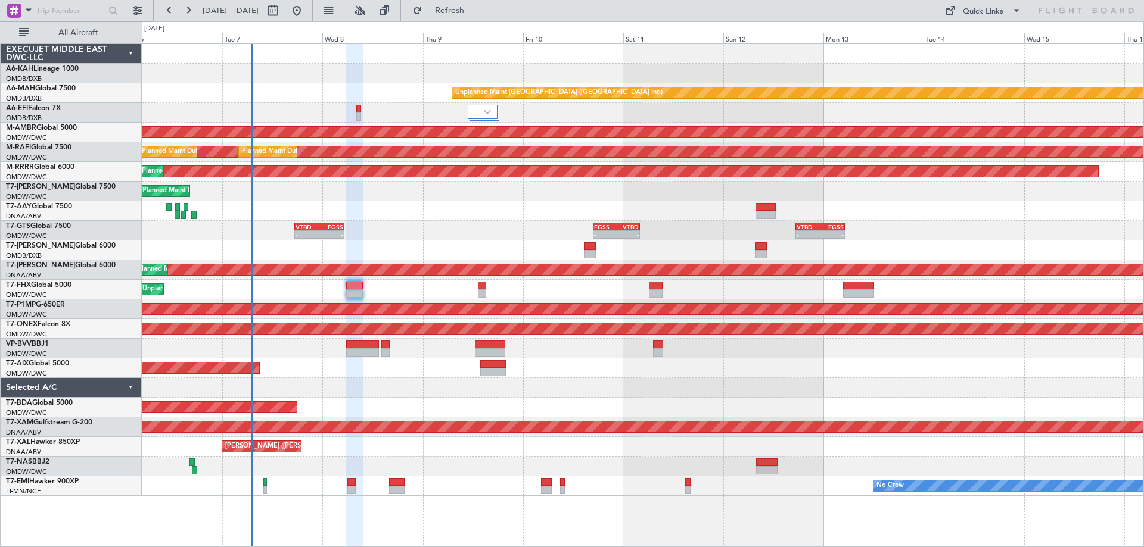
type input "0"
click at [637, 362] on div "Planned Maint Dubai (Al Maktoum Intl)" at bounding box center [642, 369] width 1001 height 20
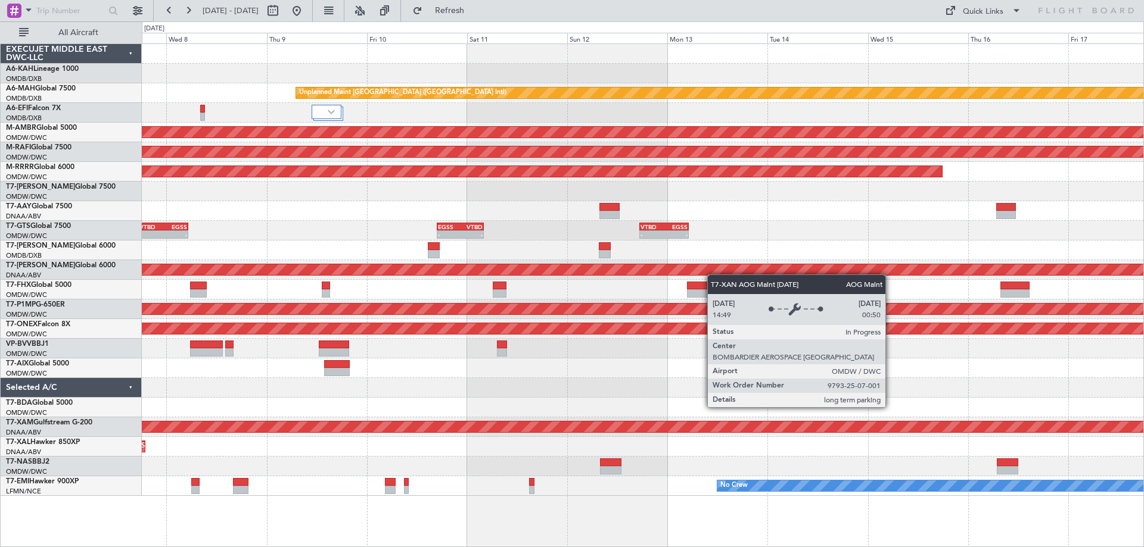
click at [661, 274] on div "Unplanned Maint Dubai (Dubai Intl) Planned Maint Singapore (Seletar) Planned Ma…" at bounding box center [642, 270] width 1001 height 452
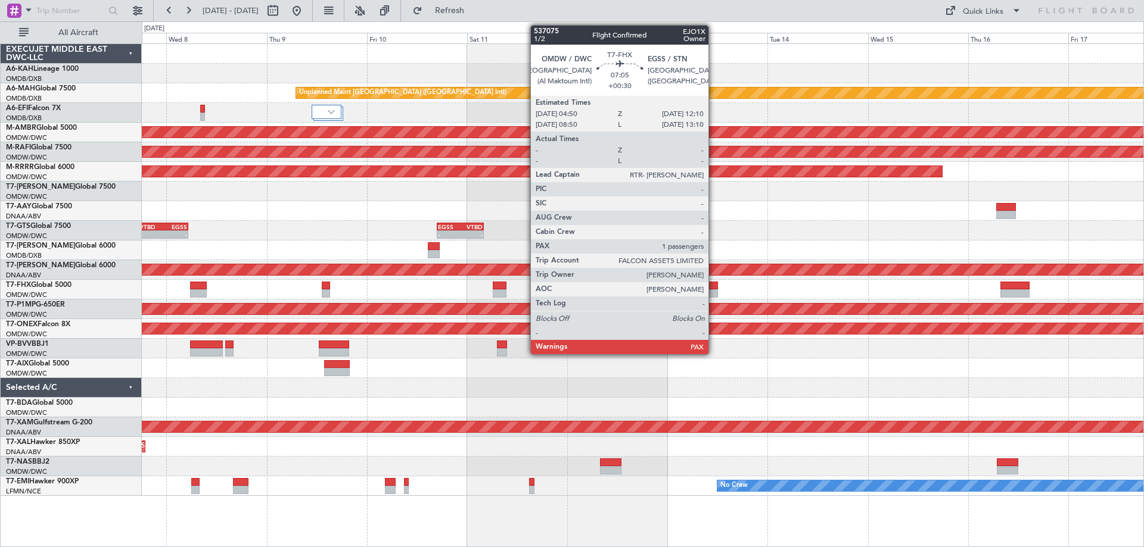
click at [714, 288] on div at bounding box center [702, 286] width 31 height 8
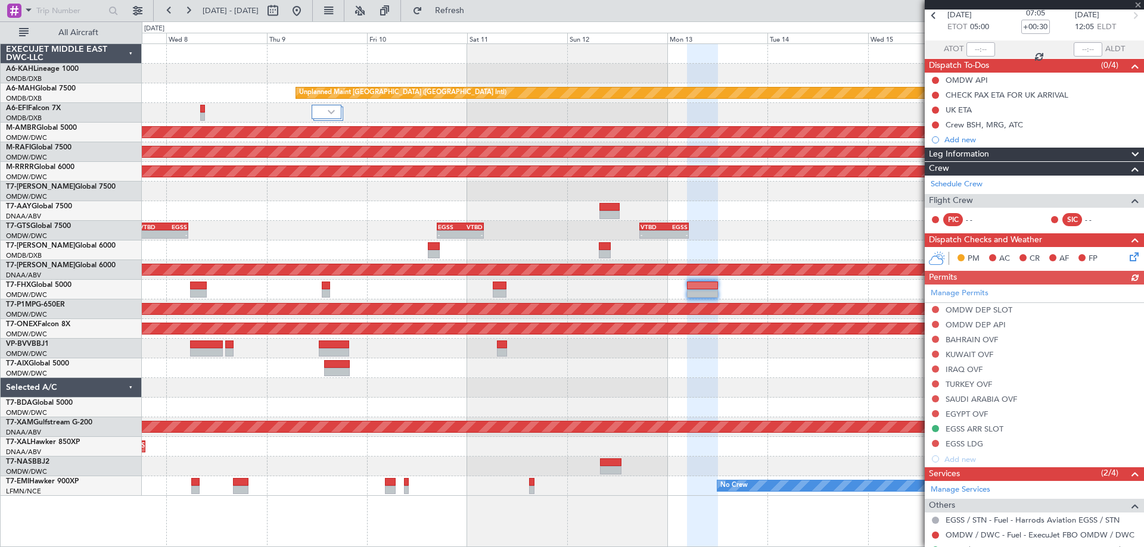
scroll to position [158, 0]
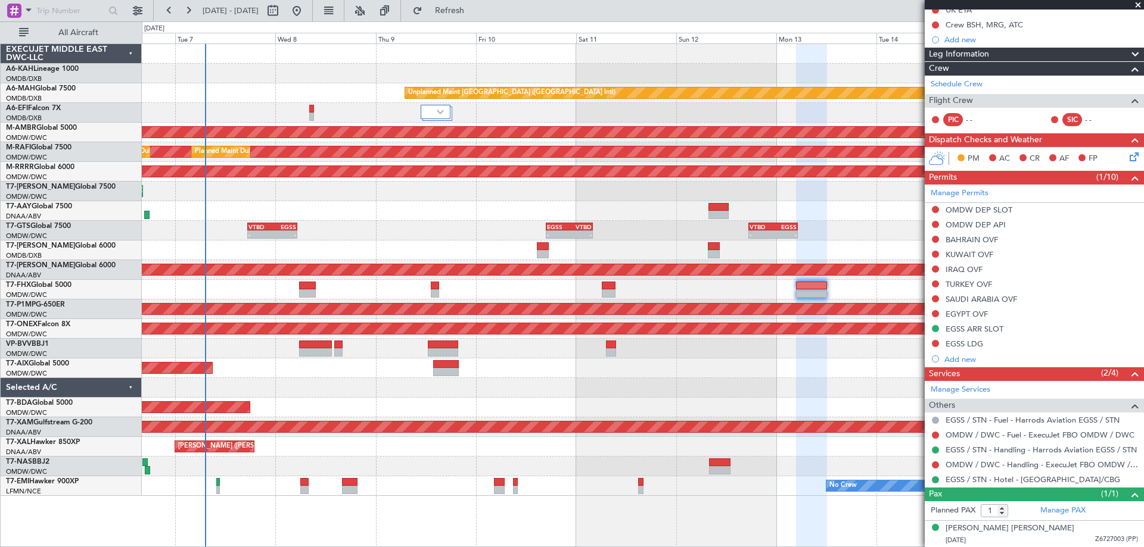
click at [626, 388] on div at bounding box center [642, 388] width 1001 height 20
